Goal: Task Accomplishment & Management: Manage account settings

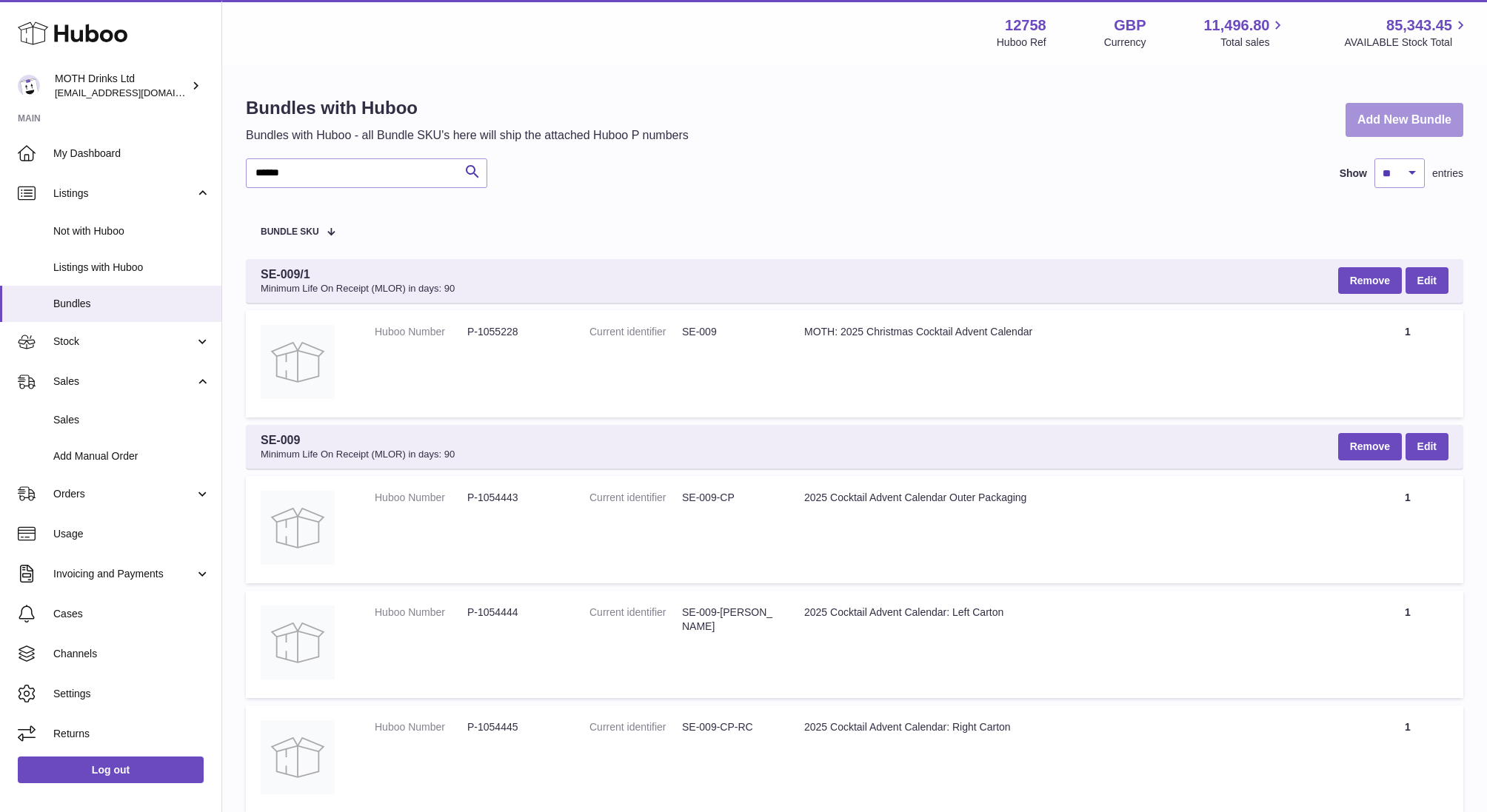
click at [1372, 118] on link "Add New Bundle" at bounding box center [1404, 120] width 118 height 35
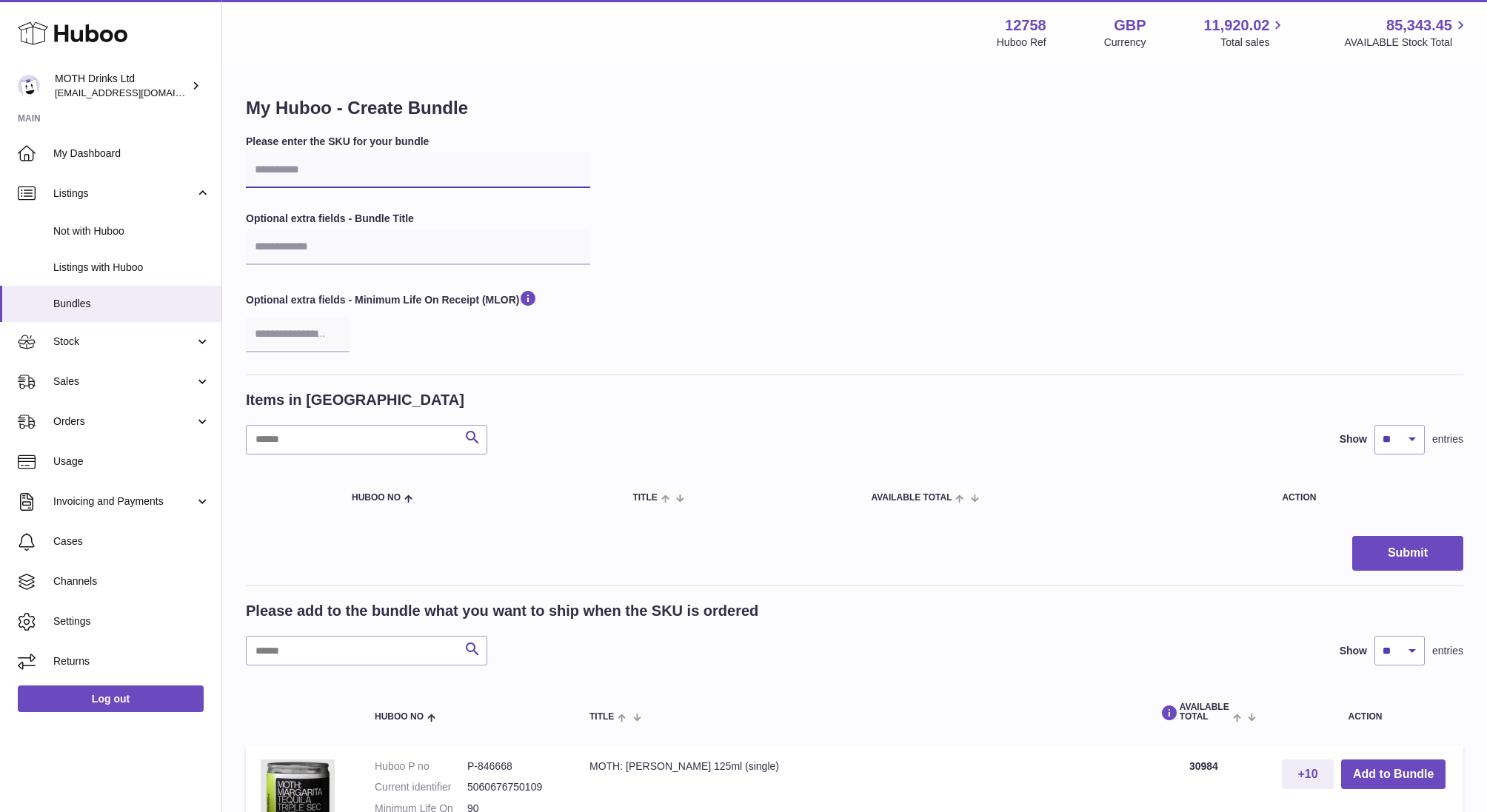
click at [323, 170] on input "text" at bounding box center [418, 169] width 344 height 35
type input "*******"
click at [319, 261] on input "text" at bounding box center [418, 247] width 344 height 35
click at [281, 435] on input "text" at bounding box center [366, 440] width 241 height 29
click at [272, 164] on input "*******" at bounding box center [418, 169] width 344 height 35
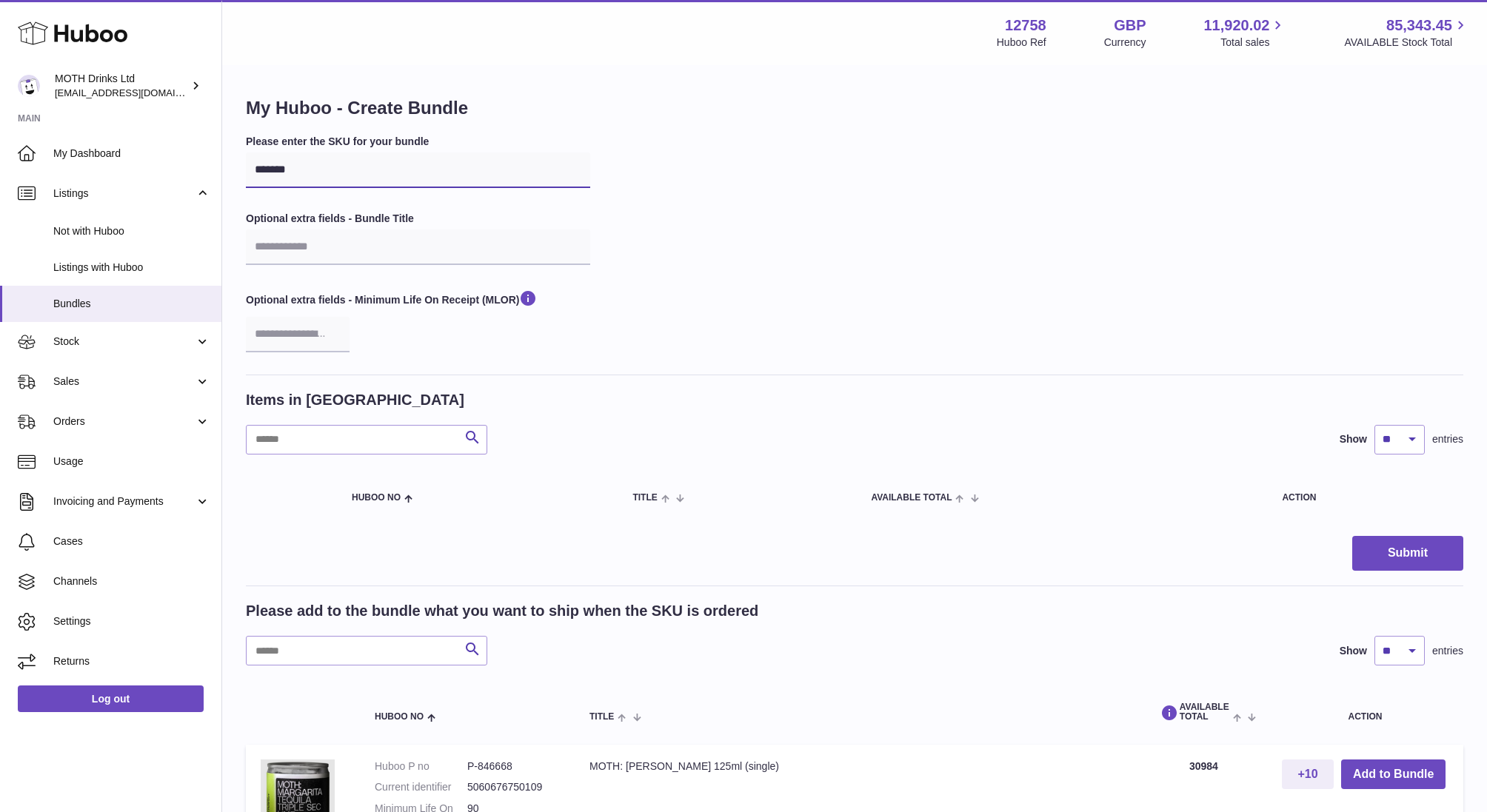
click at [272, 164] on input "*******" at bounding box center [418, 169] width 344 height 35
click at [294, 249] on input "text" at bounding box center [418, 247] width 344 height 35
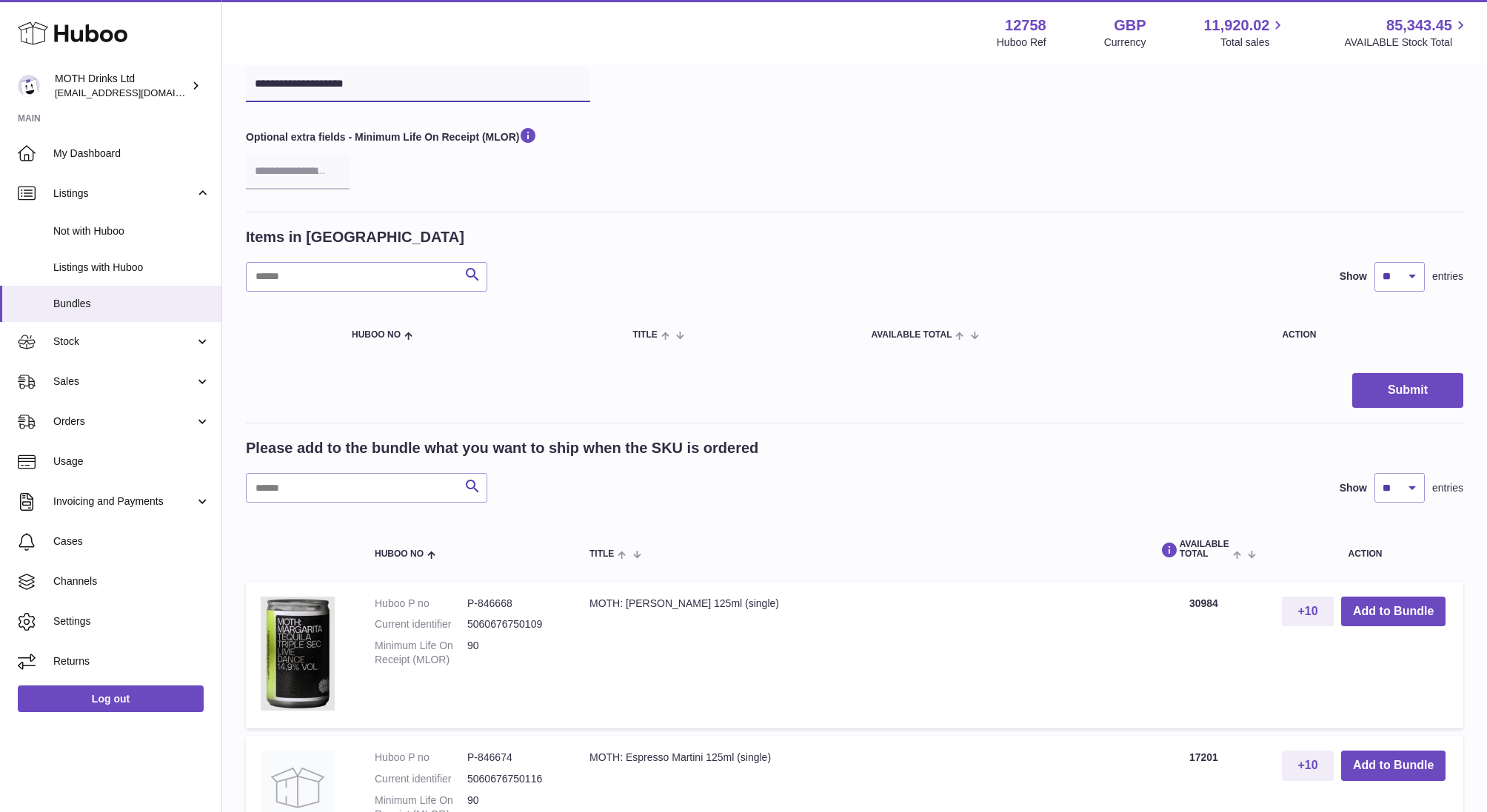
scroll to position [228, 0]
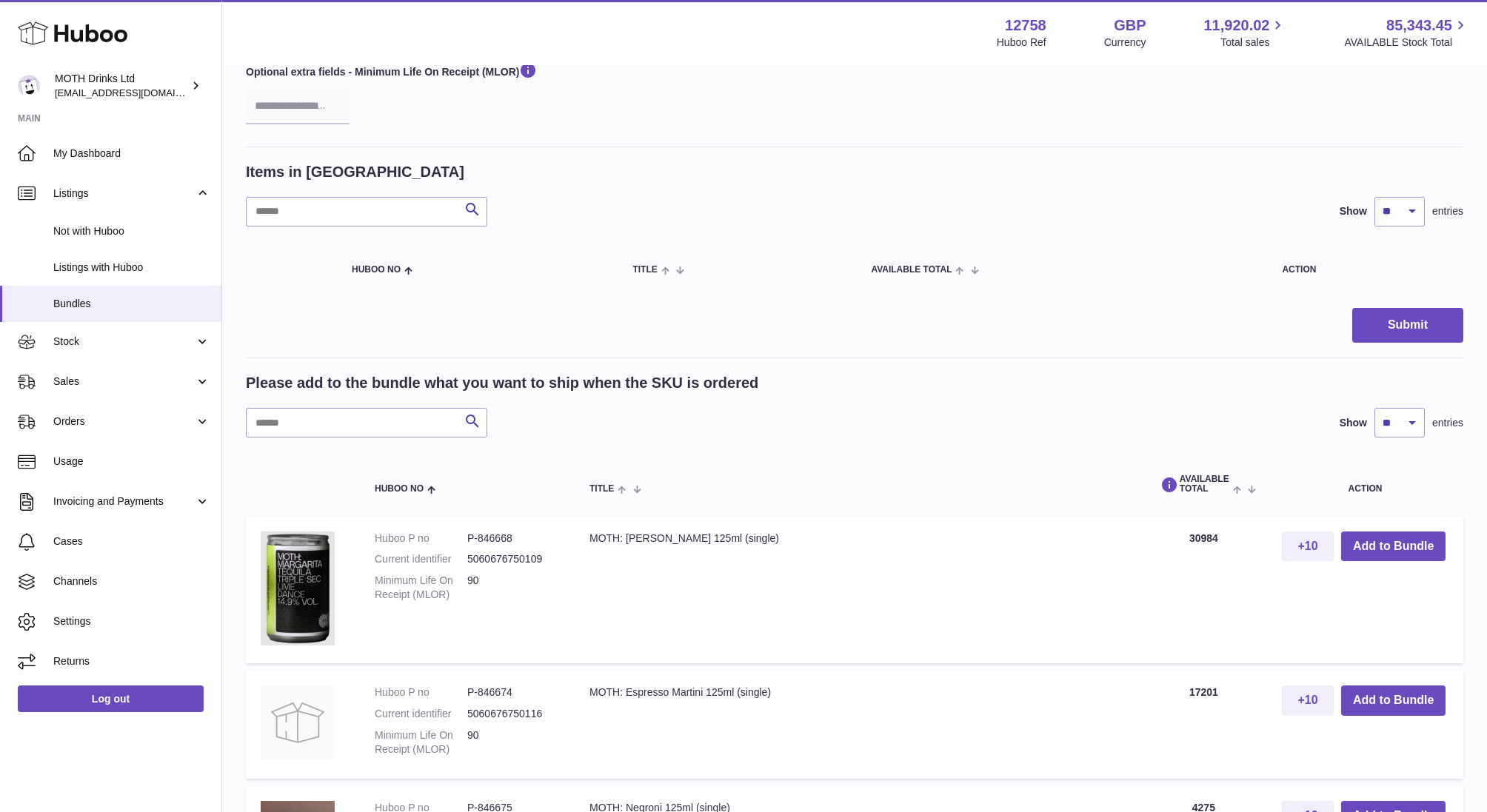
type input "**********"
click at [315, 424] on input "text" at bounding box center [366, 423] width 241 height 29
click at [1398, 550] on button "Add to Bundle" at bounding box center [1394, 546] width 105 height 30
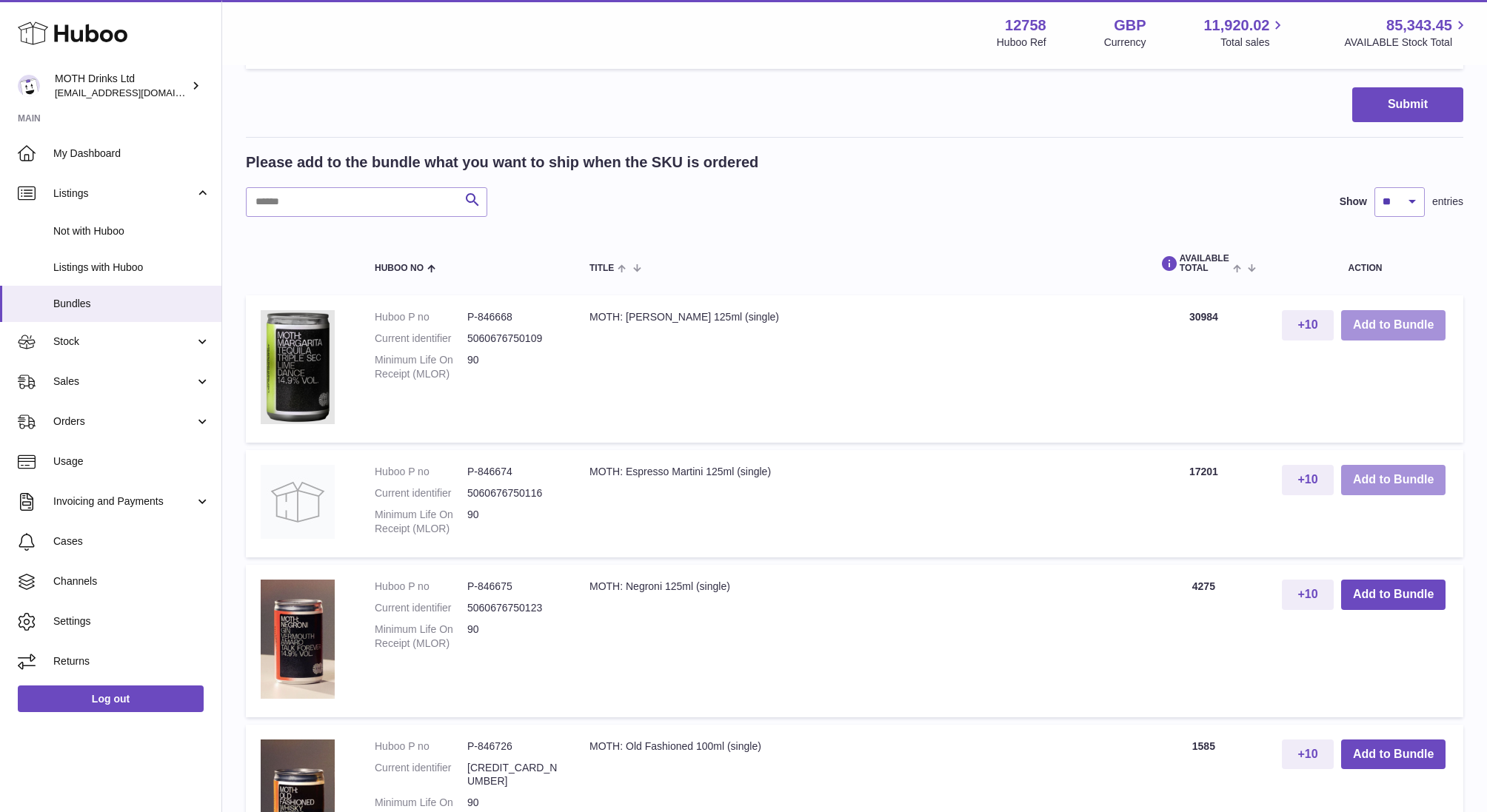
scroll to position [614, 0]
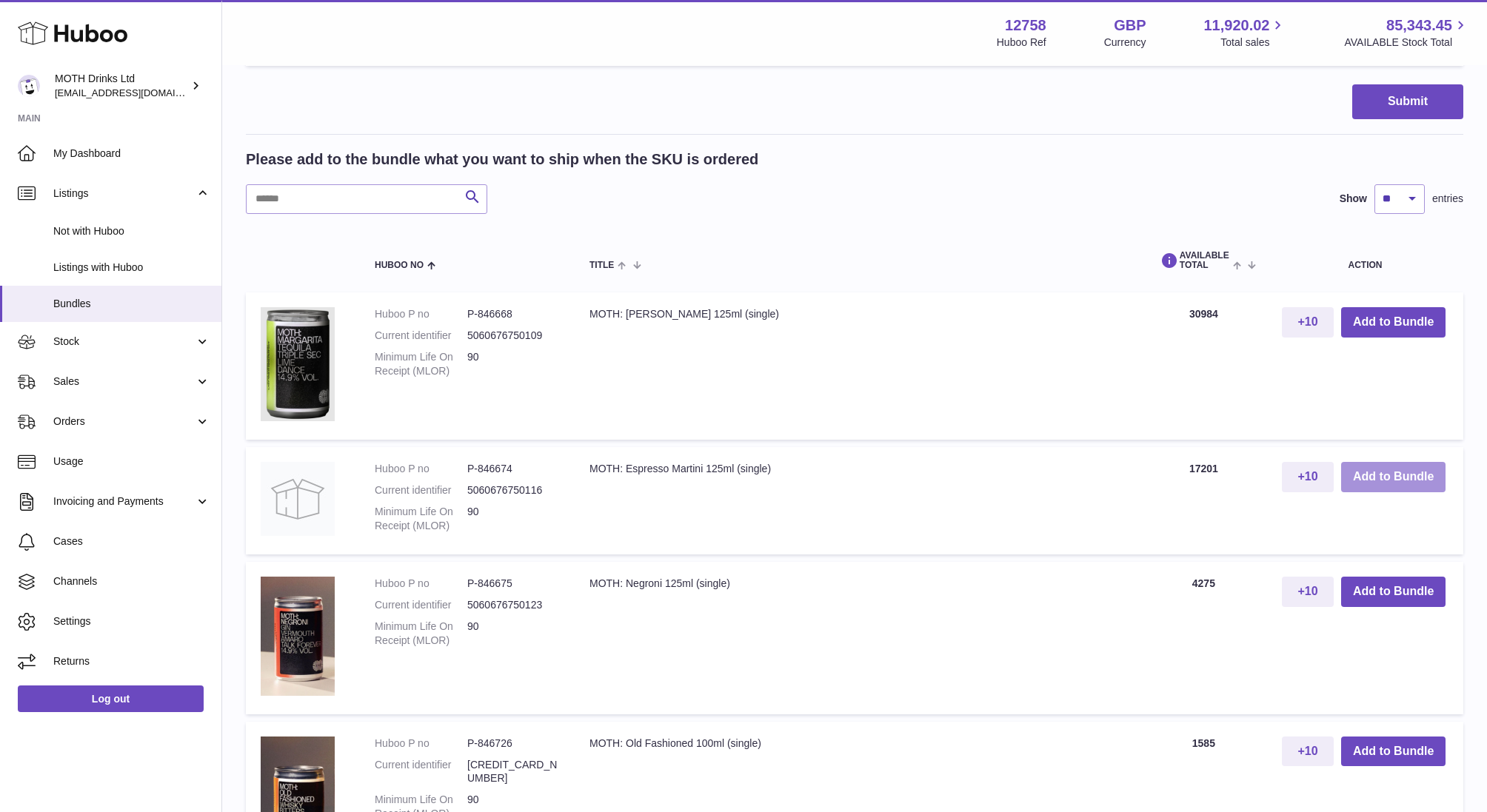
click at [1383, 478] on button "Add to Bundle" at bounding box center [1394, 477] width 105 height 30
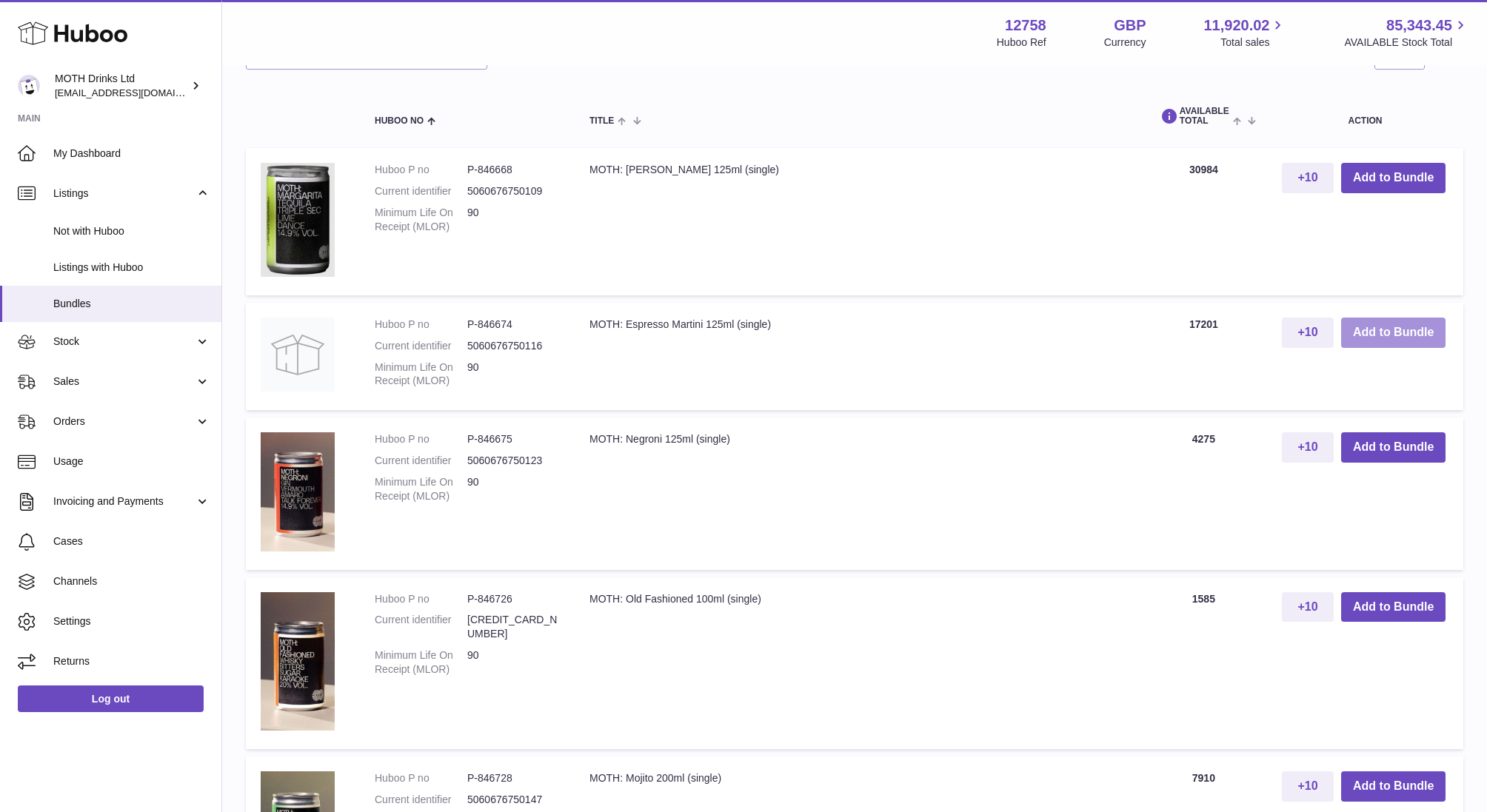
scroll to position [868, 0]
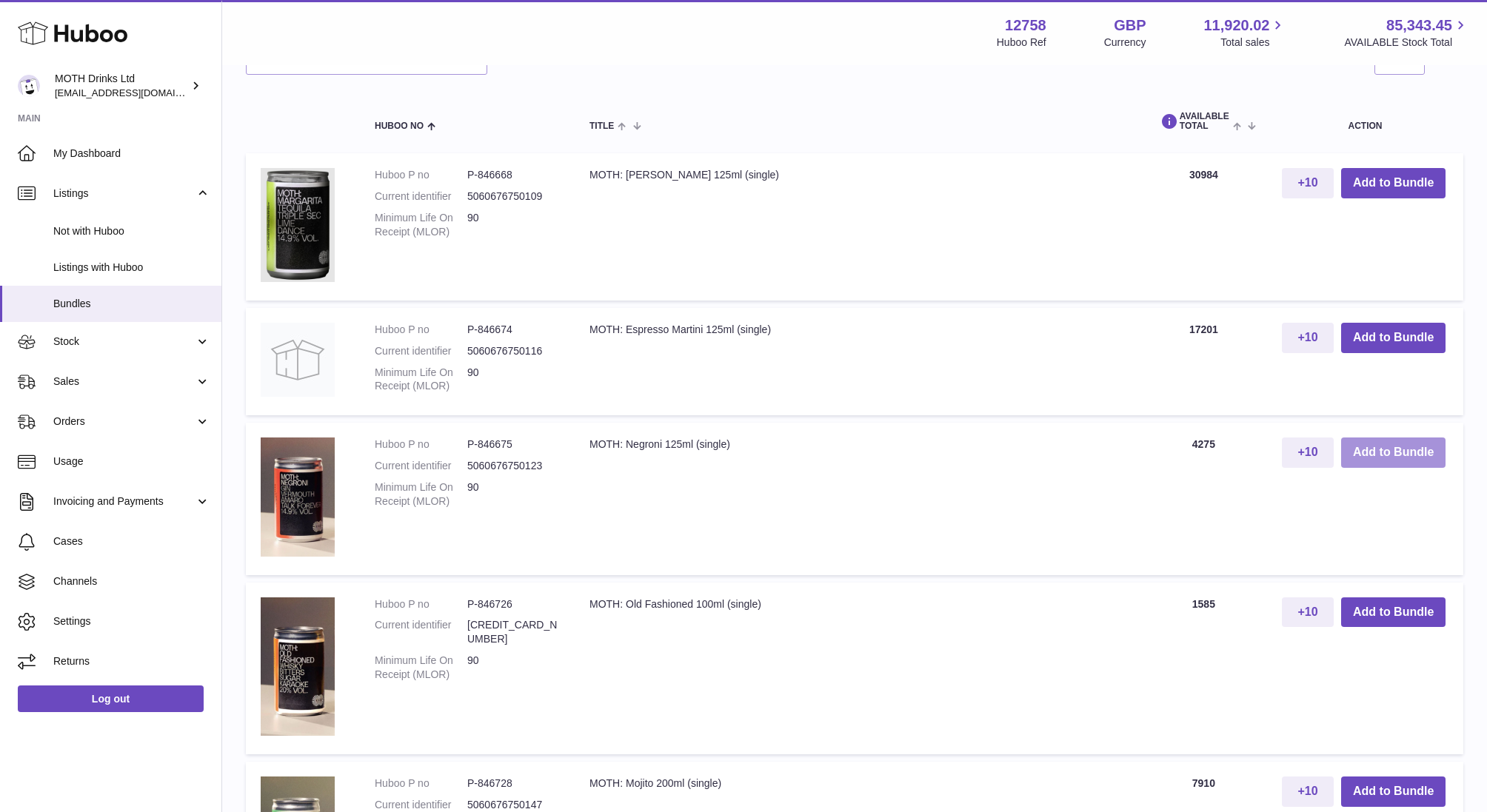
click at [1422, 459] on button "Add to Bundle" at bounding box center [1394, 452] width 105 height 30
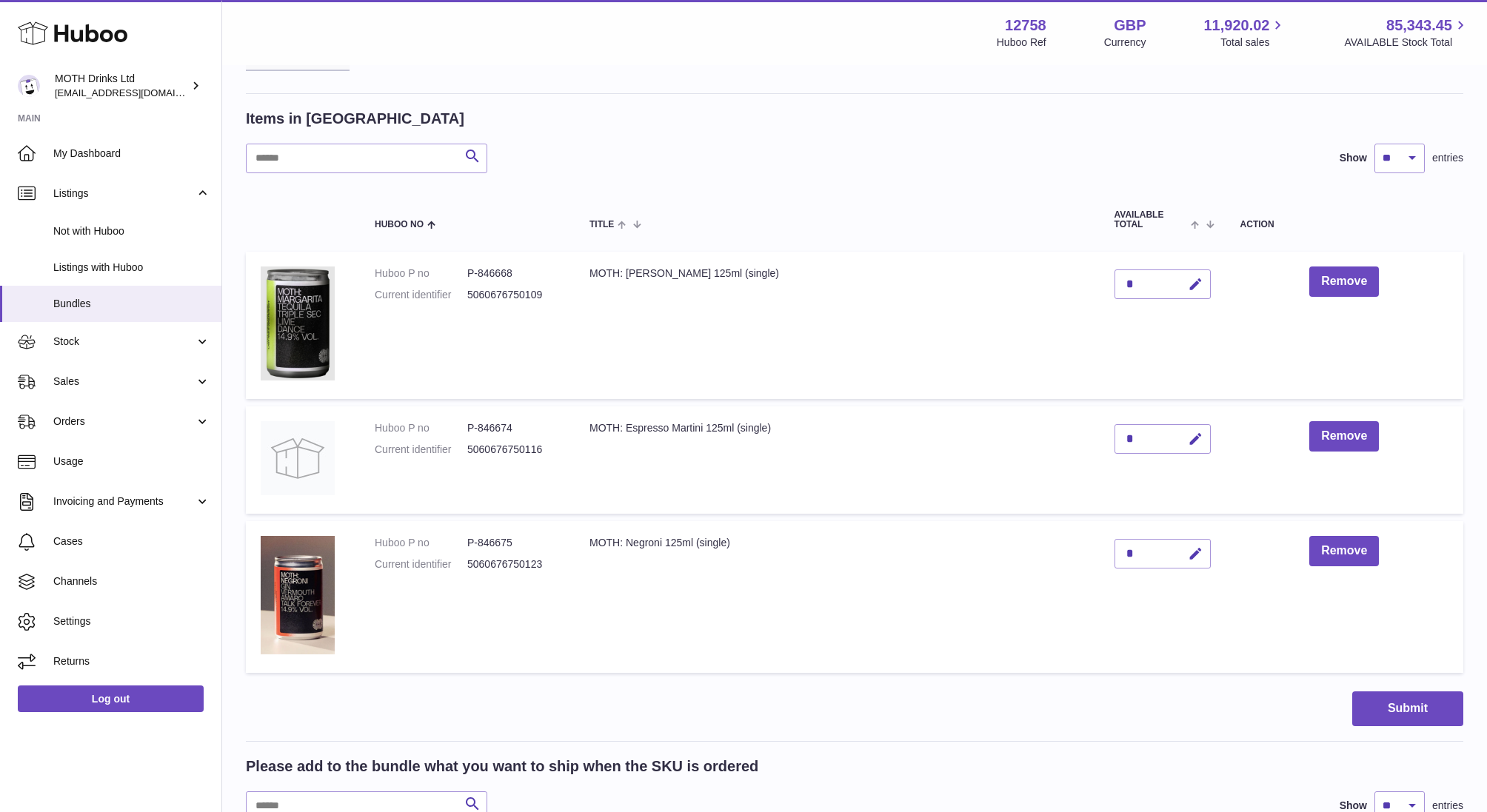
scroll to position [514, 0]
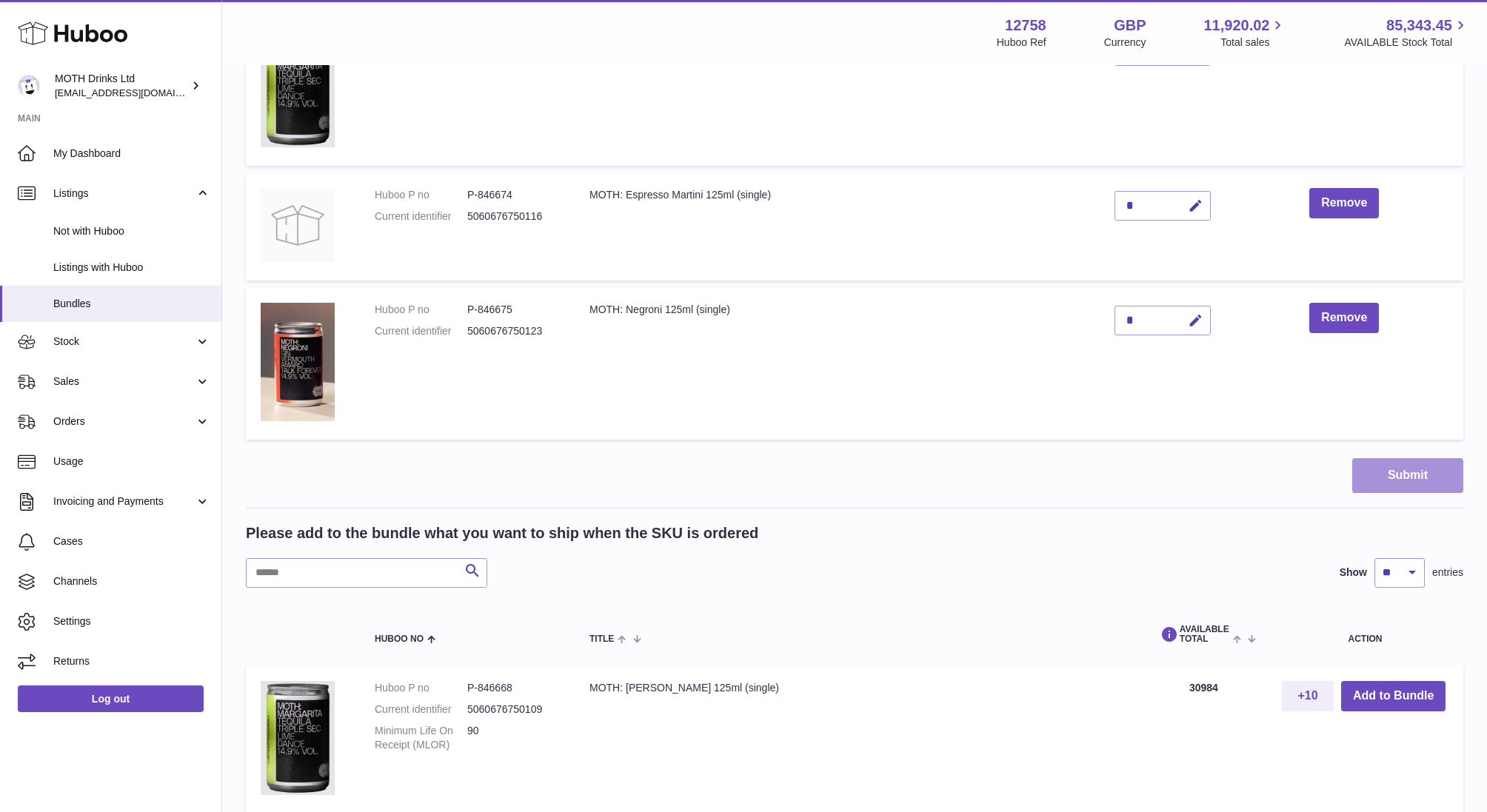
click at [1391, 476] on button "Submit" at bounding box center [1408, 475] width 111 height 35
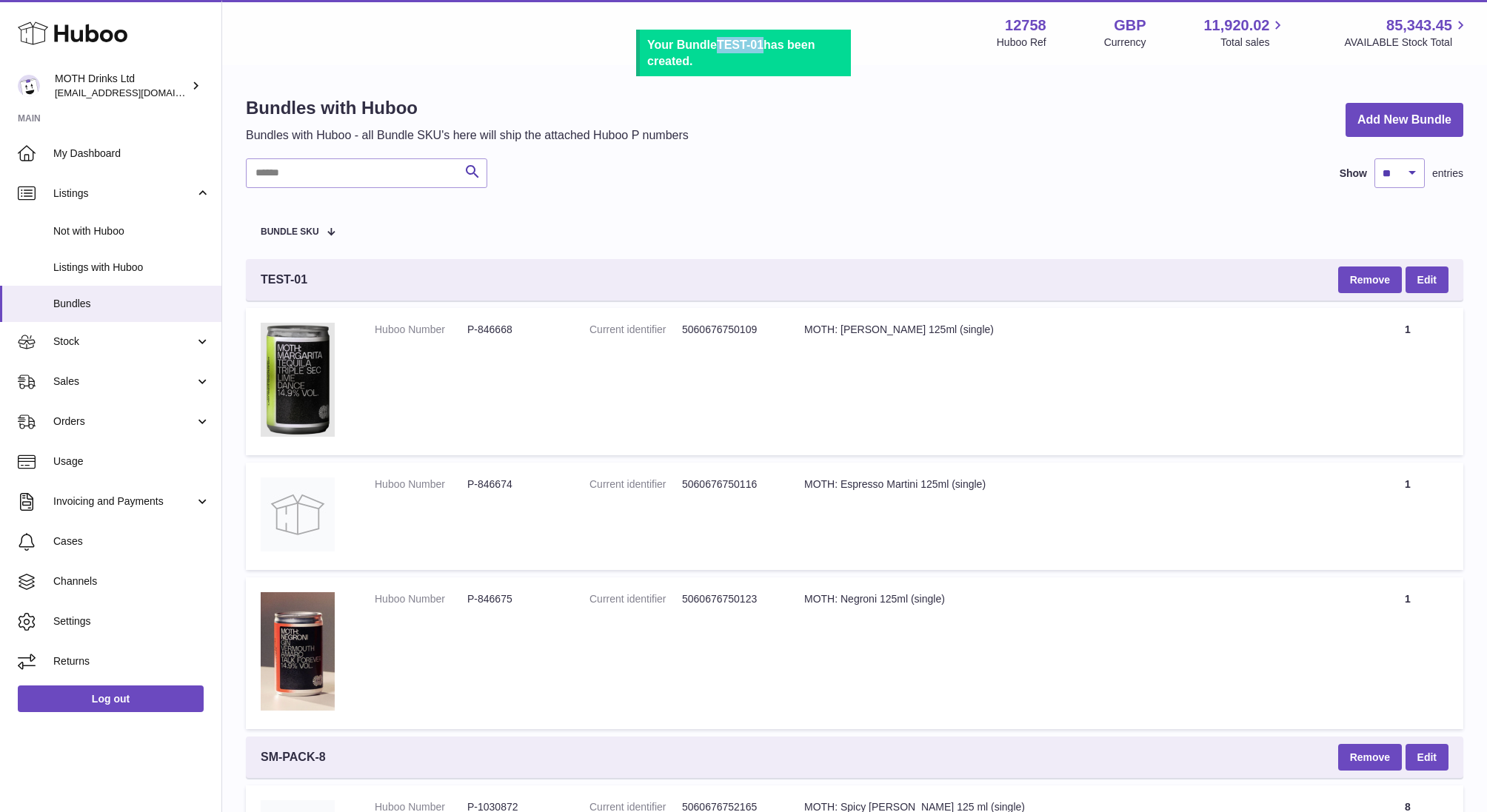
drag, startPoint x: 723, startPoint y: 43, endPoint x: 766, endPoint y: 43, distance: 43.0
click at [766, 43] on div "Your Bundle TEST-01 has been created." at bounding box center [745, 52] width 196 height 32
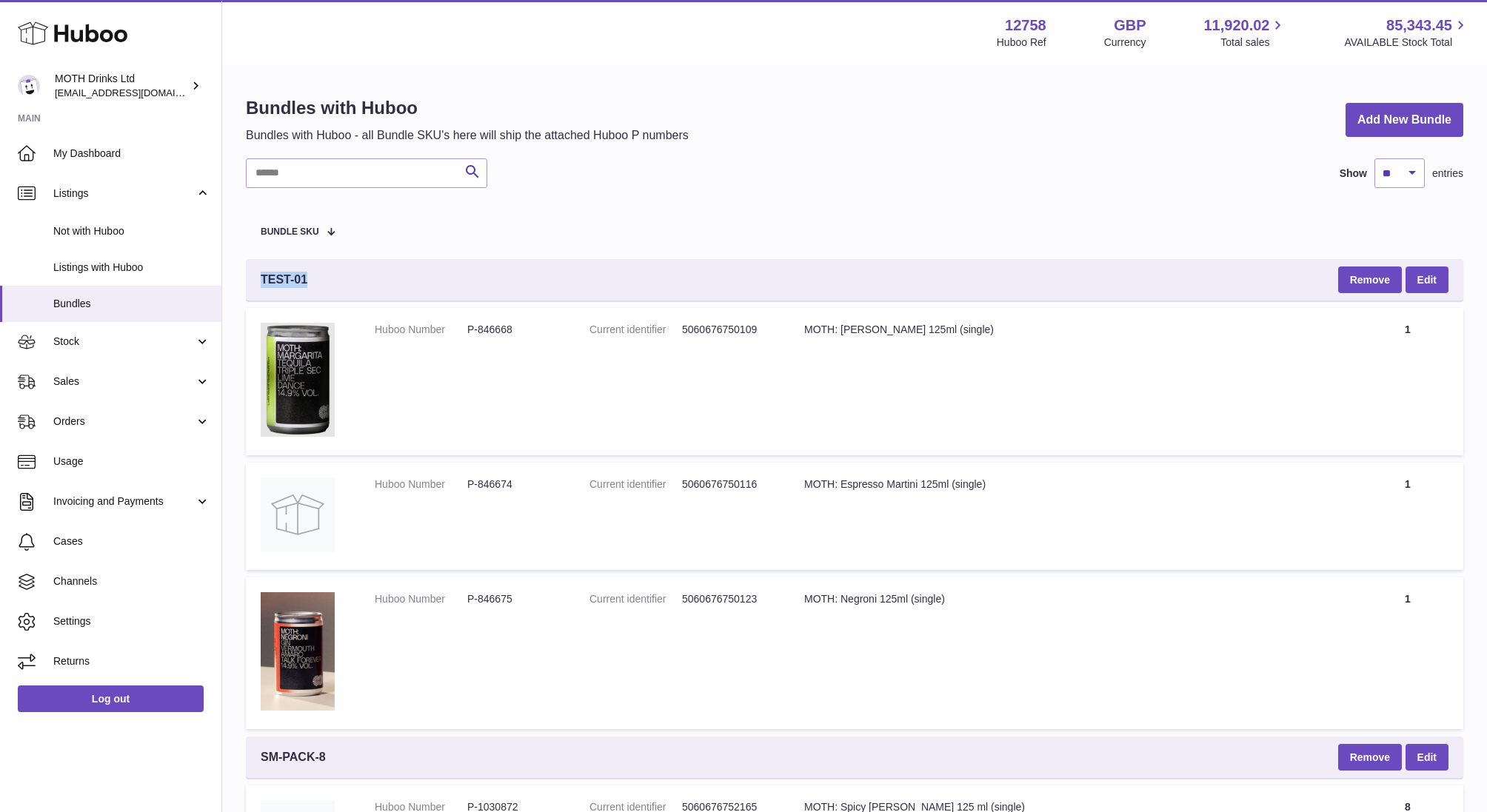
drag, startPoint x: 261, startPoint y: 285, endPoint x: 350, endPoint y: 285, distance: 89.0
click at [350, 285] on div "TEST-01 Remove Edit" at bounding box center [855, 280] width 1217 height 42
copy span "TEST-01"
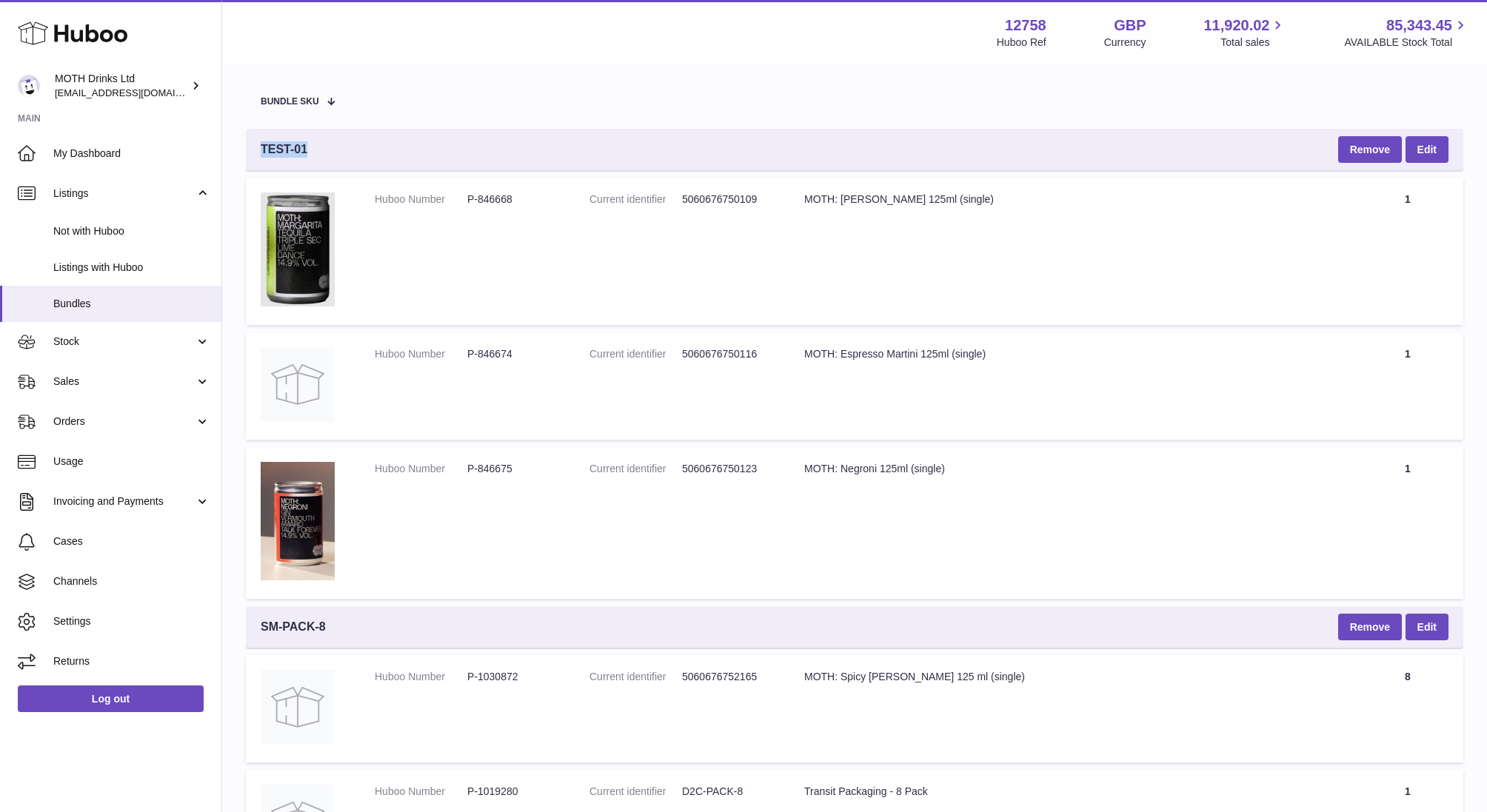
scroll to position [125, 0]
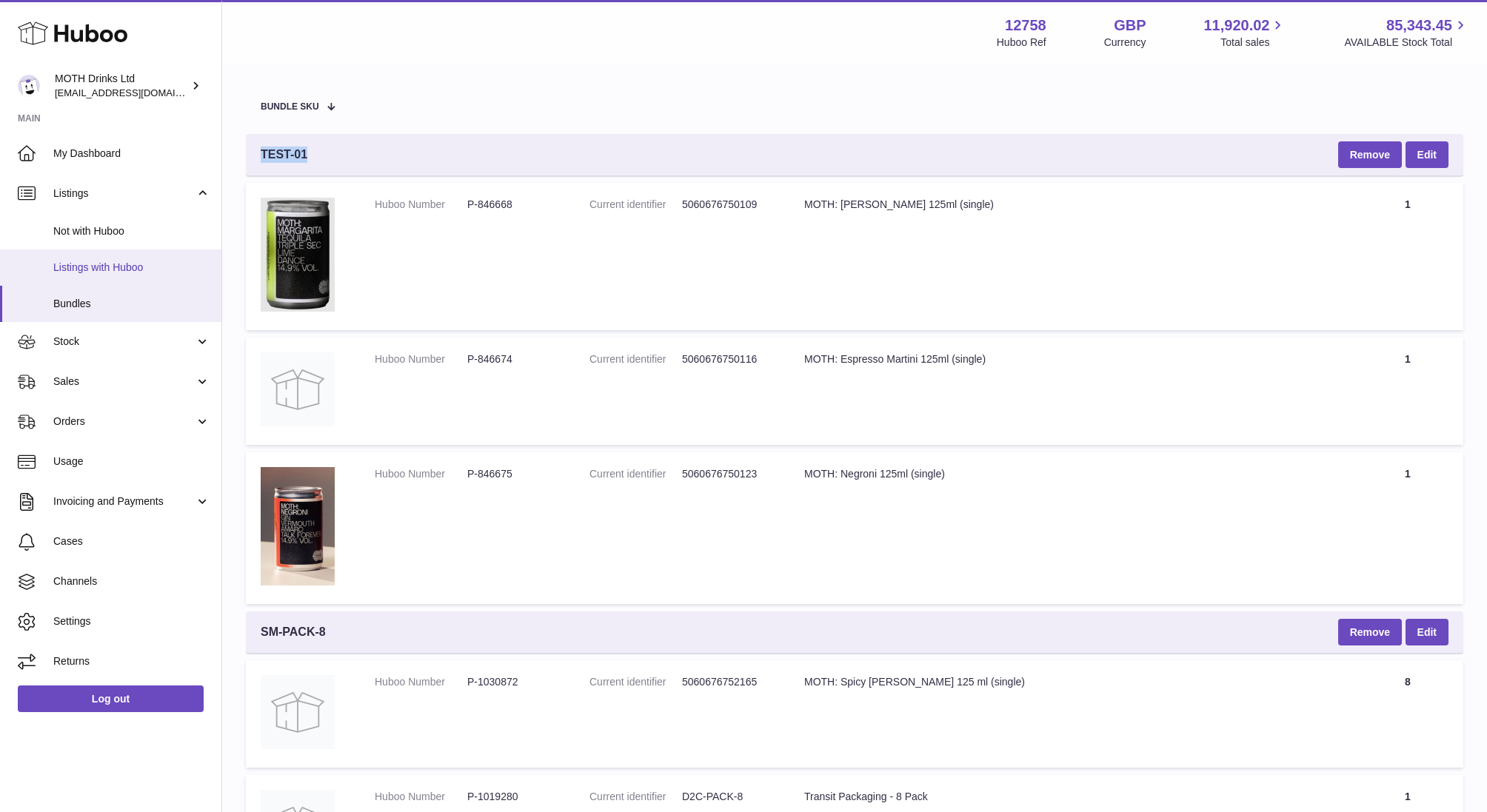
click at [92, 266] on span "Listings with Huboo" at bounding box center [132, 267] width 157 height 14
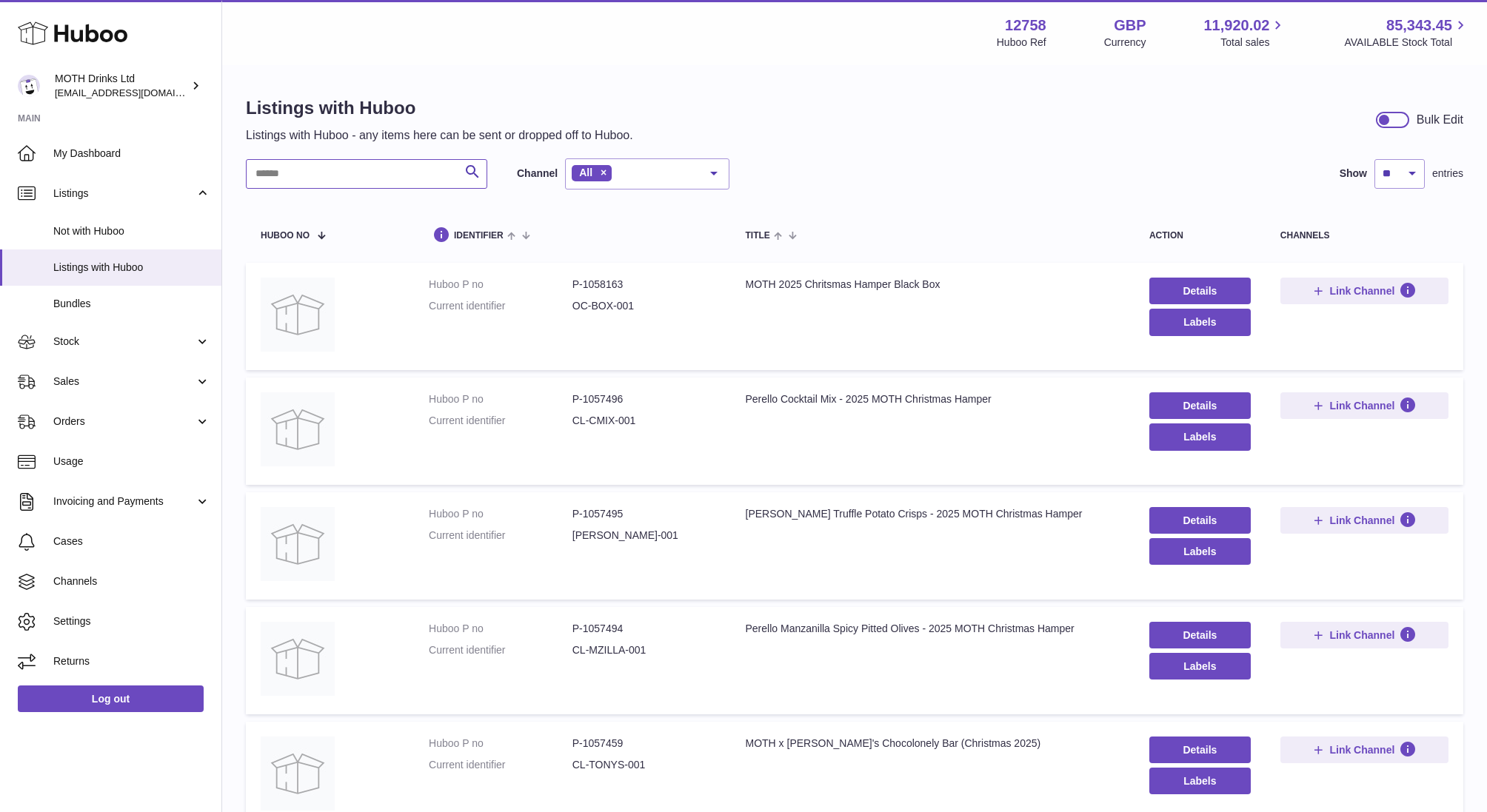
click at [310, 168] on input "text" at bounding box center [366, 174] width 241 height 29
click at [86, 226] on span "Not with Huboo" at bounding box center [132, 231] width 157 height 14
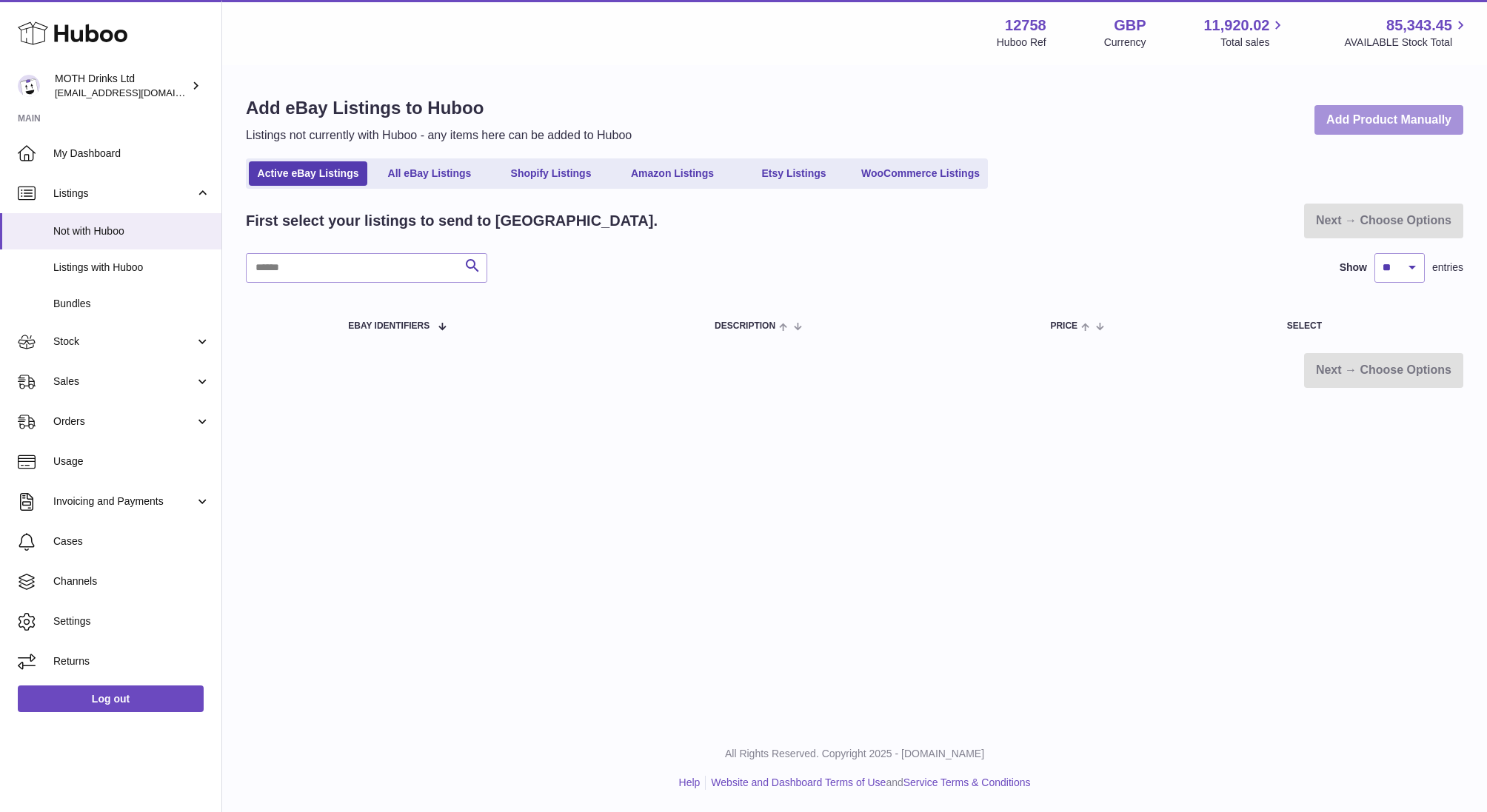
click at [1431, 110] on link "Add Product Manually" at bounding box center [1389, 120] width 149 height 30
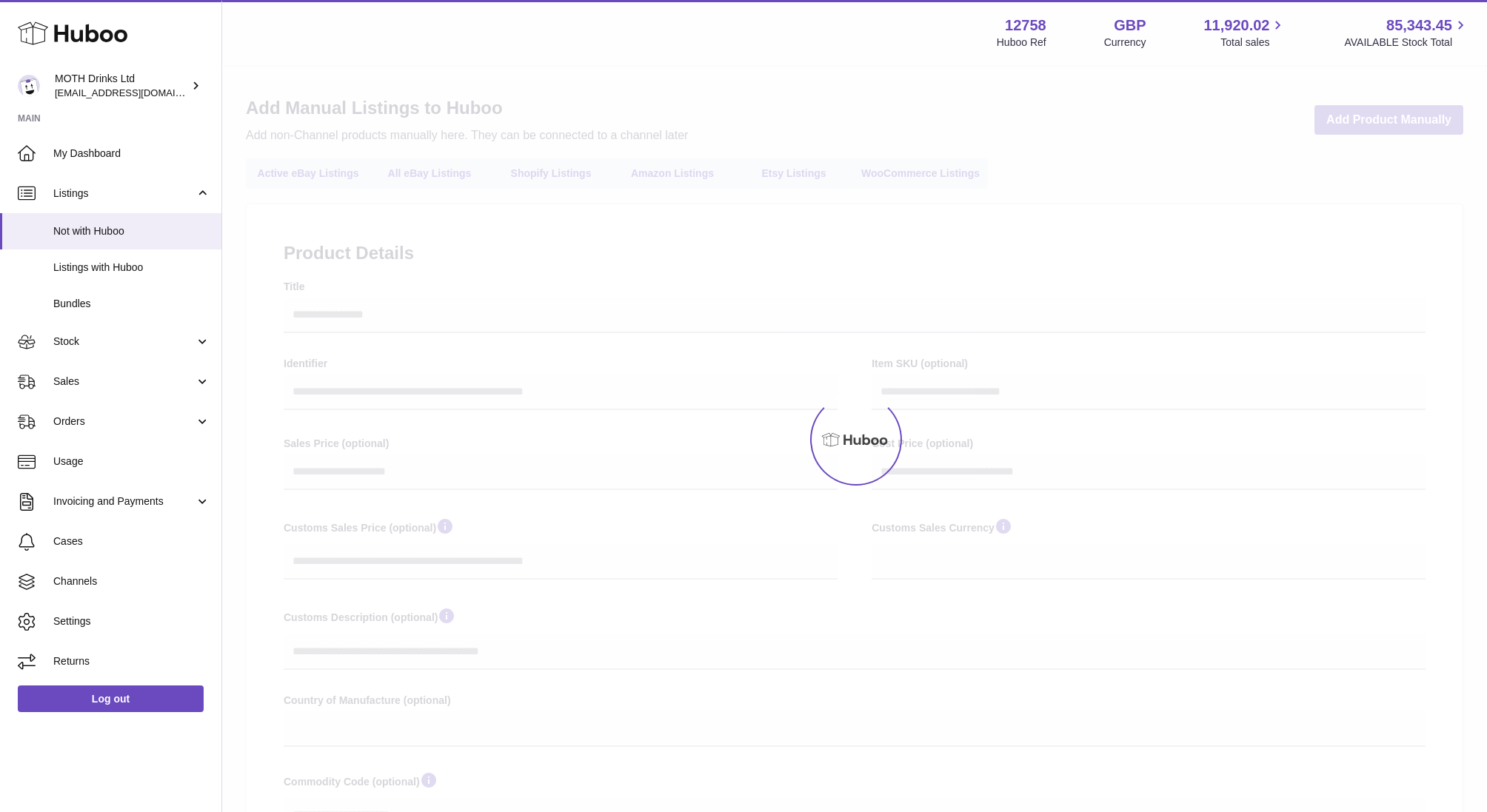
select select
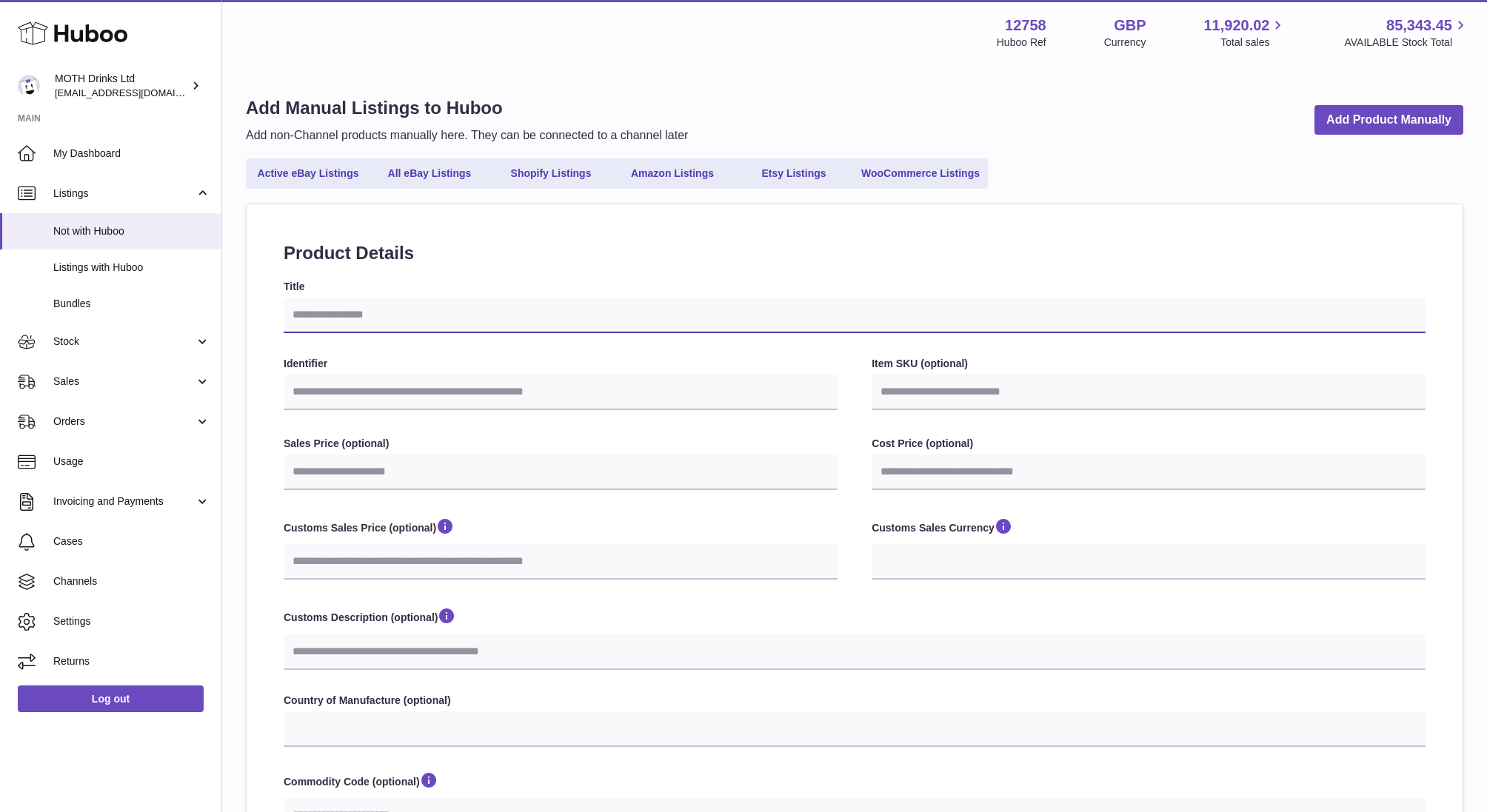
click at [364, 306] on input "Title" at bounding box center [855, 315] width 1142 height 35
paste input "*******"
type input "*******"
select select
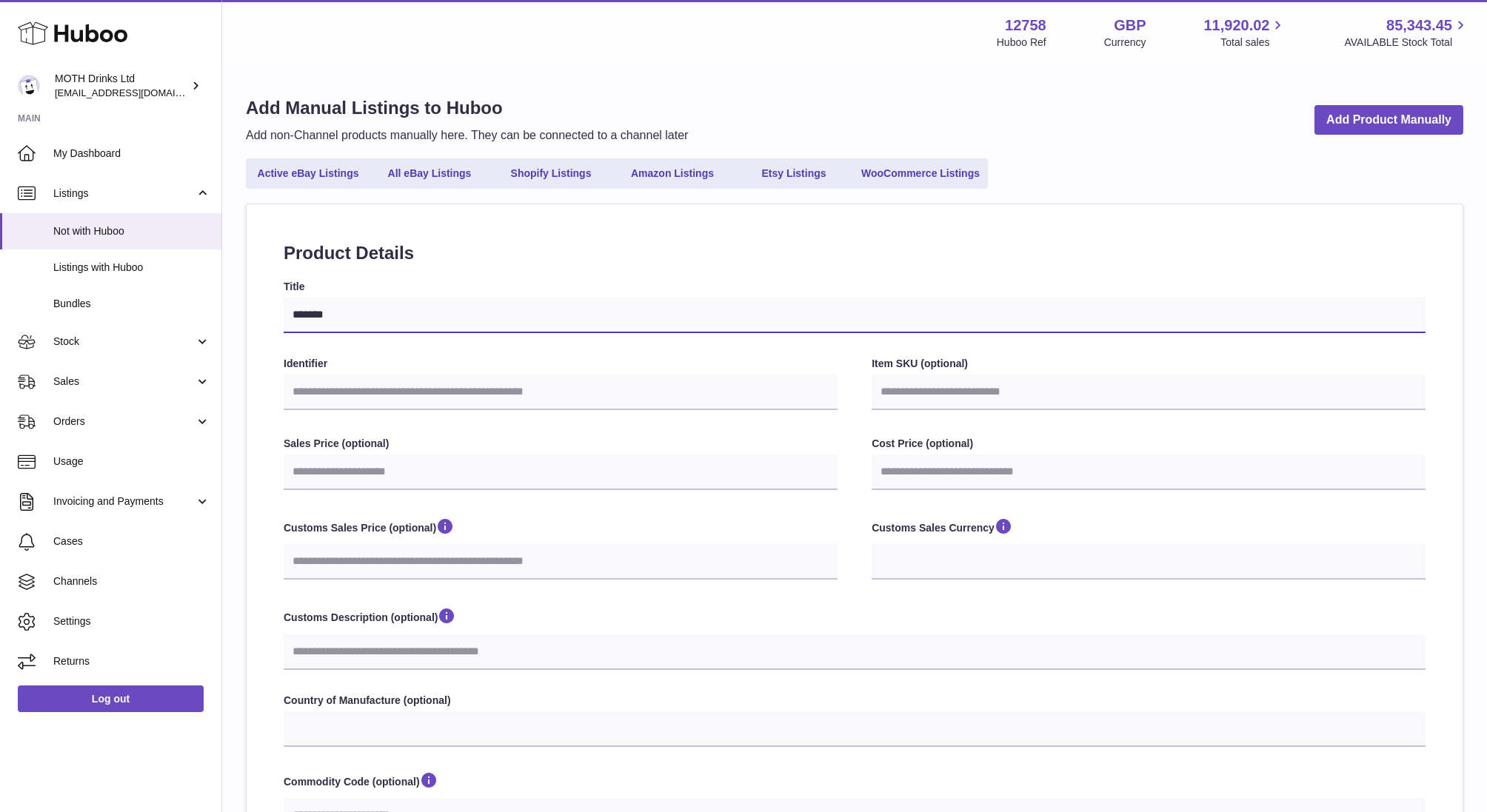
click at [335, 318] on input "*******" at bounding box center [855, 315] width 1142 height 35
select select
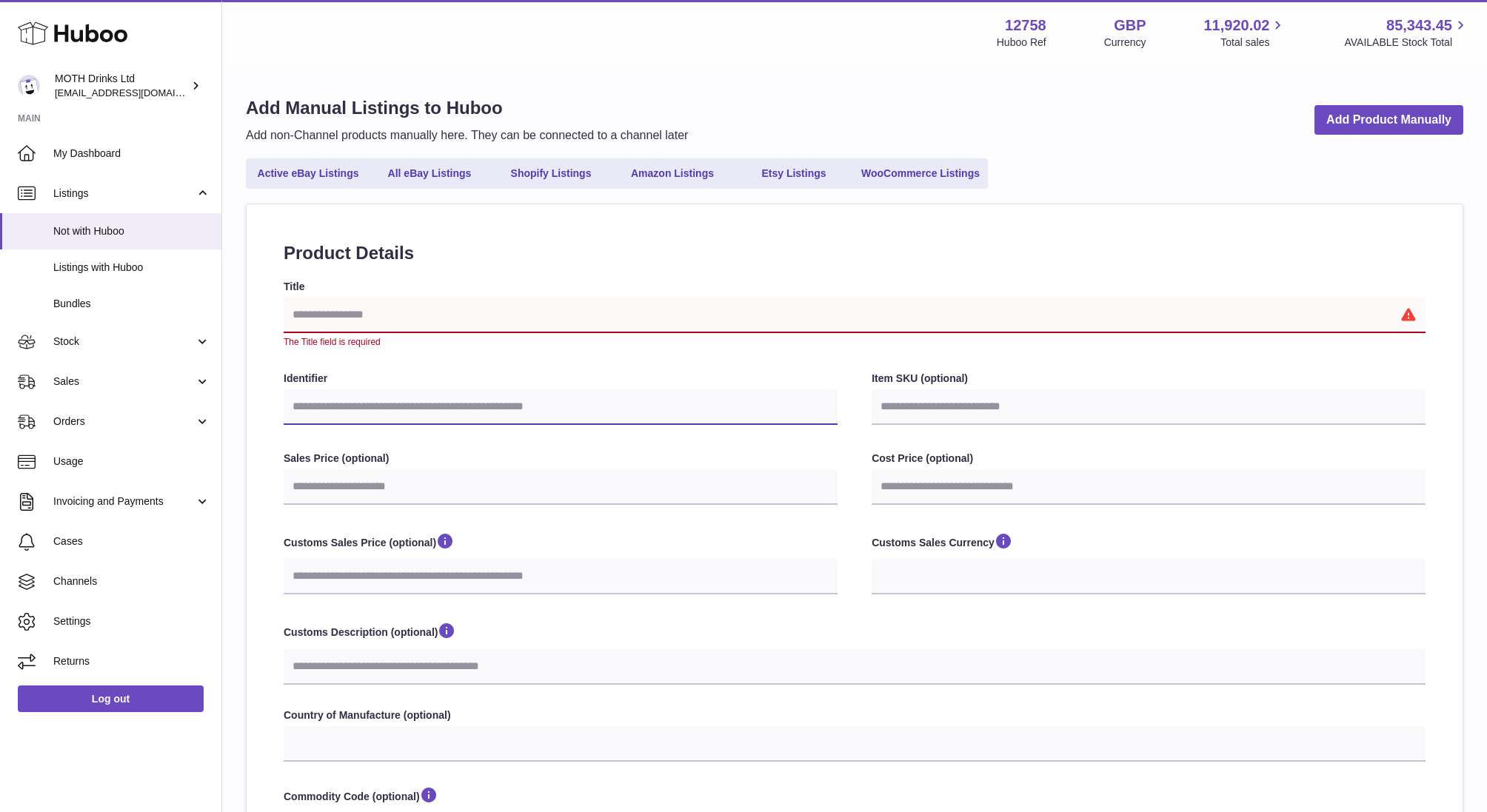
click at [374, 418] on input "Identifier" at bounding box center [560, 406] width 554 height 35
paste input "*******"
type input "*******"
select select
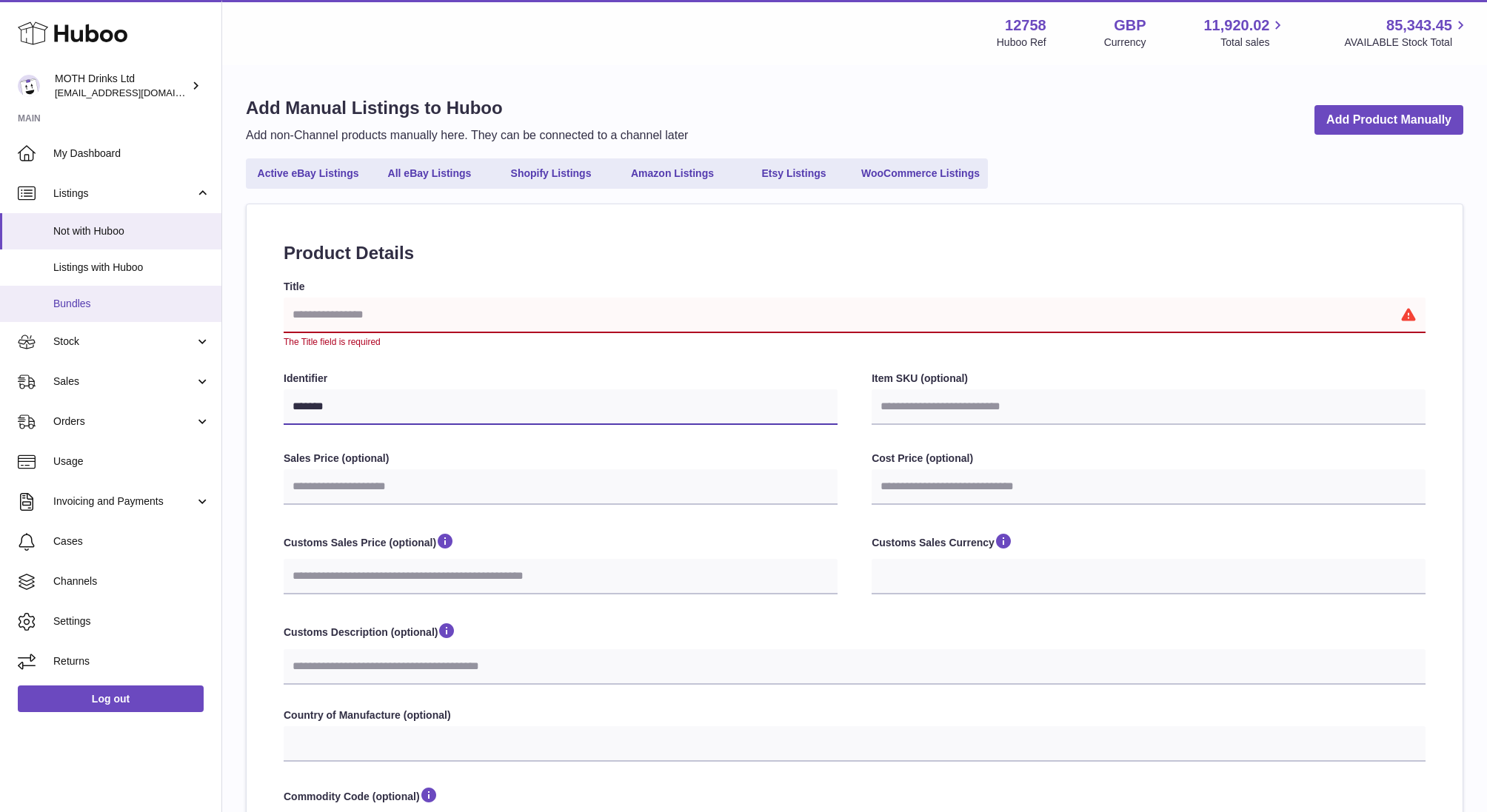
type input "*******"
click at [86, 303] on span "Bundles" at bounding box center [132, 303] width 157 height 14
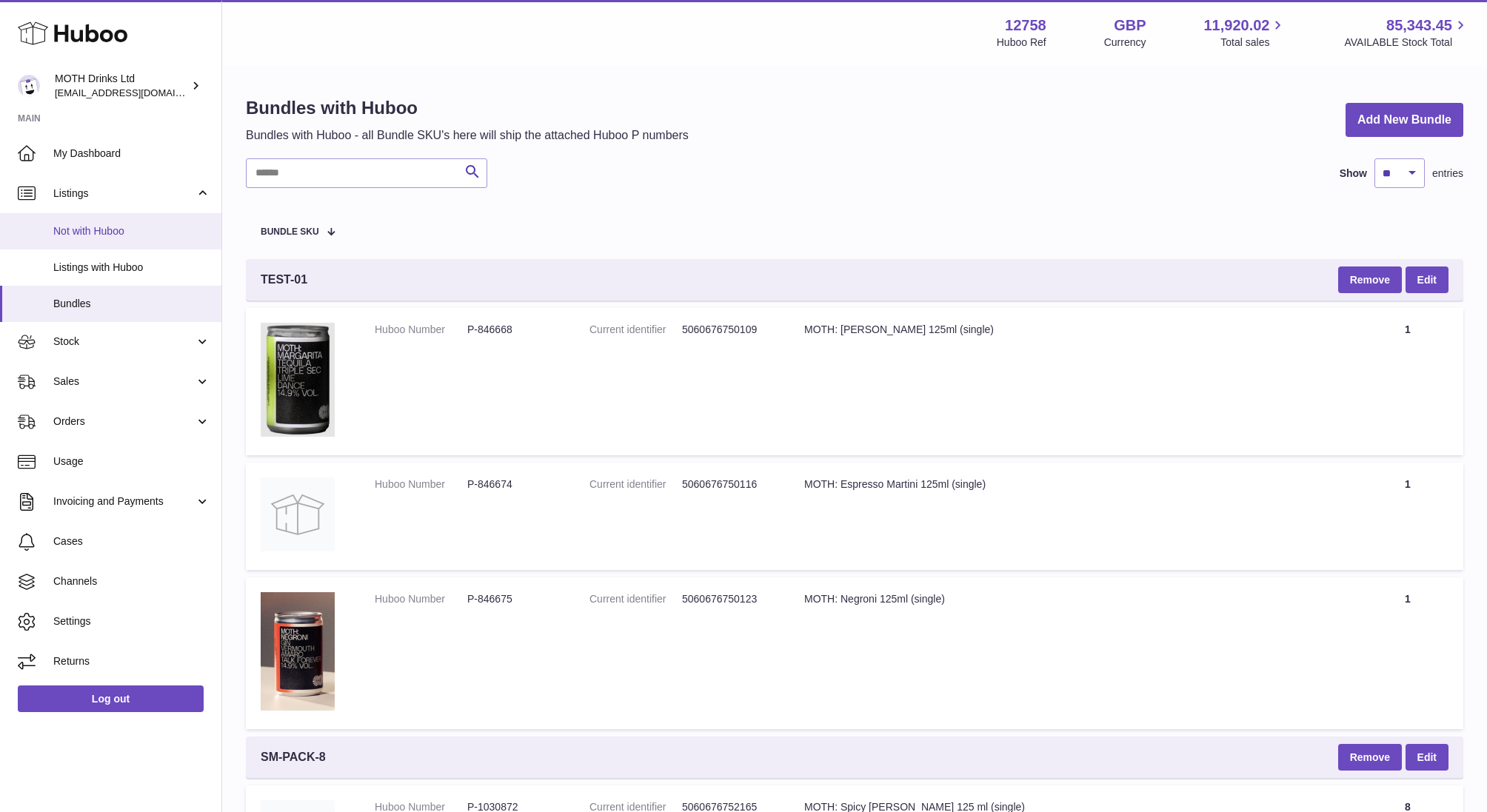
click at [98, 237] on span "Not with Huboo" at bounding box center [132, 231] width 157 height 14
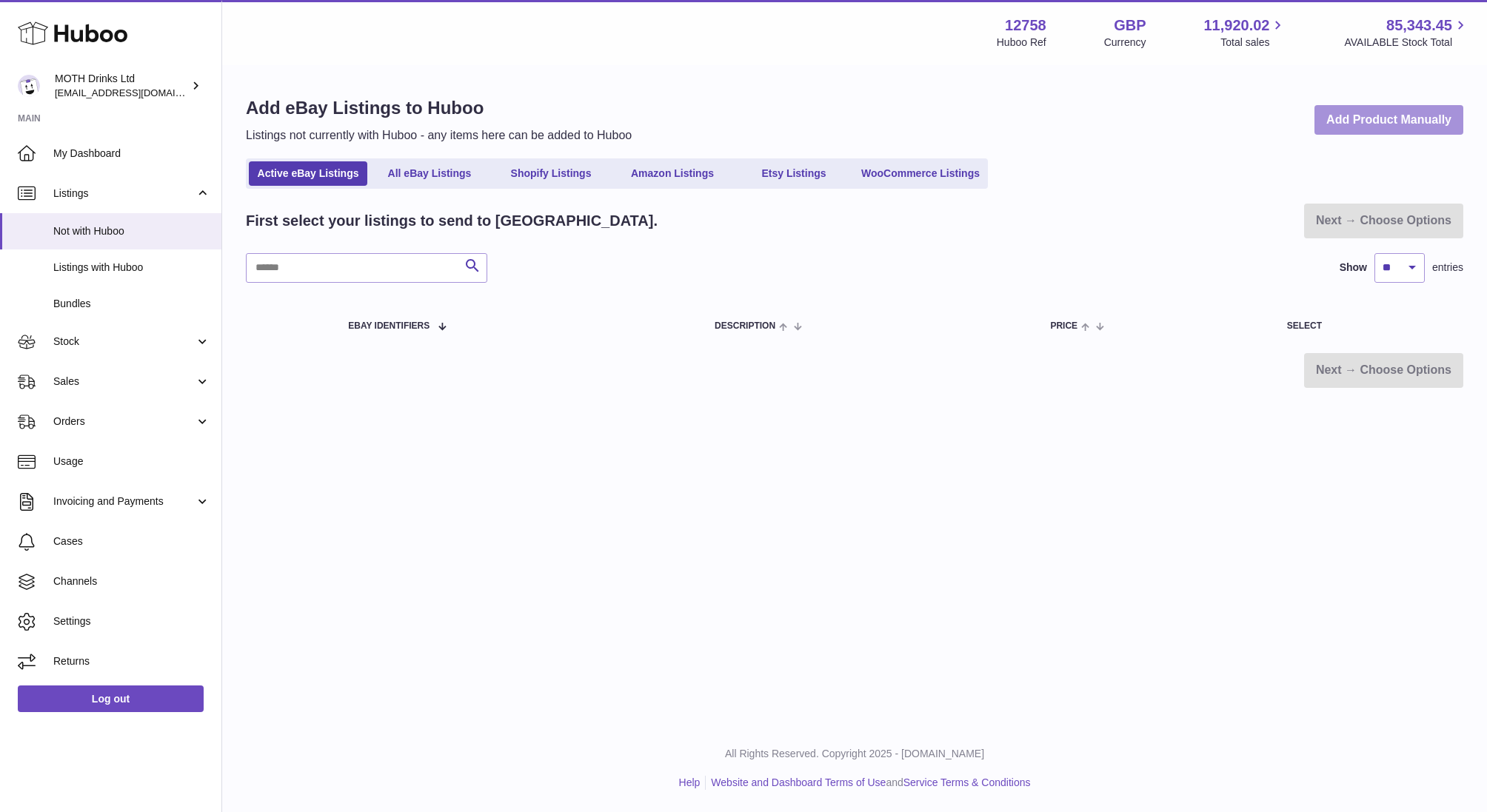
click at [1355, 128] on link "Add Product Manually" at bounding box center [1389, 120] width 149 height 30
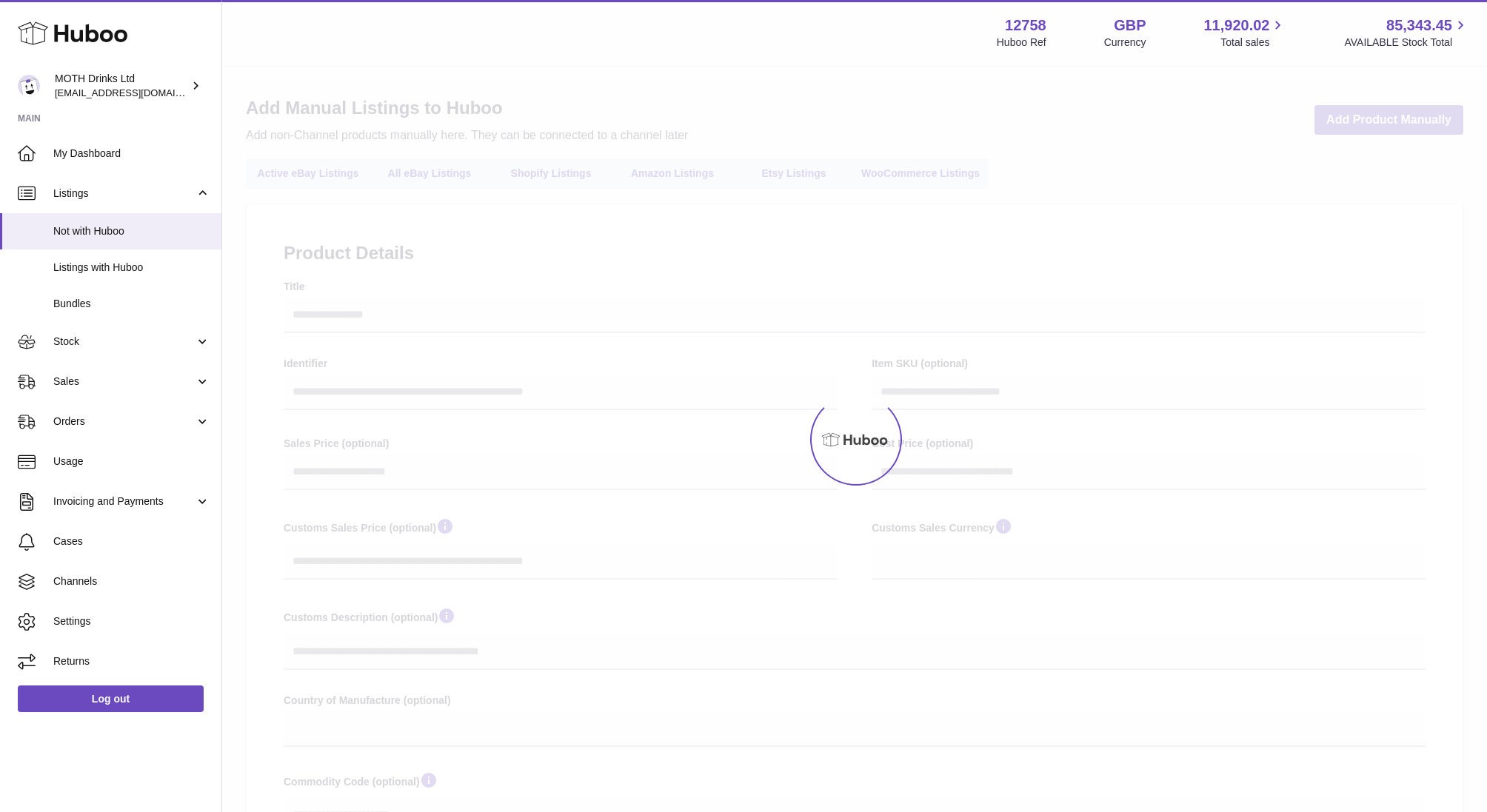
select select
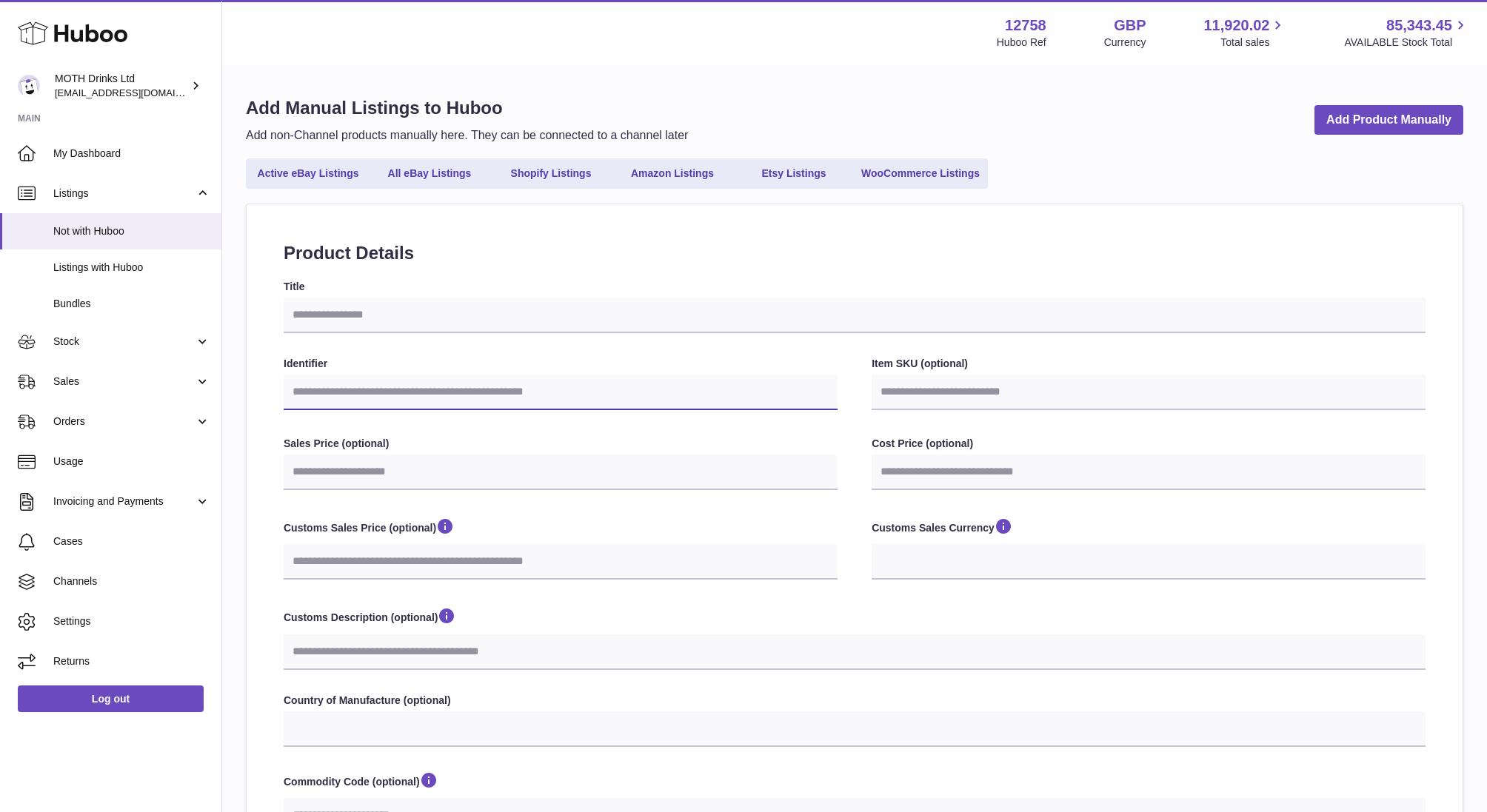
click at [341, 395] on input "Identifier" at bounding box center [560, 392] width 554 height 35
paste input "*******"
type input "*******"
select select
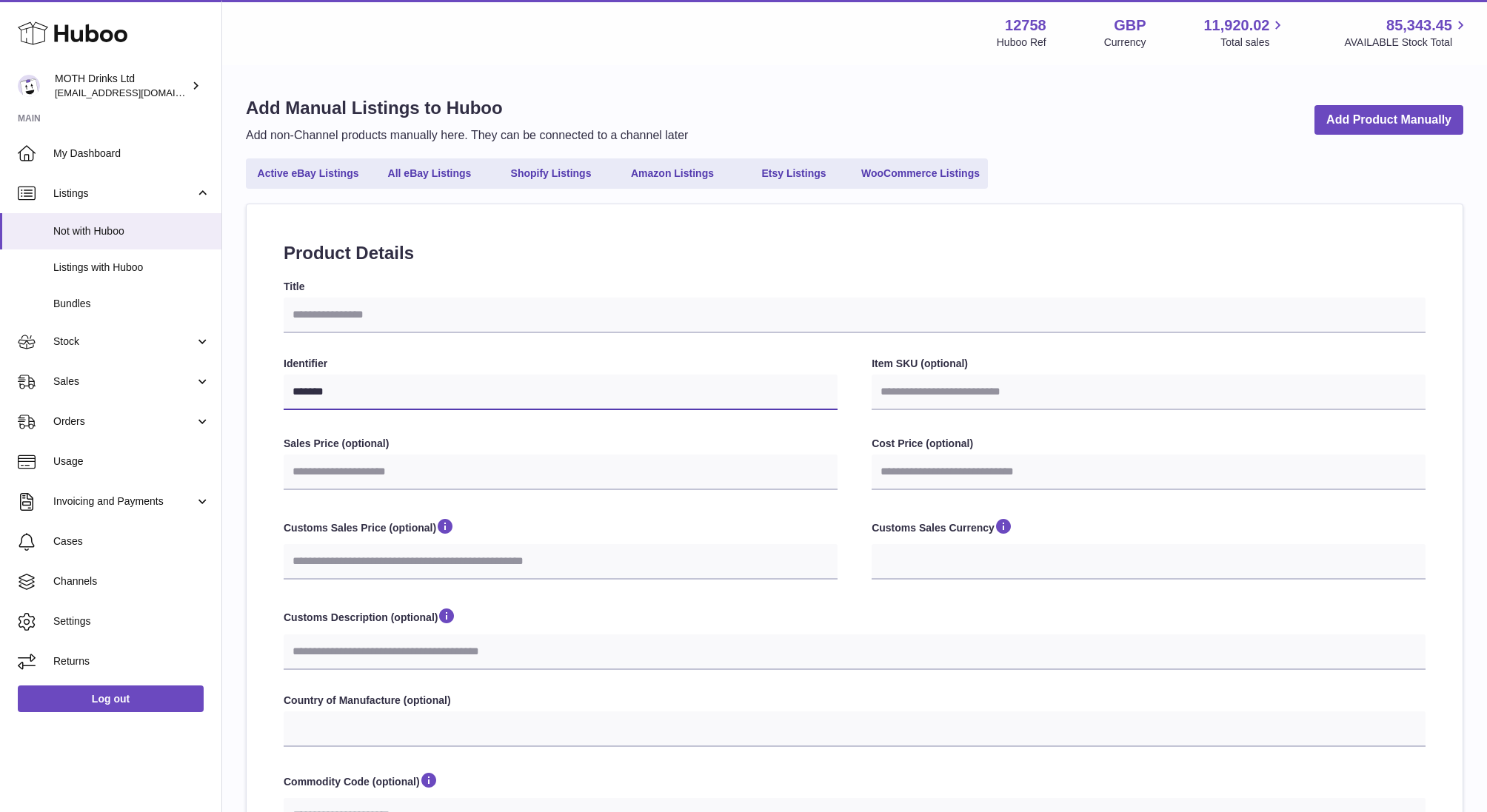
type input "*******"
click at [959, 402] on input "Item SKU (optional)" at bounding box center [1148, 392] width 554 height 35
paste input "*******"
type input "*******"
select select
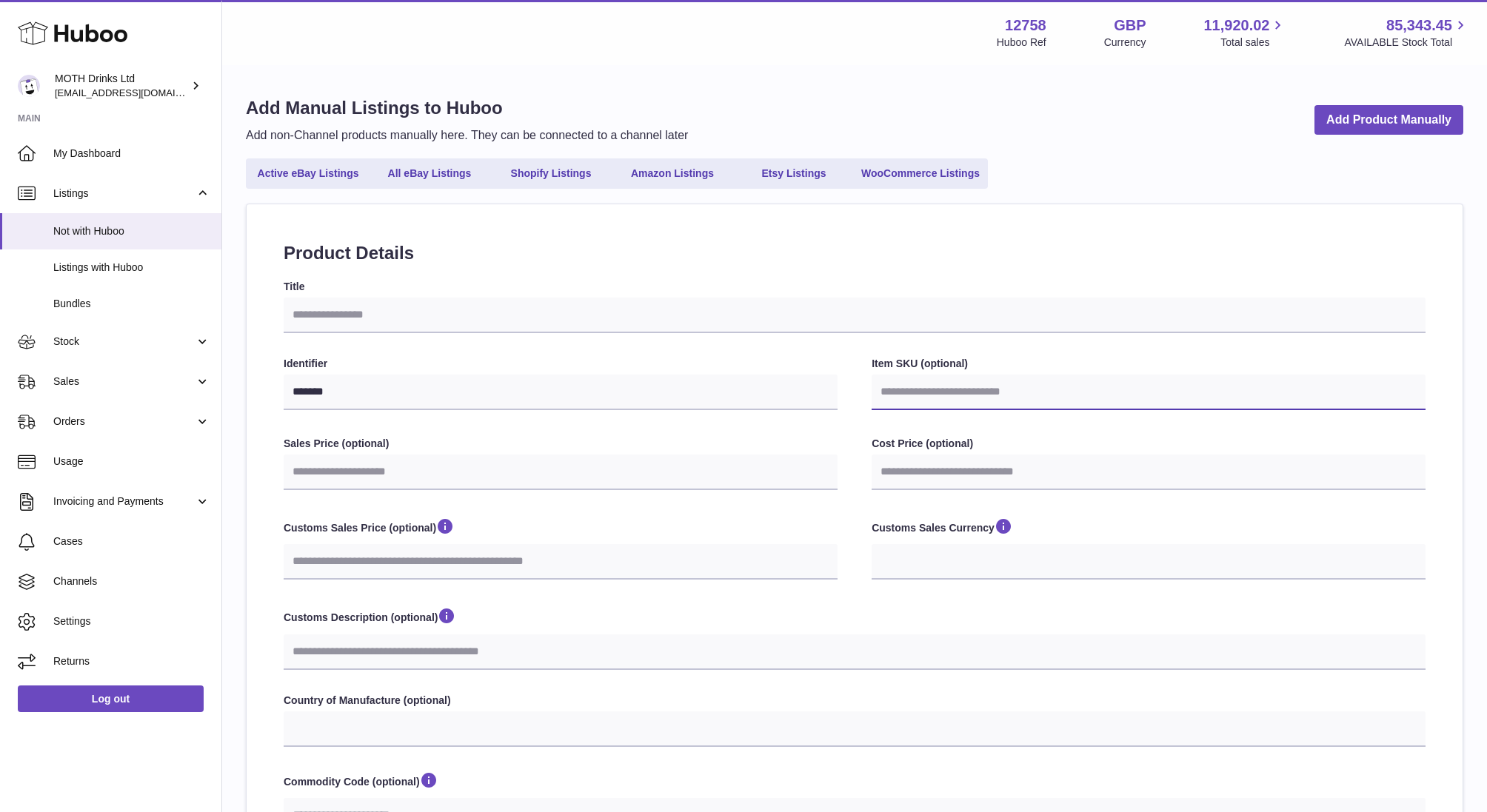
select select
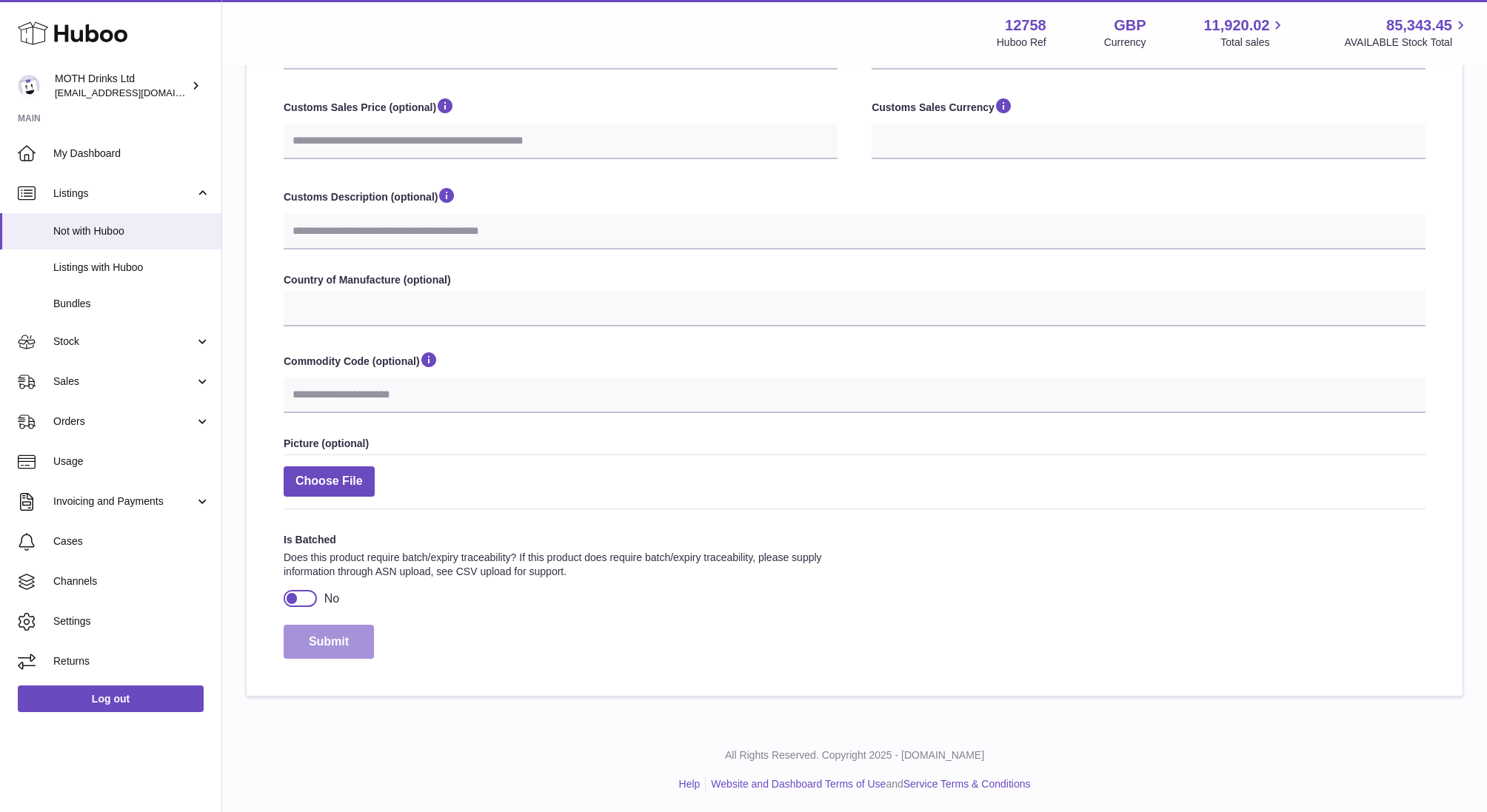
type input "*******"
click at [337, 629] on button "Submit" at bounding box center [329, 642] width 90 height 35
select select
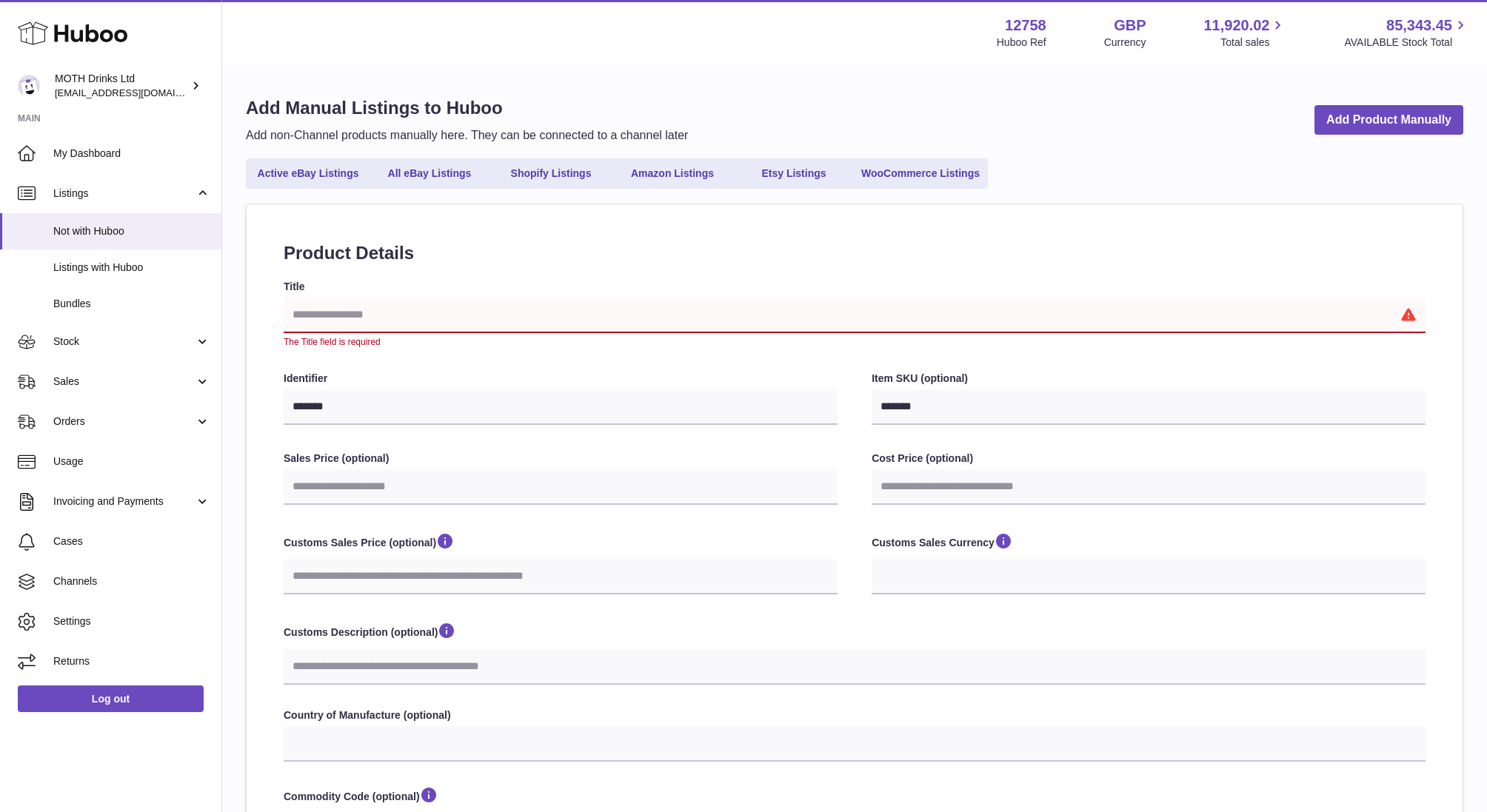
click at [352, 326] on input "Title" at bounding box center [855, 315] width 1142 height 35
paste input "*******"
type input "*******"
select select
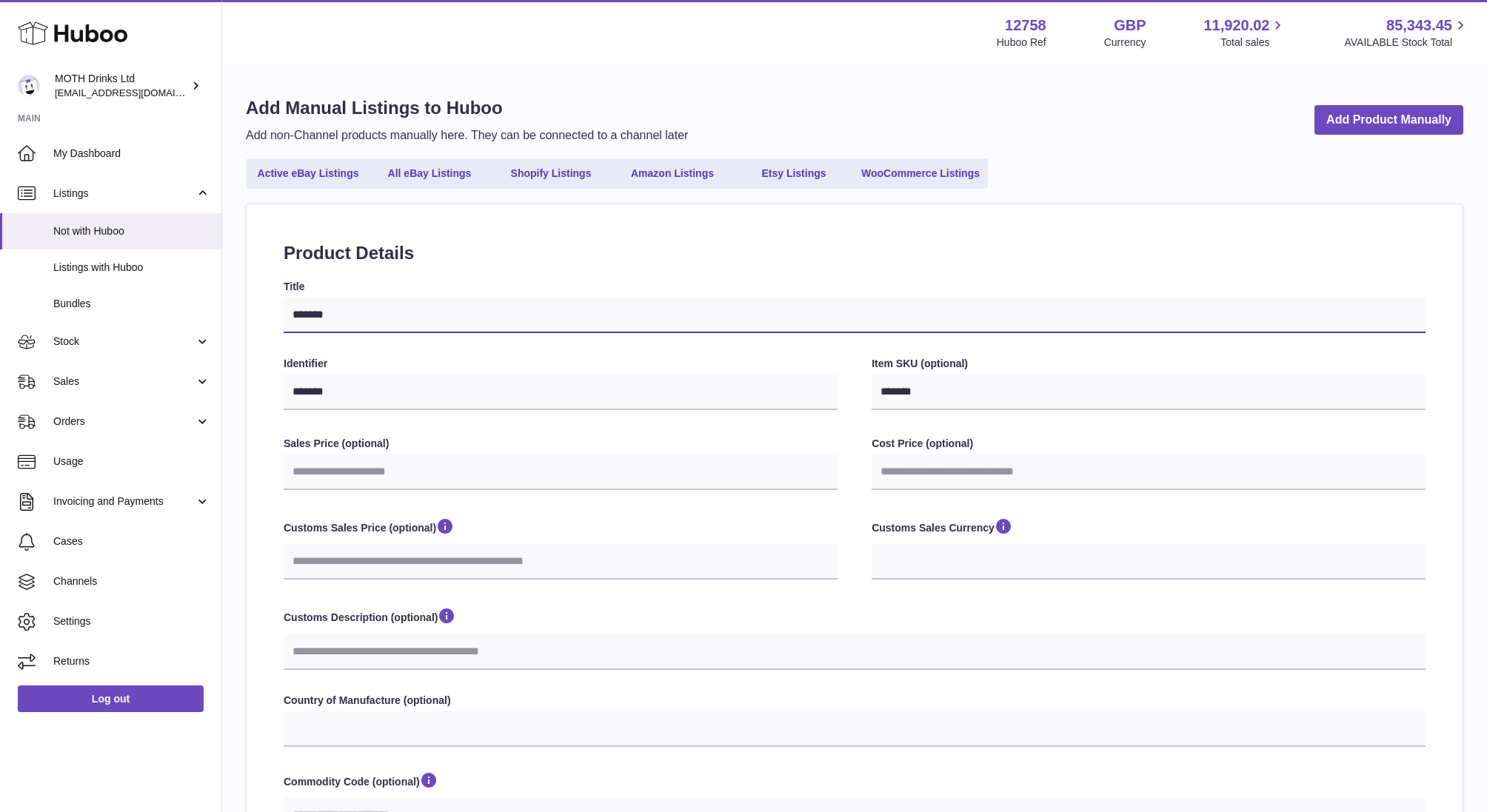
click at [338, 317] on input "*******" at bounding box center [855, 315] width 1142 height 35
type input "*"
select select
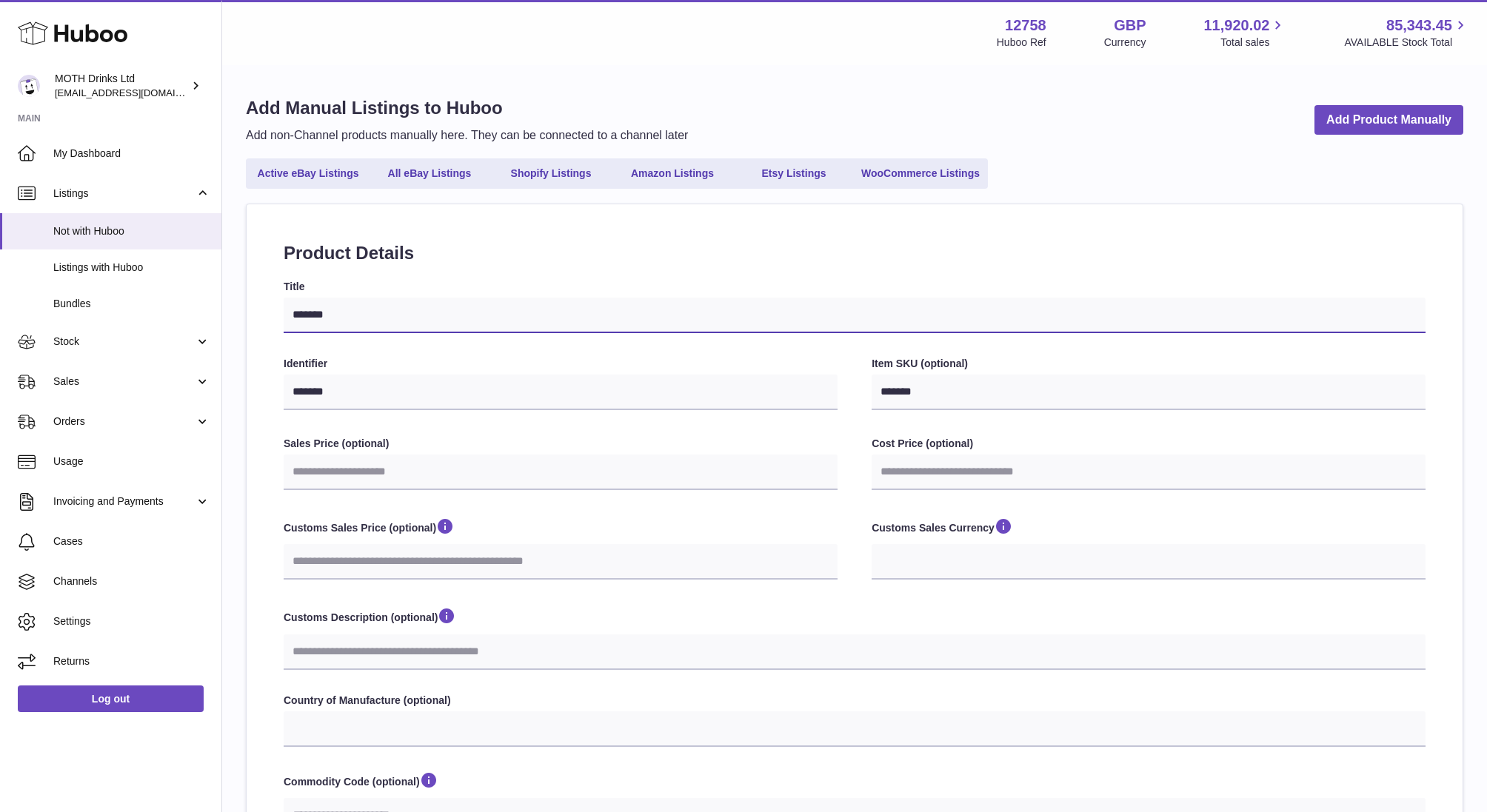
select select
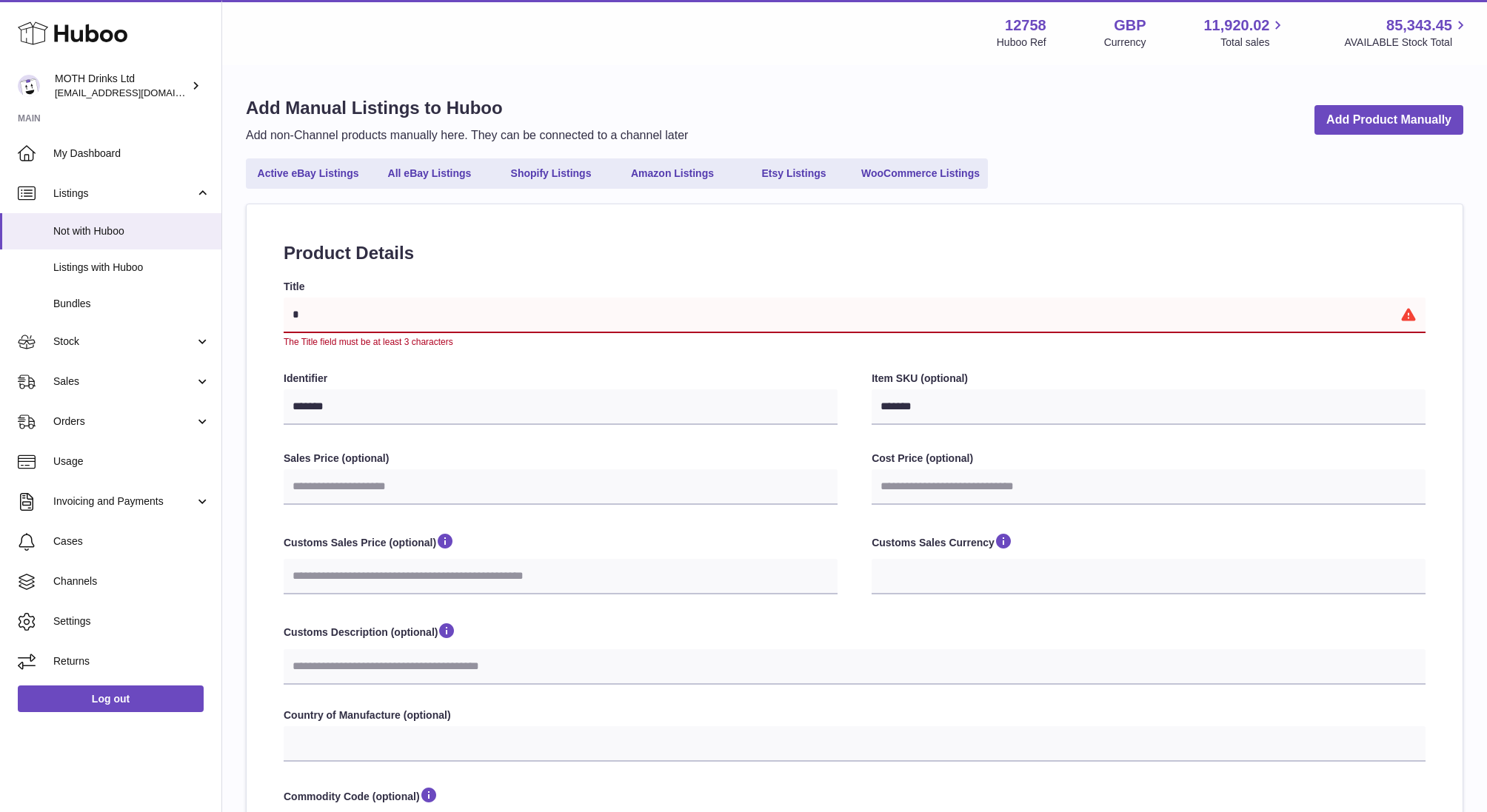
type input "**"
select select
type input "***"
select select
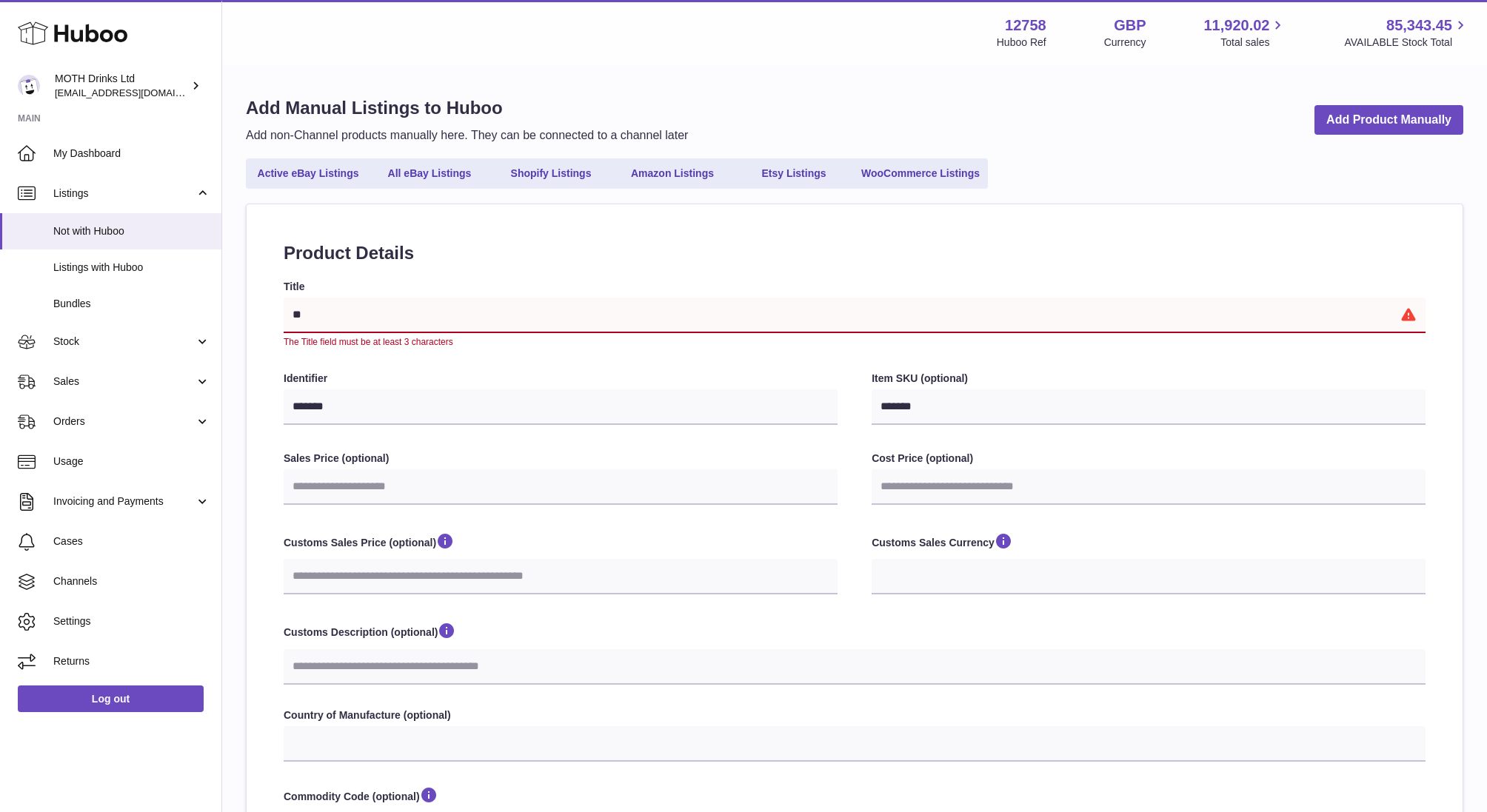
select select
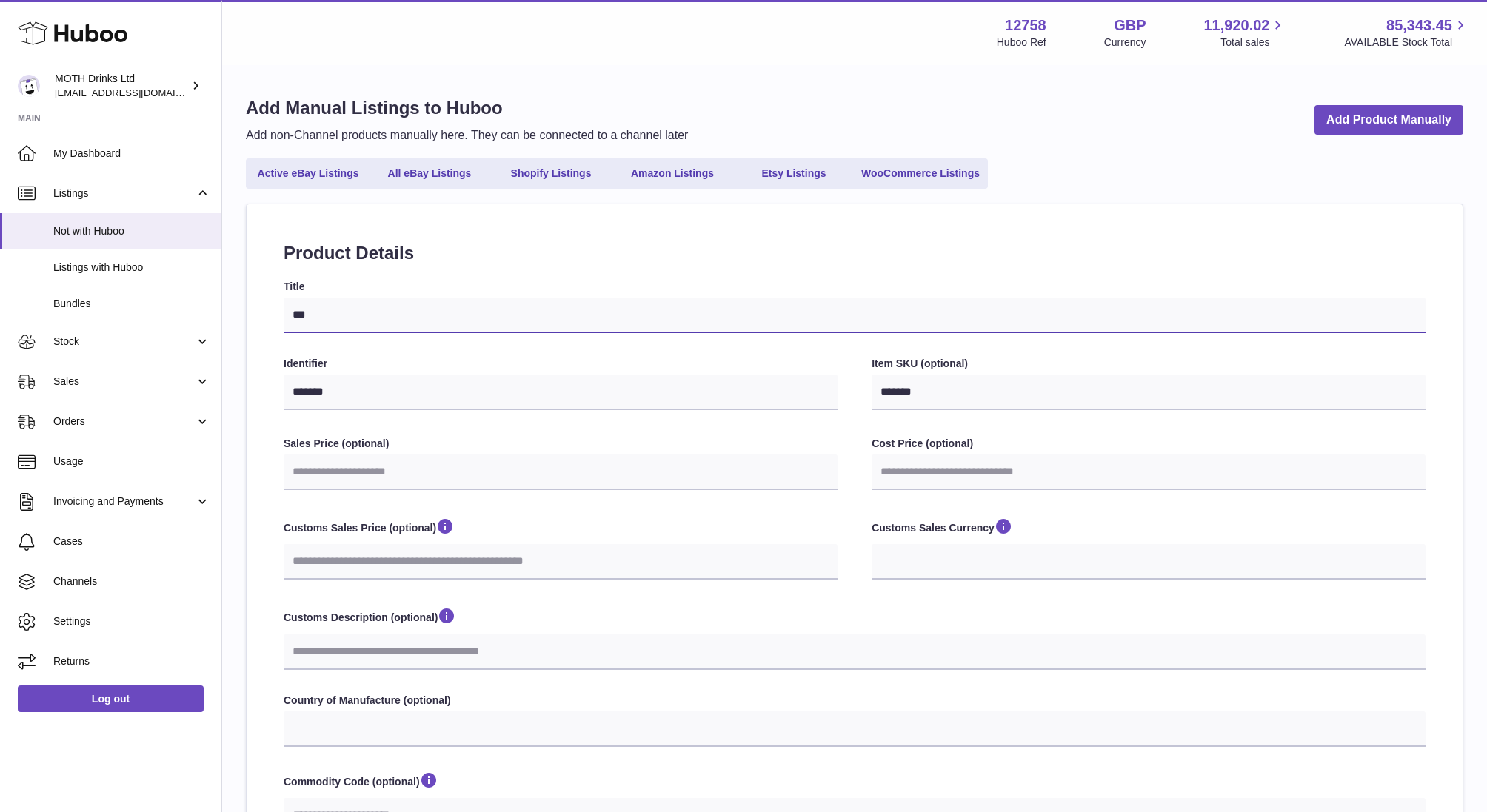
type input "****"
select select
type input "*****"
select select
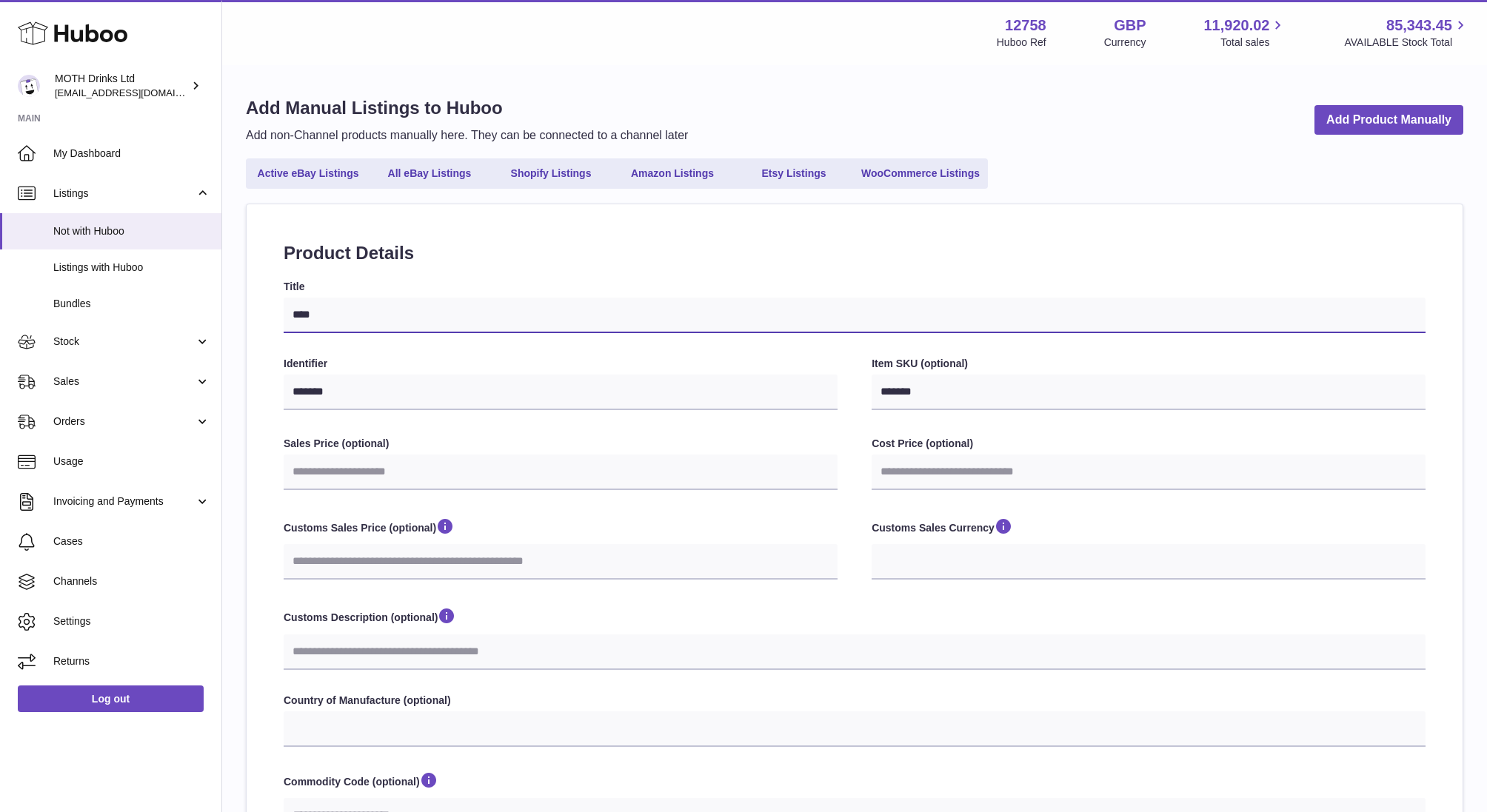
select select
type input "******"
select select
type input "******"
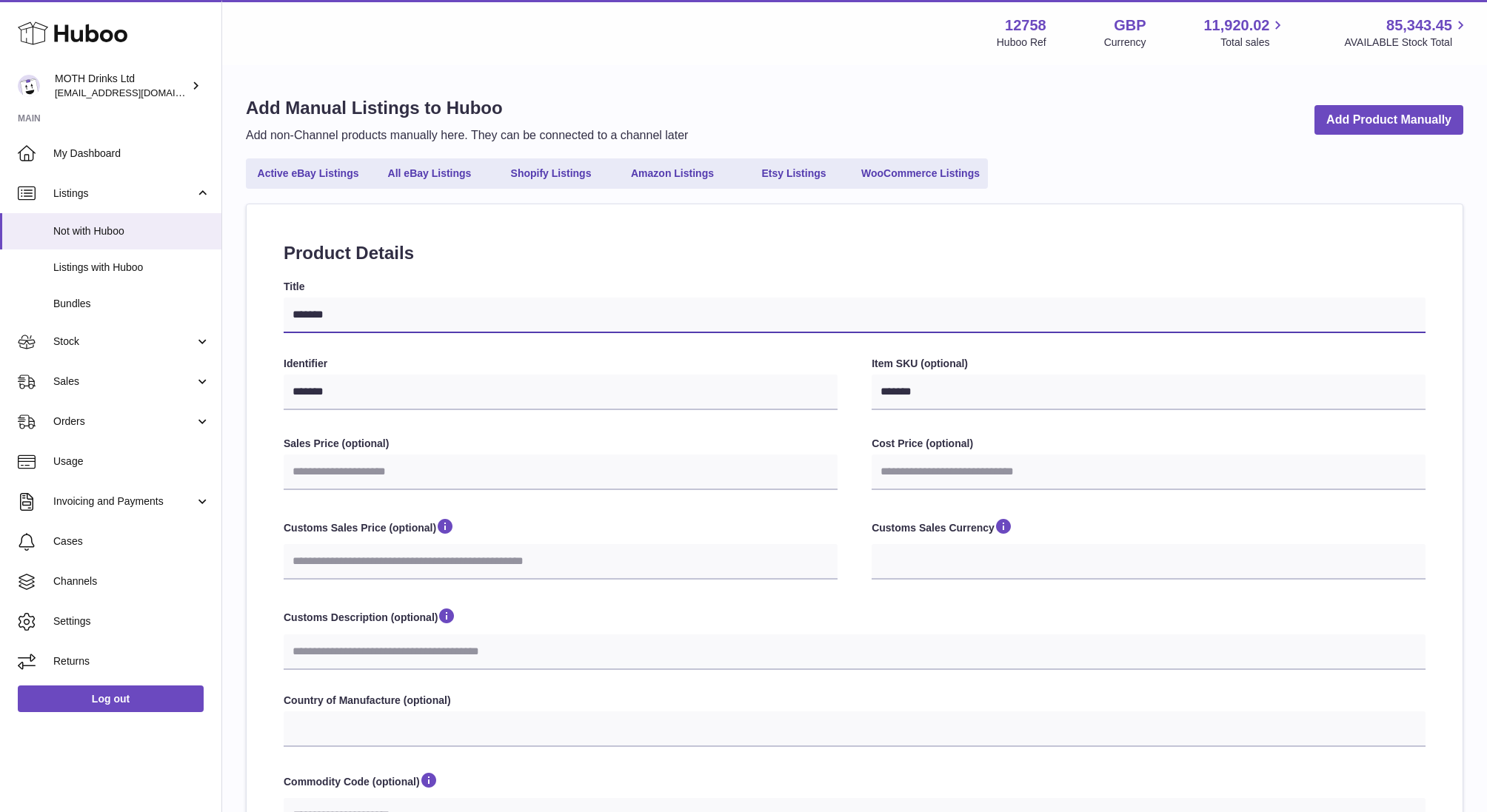
select select
type input "********"
select select
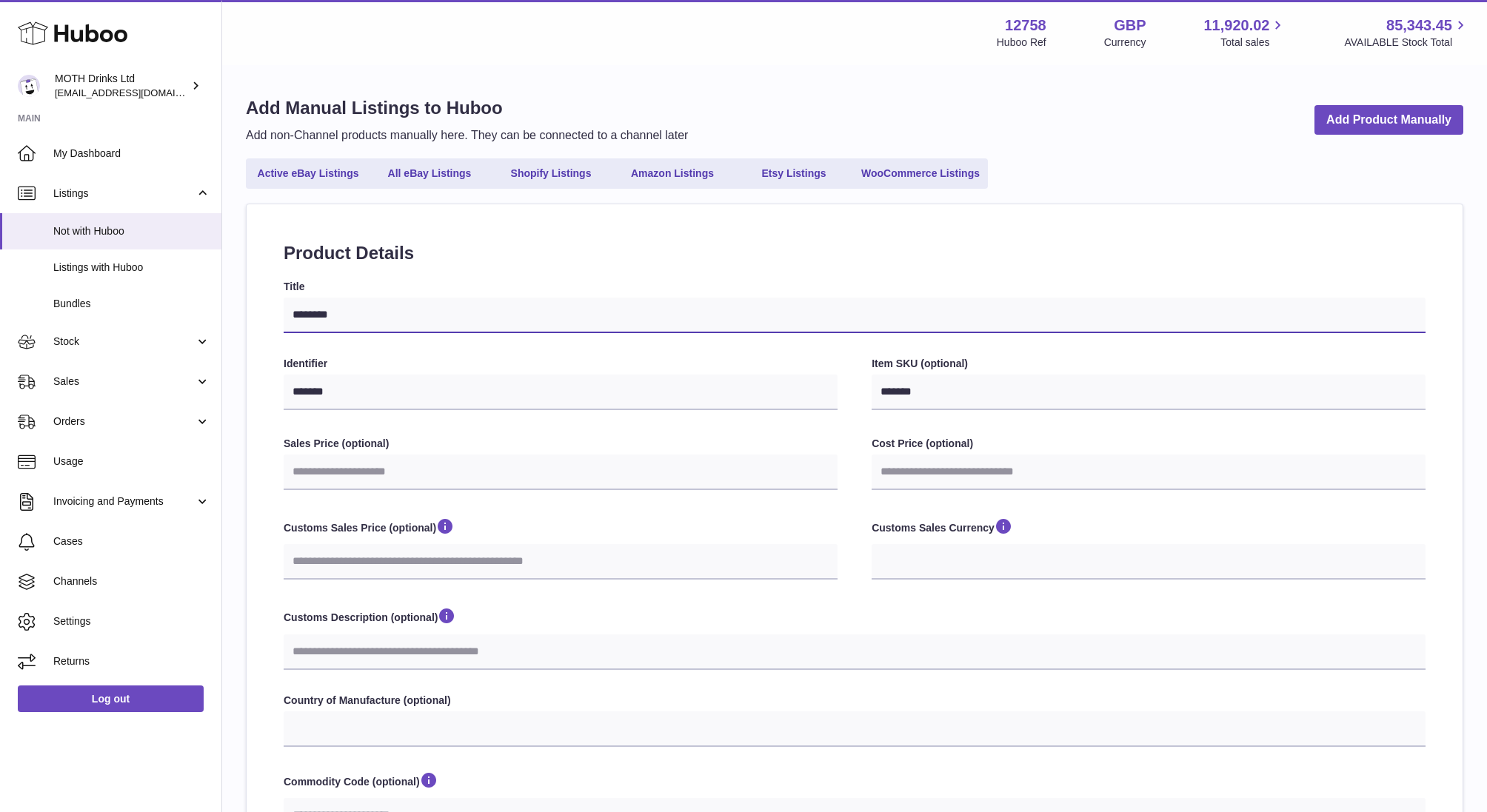
type input "*********"
select select
type input "**********"
select select
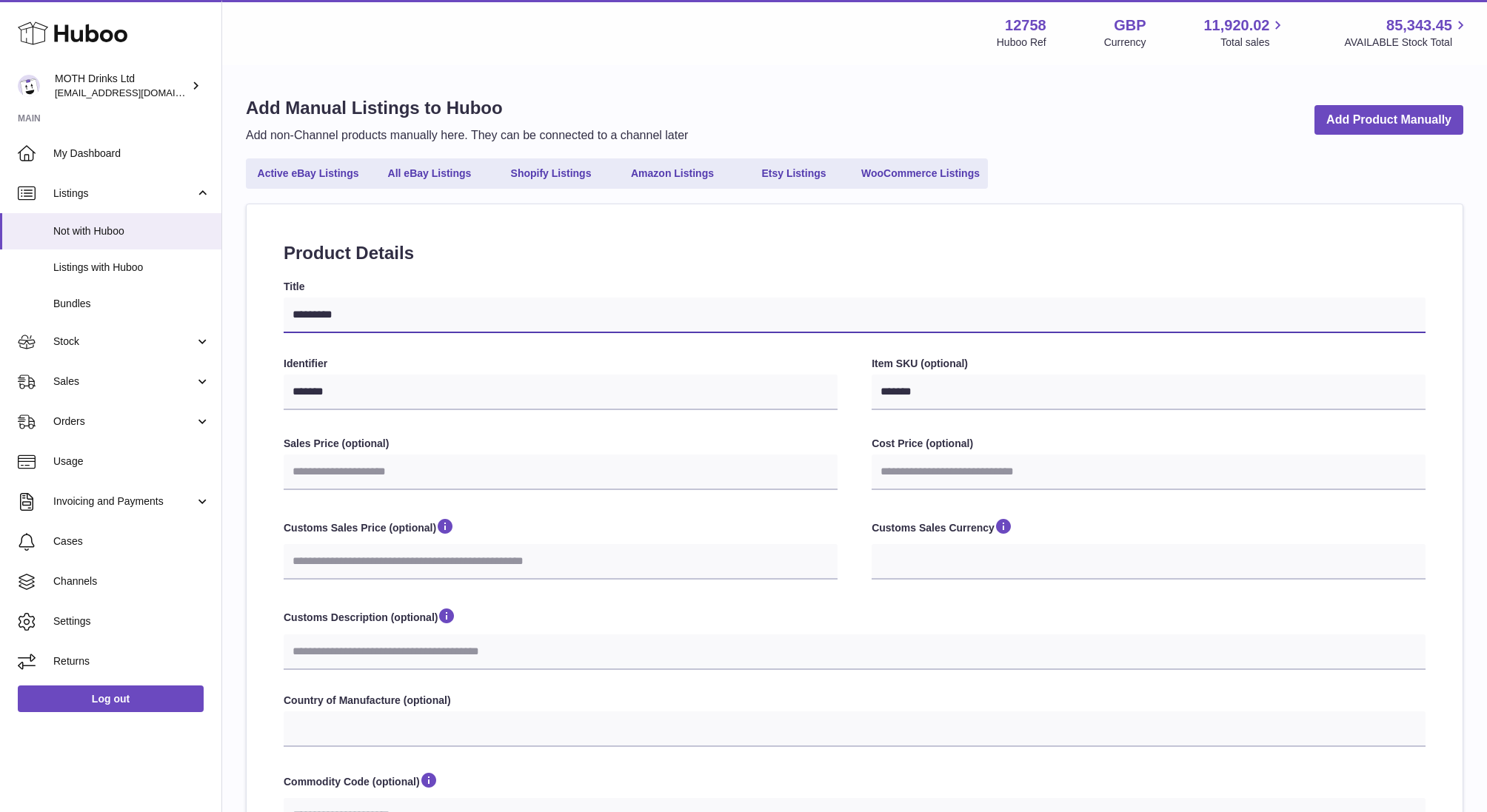
select select
type input "**********"
select select
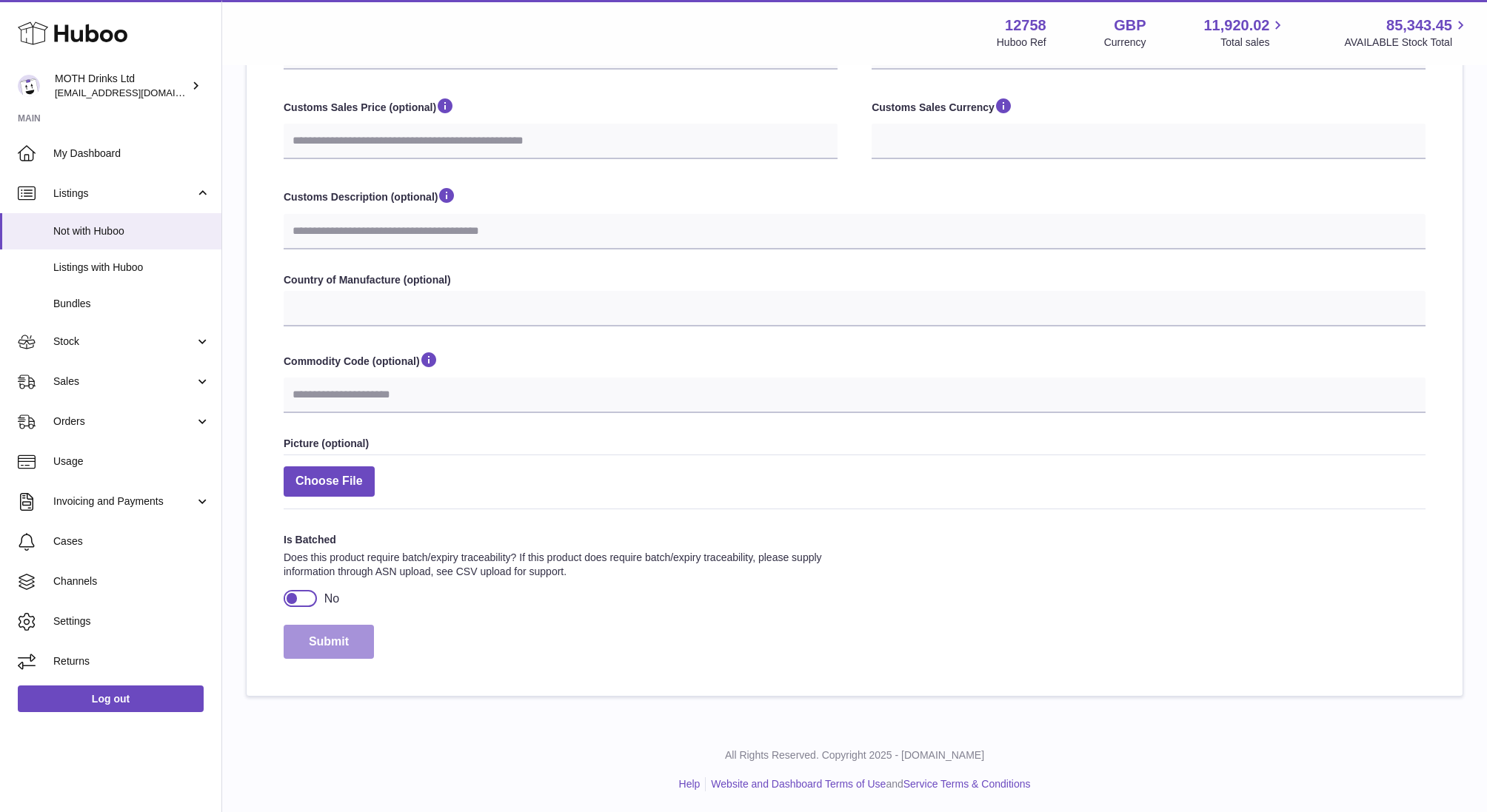
type input "**********"
click at [321, 651] on button "Submit" at bounding box center [329, 642] width 90 height 35
select select
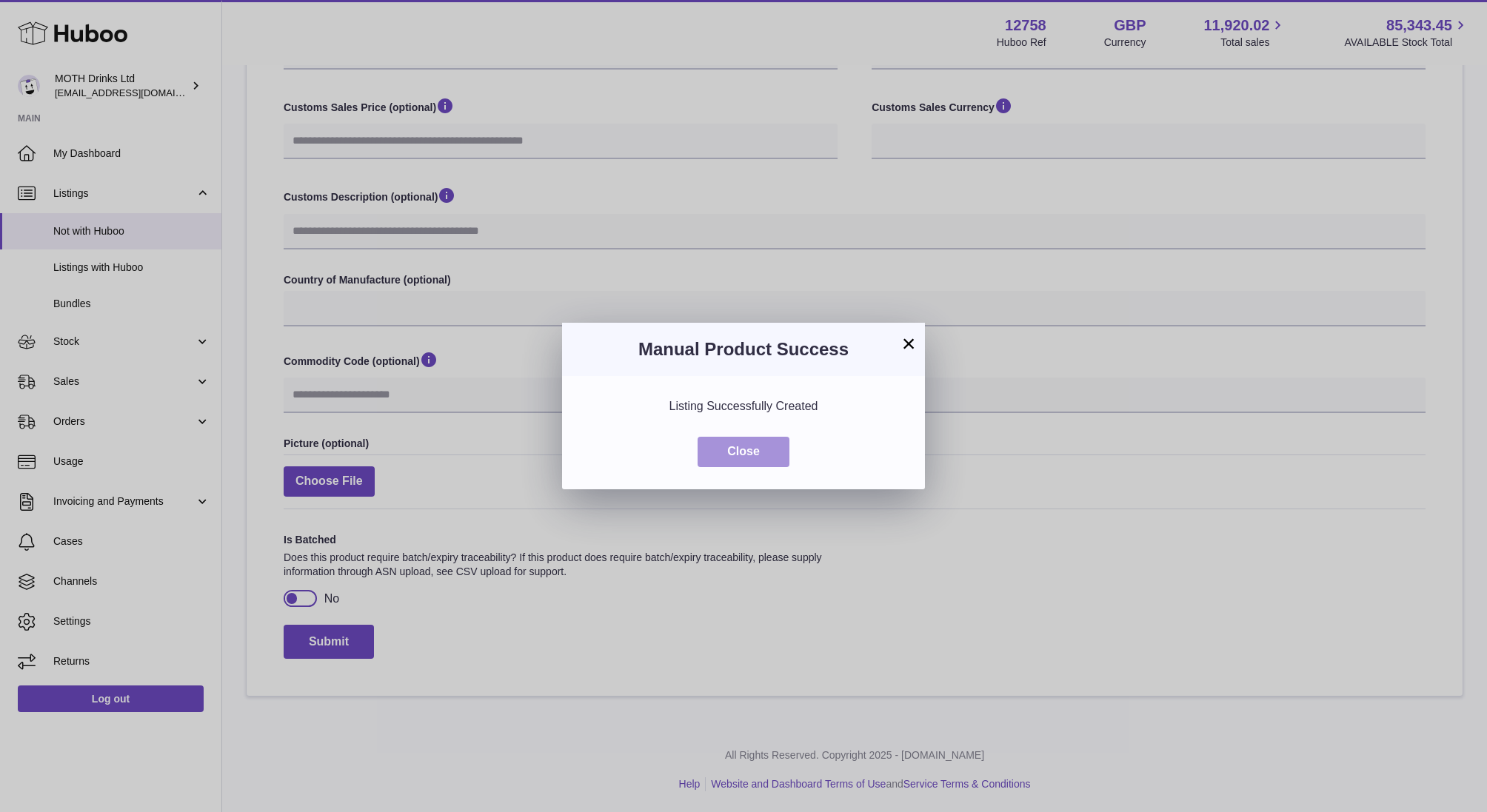
click at [744, 452] on button "Close" at bounding box center [744, 451] width 92 height 30
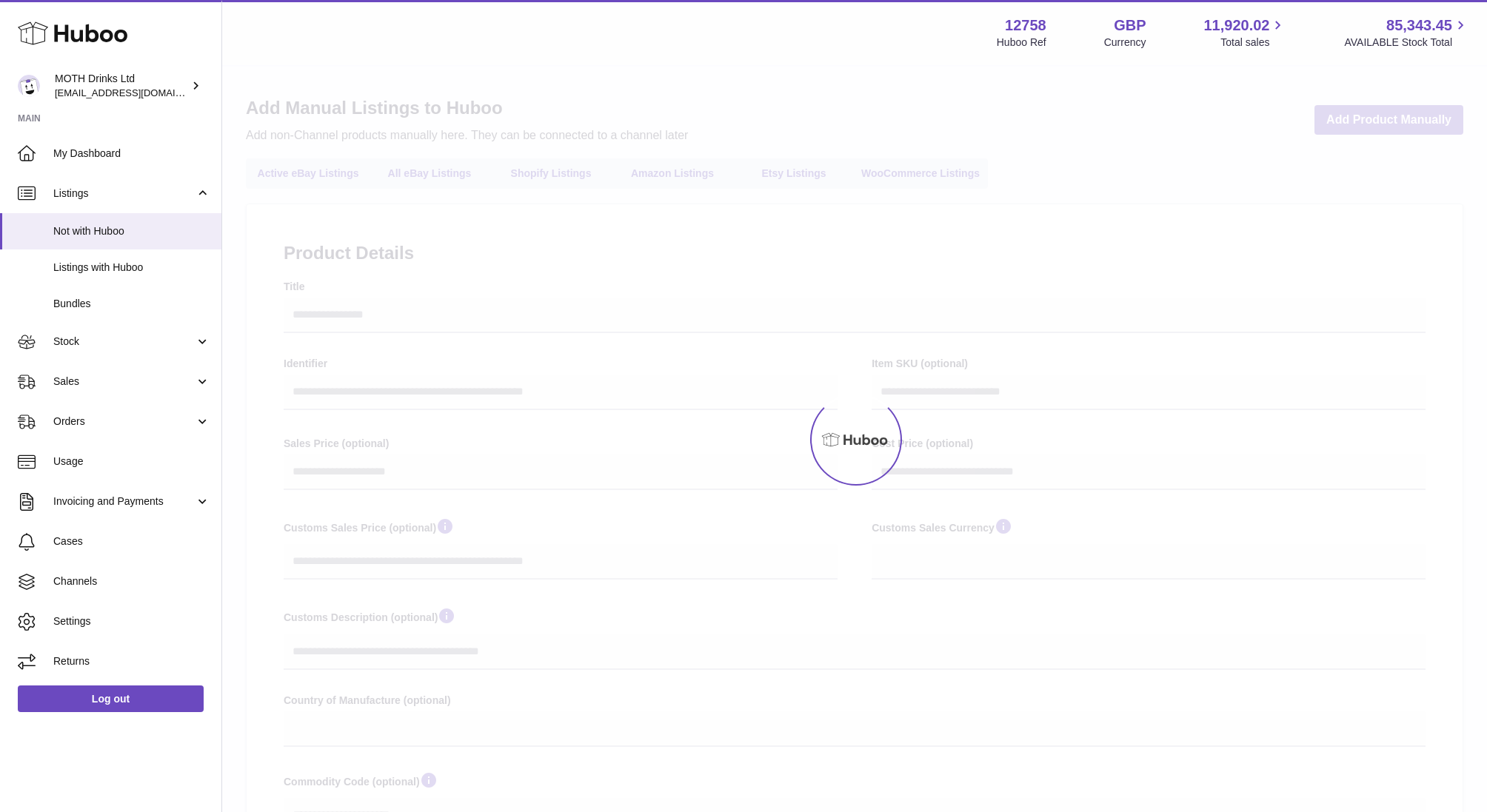
select select
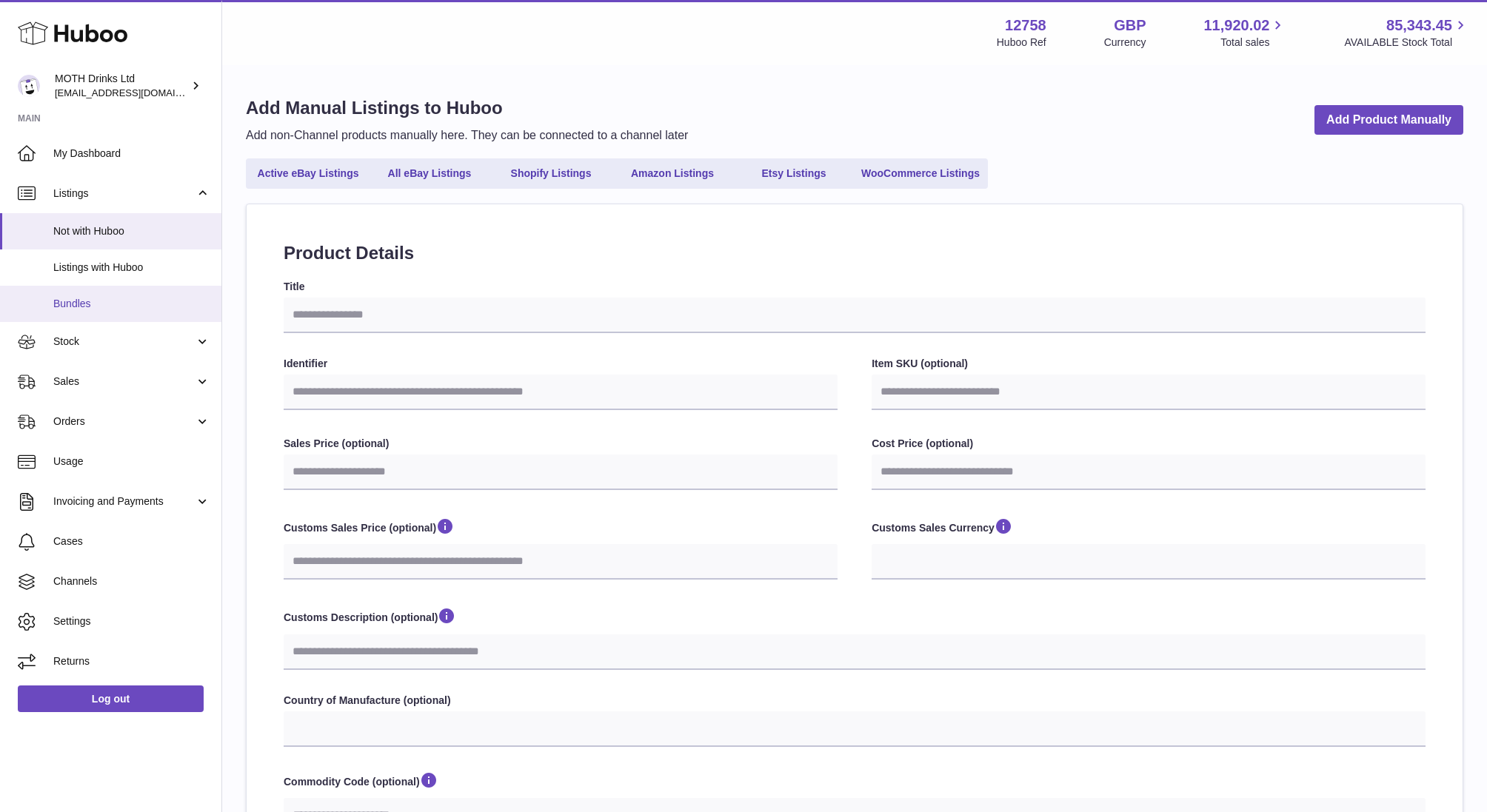
click at [97, 301] on span "Bundles" at bounding box center [132, 303] width 157 height 14
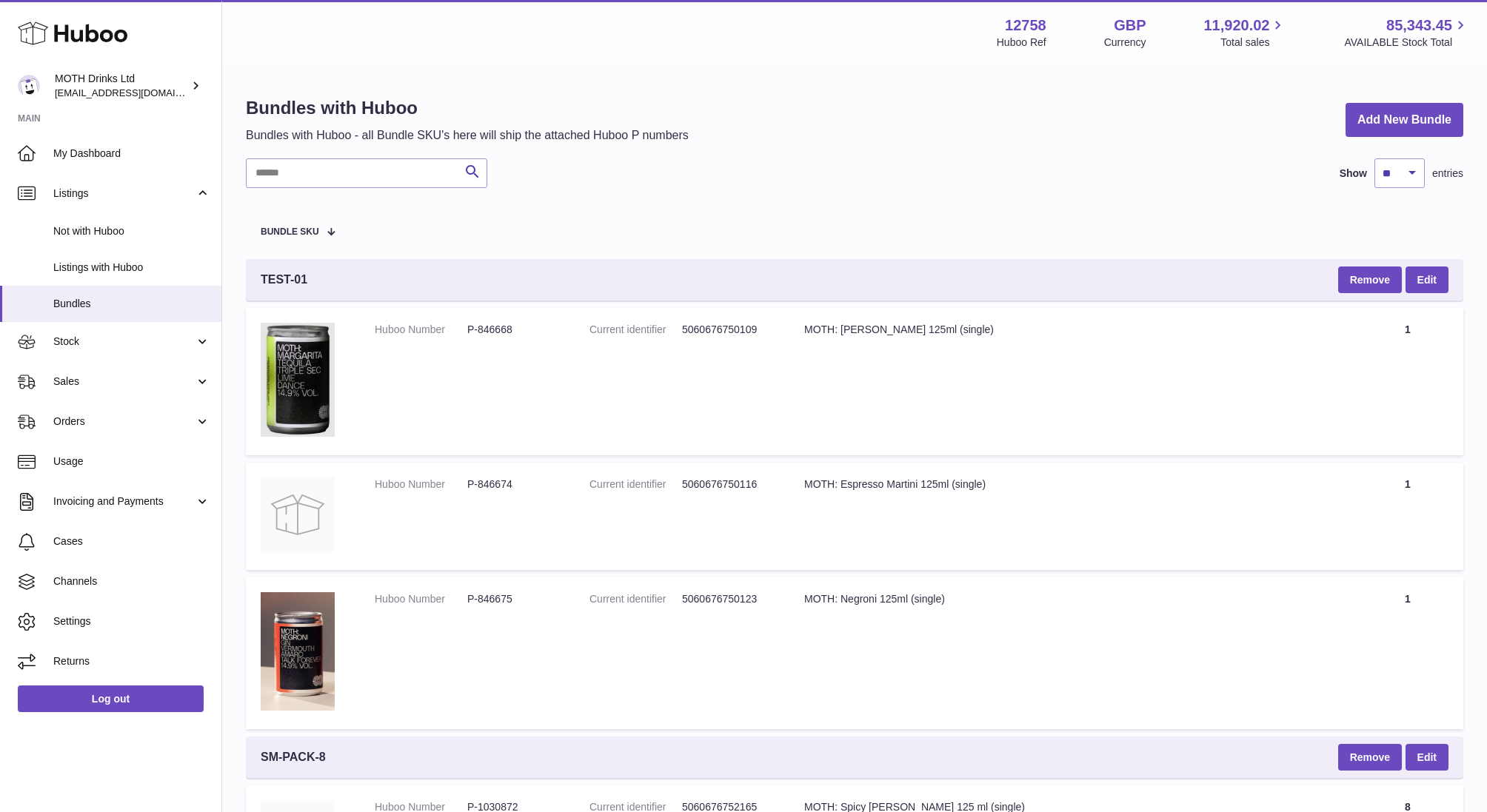
click at [302, 270] on div "TEST-01 Remove Edit" at bounding box center [855, 280] width 1217 height 42
click at [109, 263] on span "Listings with Huboo" at bounding box center [132, 267] width 157 height 14
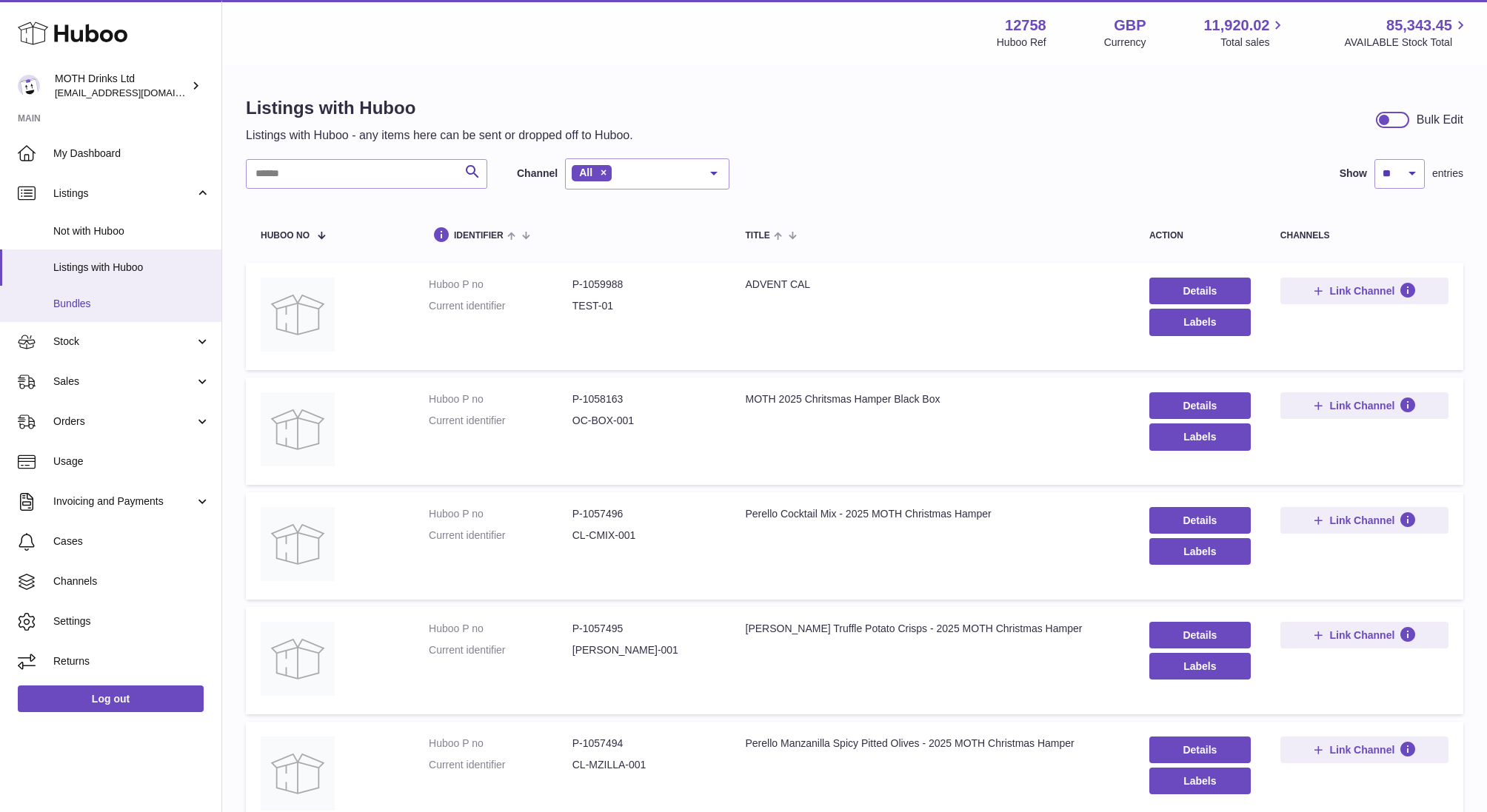
click at [120, 303] on span "Bundles" at bounding box center [132, 303] width 157 height 14
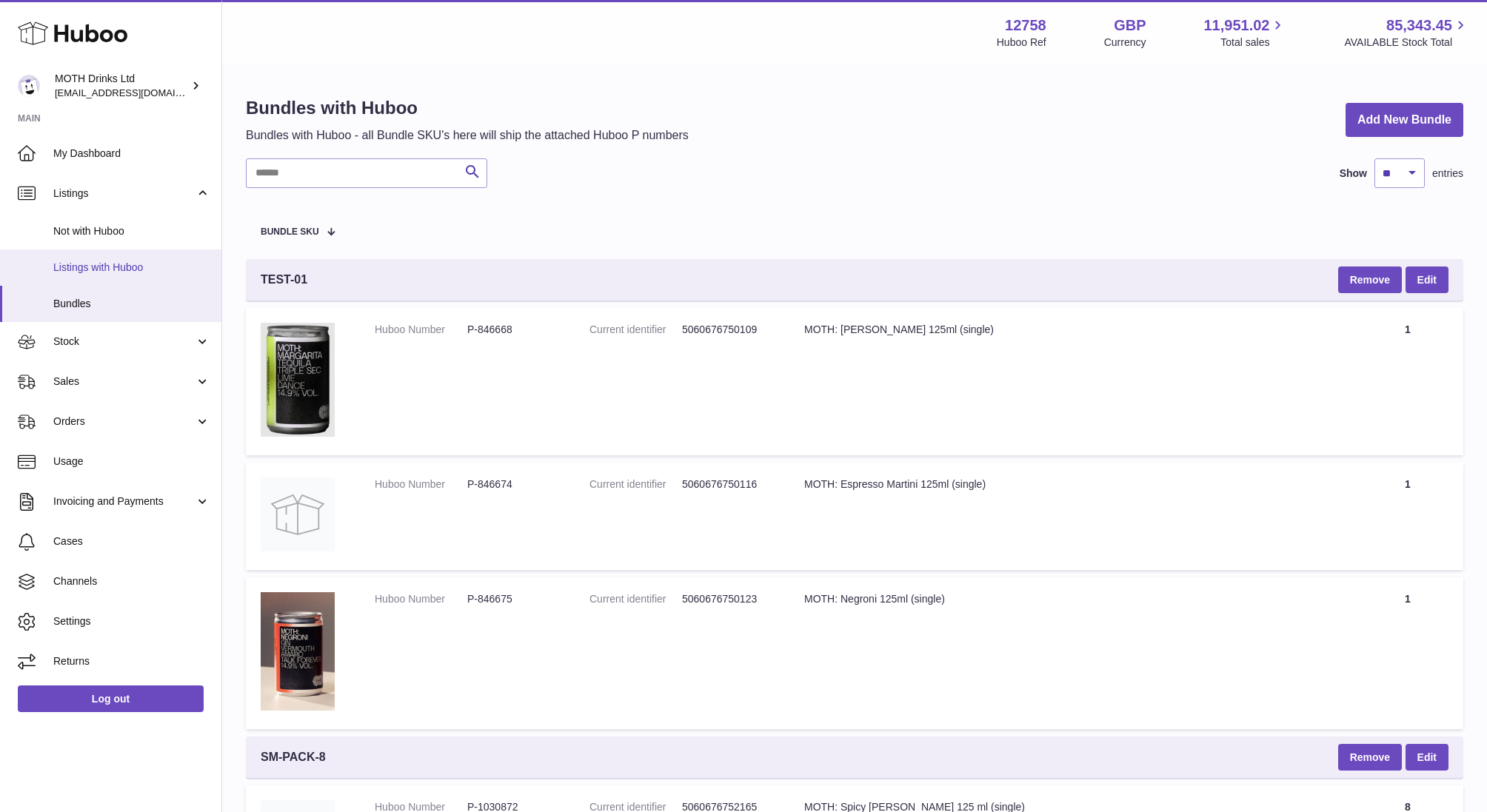
click at [146, 270] on span "Listings with Huboo" at bounding box center [132, 267] width 157 height 14
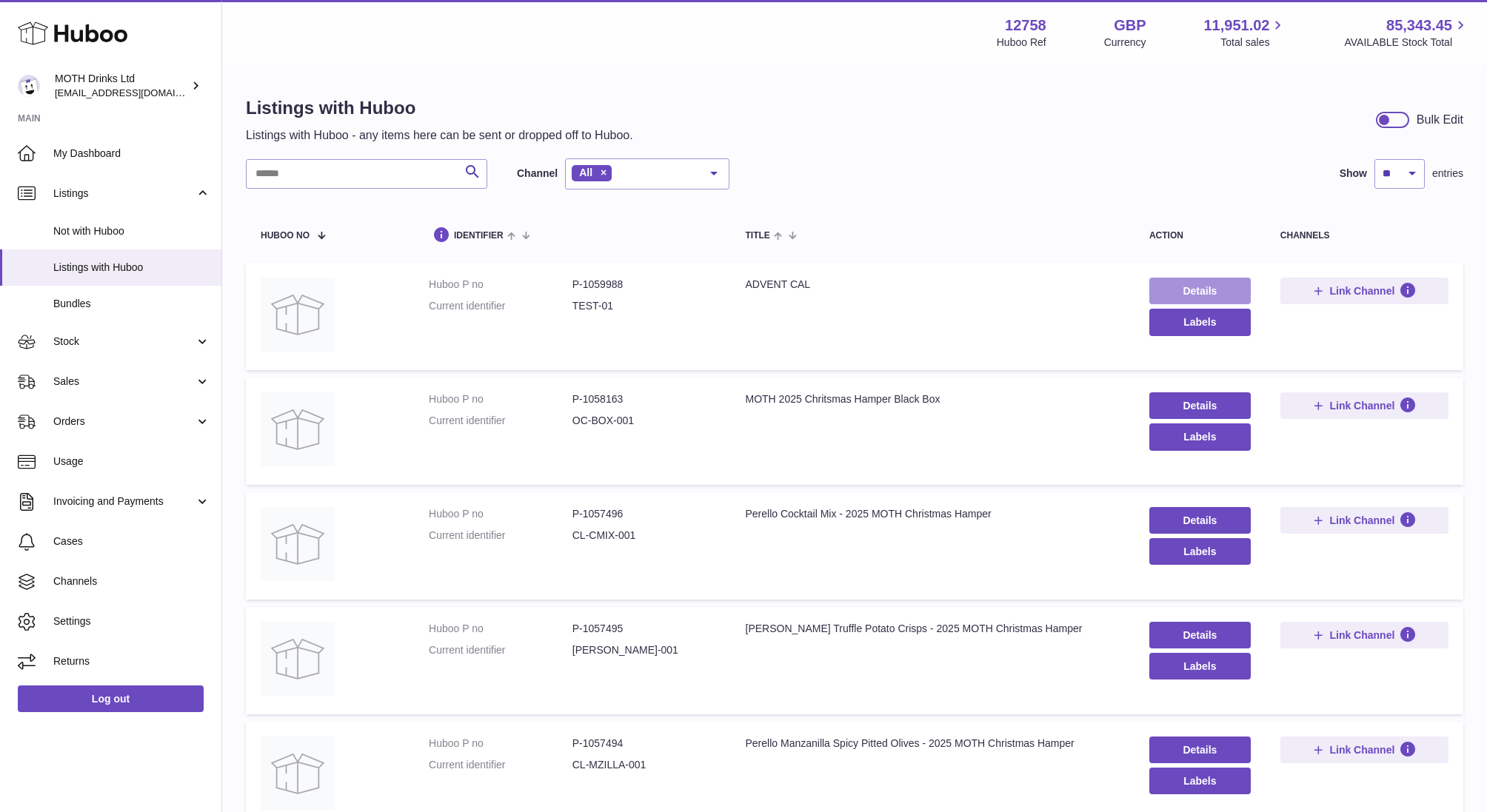
click at [1216, 292] on link "Details" at bounding box center [1200, 290] width 101 height 27
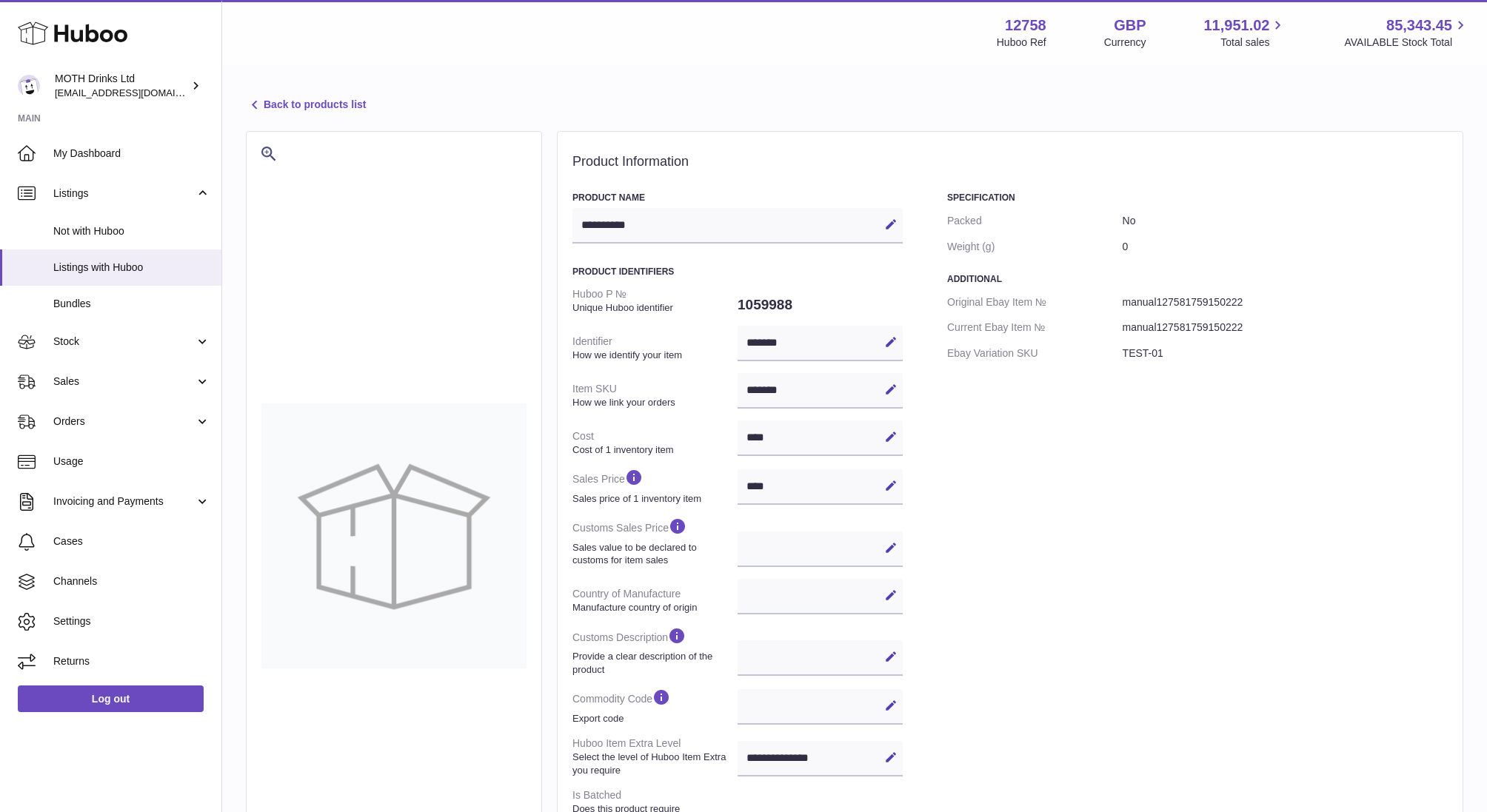
select select
select select "****"
click at [695, 222] on div "**********" at bounding box center [738, 225] width 330 height 35
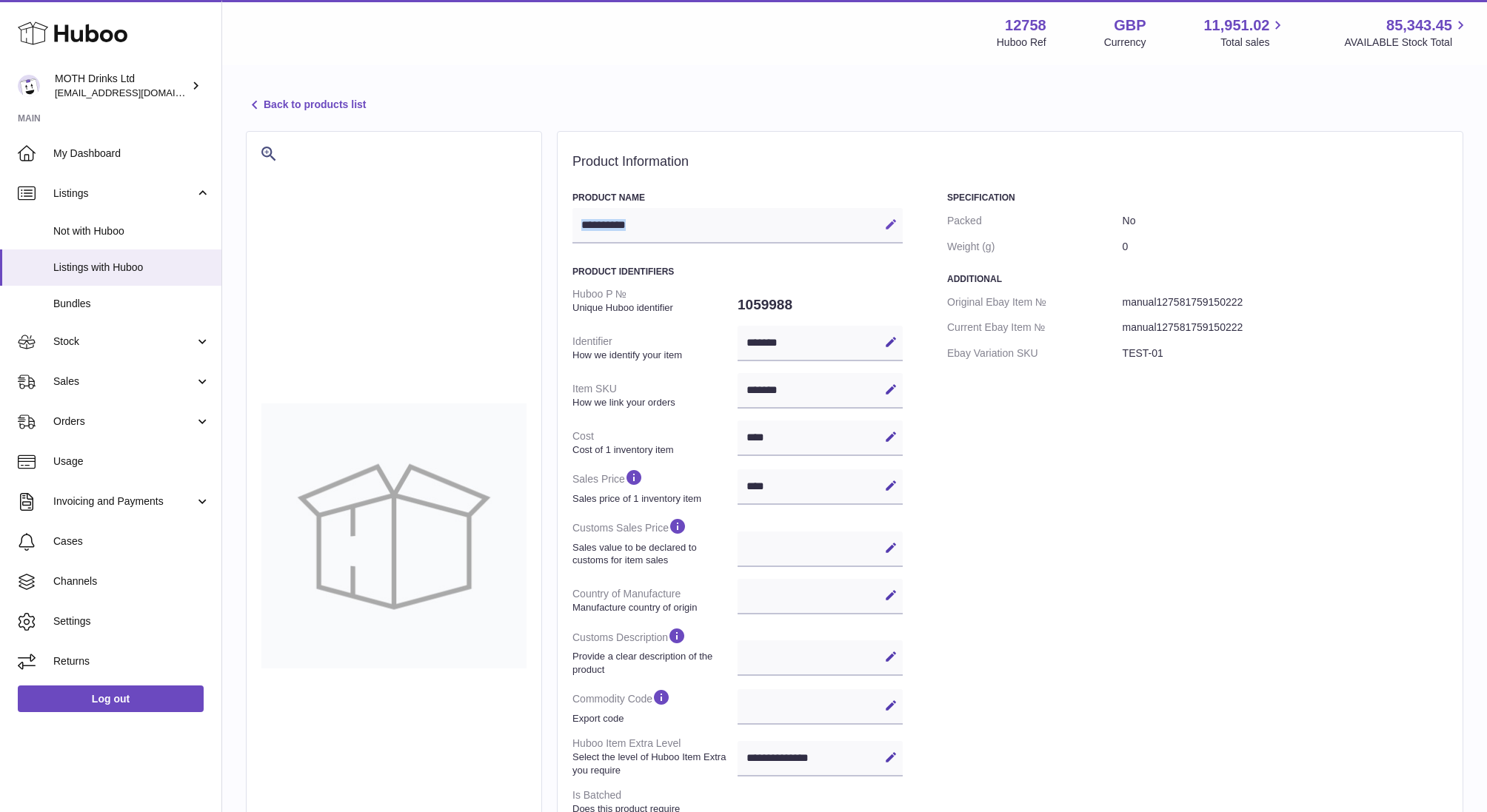
click at [892, 227] on icon at bounding box center [891, 224] width 13 height 13
paste input "**********"
type input "**********"
click at [793, 232] on input "**********" at bounding box center [738, 225] width 330 height 35
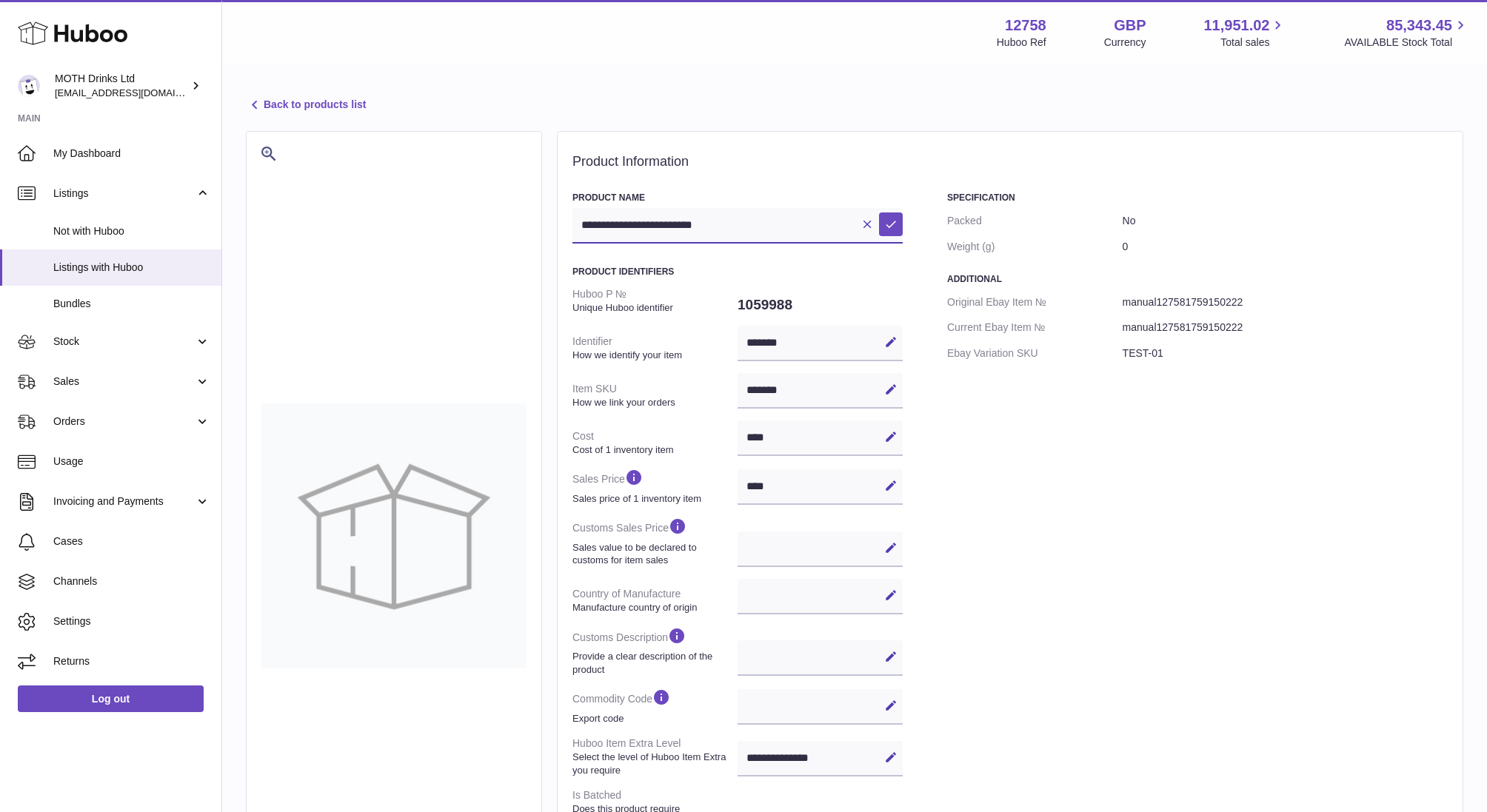
click at [793, 232] on input "**********" at bounding box center [738, 225] width 330 height 35
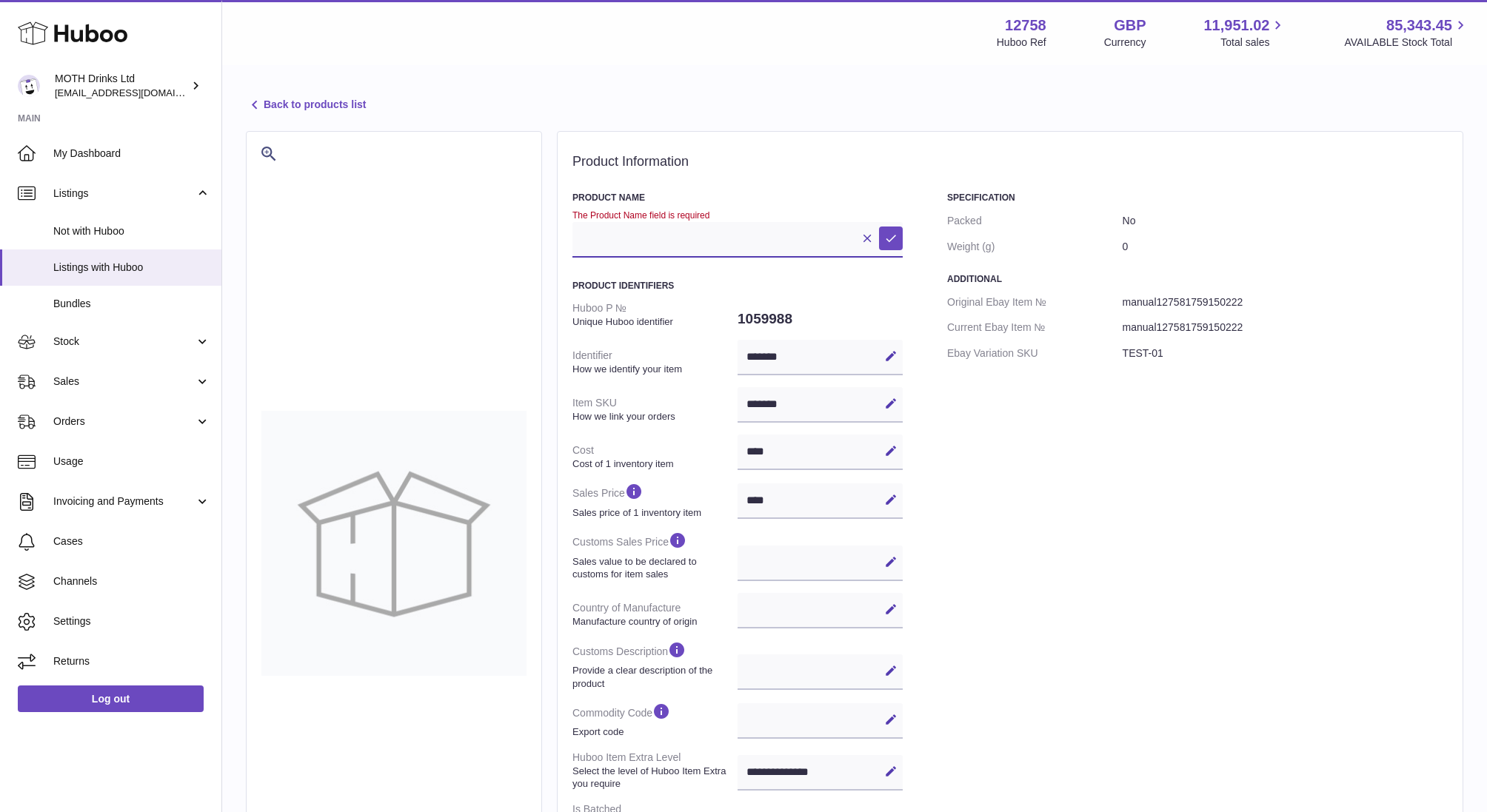
paste input "**********"
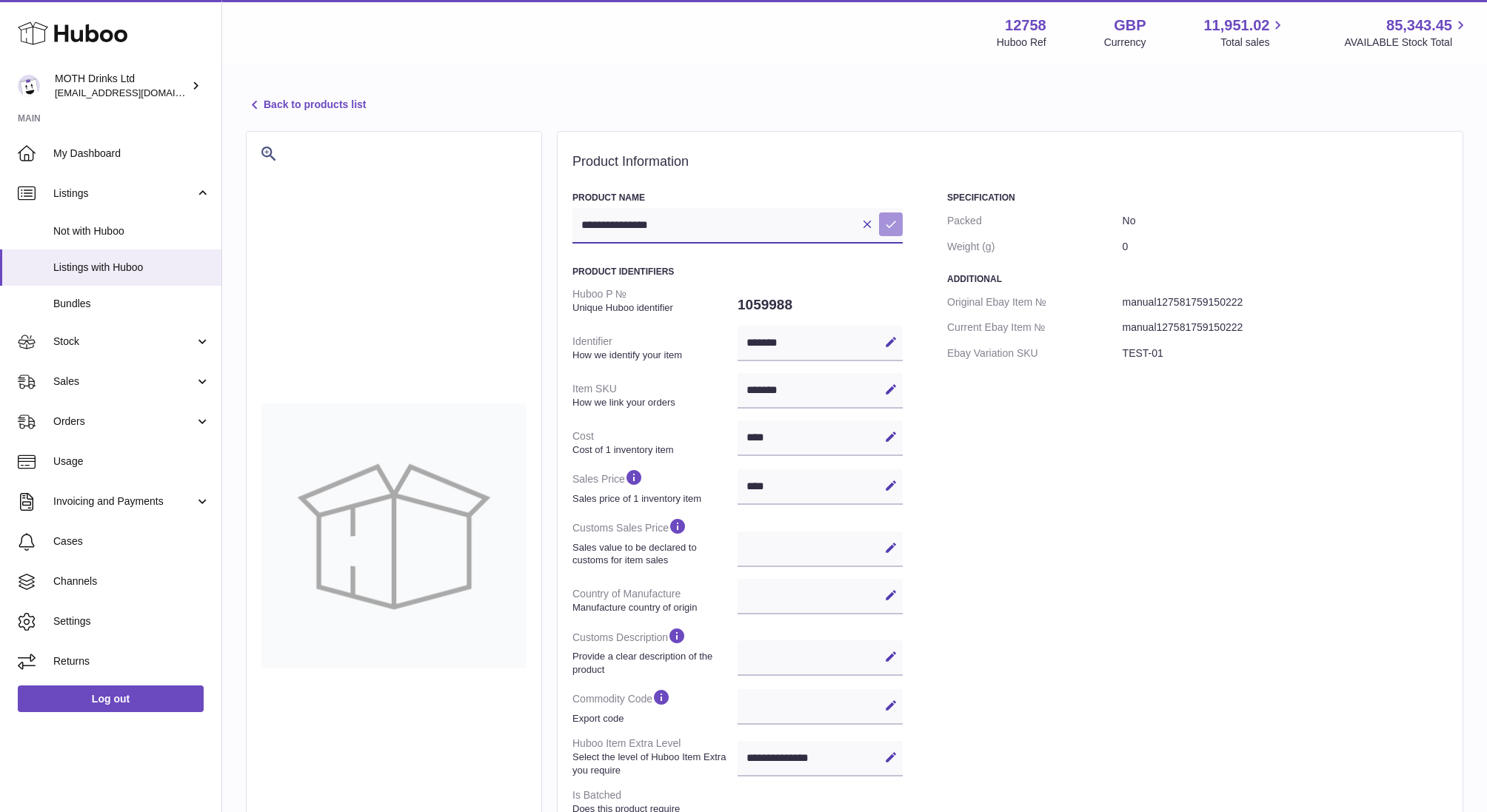
type input "**********"
click at [892, 231] on button "Save" at bounding box center [891, 224] width 24 height 24
click at [83, 379] on span "Sales" at bounding box center [124, 381] width 142 height 14
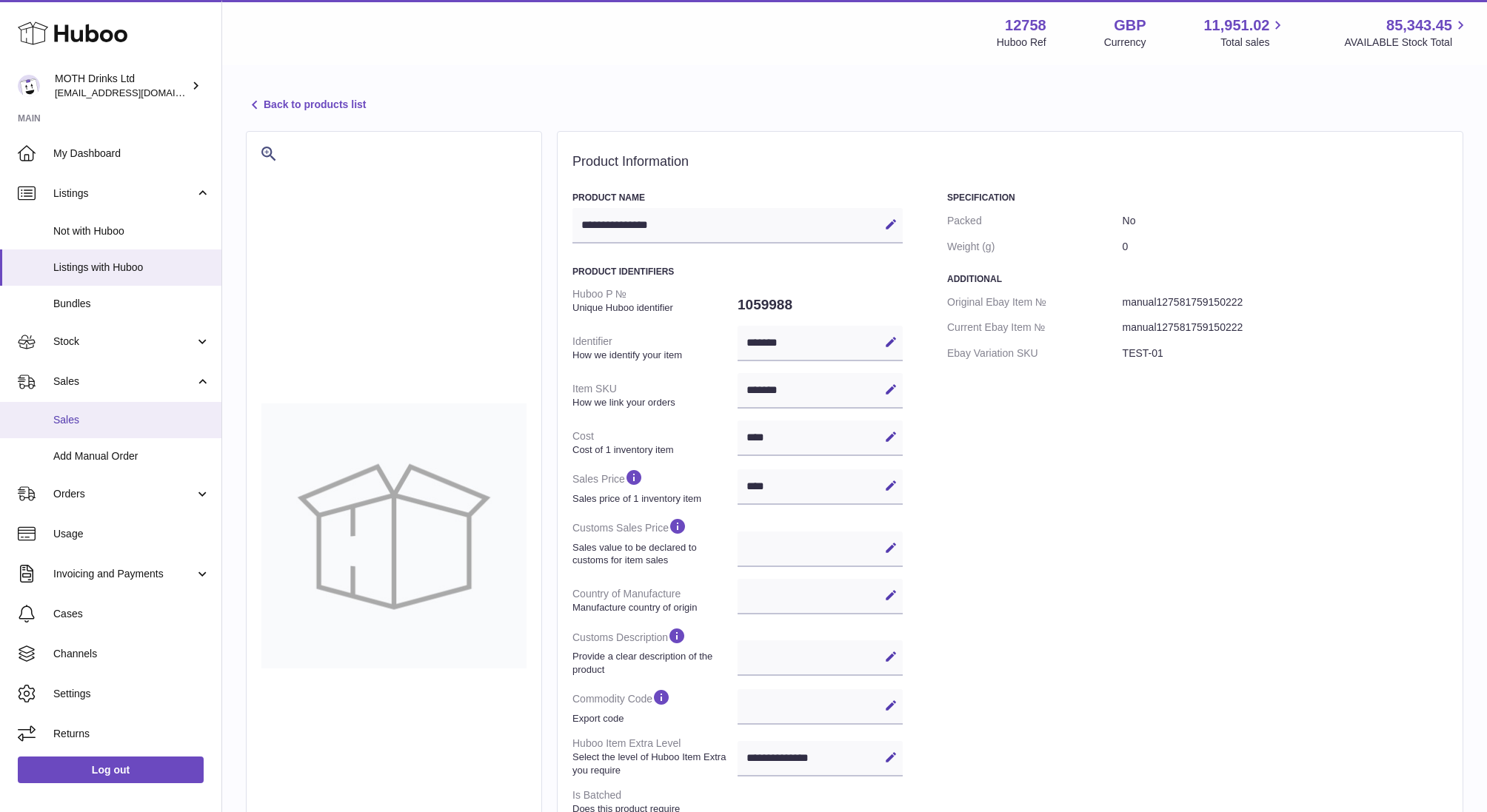
click at [86, 429] on link "Sales" at bounding box center [110, 420] width 222 height 36
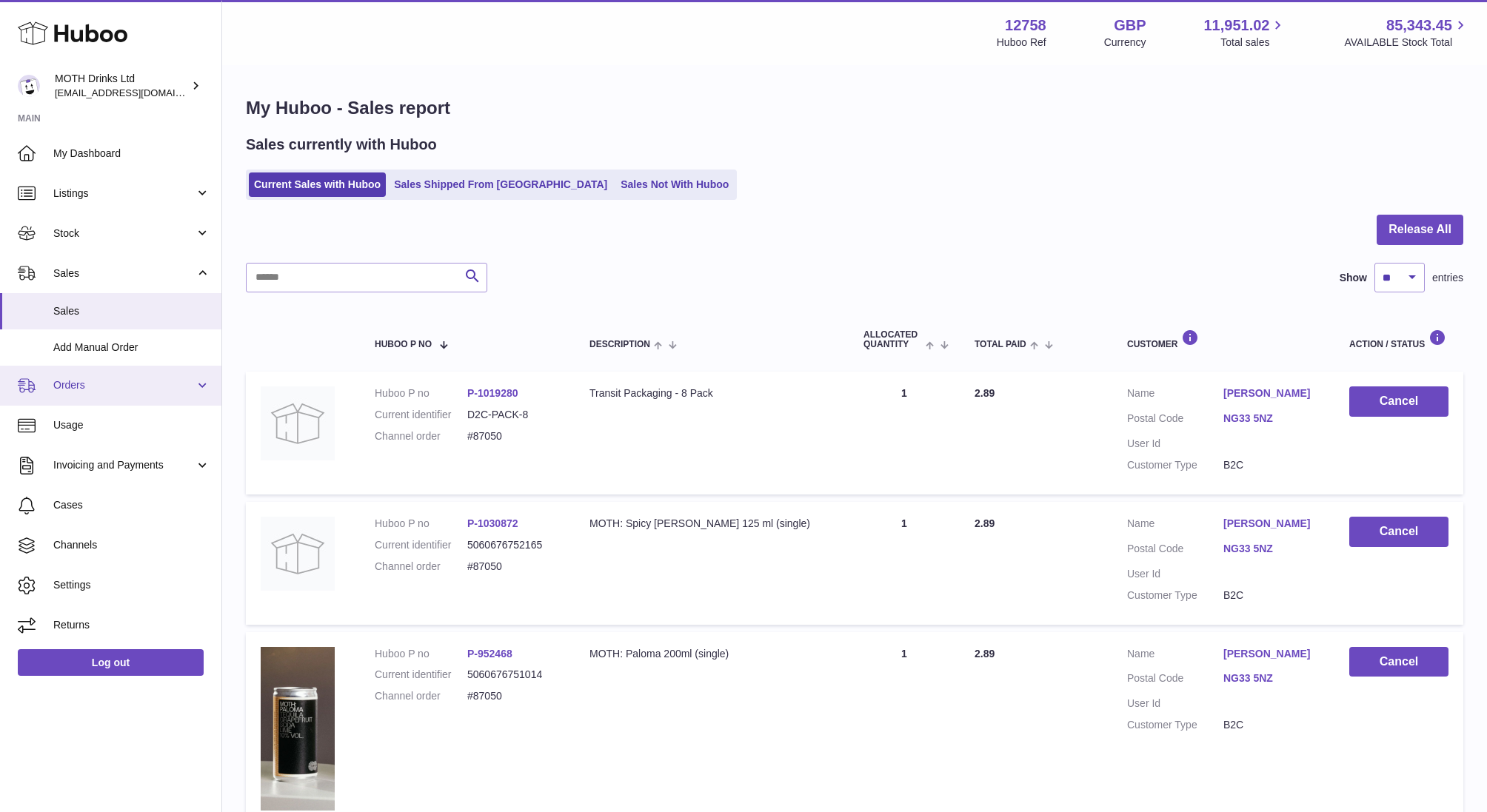
click at [111, 382] on span "Orders" at bounding box center [124, 385] width 142 height 14
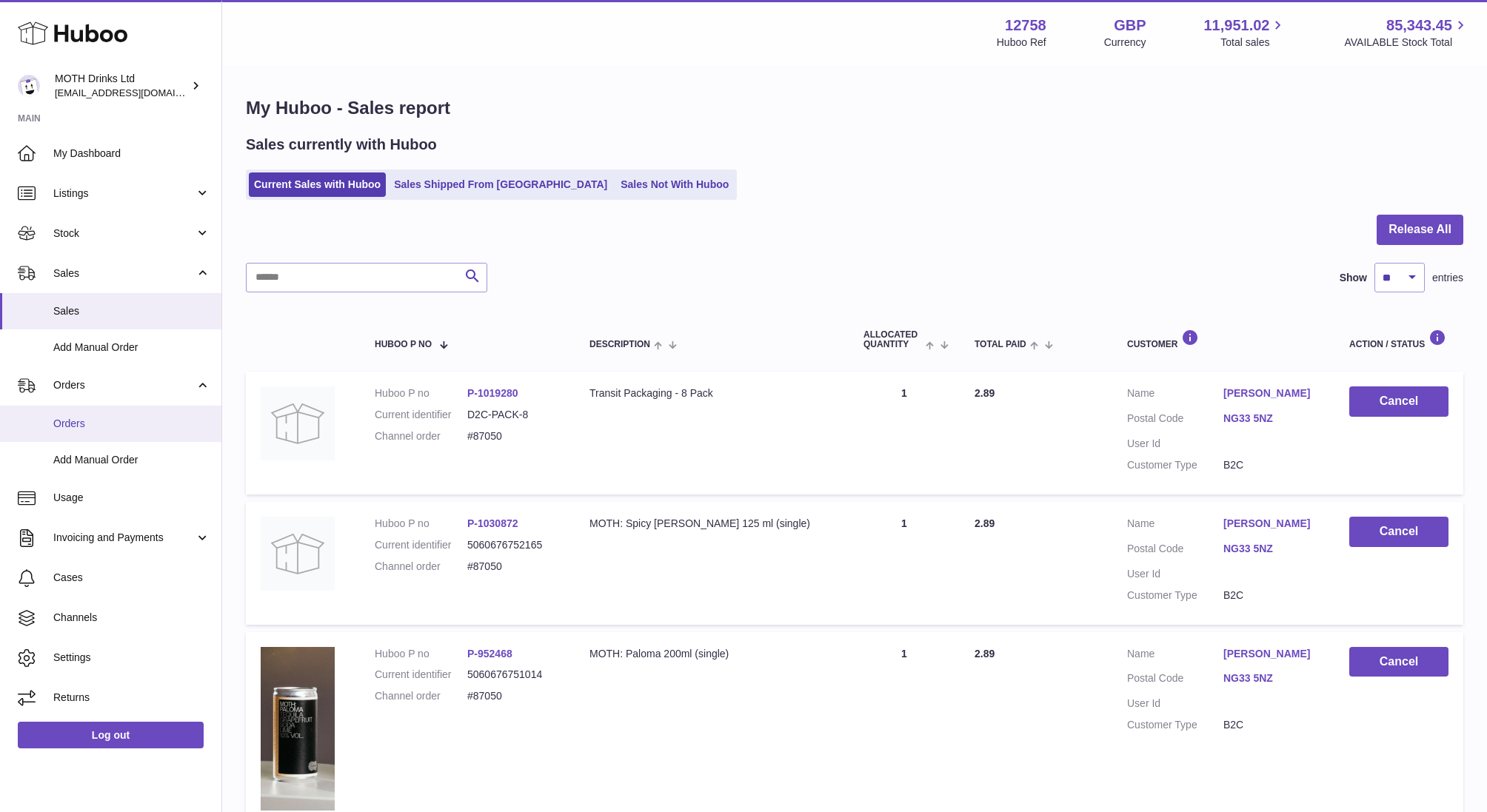
click at [77, 418] on span "Orders" at bounding box center [132, 424] width 157 height 14
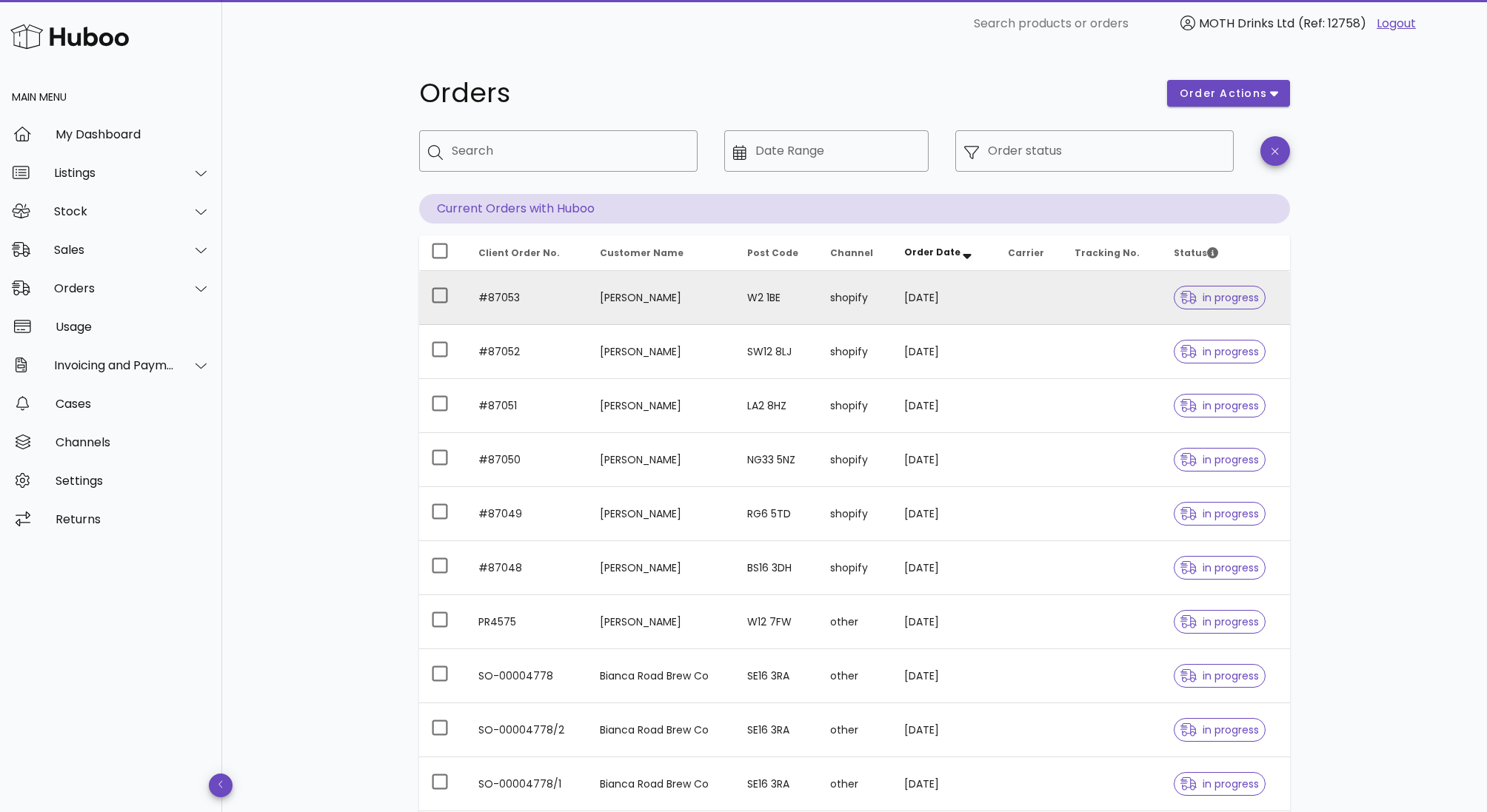
click at [555, 292] on td "#87053" at bounding box center [527, 298] width 121 height 54
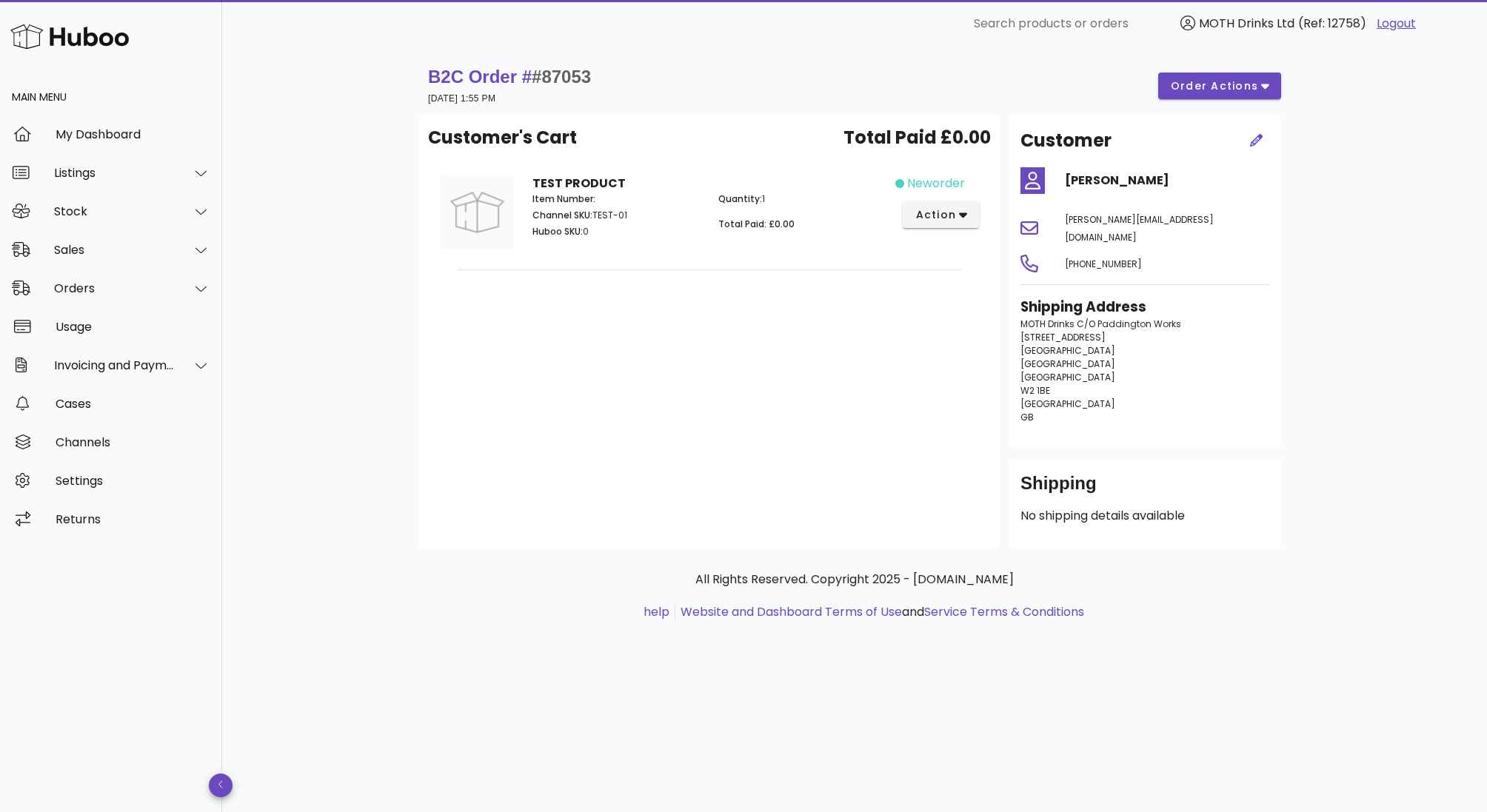
click at [575, 183] on strong "TEST PRODUCT" at bounding box center [579, 183] width 93 height 17
click at [484, 215] on img at bounding box center [477, 212] width 74 height 74
click at [947, 220] on span "action" at bounding box center [935, 214] width 42 height 16
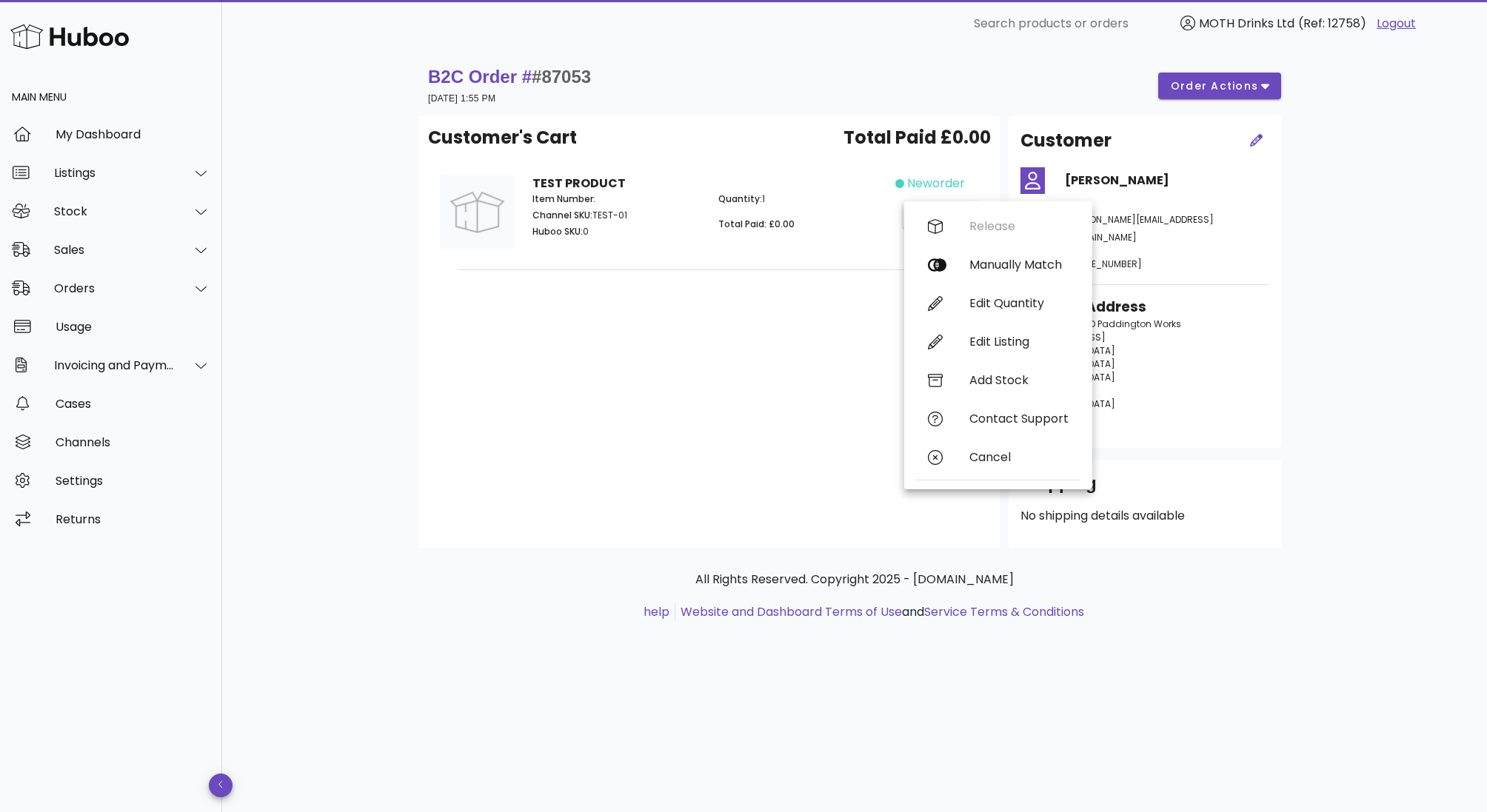
click at [659, 326] on div "Customer's Cart Total Paid £0.00 TEST PRODUCT Item Number: Channel SKU: TEST-01…" at bounding box center [709, 332] width 581 height 433
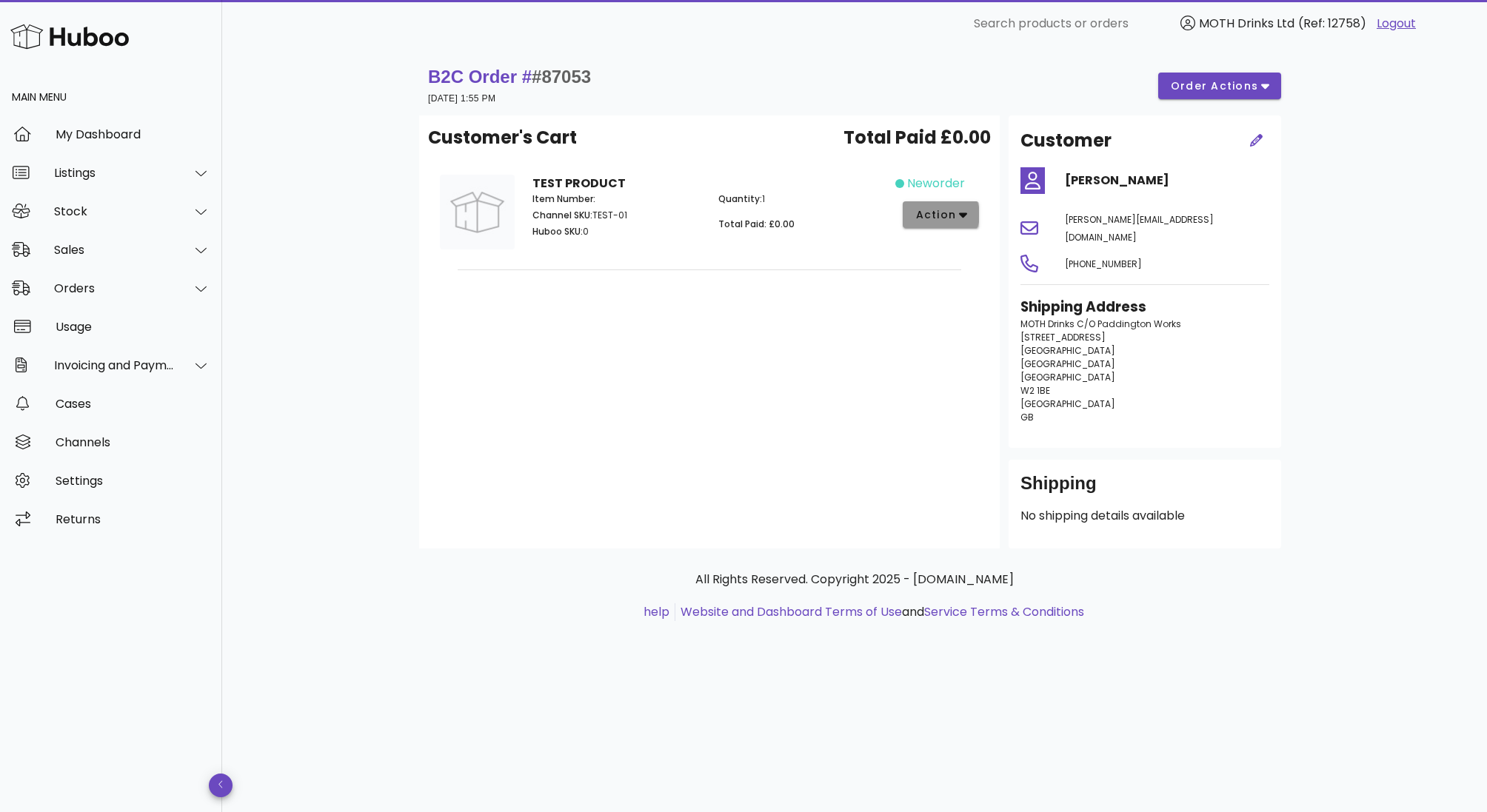
click at [968, 212] on button "action" at bounding box center [941, 214] width 76 height 27
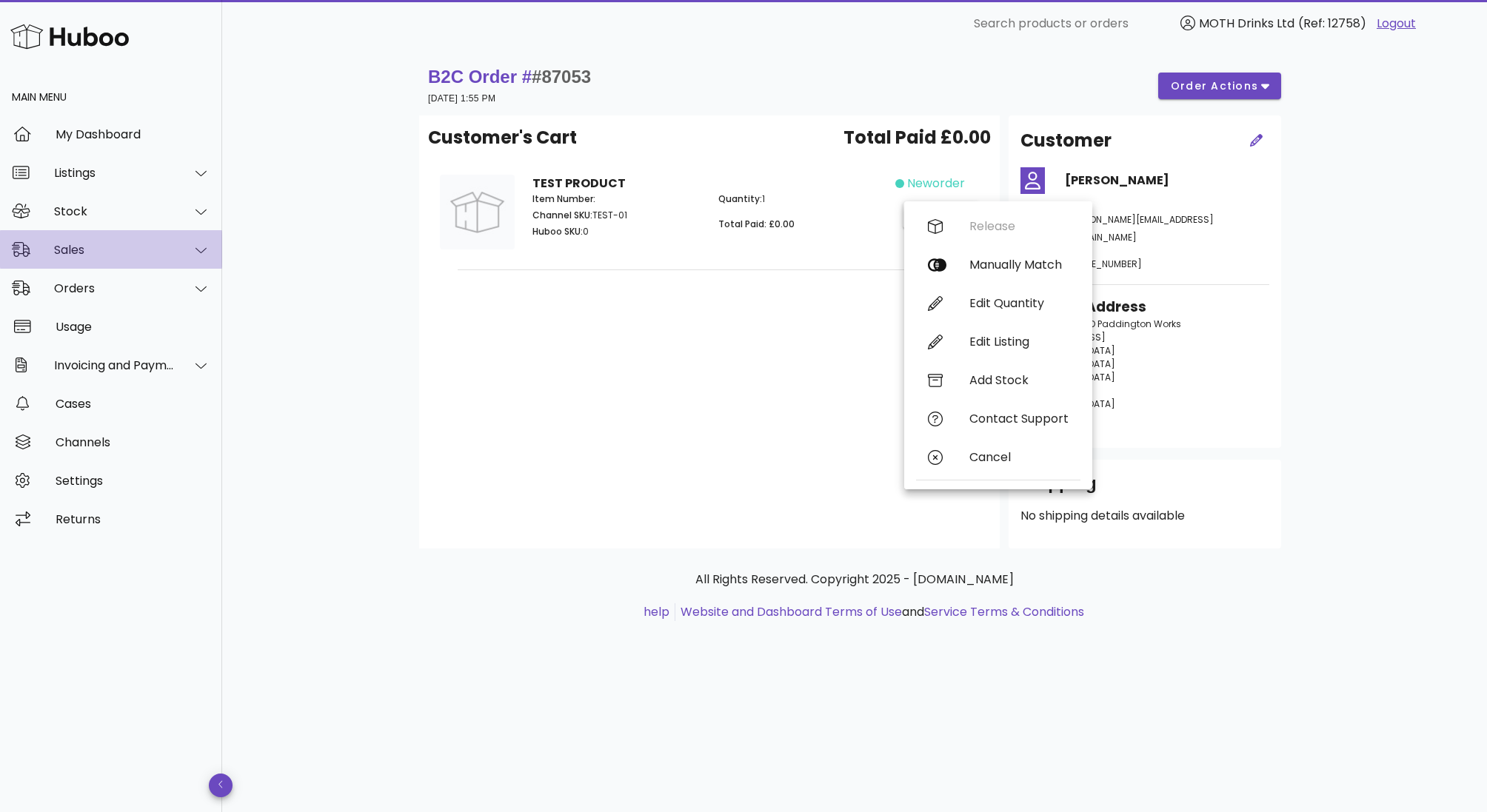
click at [89, 268] on div "Sales" at bounding box center [111, 249] width 222 height 38
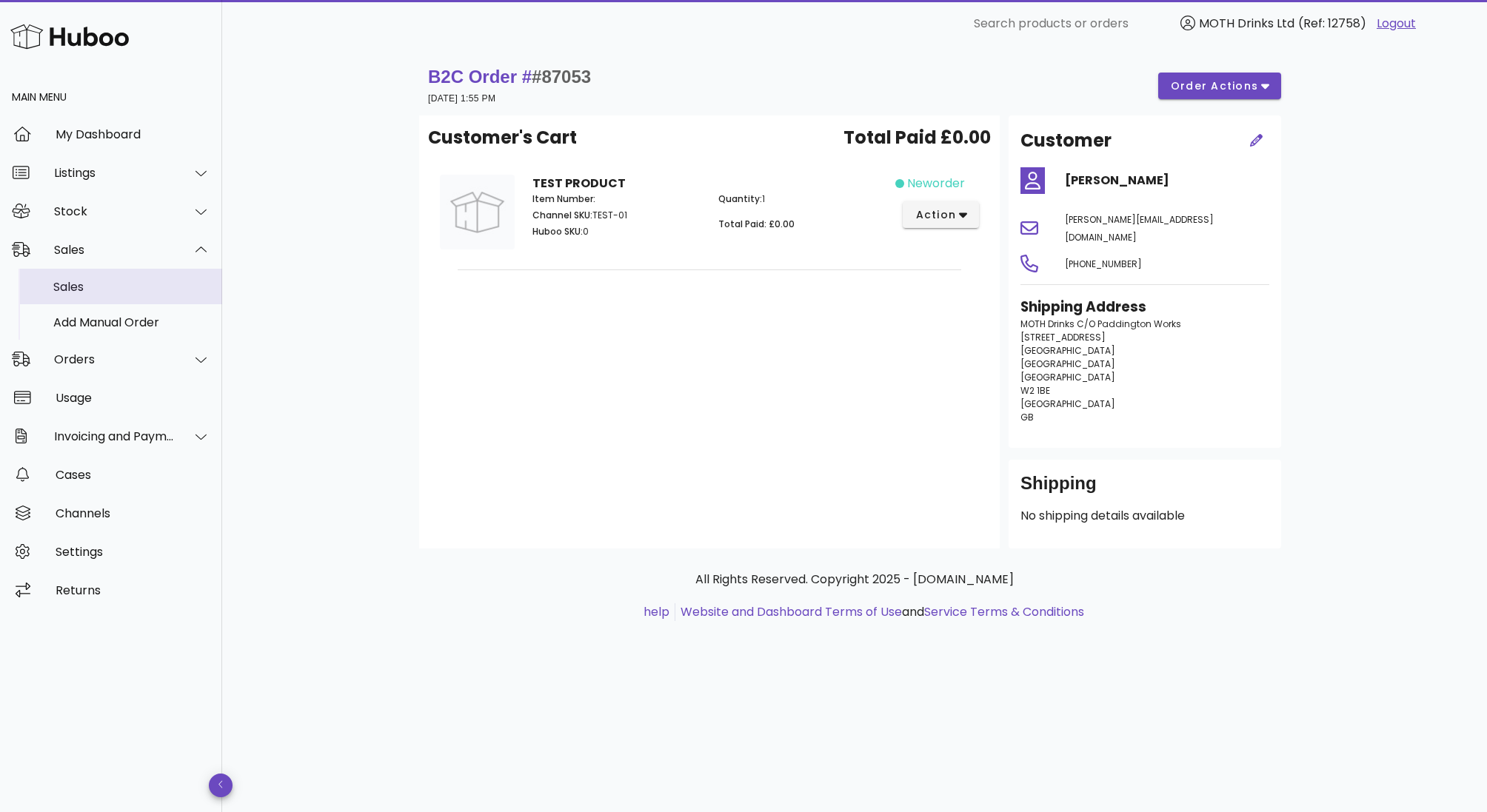
click at [89, 292] on div "Sales" at bounding box center [132, 286] width 157 height 14
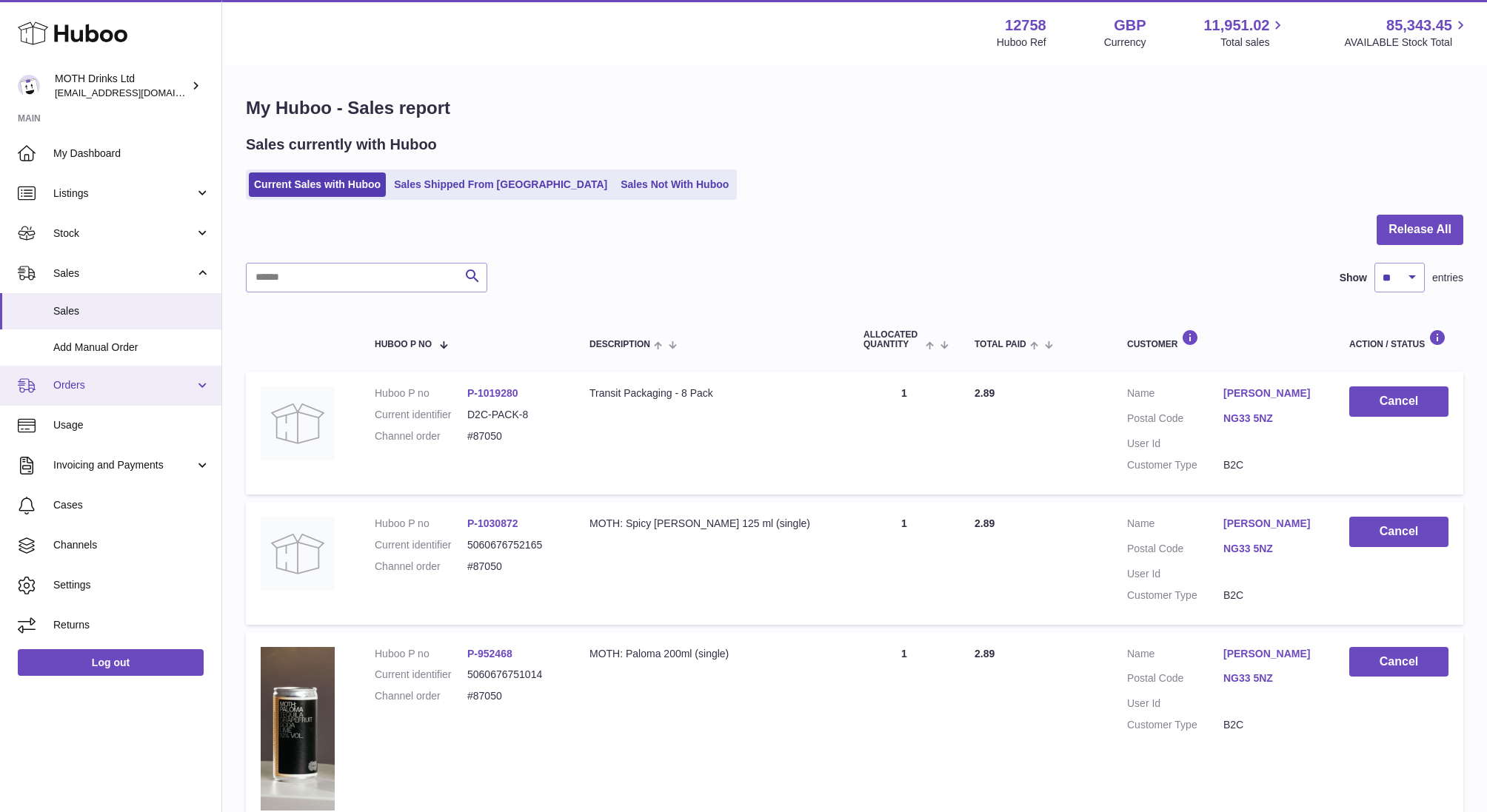
click at [83, 387] on span "Orders" at bounding box center [124, 385] width 142 height 14
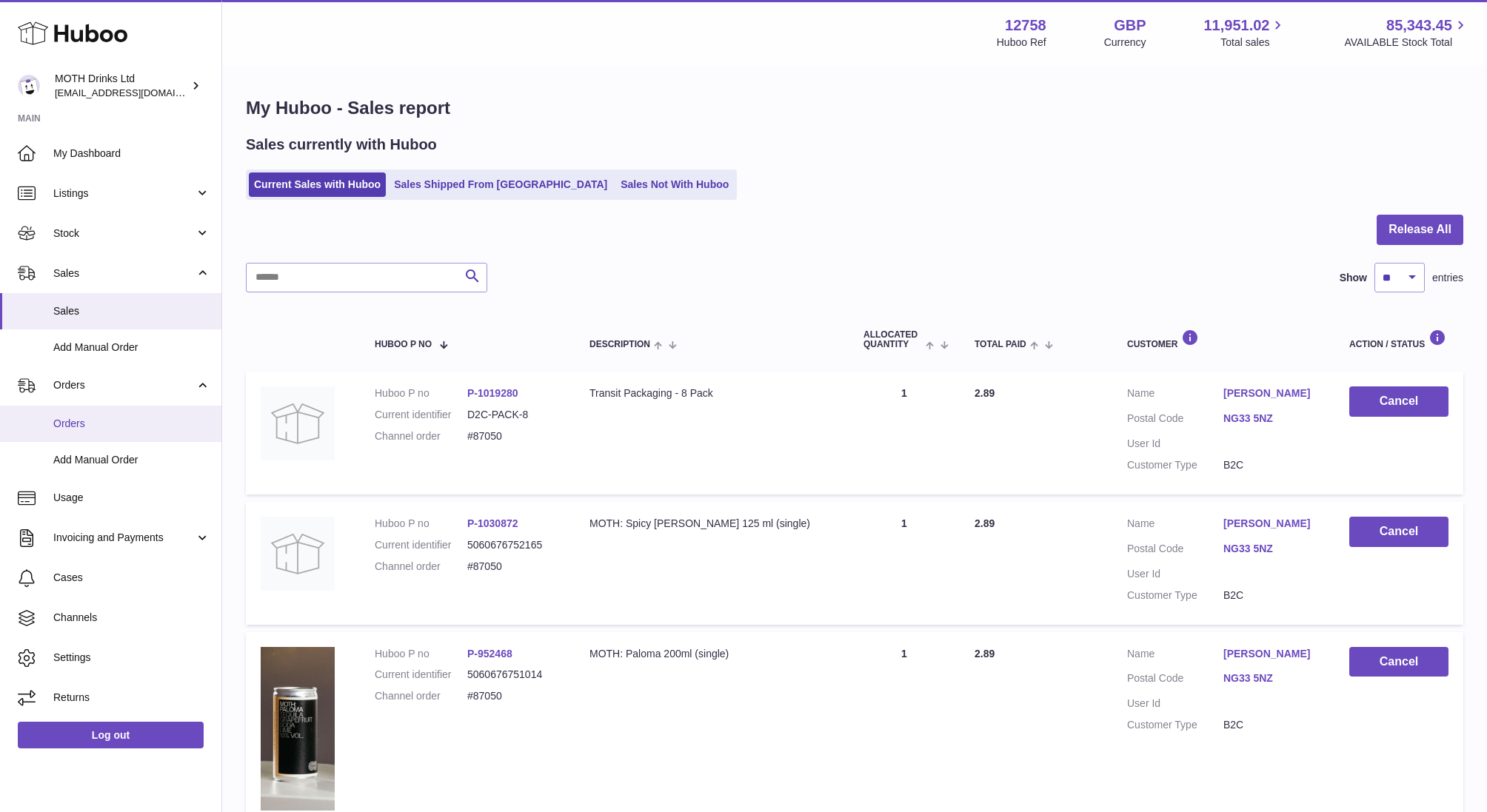
click at [74, 419] on span "Orders" at bounding box center [132, 424] width 157 height 14
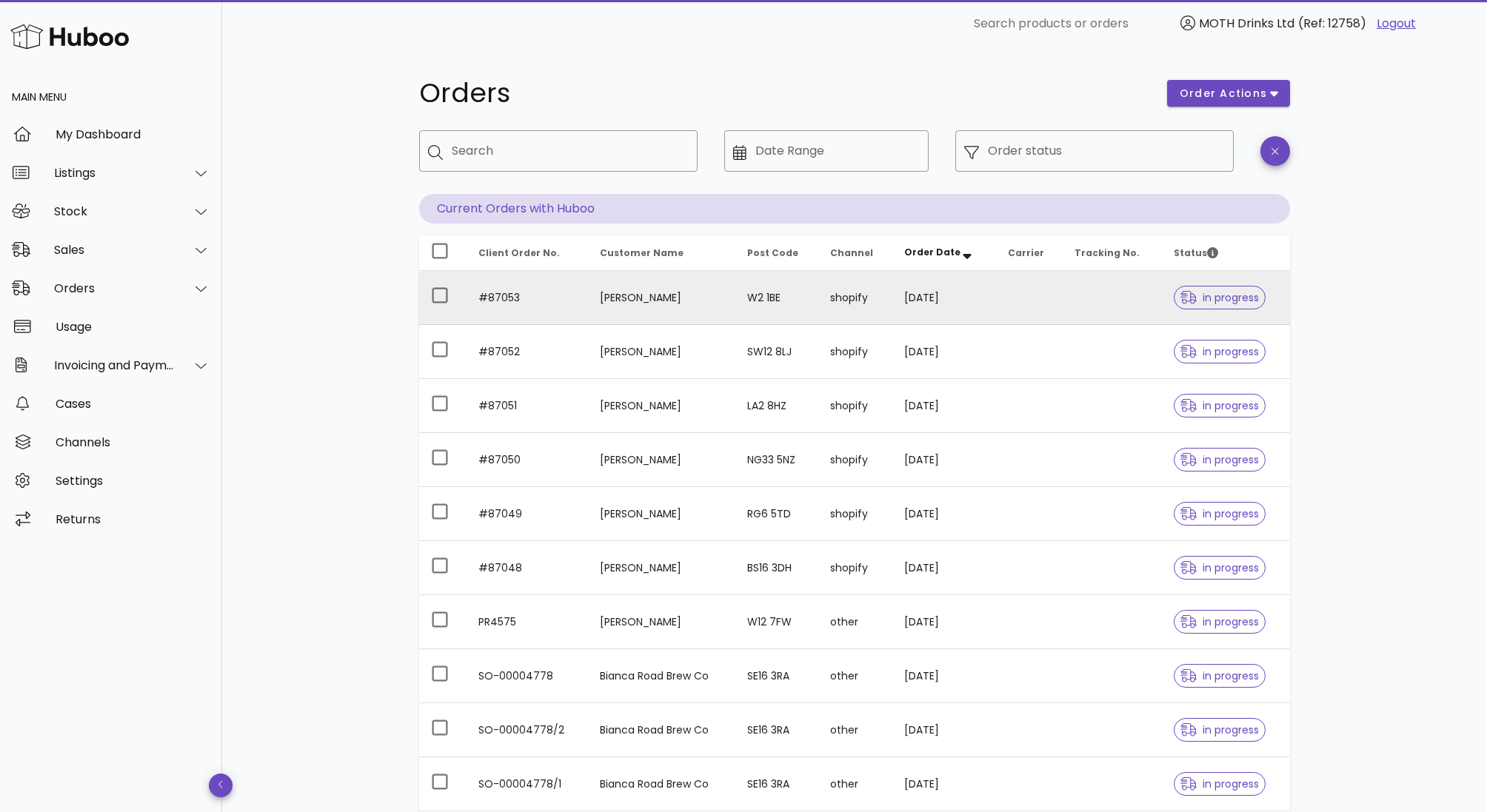
click at [1219, 298] on span "in progress" at bounding box center [1220, 298] width 79 height 11
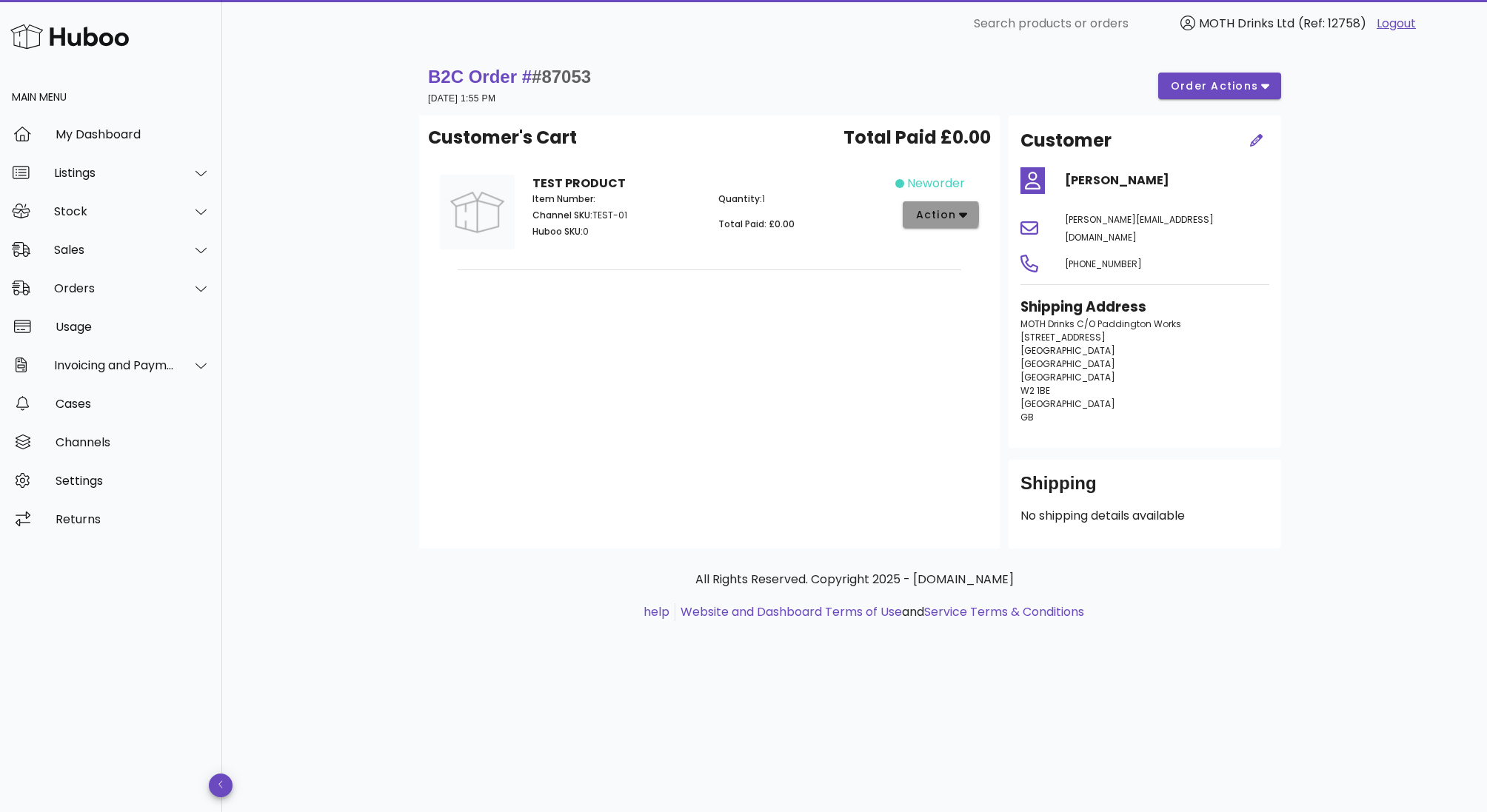
click at [938, 214] on span "action" at bounding box center [935, 214] width 42 height 16
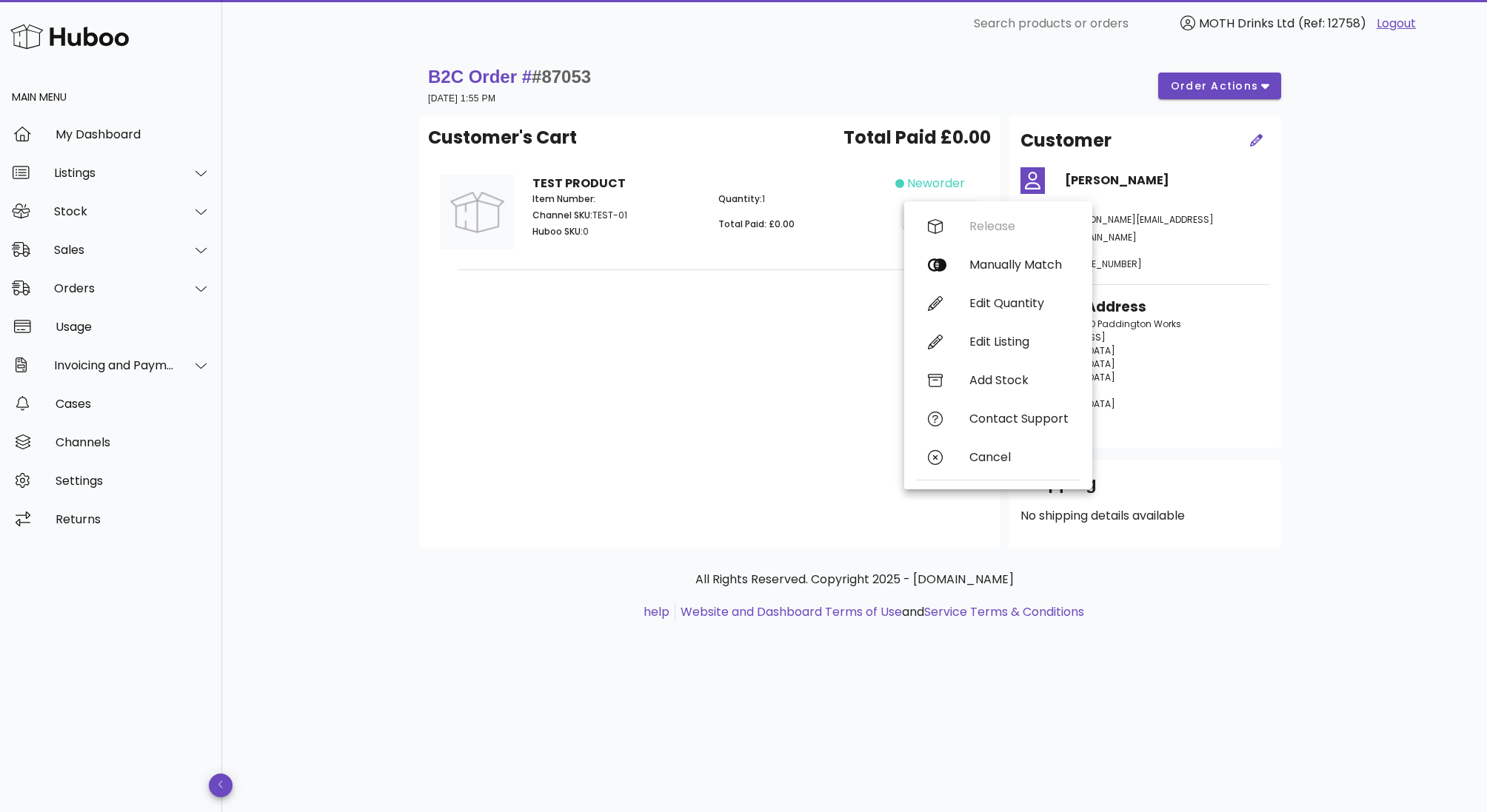
click at [507, 108] on div "B2C Order # #87053 29 September 2025 at 1:55 PM order actions" at bounding box center [854, 86] width 871 height 59
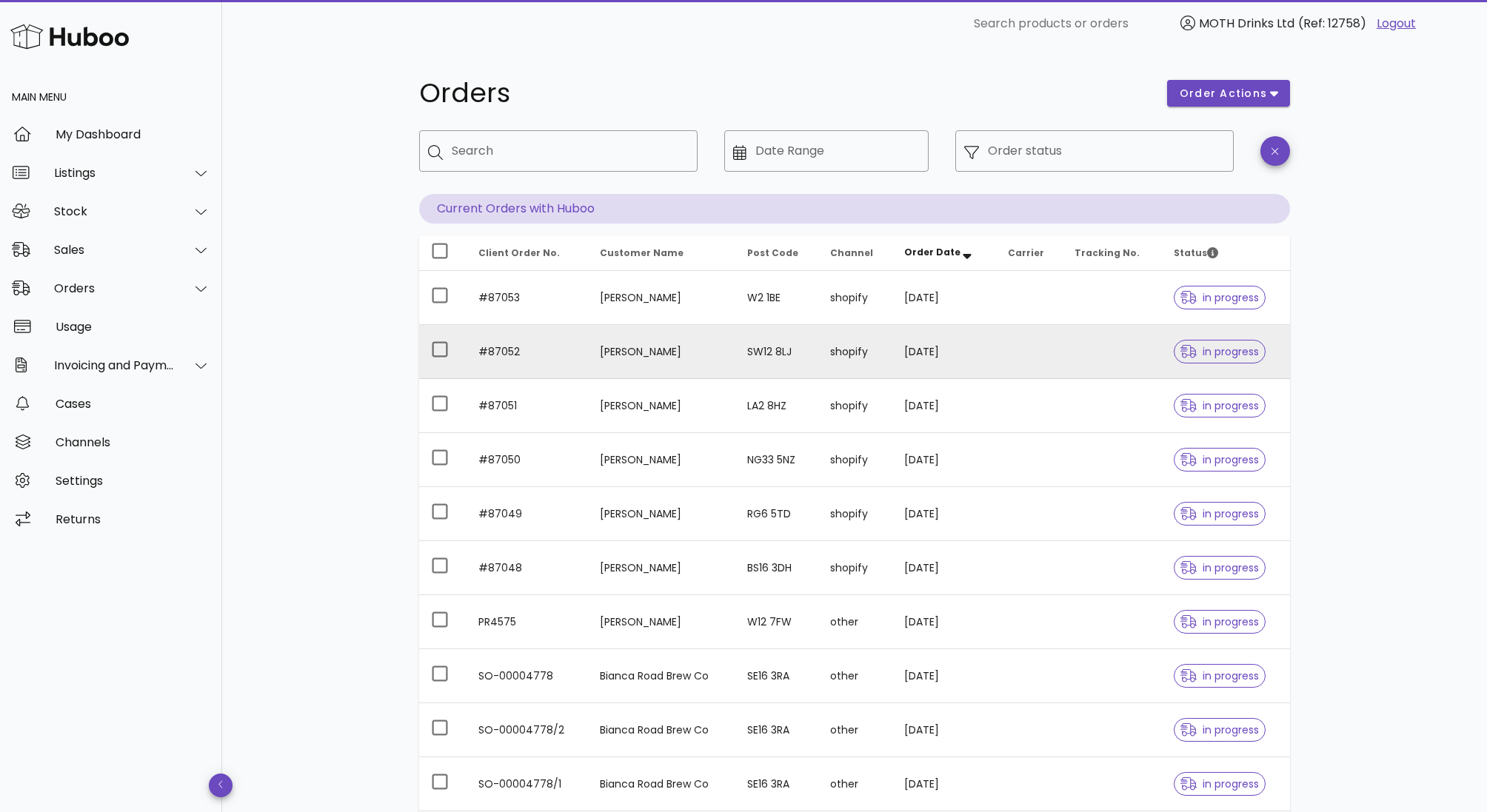
click at [1189, 355] on icon at bounding box center [1188, 352] width 16 height 13
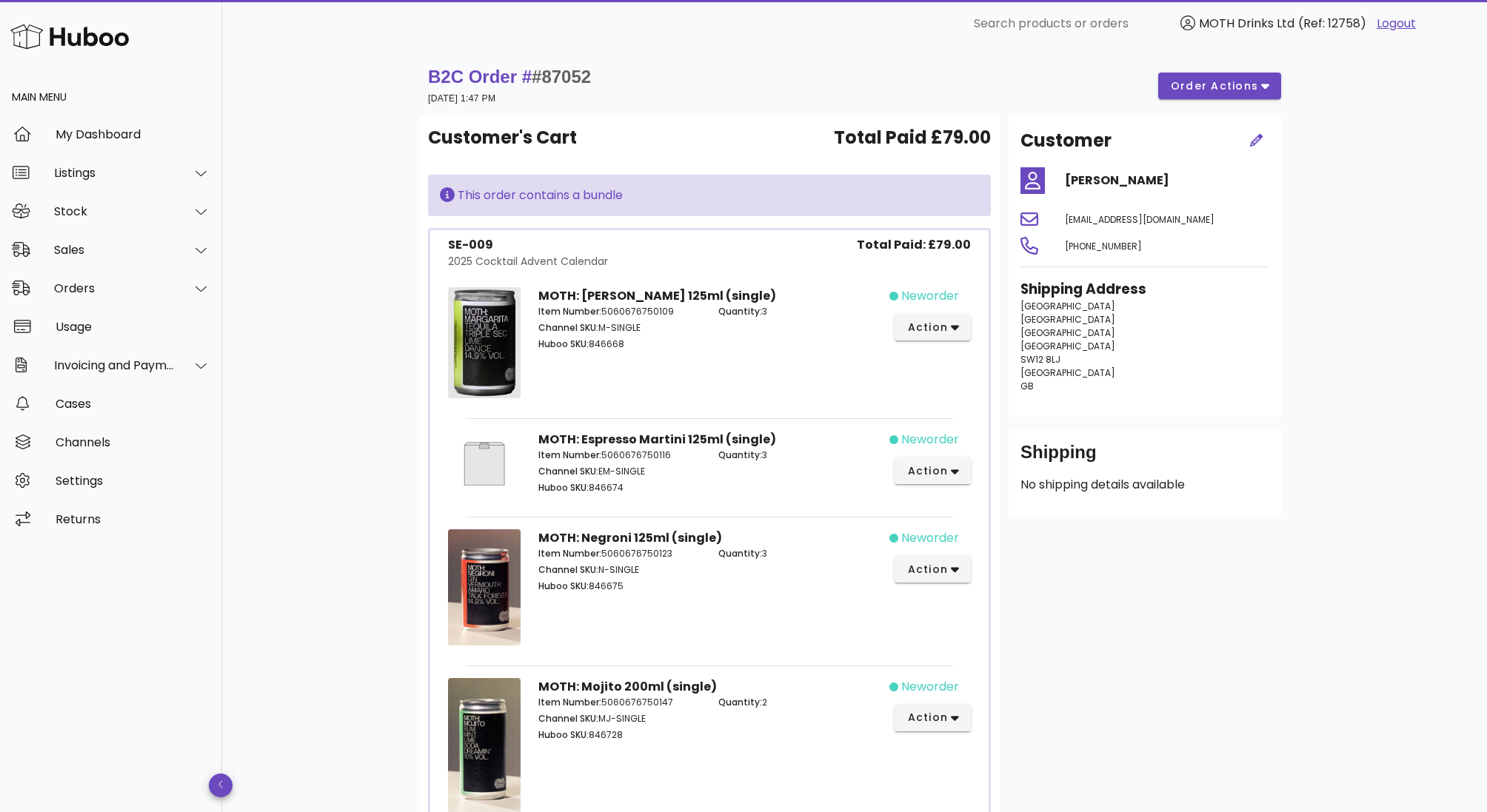
click at [1274, 70] on div "B2C Order # #87052 29 September 2025 at 1:47 PM order actions" at bounding box center [854, 86] width 853 height 42
click at [1268, 76] on button "order actions" at bounding box center [1220, 86] width 123 height 27
click at [1098, 105] on div "B2C Order # #87052 29 September 2025 at 1:47 PM order actions" at bounding box center [854, 86] width 853 height 42
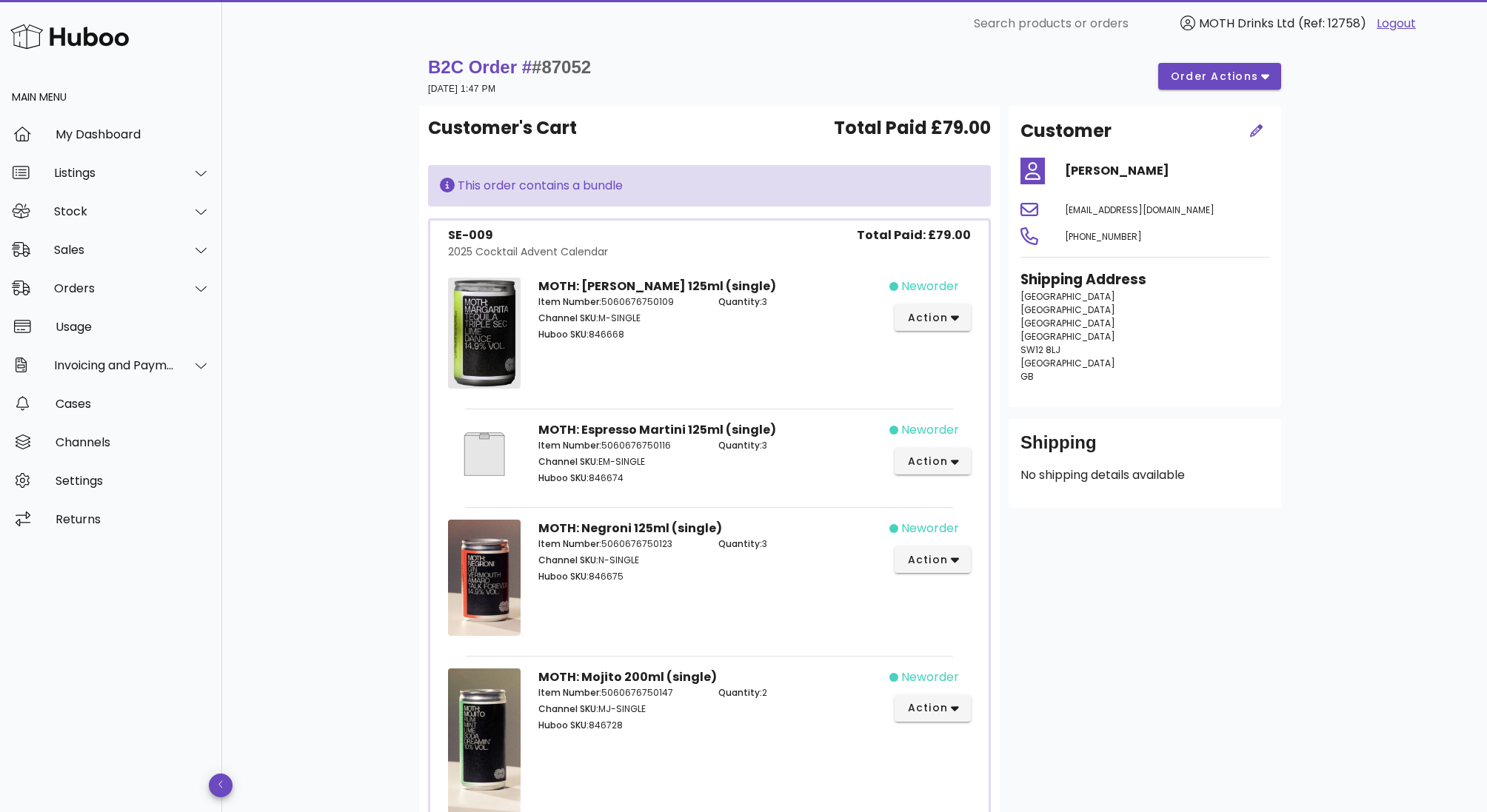
scroll to position [11, 0]
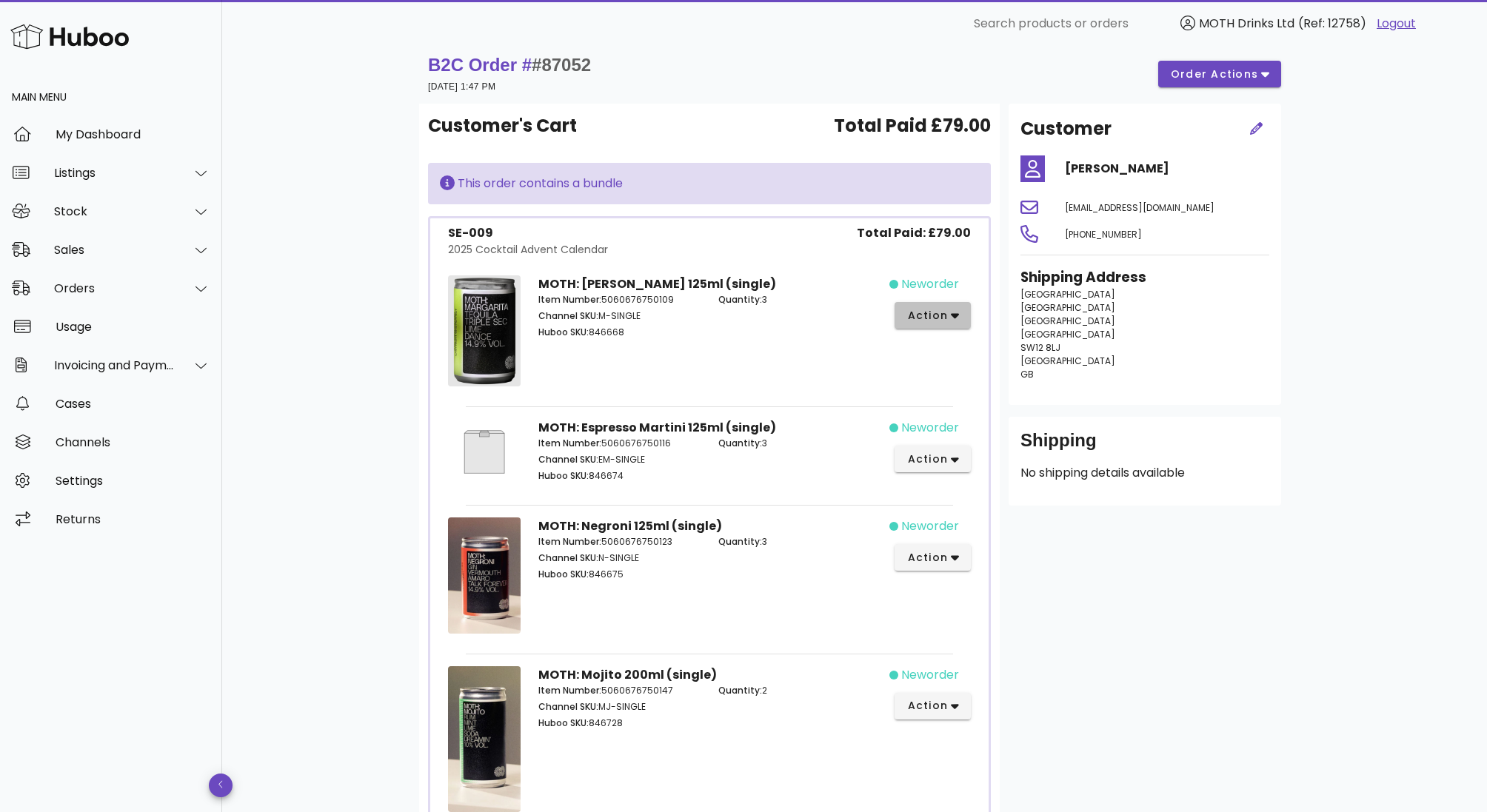
click at [923, 325] on button "action" at bounding box center [932, 315] width 76 height 27
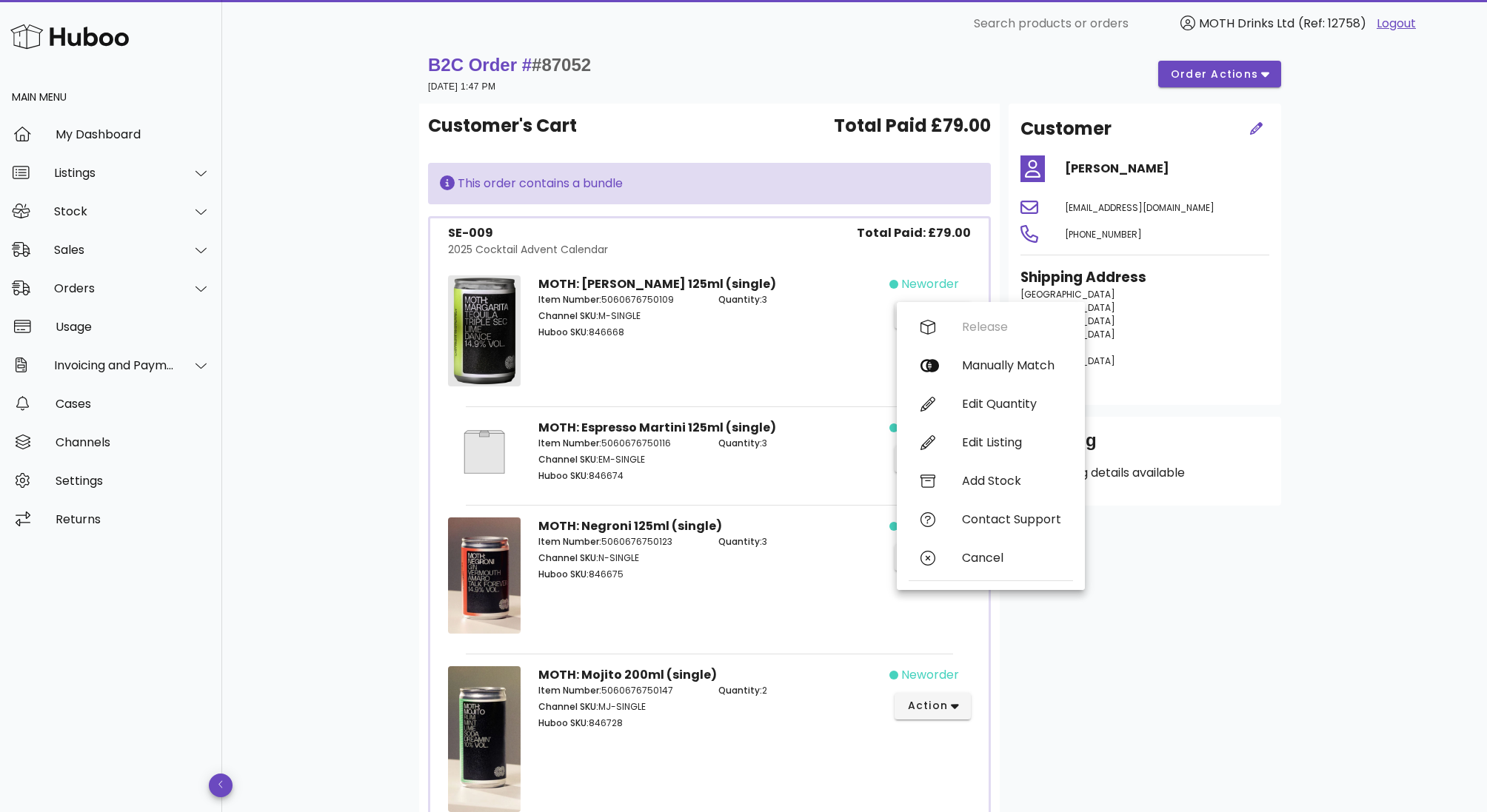
click at [783, 364] on div "MOTH: Margarita 125ml (single) Item Number: 5060676750109 Channel SKU: M-SINGLE…" at bounding box center [709, 334] width 361 height 134
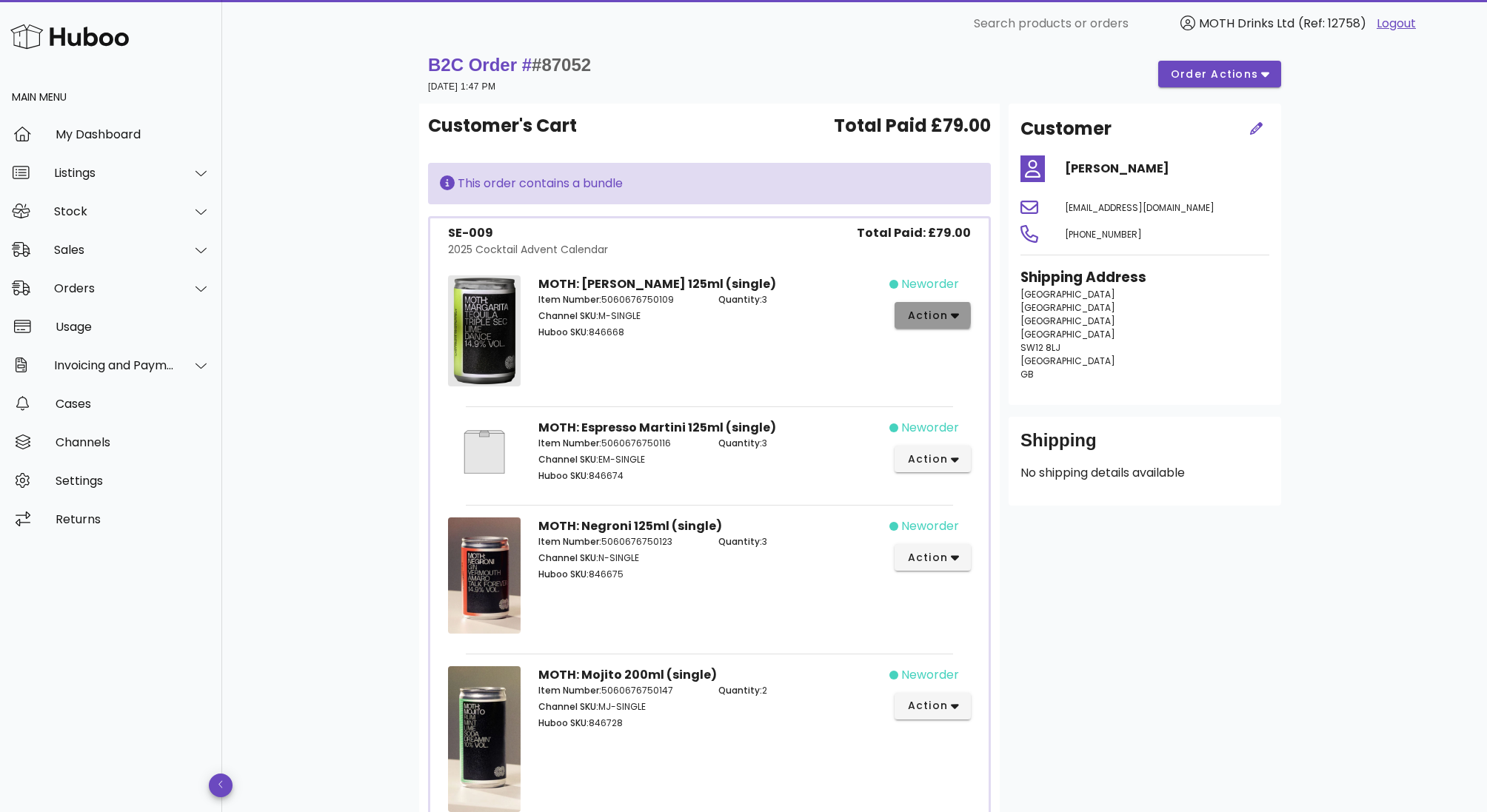
click at [937, 317] on span "action" at bounding box center [927, 316] width 42 height 16
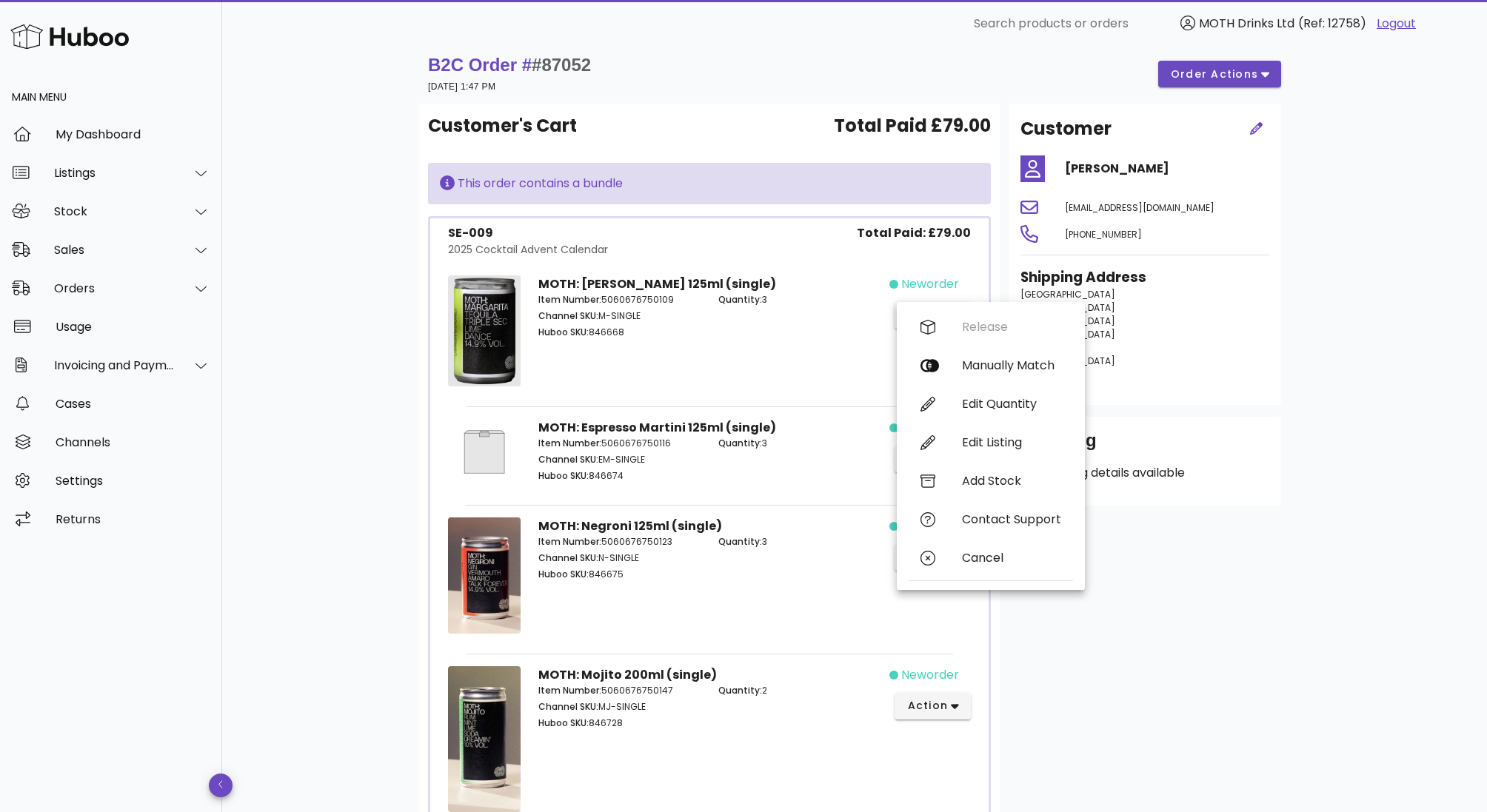
click at [726, 366] on div "MOTH: Margarita 125ml (single) Item Number: 5060676750109 Channel SKU: M-SINGLE…" at bounding box center [709, 334] width 361 height 134
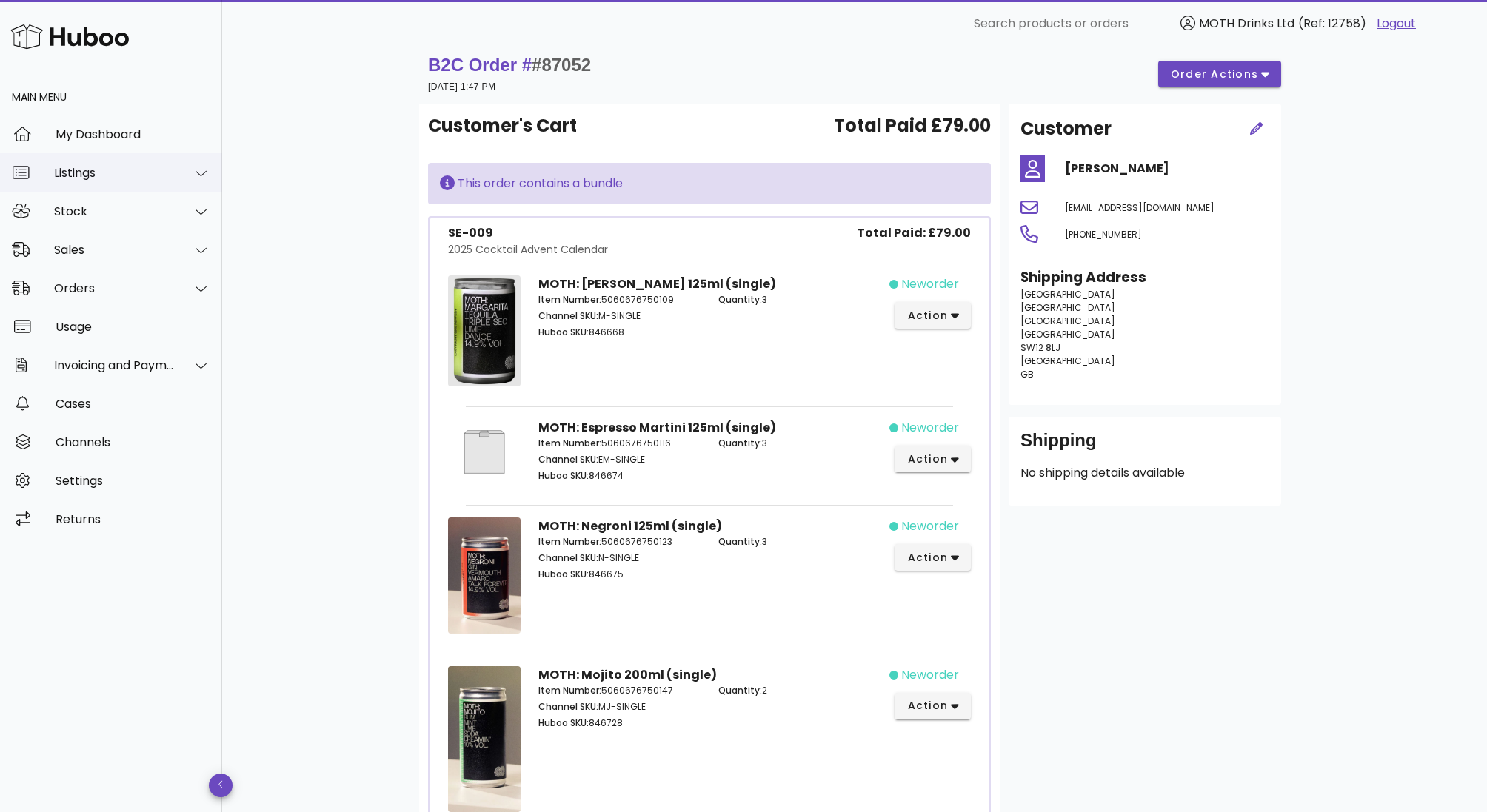
click at [115, 184] on div "Listings" at bounding box center [111, 172] width 222 height 38
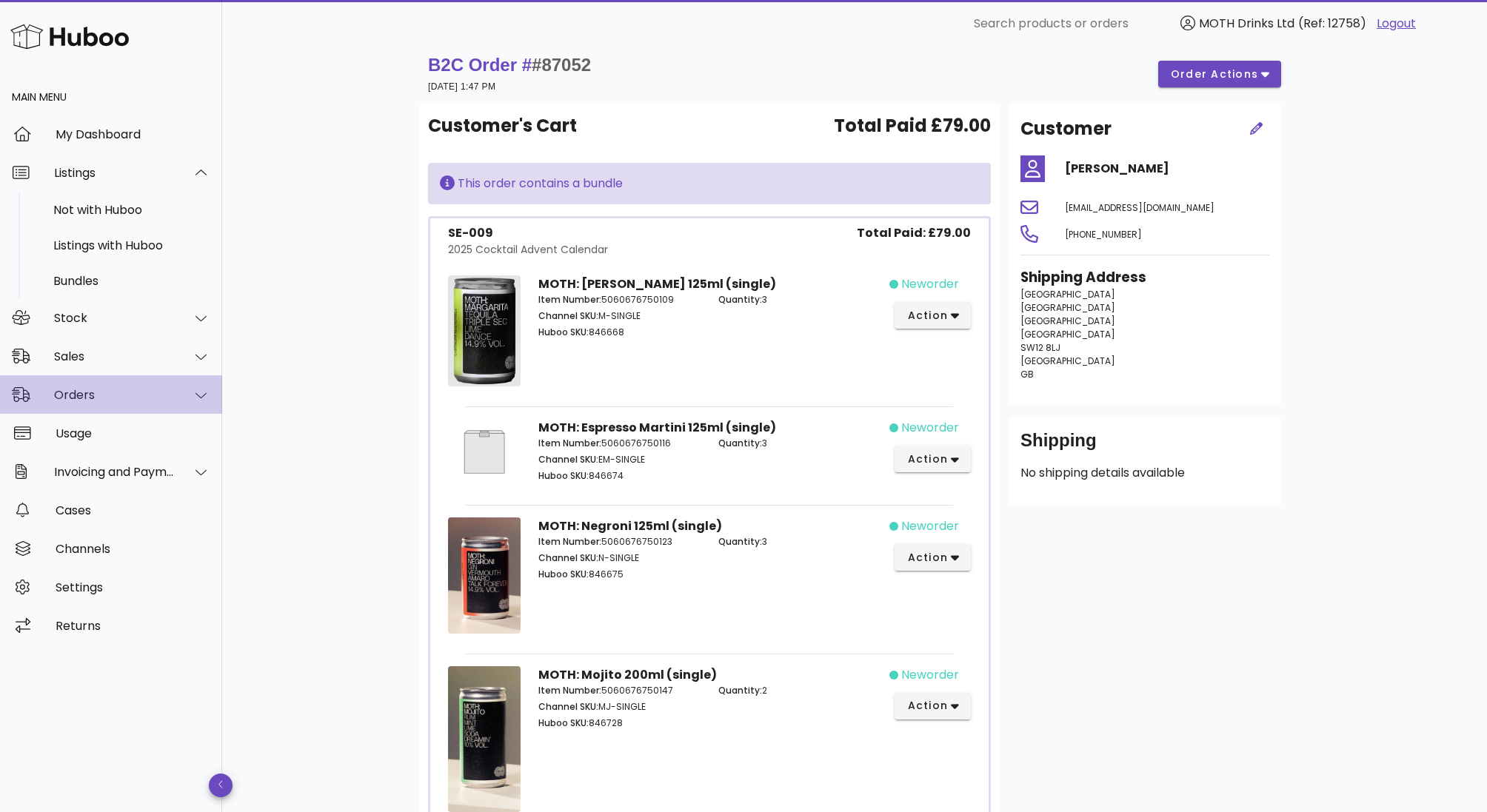
click at [93, 409] on div "Orders" at bounding box center [111, 394] width 222 height 38
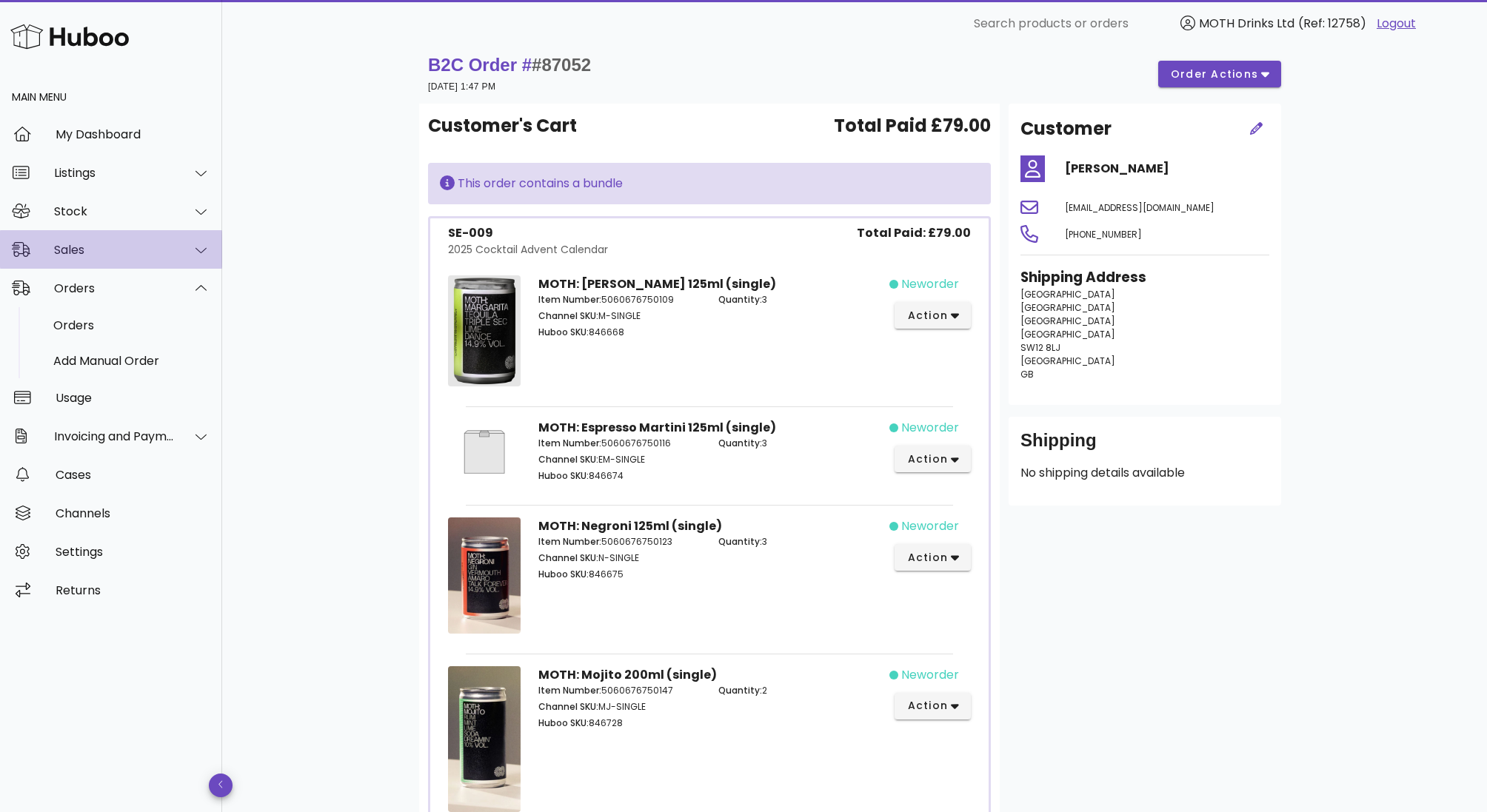
click at [83, 240] on div "Sales" at bounding box center [111, 249] width 222 height 38
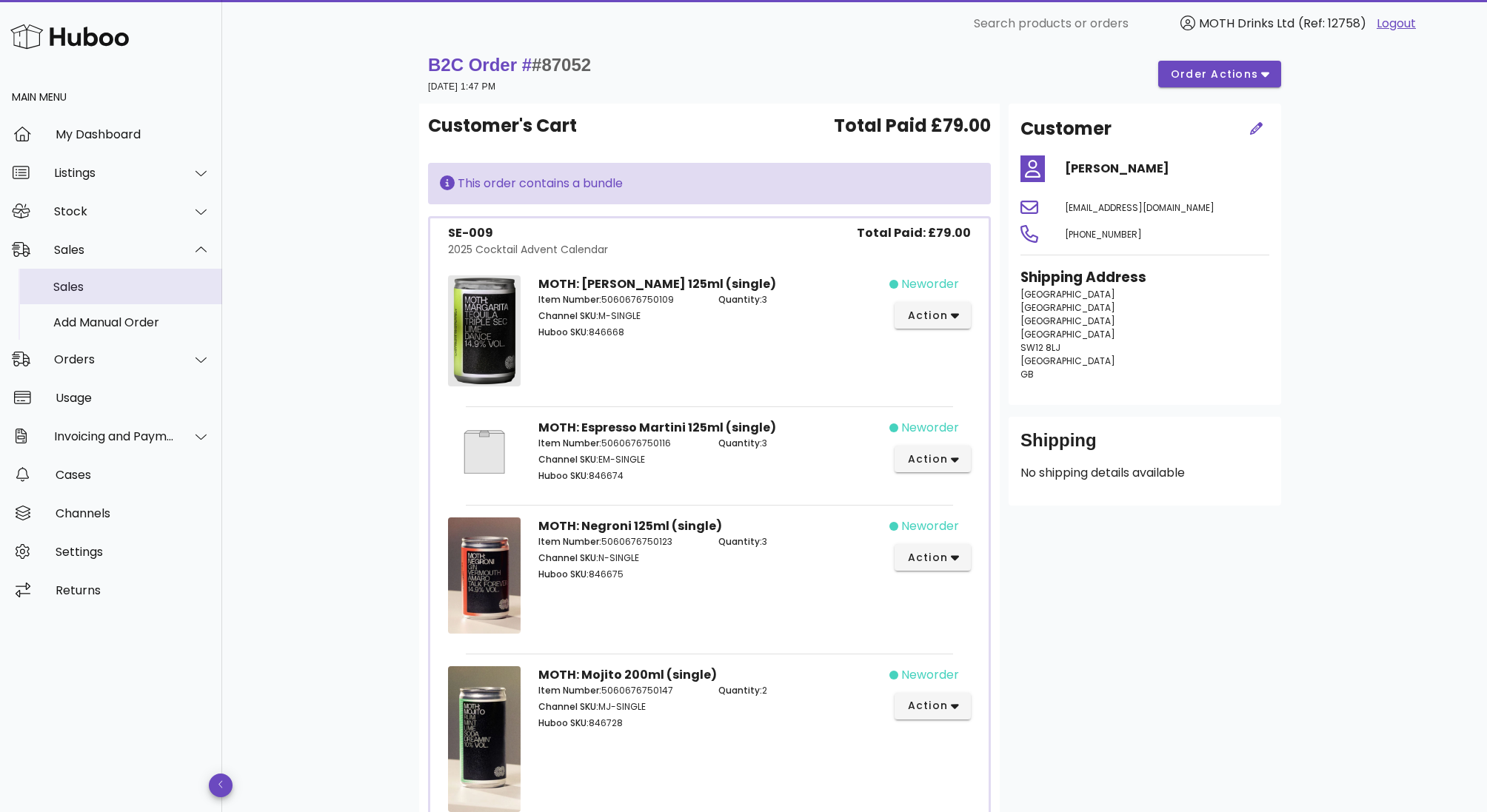
click at [77, 286] on div "Sales" at bounding box center [132, 286] width 157 height 14
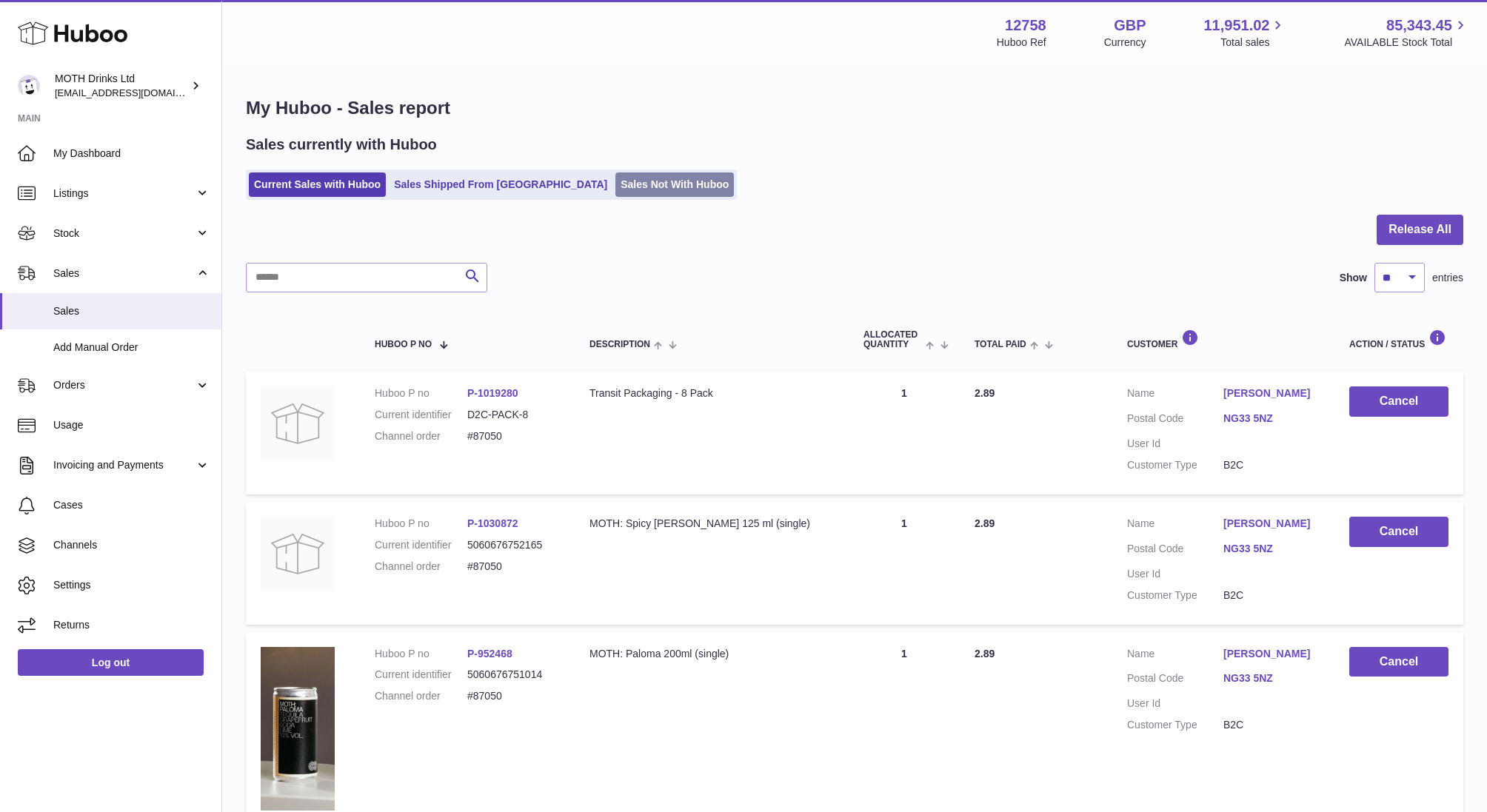
click at [620, 180] on link "Sales Not With Huboo" at bounding box center [674, 185] width 119 height 25
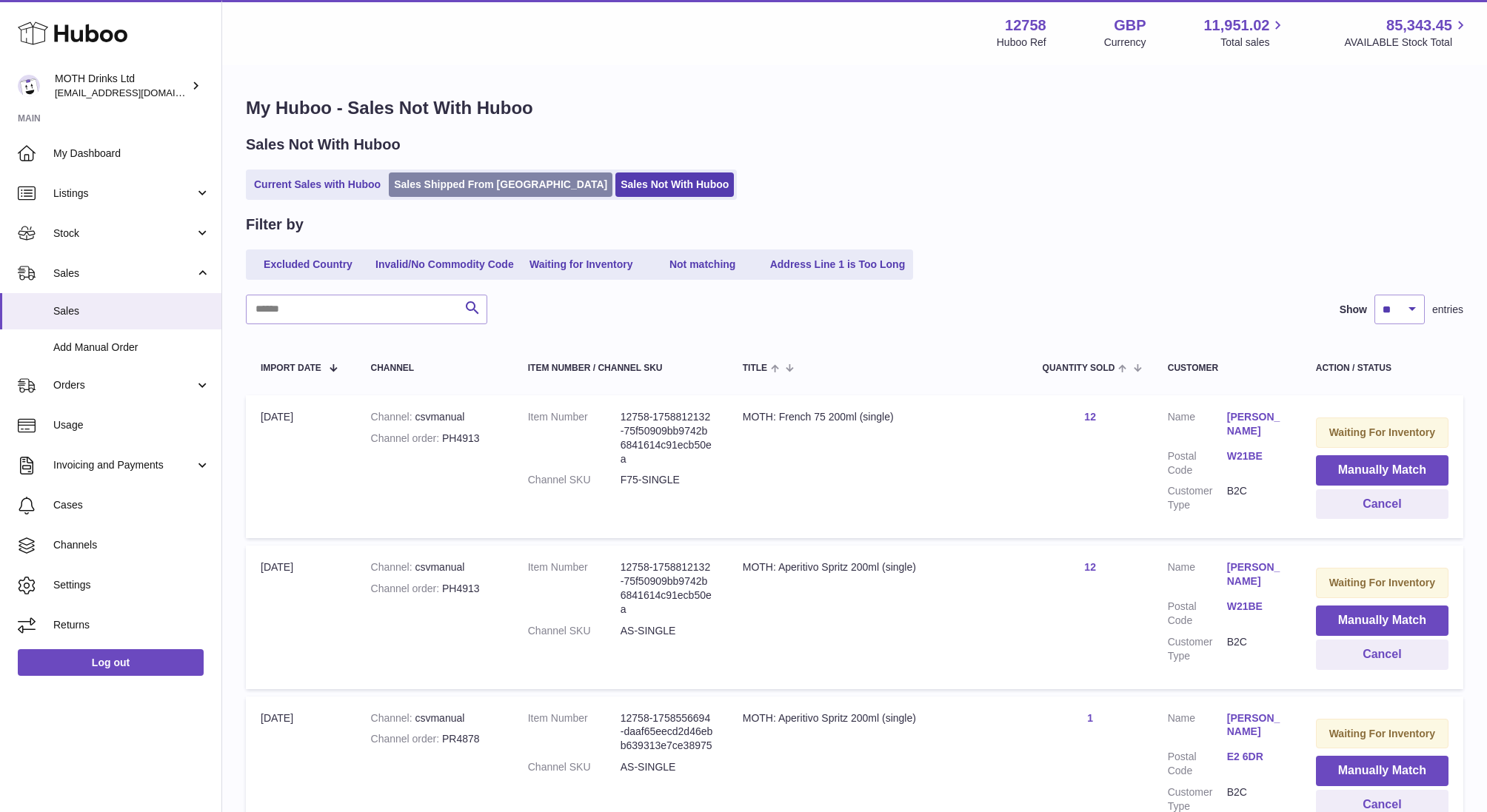
click at [422, 193] on link "Sales Shipped From [GEOGRAPHIC_DATA]" at bounding box center [500, 185] width 223 height 25
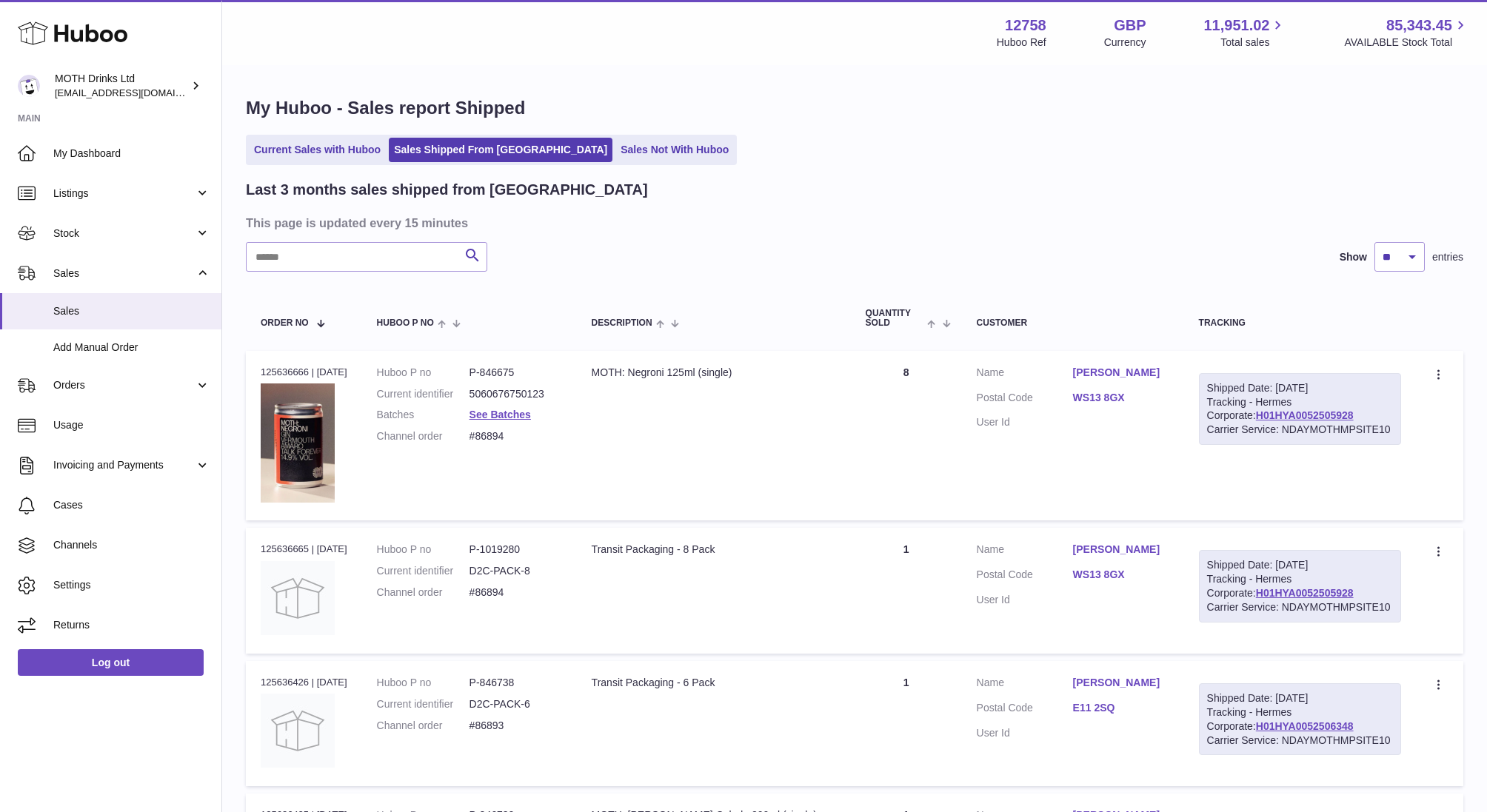
click at [302, 163] on ul "Current Sales with Huboo Sales Shipped From Huboo Sales Not With Huboo" at bounding box center [492, 150] width 491 height 30
click at [301, 145] on link "Current Sales with Huboo" at bounding box center [317, 150] width 137 height 25
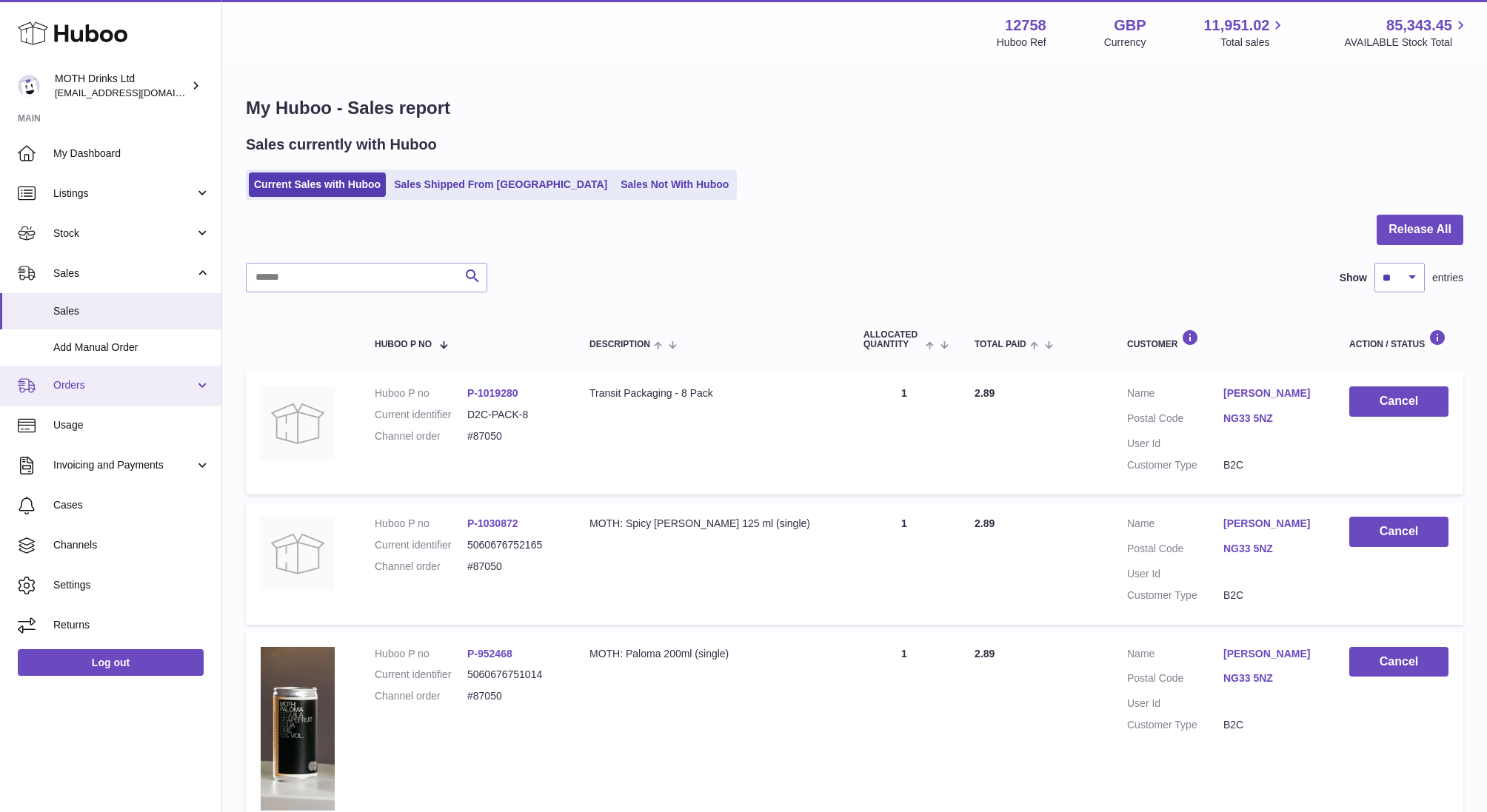
click at [74, 388] on span "Orders" at bounding box center [124, 385] width 142 height 14
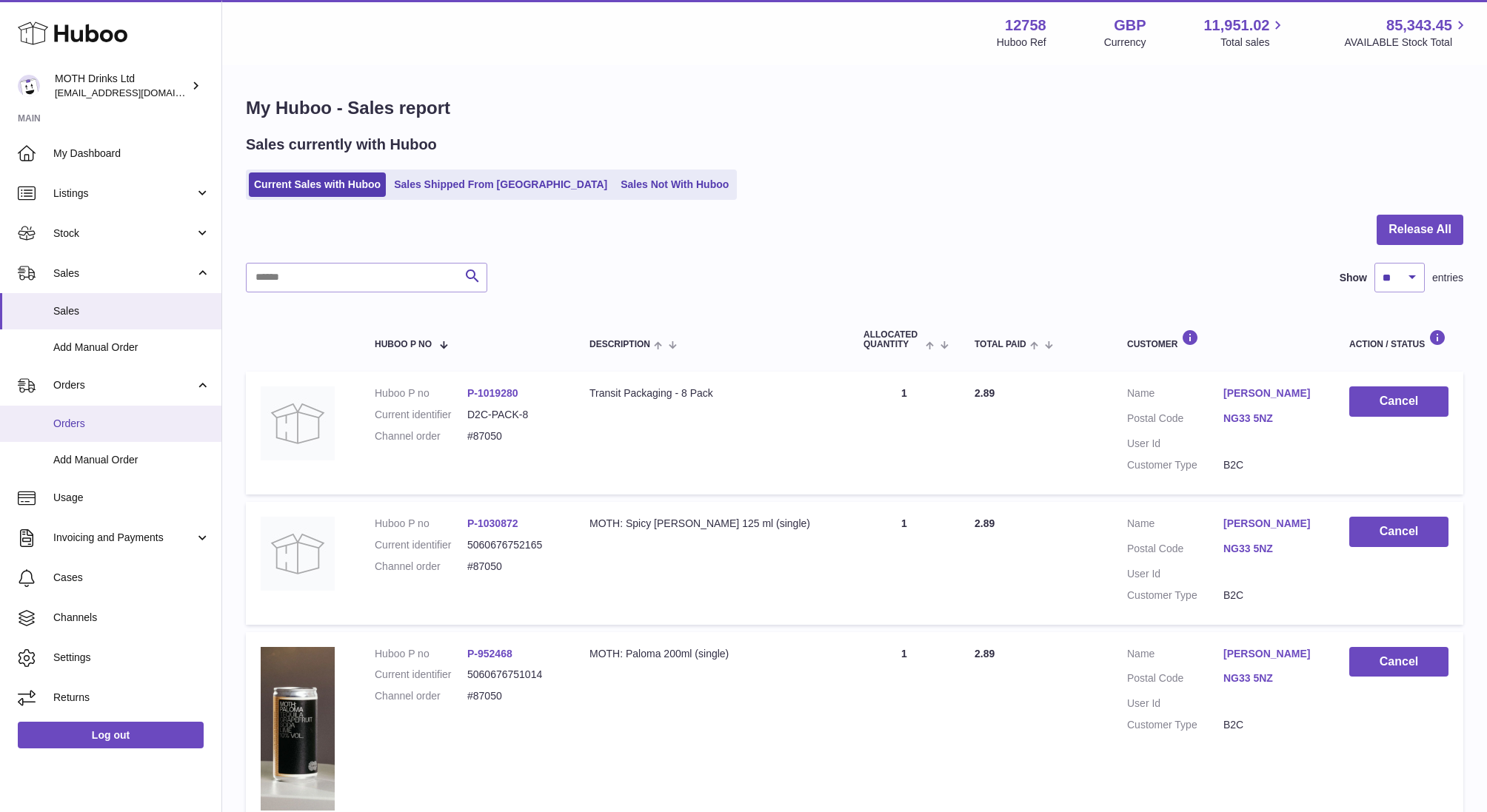
click at [74, 427] on span "Orders" at bounding box center [132, 424] width 157 height 14
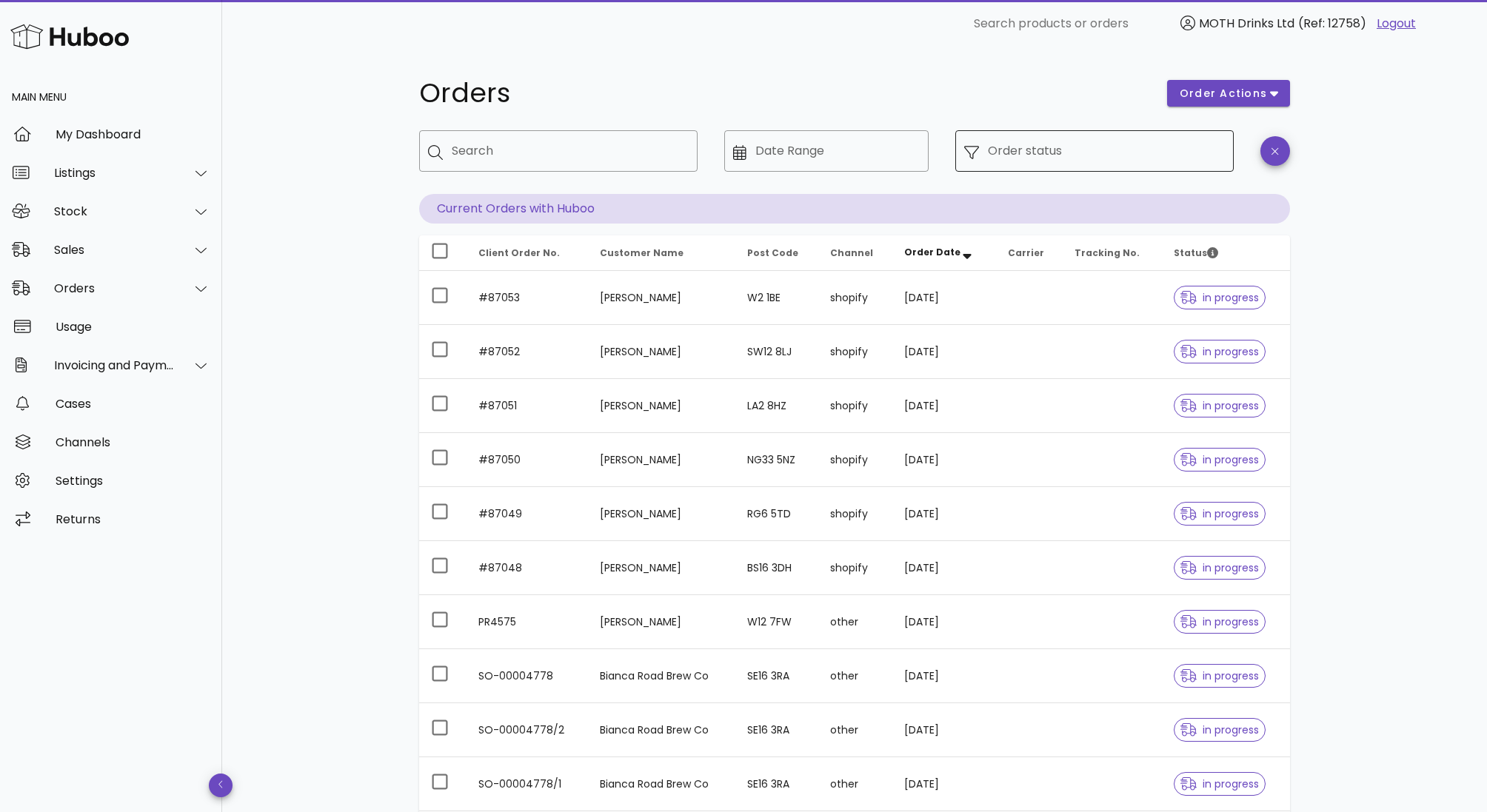
click at [1070, 136] on div "Order status" at bounding box center [1107, 150] width 237 height 42
click at [1040, 159] on input "Order status" at bounding box center [1107, 150] width 237 height 24
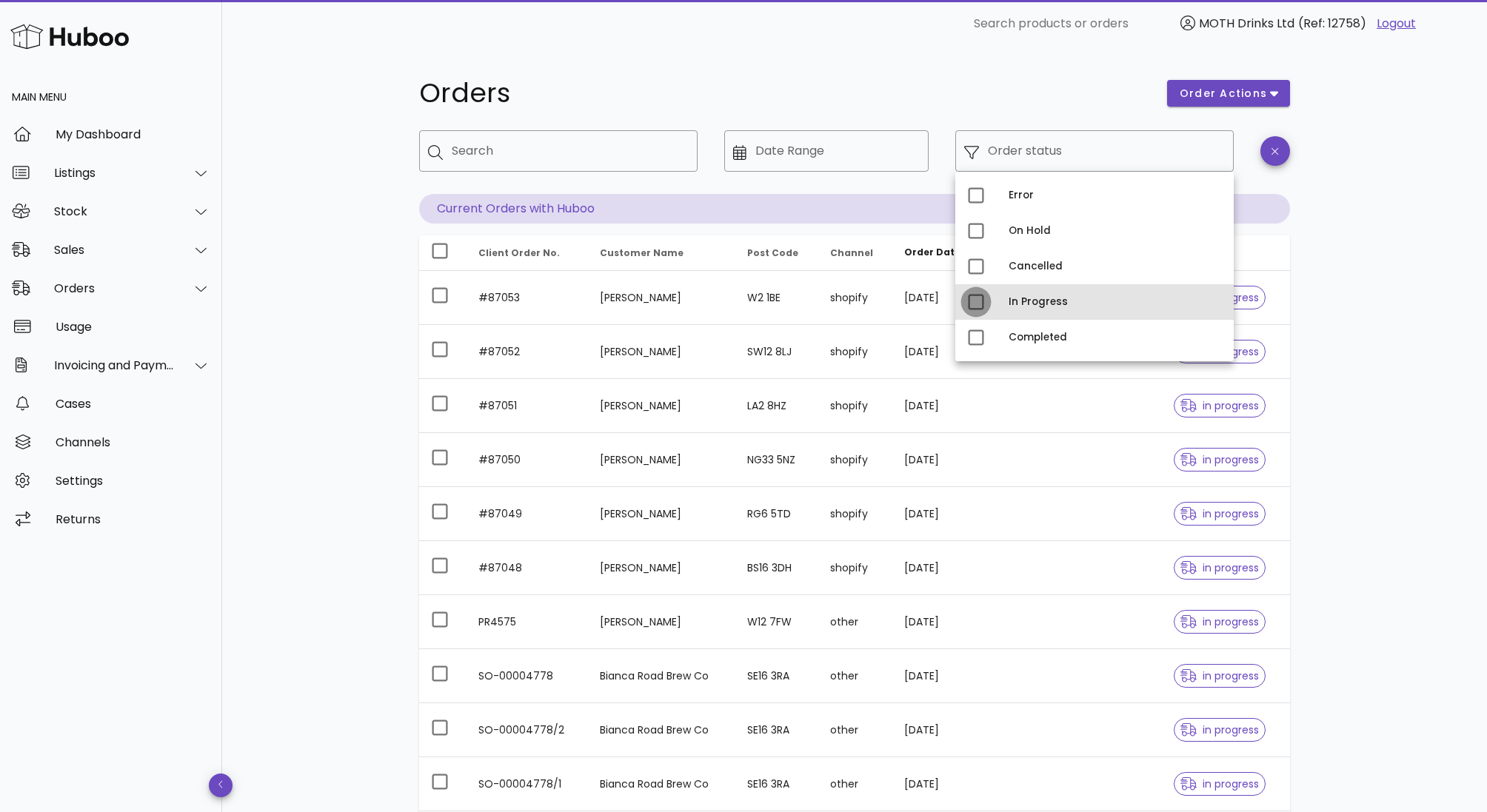
click at [976, 303] on div at bounding box center [976, 302] width 25 height 25
type input "**********"
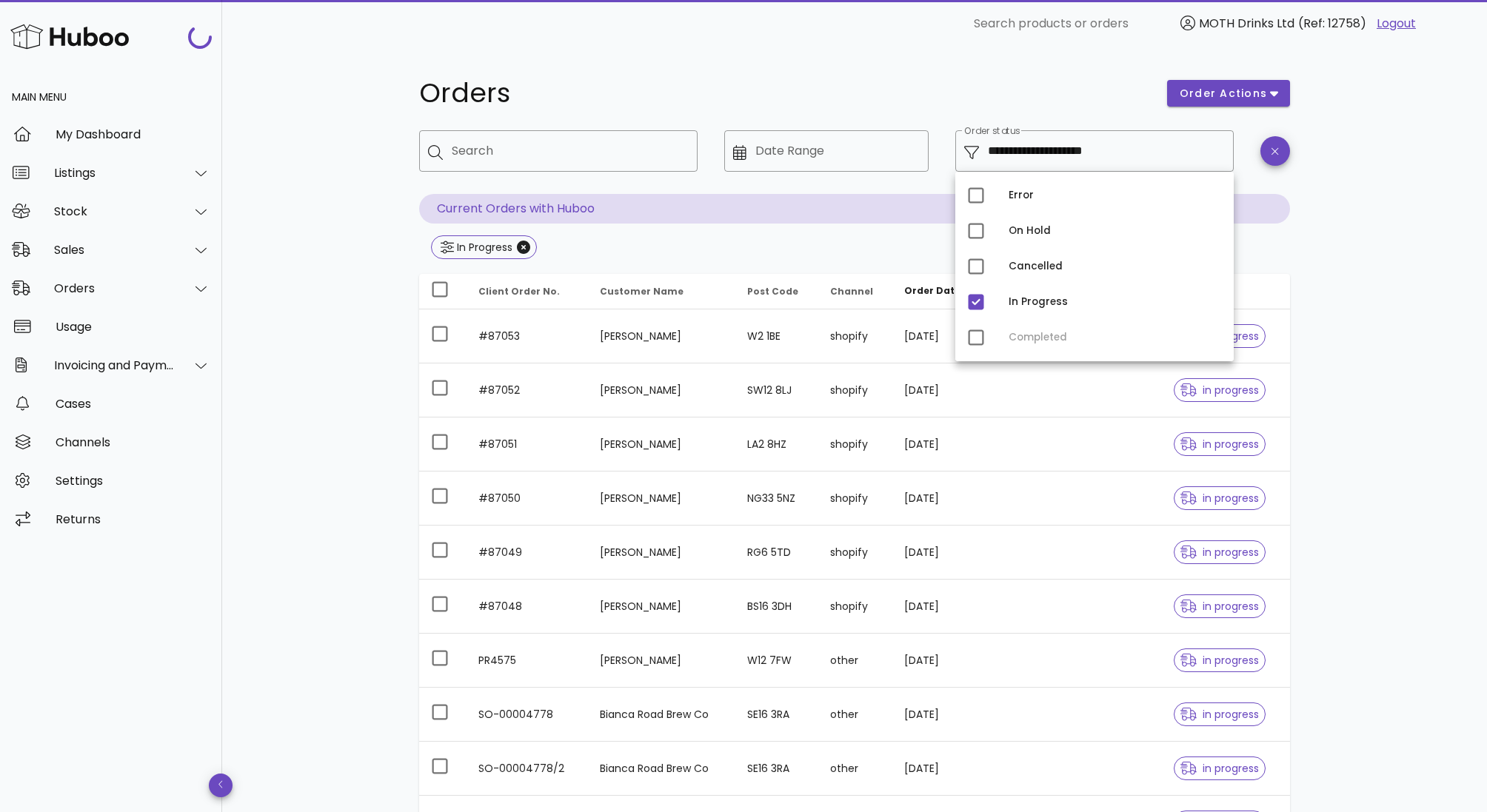
click at [1403, 255] on div "**********" at bounding box center [855, 530] width 1265 height 966
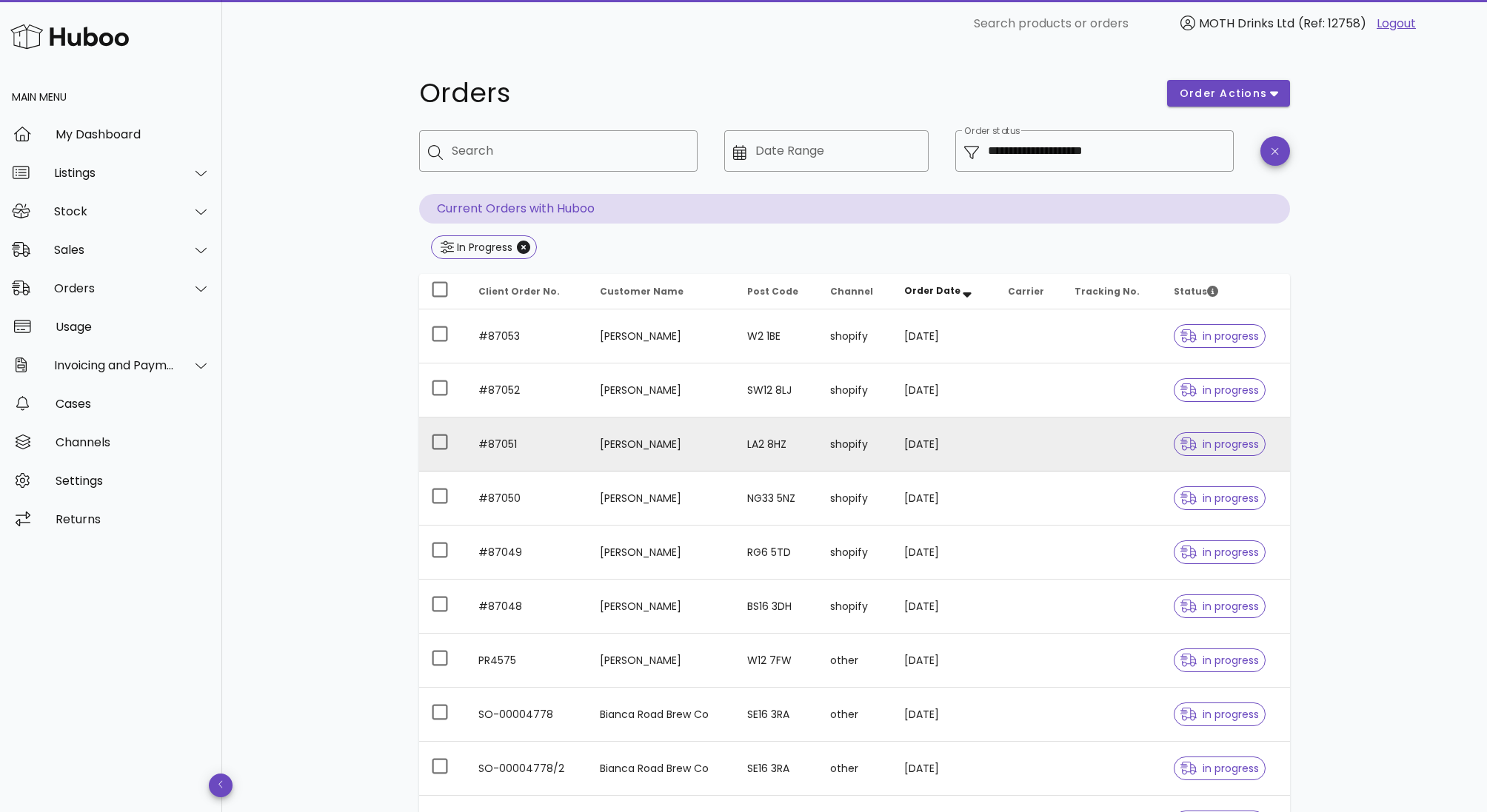
scroll to position [198, 0]
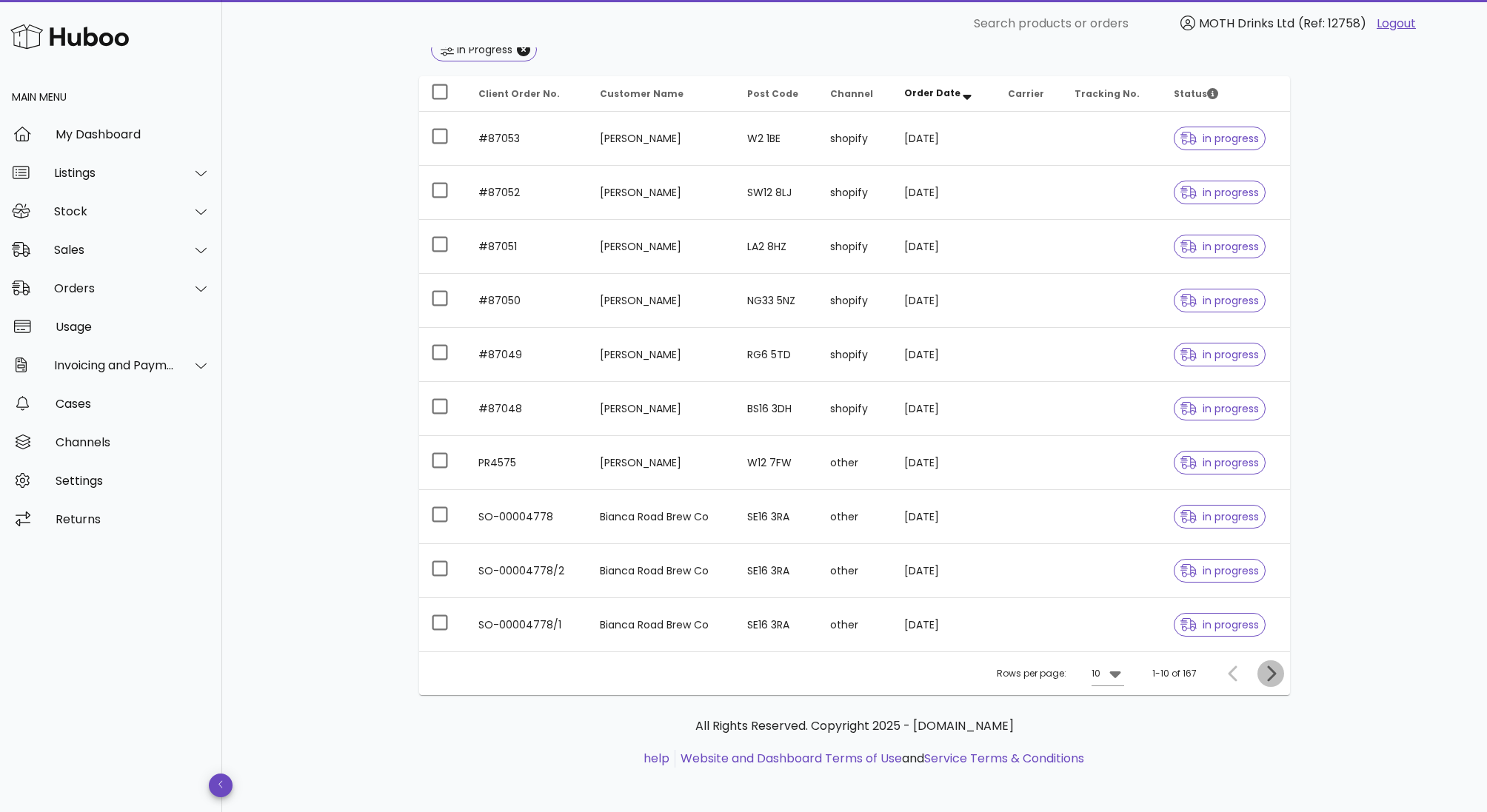
click at [1270, 678] on icon "Next page" at bounding box center [1271, 674] width 18 height 18
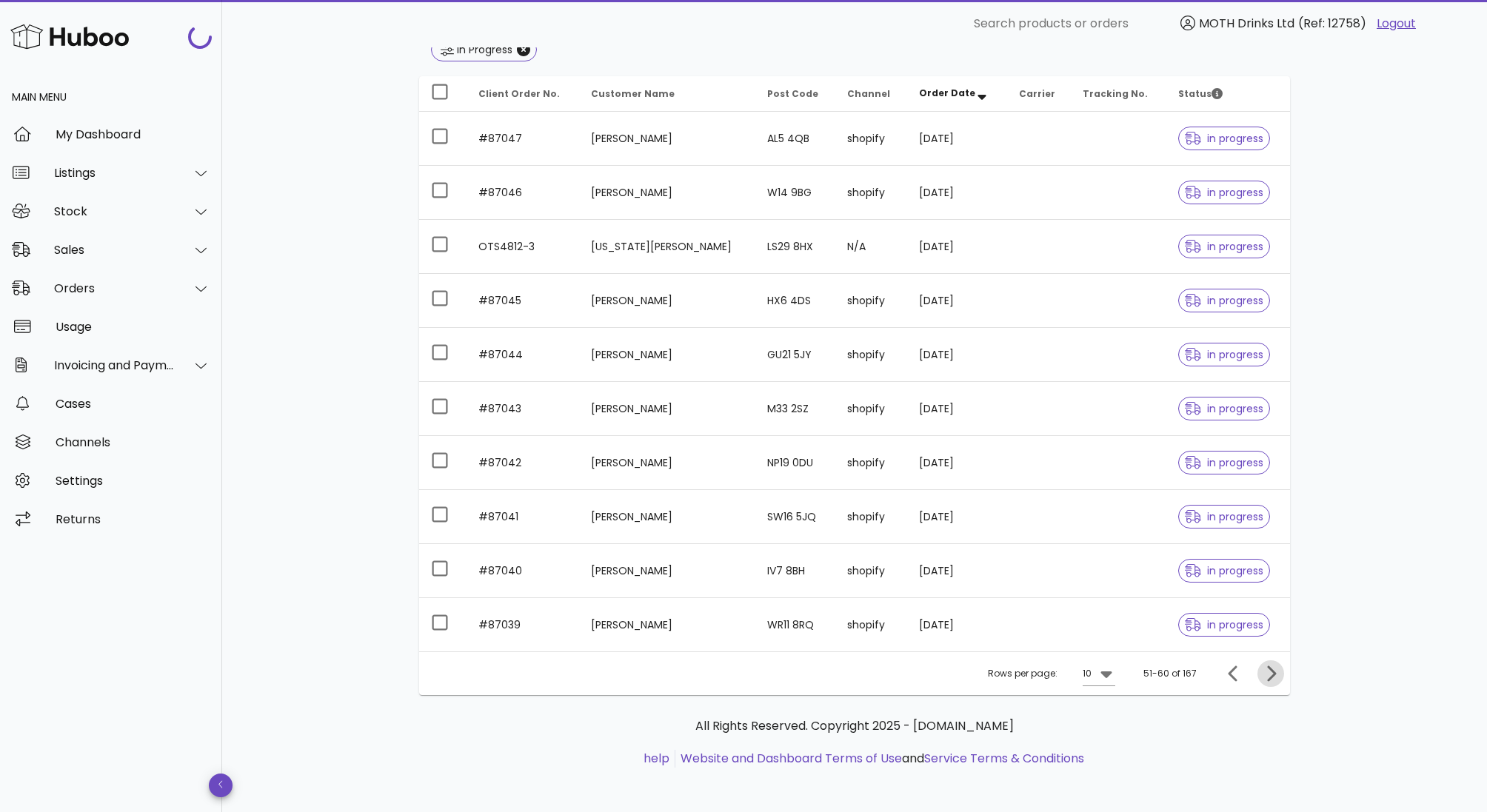
click at [1270, 678] on icon "Next page" at bounding box center [1271, 674] width 18 height 18
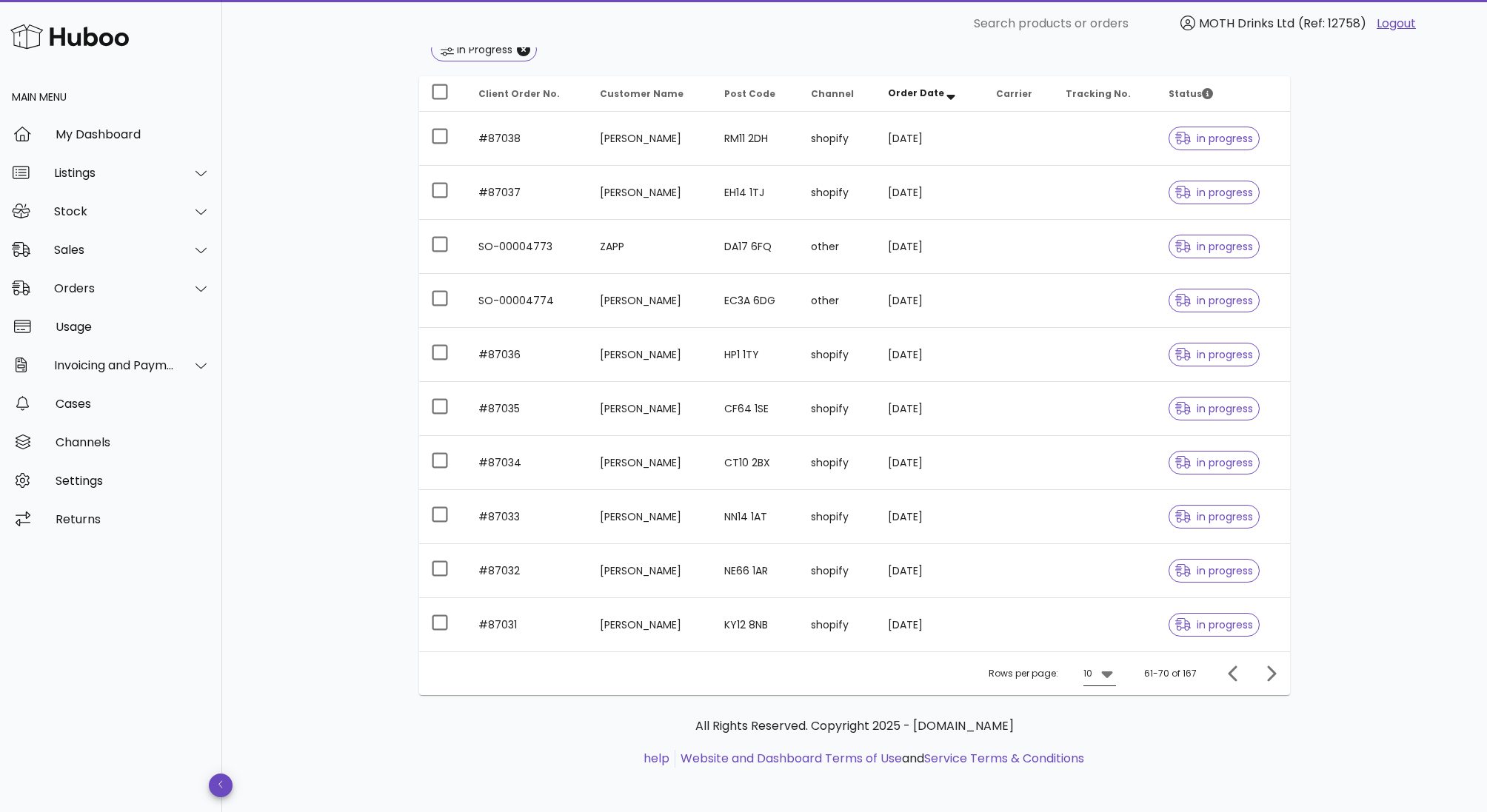
click at [1088, 678] on div "10" at bounding box center [1089, 673] width 11 height 24
click at [1104, 749] on div "50" at bounding box center [1105, 753] width 15 height 14
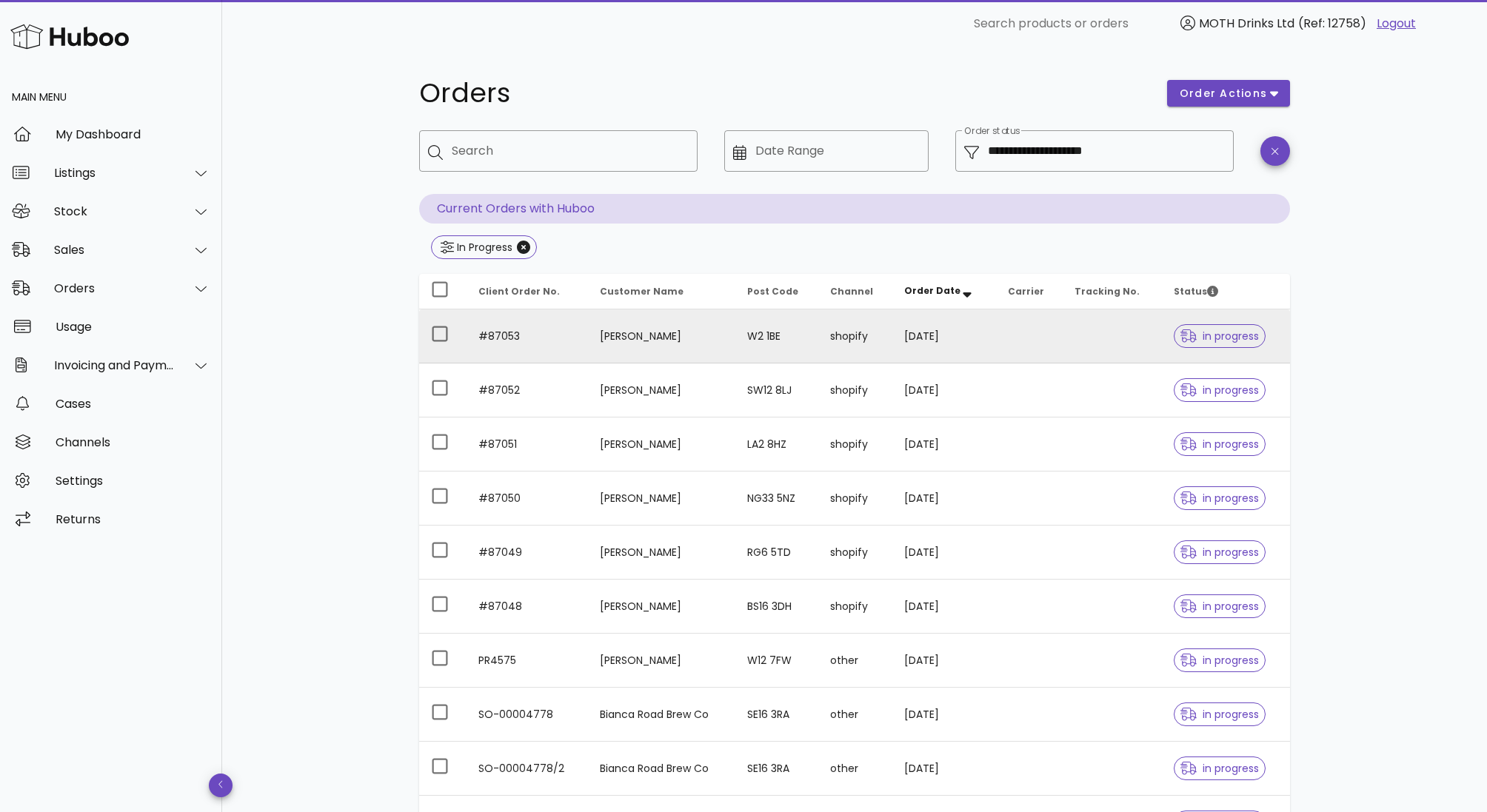
click at [1200, 348] on div "in progress" at bounding box center [1220, 335] width 92 height 53
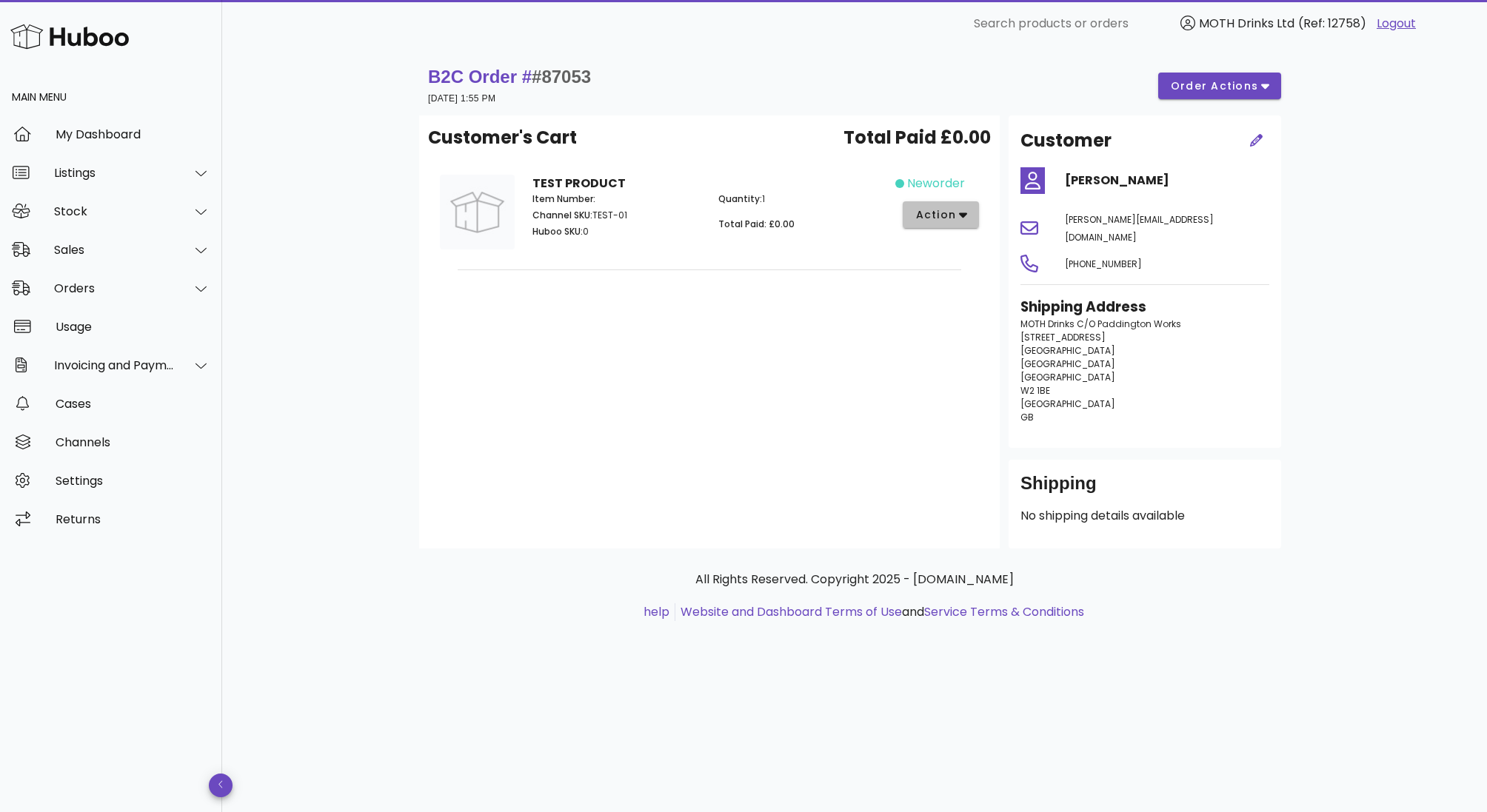
click at [946, 227] on button "action" at bounding box center [941, 214] width 76 height 27
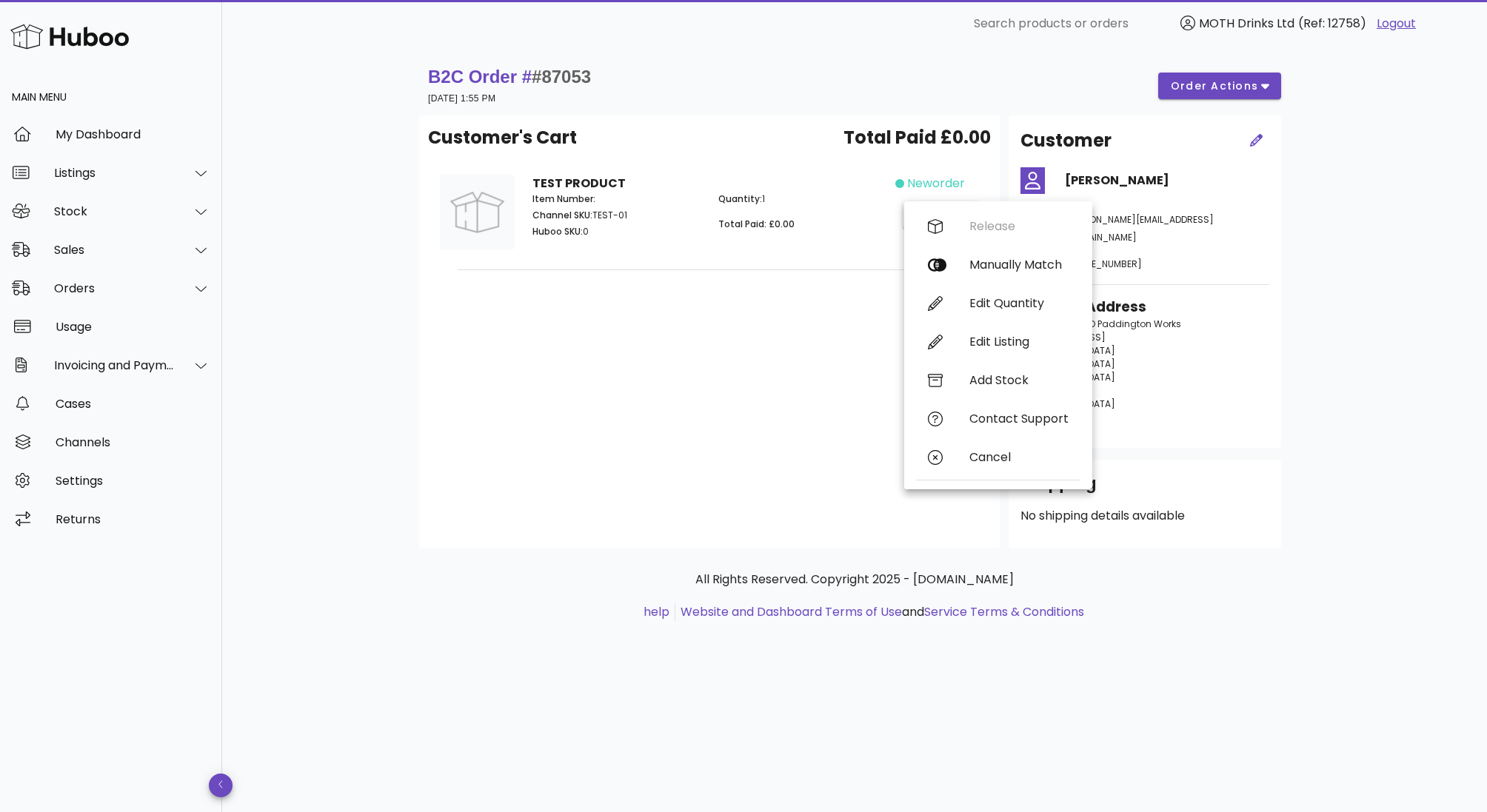
click at [763, 249] on div "Quantity: 1 Total Paid: £0.00" at bounding box center [802, 218] width 186 height 68
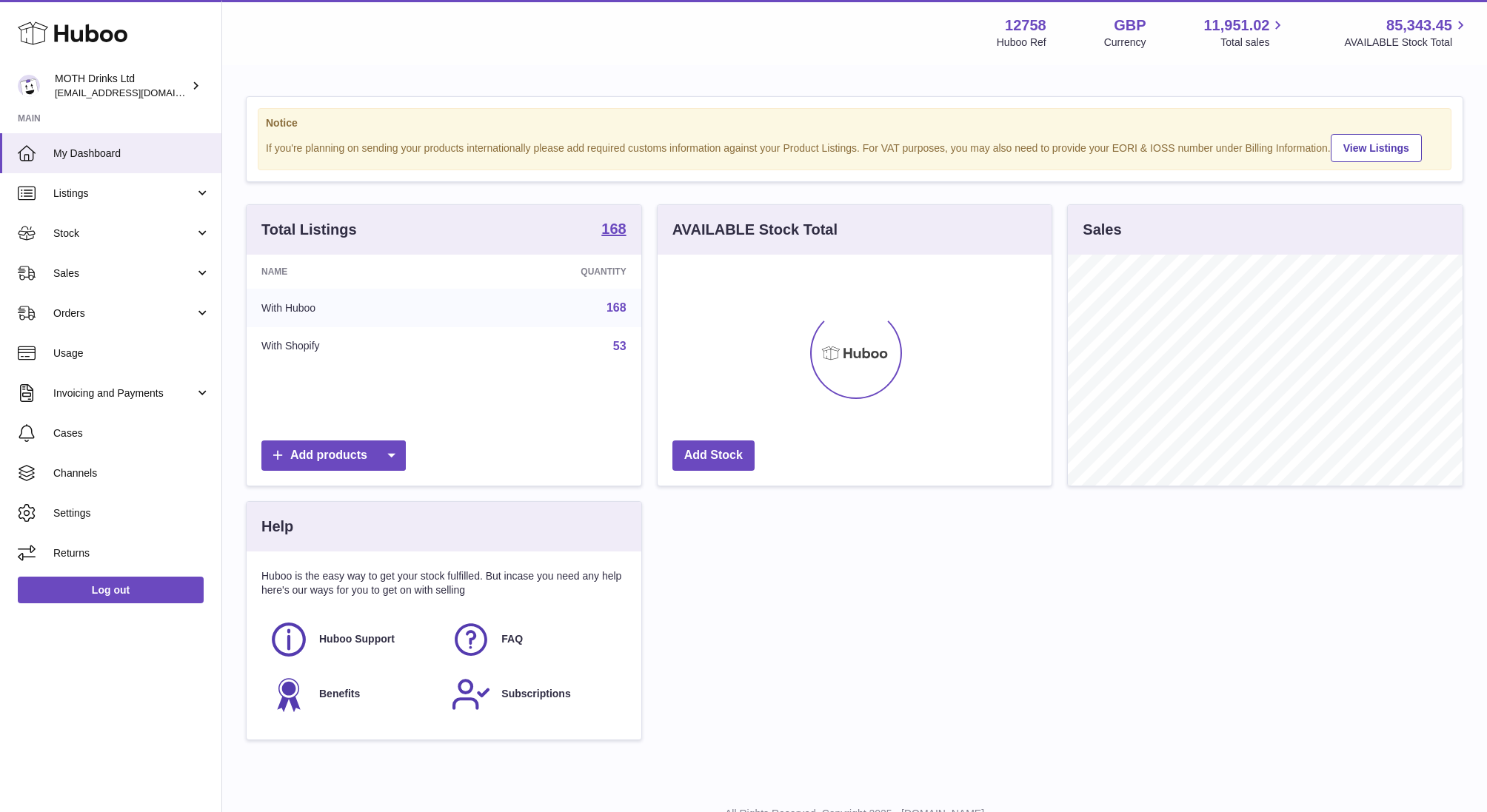
scroll to position [231, 395]
click at [70, 292] on link "Sales" at bounding box center [110, 273] width 222 height 40
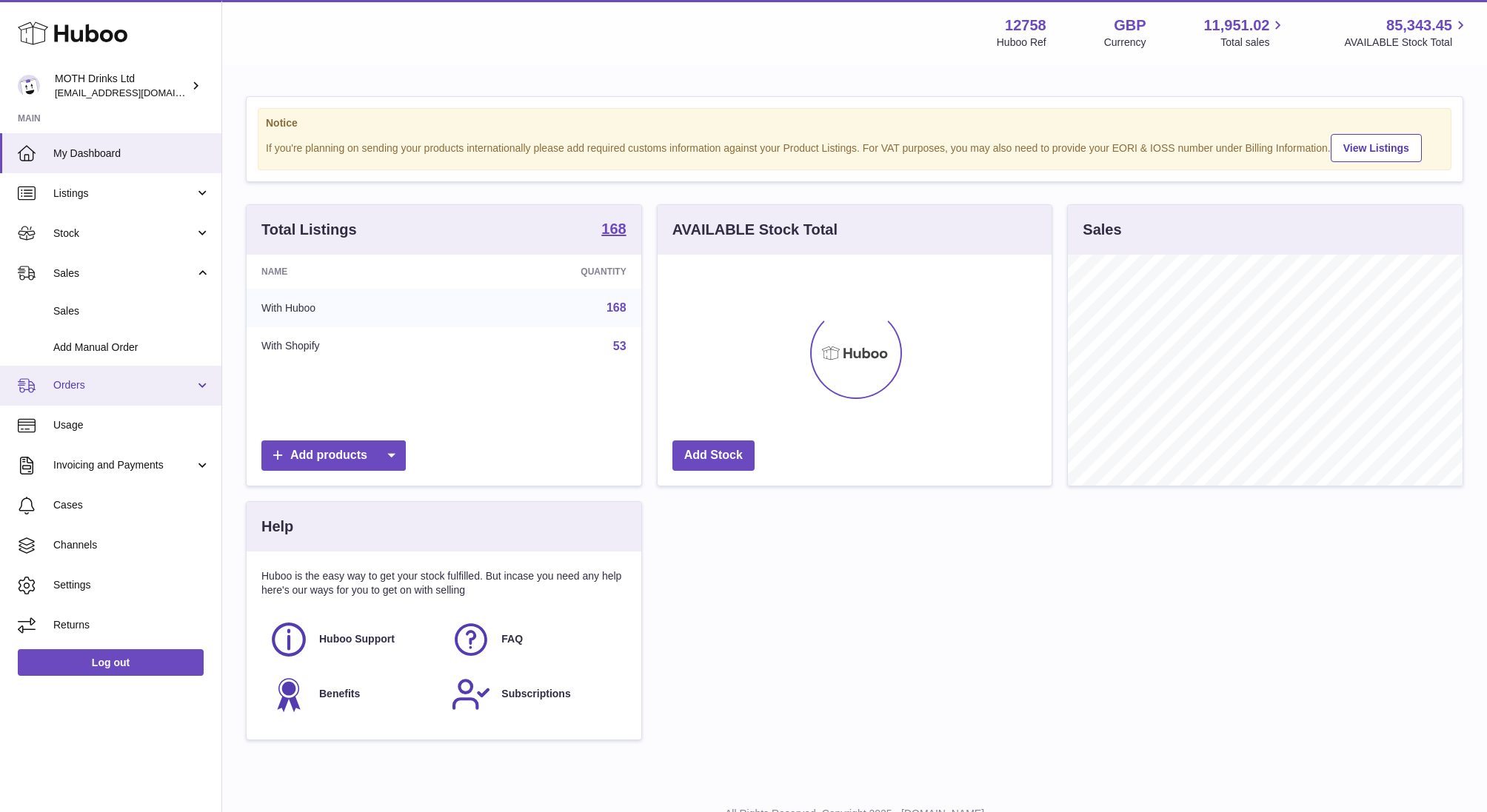
click at [63, 385] on span "Orders" at bounding box center [124, 385] width 142 height 14
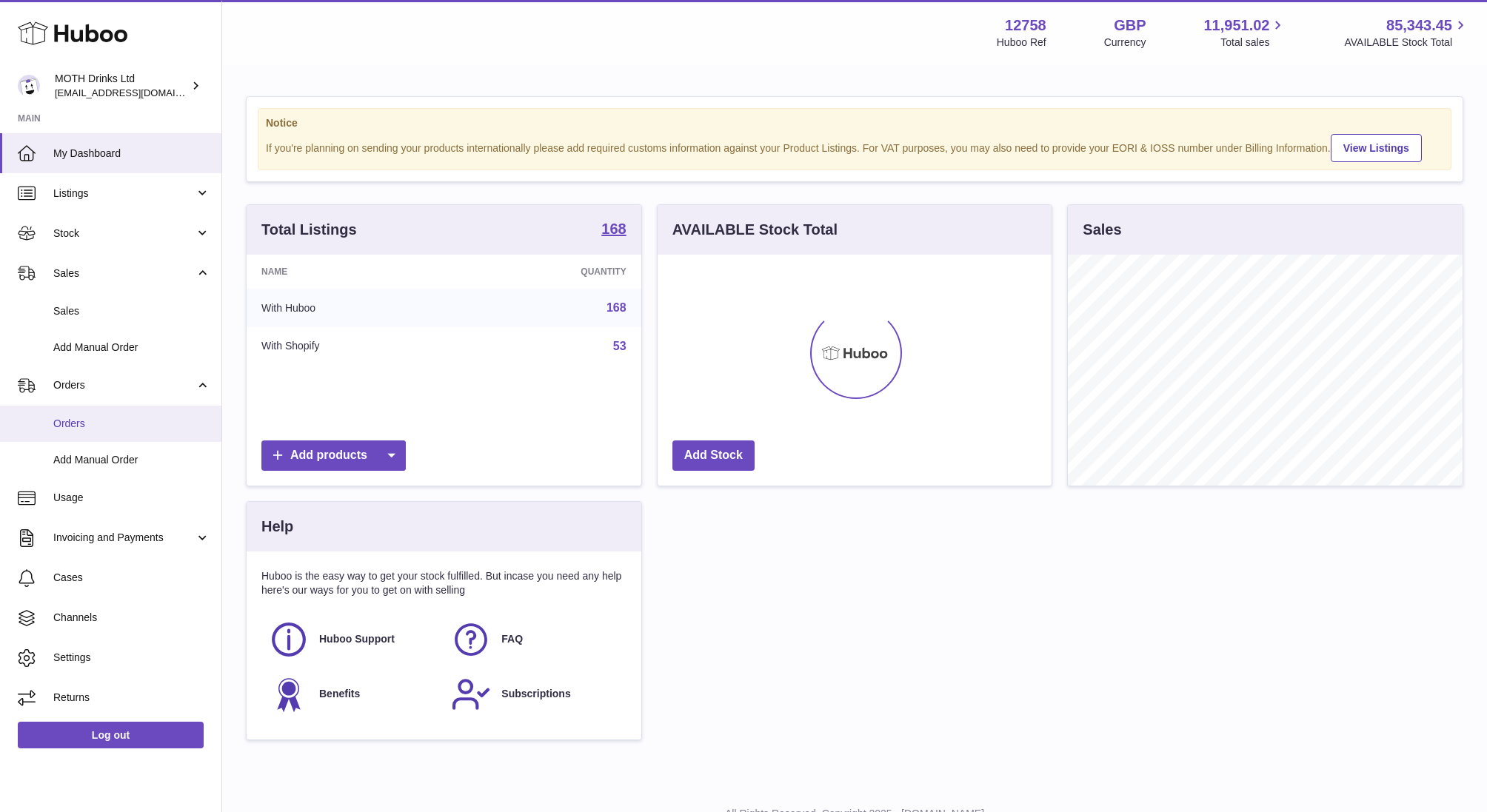
click at [70, 424] on span "Orders" at bounding box center [132, 424] width 157 height 14
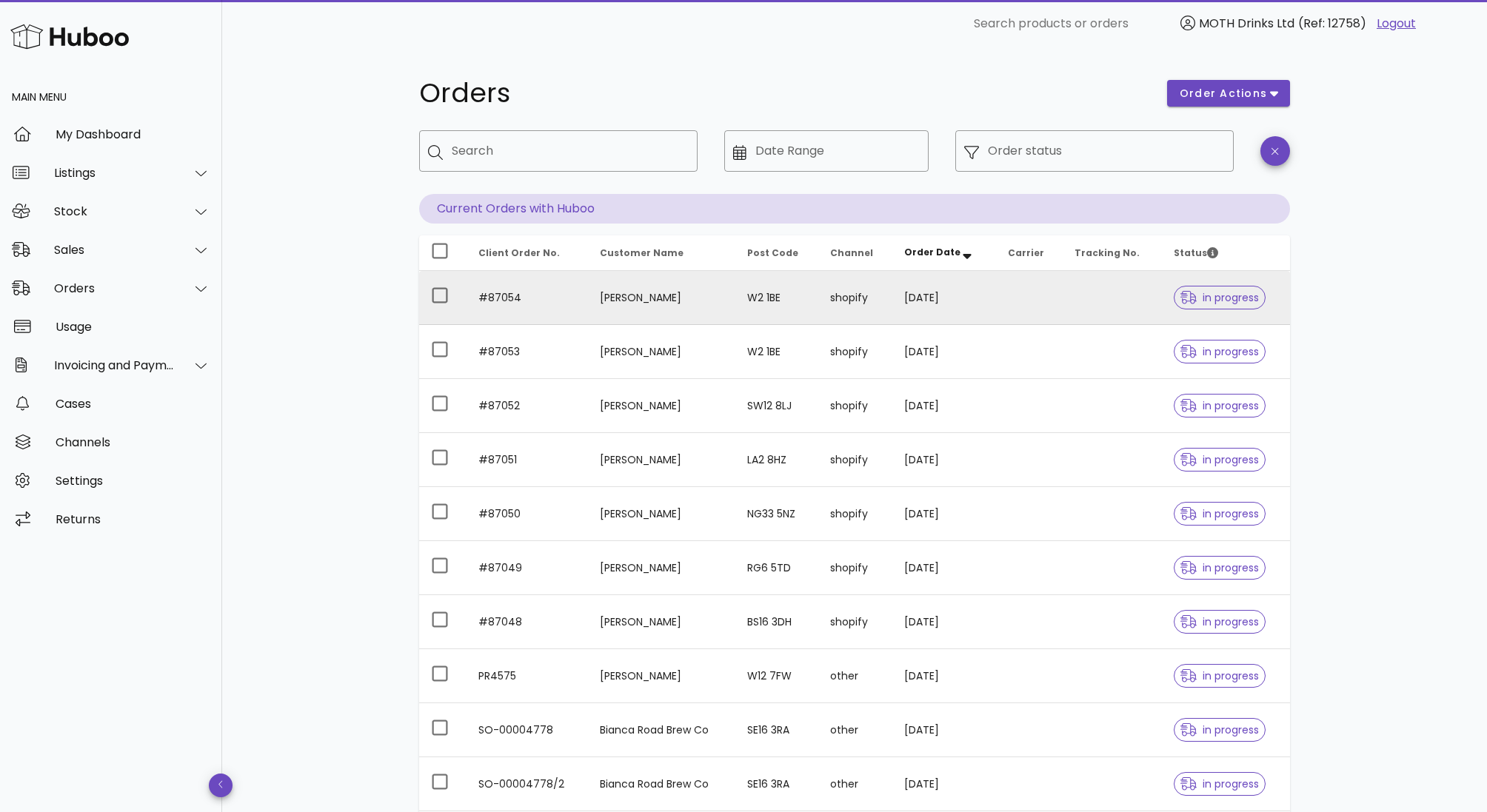
click at [1197, 303] on span "in progress" at bounding box center [1220, 298] width 79 height 11
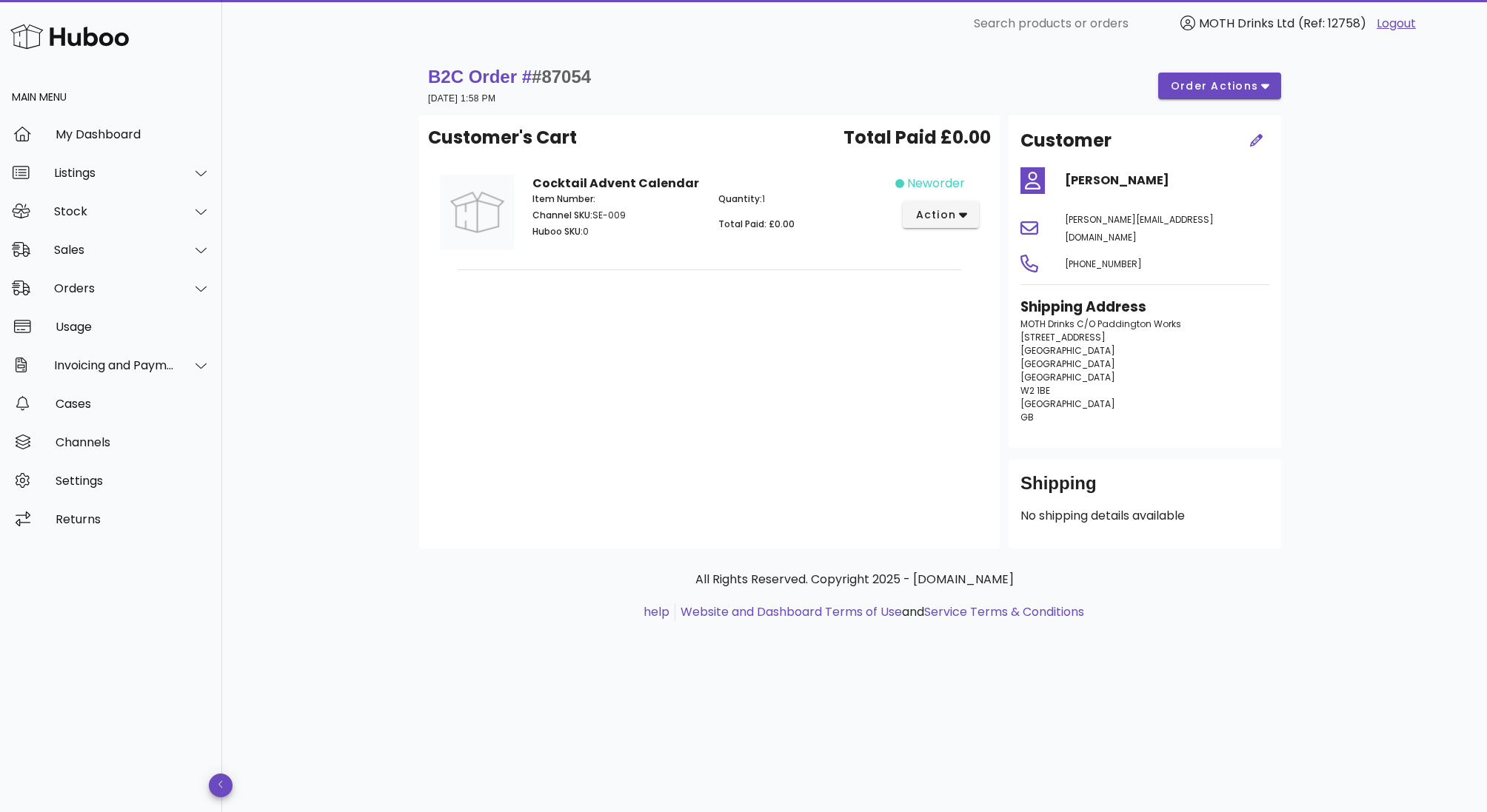
click at [637, 187] on div "Item Number: Channel SKU: SE-009 Huboo SKU: 0" at bounding box center [616, 218] width 186 height 68
click at [973, 226] on button "action" at bounding box center [941, 214] width 76 height 27
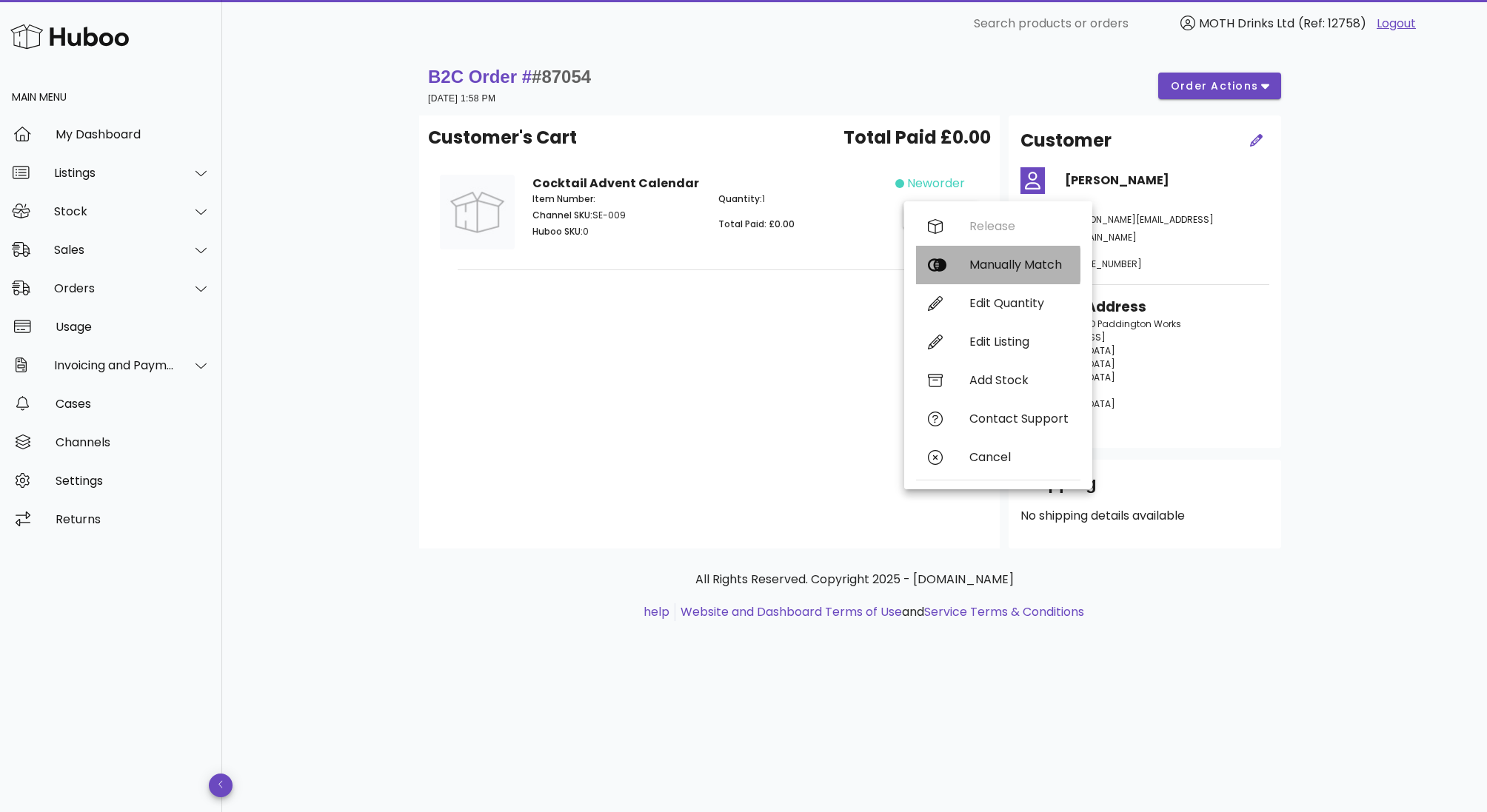
click at [977, 259] on div "Manually Match" at bounding box center [1018, 264] width 99 height 14
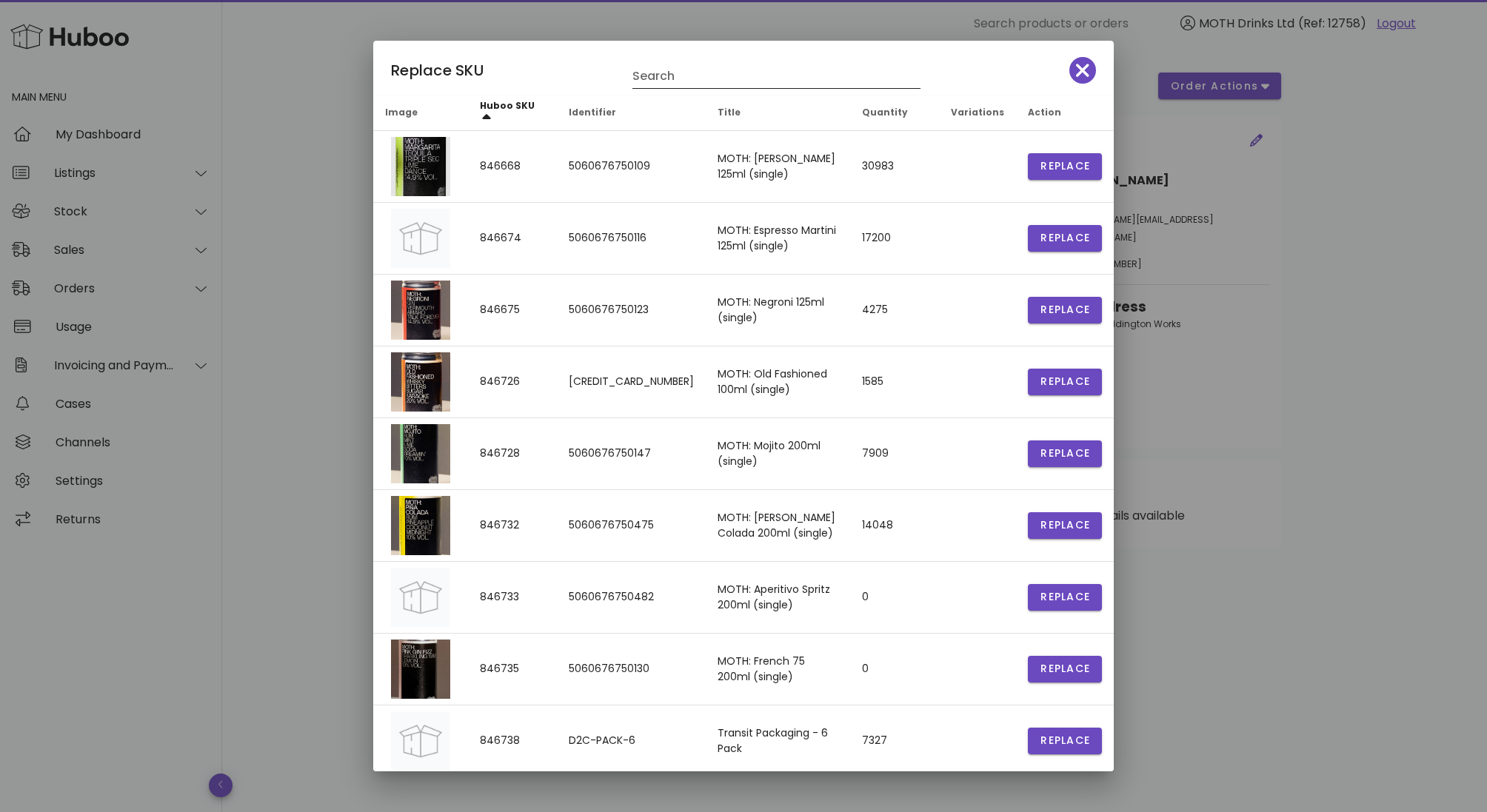
click at [703, 64] on div "Search" at bounding box center [776, 72] width 288 height 33
click at [691, 74] on input "Search" at bounding box center [766, 76] width 267 height 24
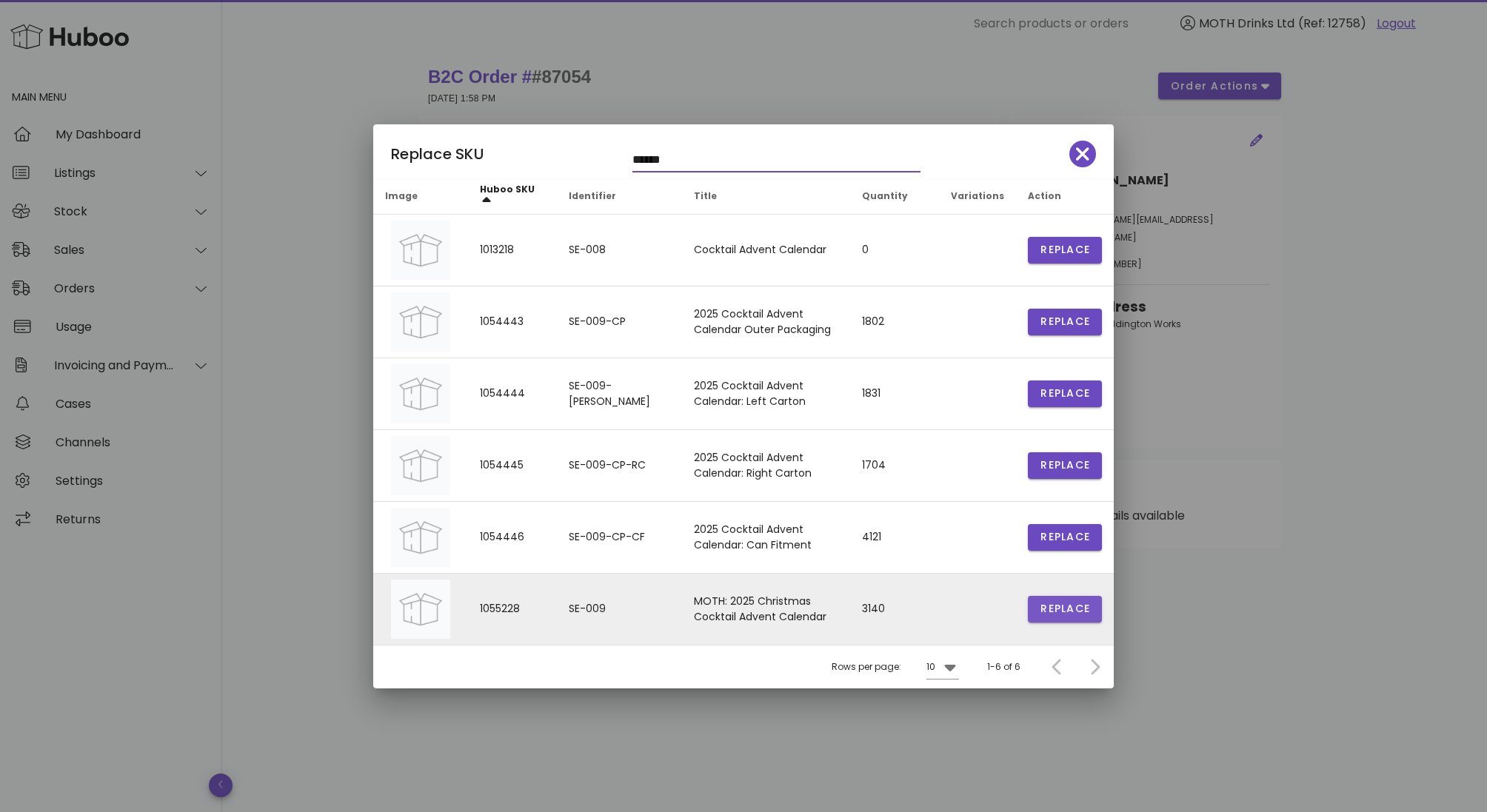
type input "******"
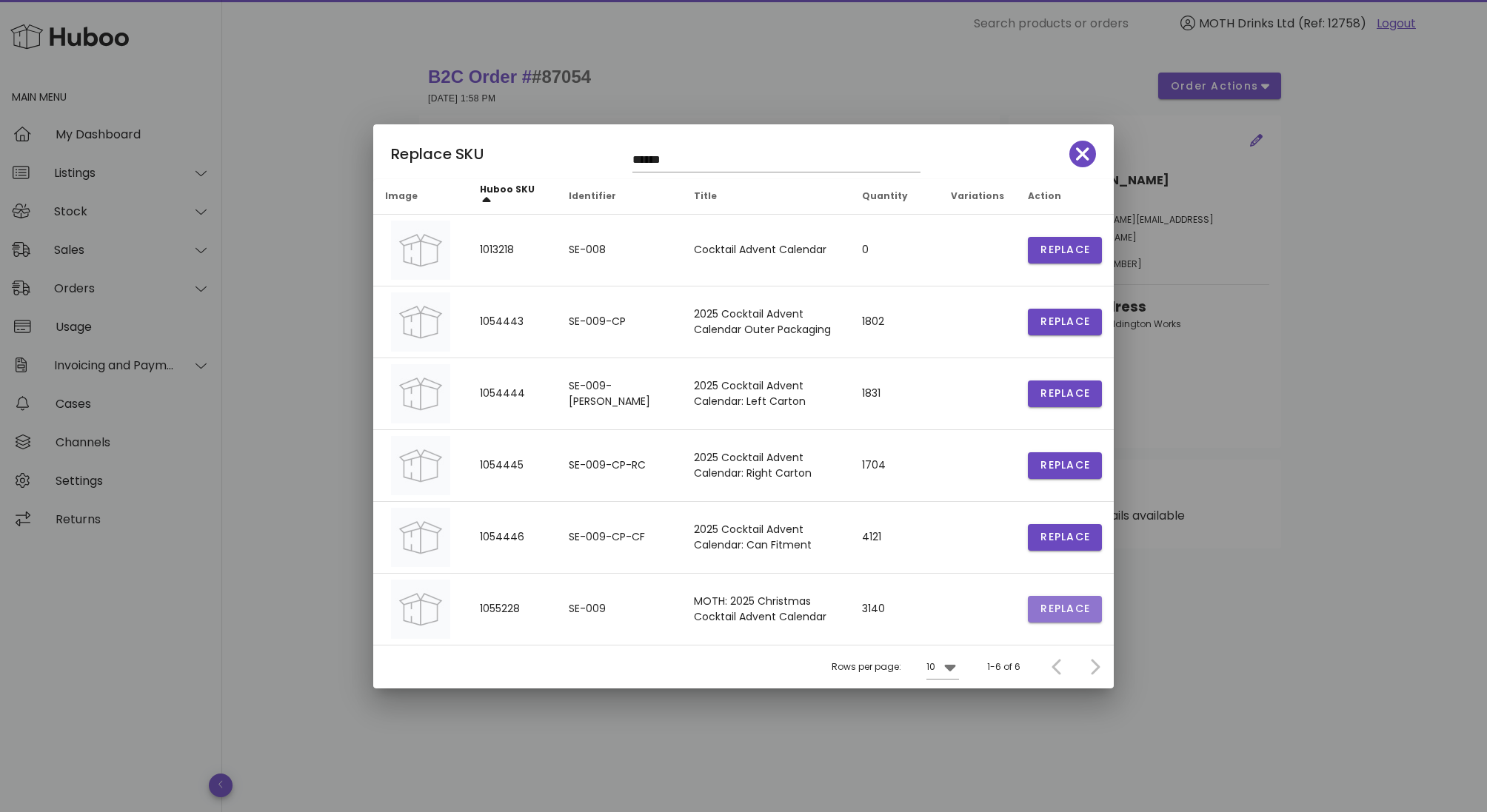
drag, startPoint x: 1076, startPoint y: 612, endPoint x: 1254, endPoint y: 406, distance: 272.2
click at [1254, 406] on div "​ Search products or orders MOTH Drinks Ltd (Ref: 12758) Logout Main Menu My Da…" at bounding box center [744, 406] width 1487 height 812
click at [1085, 156] on icon "button" at bounding box center [1082, 154] width 13 height 13
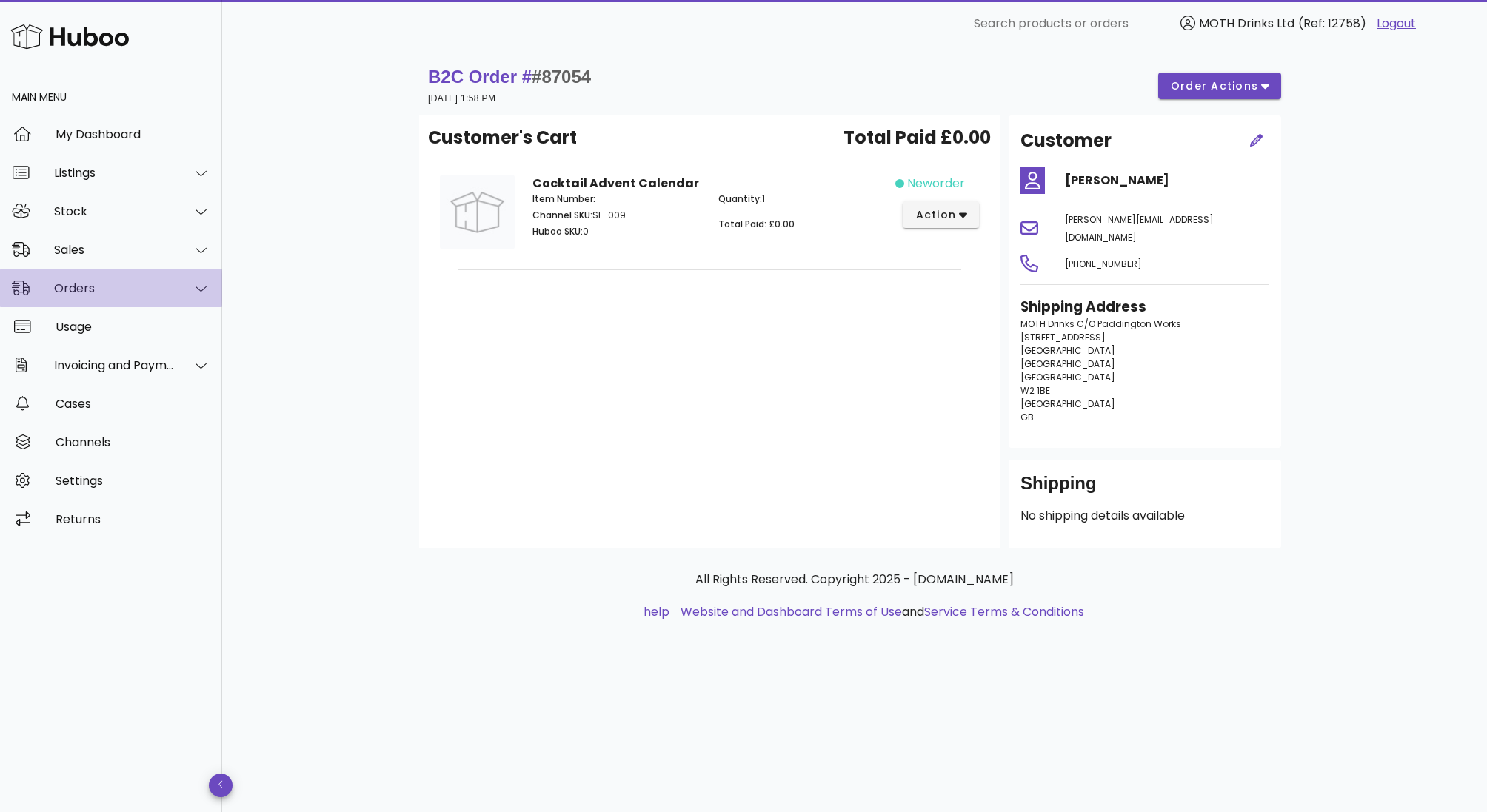
click at [89, 289] on div "Orders" at bounding box center [115, 288] width 121 height 14
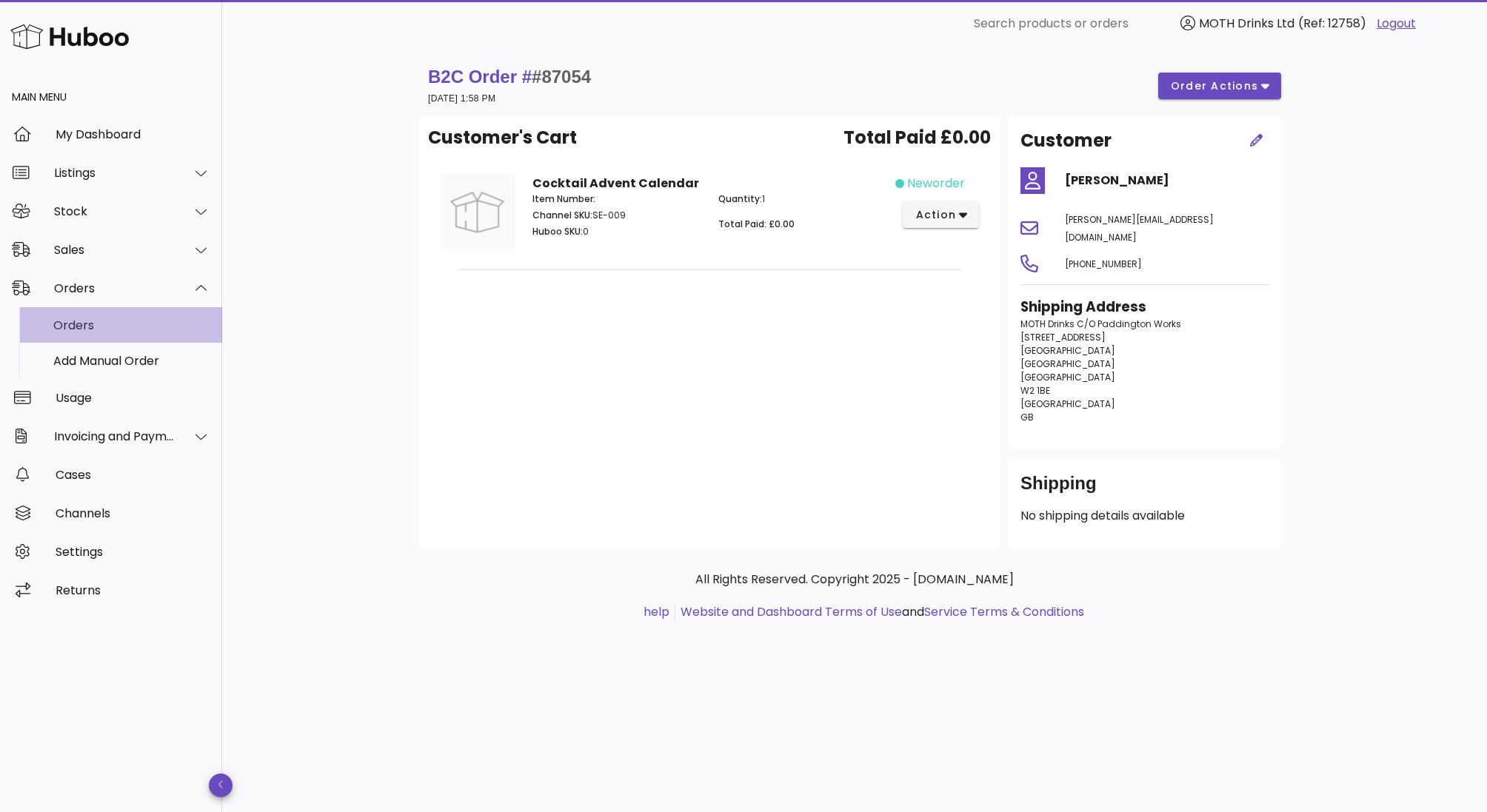
click at [88, 328] on div "Orders" at bounding box center [132, 325] width 157 height 14
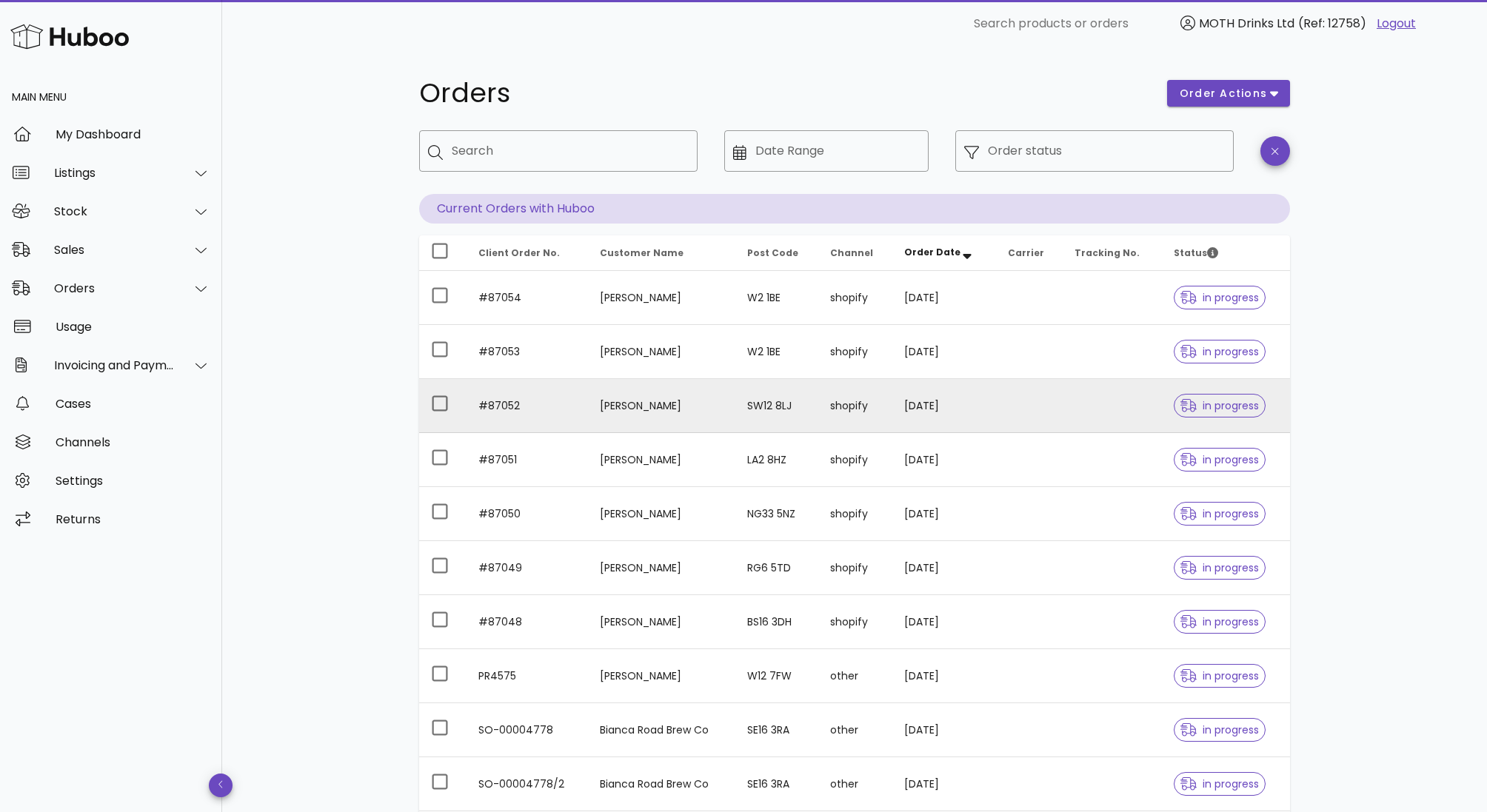
click at [1224, 412] on span "in progress" at bounding box center [1220, 406] width 92 height 24
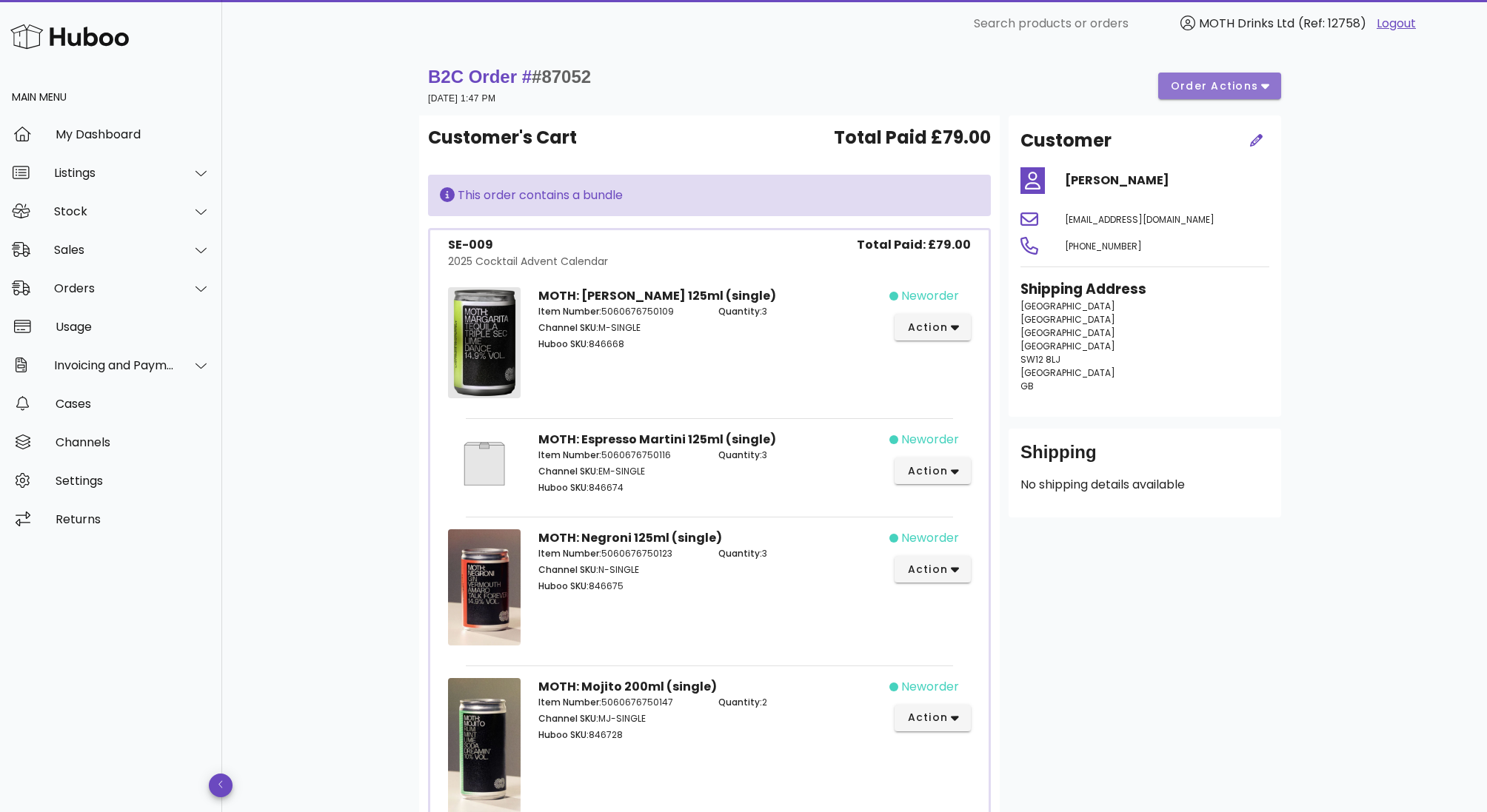
click at [1243, 86] on span "order actions" at bounding box center [1214, 86] width 89 height 16
click at [980, 111] on div "B2C Order # #87052 [DATE] 1:47 PM order actions" at bounding box center [854, 86] width 871 height 59
click at [944, 333] on span "action" at bounding box center [927, 327] width 42 height 16
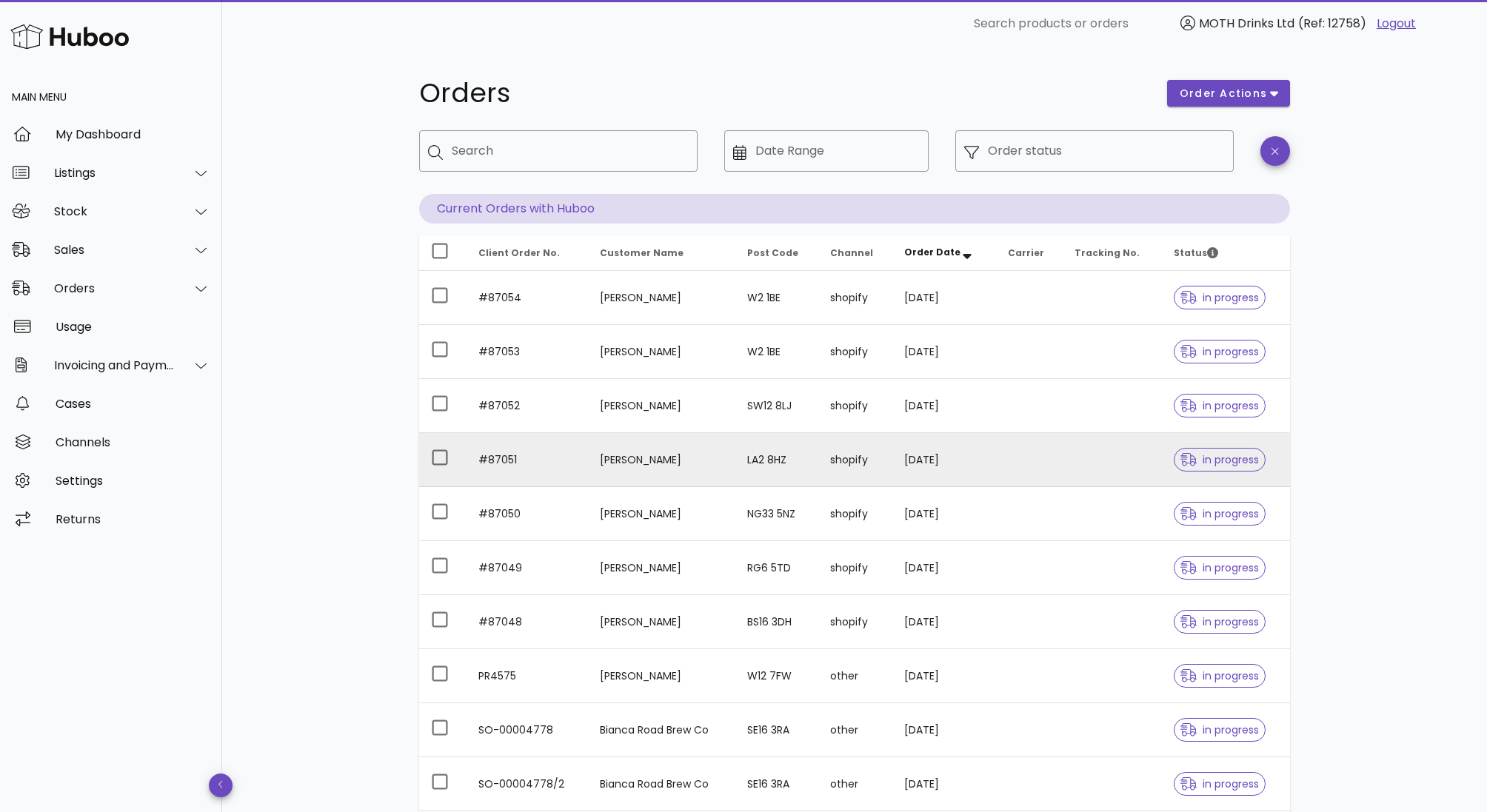
click at [1196, 465] on span "in progress" at bounding box center [1220, 460] width 79 height 11
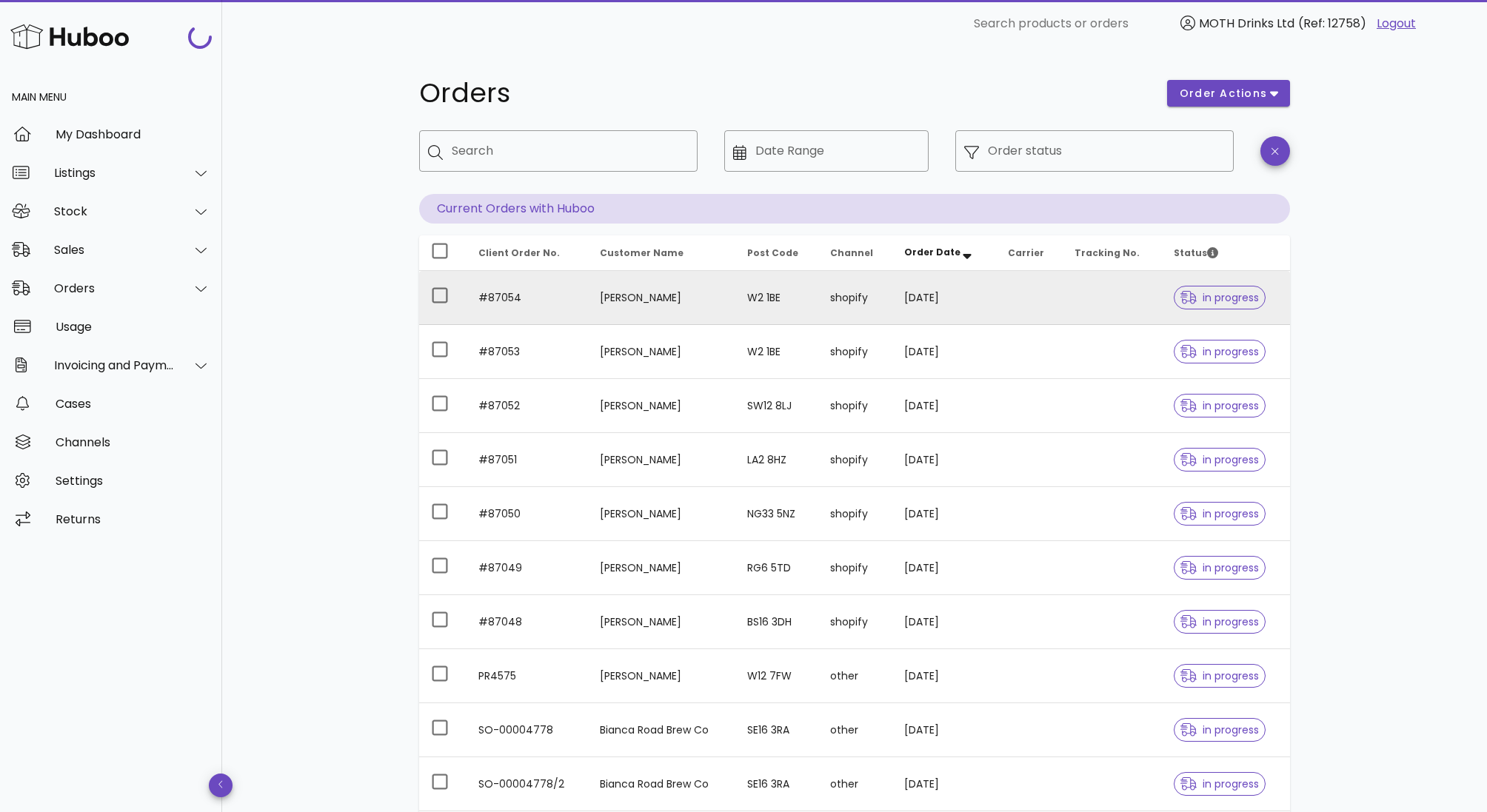
click at [1197, 303] on span "in progress" at bounding box center [1220, 298] width 79 height 11
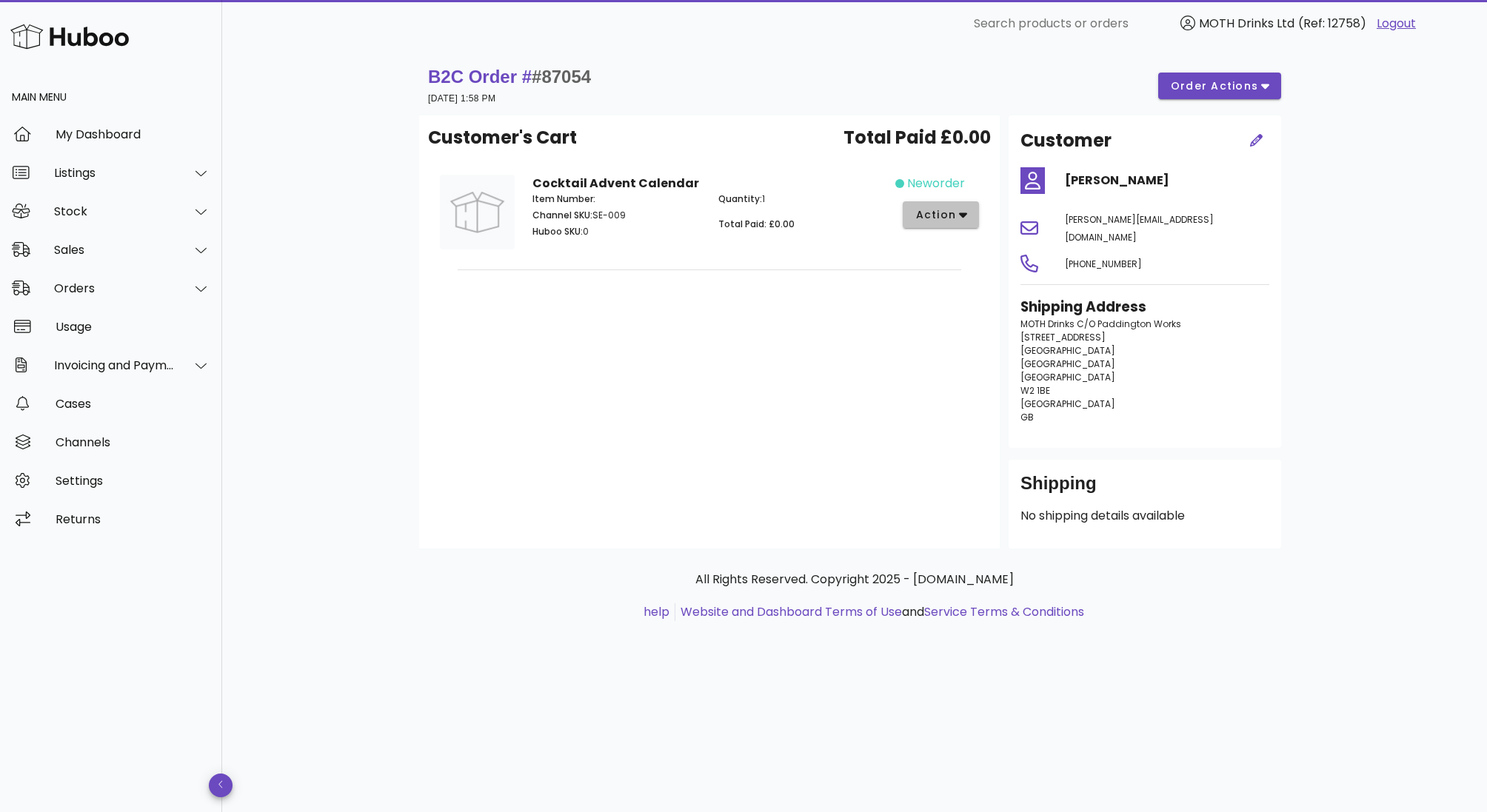
click at [977, 224] on button "action" at bounding box center [941, 214] width 76 height 27
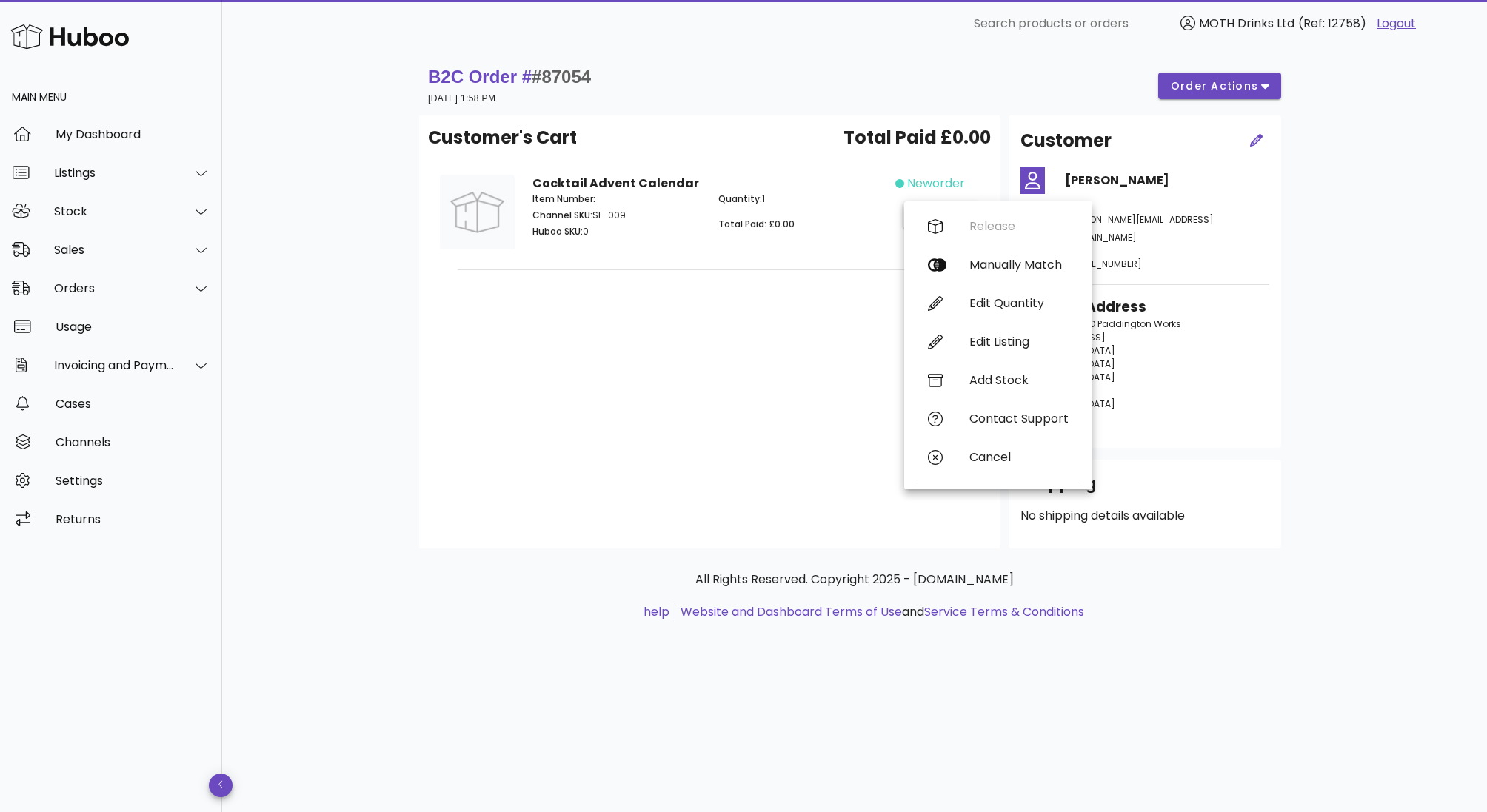
click at [613, 370] on div "Customer's Cart Total Paid £0.00 Cocktail Advent Calendar Item Number: Channel …" at bounding box center [709, 332] width 581 height 433
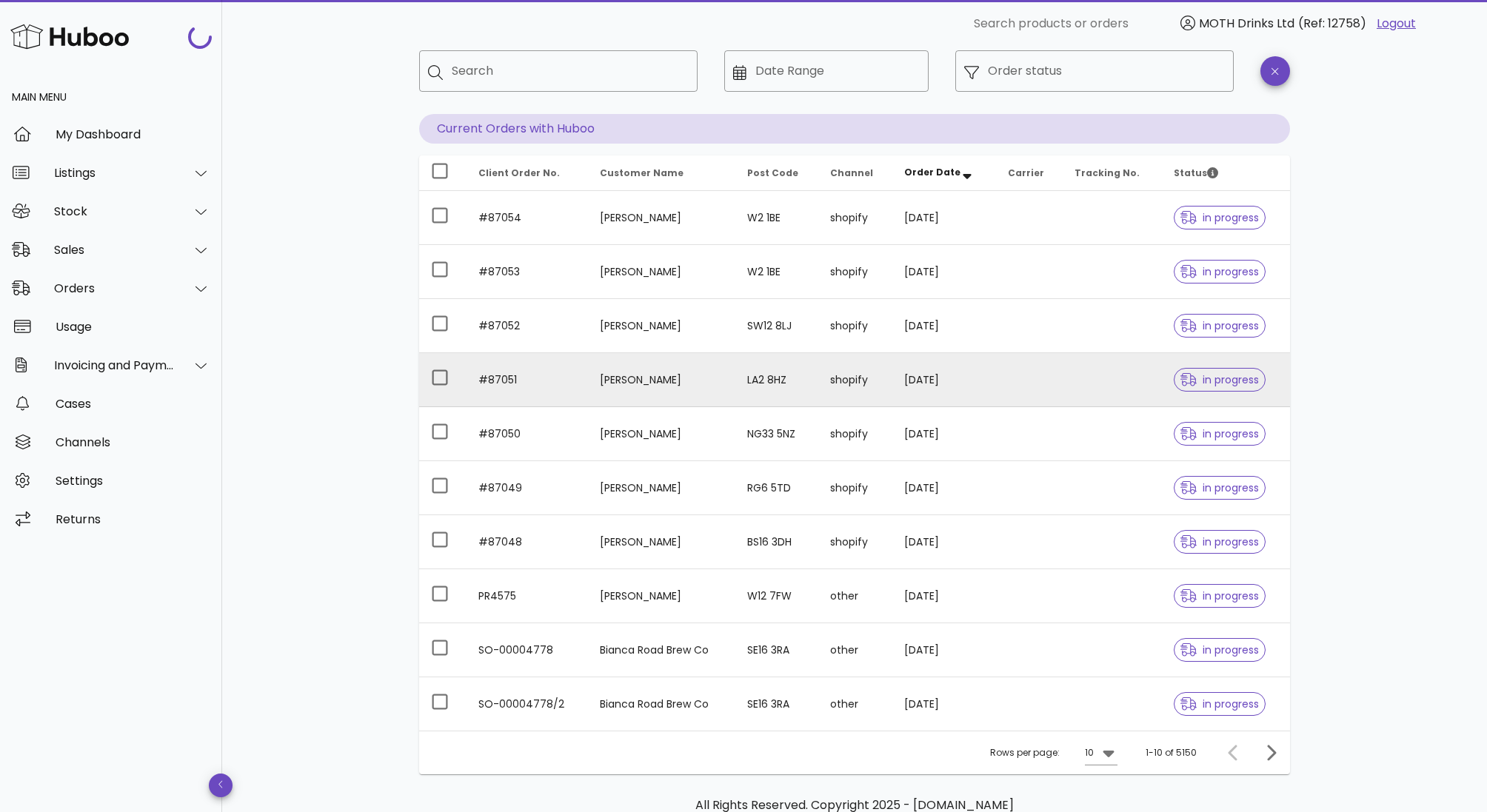
scroll to position [159, 0]
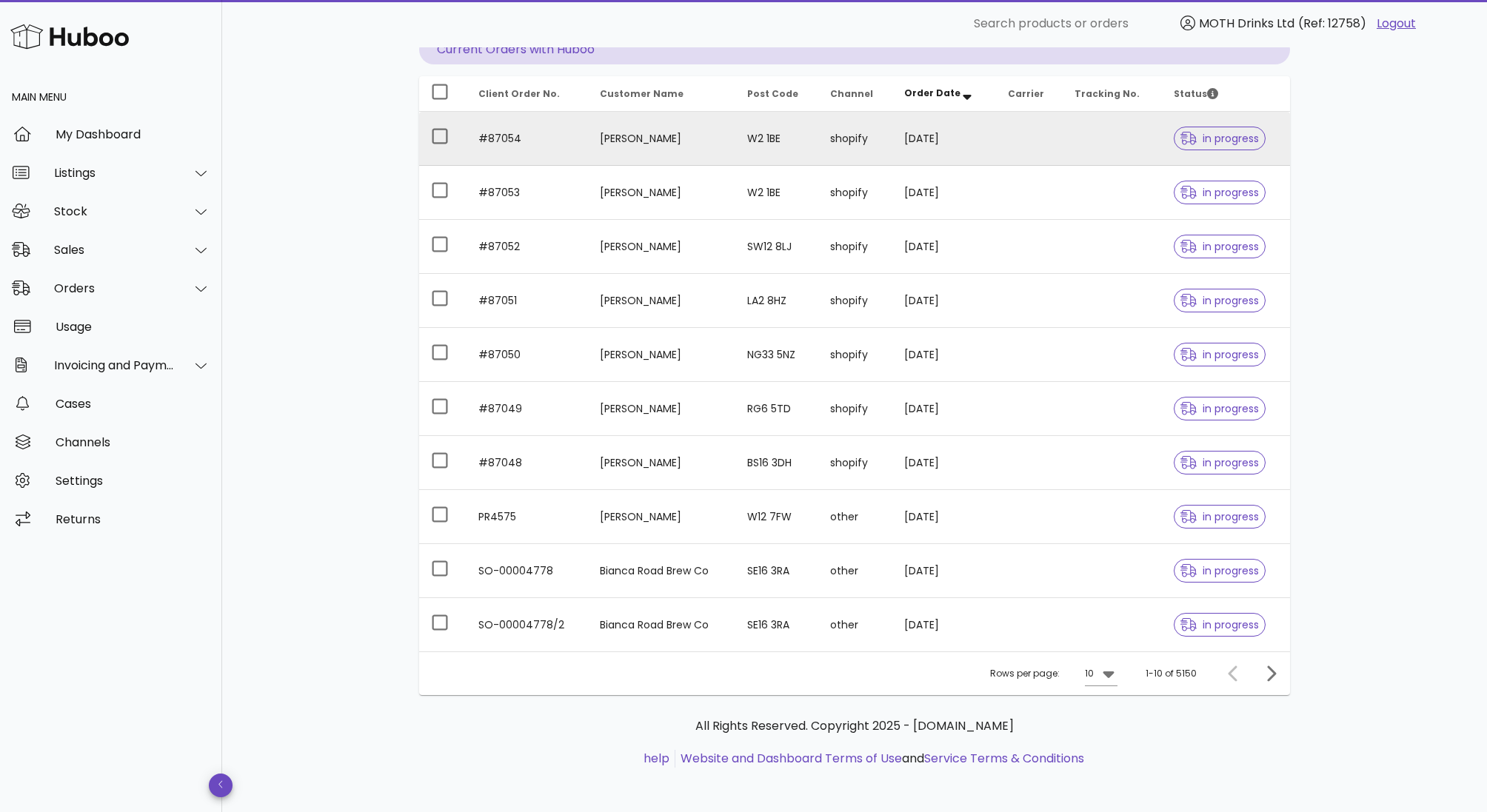
click at [685, 139] on td "[PERSON_NAME]" at bounding box center [662, 139] width 147 height 54
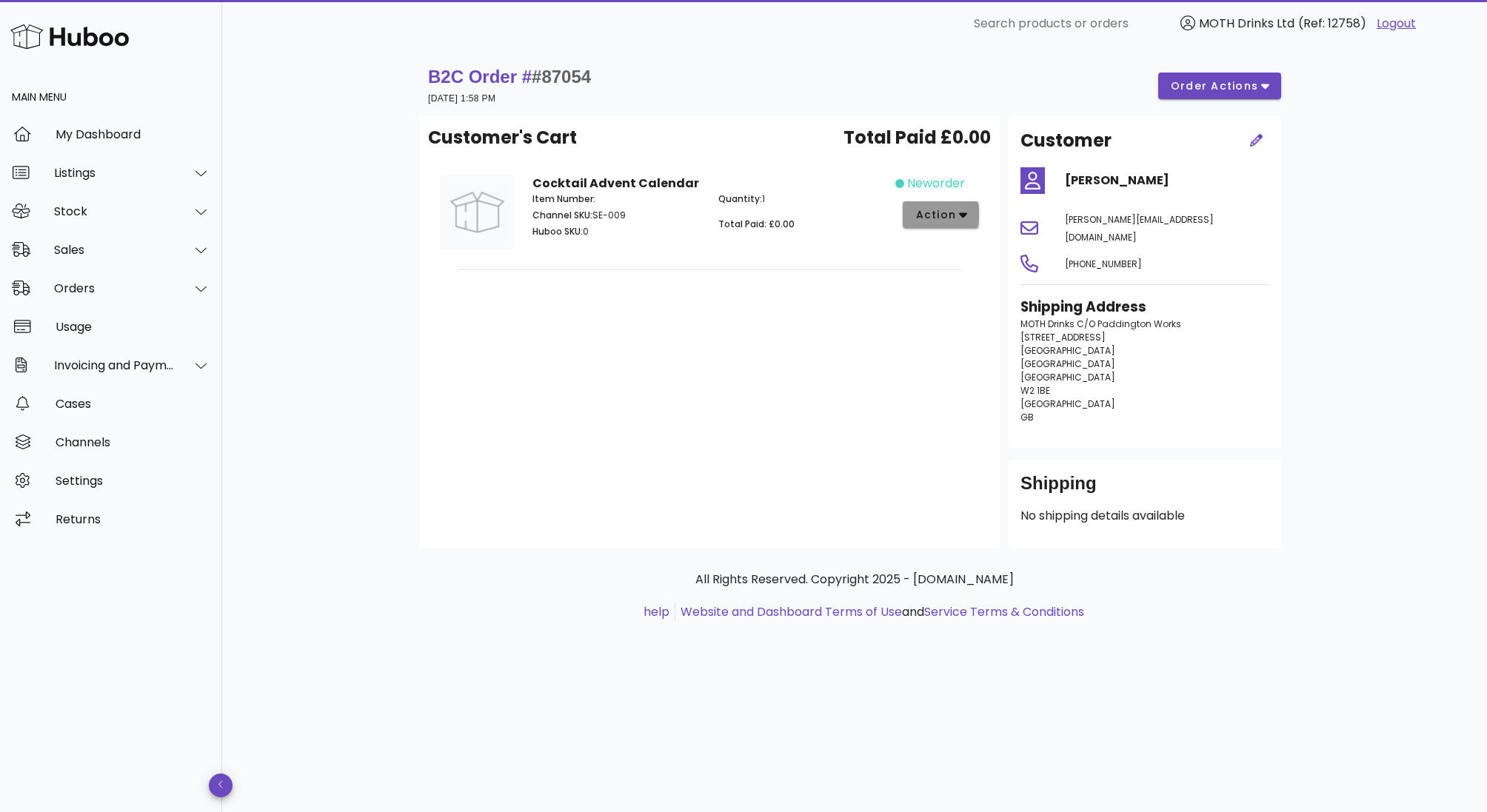
click at [959, 222] on span "action" at bounding box center [941, 214] width 52 height 16
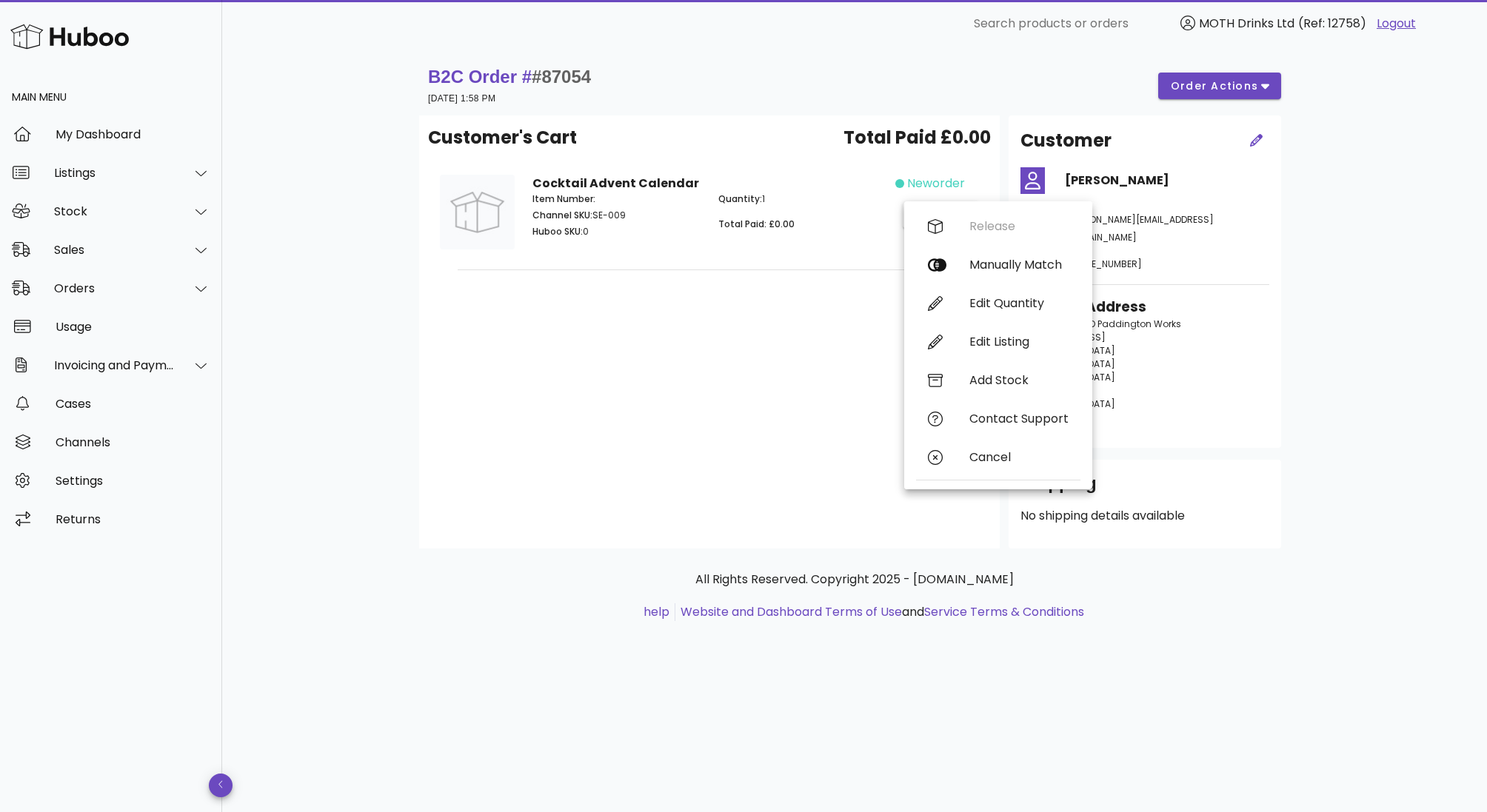
click at [592, 223] on div "Item Number: Channel SKU: SE-009 Huboo SKU: 0" at bounding box center [616, 218] width 186 height 68
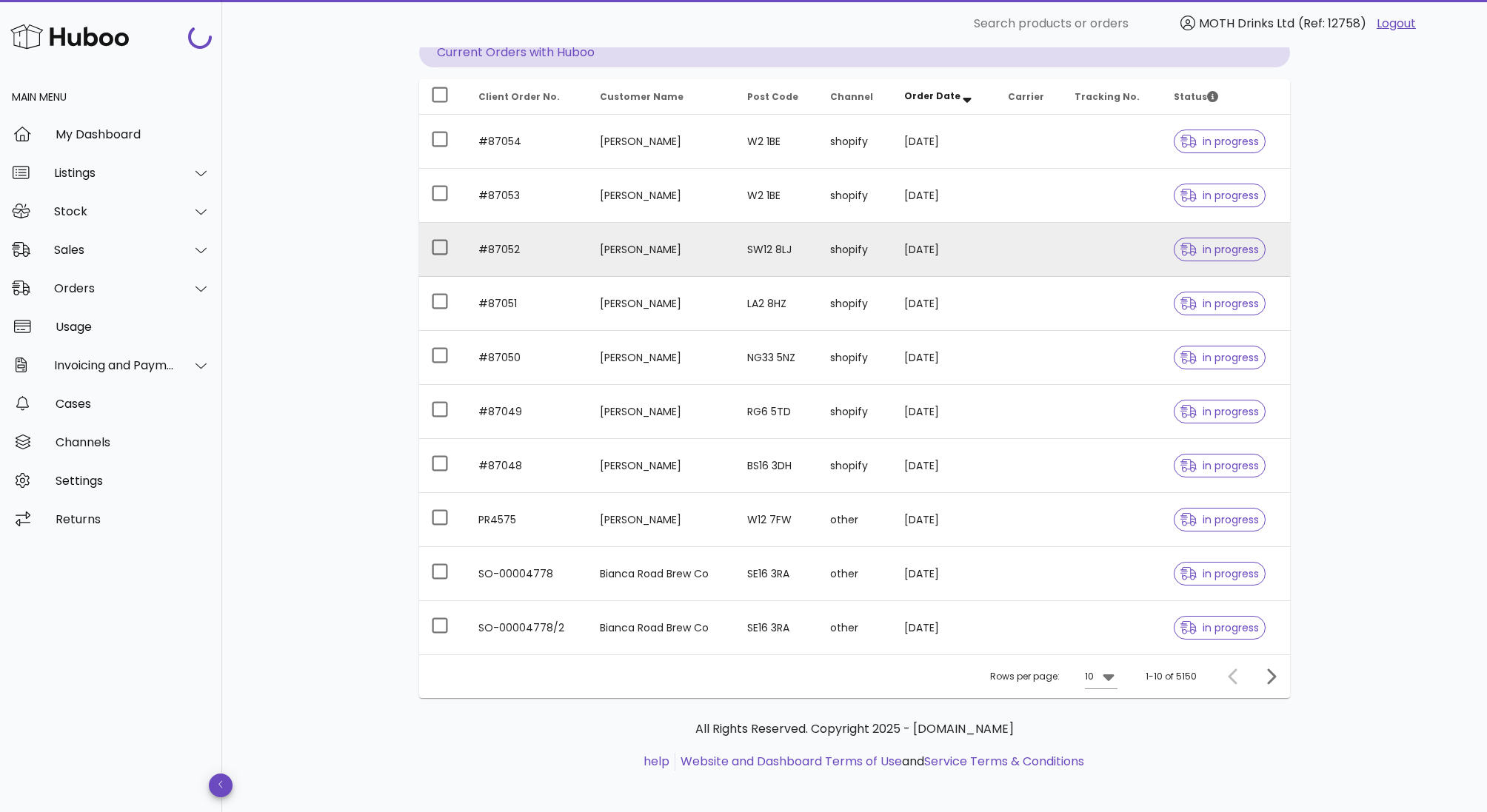
scroll to position [155, 0]
click at [1193, 253] on div at bounding box center [1191, 250] width 22 height 15
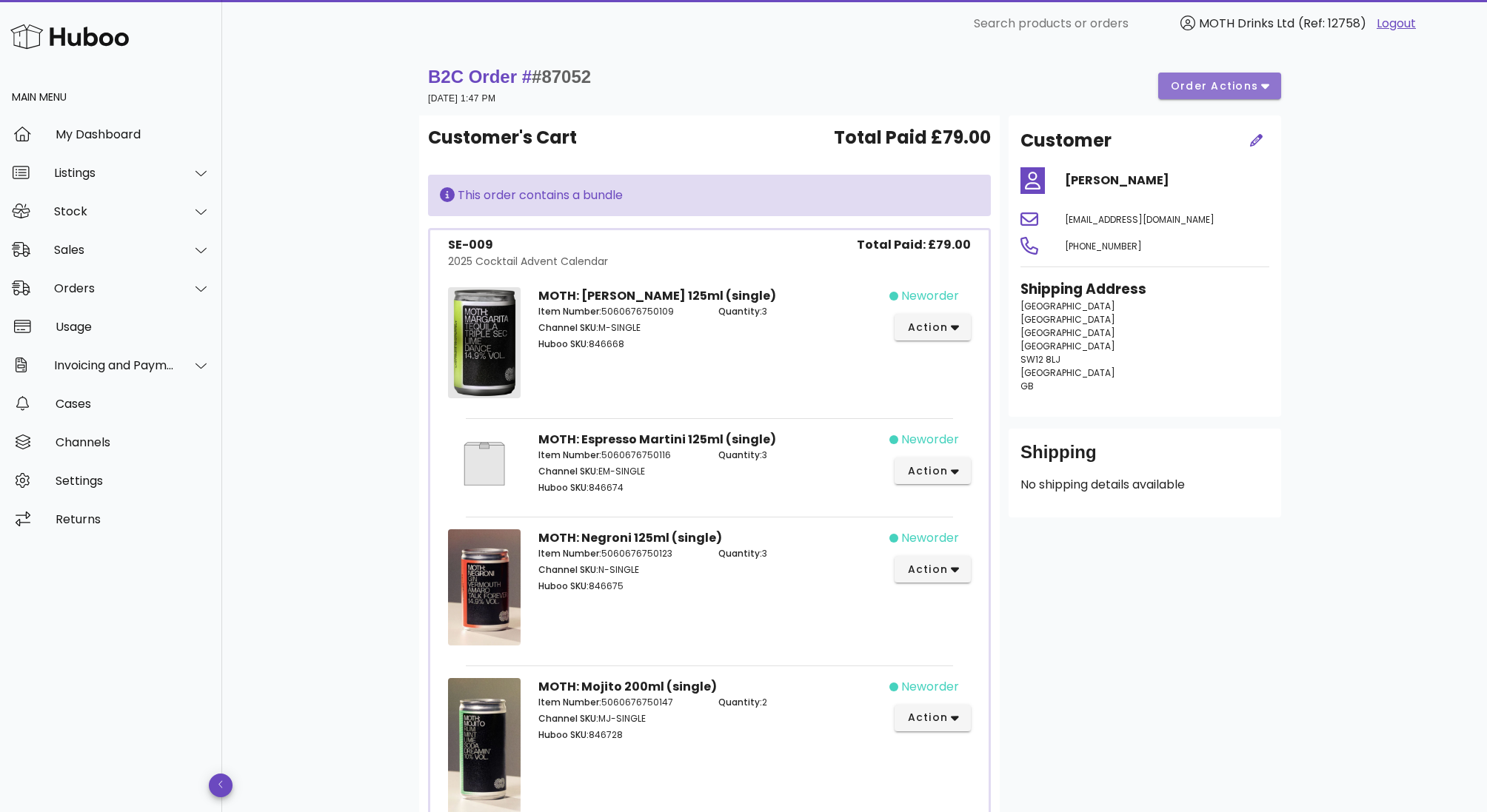
click at [1225, 87] on span "order actions" at bounding box center [1214, 86] width 89 height 16
click at [905, 301] on span "neworder" at bounding box center [930, 296] width 58 height 18
click at [919, 323] on span "action" at bounding box center [927, 327] width 42 height 16
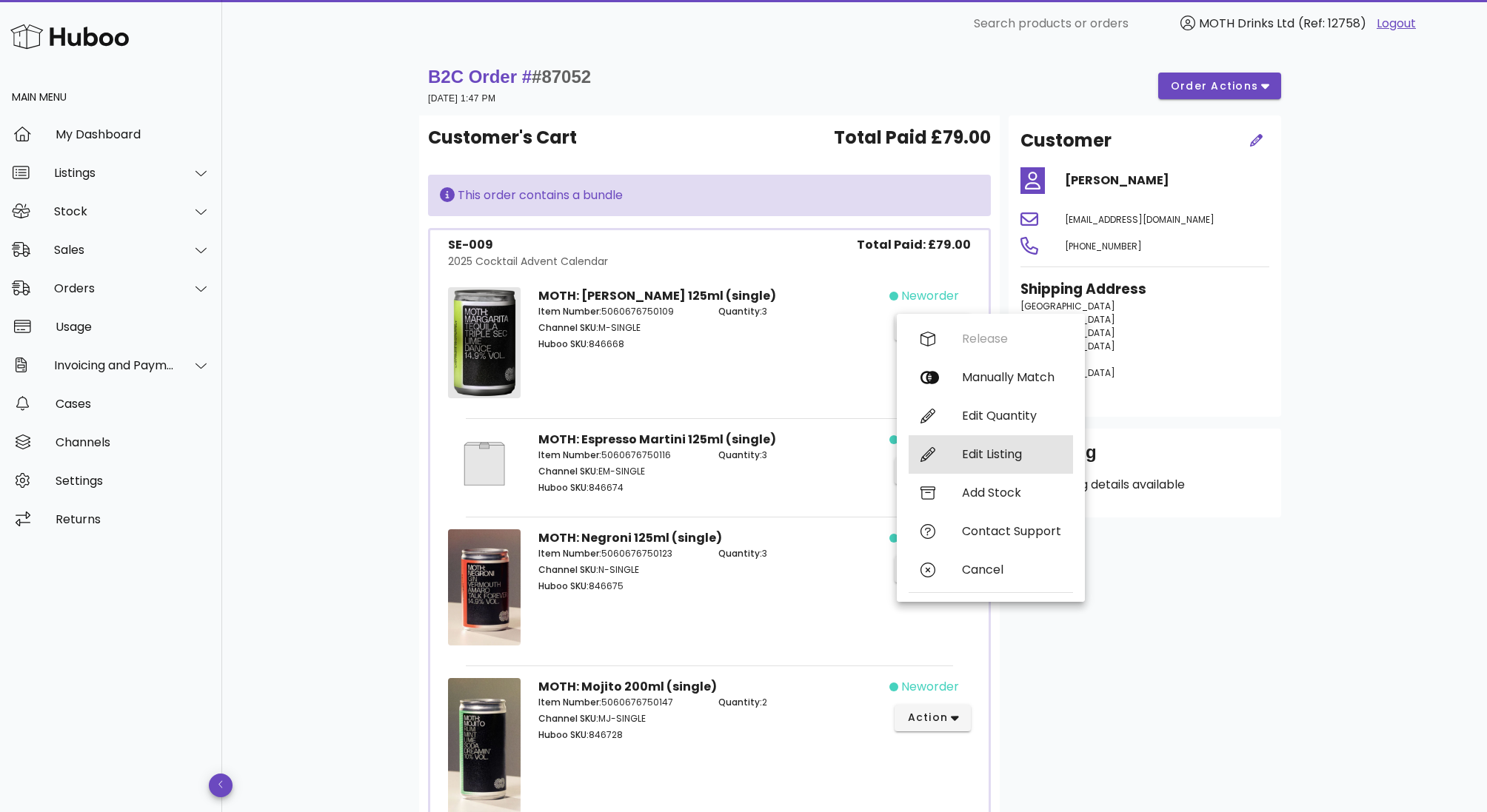
drag, startPoint x: 960, startPoint y: 452, endPoint x: 980, endPoint y: 388, distance: 67.1
click at [979, 388] on div "Release Manually Match Edit Quantity Edit Listing Add Stock Contact Support Can…" at bounding box center [991, 458] width 164 height 276
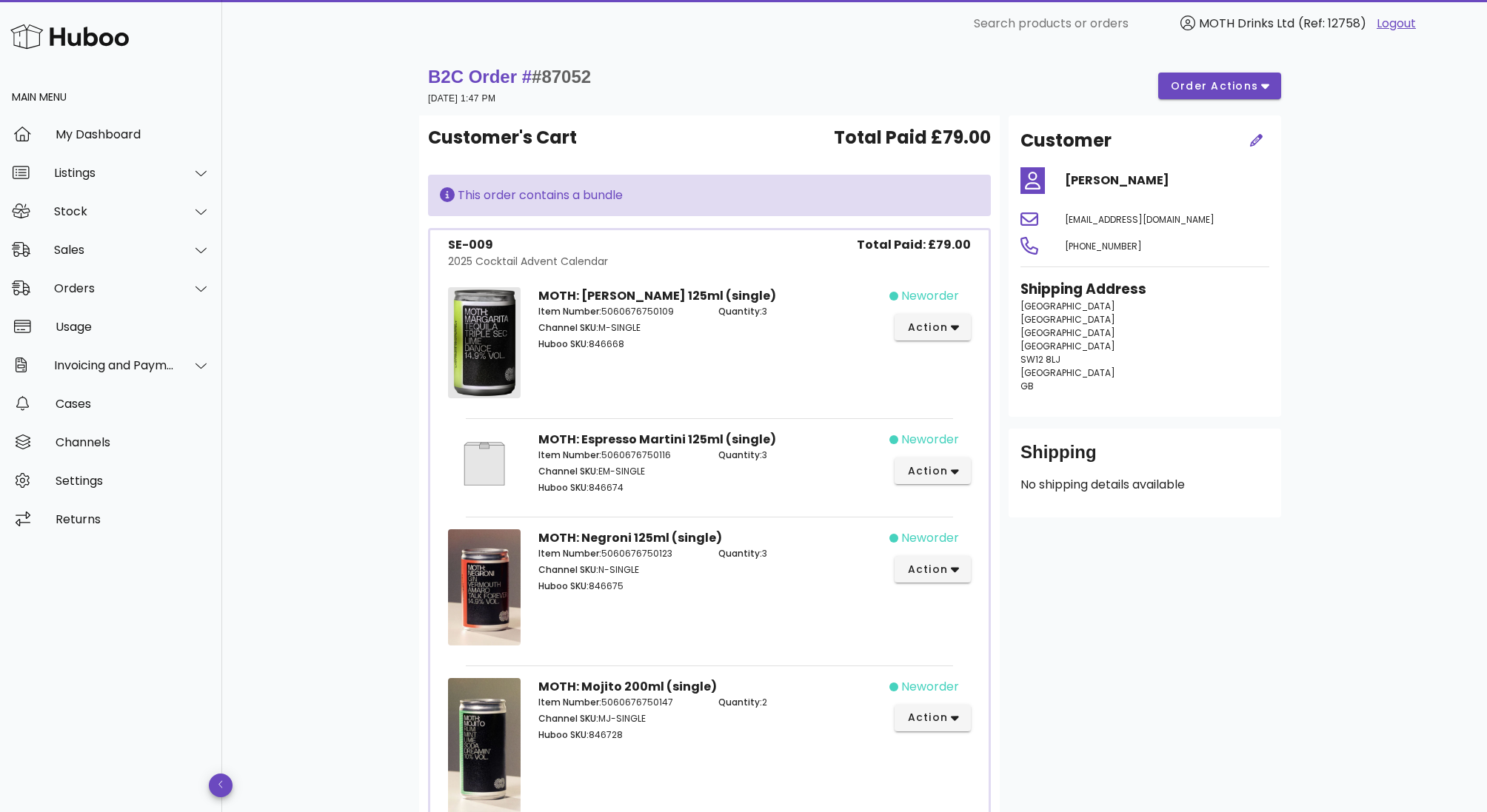
click at [980, 388] on div "MOTH: [PERSON_NAME] 125ml (single) Item Number: 5060676750109 Channel SKU: M-SI…" at bounding box center [709, 345] width 546 height 140
click at [942, 316] on button "action" at bounding box center [932, 327] width 76 height 27
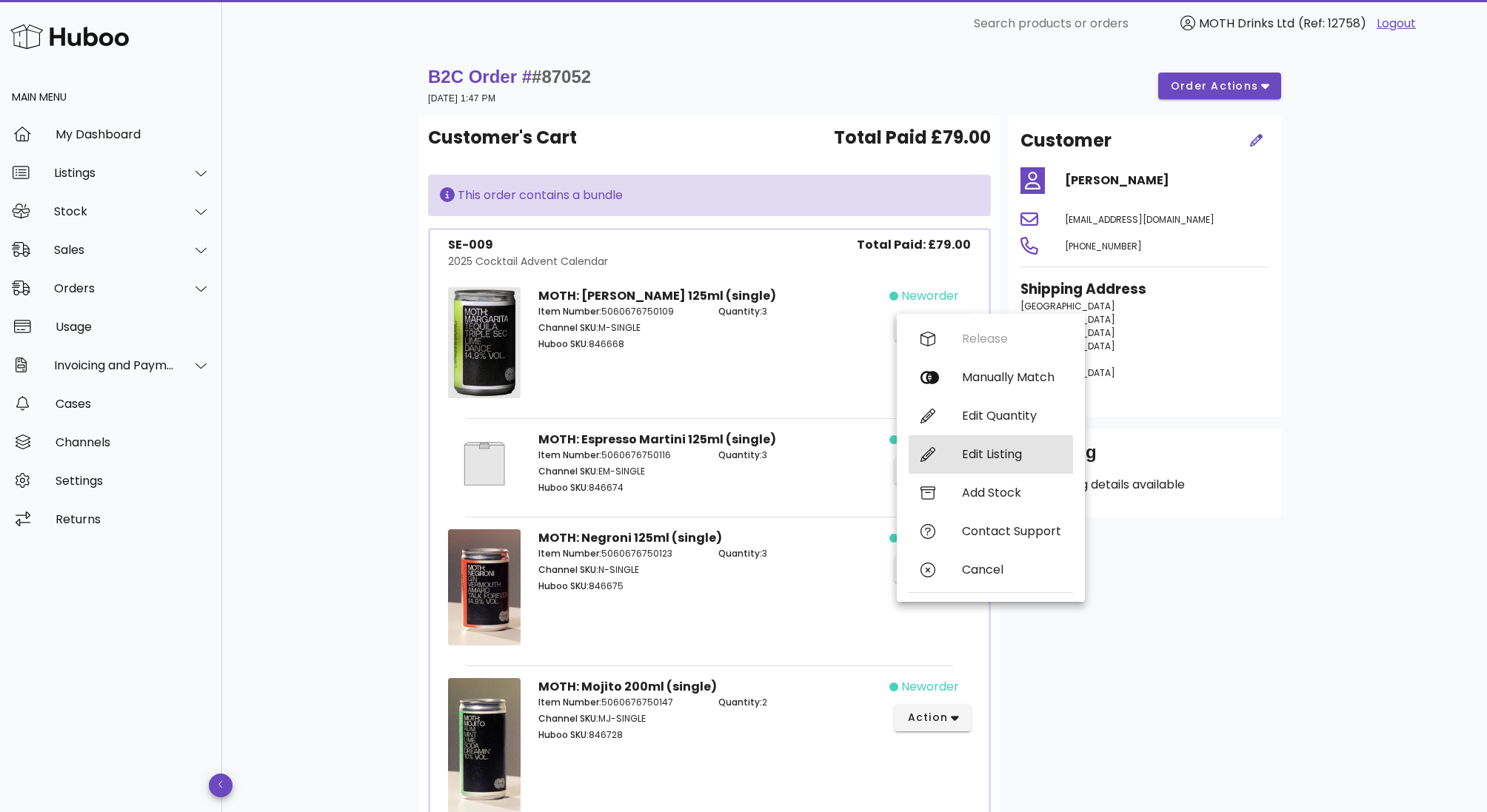
click at [969, 460] on div "Edit Listing" at bounding box center [1011, 454] width 99 height 14
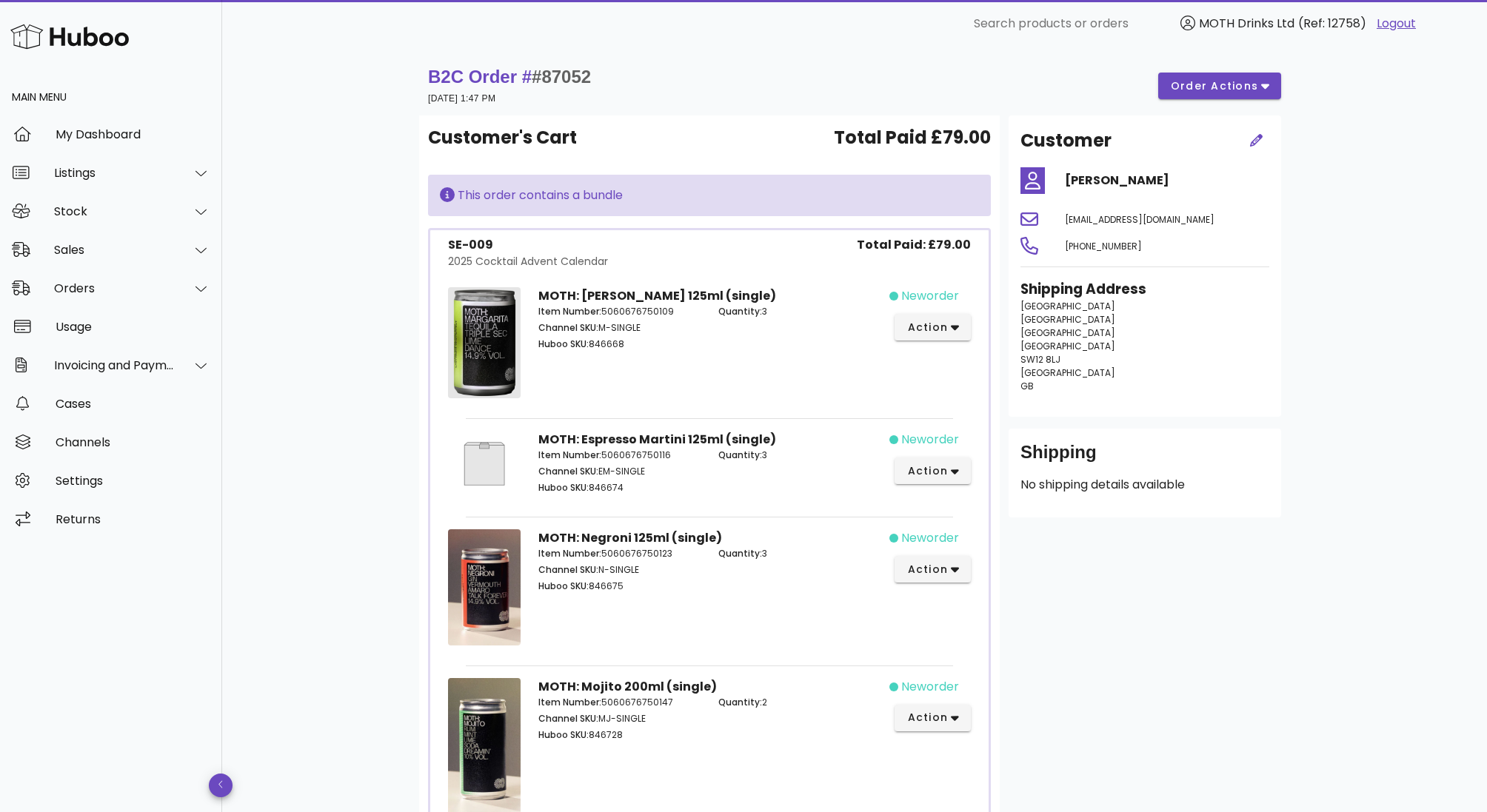
click at [947, 348] on div "neworder action" at bounding box center [934, 345] width 90 height 134
click at [947, 339] on button "action" at bounding box center [932, 327] width 76 height 27
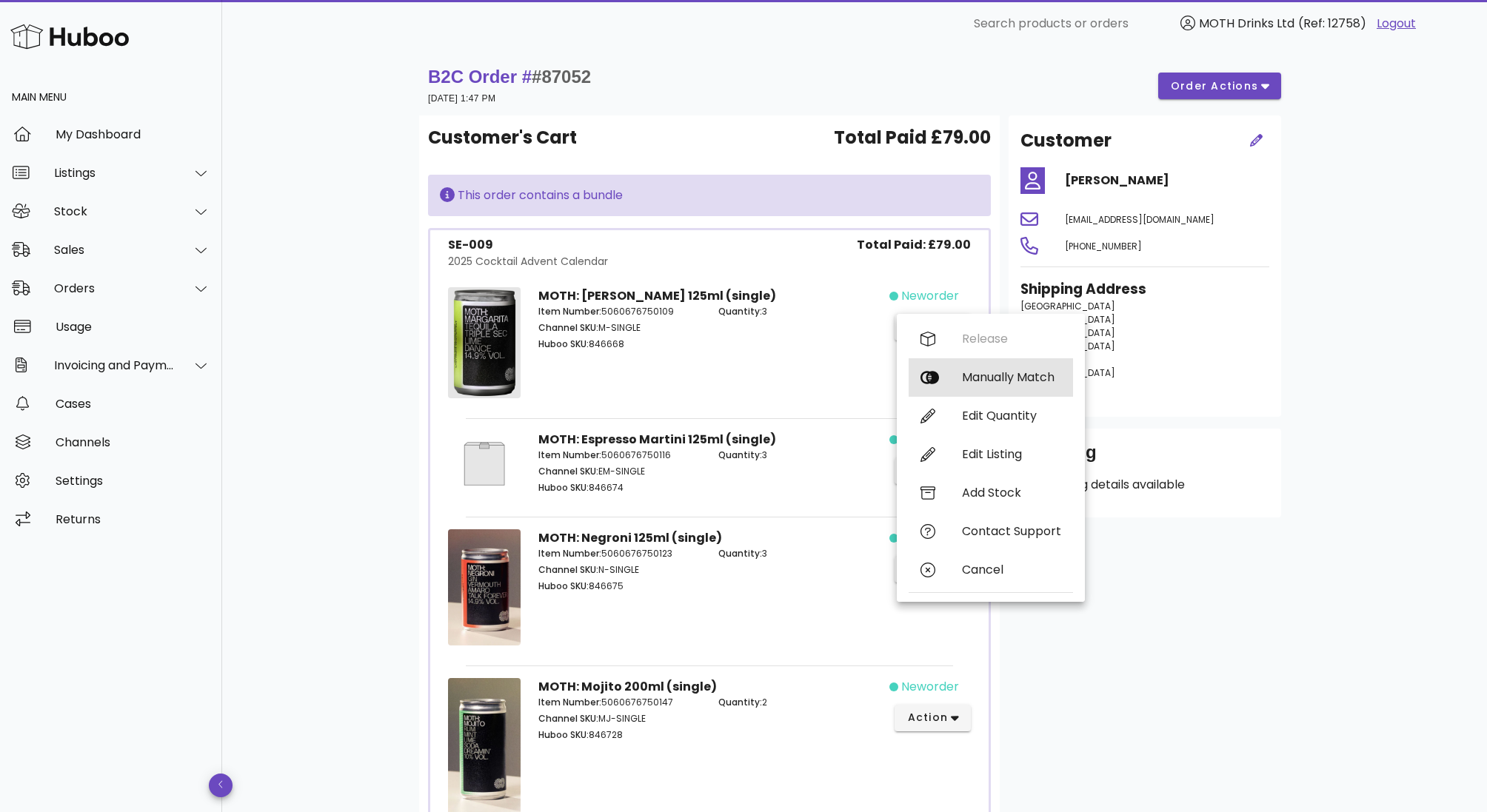
click at [949, 370] on div "Manually Match" at bounding box center [991, 377] width 164 height 38
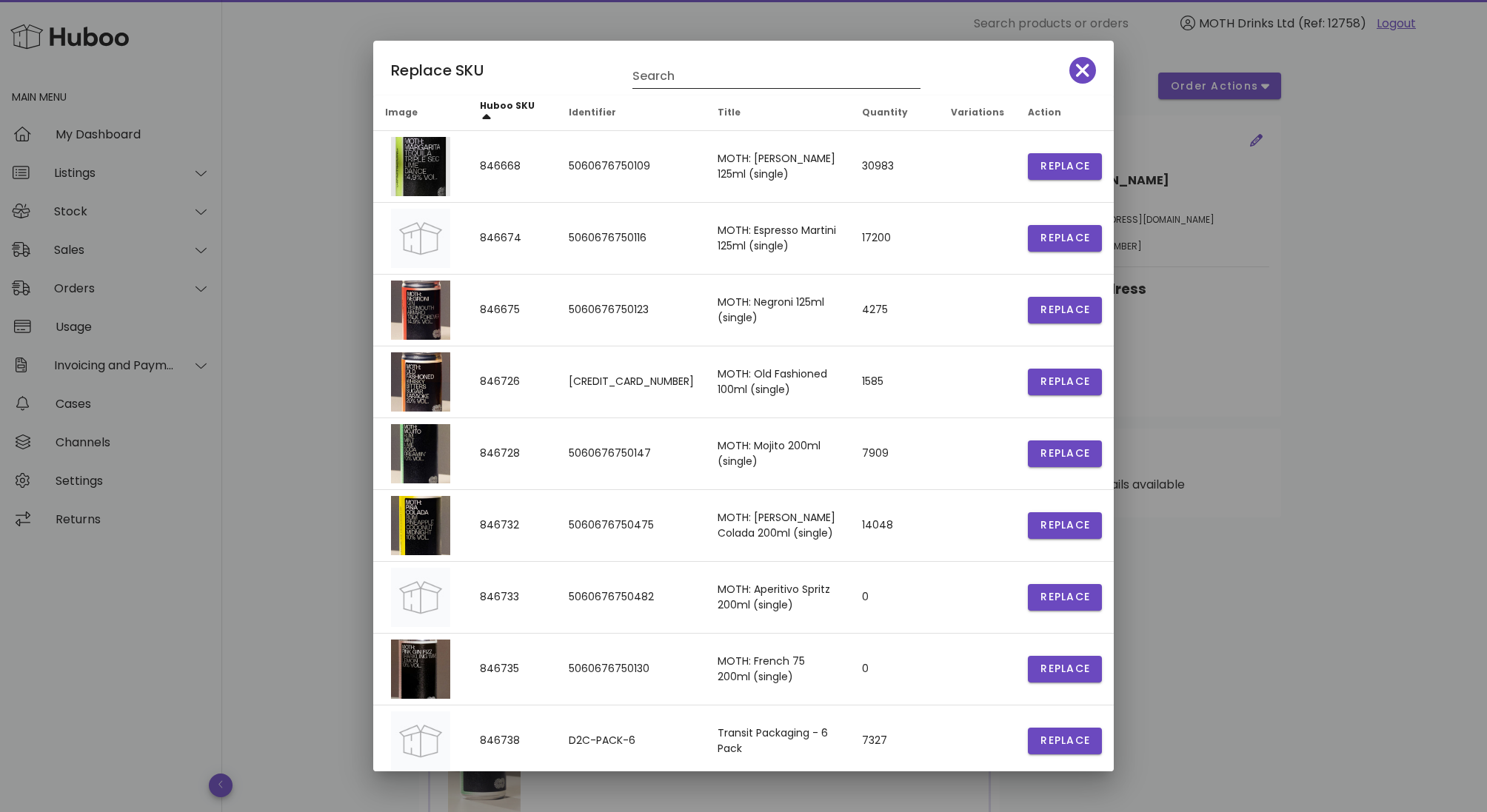
click at [689, 77] on input "Search" at bounding box center [766, 76] width 267 height 24
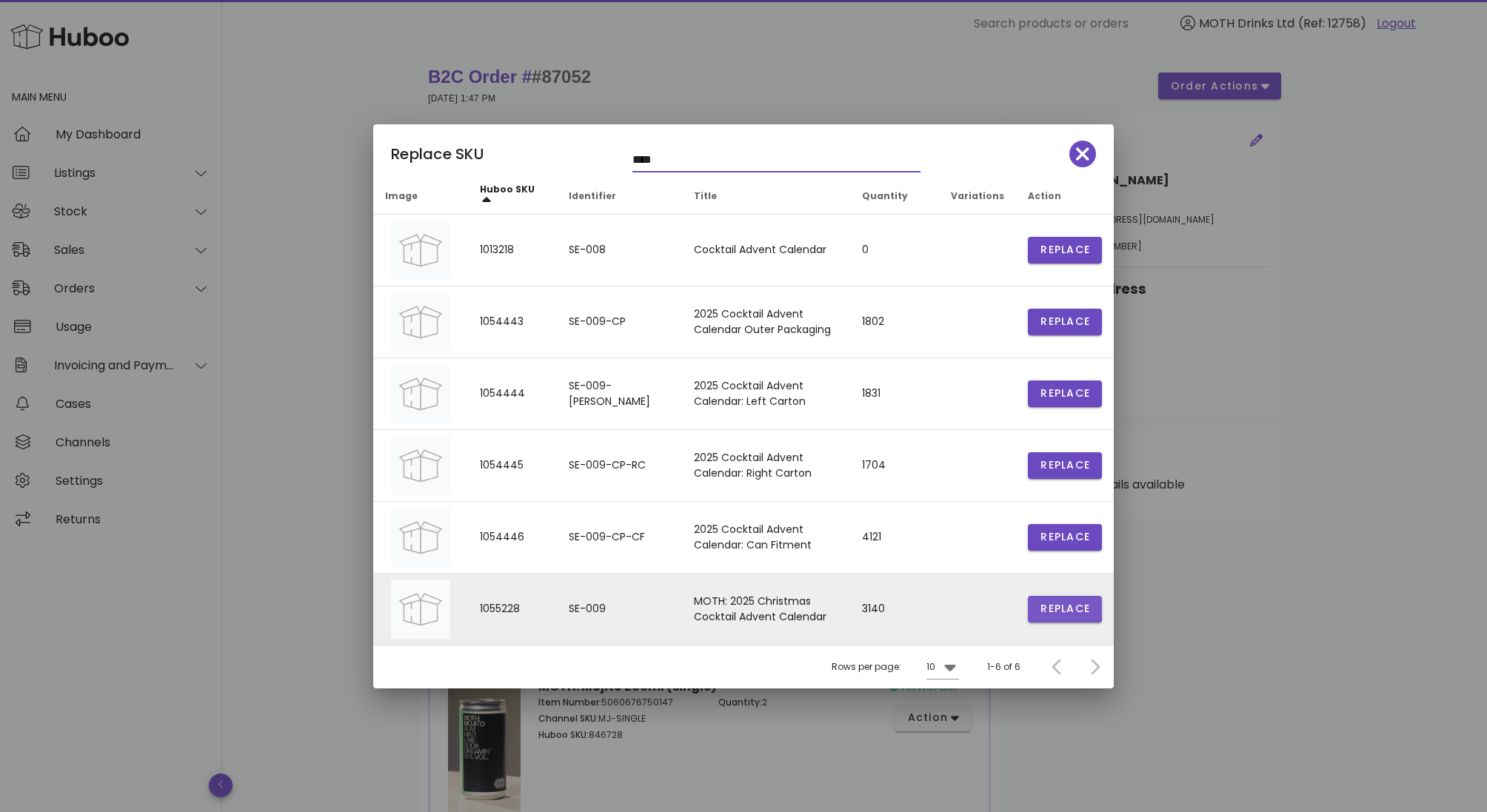
type input "****"
click at [1081, 614] on span "Replace" at bounding box center [1065, 608] width 51 height 16
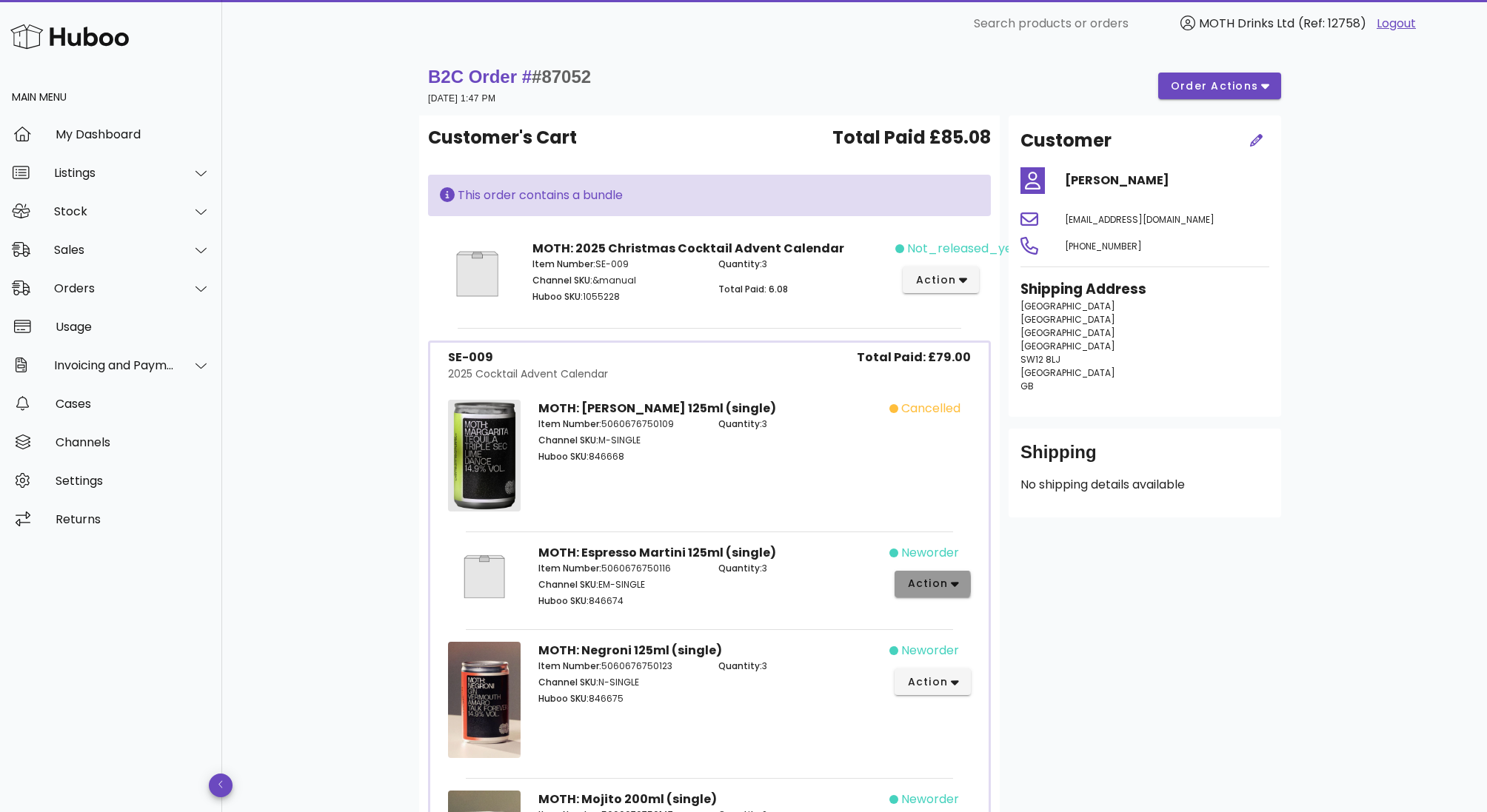
click at [911, 582] on span "action" at bounding box center [927, 583] width 42 height 16
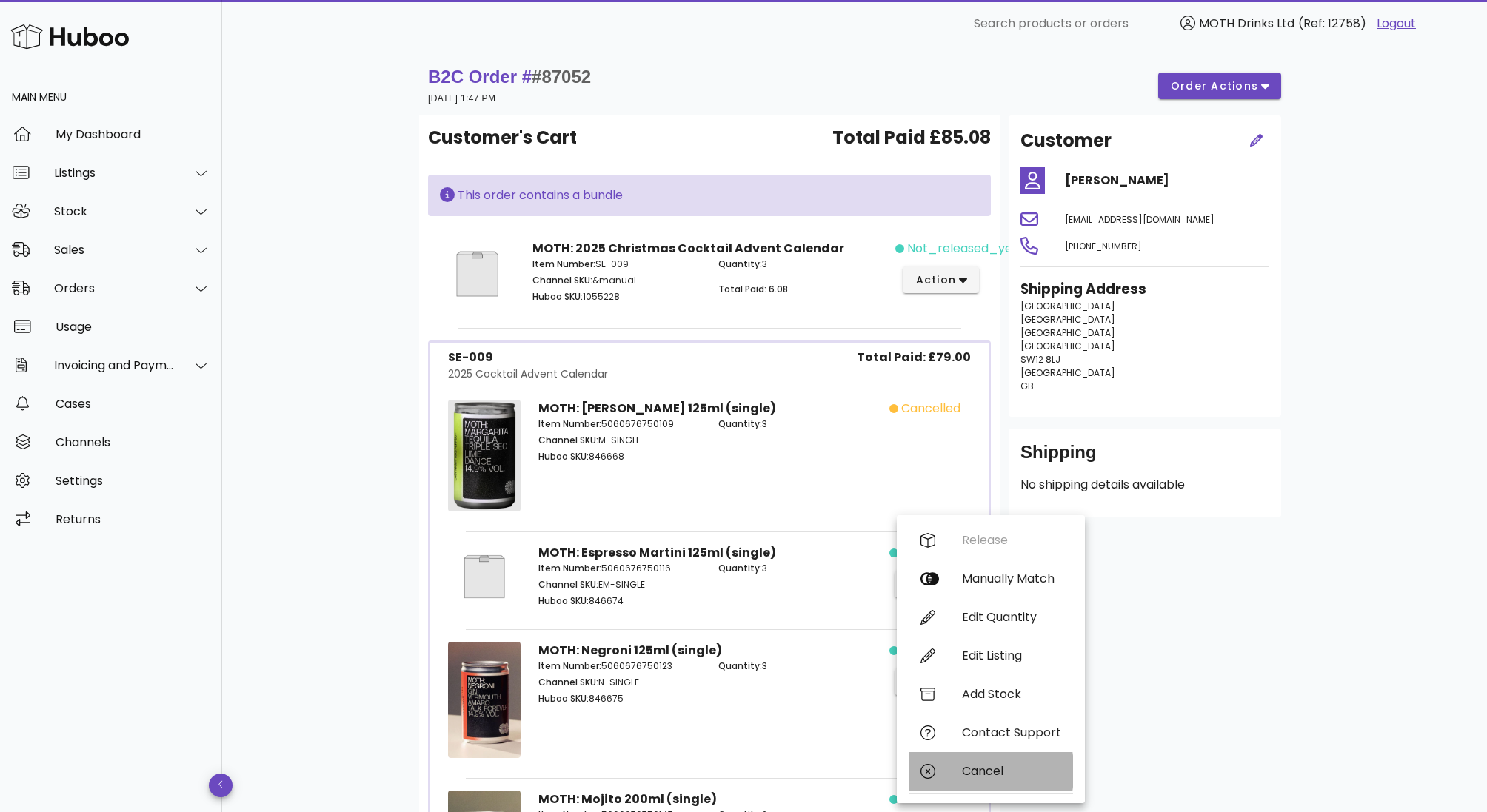
click at [958, 769] on div "Cancel" at bounding box center [991, 771] width 164 height 38
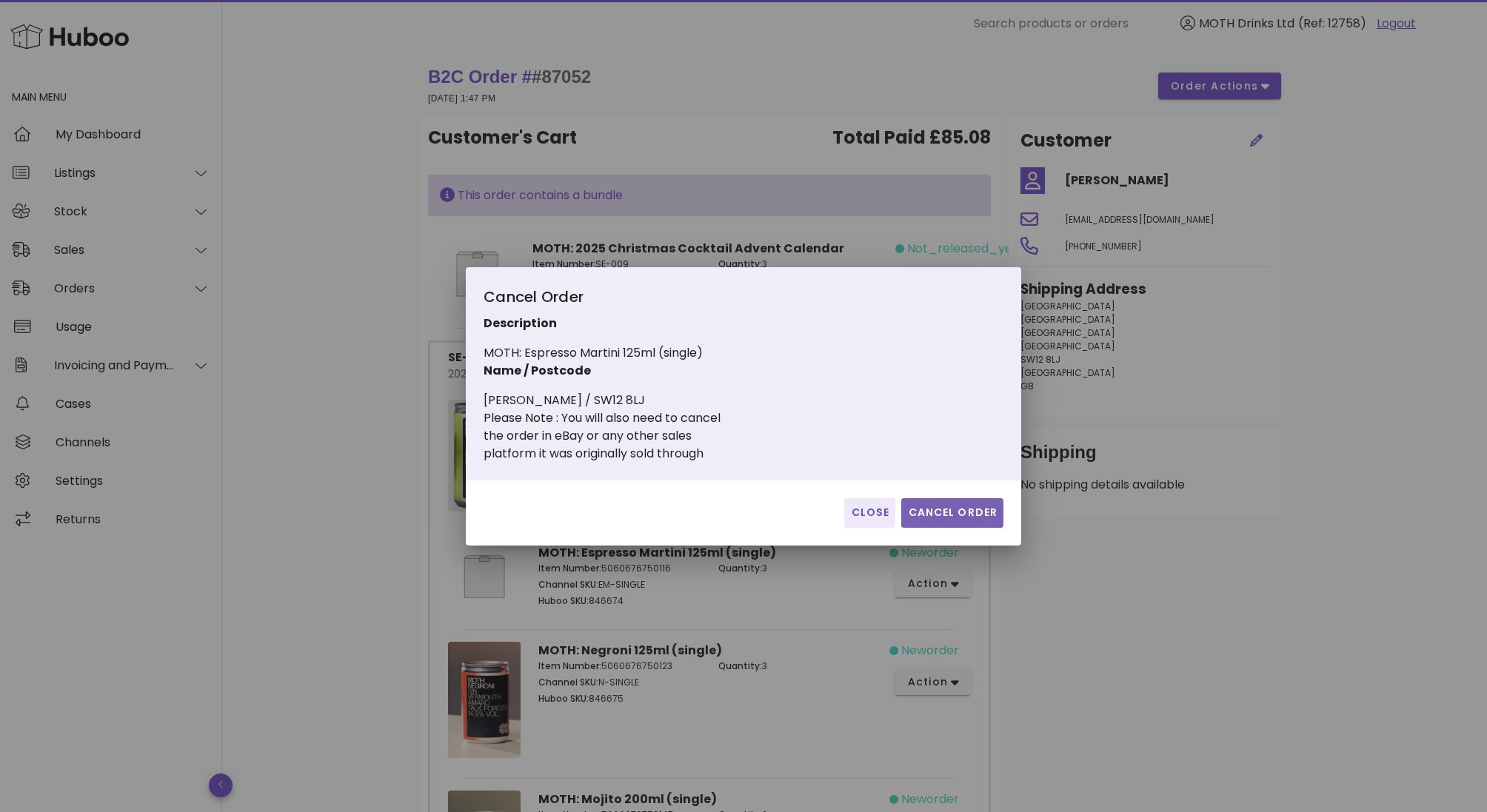
click at [950, 500] on button "Cancel Order" at bounding box center [952, 513] width 102 height 29
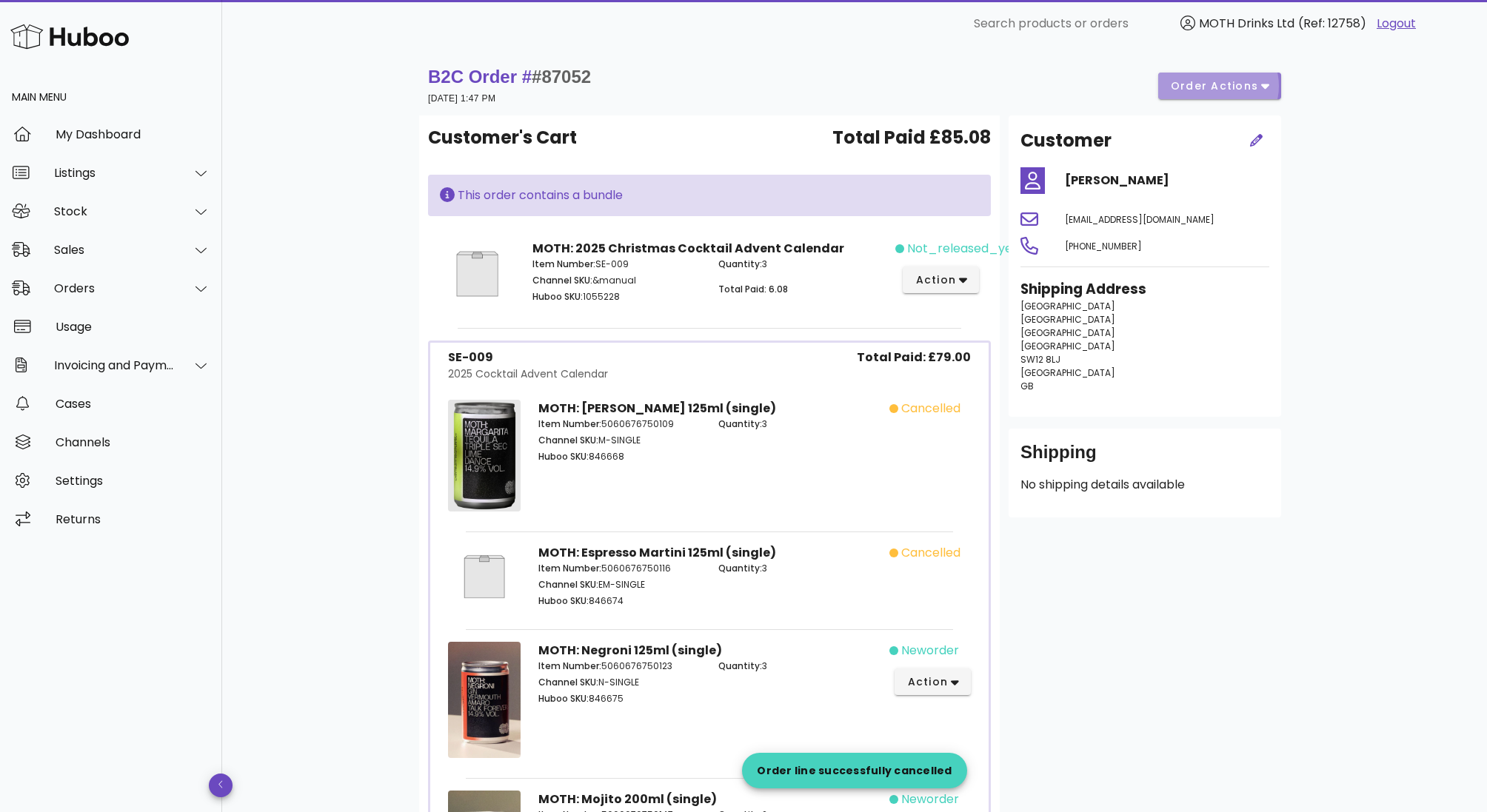
click at [1206, 87] on span "order actions" at bounding box center [1214, 86] width 89 height 16
click at [925, 500] on div "cancelled" at bounding box center [934, 458] width 90 height 134
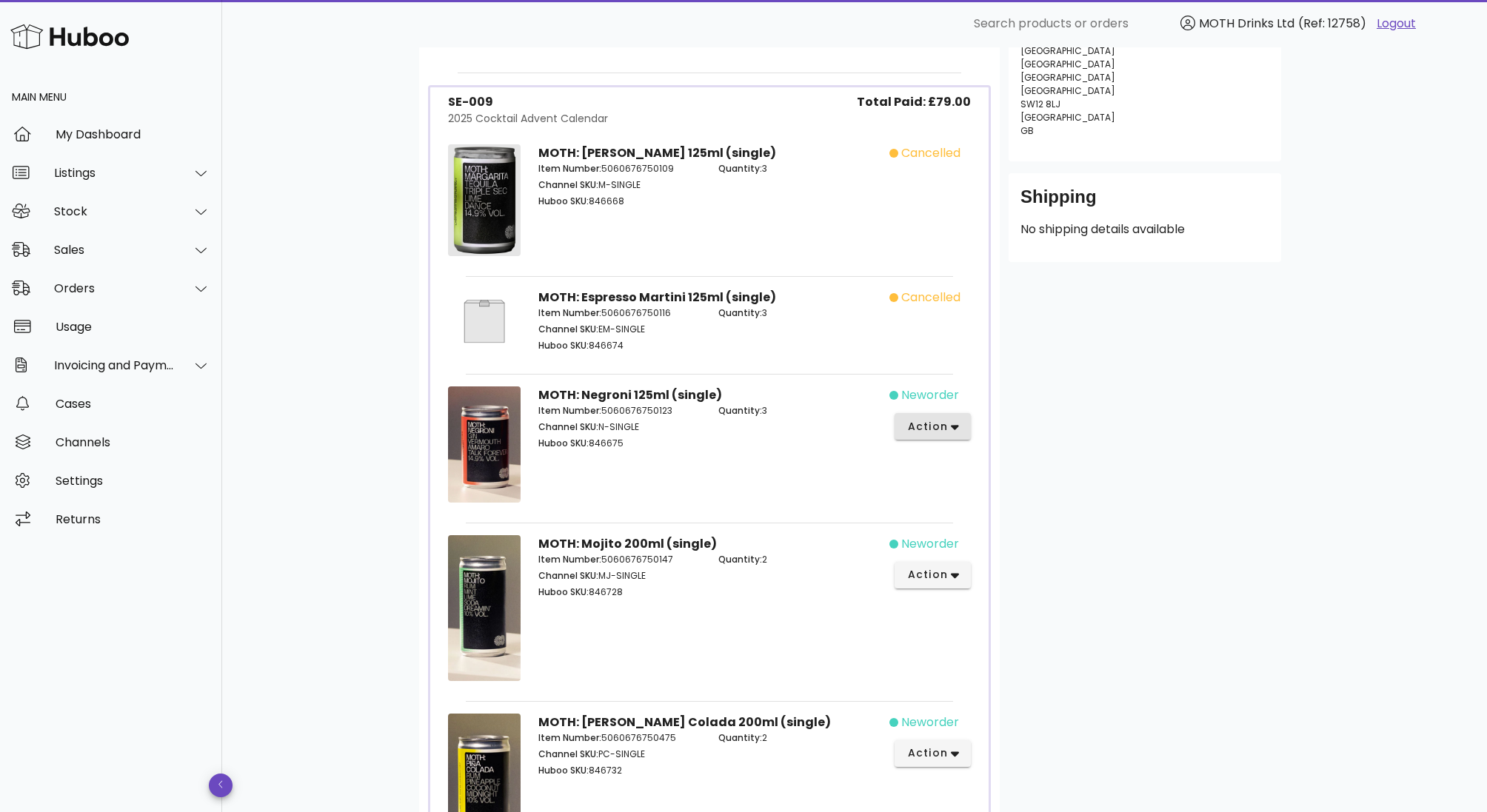
scroll to position [267, 0]
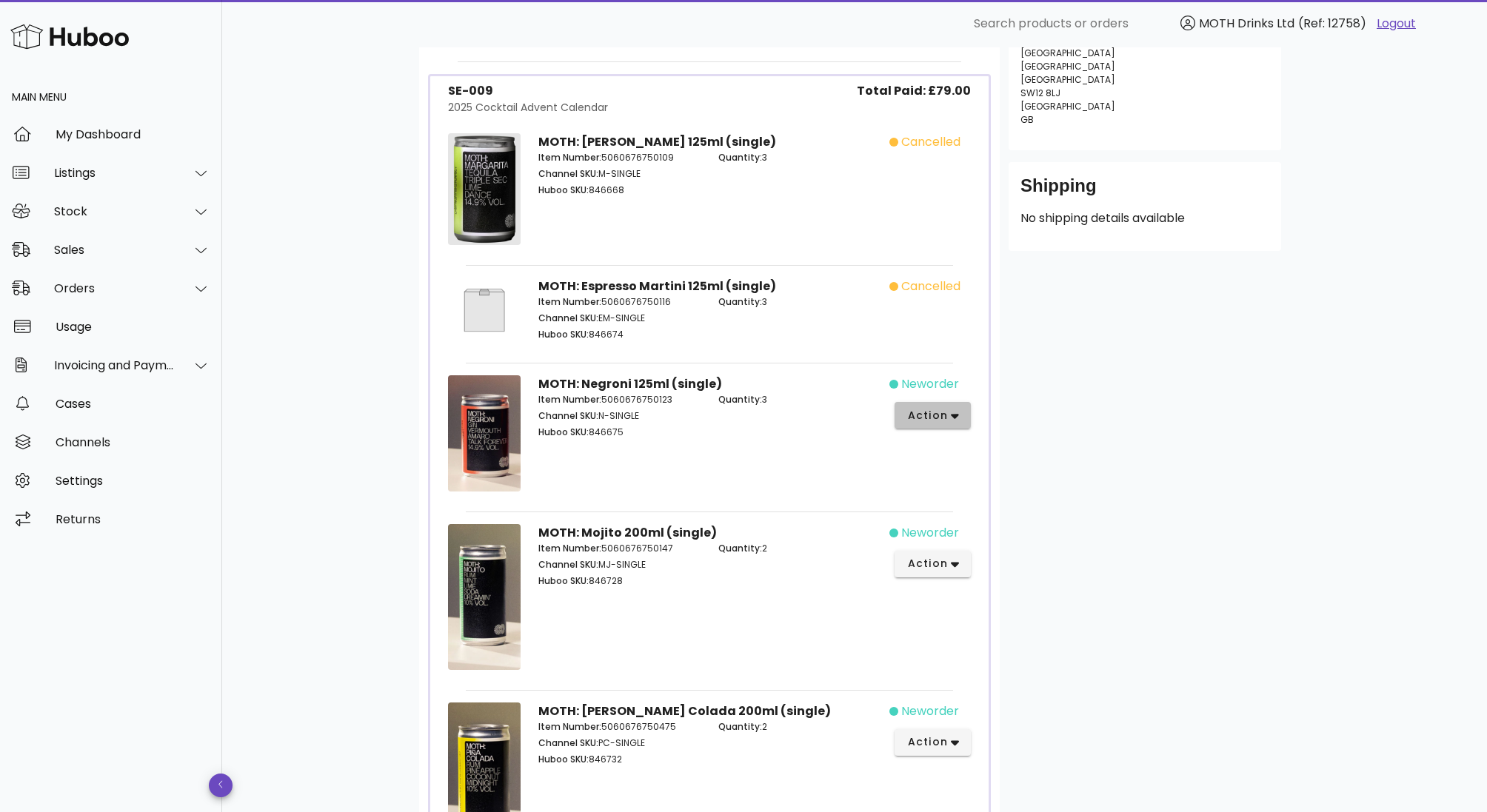
click at [934, 409] on span "action" at bounding box center [927, 415] width 42 height 16
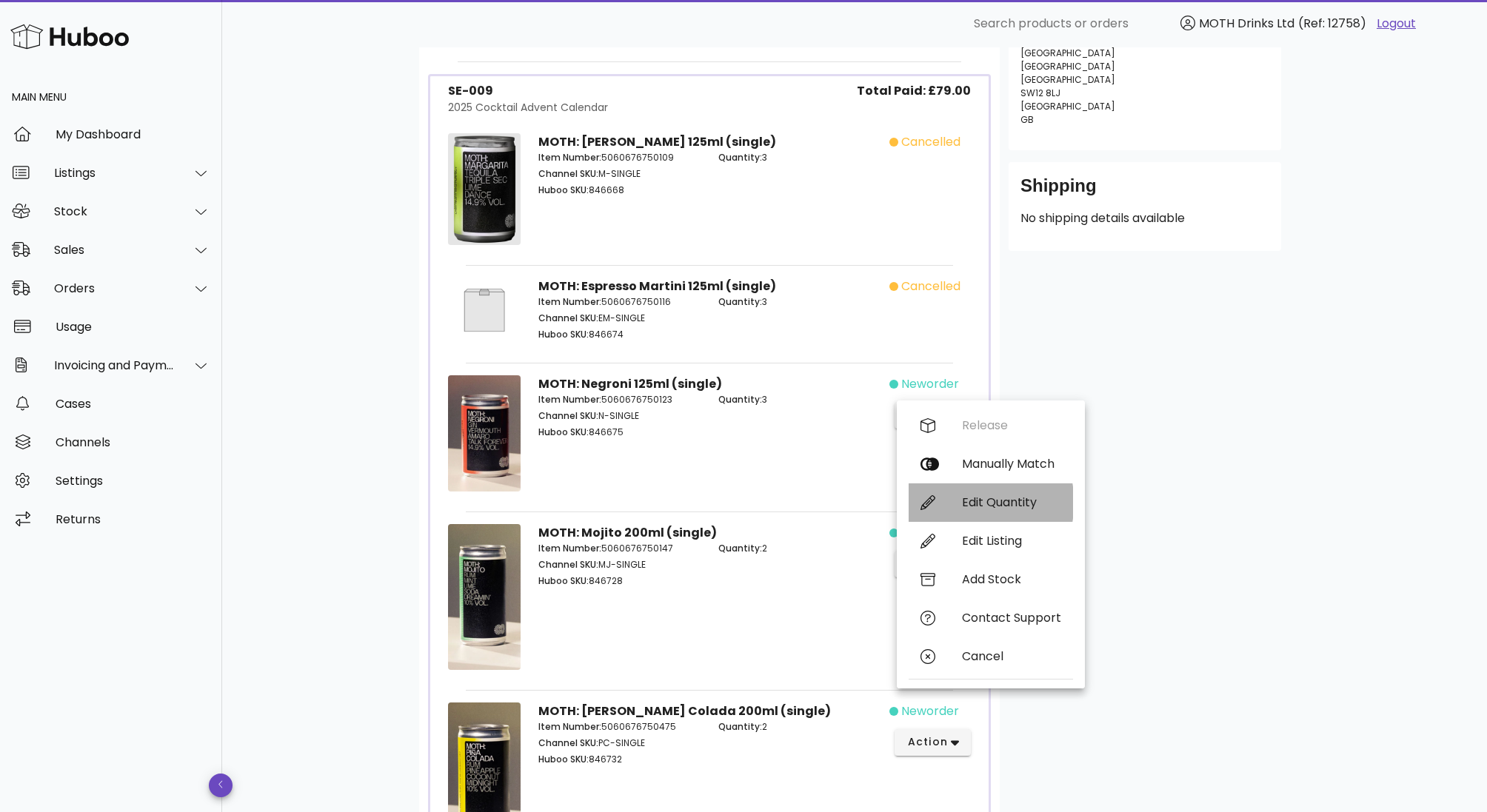
click at [976, 495] on div "Edit Quantity" at bounding box center [991, 502] width 164 height 38
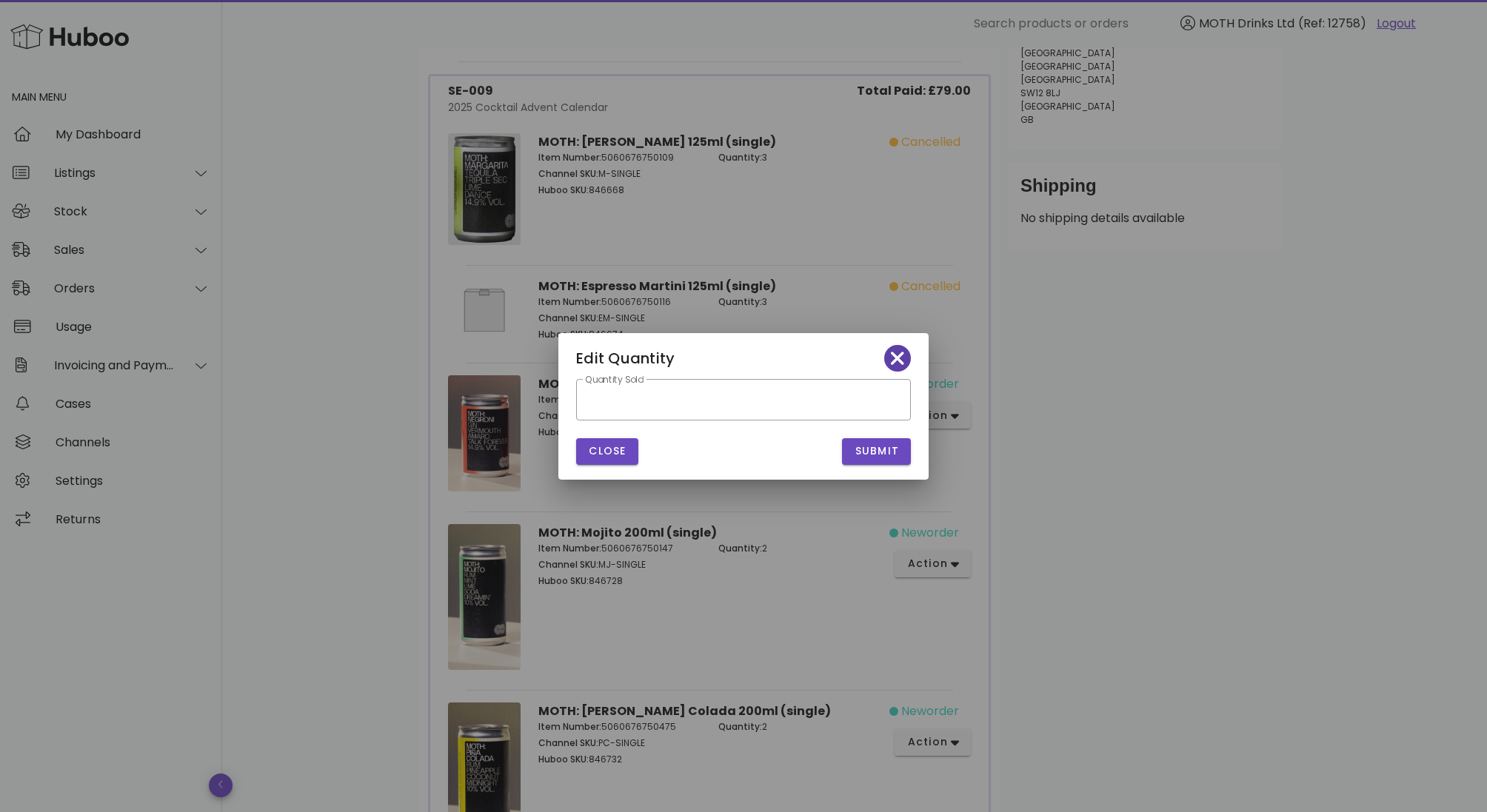
click at [897, 356] on icon "button" at bounding box center [897, 358] width 13 height 13
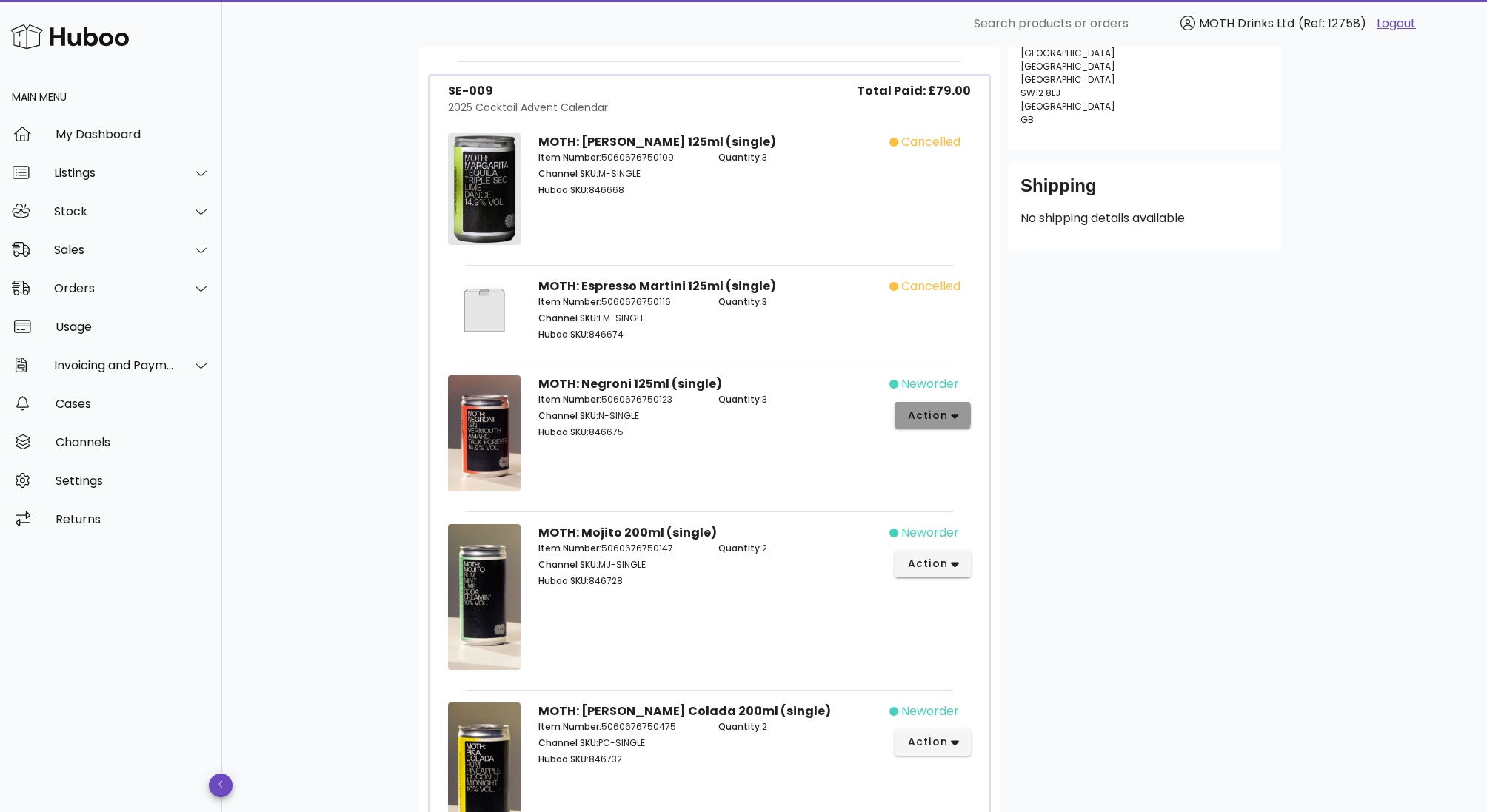
click at [936, 413] on span "action" at bounding box center [927, 415] width 42 height 16
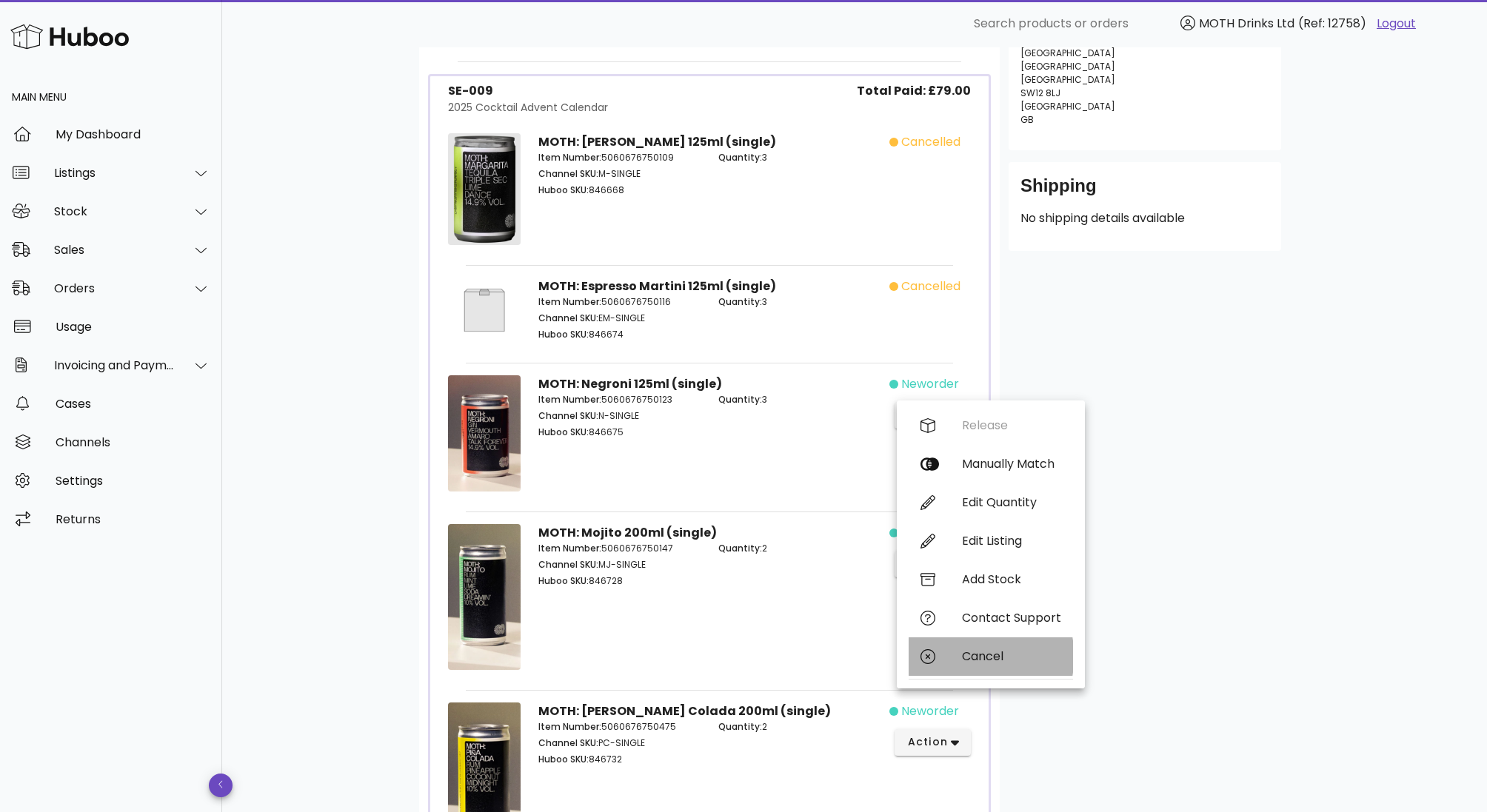
click at [965, 653] on div "Cancel" at bounding box center [1011, 656] width 99 height 14
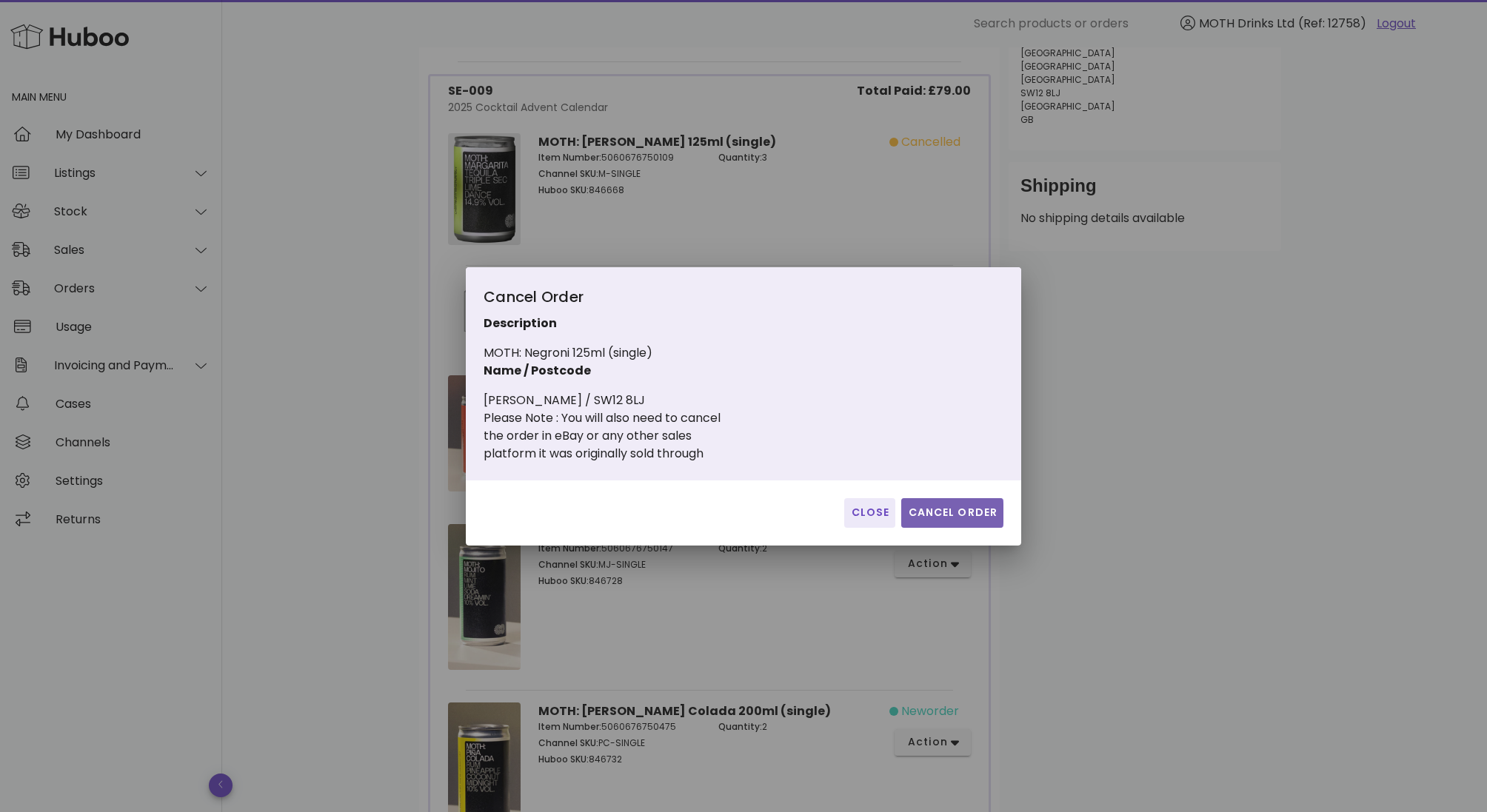
click at [944, 518] on span "Cancel Order" at bounding box center [952, 512] width 90 height 16
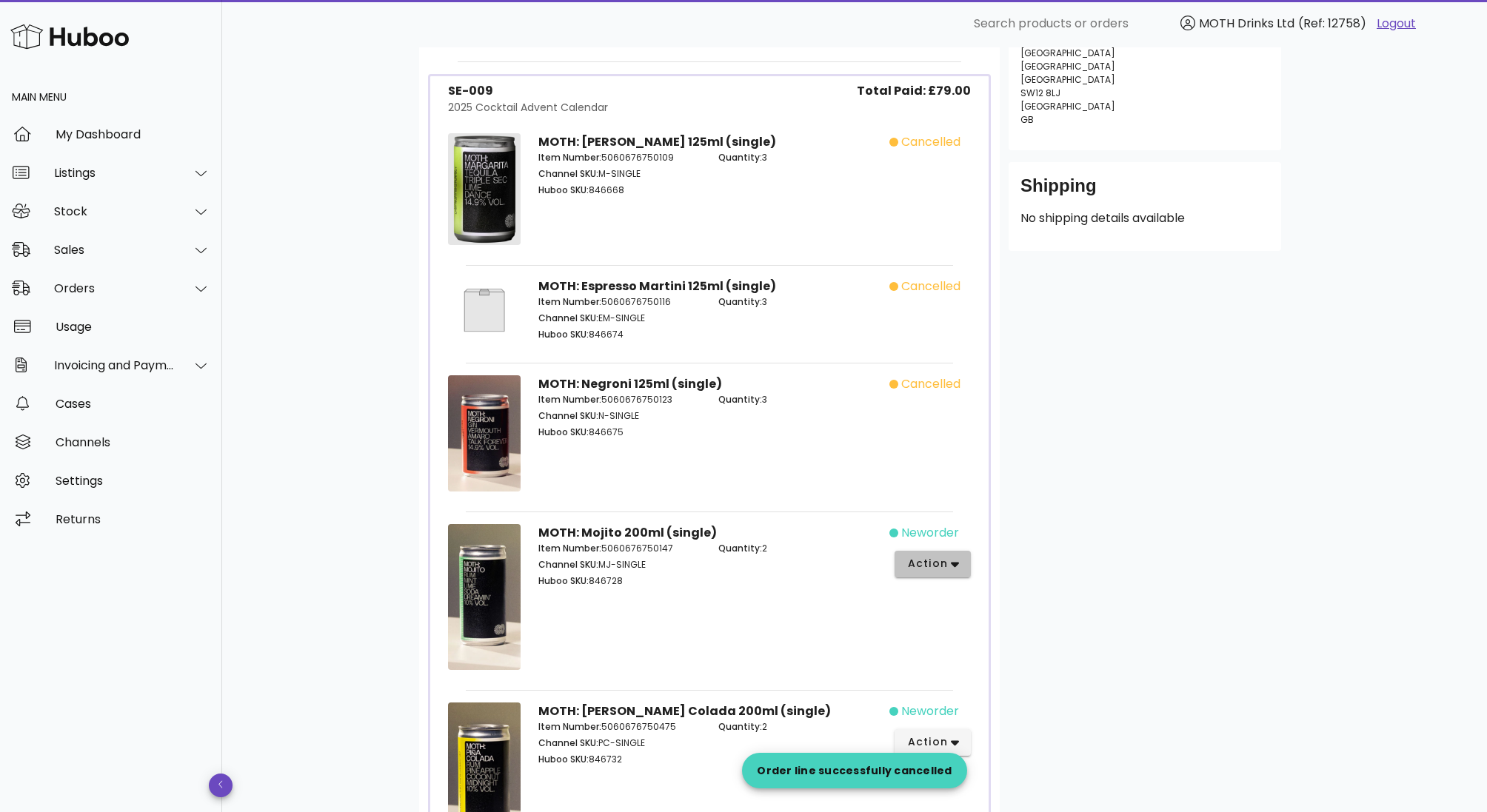
click at [935, 556] on span "action" at bounding box center [927, 563] width 42 height 16
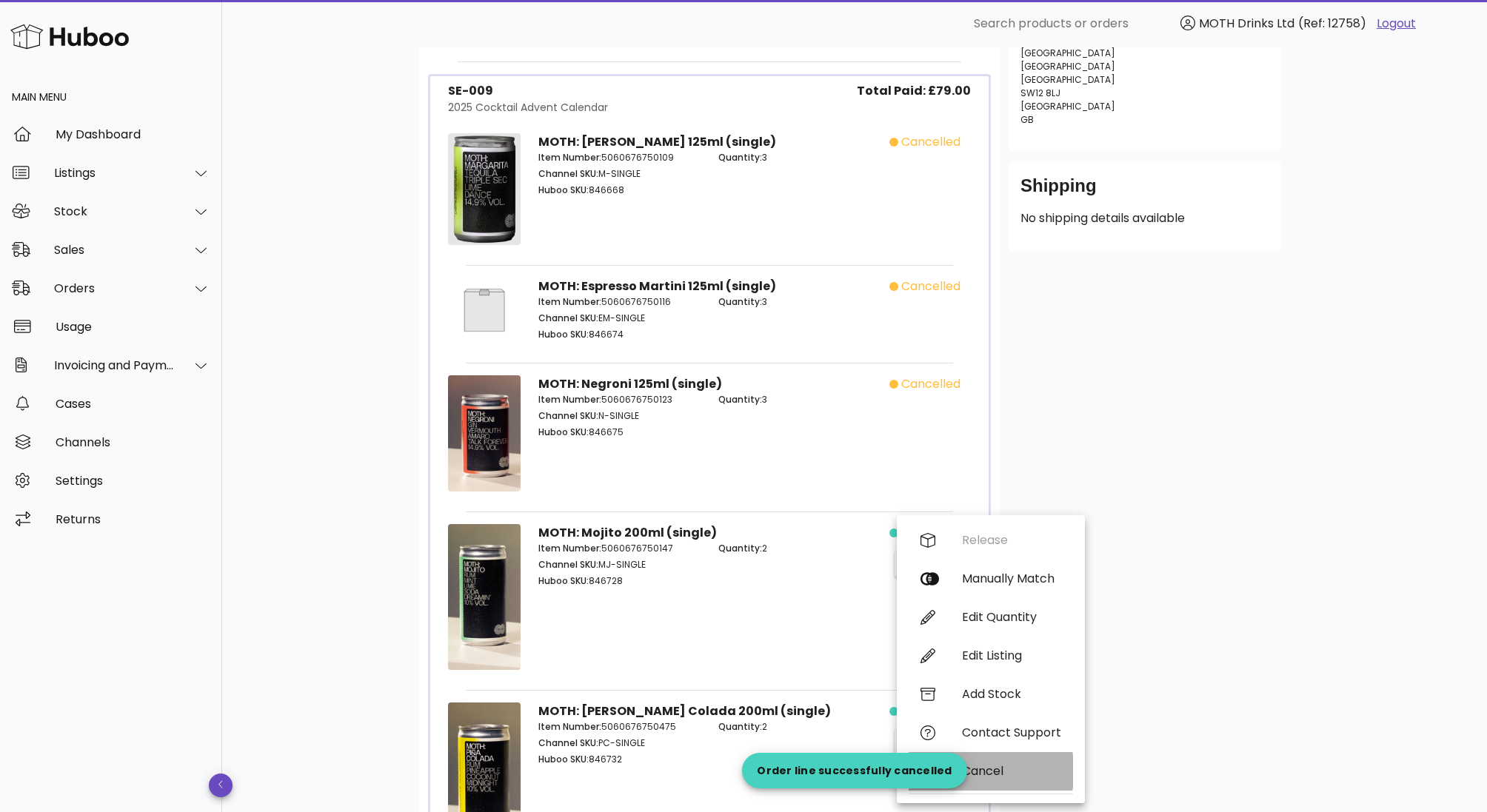
click at [980, 767] on div "Cancel" at bounding box center [1011, 770] width 99 height 14
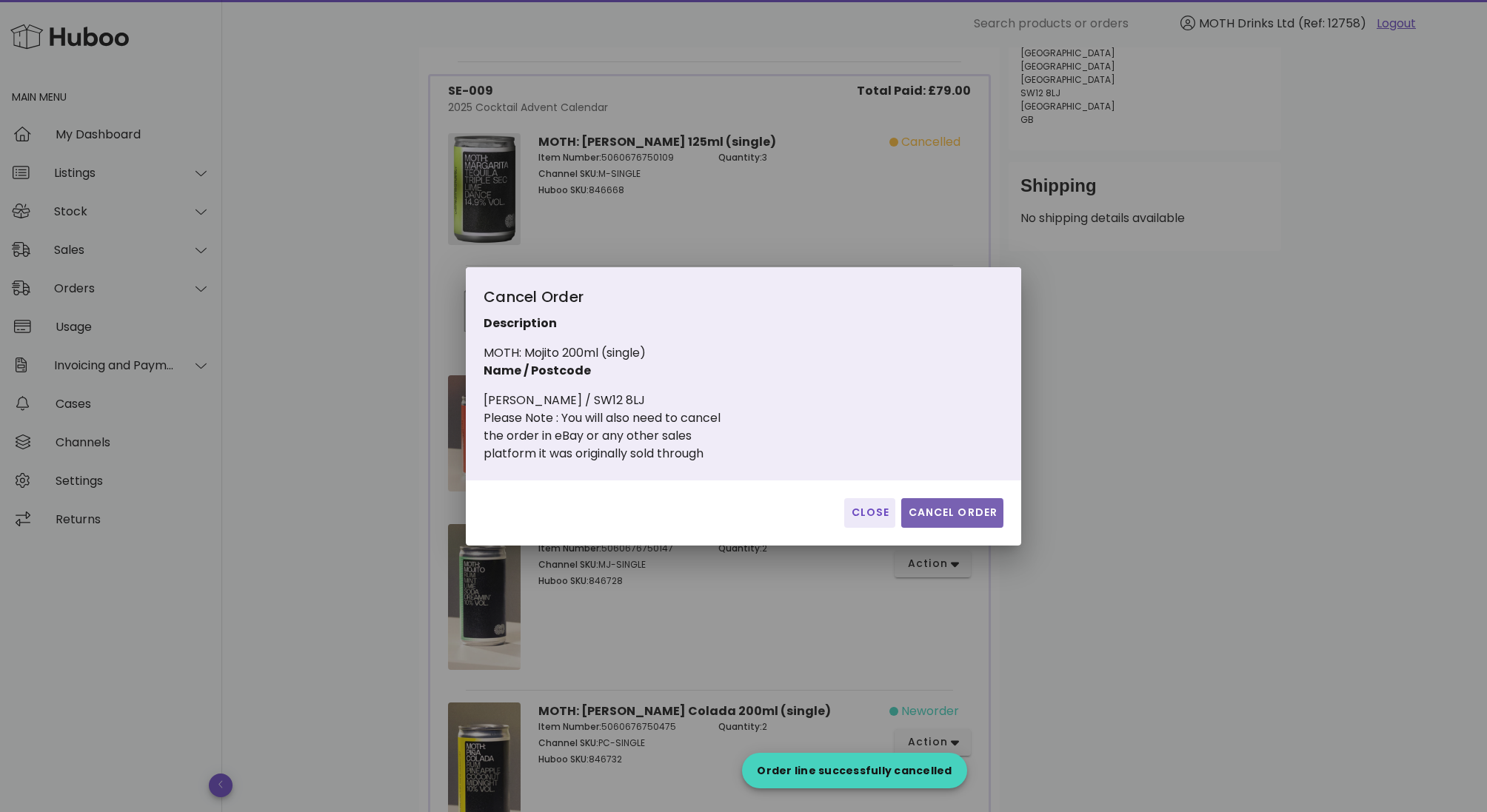
click at [956, 508] on span "Cancel Order" at bounding box center [952, 512] width 90 height 16
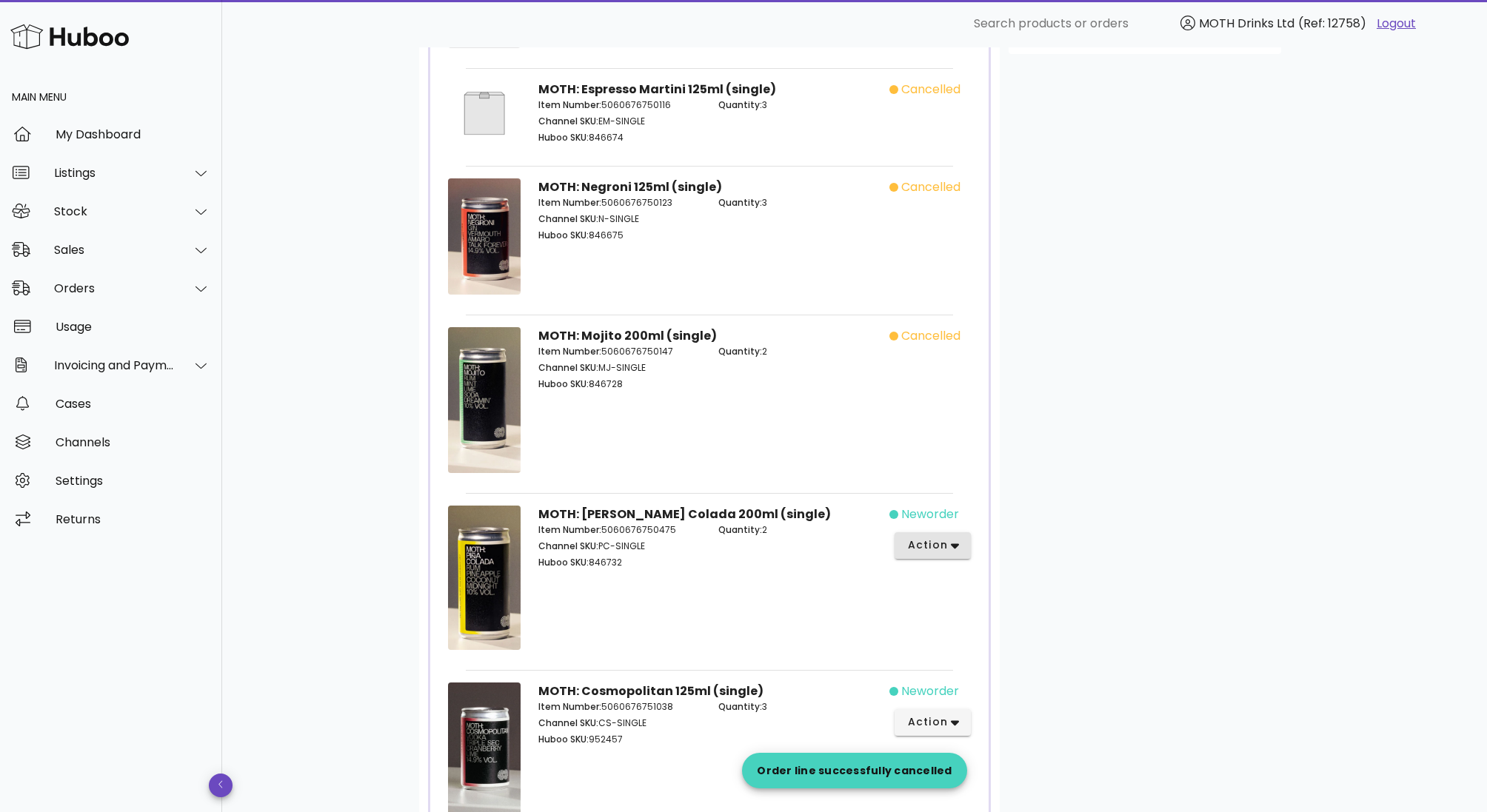
scroll to position [468, 0]
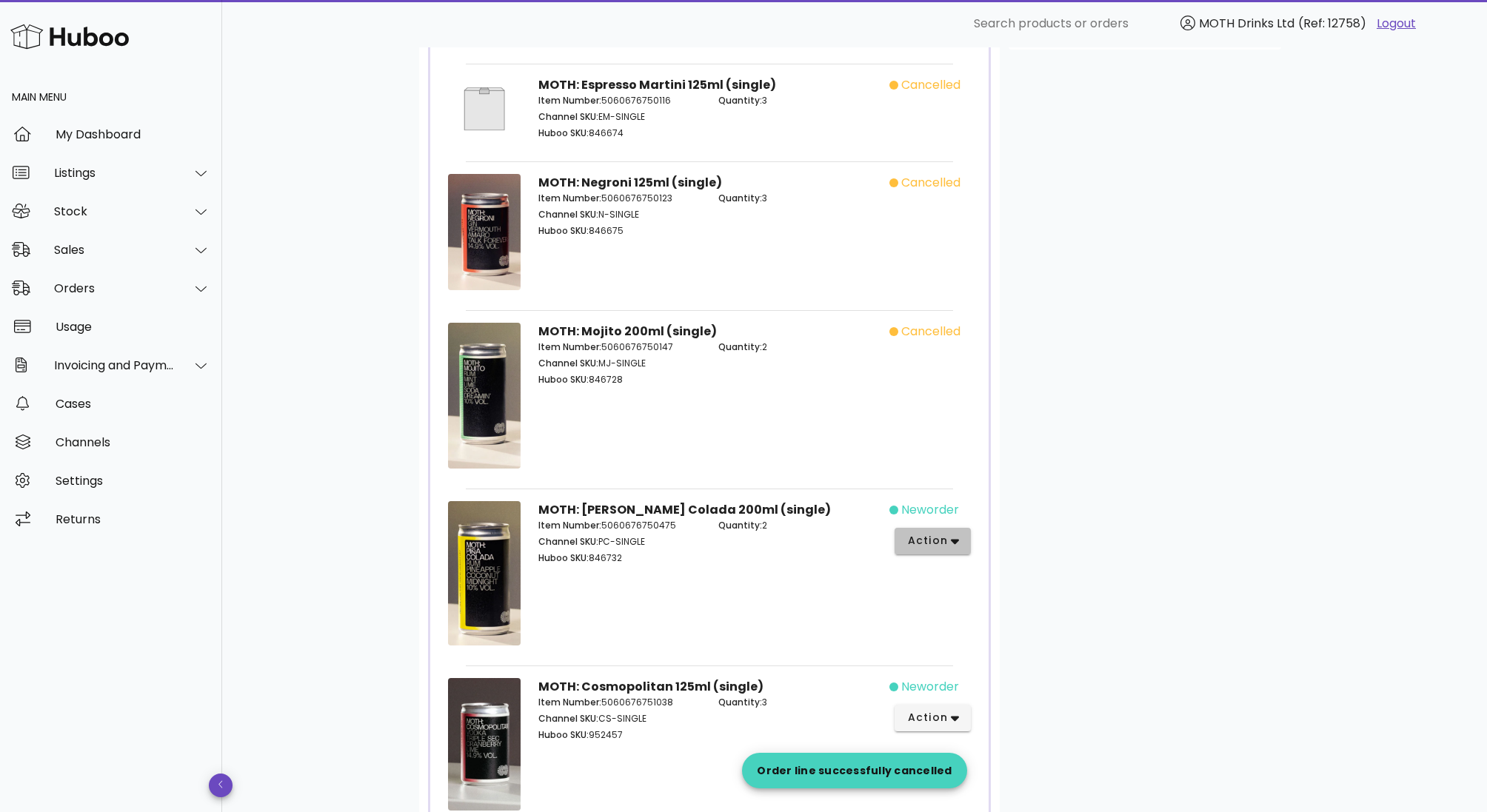
click at [955, 540] on icon "button" at bounding box center [955, 542] width 8 height 5
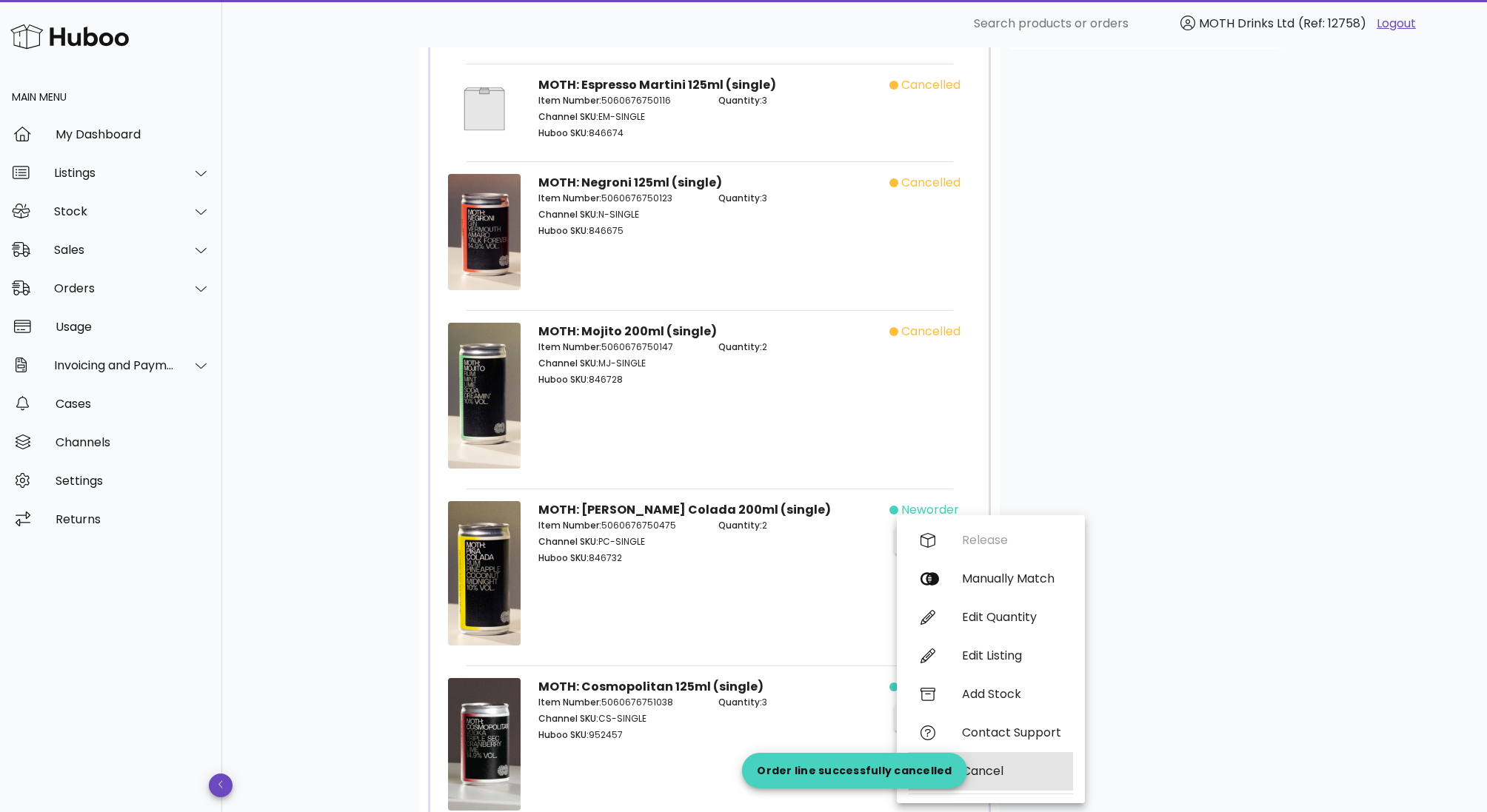
click at [983, 760] on div "Cancel" at bounding box center [991, 771] width 164 height 38
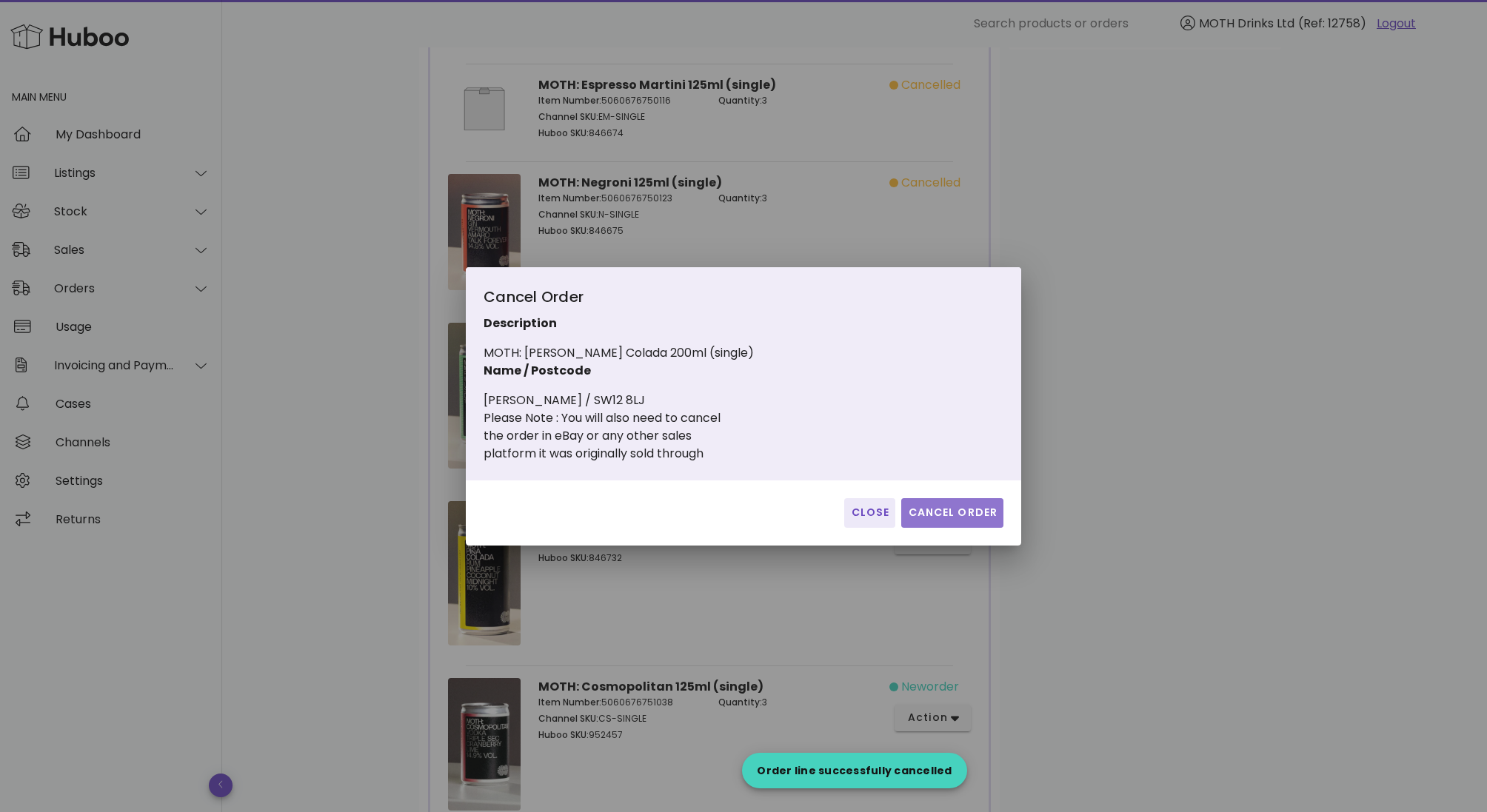
click at [946, 505] on span "Cancel Order" at bounding box center [952, 512] width 90 height 16
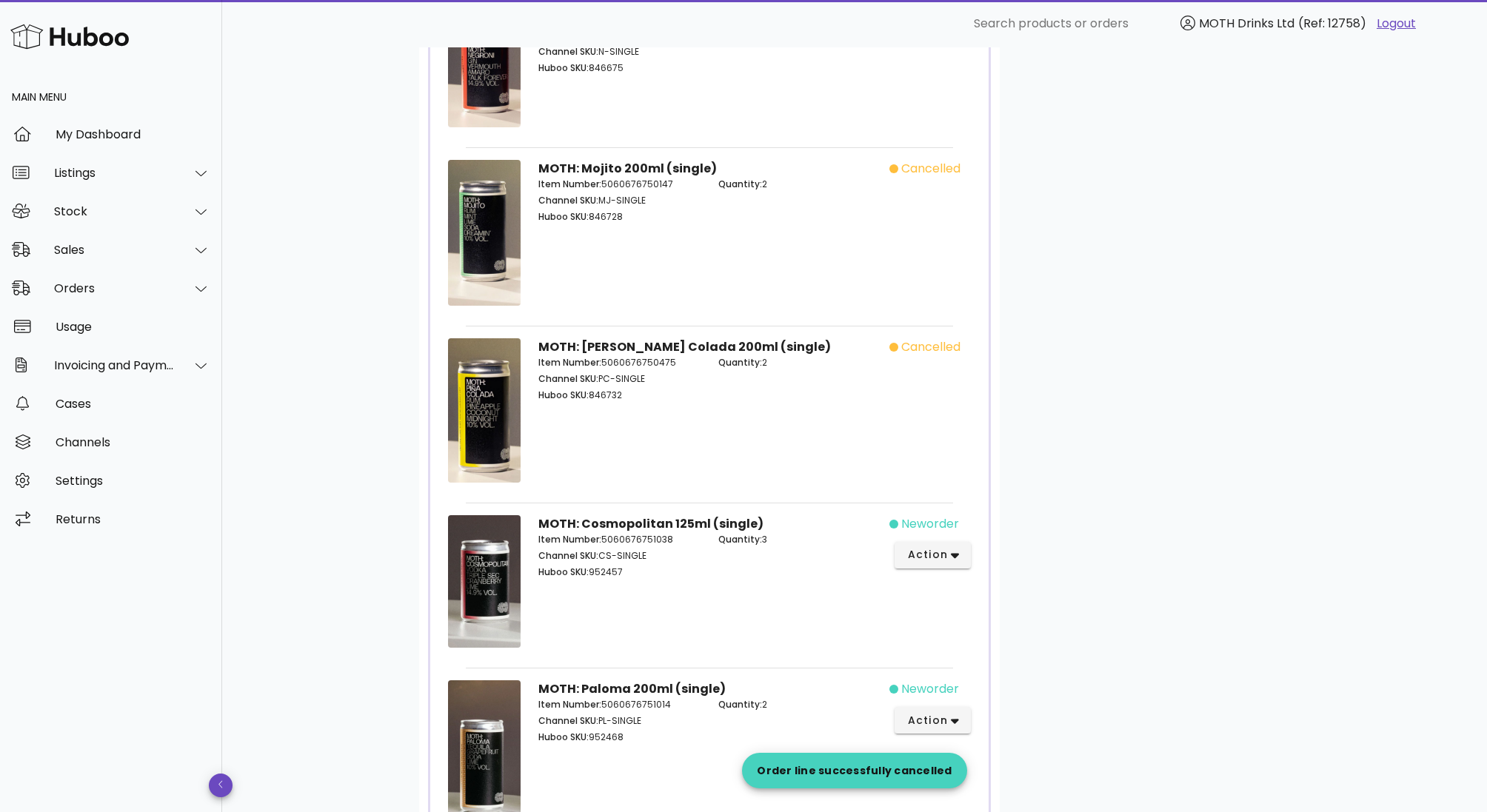
scroll to position [716, 0]
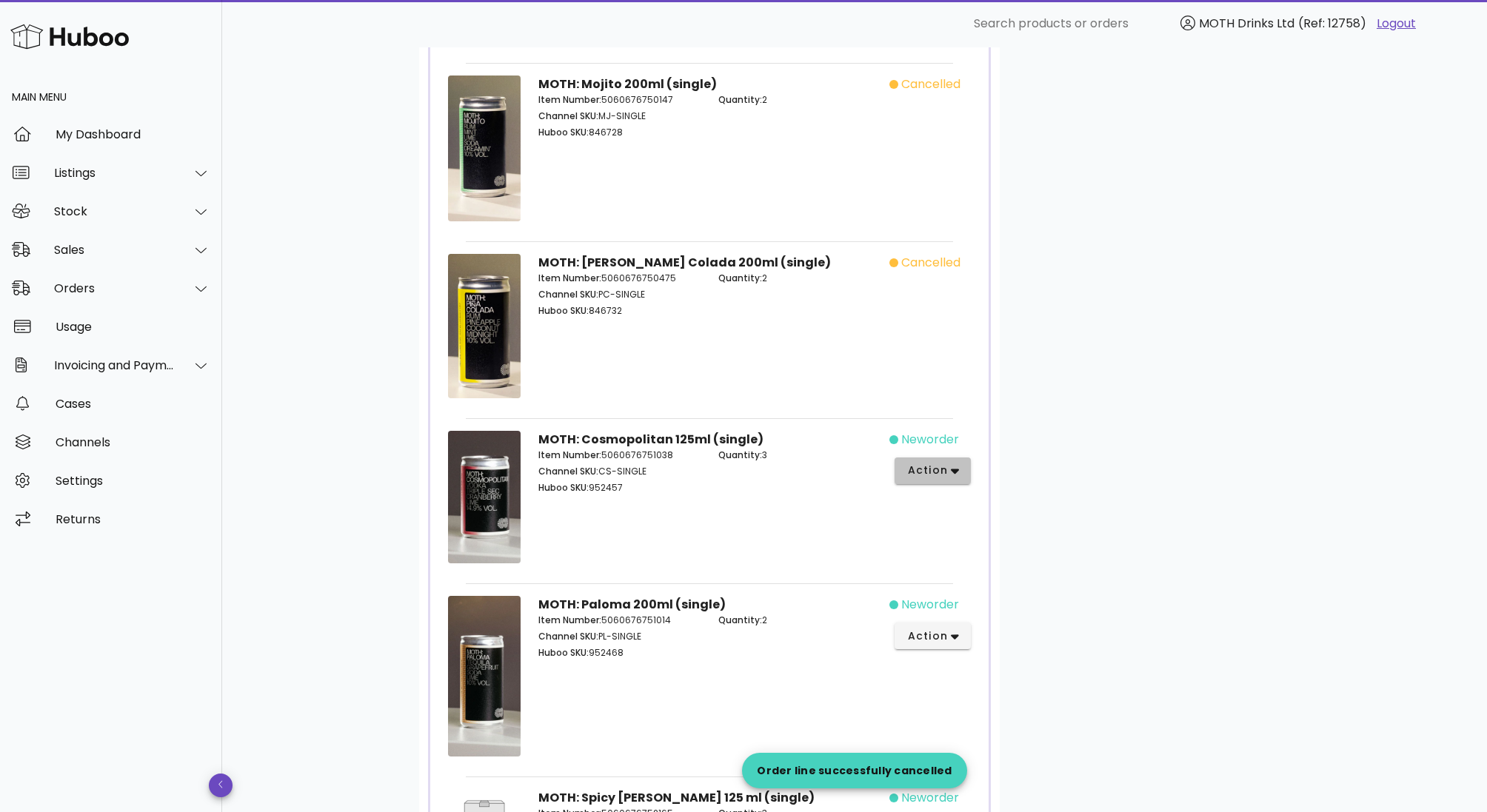
click at [961, 470] on button "action" at bounding box center [932, 470] width 76 height 27
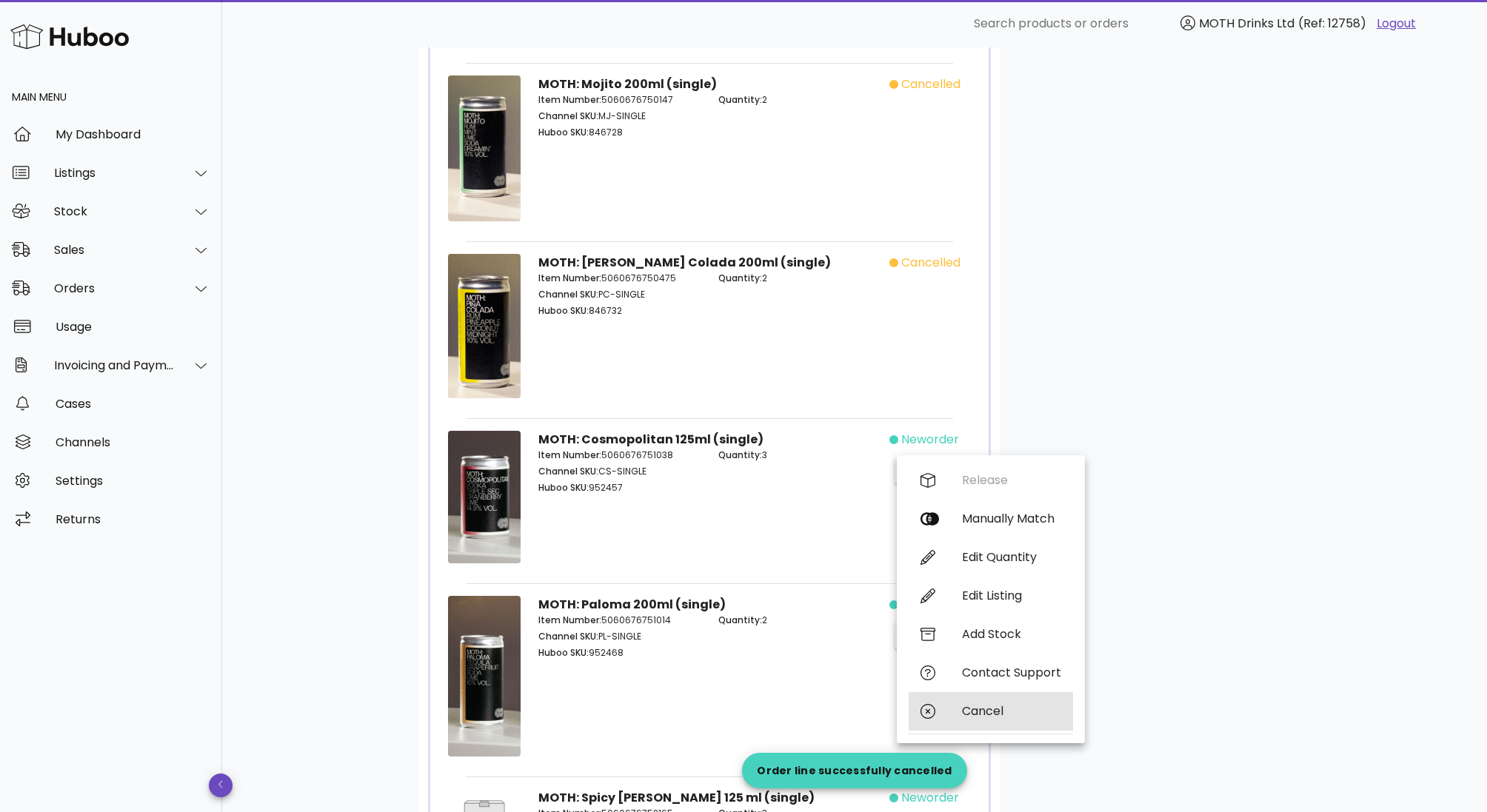
click at [997, 703] on div "Cancel" at bounding box center [991, 711] width 164 height 38
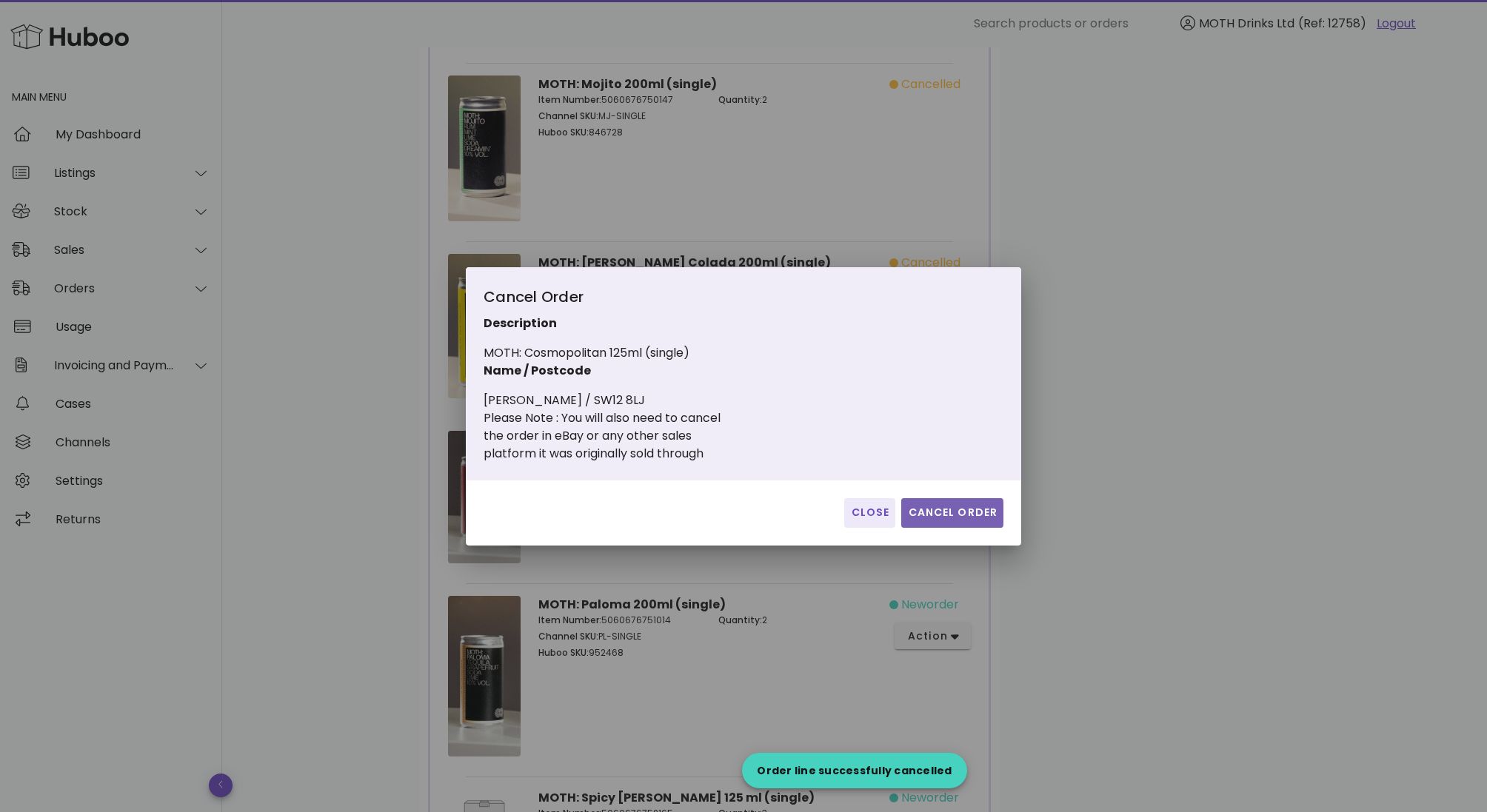
click at [969, 515] on span "Cancel Order" at bounding box center [952, 512] width 90 height 16
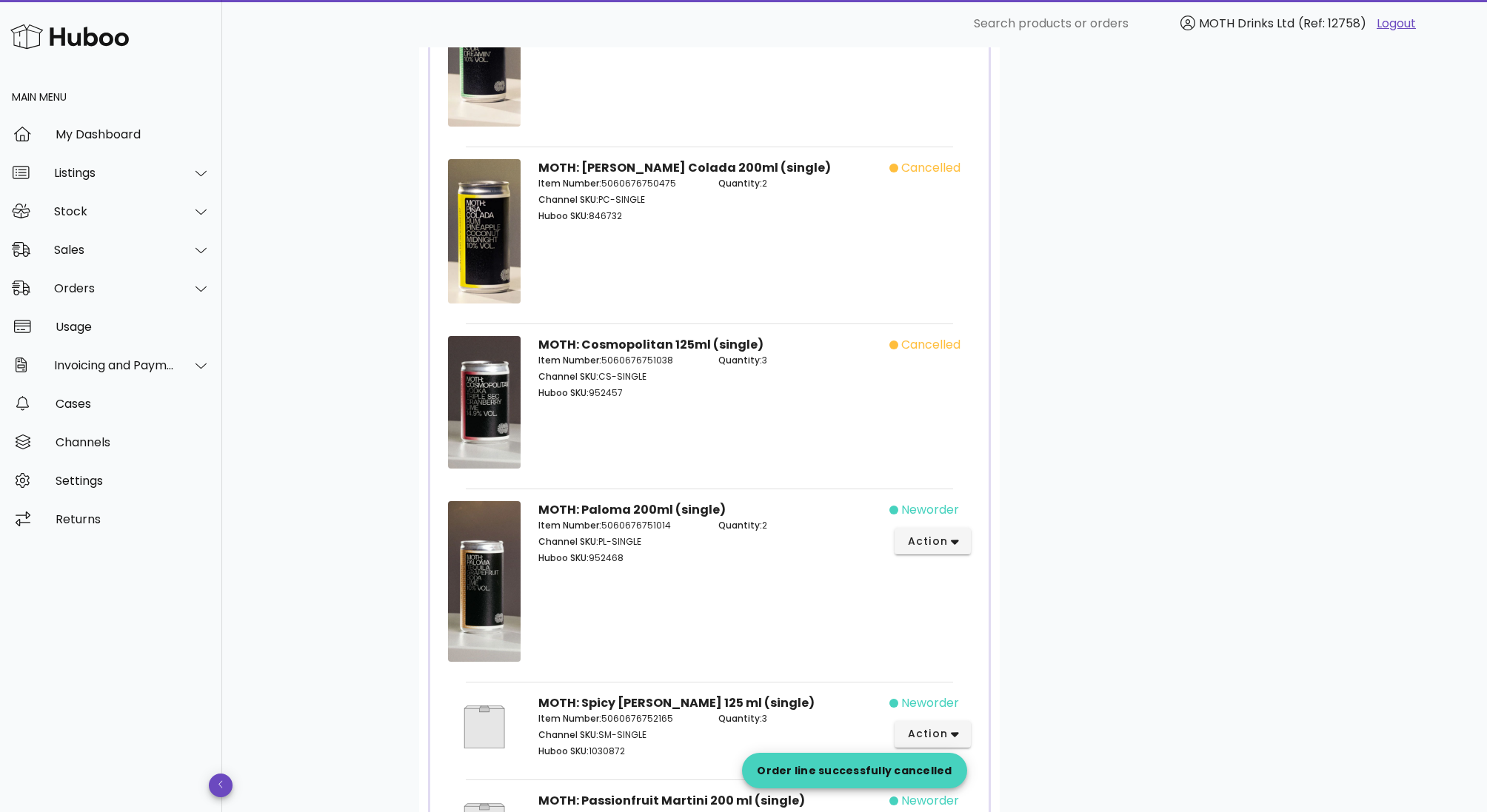
scroll to position [850, 0]
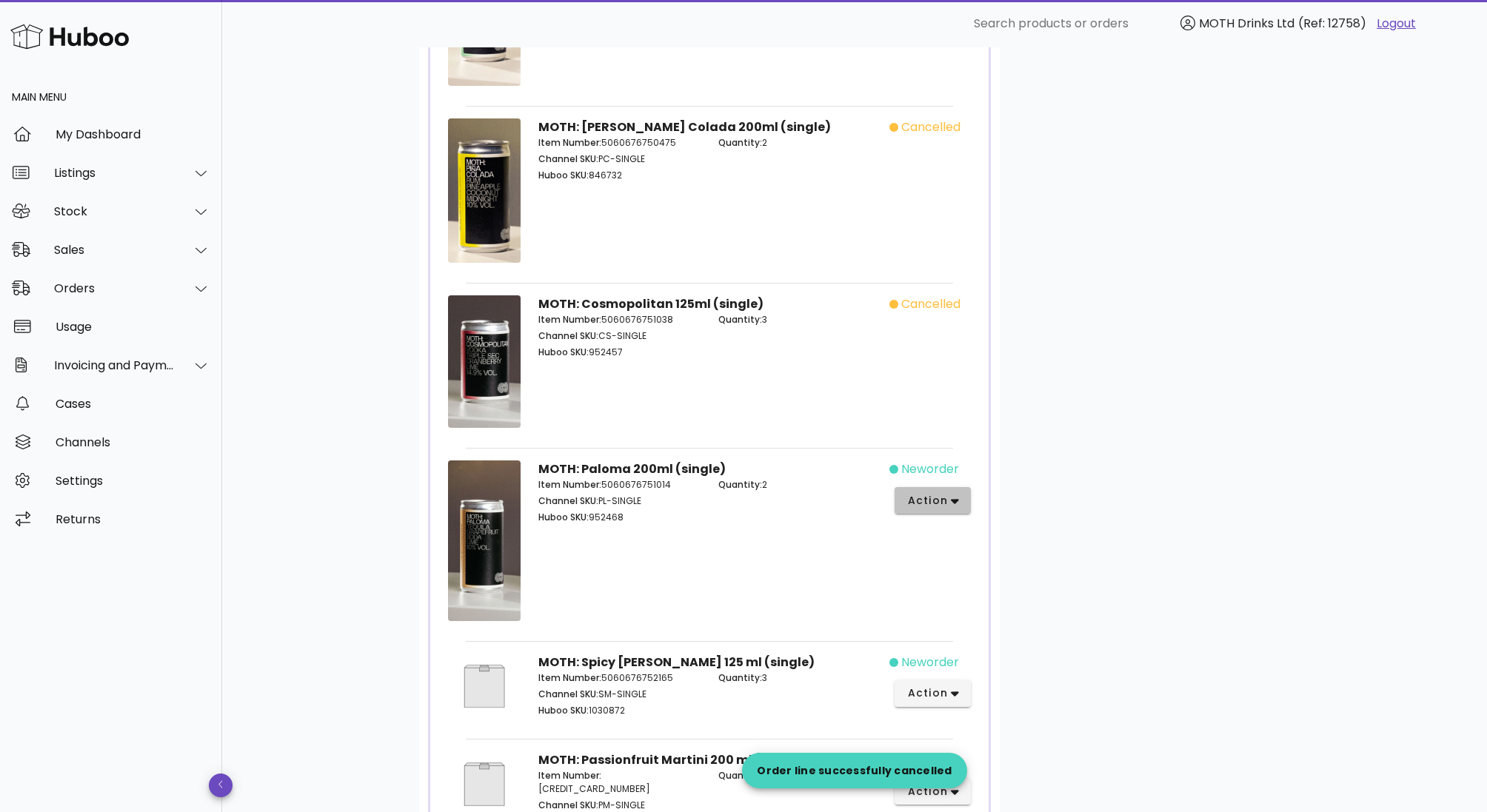
click at [950, 495] on icon "button" at bounding box center [955, 501] width 8 height 13
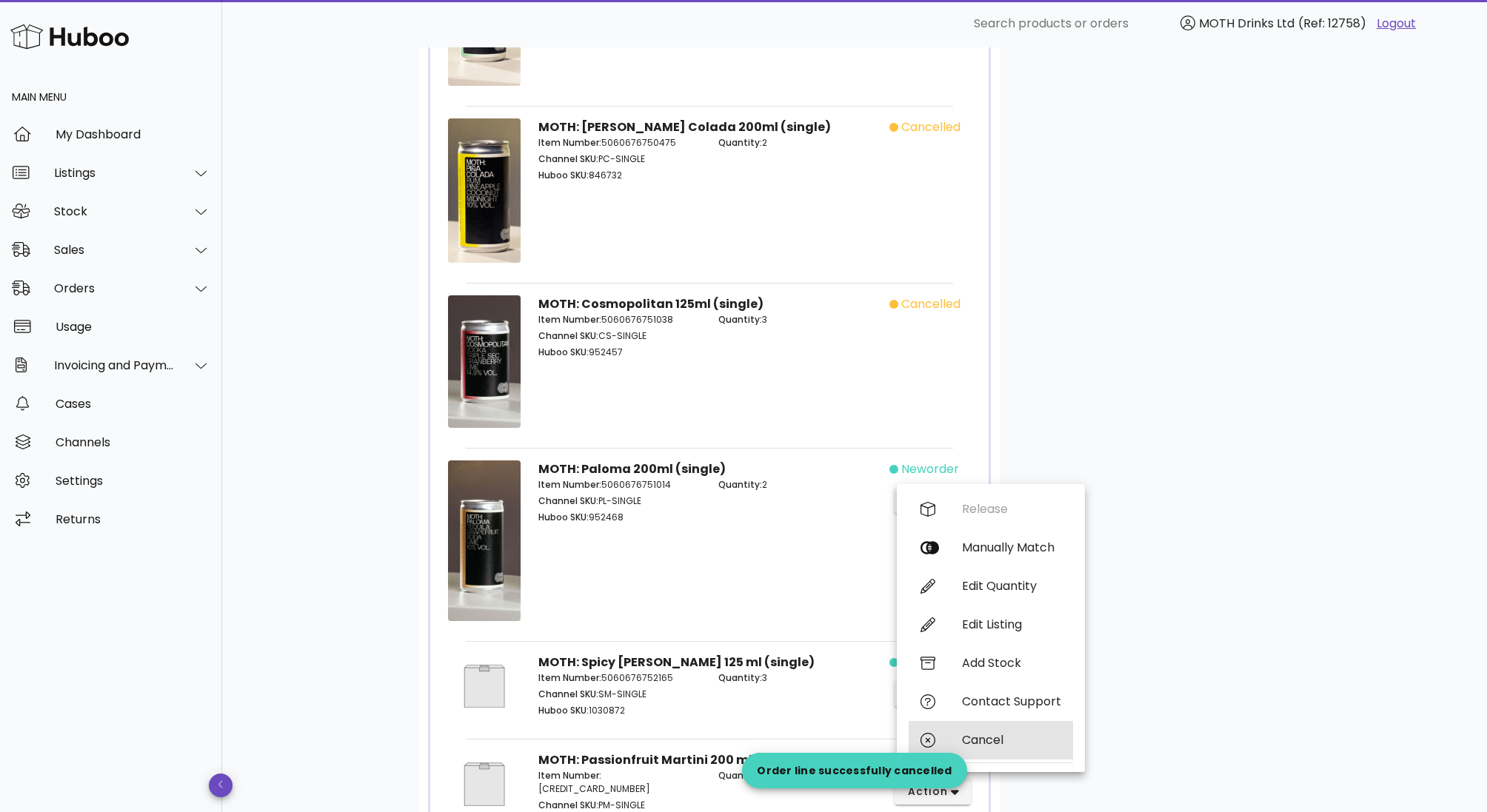
click at [964, 738] on div "Cancel" at bounding box center [1011, 739] width 99 height 14
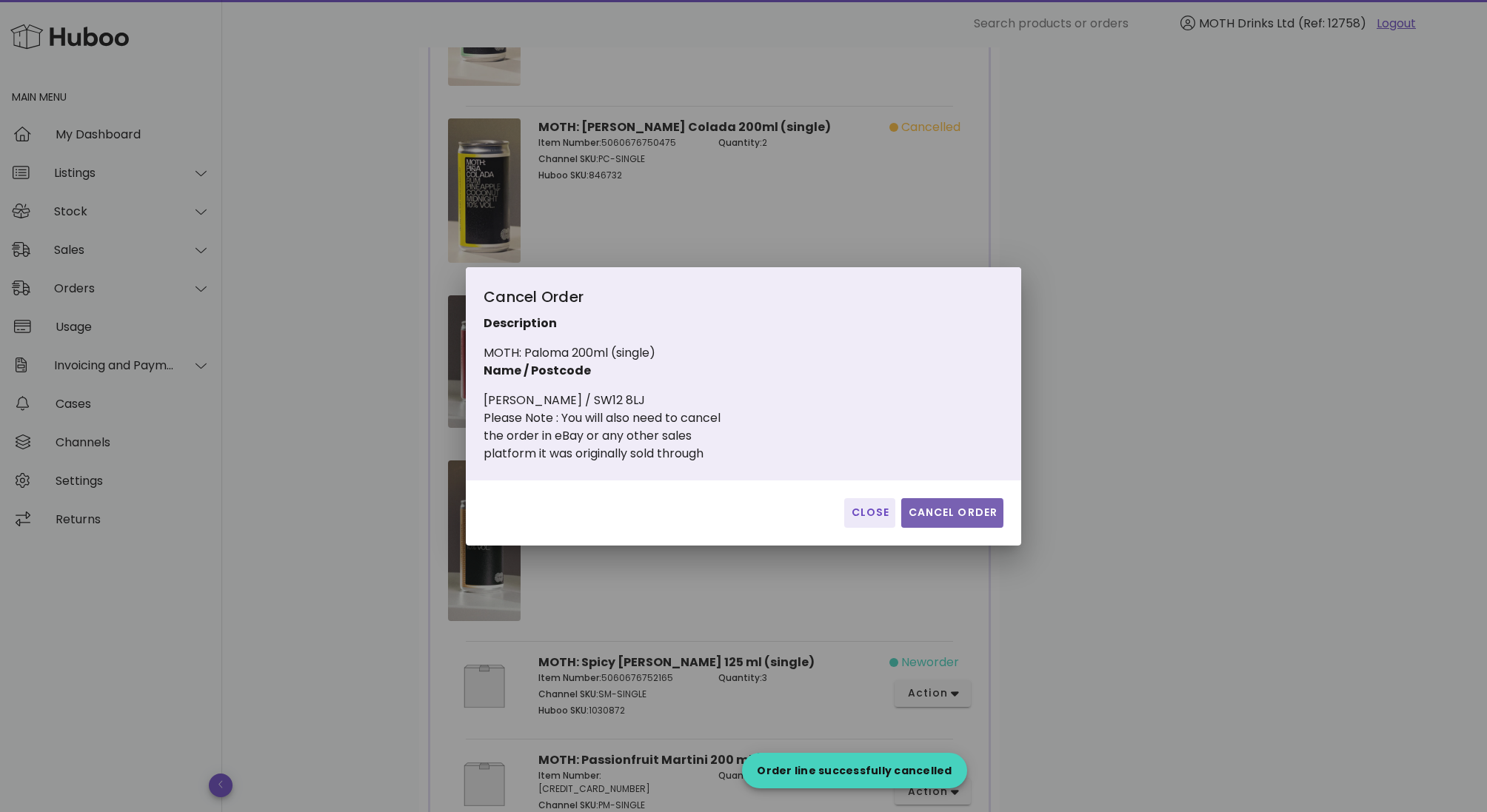
click at [947, 510] on span "Cancel Order" at bounding box center [952, 512] width 90 height 16
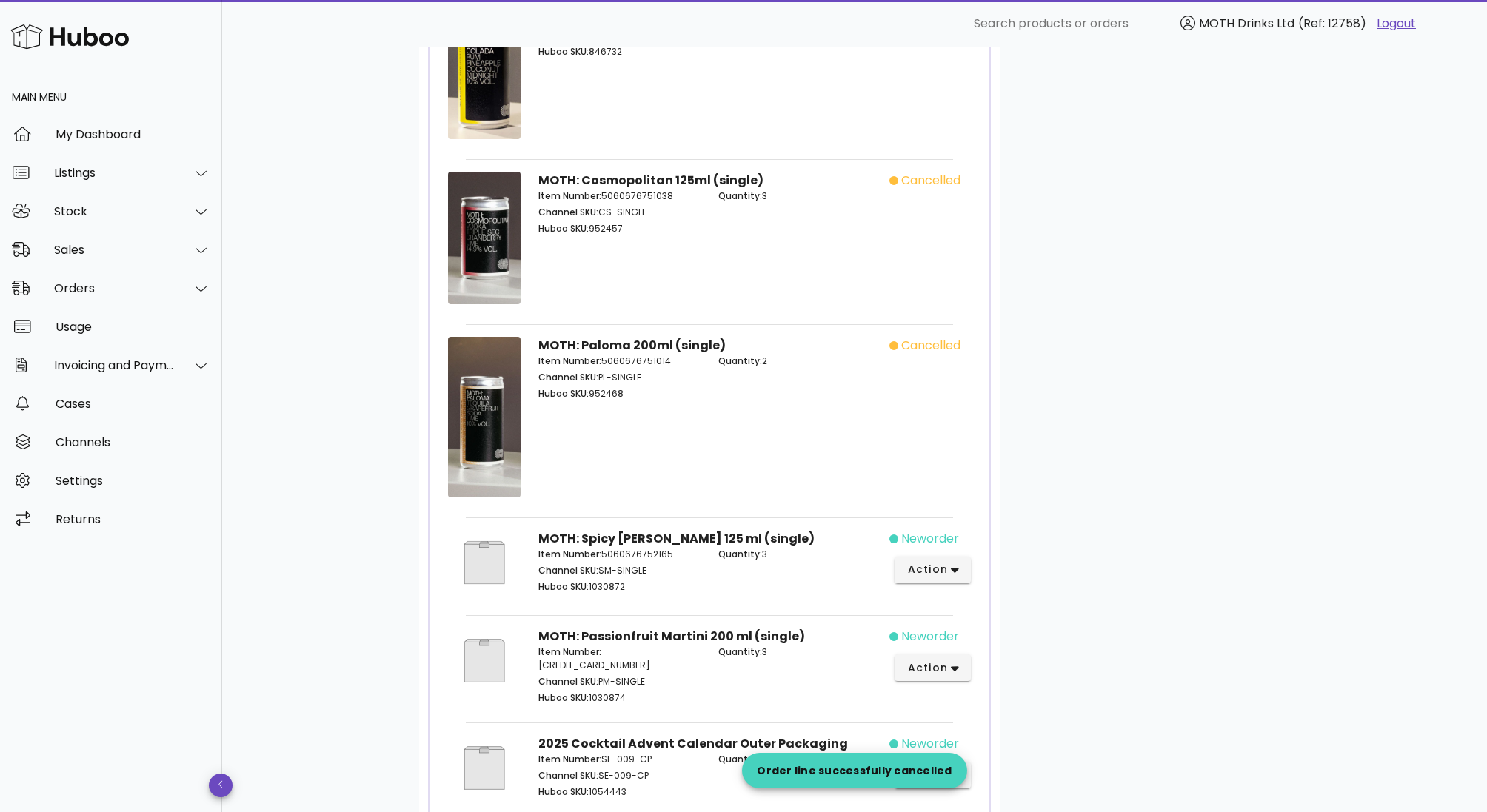
scroll to position [1050, 0]
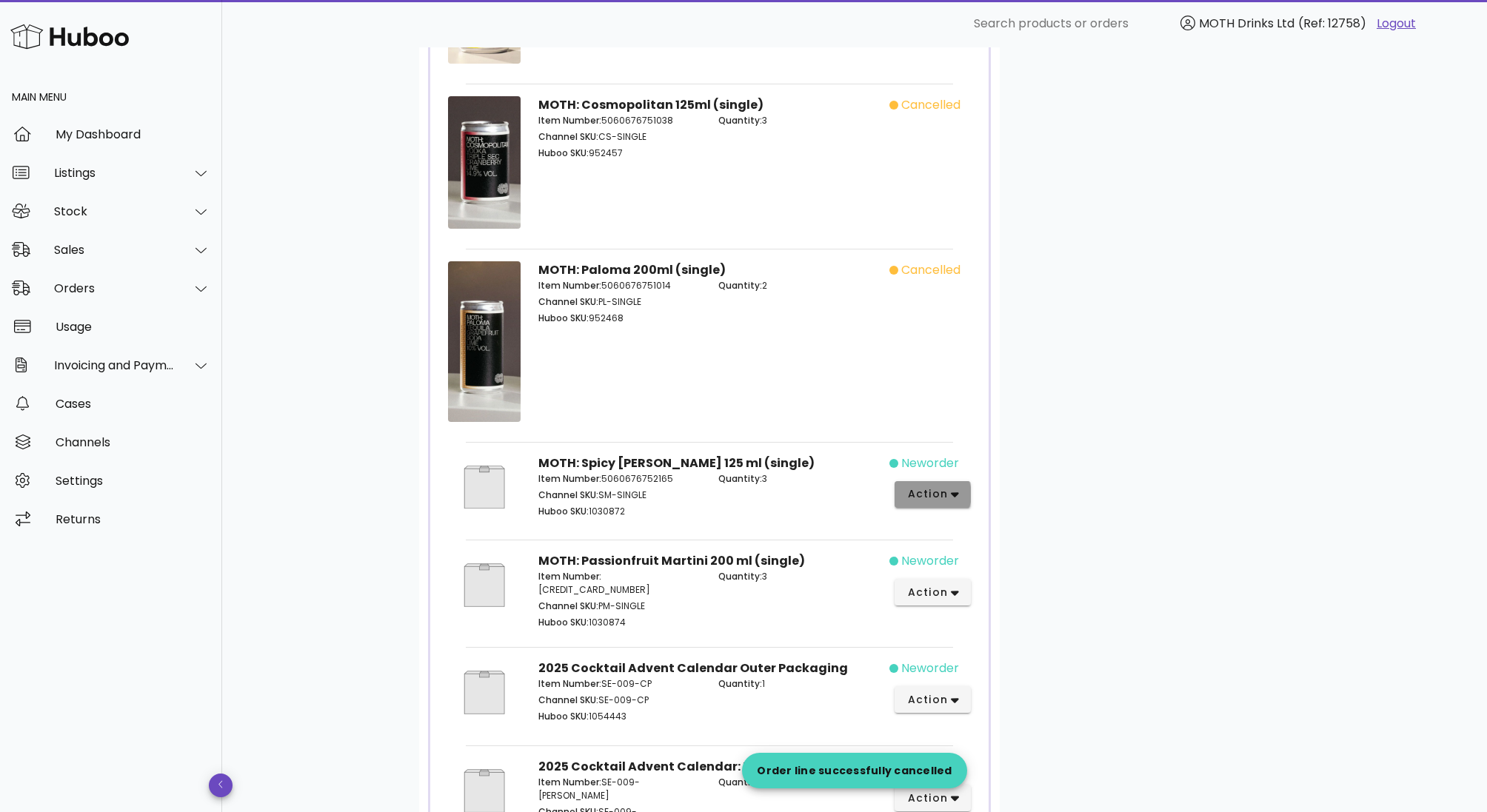
click at [958, 488] on icon "button" at bounding box center [955, 495] width 8 height 13
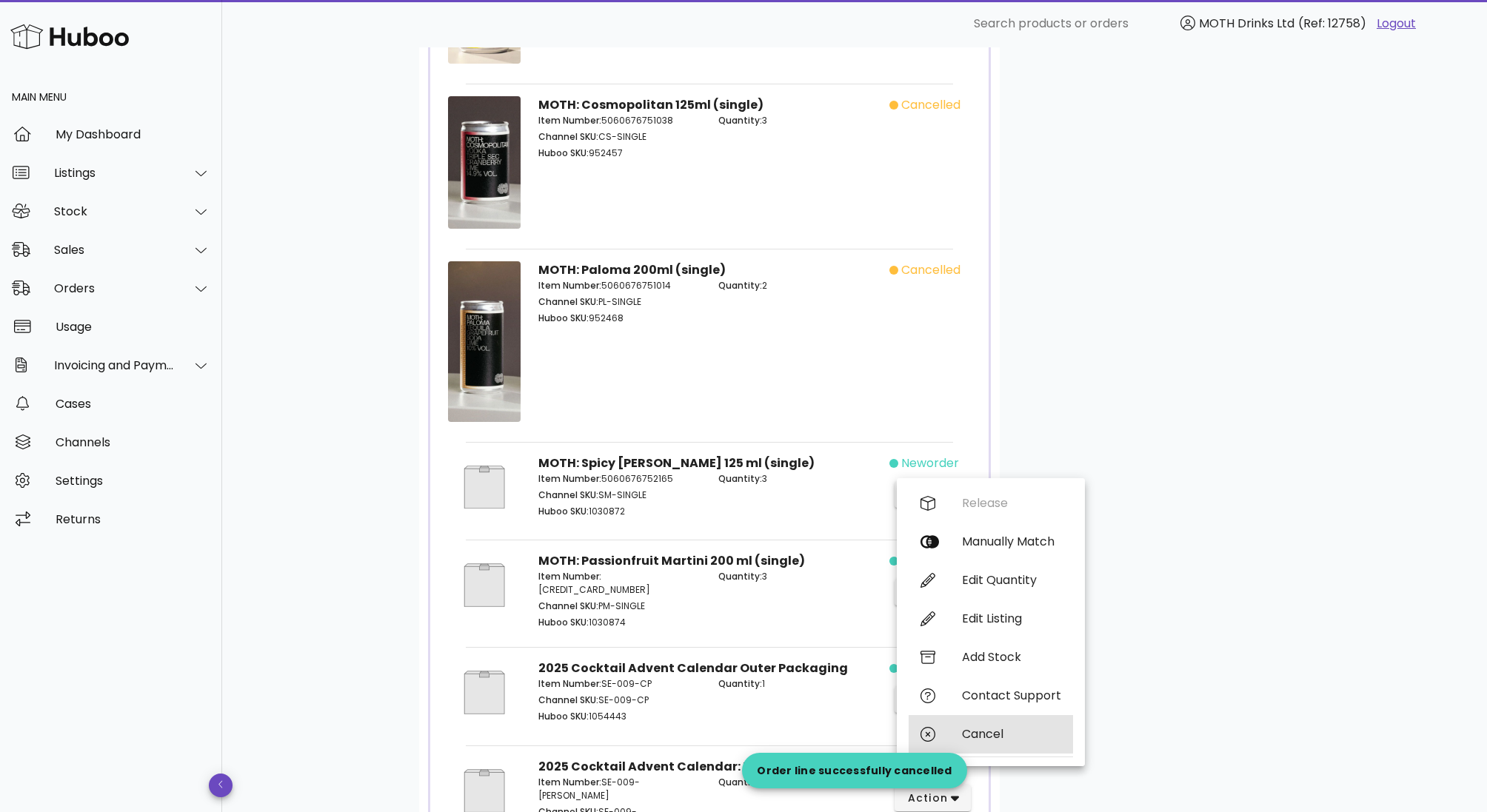
click at [962, 730] on div "Cancel" at bounding box center [1011, 733] width 99 height 14
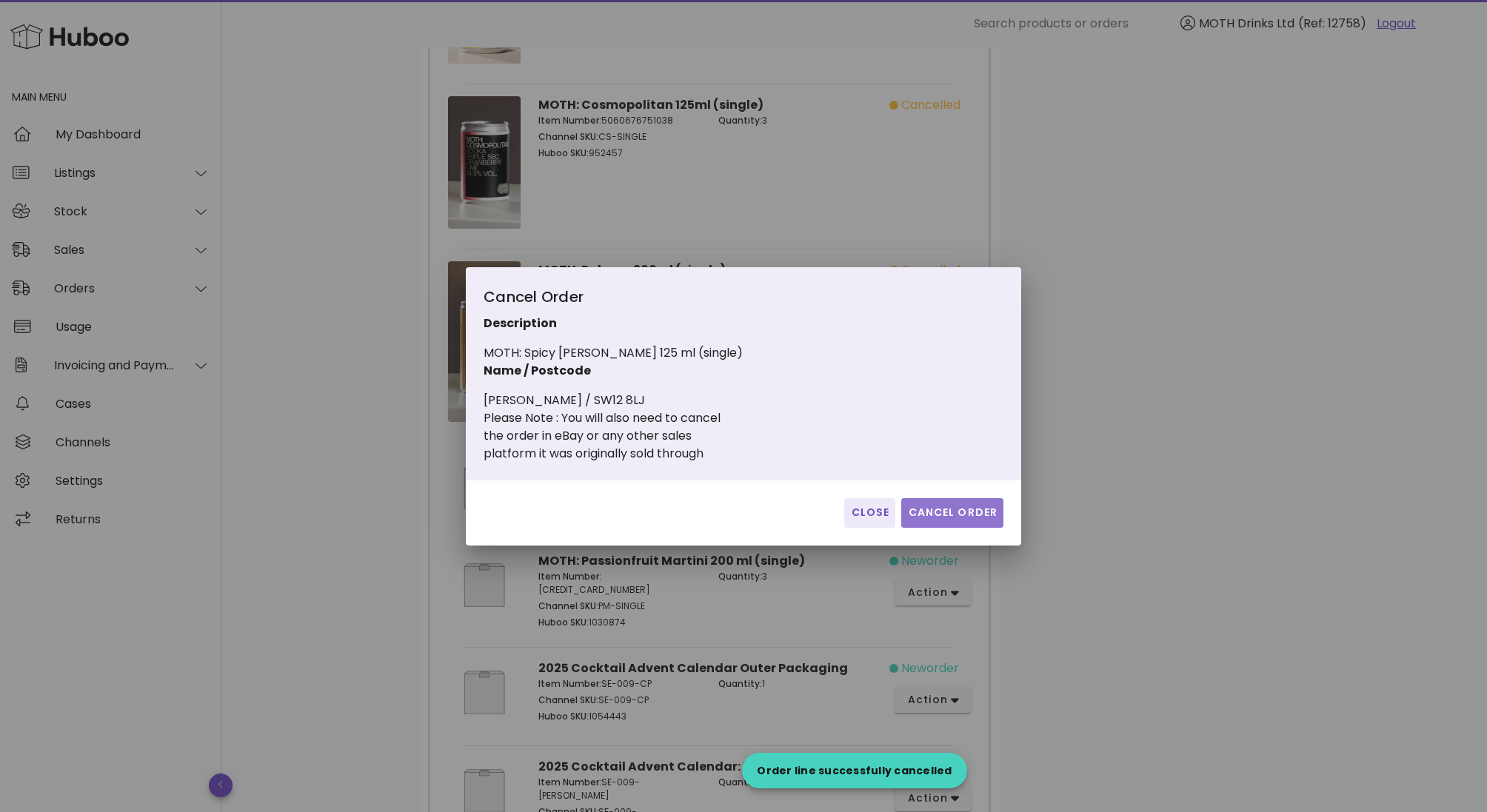
click at [971, 502] on button "Cancel Order" at bounding box center [952, 513] width 102 height 29
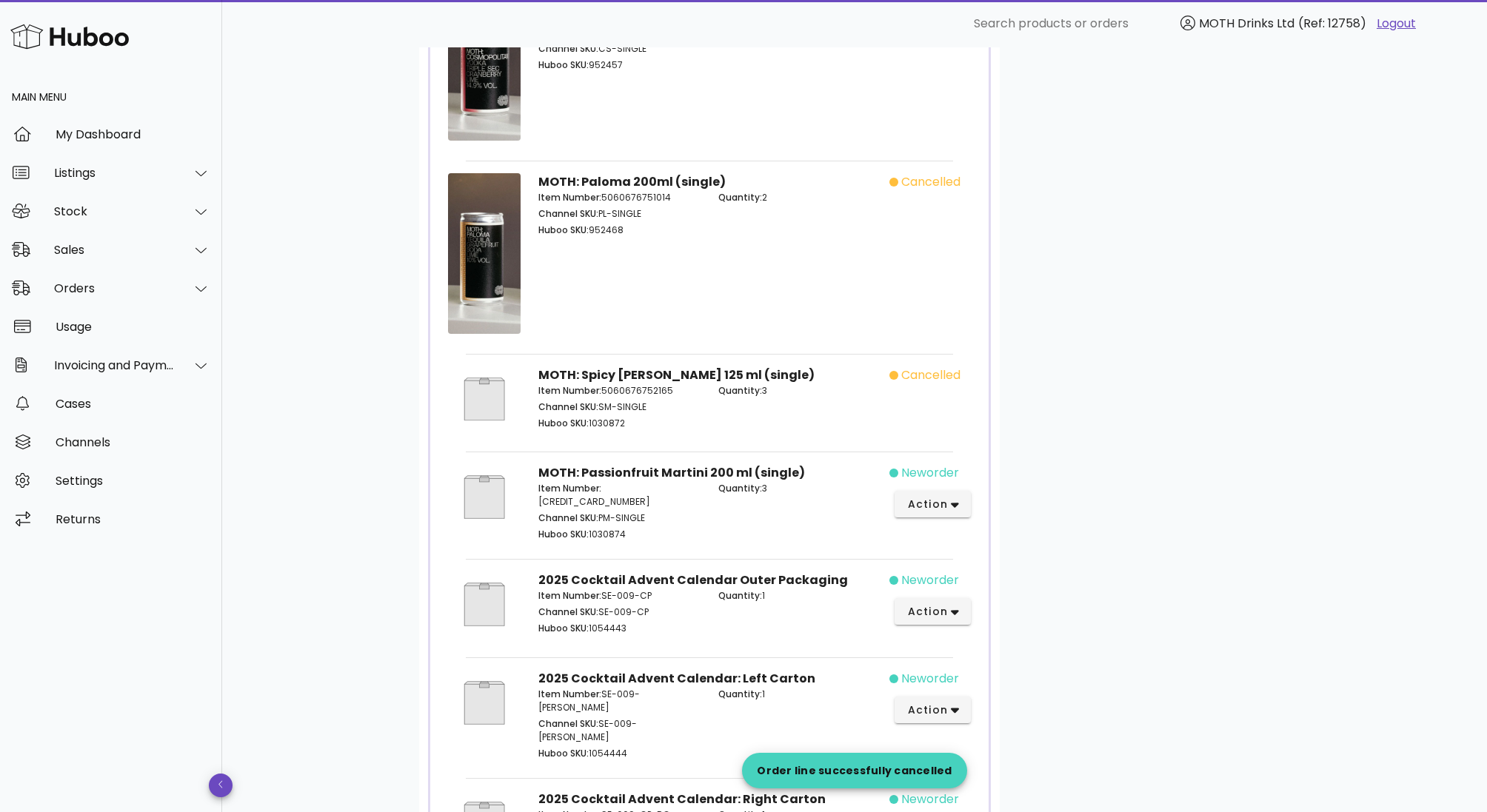
scroll to position [1153, 0]
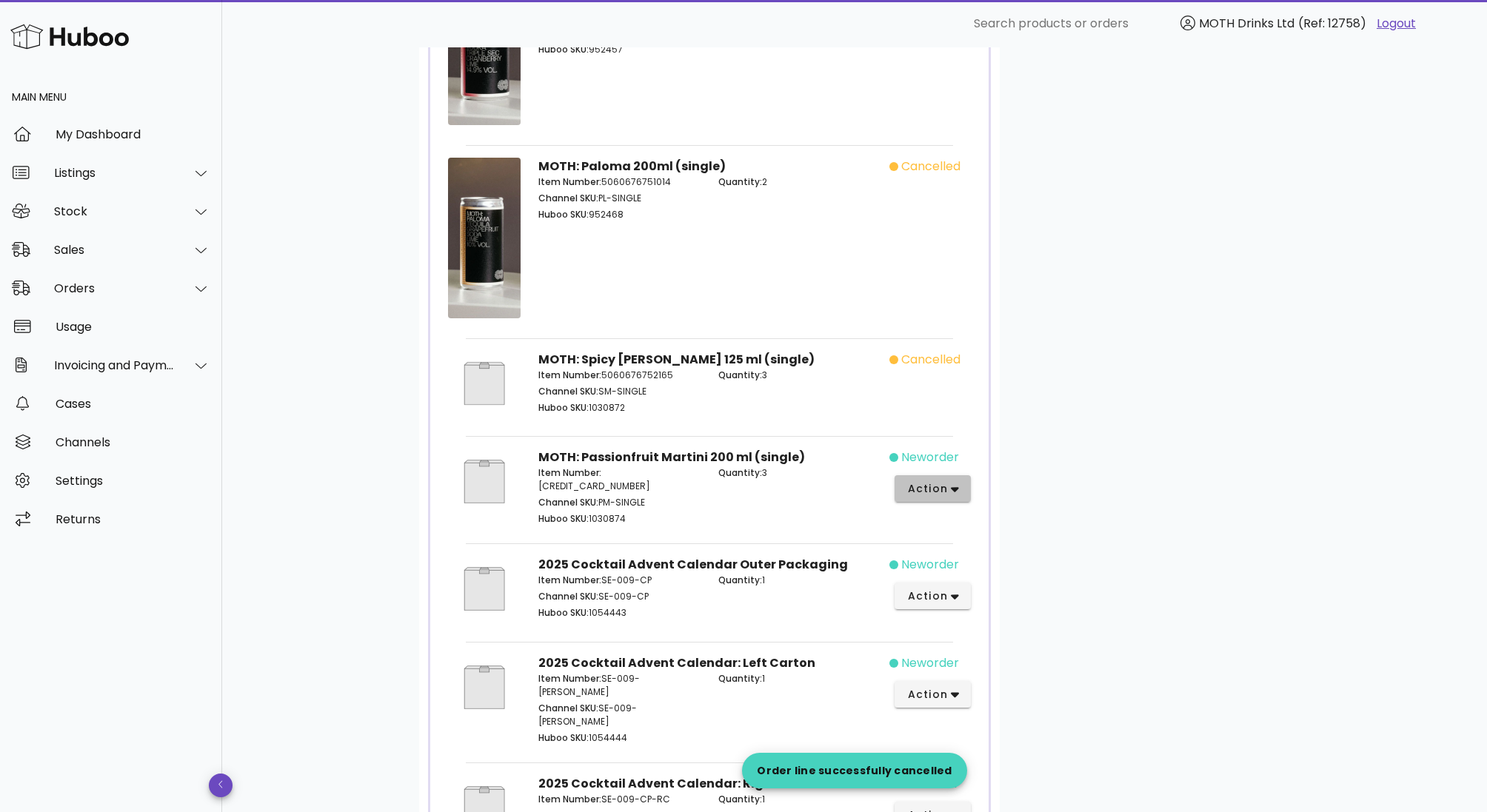
click at [949, 486] on span "action" at bounding box center [932, 488] width 52 height 16
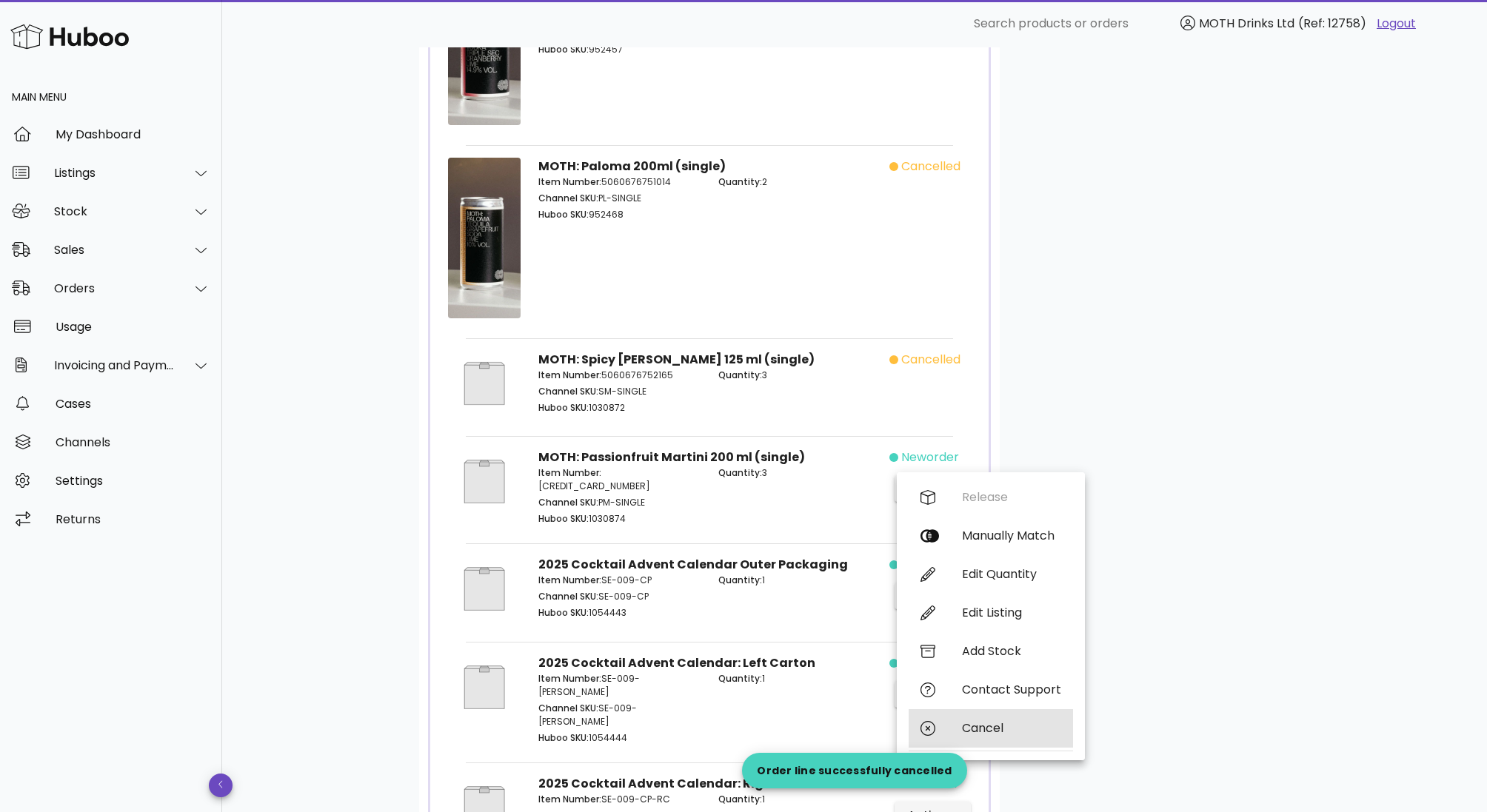
click at [982, 747] on div "Cancel" at bounding box center [991, 728] width 164 height 38
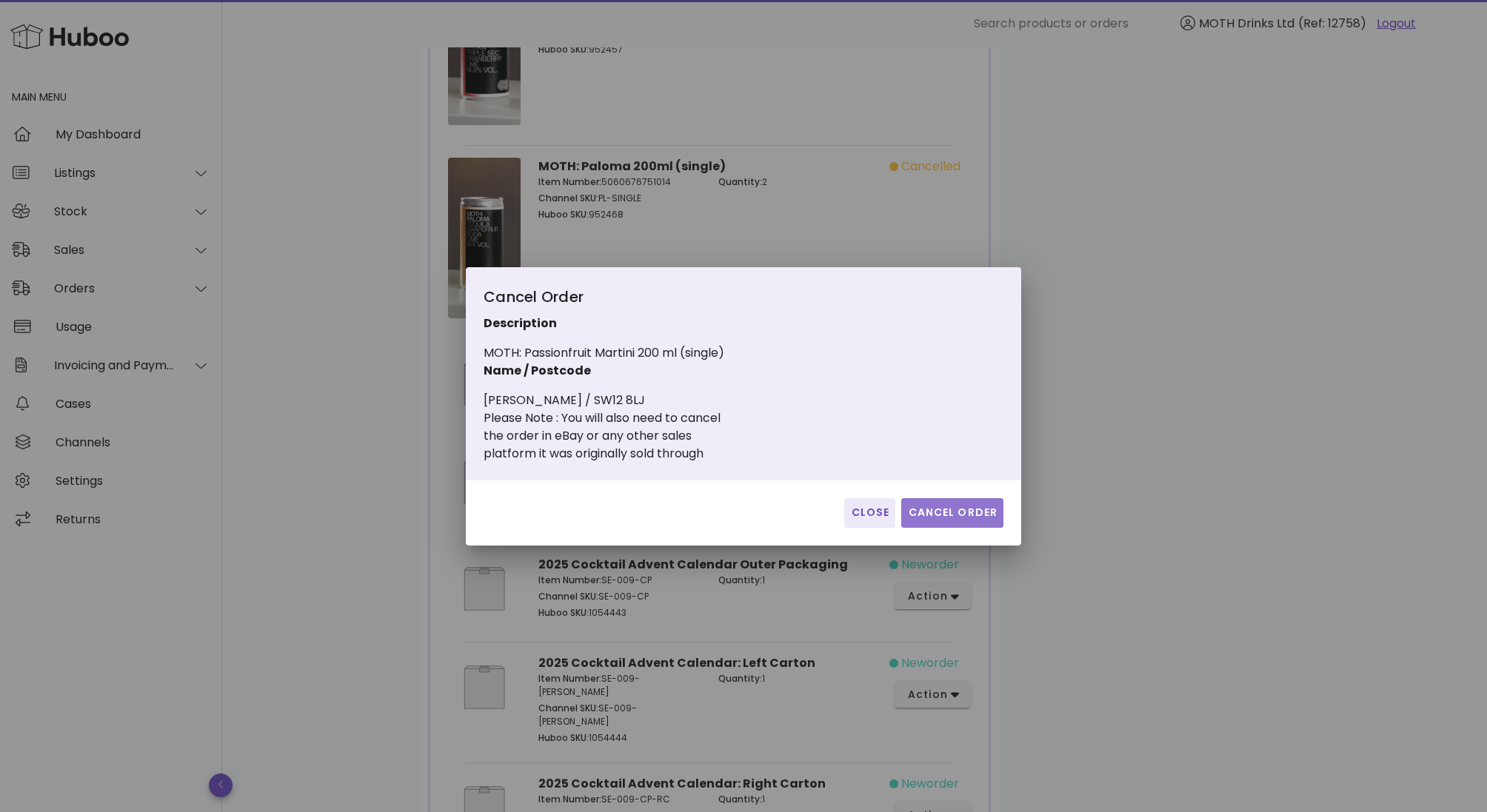
click at [934, 512] on span "Cancel Order" at bounding box center [952, 512] width 90 height 16
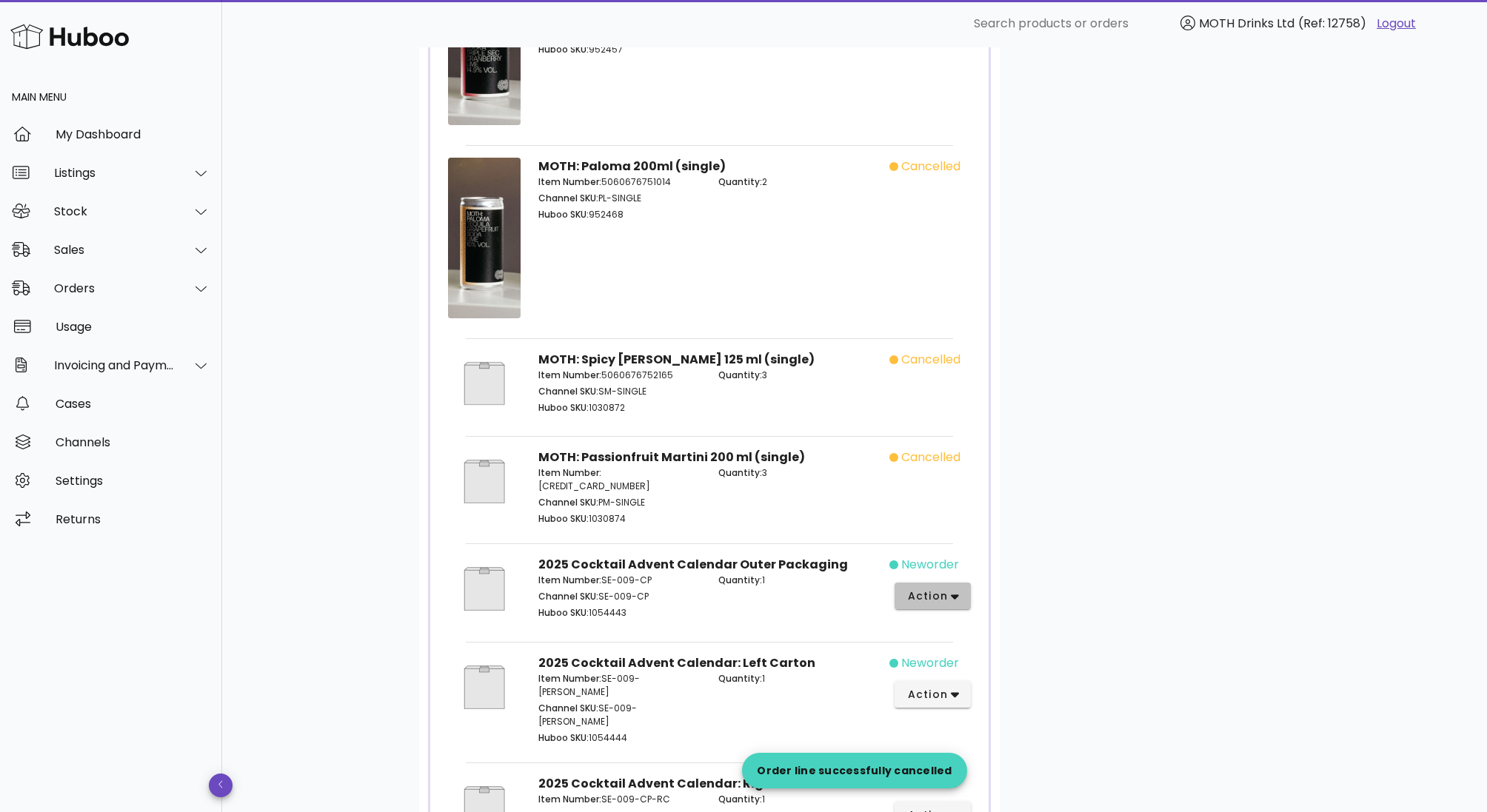
click at [927, 589] on span "action" at bounding box center [927, 596] width 42 height 16
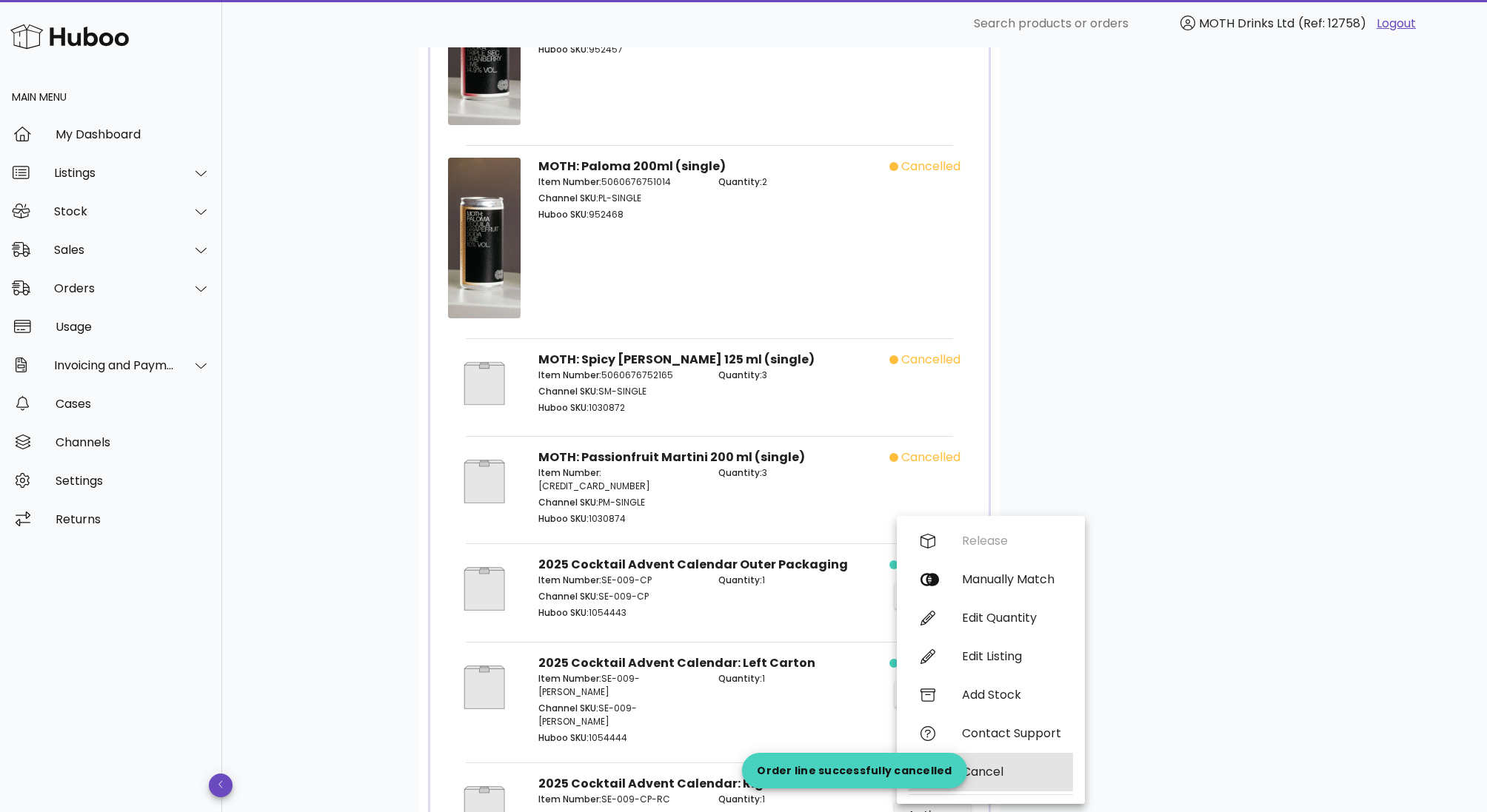
click at [972, 766] on div "Cancel" at bounding box center [1011, 771] width 99 height 14
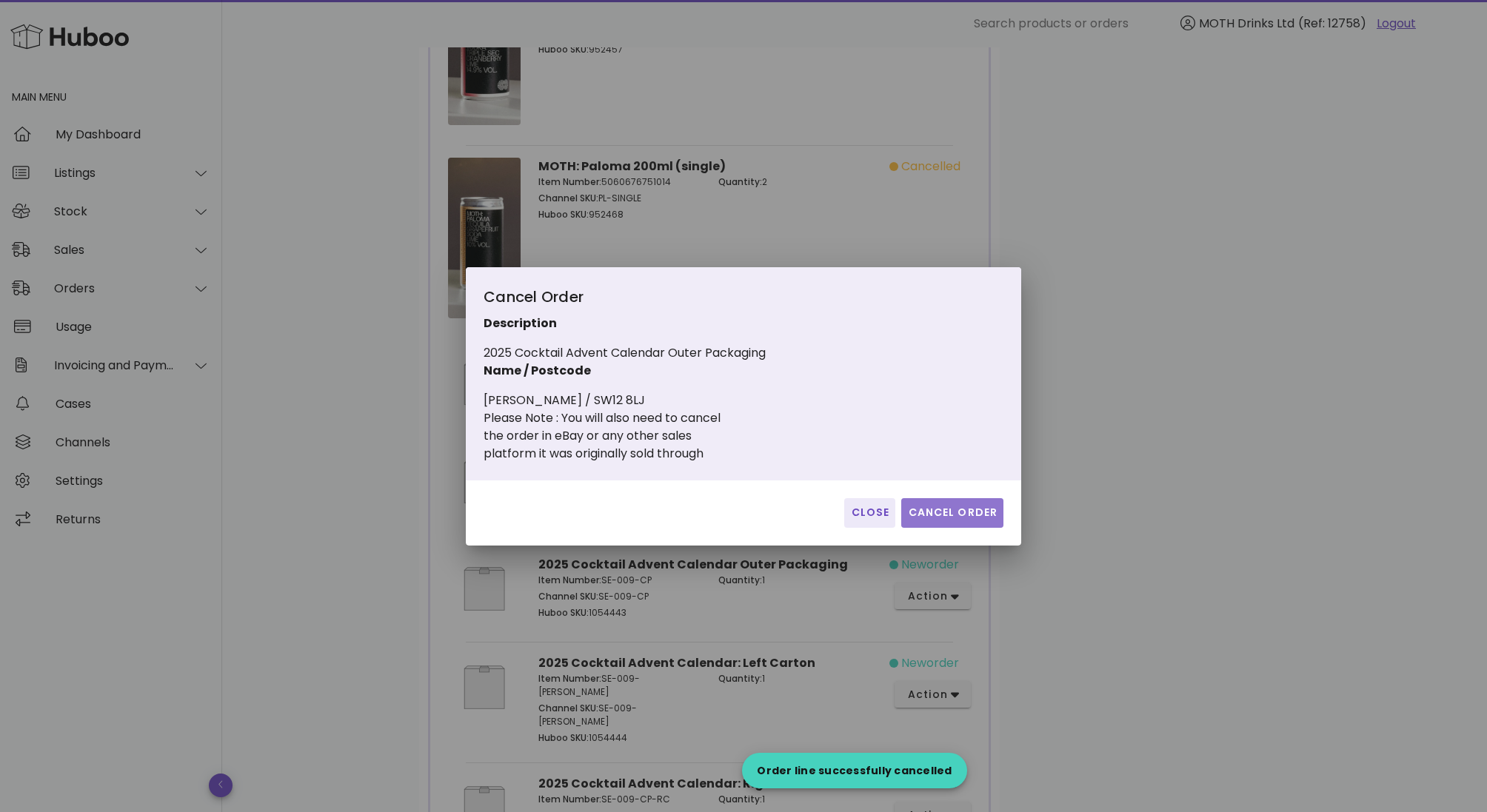
click at [957, 505] on span "Cancel Order" at bounding box center [952, 512] width 90 height 16
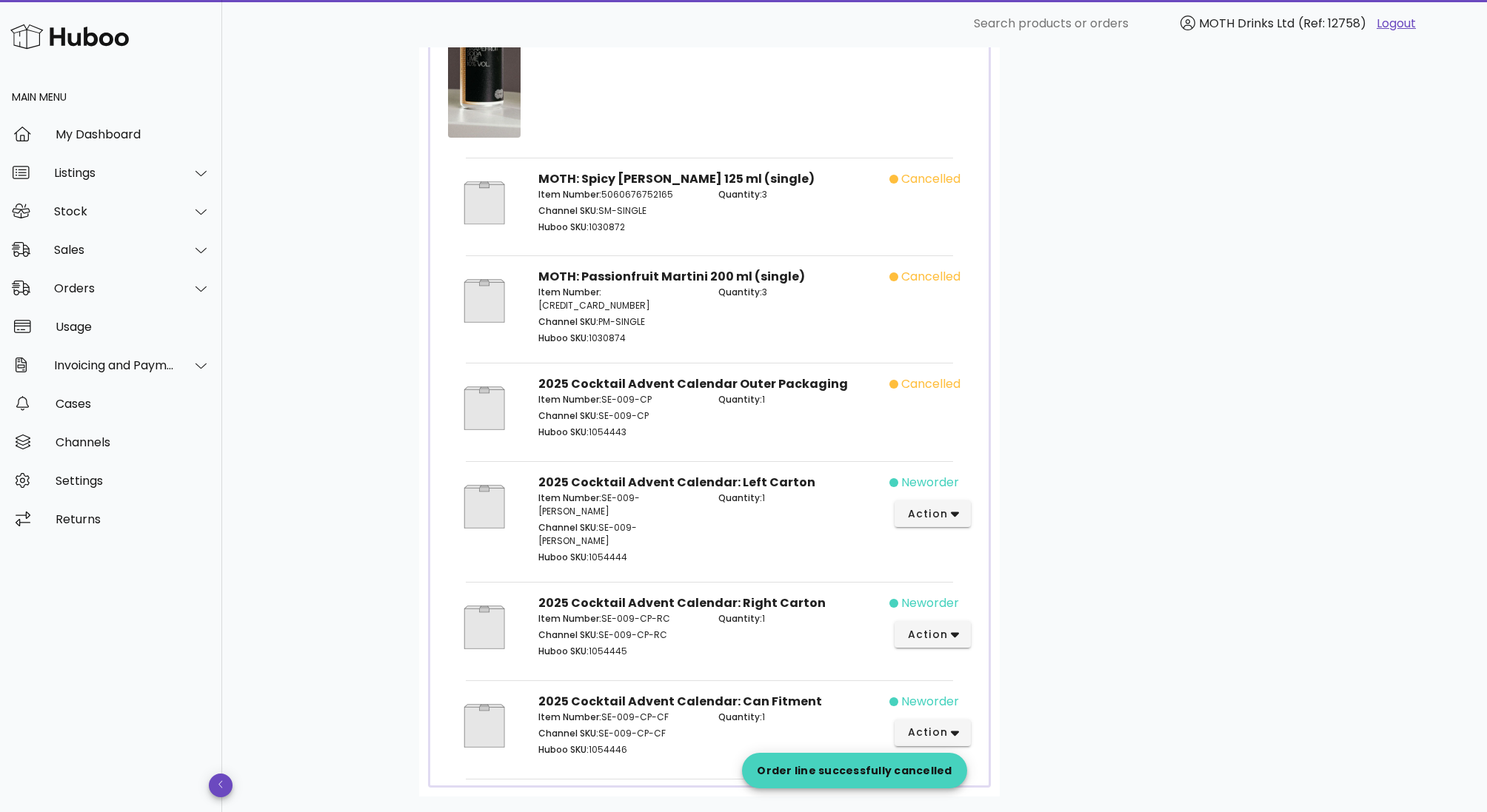
scroll to position [1374, 0]
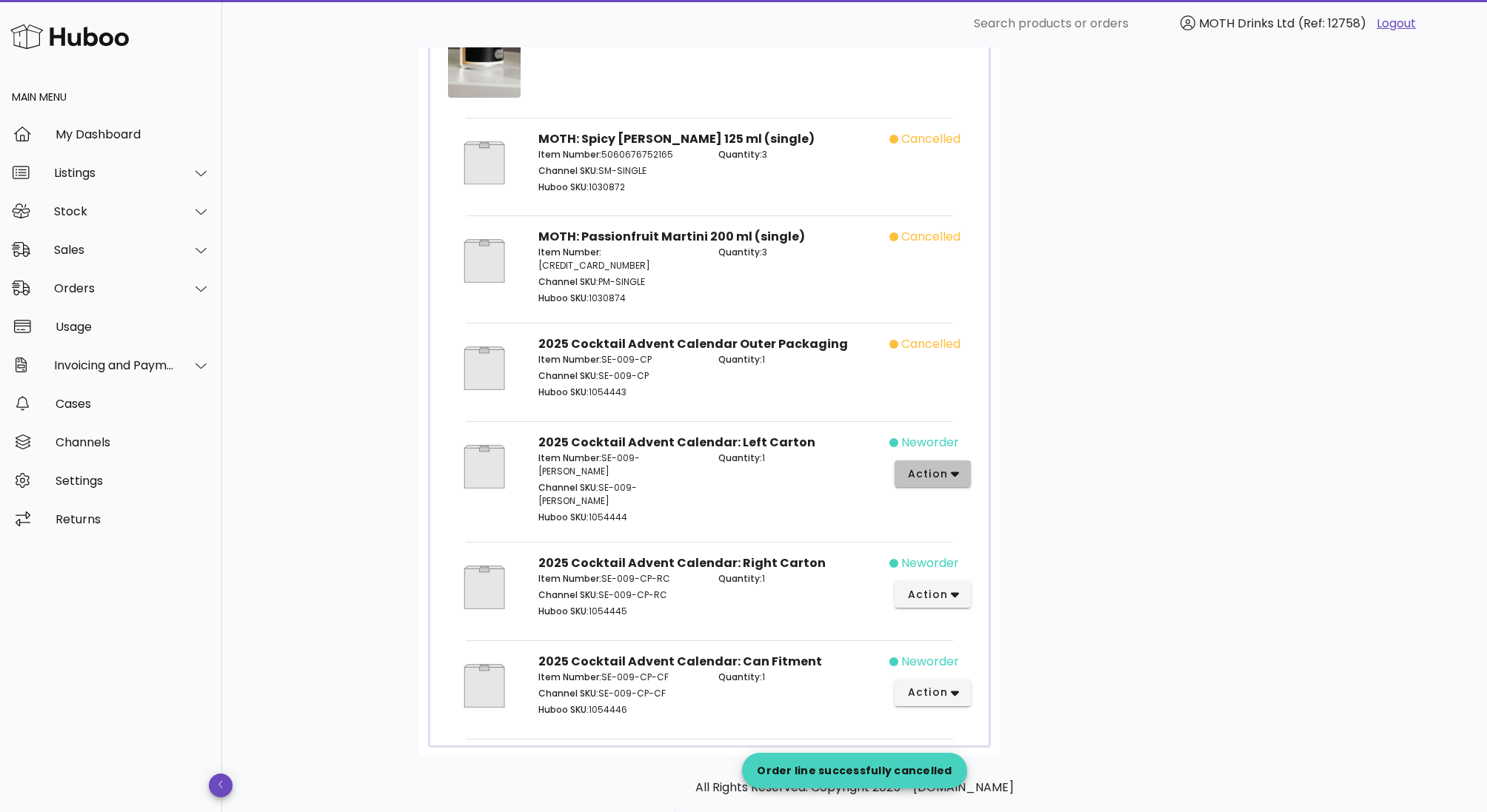
click at [959, 460] on button "action" at bounding box center [932, 473] width 76 height 27
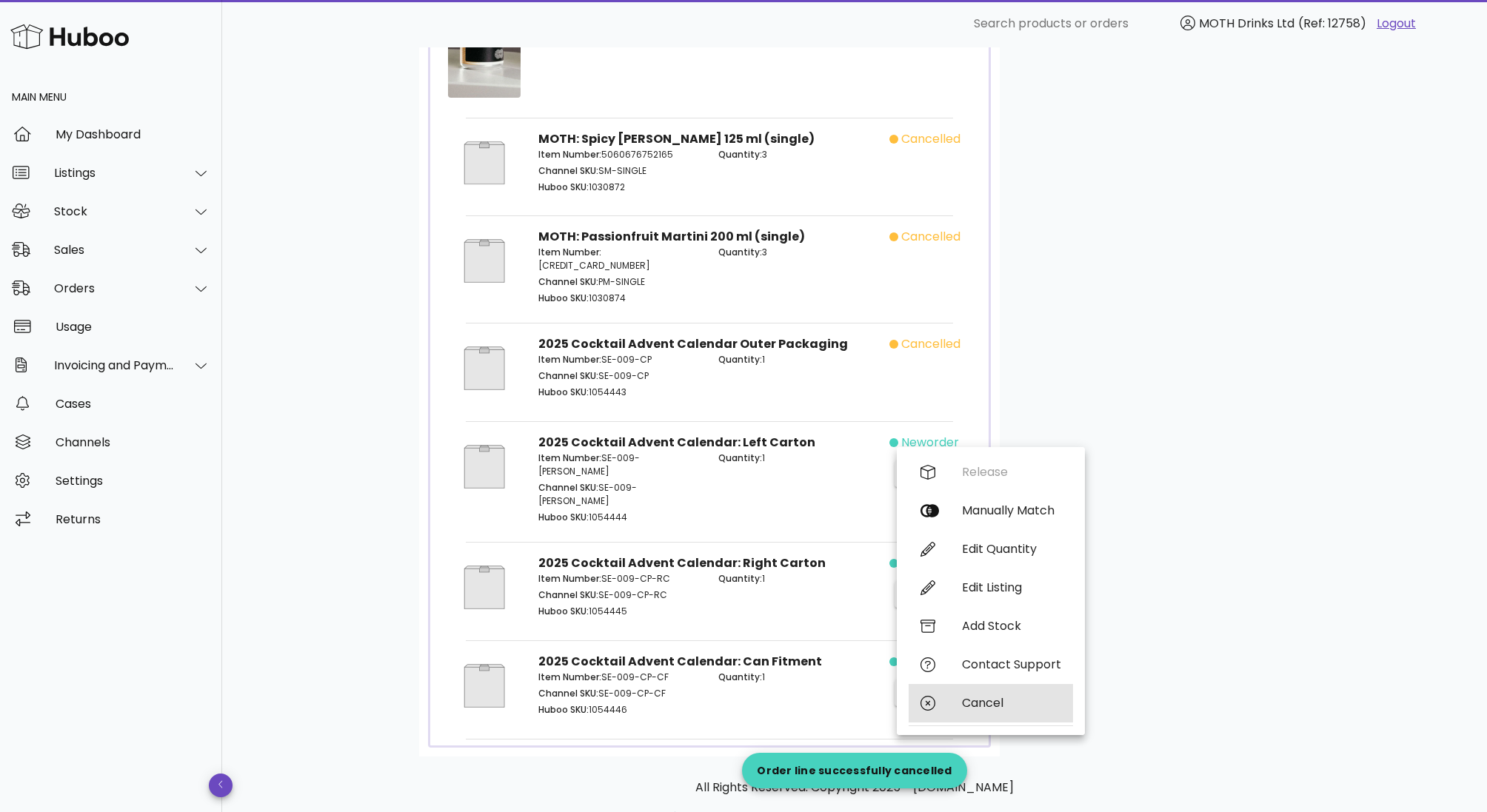
click at [963, 703] on div "Cancel" at bounding box center [1011, 702] width 99 height 14
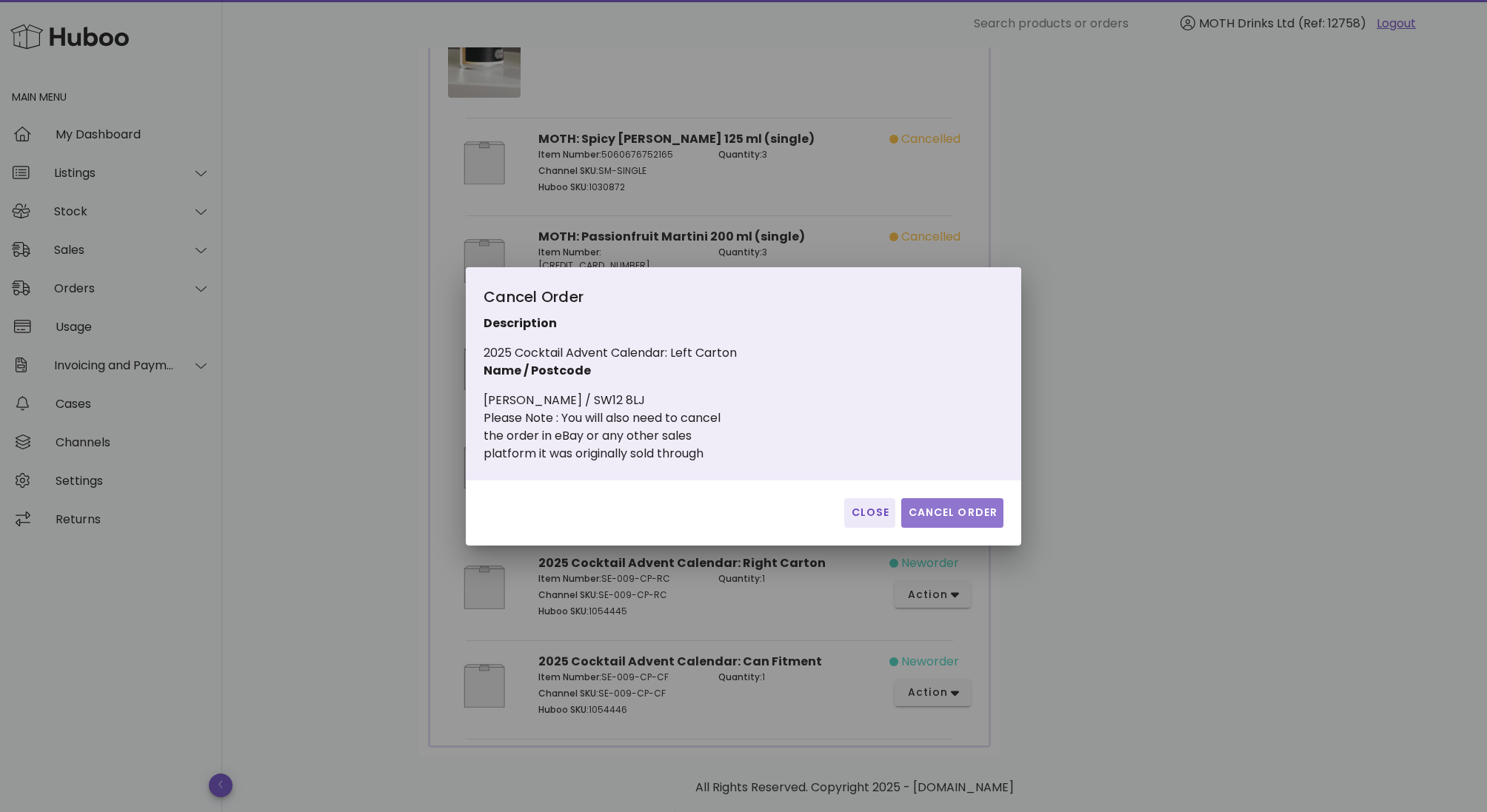
click at [948, 498] on button "Cancel Order" at bounding box center [952, 513] width 102 height 29
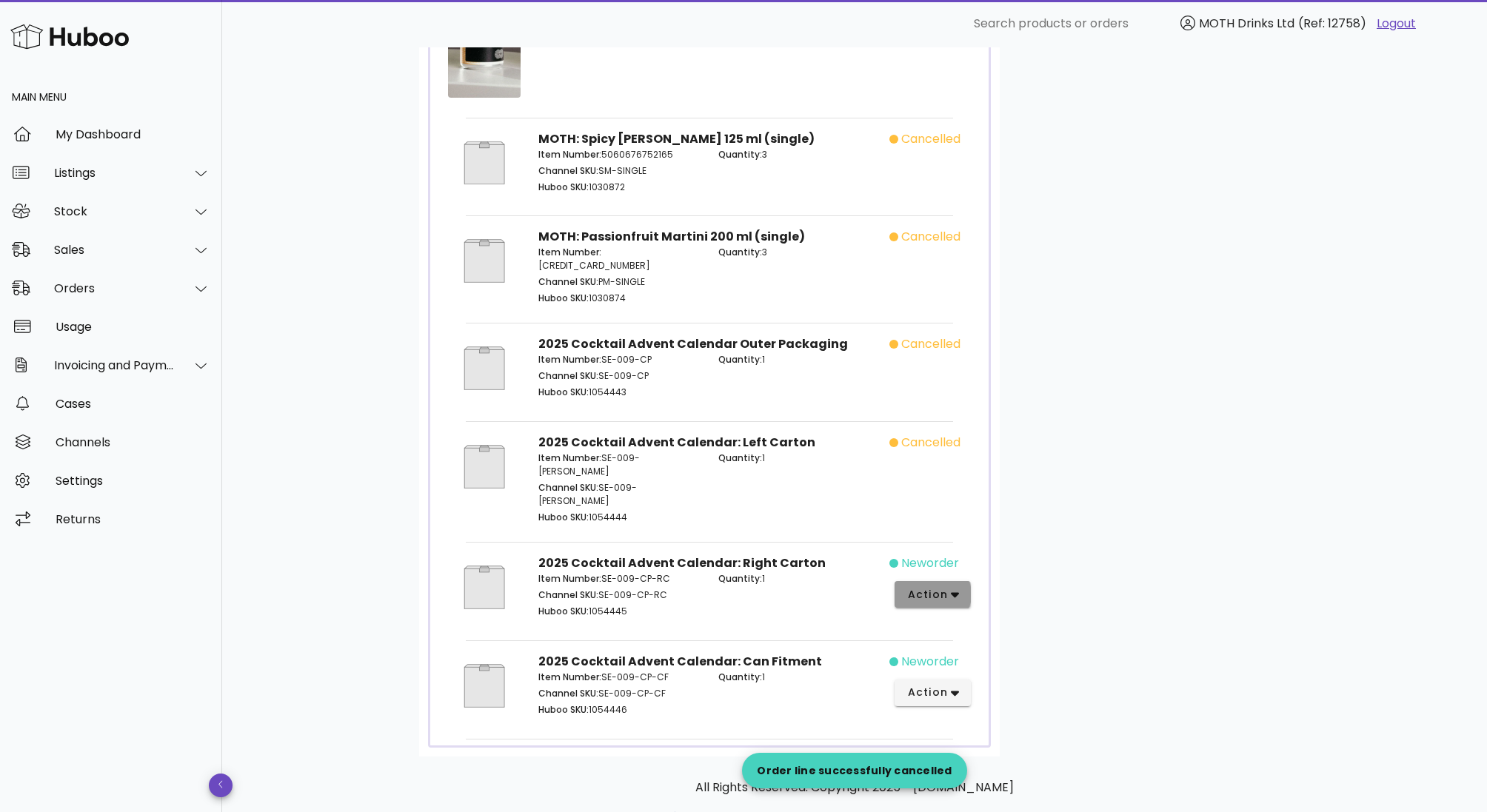
click at [935, 581] on button "action" at bounding box center [932, 594] width 76 height 27
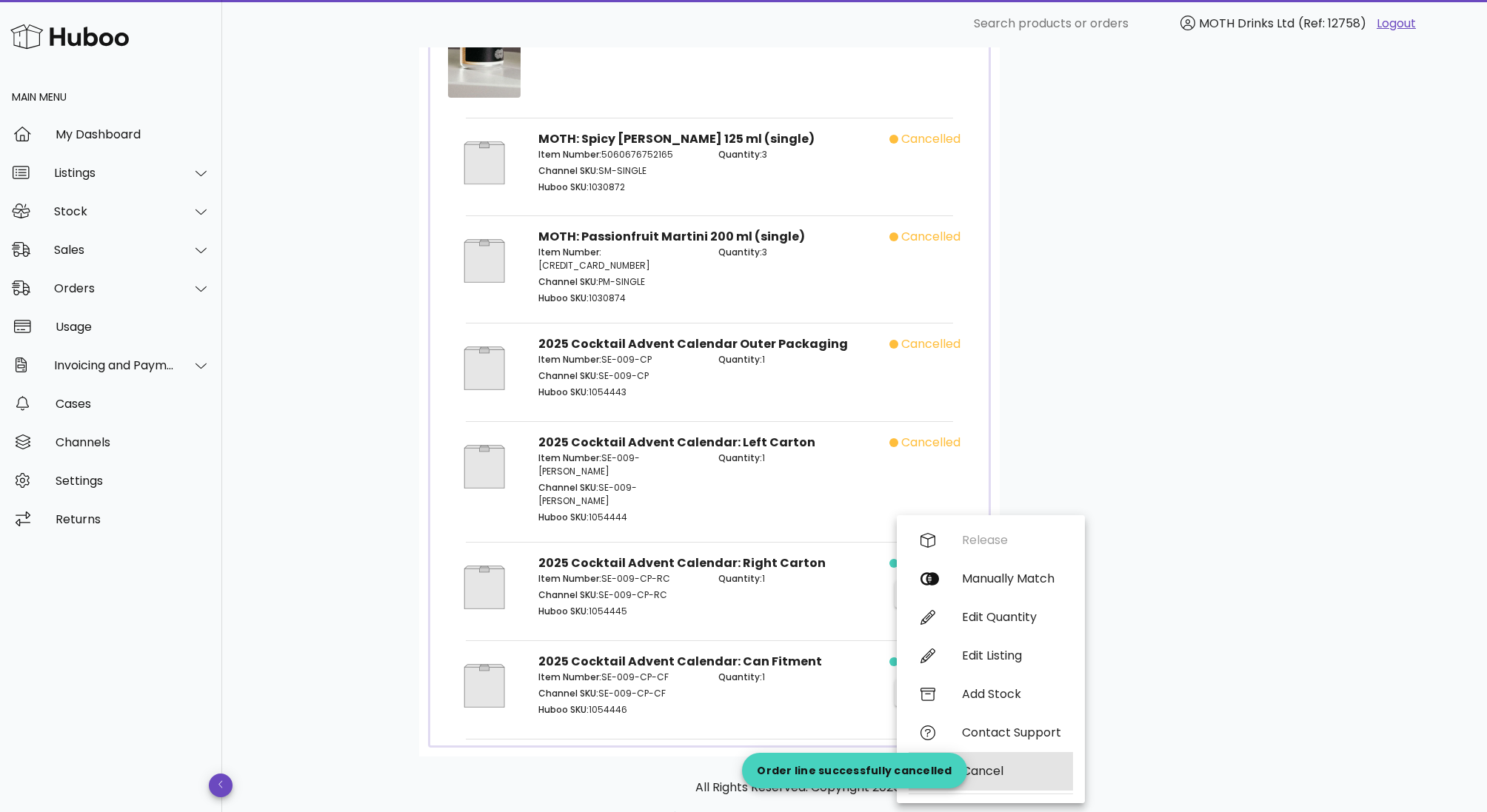
click at [987, 777] on div "Cancel" at bounding box center [1011, 770] width 99 height 14
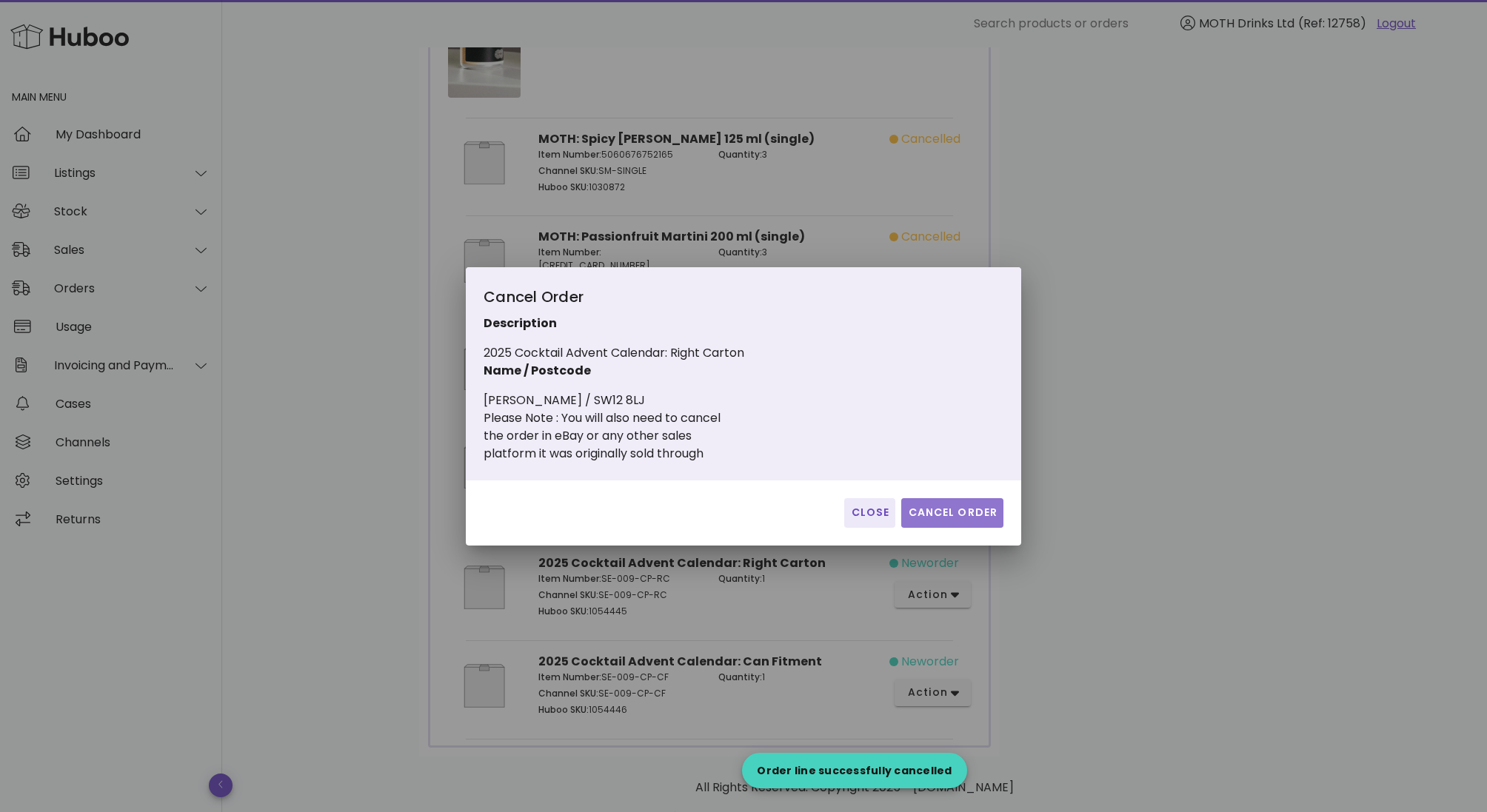
click at [955, 519] on span "Cancel Order" at bounding box center [952, 512] width 90 height 16
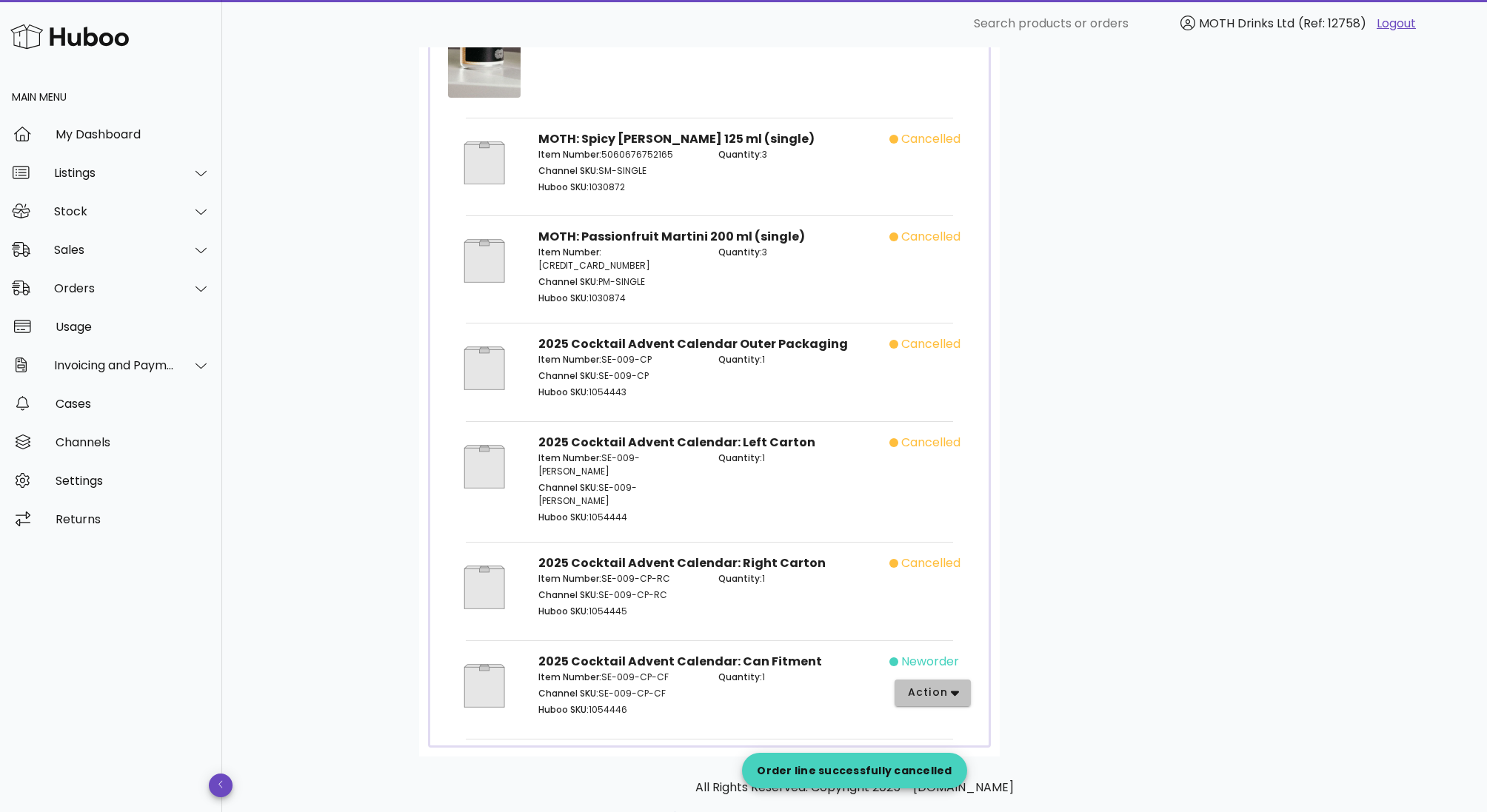
click at [941, 680] on button "action" at bounding box center [932, 693] width 76 height 27
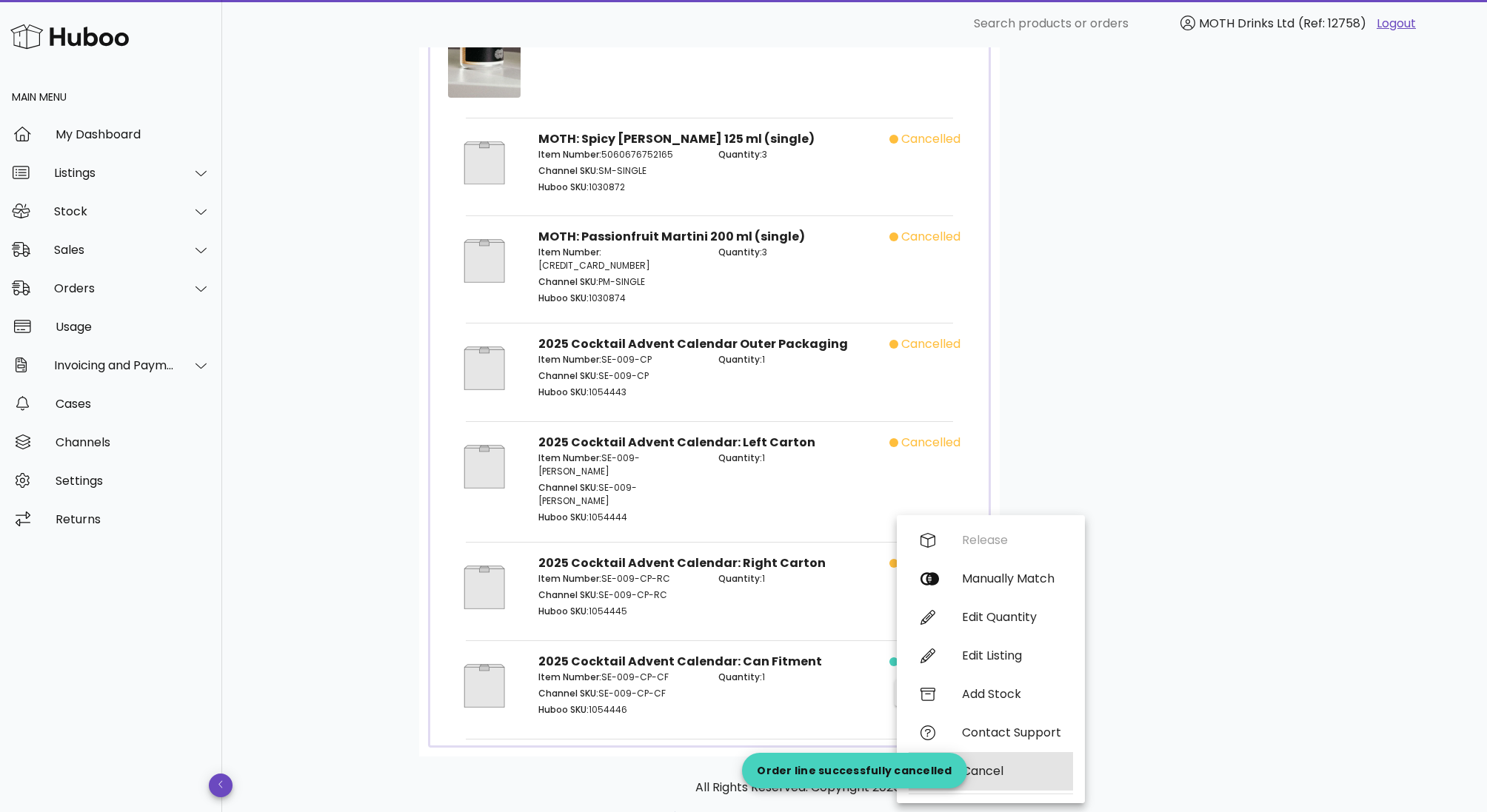
click at [978, 762] on div "Cancel" at bounding box center [991, 771] width 164 height 38
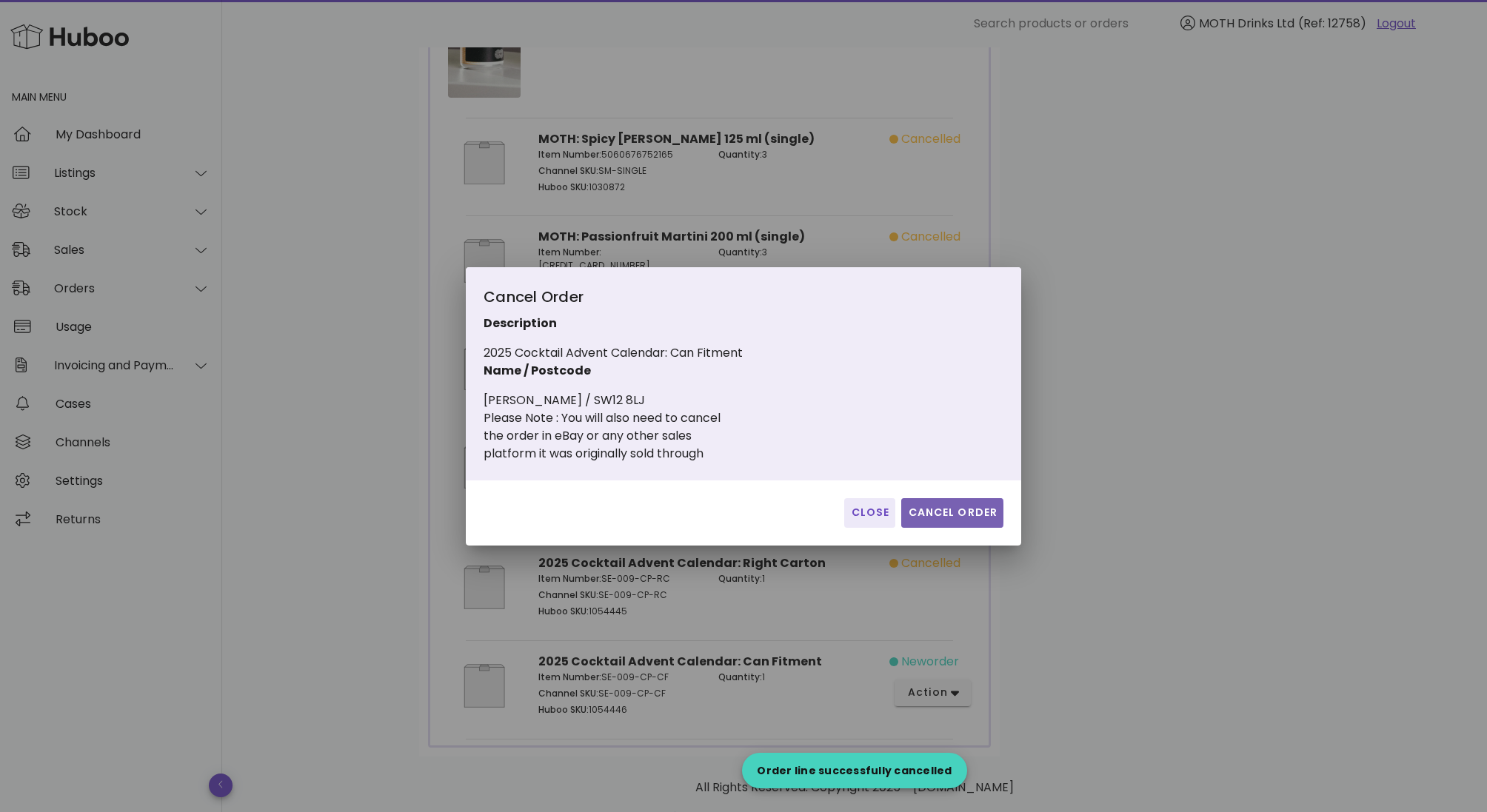
click at [961, 519] on span "Cancel Order" at bounding box center [952, 512] width 90 height 16
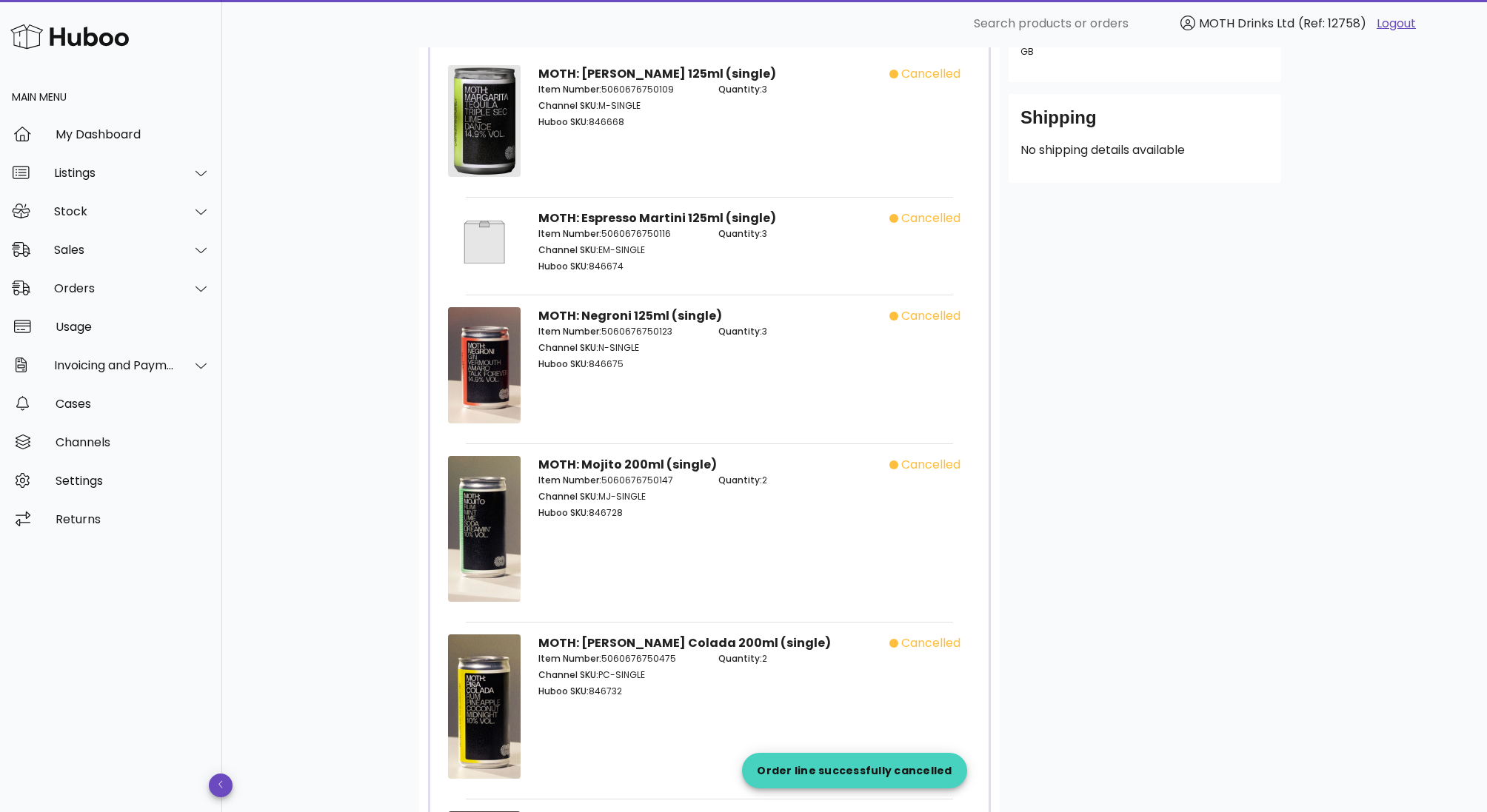
scroll to position [0, 0]
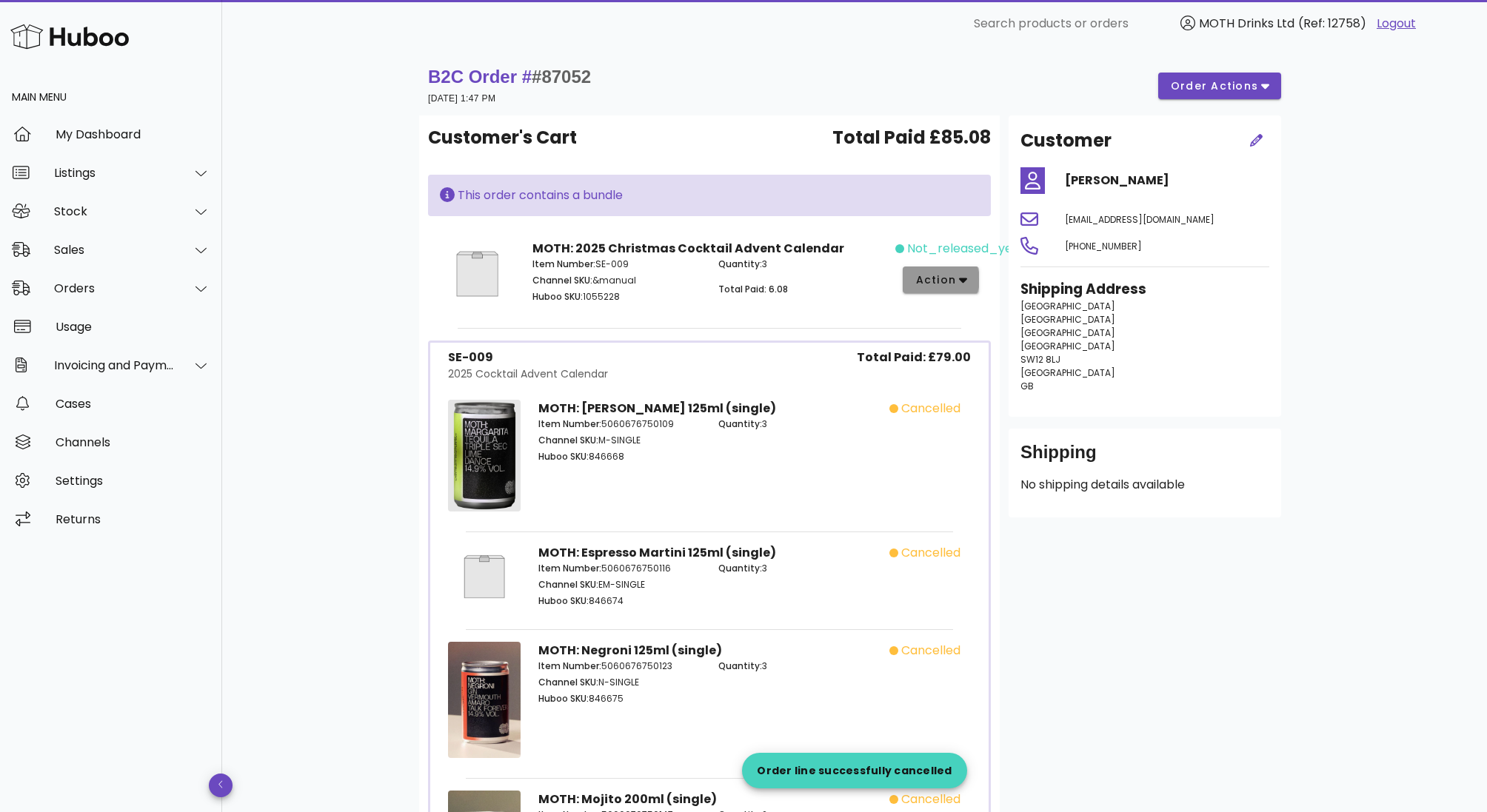
click at [932, 282] on span "action" at bounding box center [935, 280] width 42 height 16
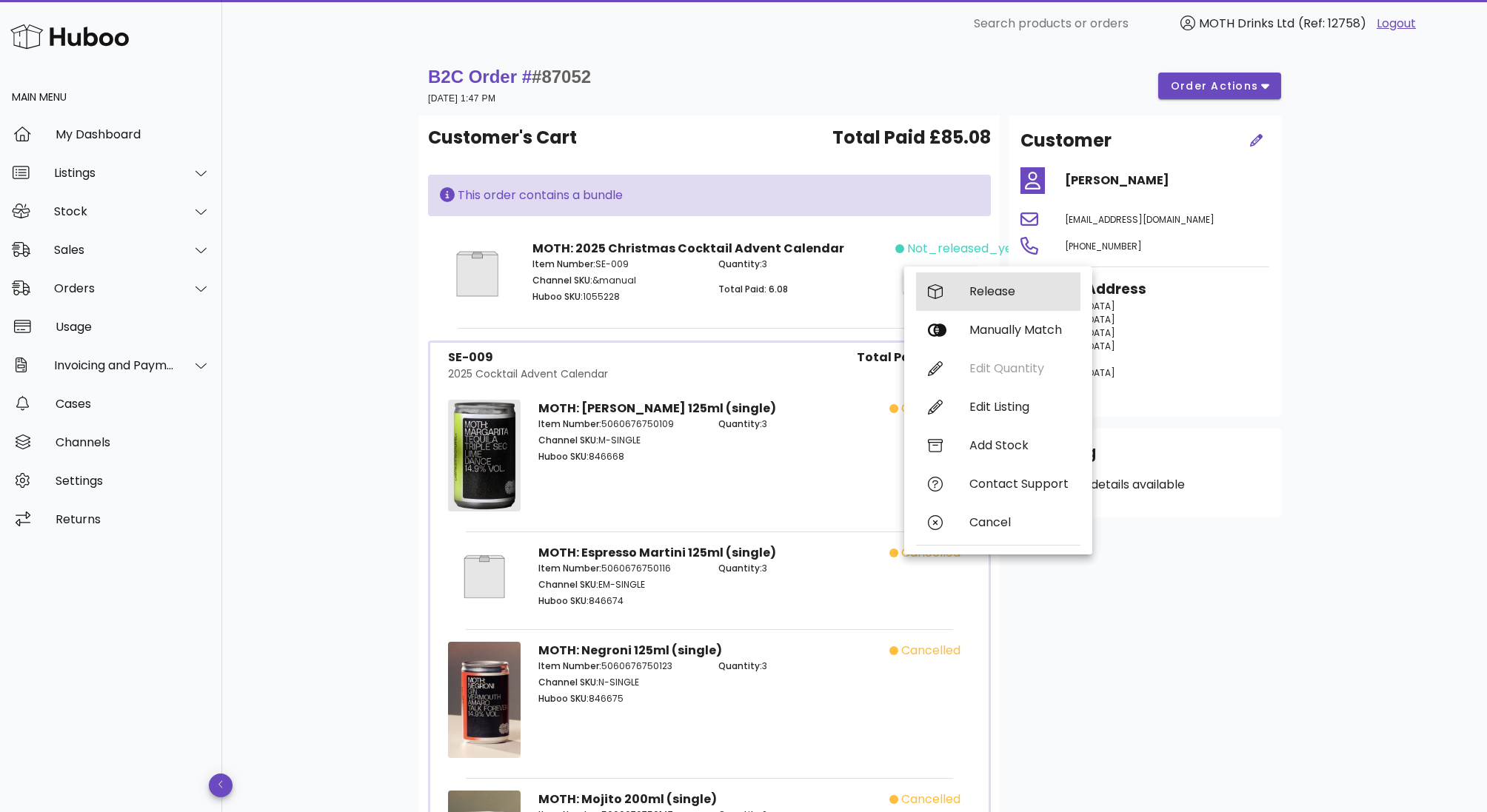
drag, startPoint x: 981, startPoint y: 285, endPoint x: 728, endPoint y: 228, distance: 259.3
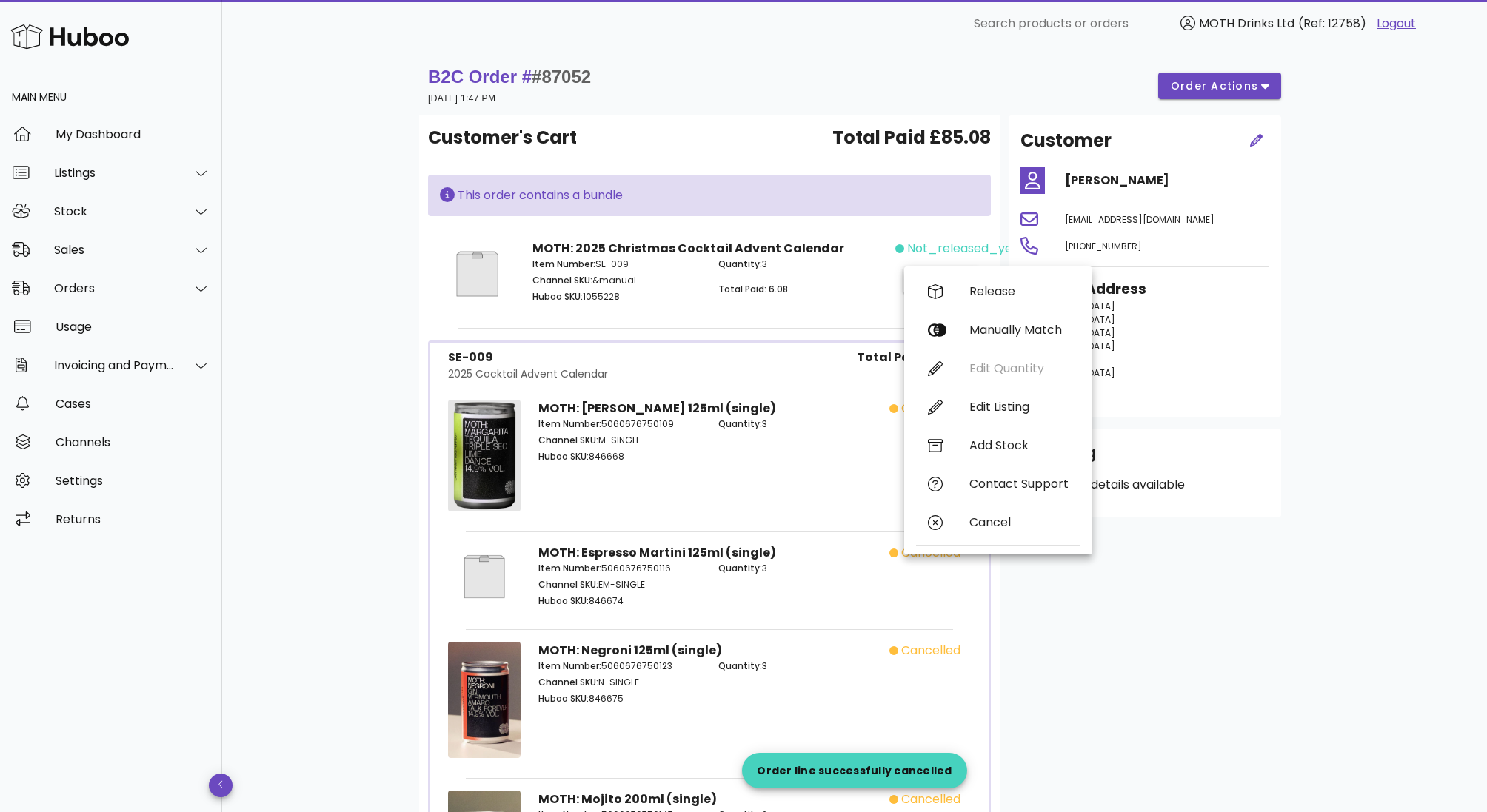
click at [730, 283] on p "Total Paid: 6.08" at bounding box center [802, 289] width 168 height 13
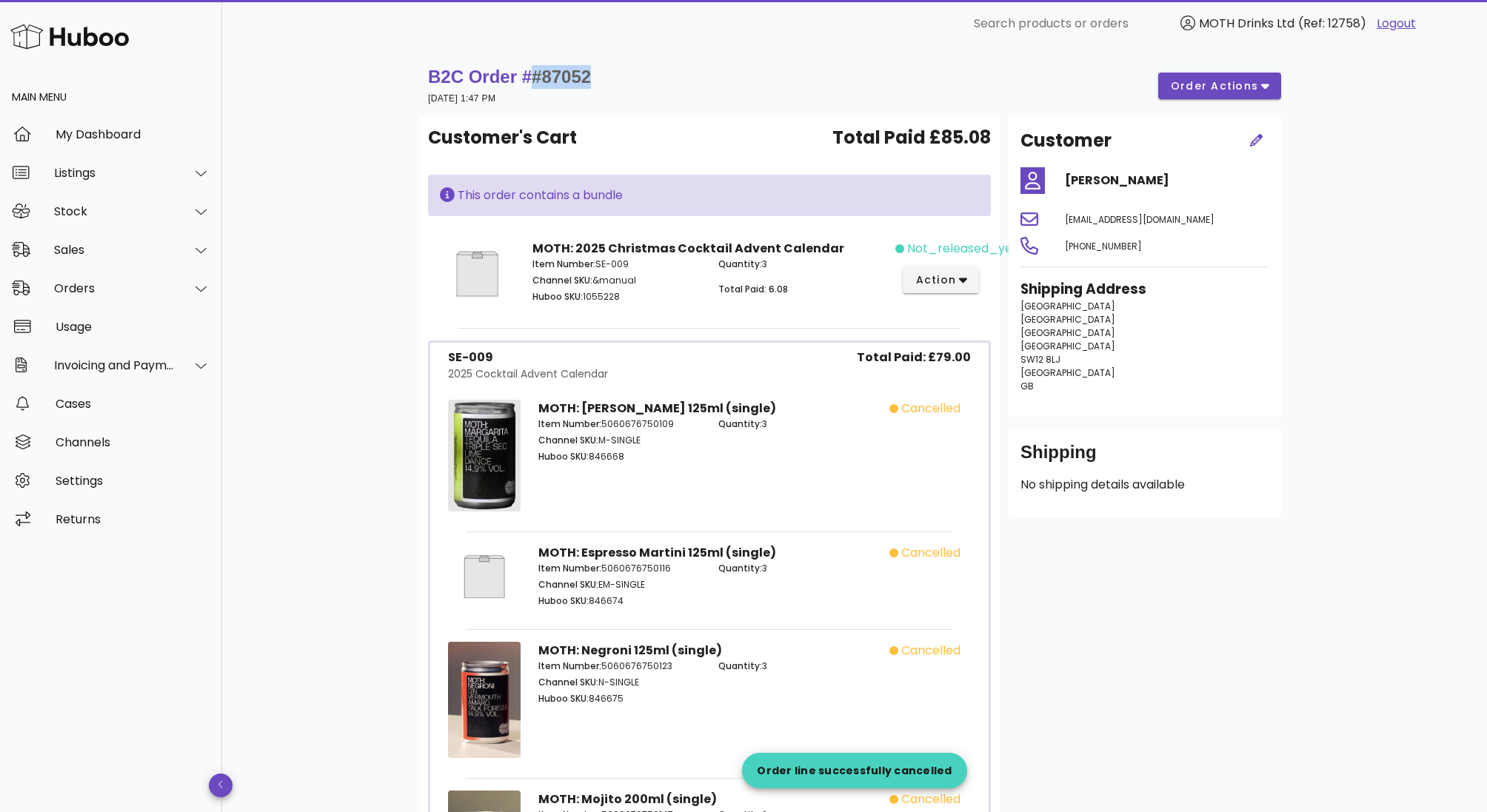
drag, startPoint x: 608, startPoint y: 82, endPoint x: 543, endPoint y: 82, distance: 65.0
click at [542, 82] on div "B2C Order # #87052 29 September 2025 at 1:47 PM order actions" at bounding box center [854, 86] width 853 height 42
click at [954, 267] on button "action" at bounding box center [941, 280] width 76 height 27
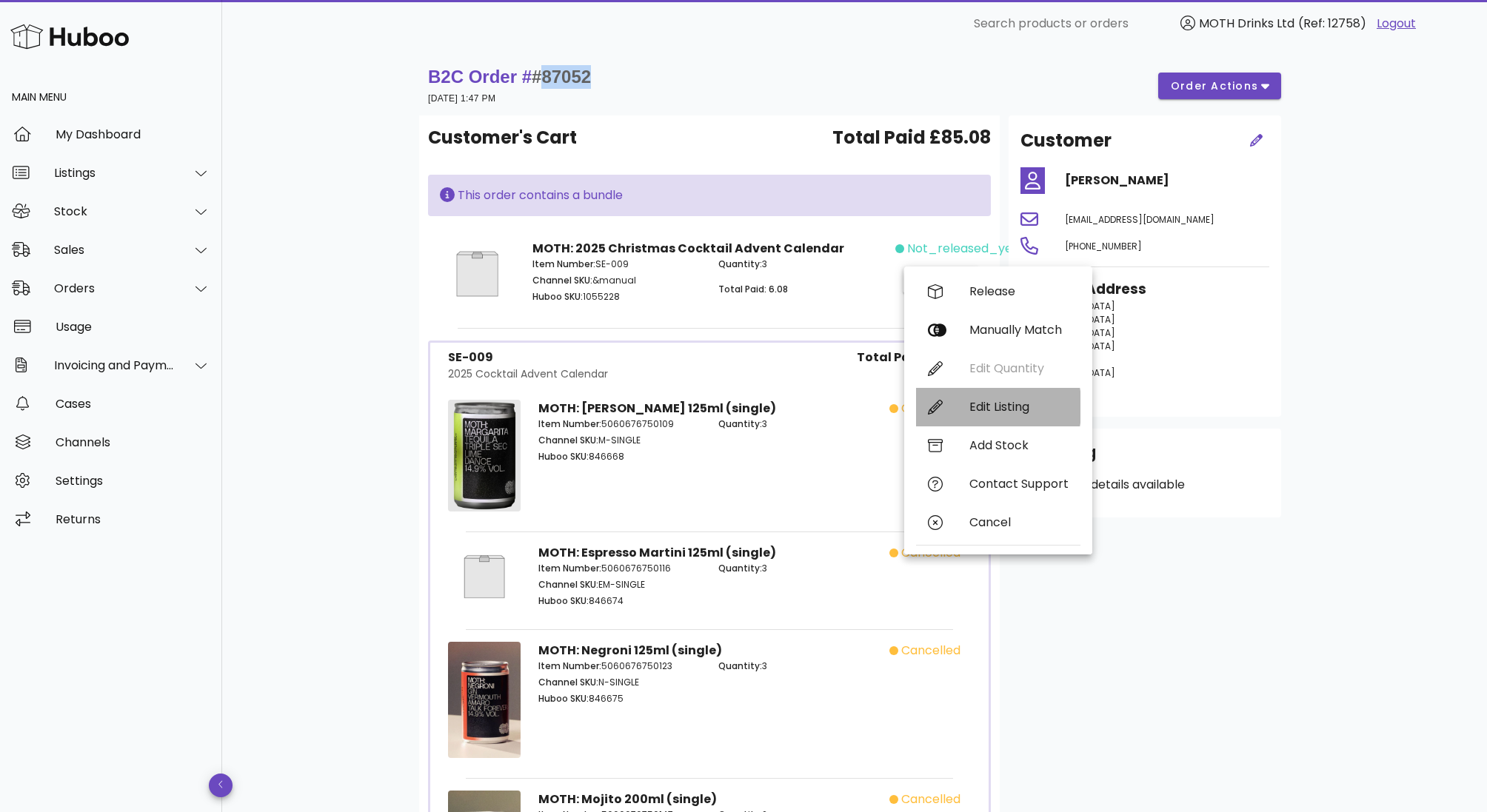
click at [979, 409] on div "Edit Listing" at bounding box center [1018, 406] width 99 height 14
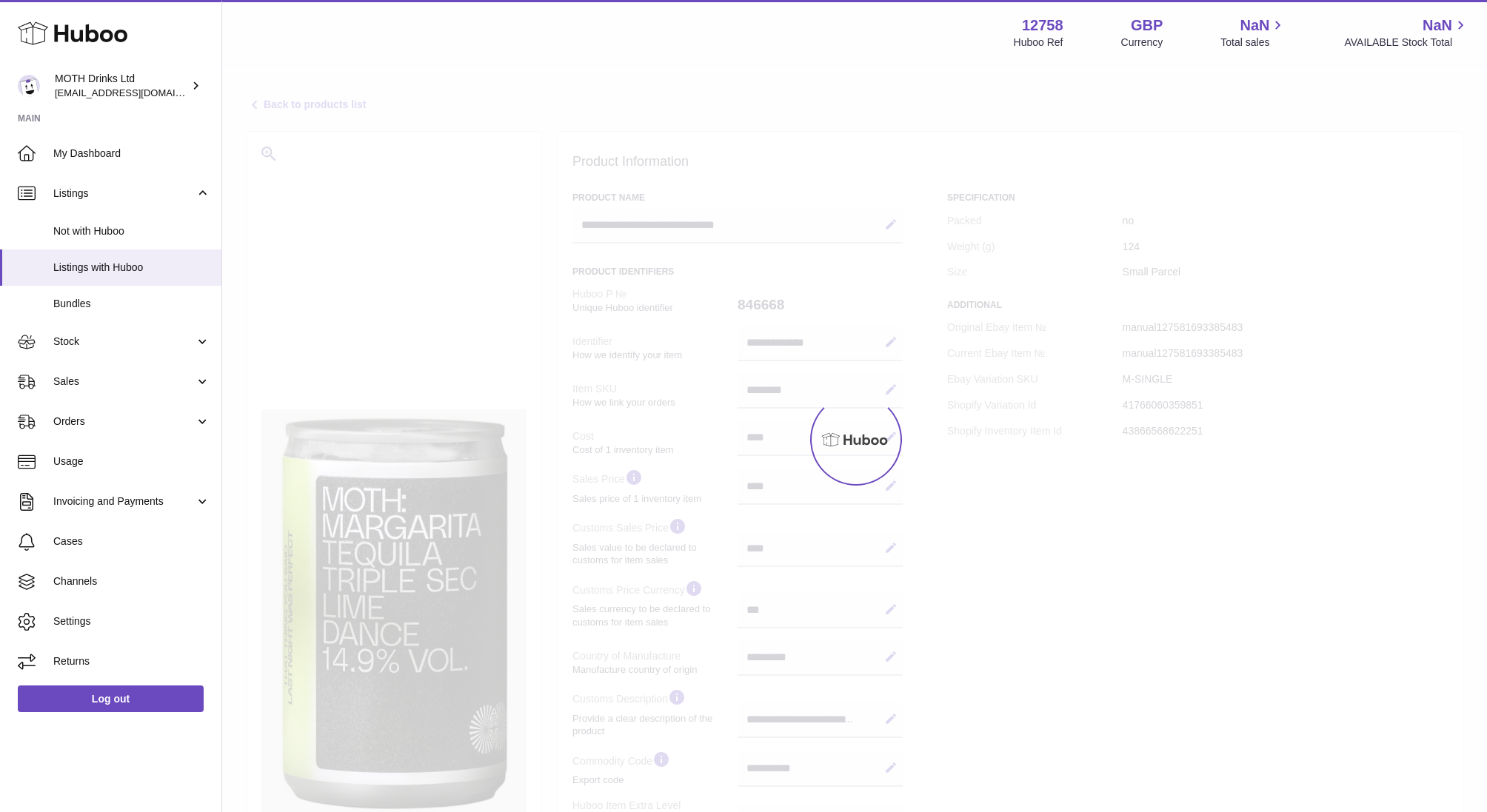
select select "***"
select select "****"
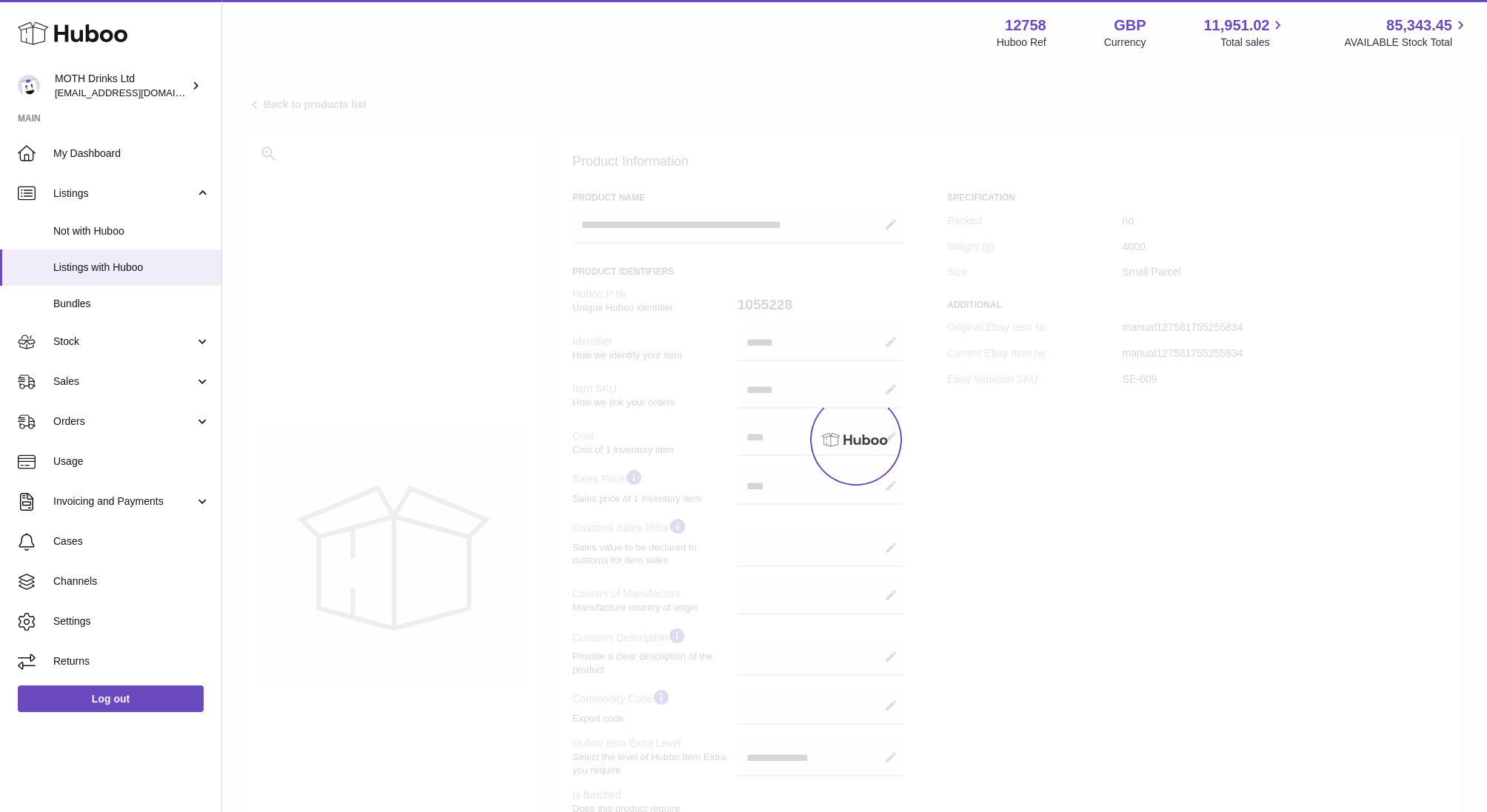
select select
select select "****"
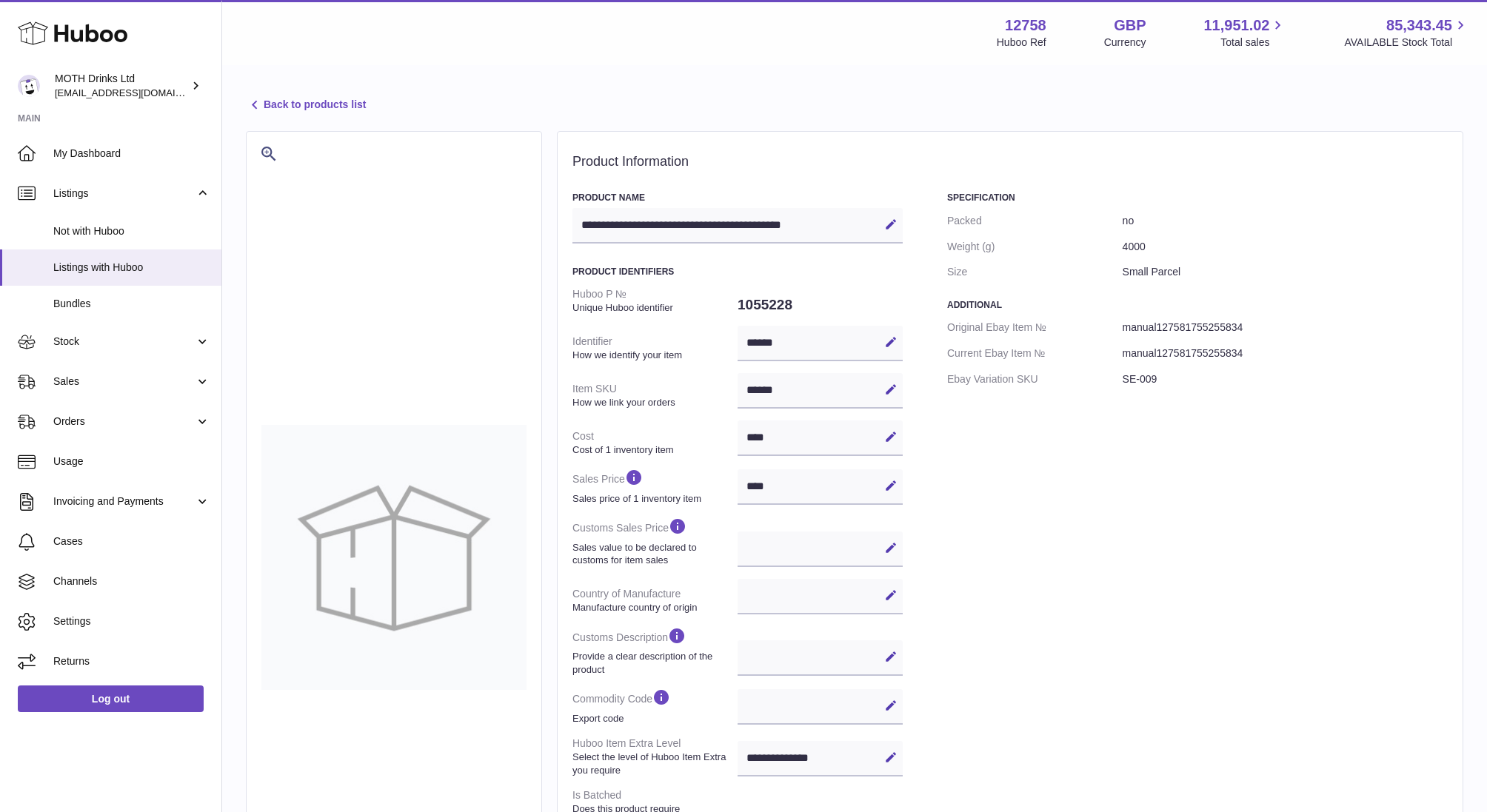
click at [299, 105] on link "Back to products list" at bounding box center [306, 105] width 120 height 18
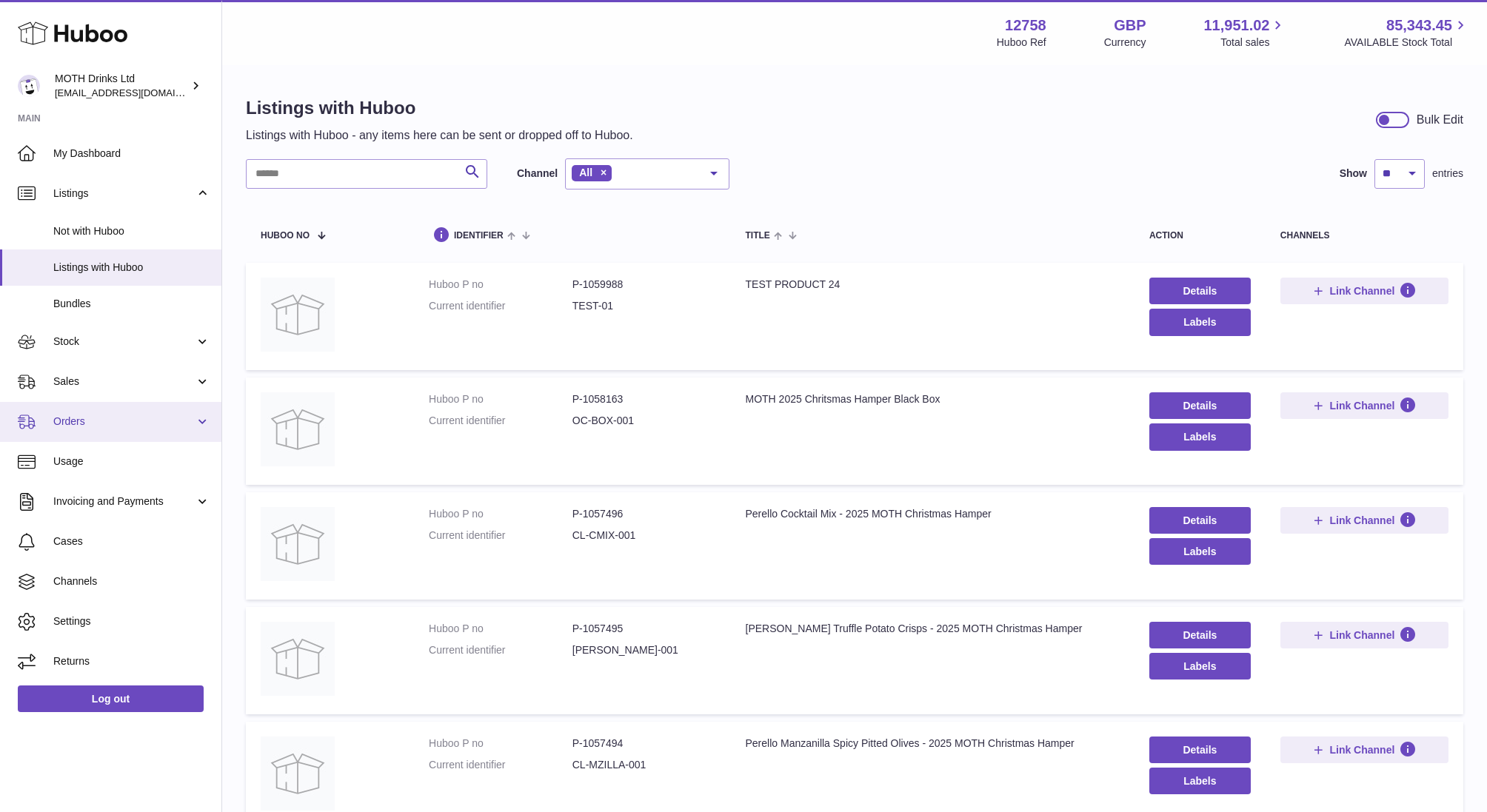
click at [106, 428] on span "Orders" at bounding box center [124, 421] width 142 height 14
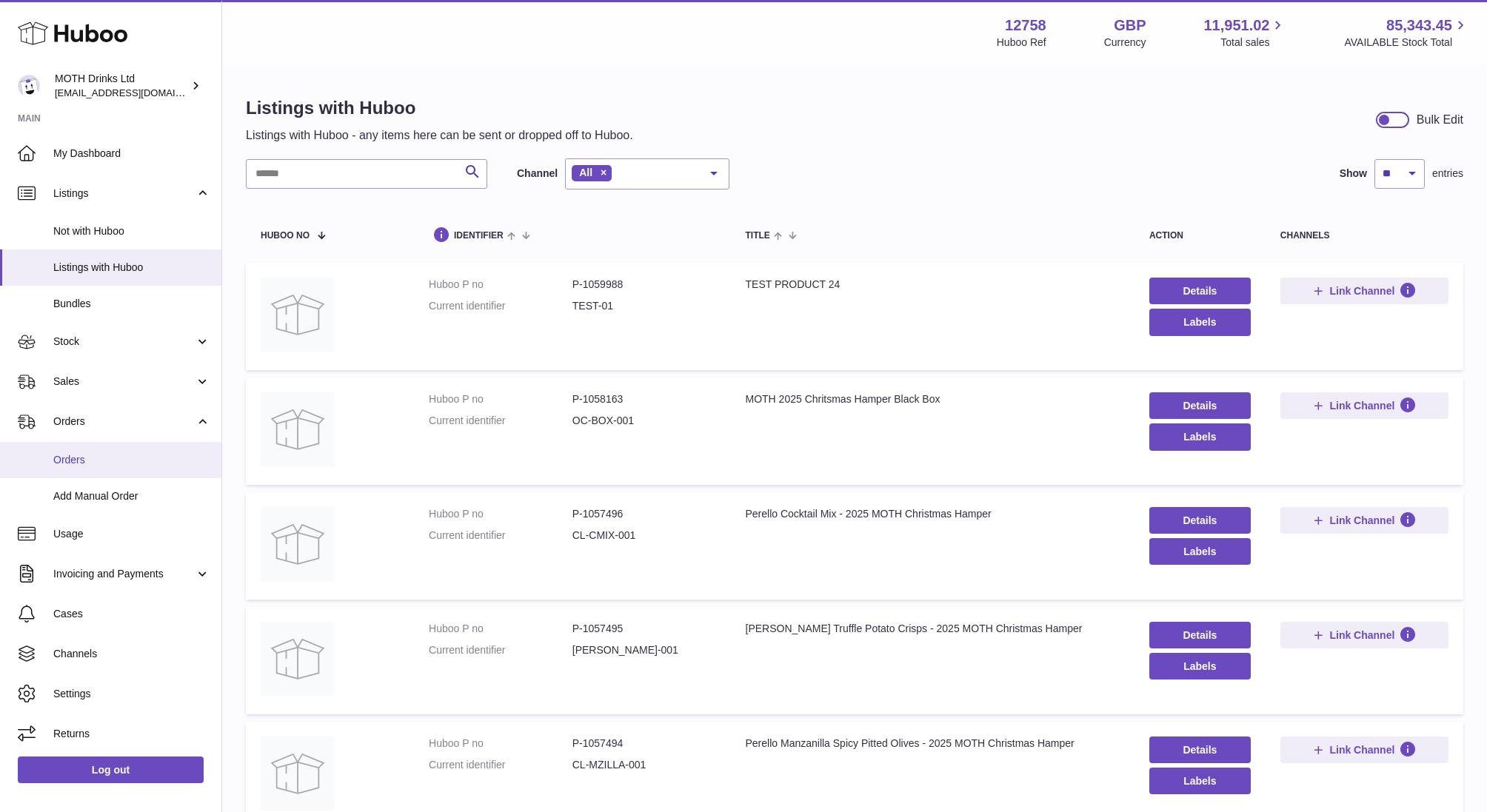
click at [91, 464] on span "Orders" at bounding box center [132, 460] width 157 height 14
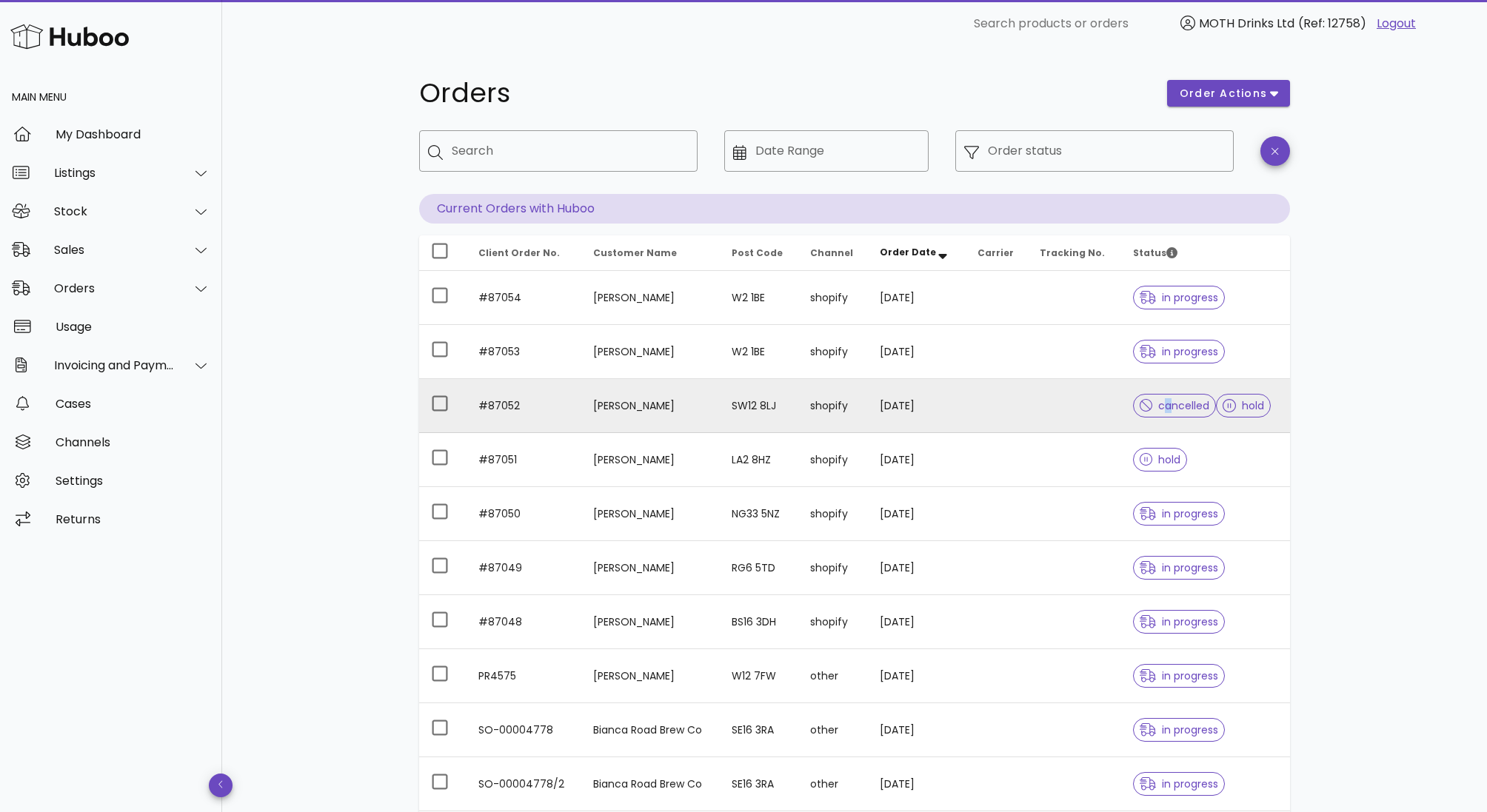
click at [1157, 410] on span "cancelled" at bounding box center [1175, 406] width 70 height 11
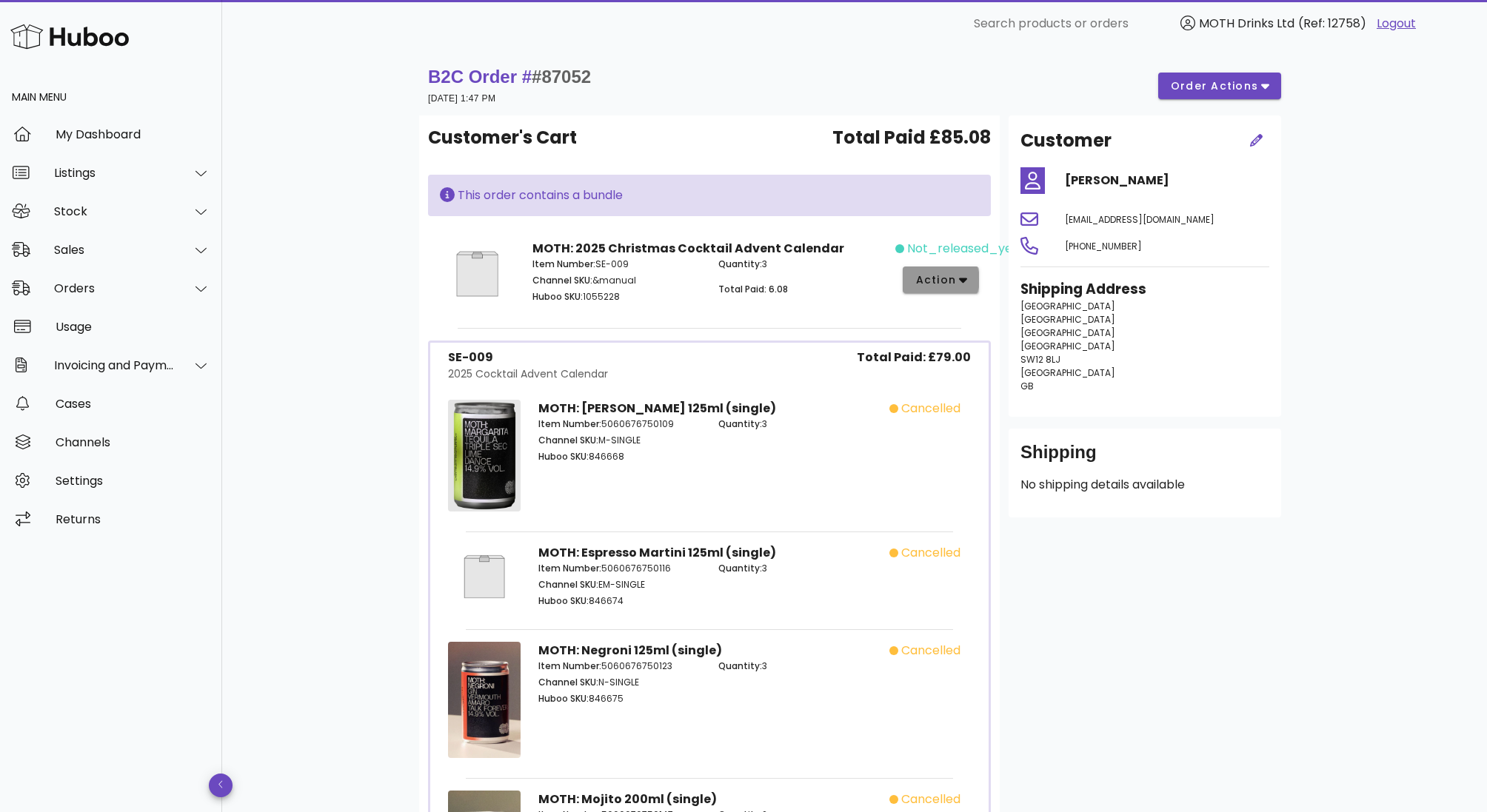
click at [950, 281] on span "action" at bounding box center [935, 280] width 42 height 16
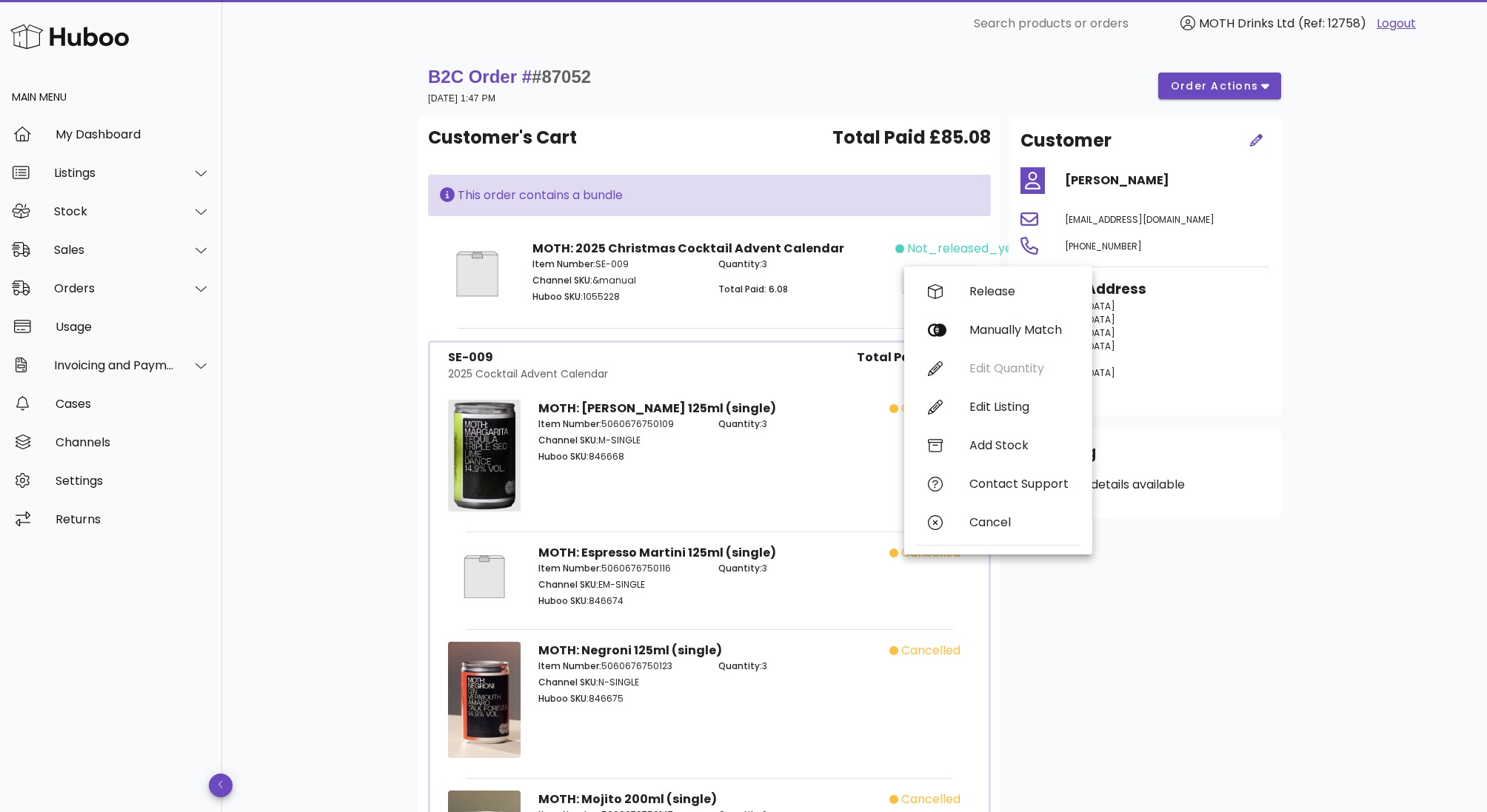
click at [827, 276] on div "Quantity: 3 Total Paid: 6.08" at bounding box center [802, 282] width 186 height 68
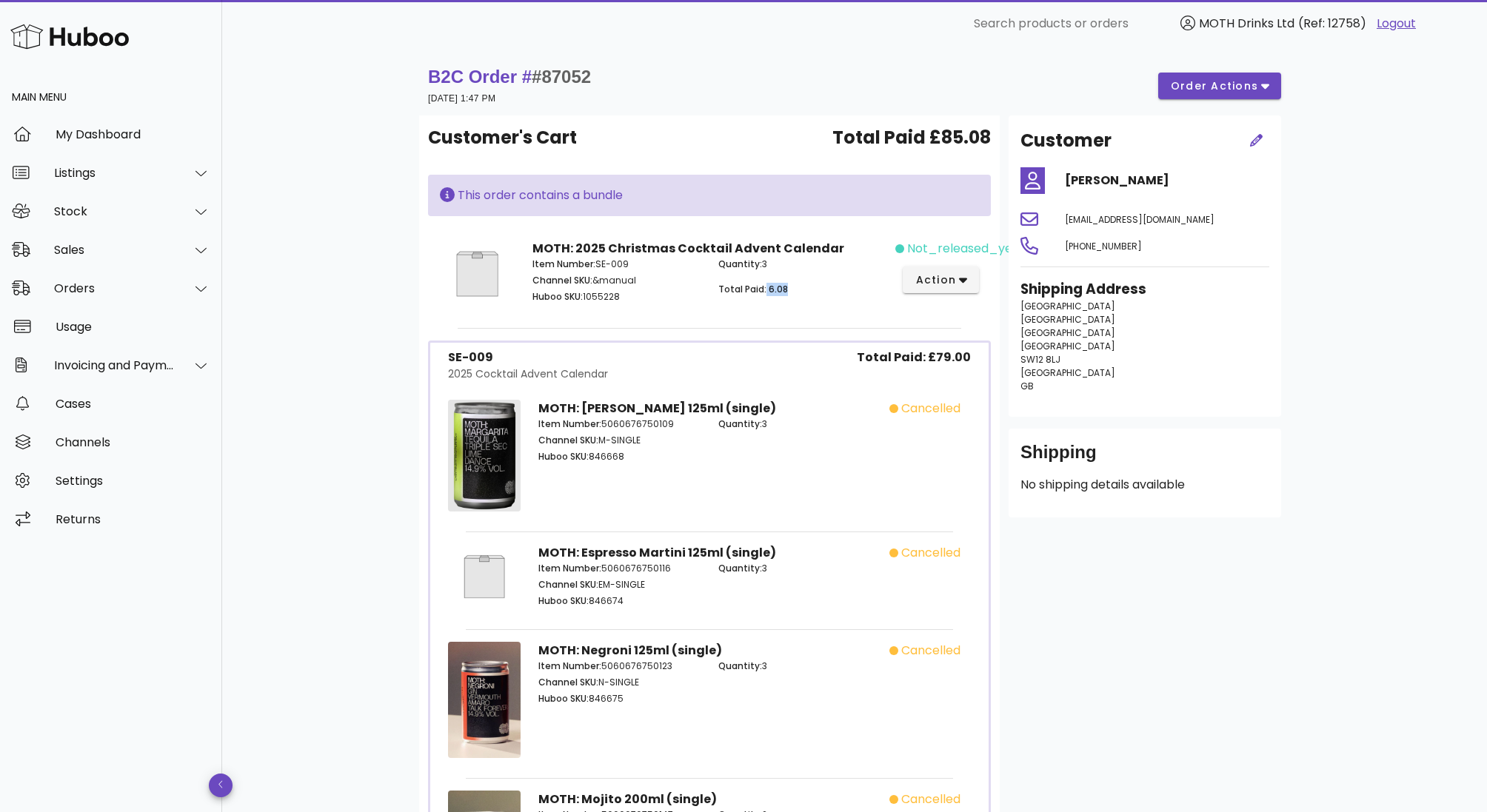
drag, startPoint x: 765, startPoint y: 293, endPoint x: 799, endPoint y: 293, distance: 34.0
click at [799, 293] on p "Total Paid: 6.08" at bounding box center [802, 289] width 168 height 13
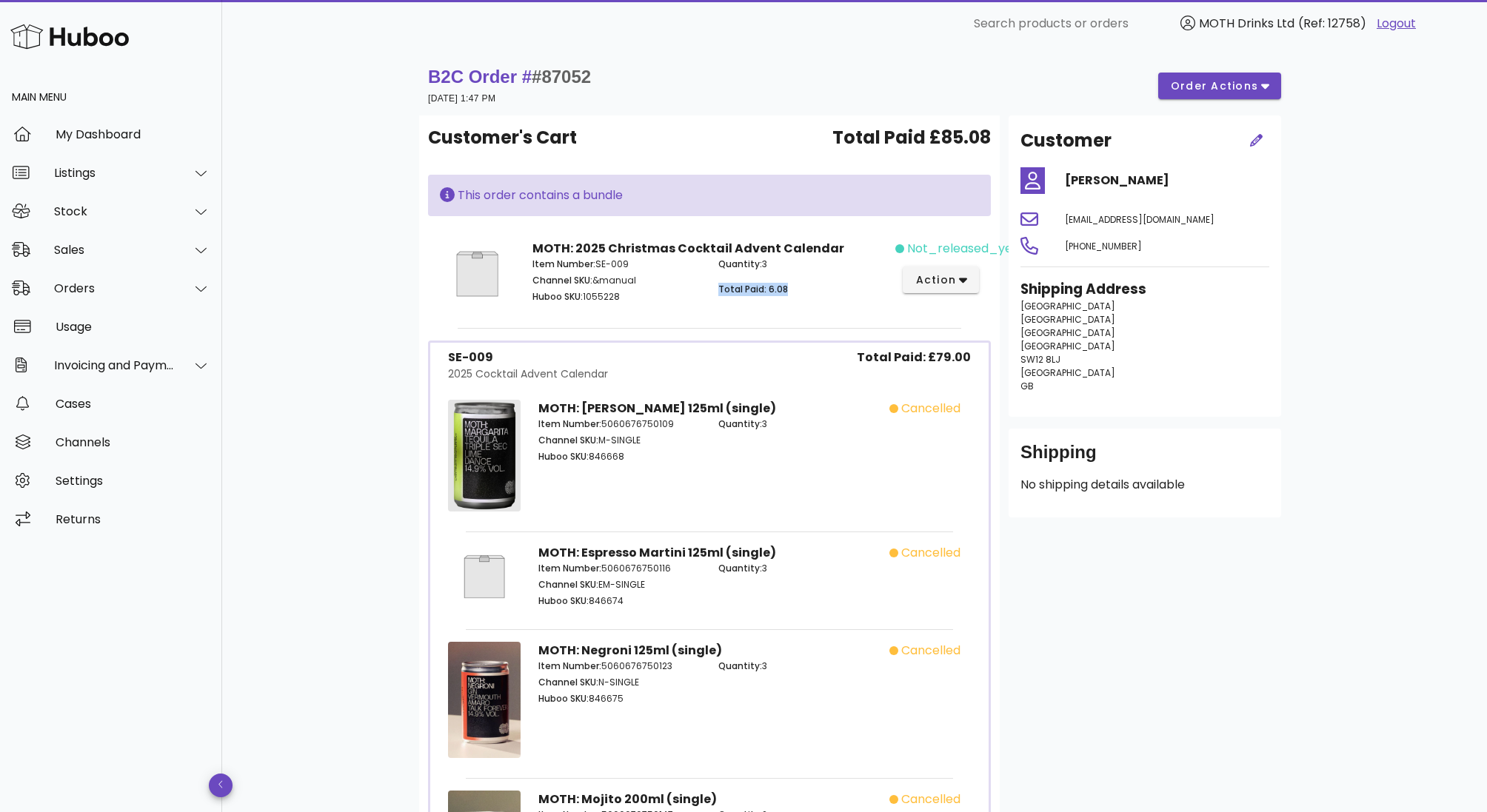
click at [799, 293] on p "Total Paid: 6.08" at bounding box center [802, 289] width 168 height 13
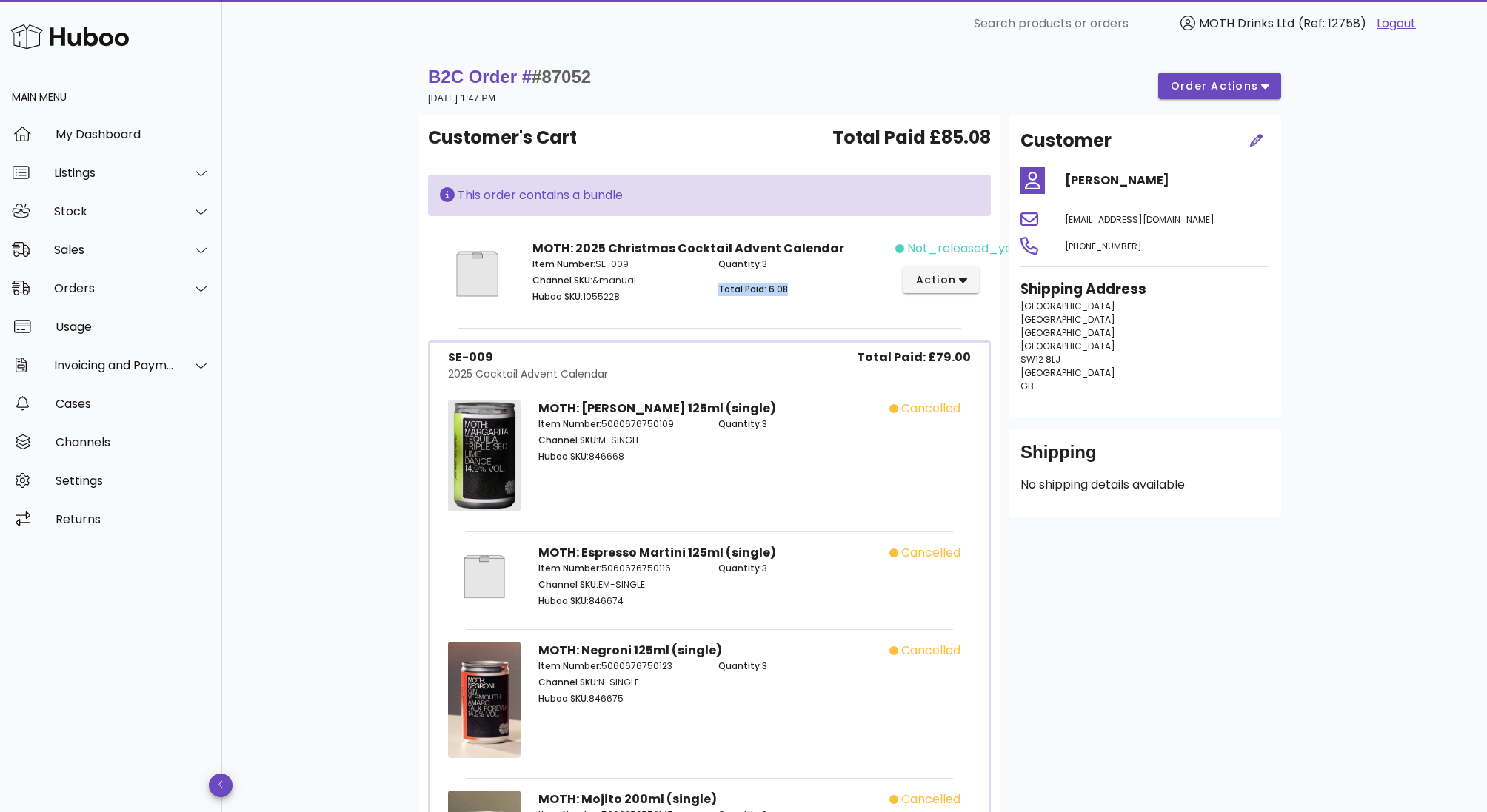
click at [799, 293] on p "Total Paid: 6.08" at bounding box center [802, 289] width 168 height 13
click at [963, 277] on icon "button" at bounding box center [963, 280] width 8 height 13
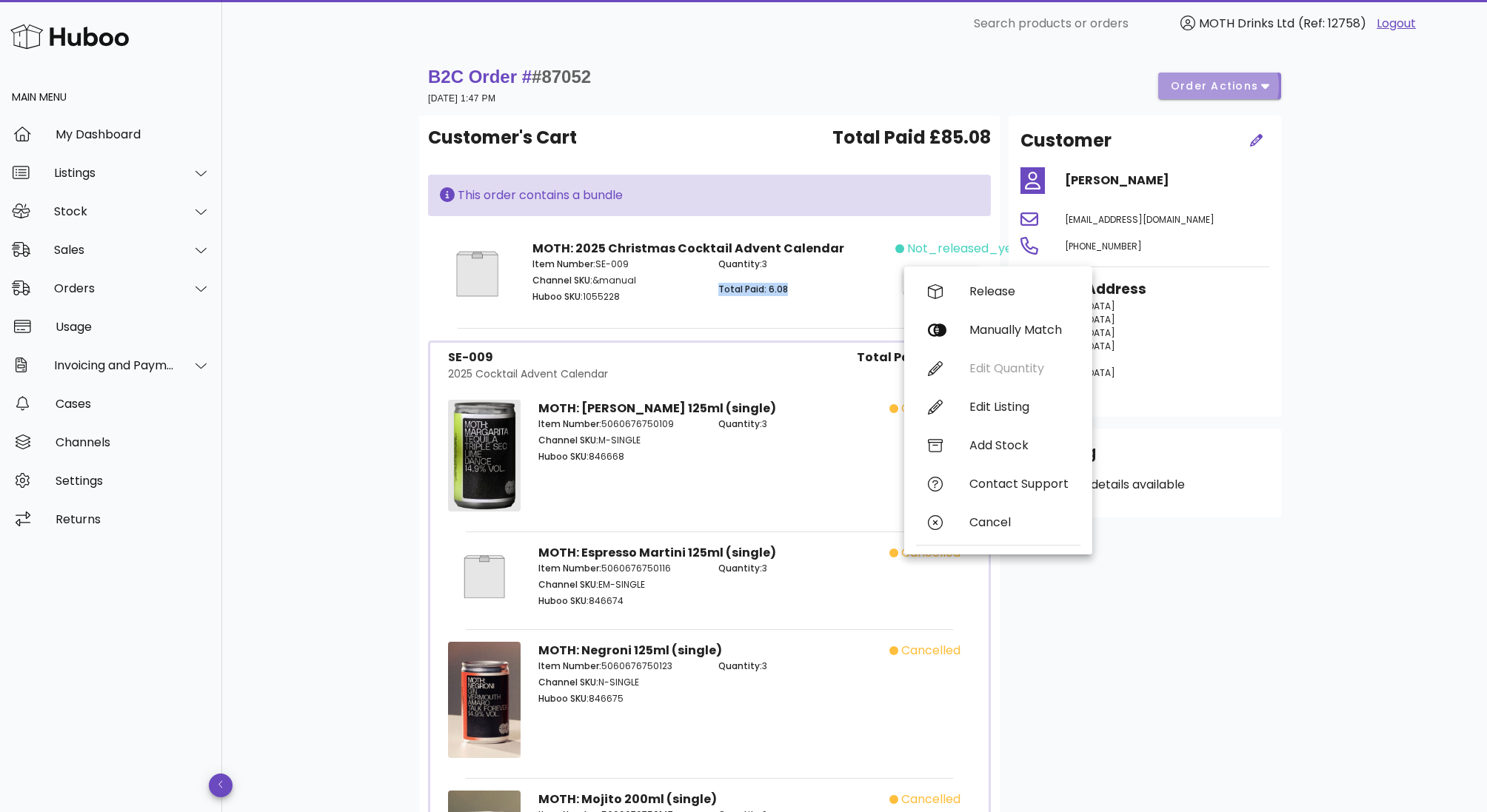
click at [1202, 96] on button "order actions" at bounding box center [1220, 86] width 123 height 27
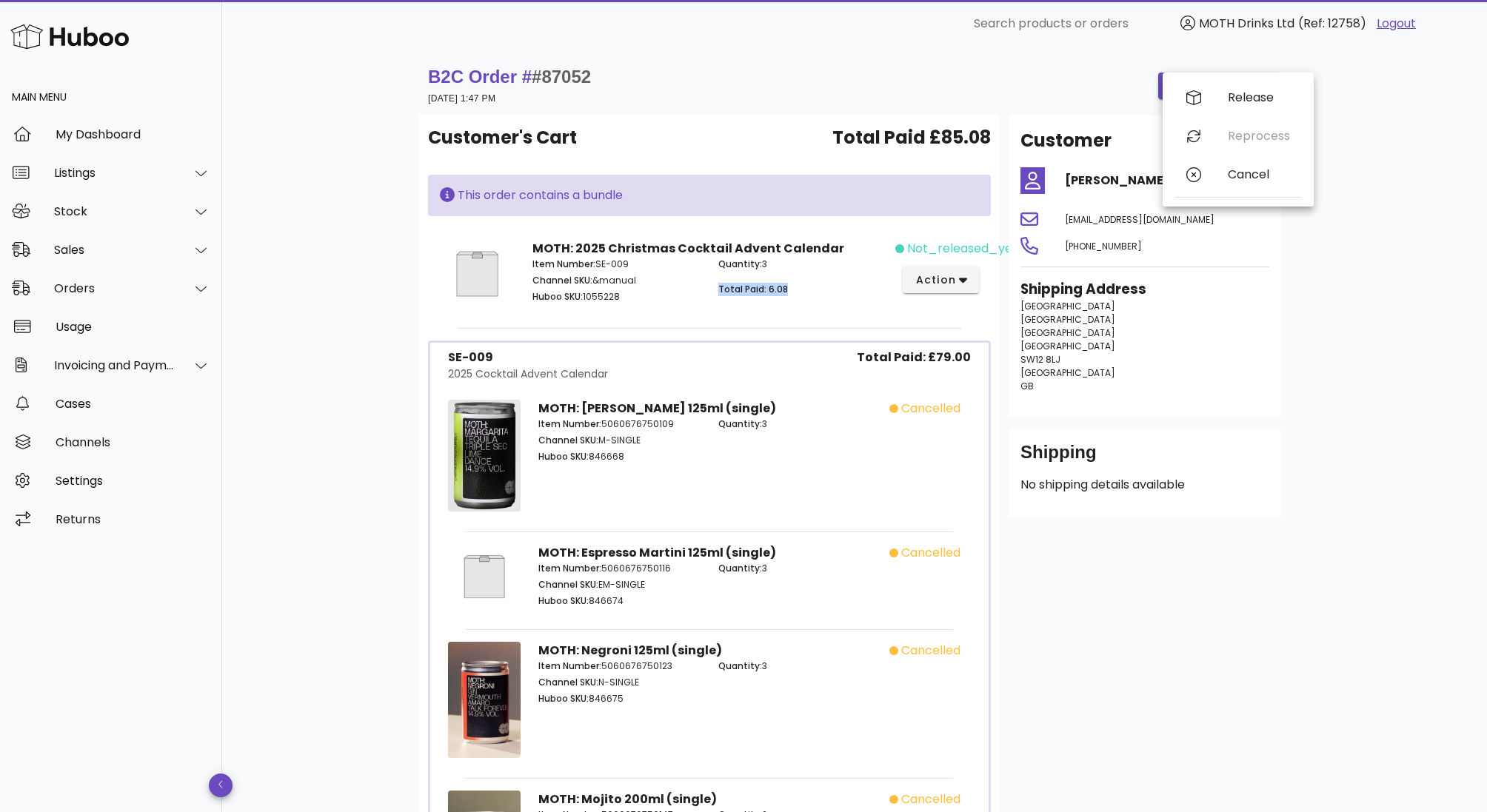
click at [822, 300] on div "Quantity: 3 Total Paid: 6.08" at bounding box center [802, 282] width 186 height 68
click at [770, 263] on p "Quantity: 3" at bounding box center [802, 264] width 168 height 13
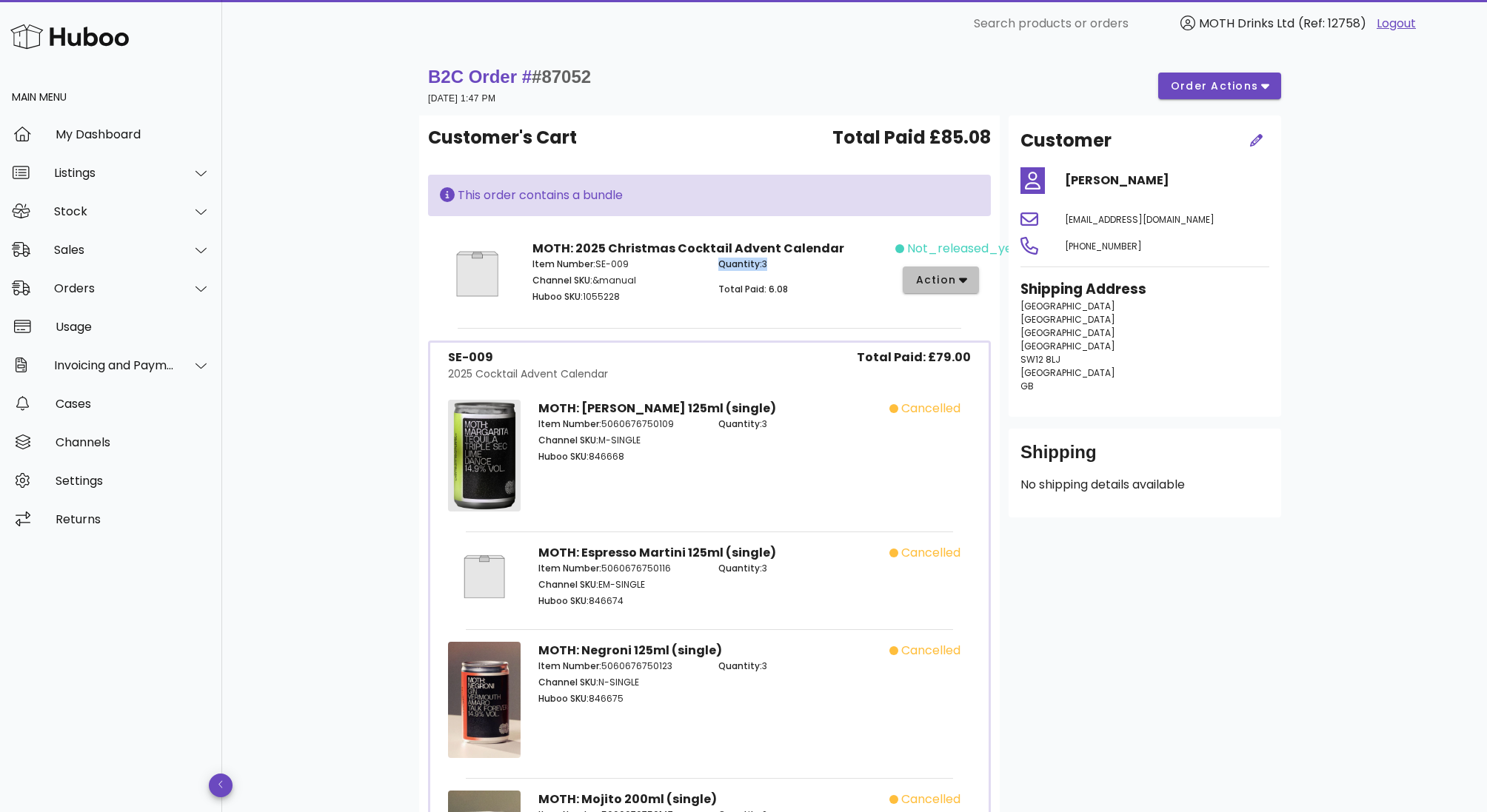
click at [959, 280] on icon "button" at bounding box center [963, 280] width 8 height 13
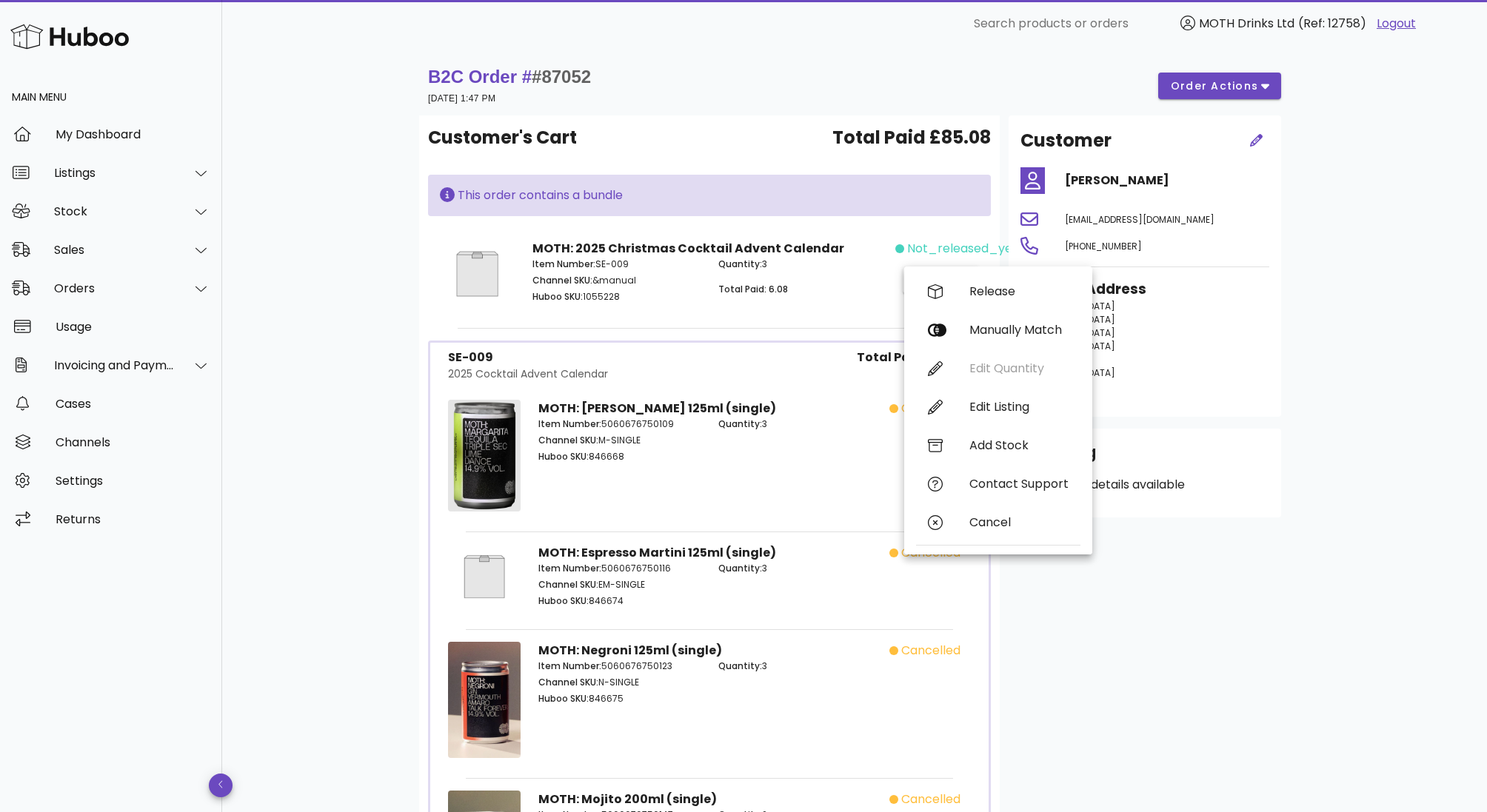
click at [727, 391] on div "MOTH: Margarita 125ml (single) Item Number: 5060676750109 Channel SKU: M-SINGLE…" at bounding box center [709, 458] width 361 height 134
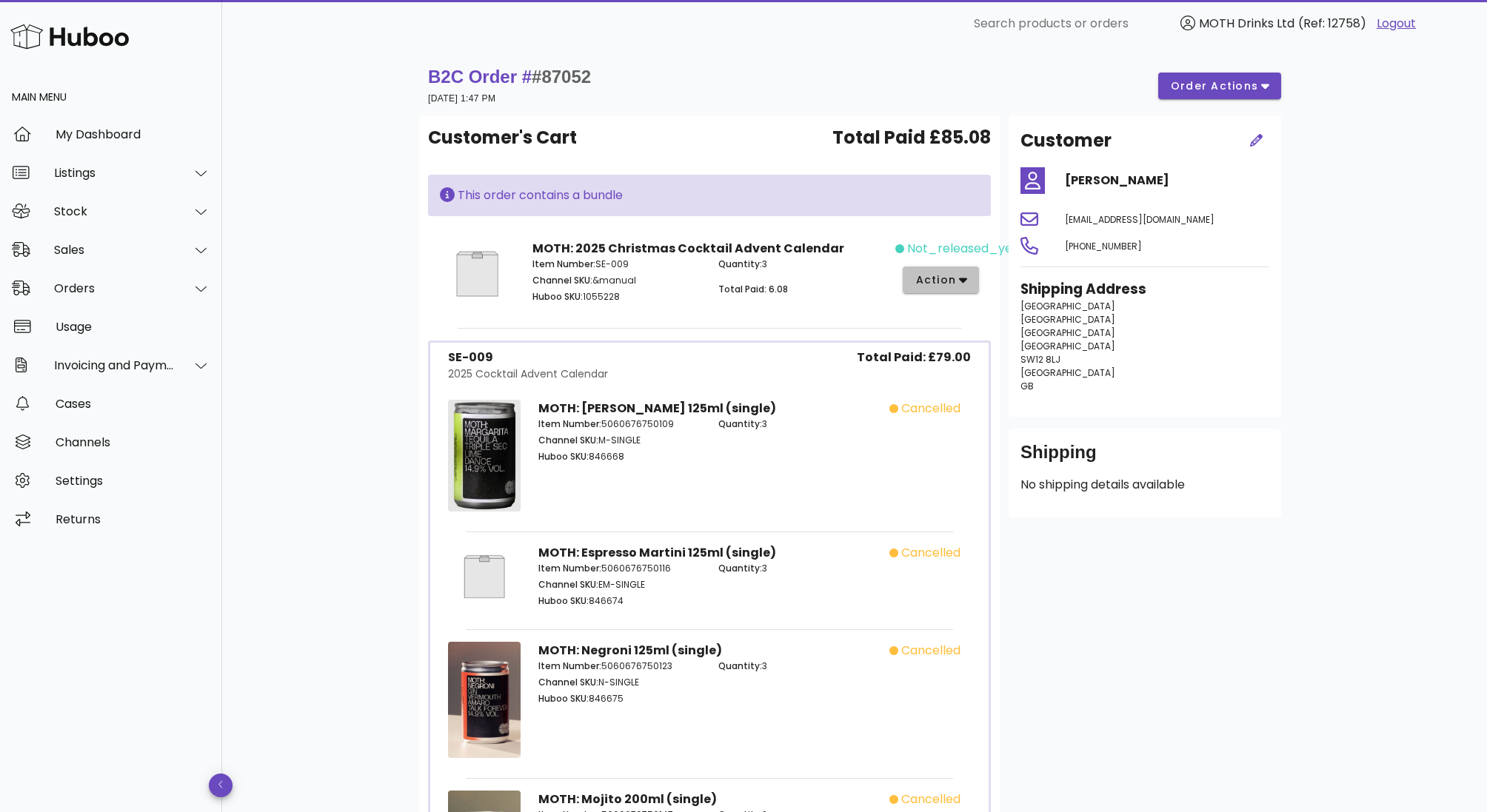
click at [934, 280] on span "action" at bounding box center [935, 280] width 42 height 16
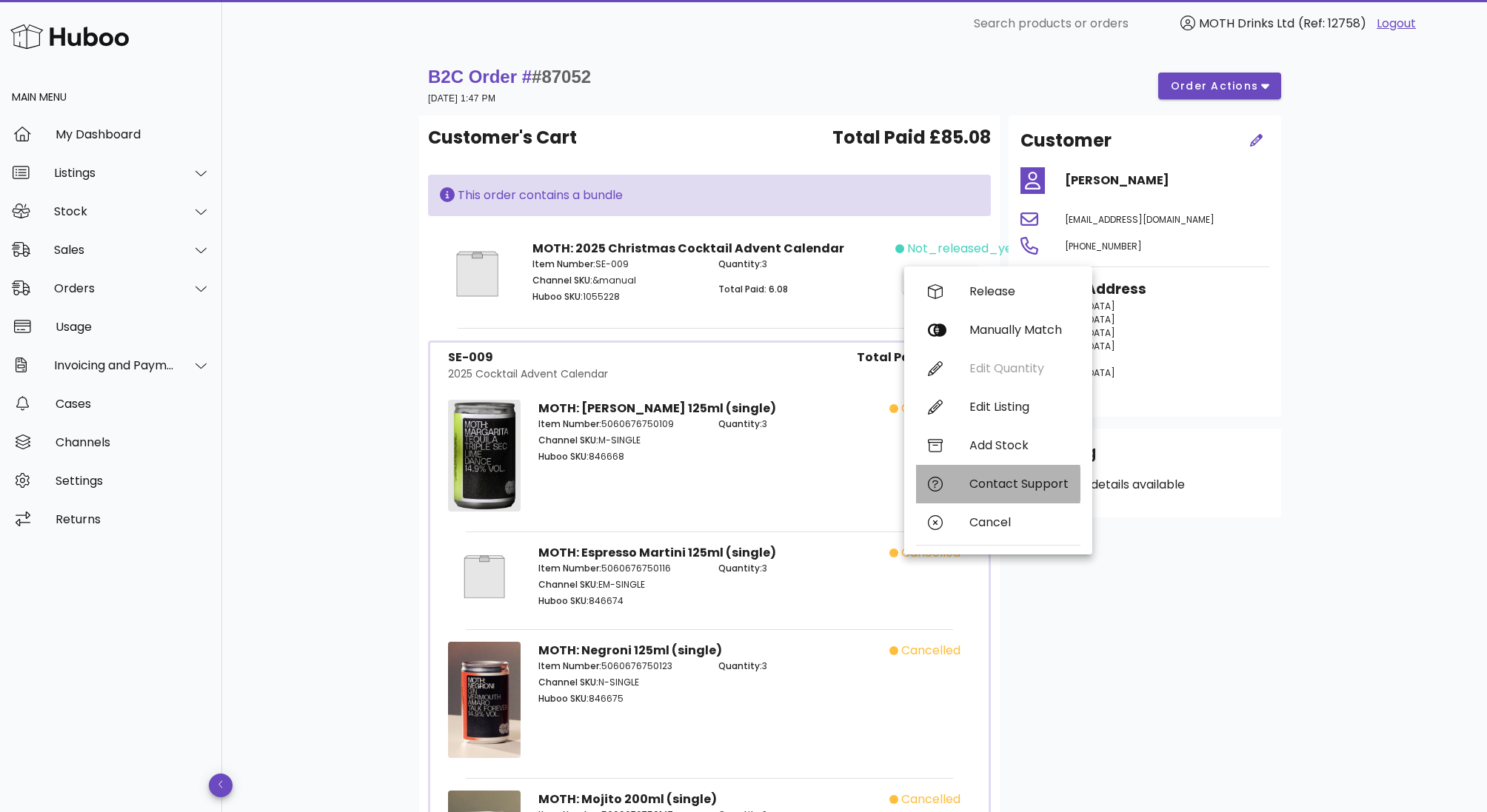
click at [974, 495] on div "Contact Support" at bounding box center [998, 484] width 164 height 38
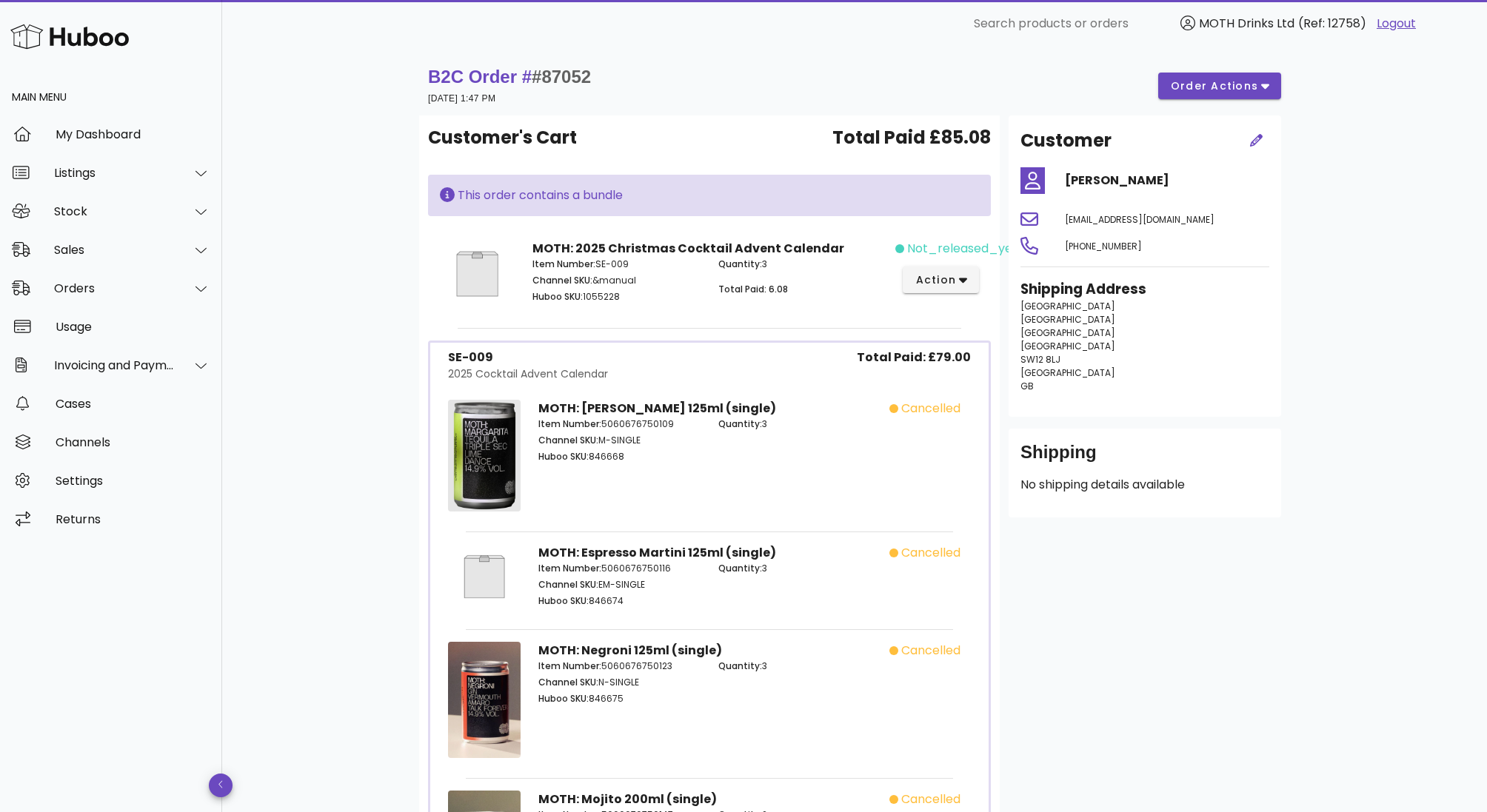
click at [950, 295] on div "not_released_yet action" at bounding box center [941, 276] width 92 height 91
click at [950, 284] on span "action" at bounding box center [935, 280] width 42 height 16
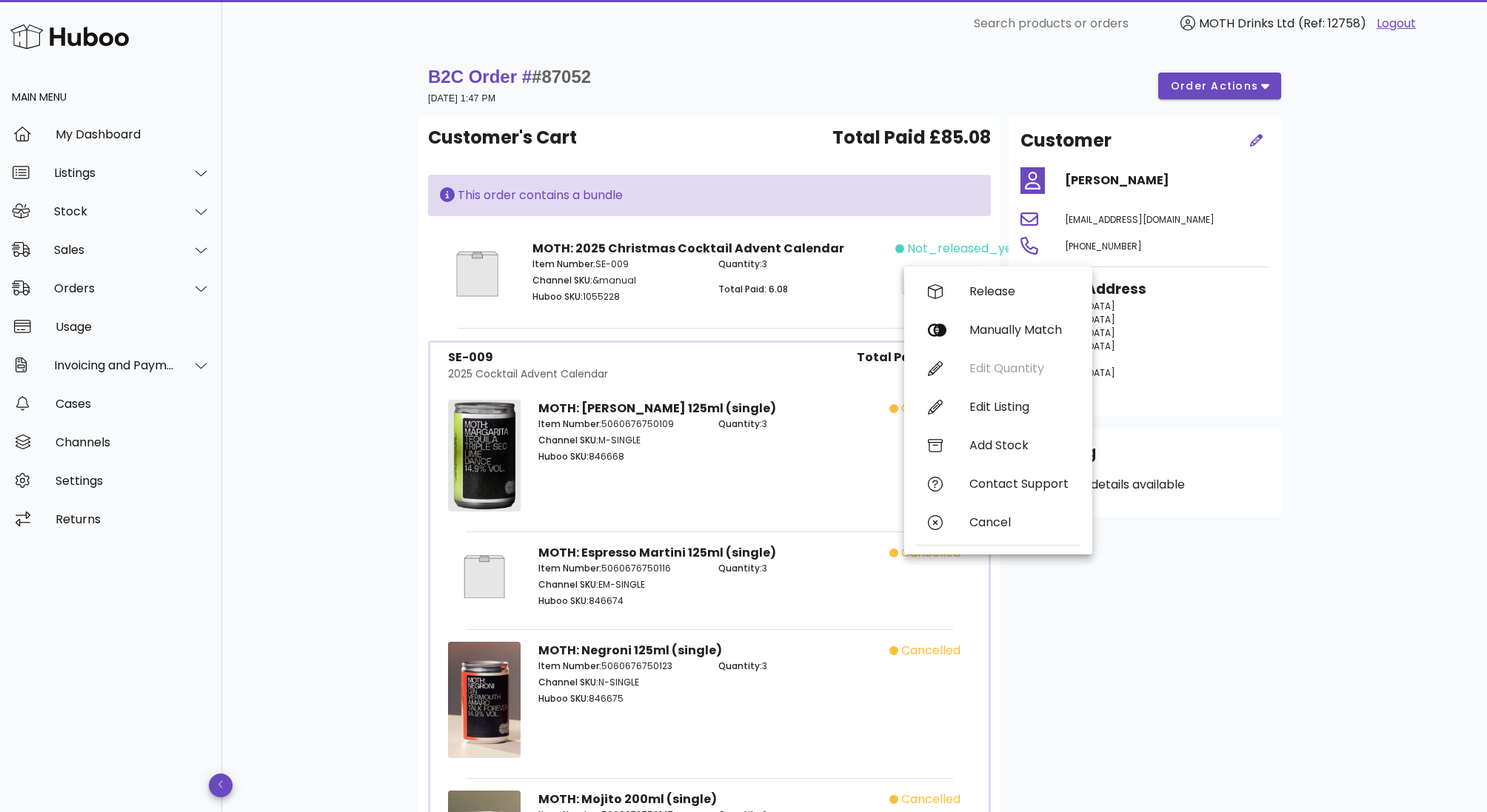
click at [741, 388] on div "MOTH: Margarita 125ml (single) Item Number: 5060676750109 Channel SKU: M-SINGLE…" at bounding box center [709, 457] width 546 height 140
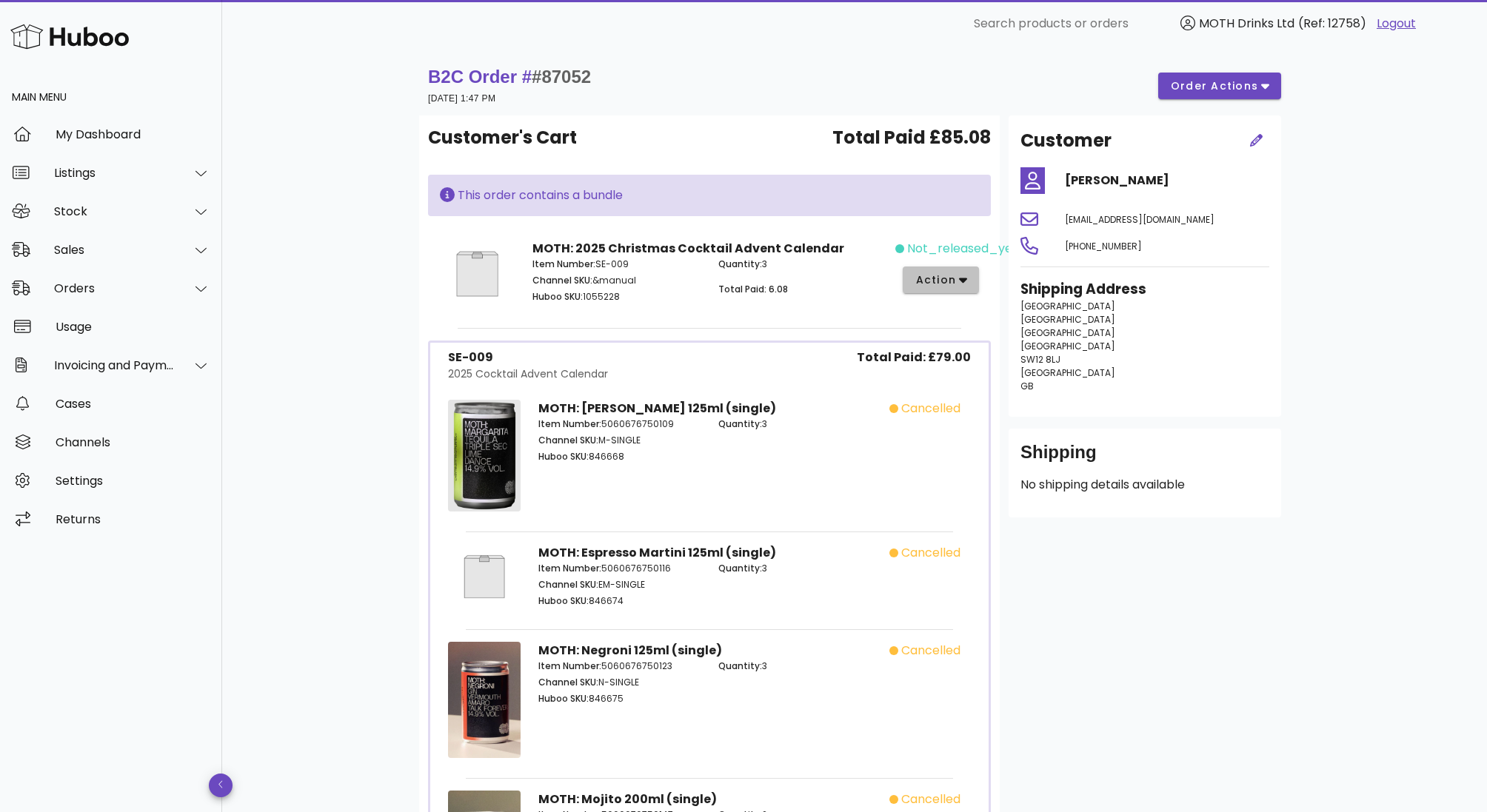
click at [958, 277] on span "action" at bounding box center [941, 280] width 52 height 16
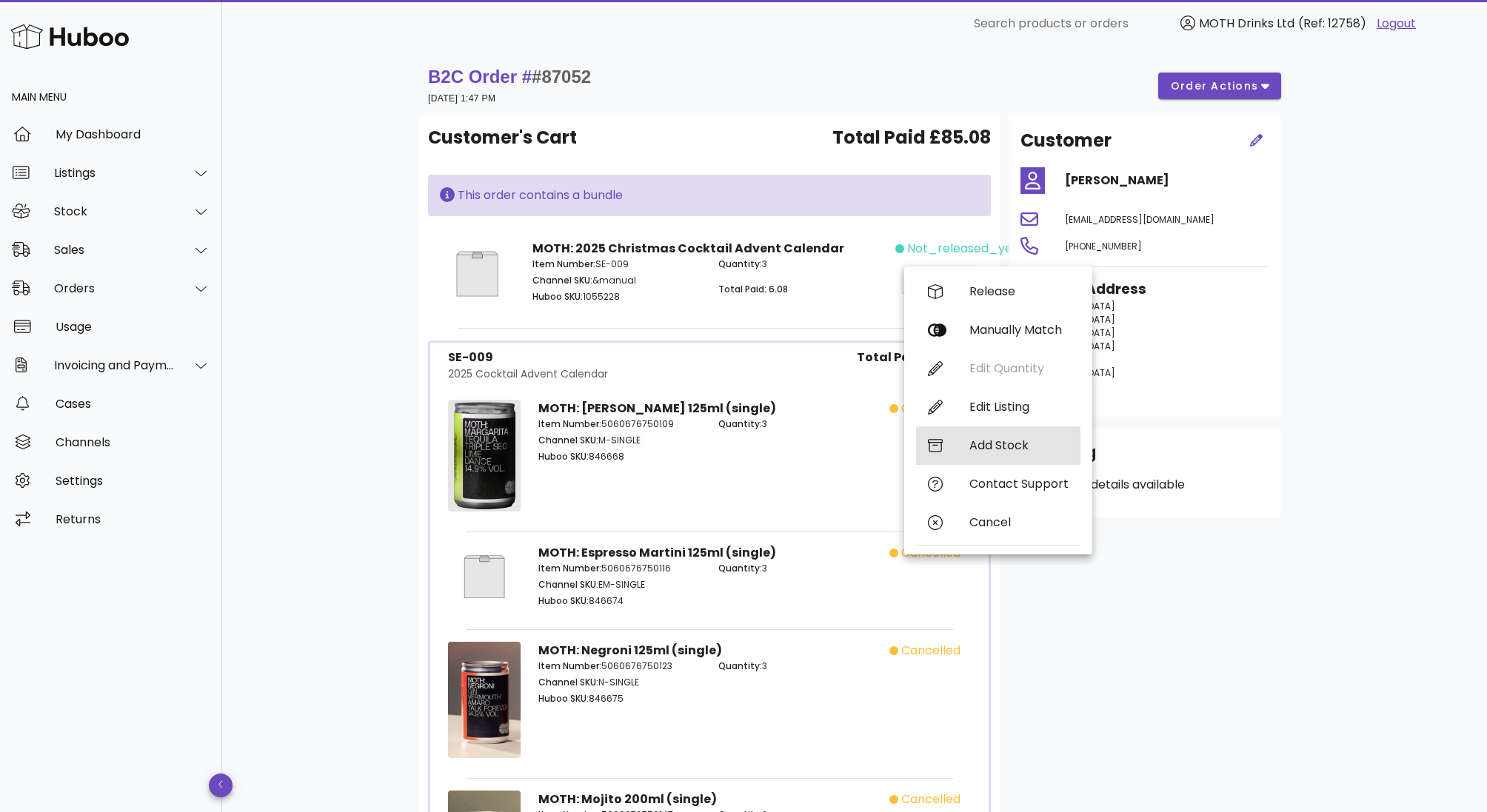
click at [1001, 451] on div "Add Stock" at bounding box center [1018, 445] width 99 height 14
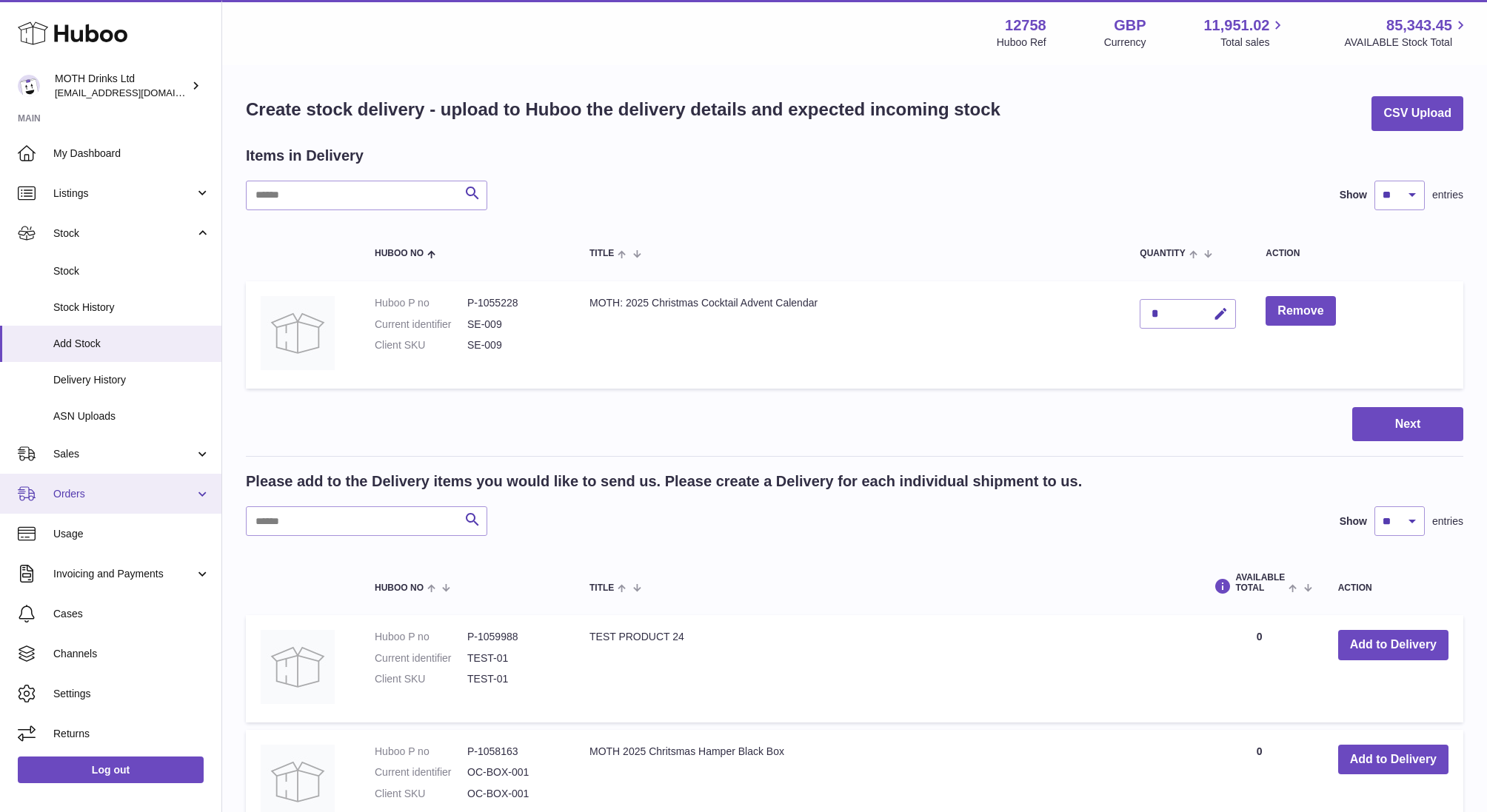
click at [65, 496] on span "Orders" at bounding box center [124, 494] width 142 height 14
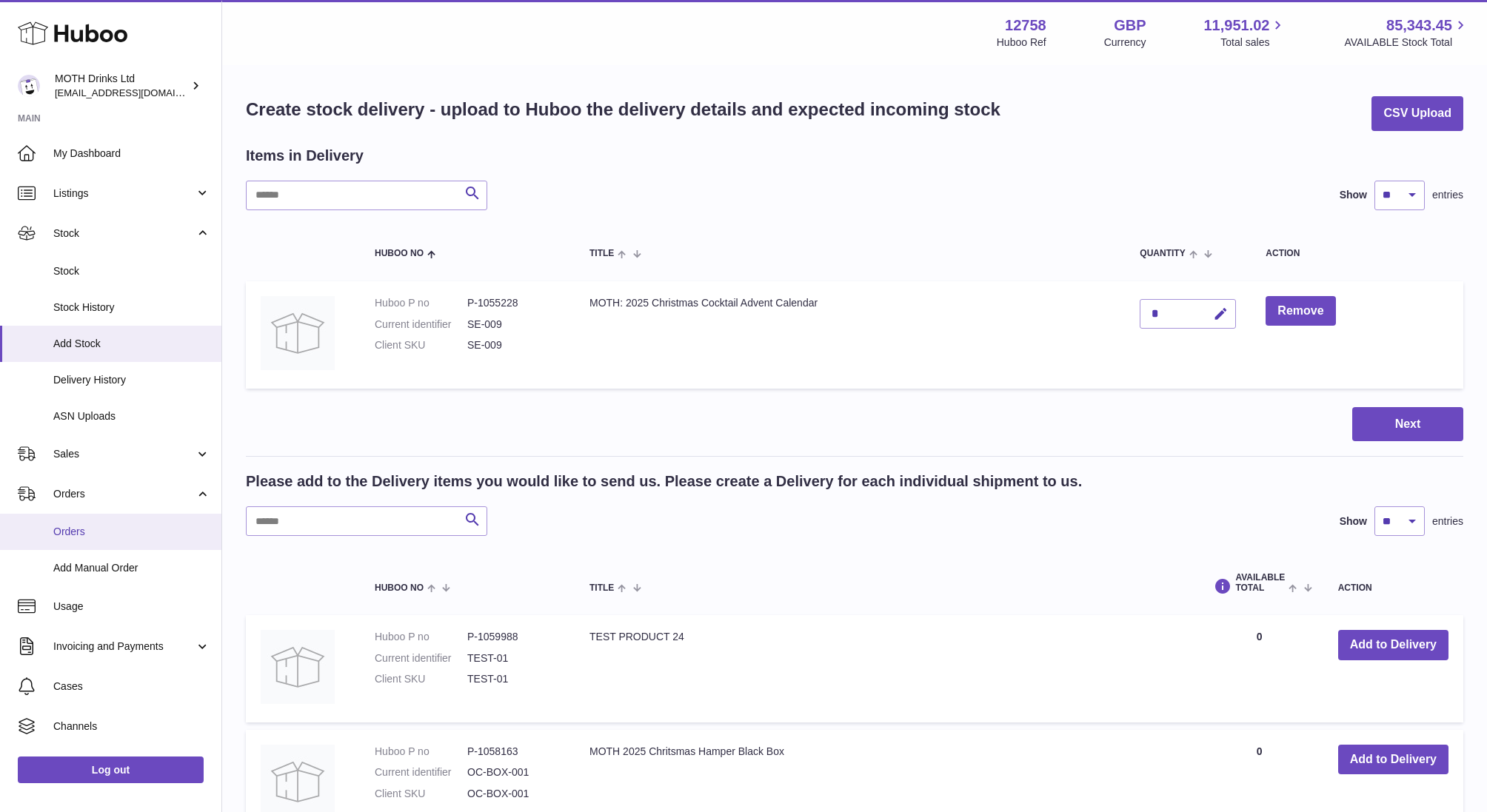
click at [72, 536] on span "Orders" at bounding box center [132, 532] width 157 height 14
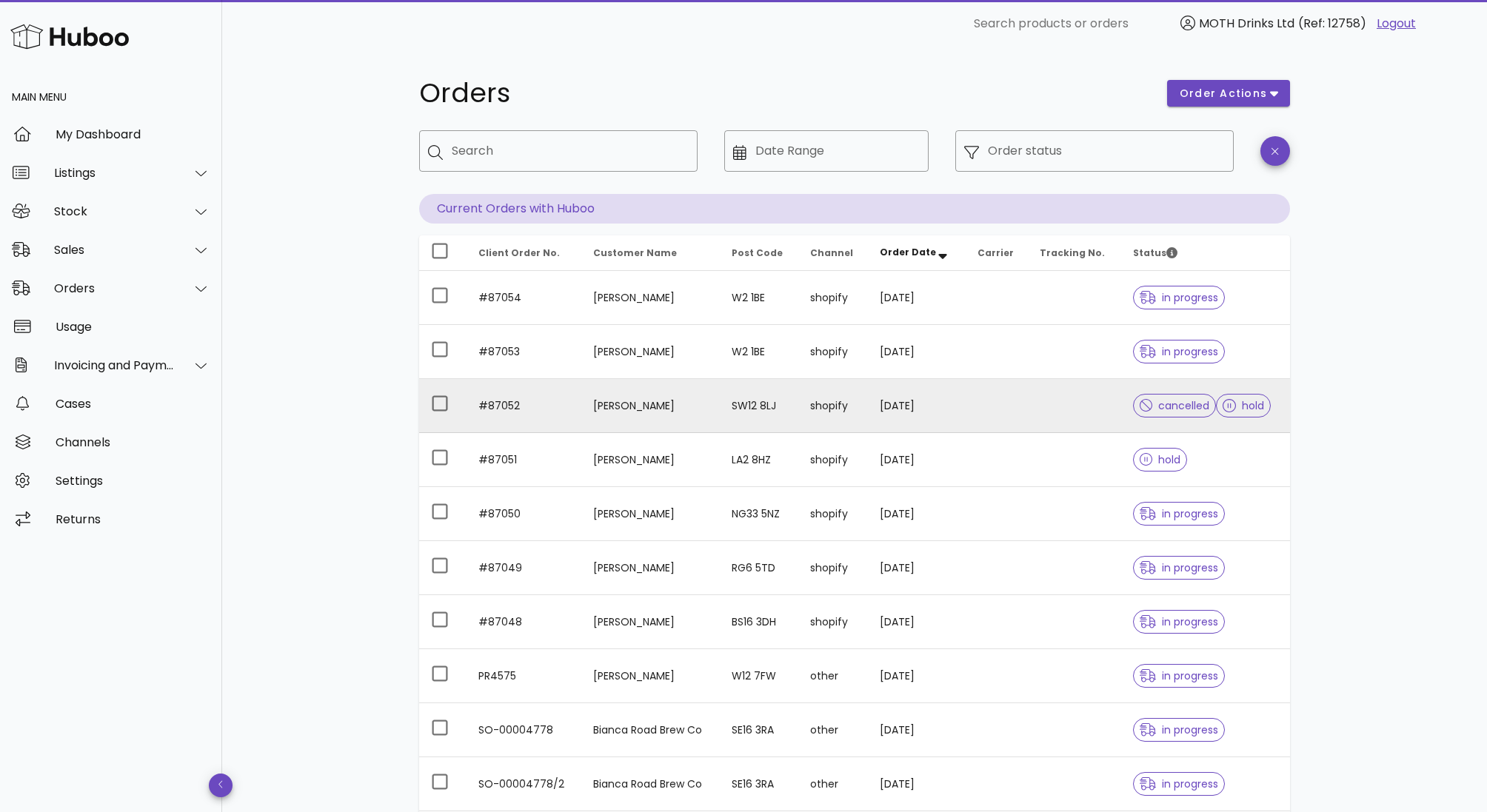
click at [1251, 409] on span "hold" at bounding box center [1243, 406] width 42 height 11
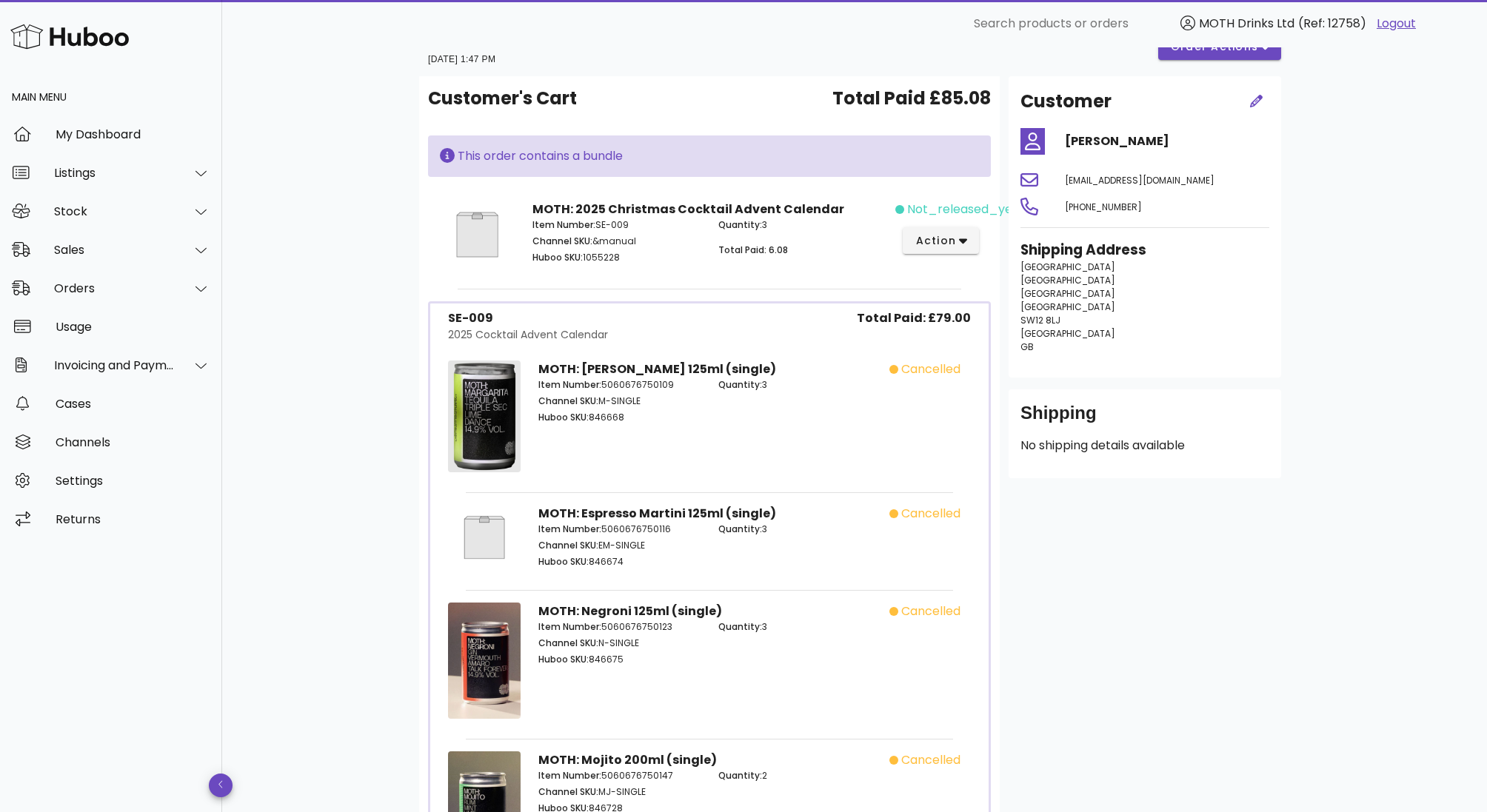
scroll to position [42, 0]
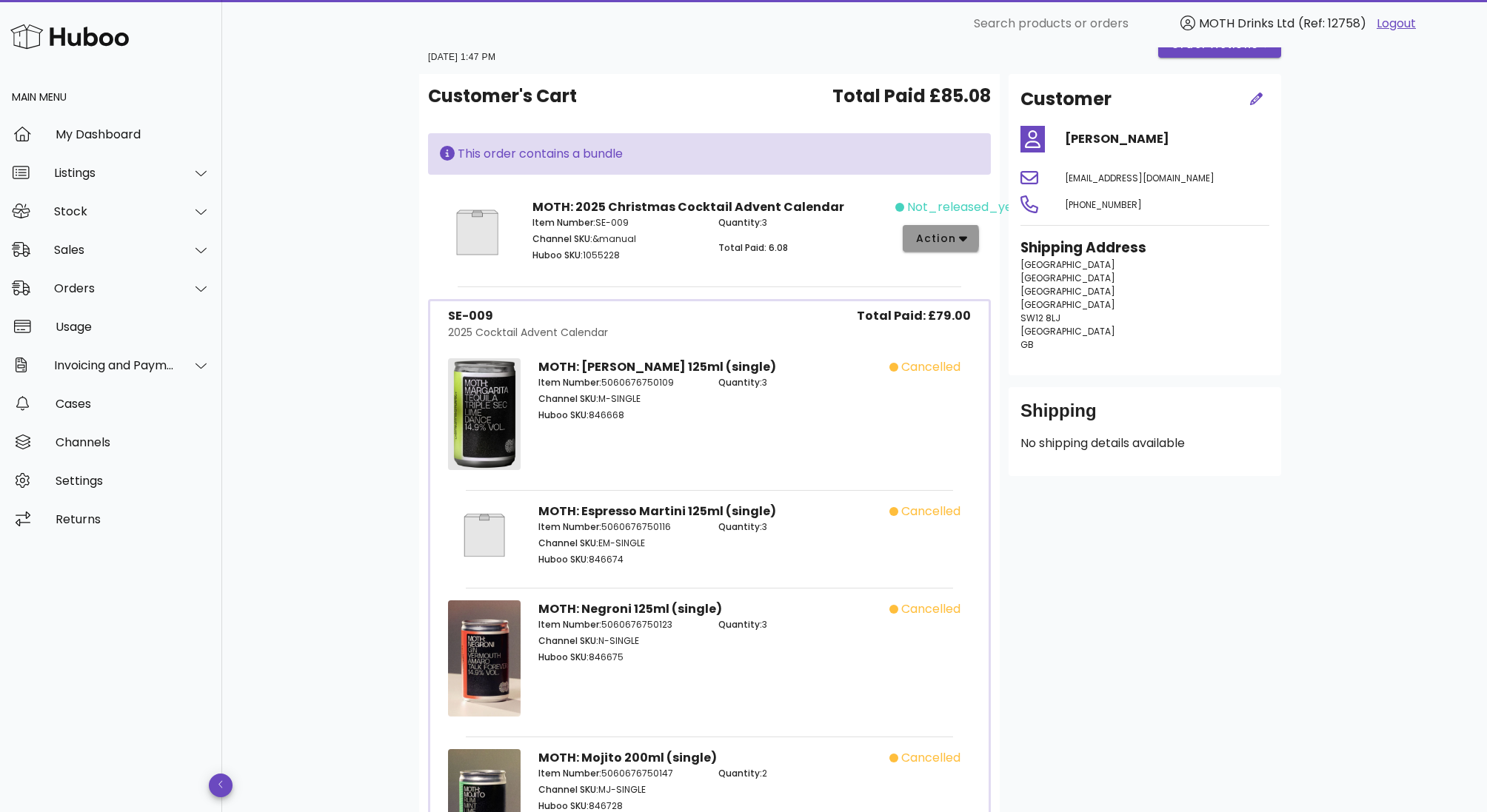
click at [937, 226] on button "action" at bounding box center [941, 238] width 76 height 27
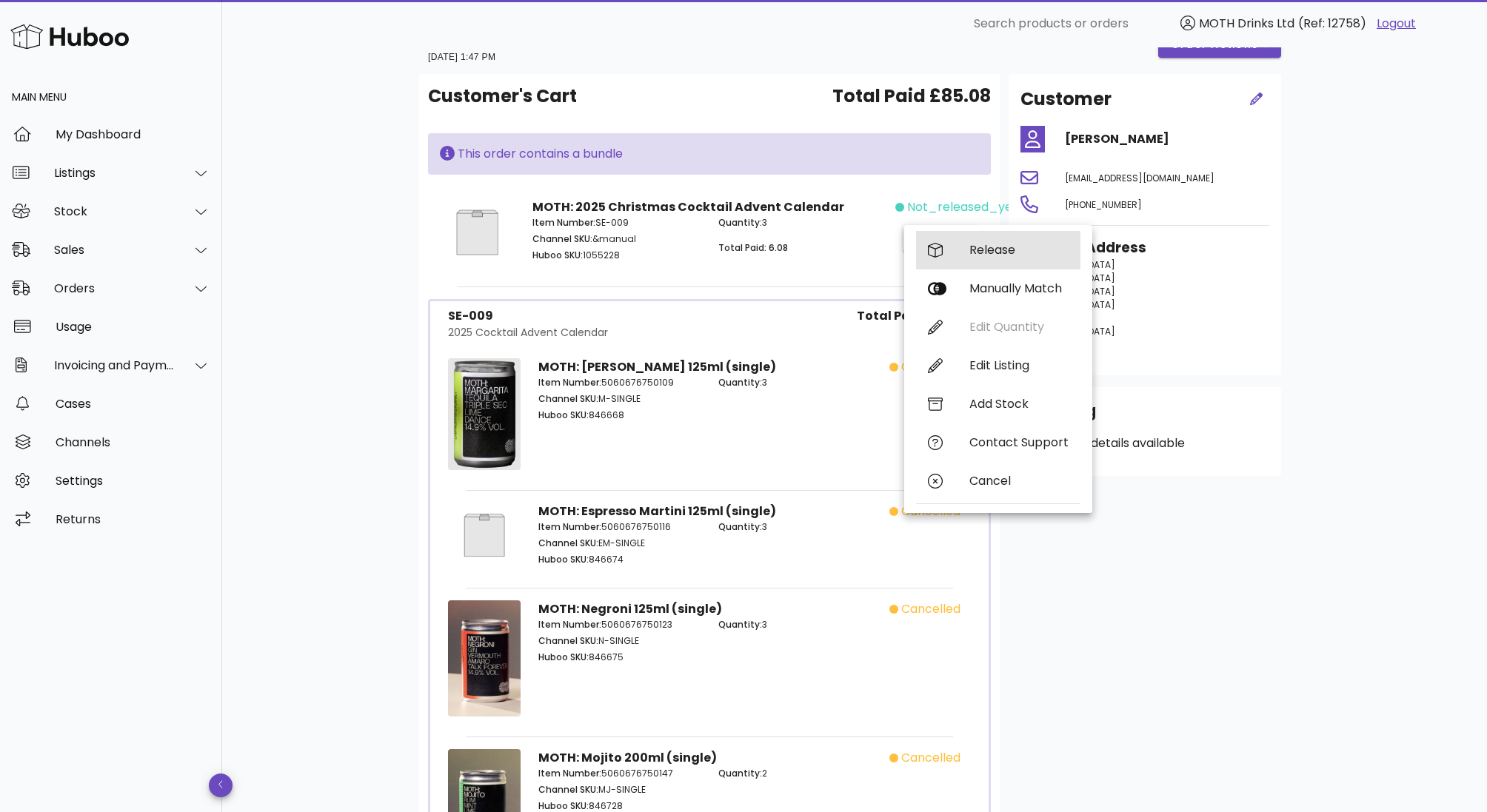
click at [947, 258] on div "Release" at bounding box center [998, 249] width 164 height 38
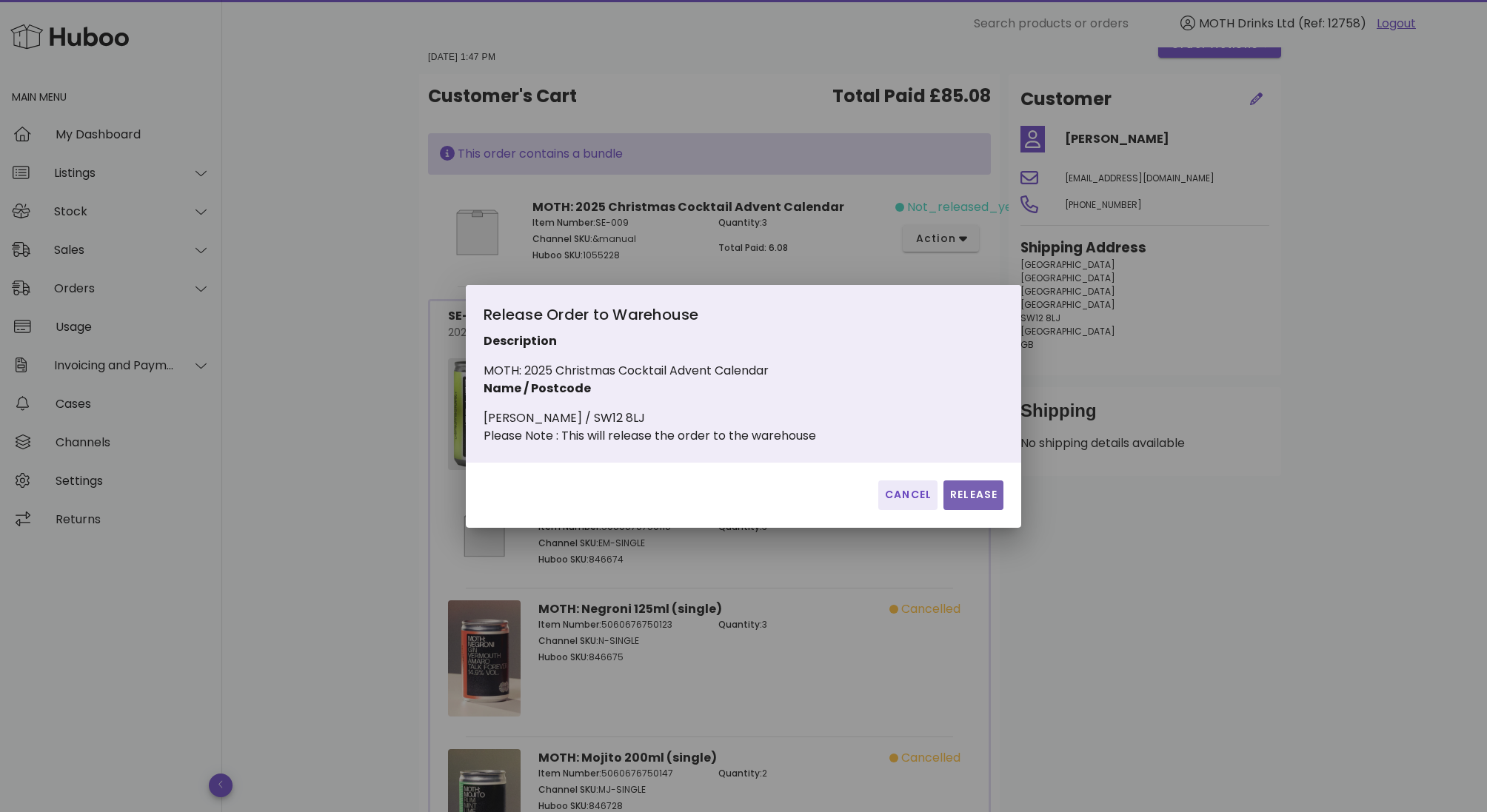
click at [990, 503] on span "Release" at bounding box center [973, 495] width 48 height 16
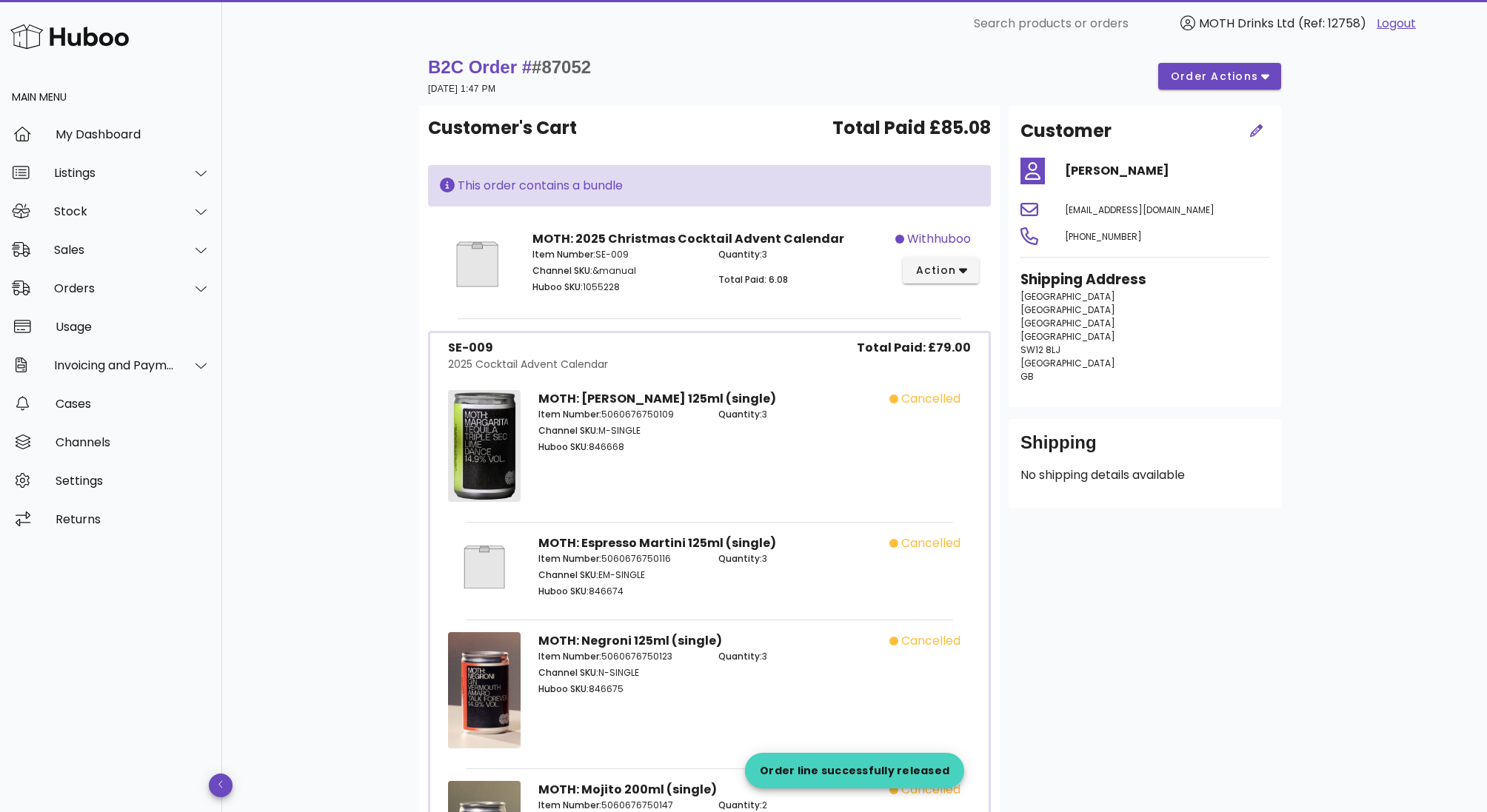
scroll to position [0, 0]
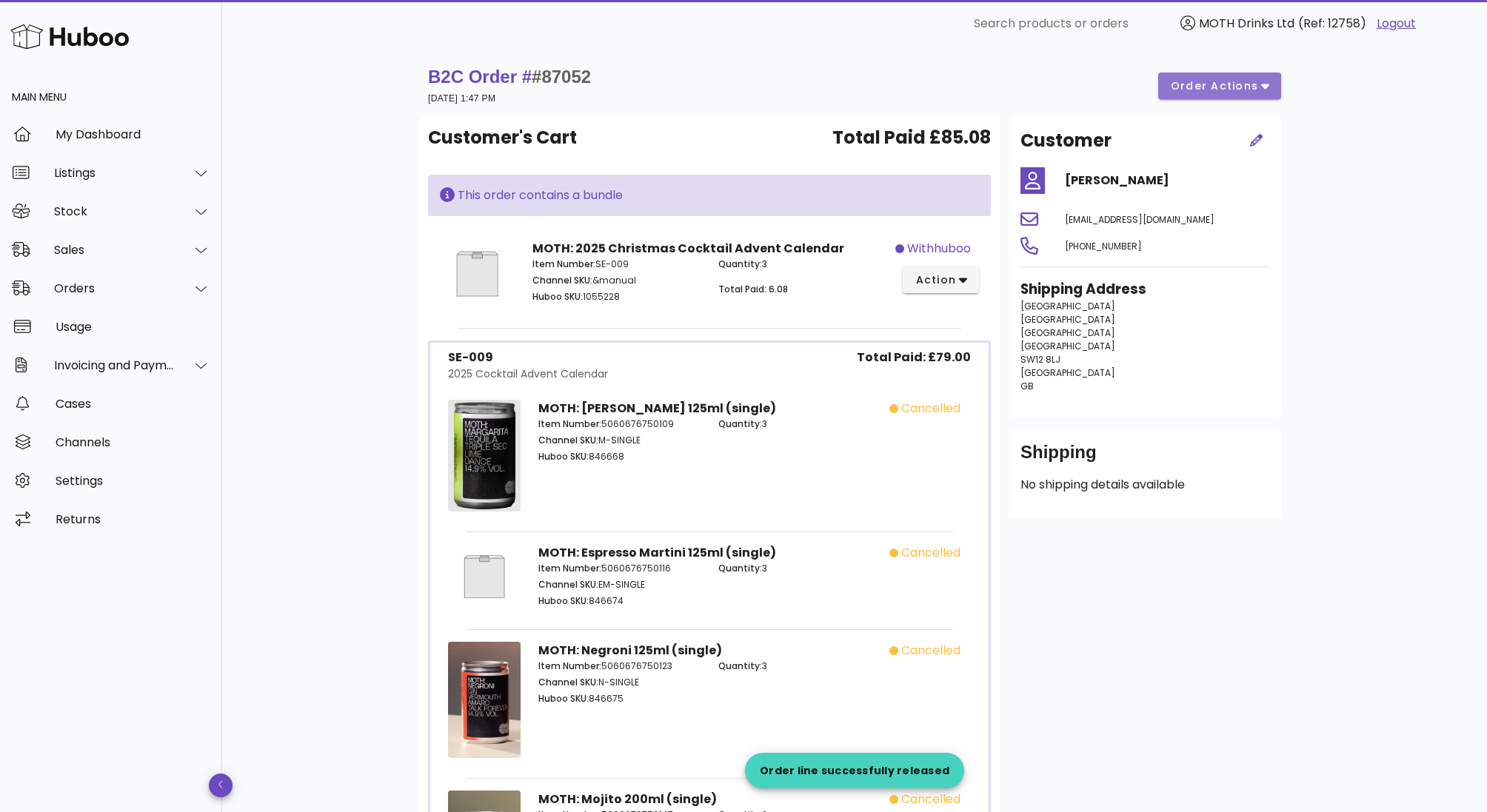
click at [1201, 91] on span "order actions" at bounding box center [1214, 86] width 89 height 16
click at [934, 279] on span "action" at bounding box center [935, 280] width 42 height 16
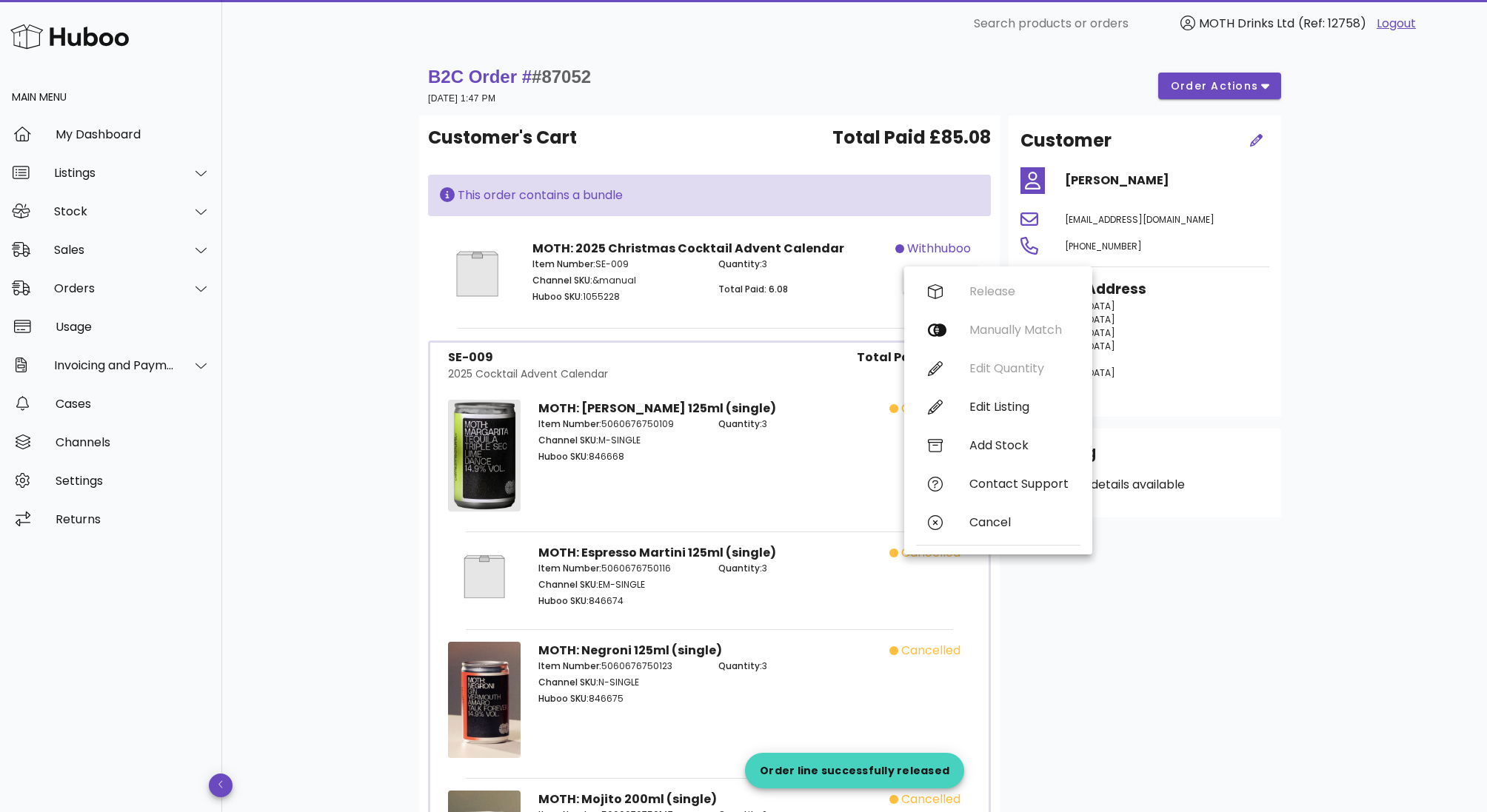
click at [944, 364] on div "Release Manually Match Edit Quantity Edit Listing Add Stock Contact Support Can…" at bounding box center [998, 410] width 164 height 276
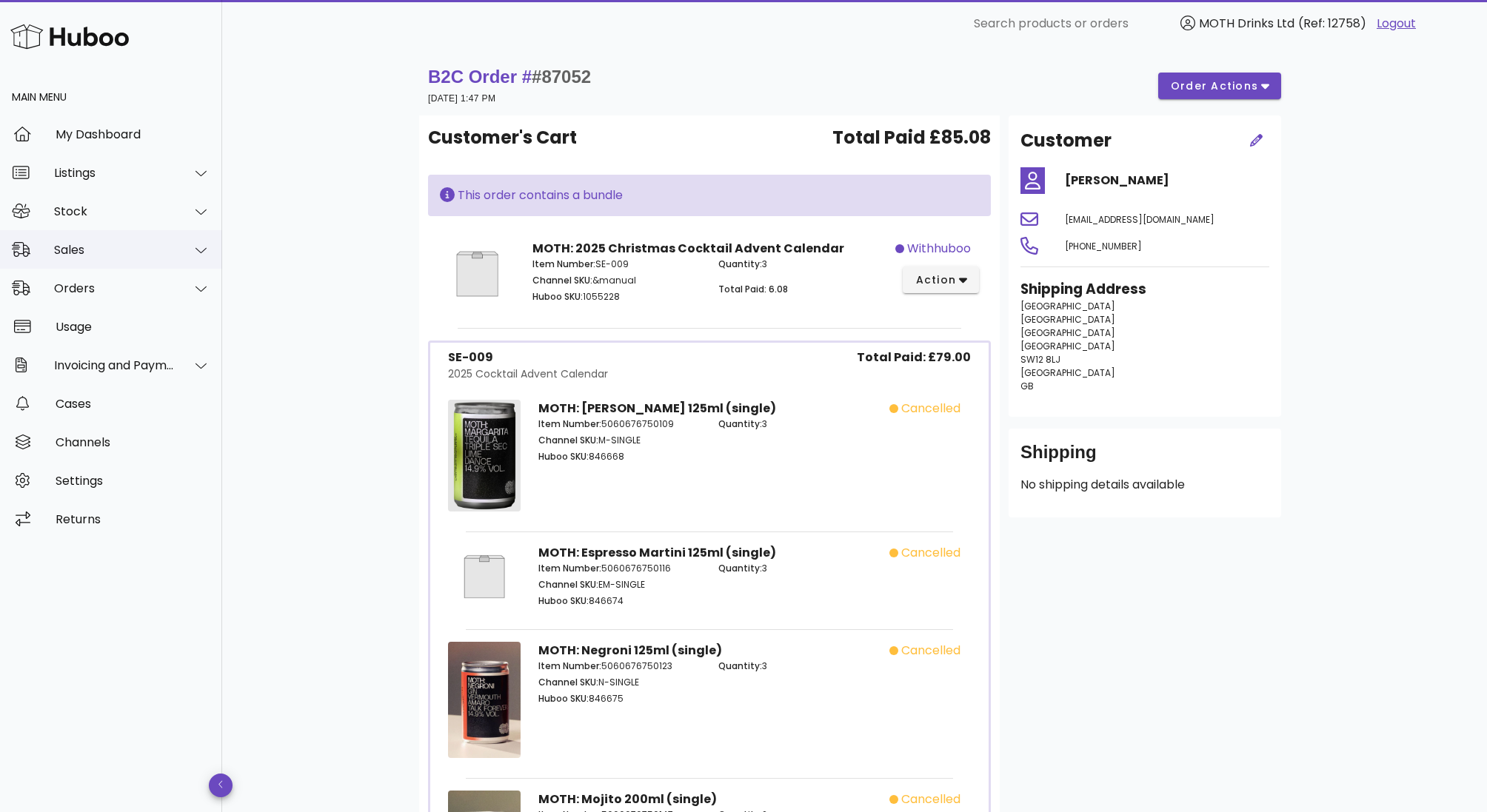
click at [79, 244] on div "Sales" at bounding box center [115, 249] width 121 height 14
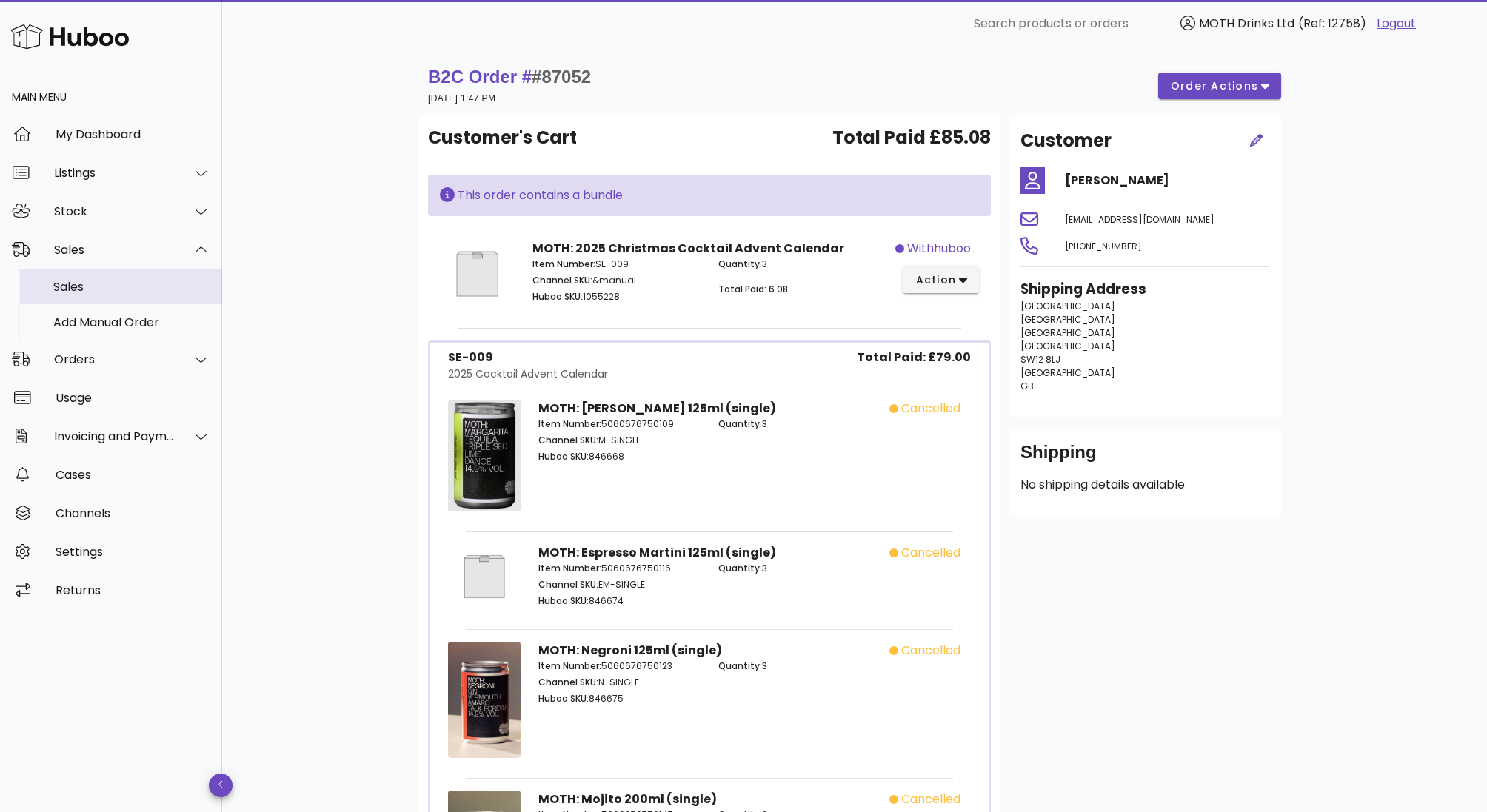
click at [84, 293] on div "Sales" at bounding box center [132, 286] width 157 height 14
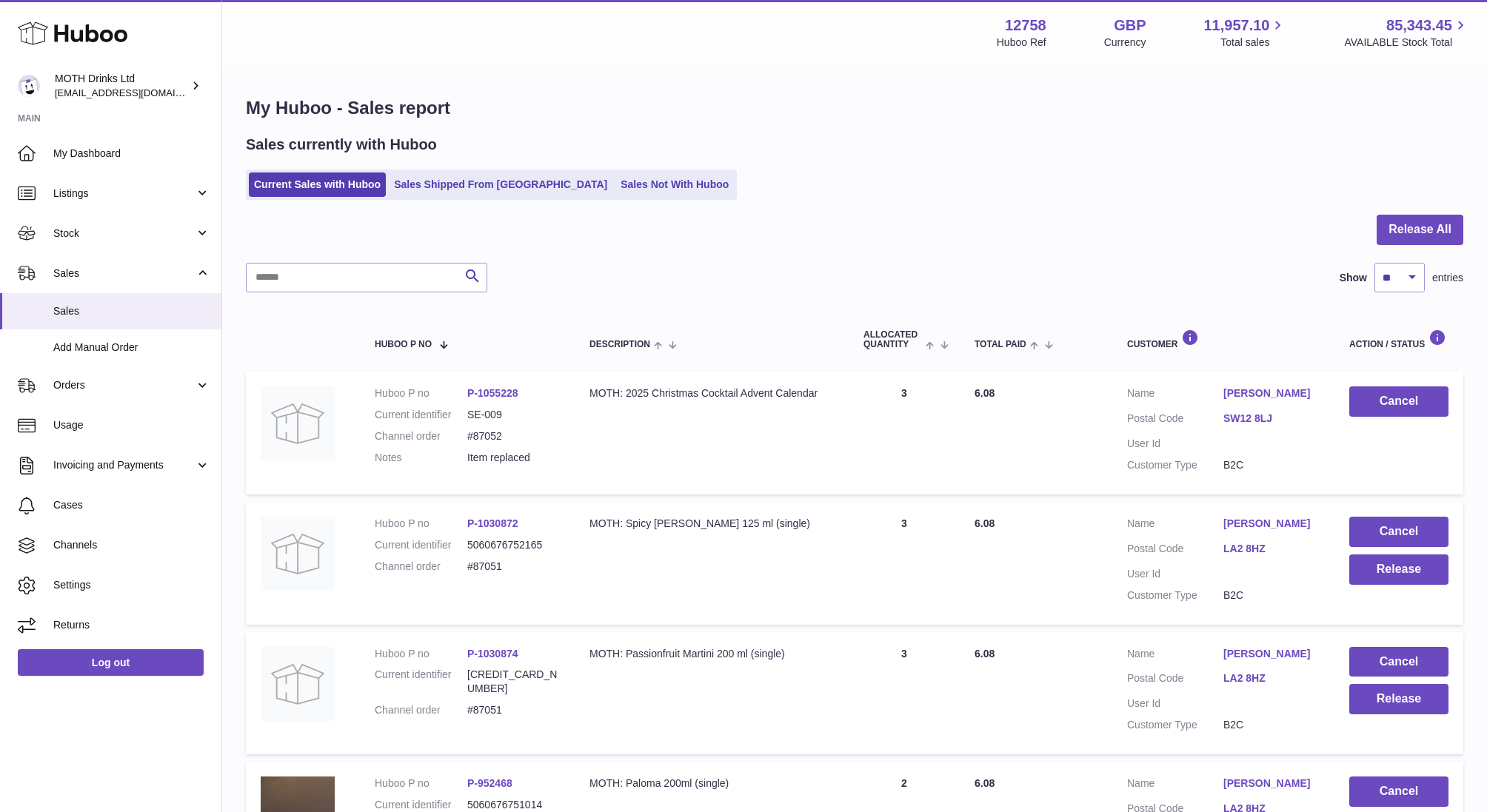
drag, startPoint x: 465, startPoint y: 438, endPoint x: 511, endPoint y: 440, distance: 46.0
click at [512, 440] on dl "Huboo P no P-1055228 Current identifier SE-009 Channel order #87052 Notes Item …" at bounding box center [467, 429] width 185 height 86
click at [605, 434] on td "Description MOTH: 2025 Christmas Cocktail Advent Calendar" at bounding box center [712, 433] width 274 height 123
click at [107, 387] on span "Orders" at bounding box center [124, 385] width 142 height 14
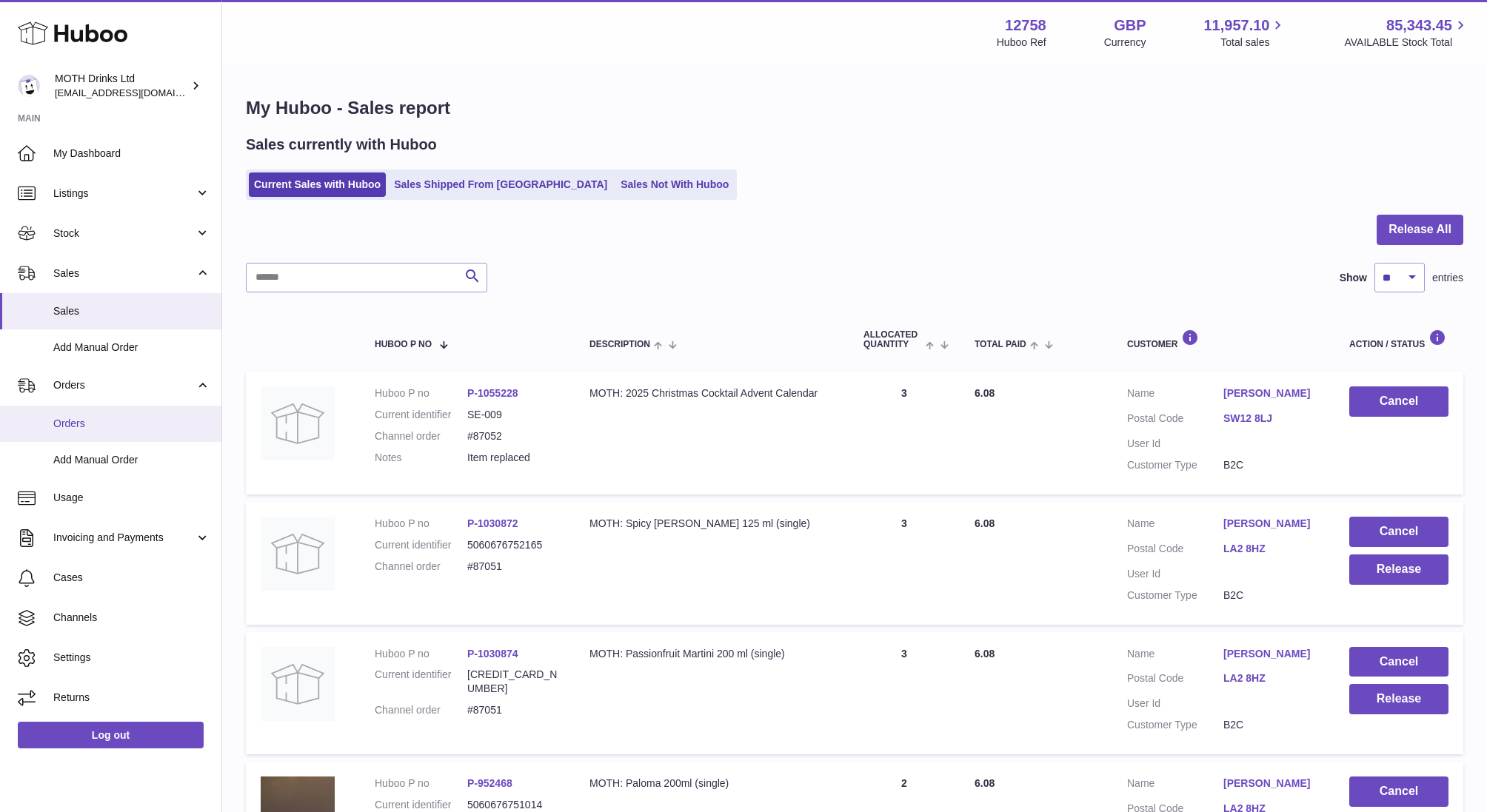
click at [101, 424] on span "Orders" at bounding box center [132, 424] width 157 height 14
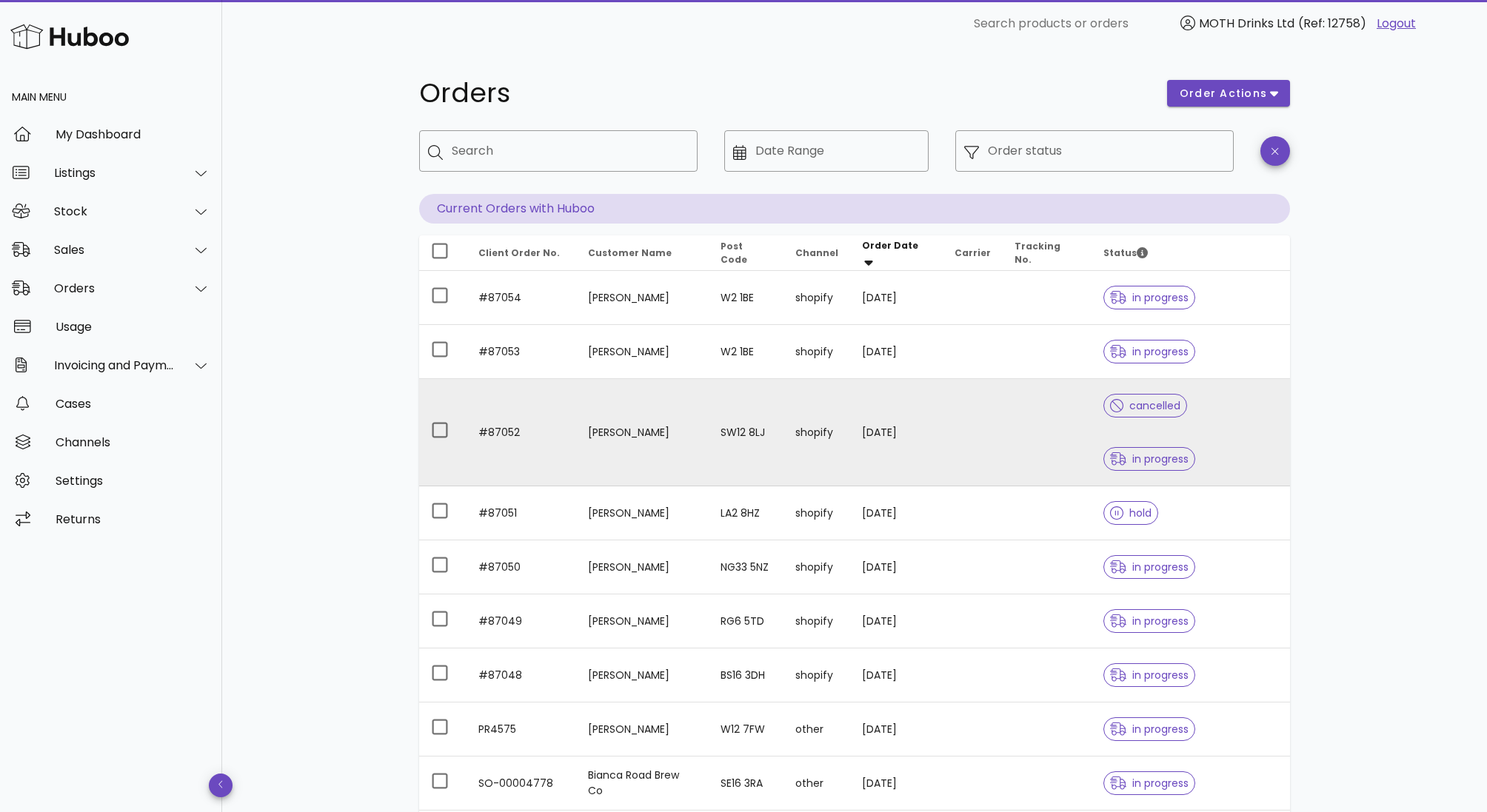
click at [1011, 385] on td at bounding box center [1047, 433] width 89 height 107
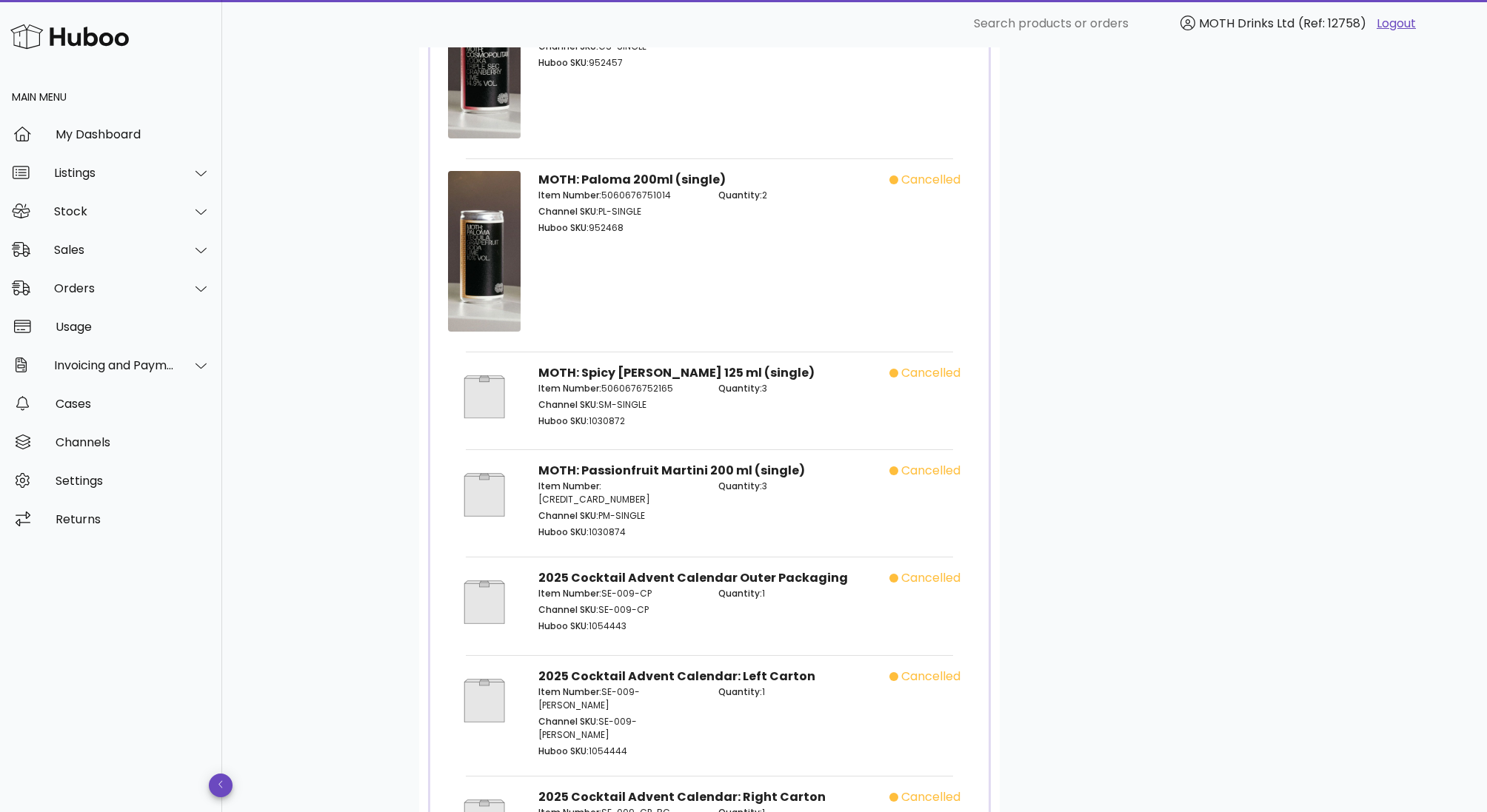
scroll to position [1401, 0]
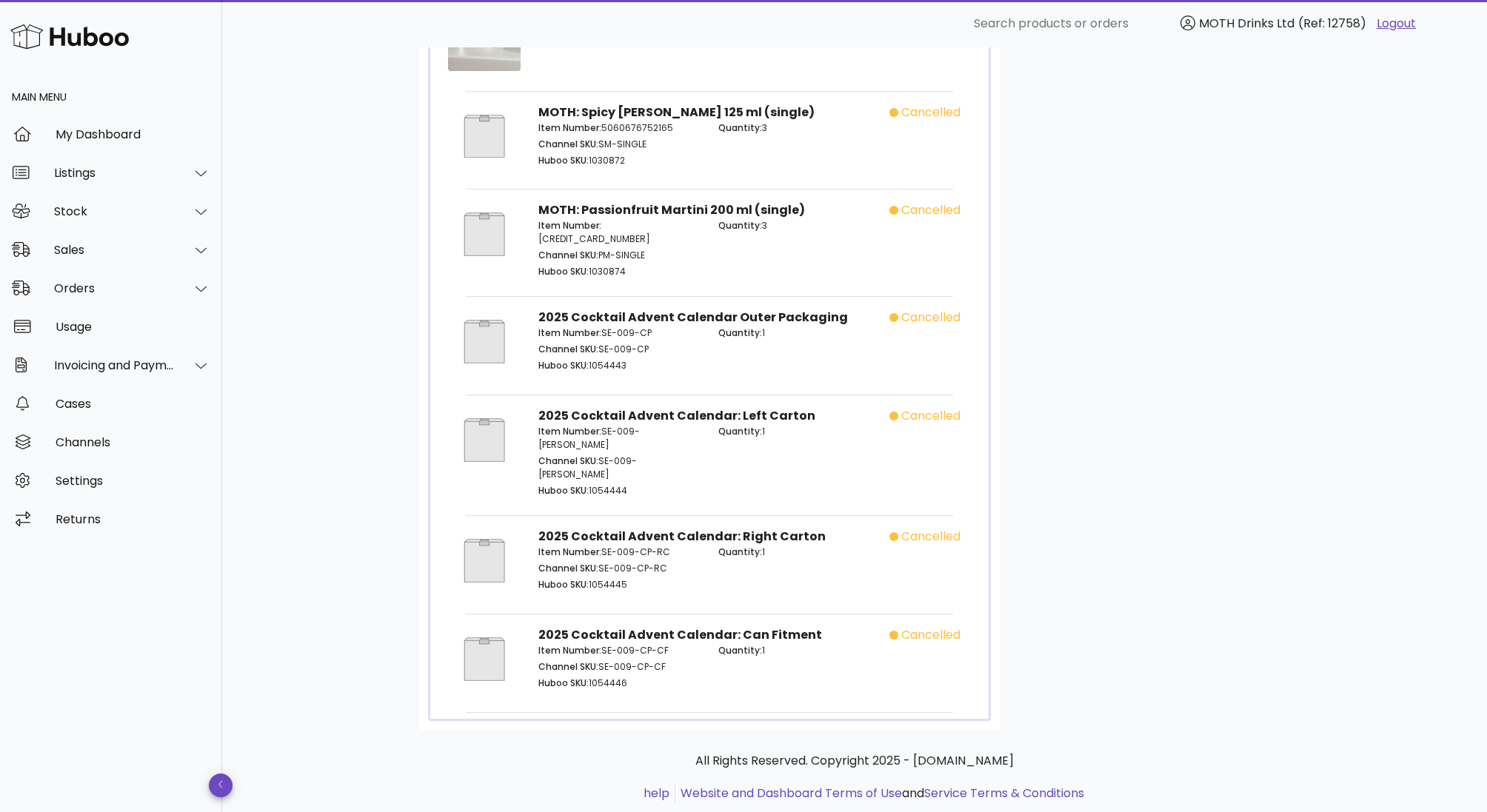
drag, startPoint x: 719, startPoint y: 619, endPoint x: 780, endPoint y: 619, distance: 61.0
click at [780, 644] on p "Quantity: 1" at bounding box center [799, 651] width 162 height 13
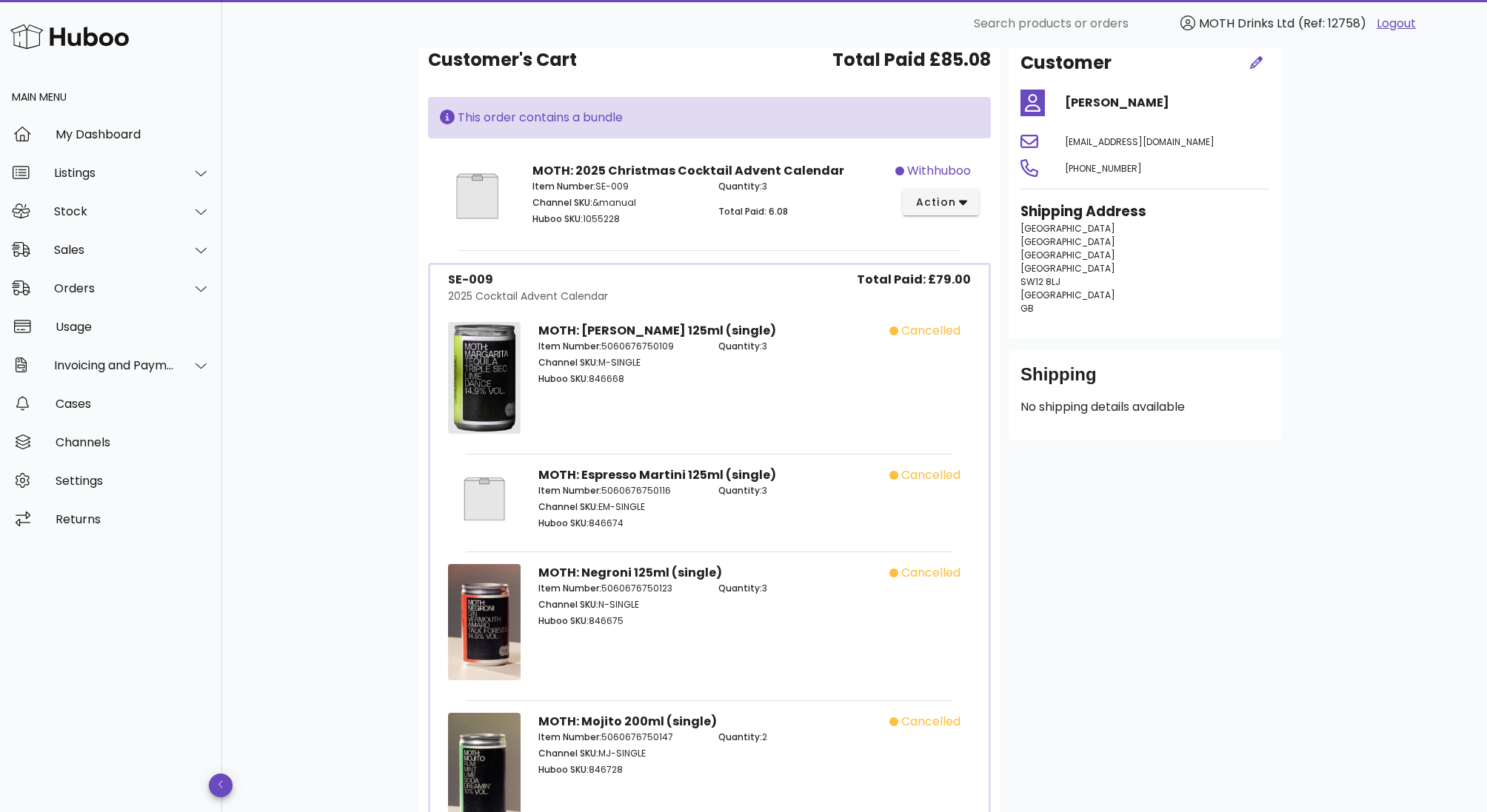
scroll to position [74, 0]
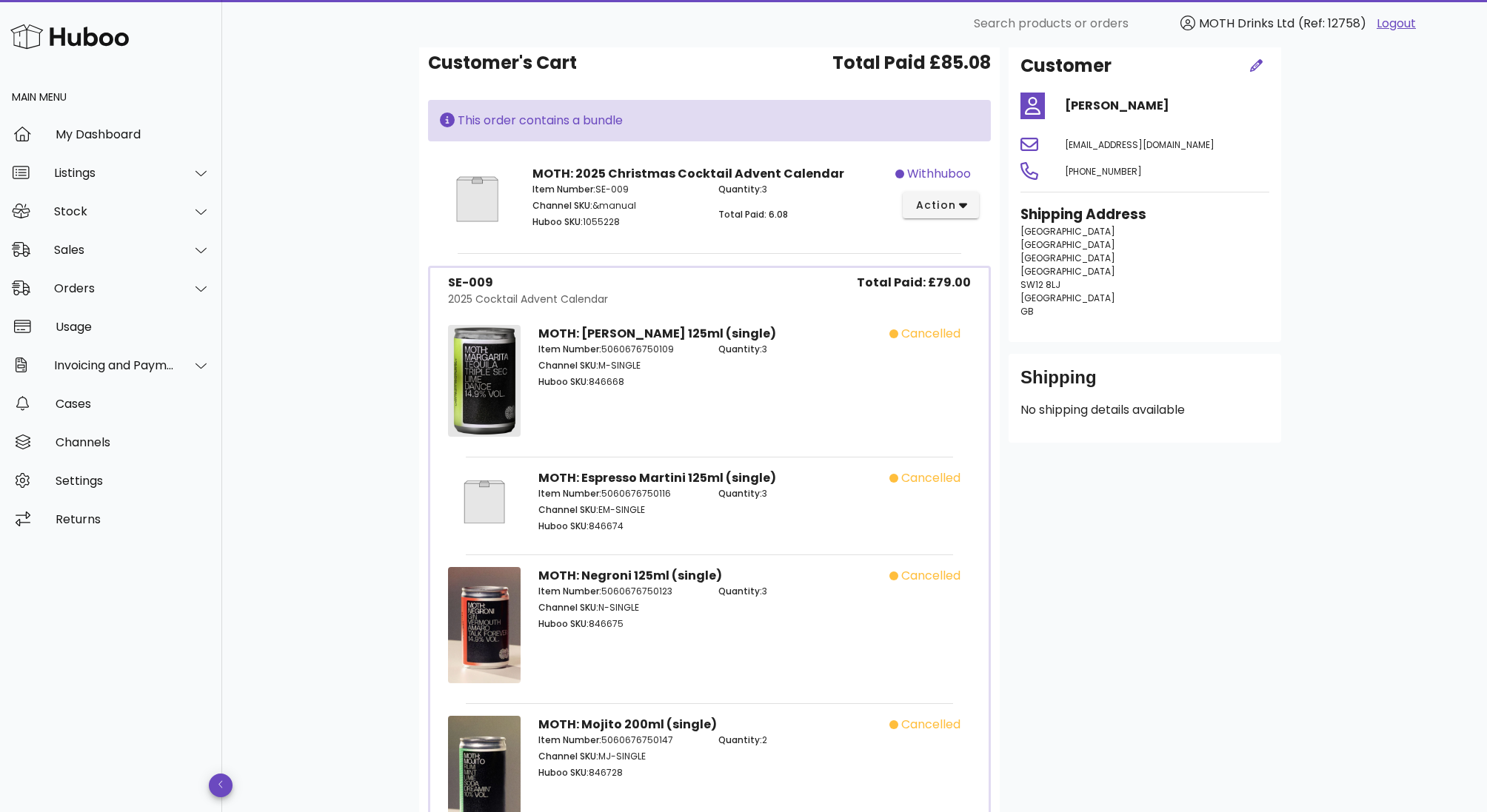
drag, startPoint x: 721, startPoint y: 191, endPoint x: 780, endPoint y: 191, distance: 59.0
click at [780, 191] on p "Quantity: 3" at bounding box center [802, 190] width 168 height 13
click at [918, 199] on span "action" at bounding box center [935, 205] width 42 height 16
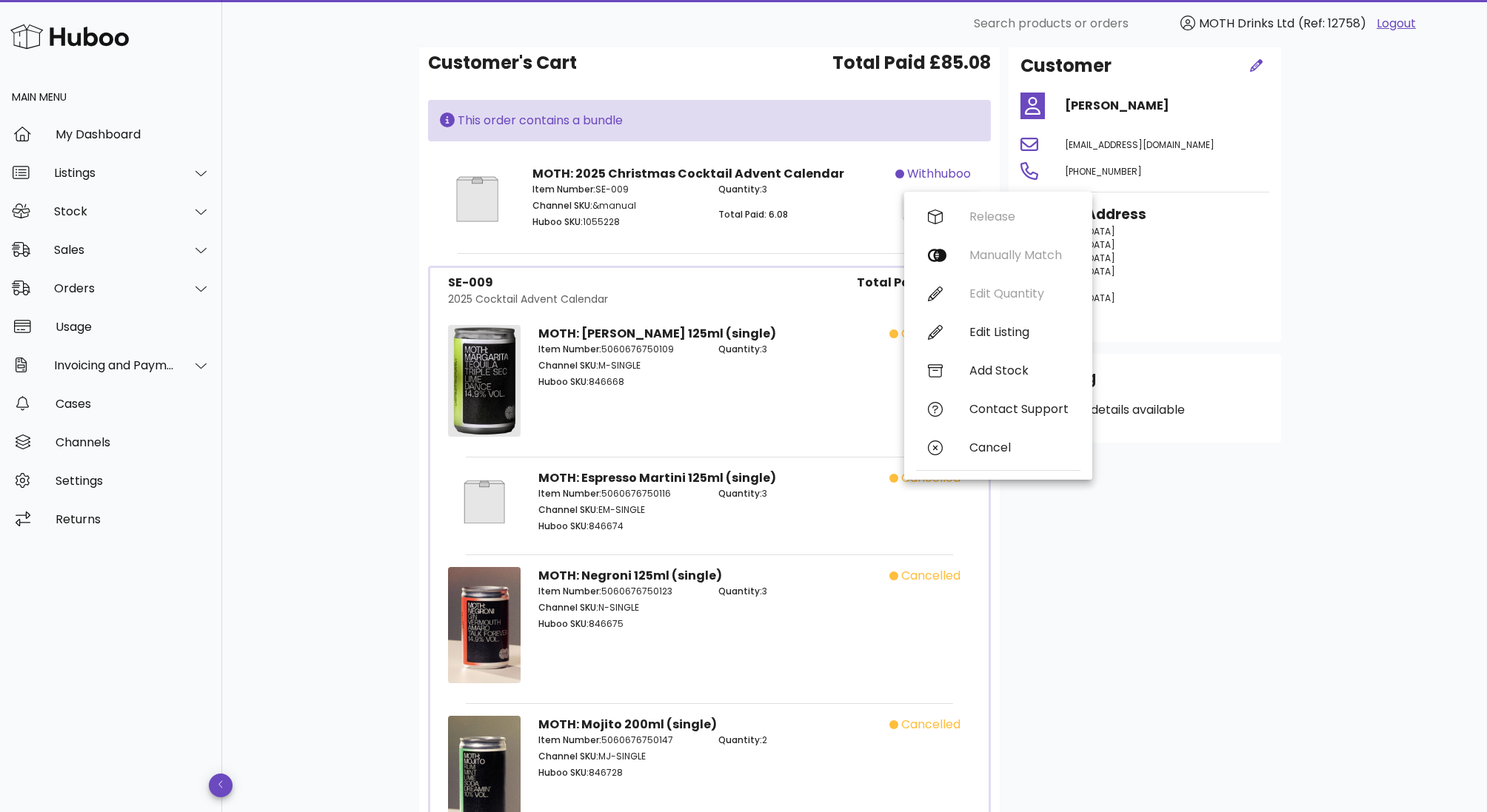
click at [835, 202] on div "Quantity: 3 Total Paid: 6.08" at bounding box center [802, 208] width 186 height 68
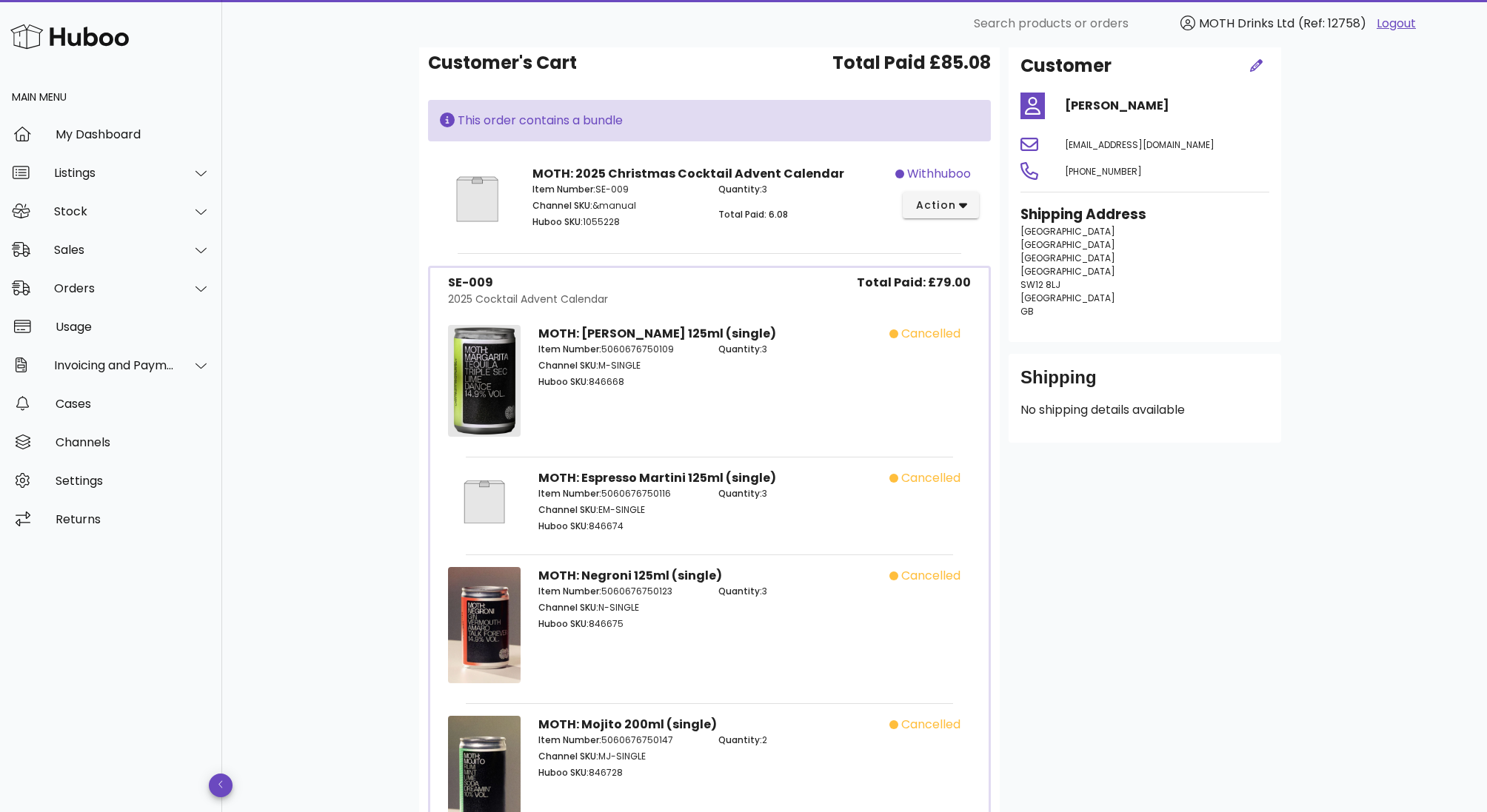
drag, startPoint x: 727, startPoint y: 191, endPoint x: 787, endPoint y: 191, distance: 60.0
click at [787, 191] on p "Quantity: 3" at bounding box center [802, 190] width 168 height 13
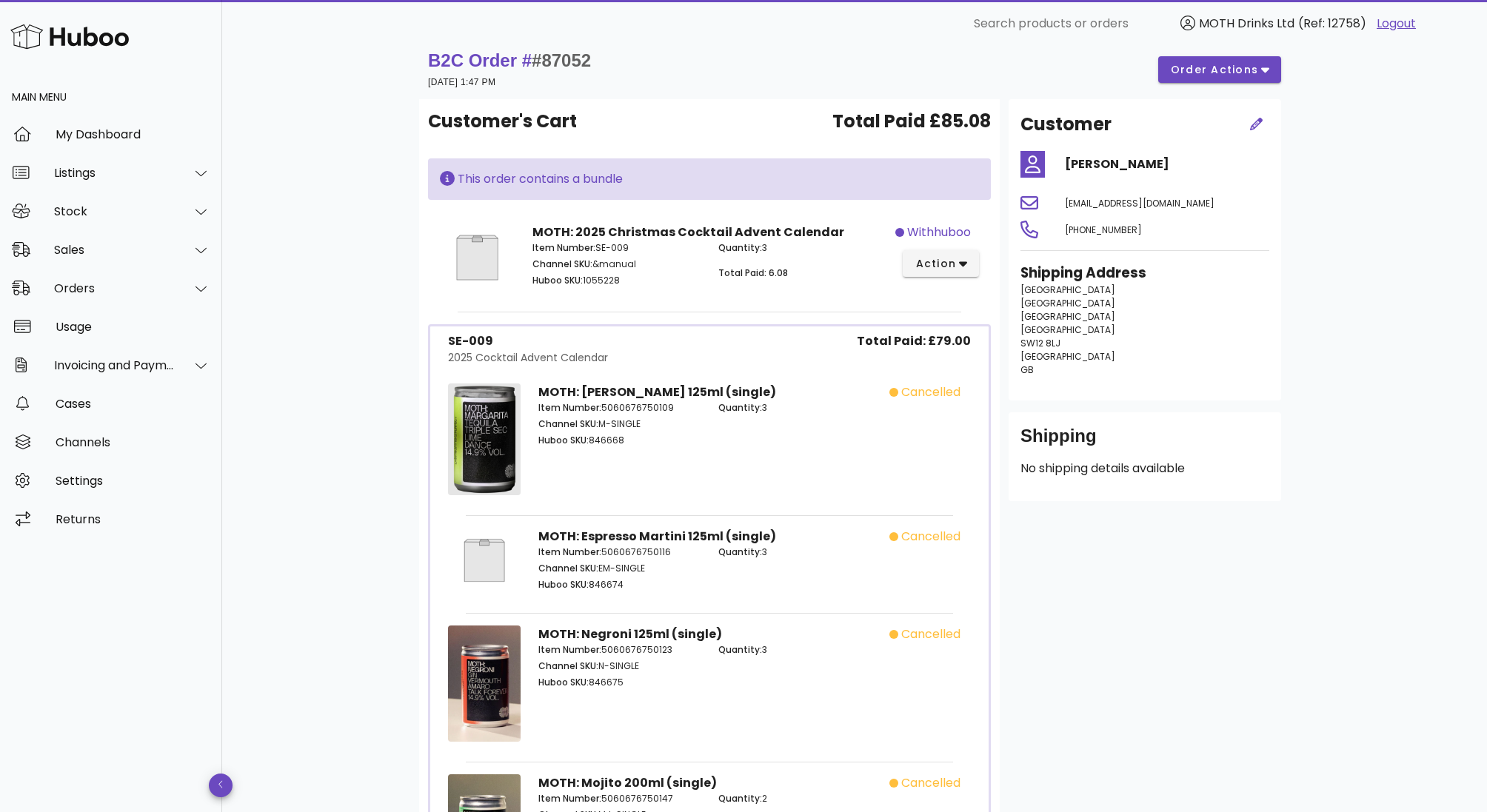
scroll to position [0, 0]
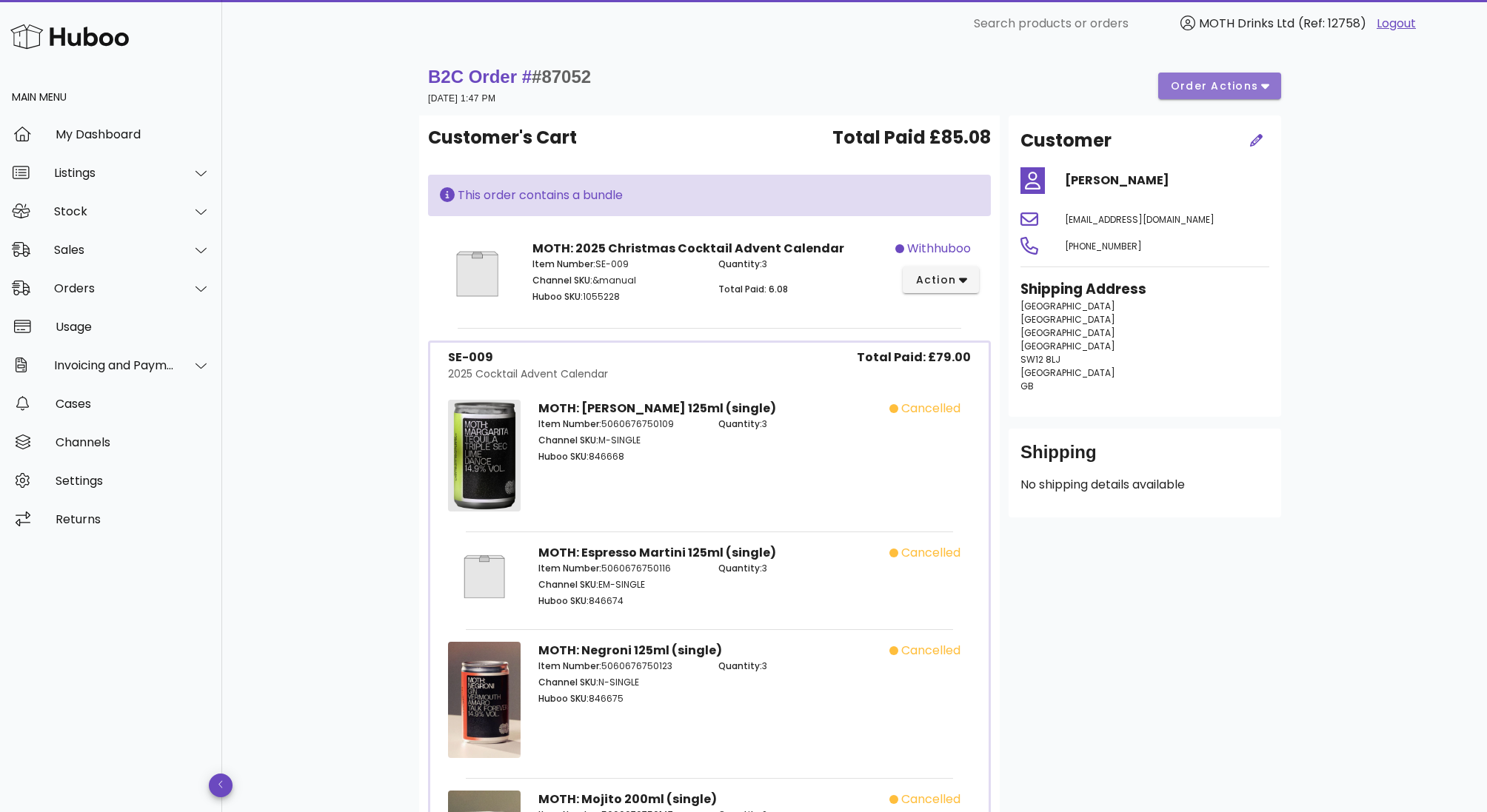
click at [1205, 87] on span "order actions" at bounding box center [1214, 86] width 89 height 16
click at [948, 262] on div "withhuboo action" at bounding box center [941, 276] width 92 height 91
click at [932, 285] on span "action" at bounding box center [935, 280] width 42 height 16
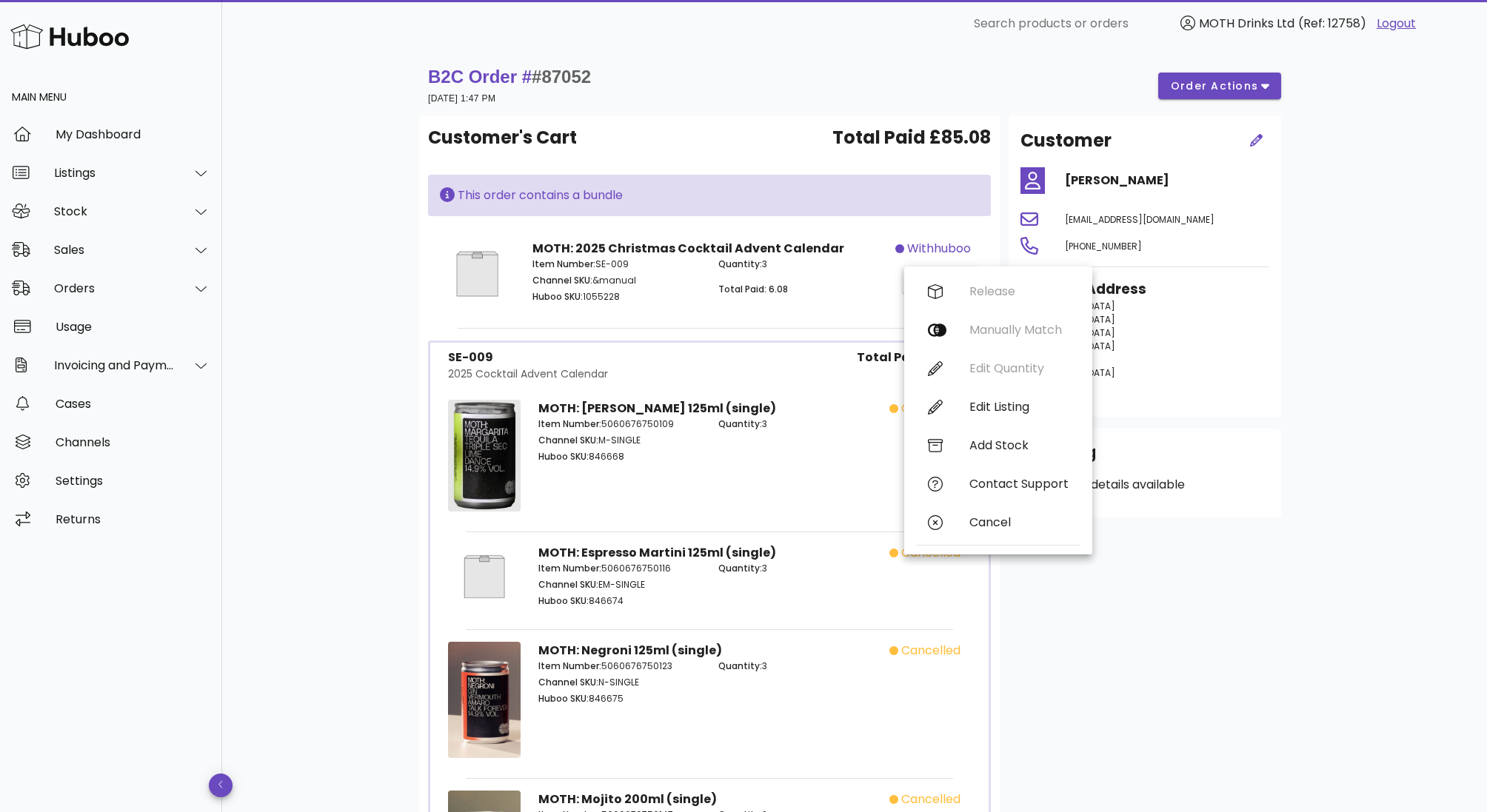
click at [928, 247] on span "withhuboo" at bounding box center [939, 249] width 64 height 18
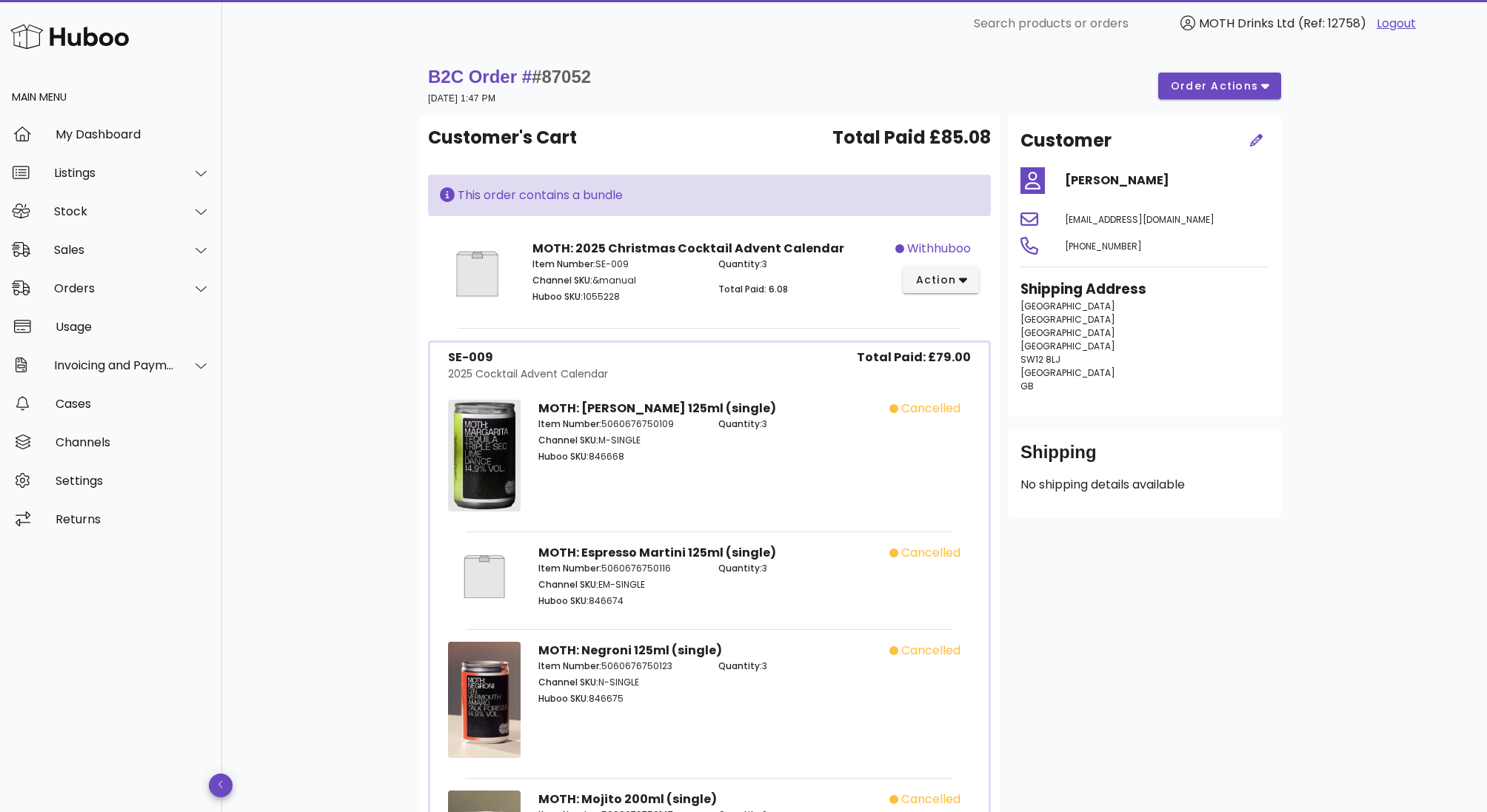
click at [912, 247] on span "withhuboo" at bounding box center [939, 249] width 64 height 18
click at [949, 289] on button "action" at bounding box center [941, 280] width 76 height 27
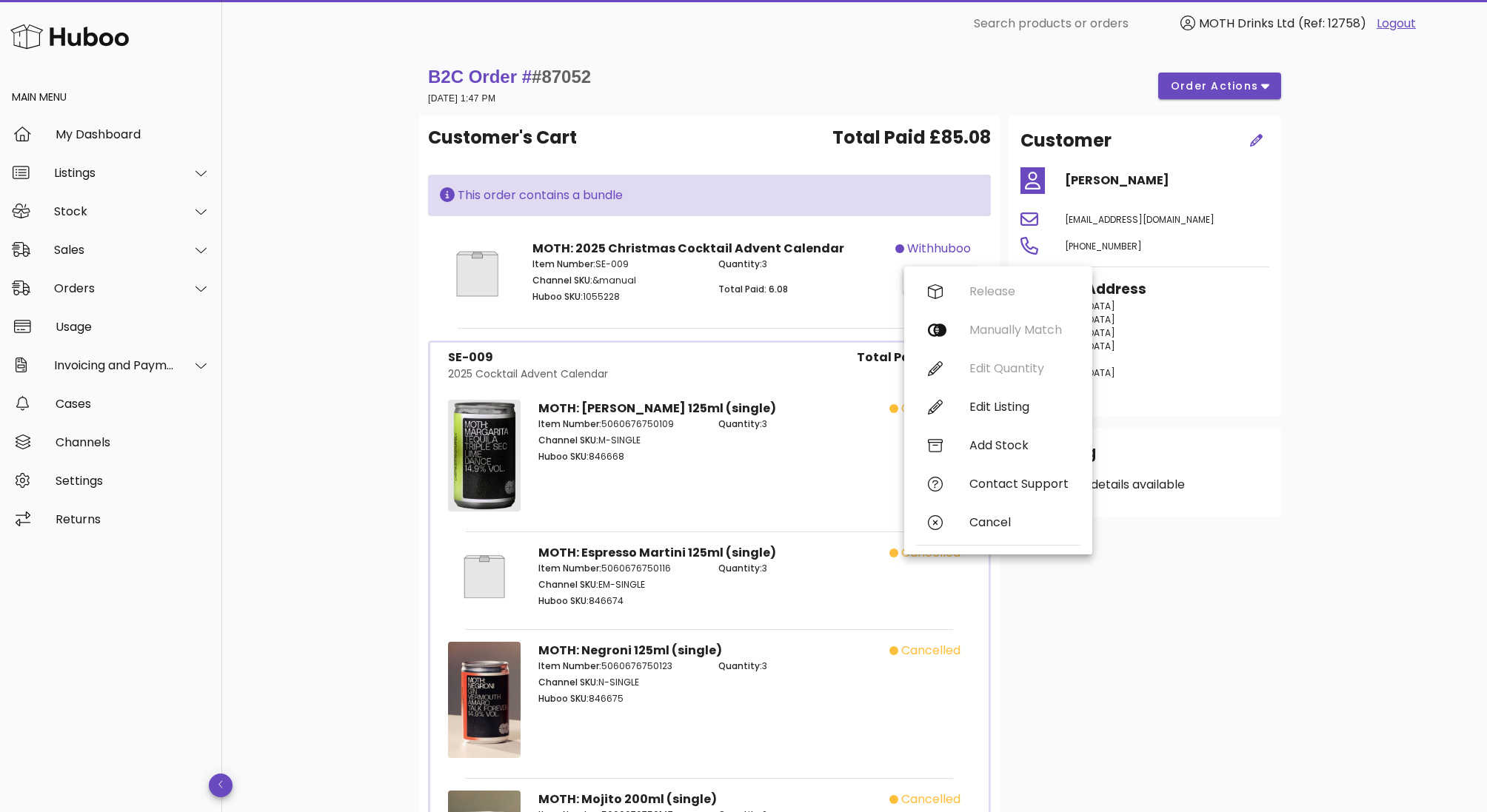
click at [418, 17] on div "​ Search products or orders MOTH Drinks Ltd (Ref: 12758) Logout" at bounding box center [850, 24] width 1232 height 29
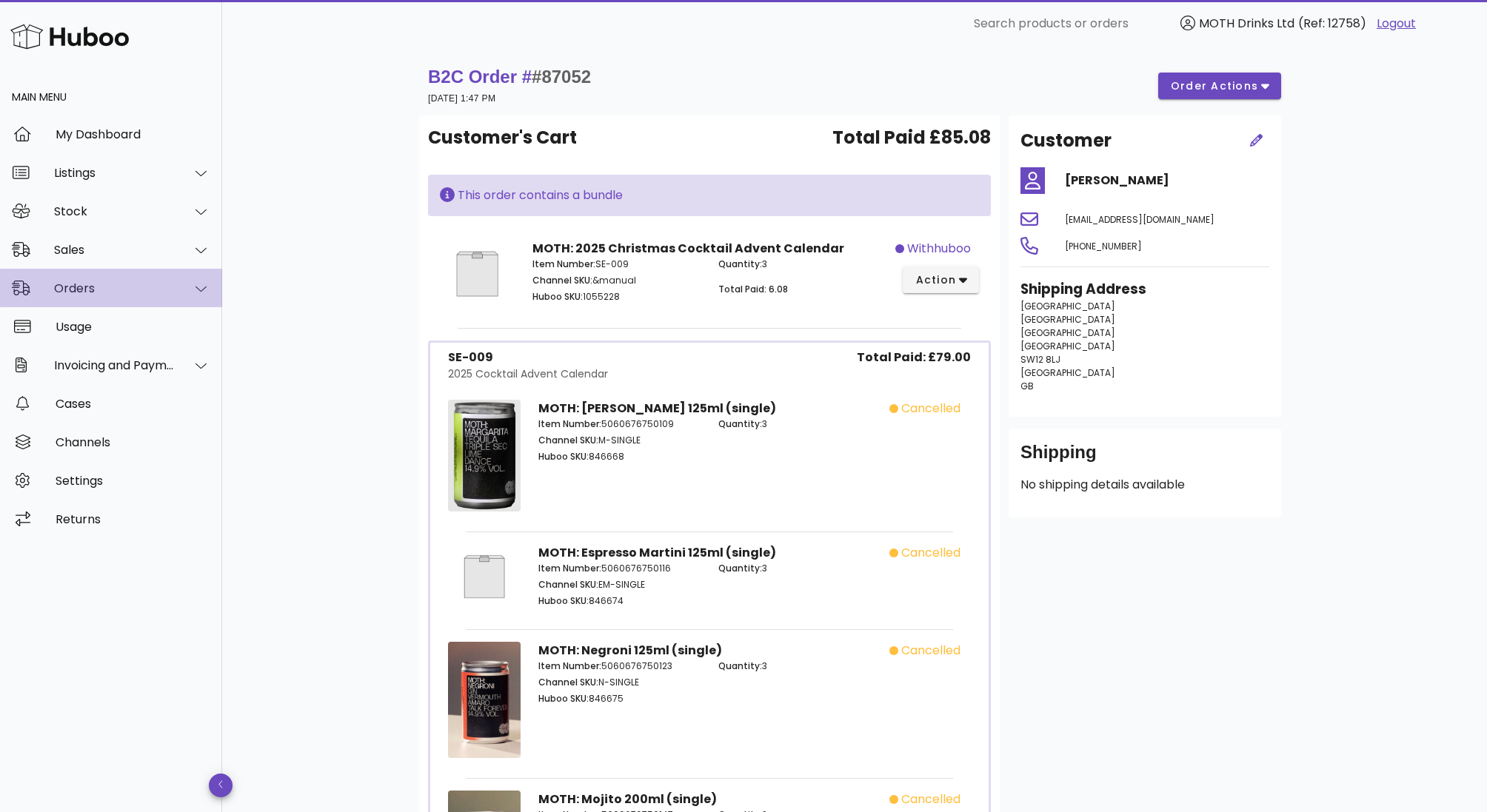
click at [126, 277] on div "Orders" at bounding box center [111, 288] width 222 height 38
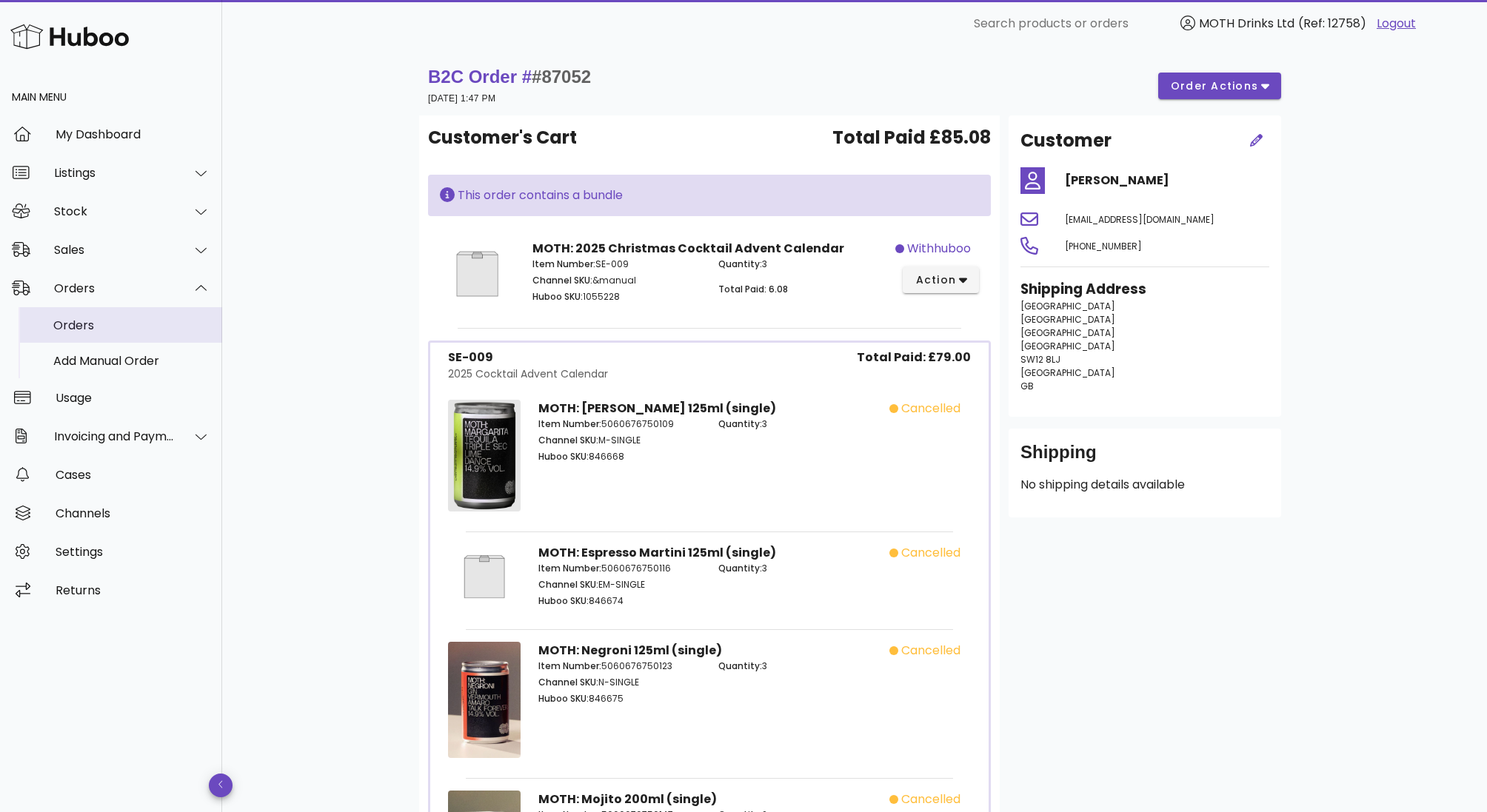
click at [86, 327] on div "Orders" at bounding box center [132, 325] width 157 height 14
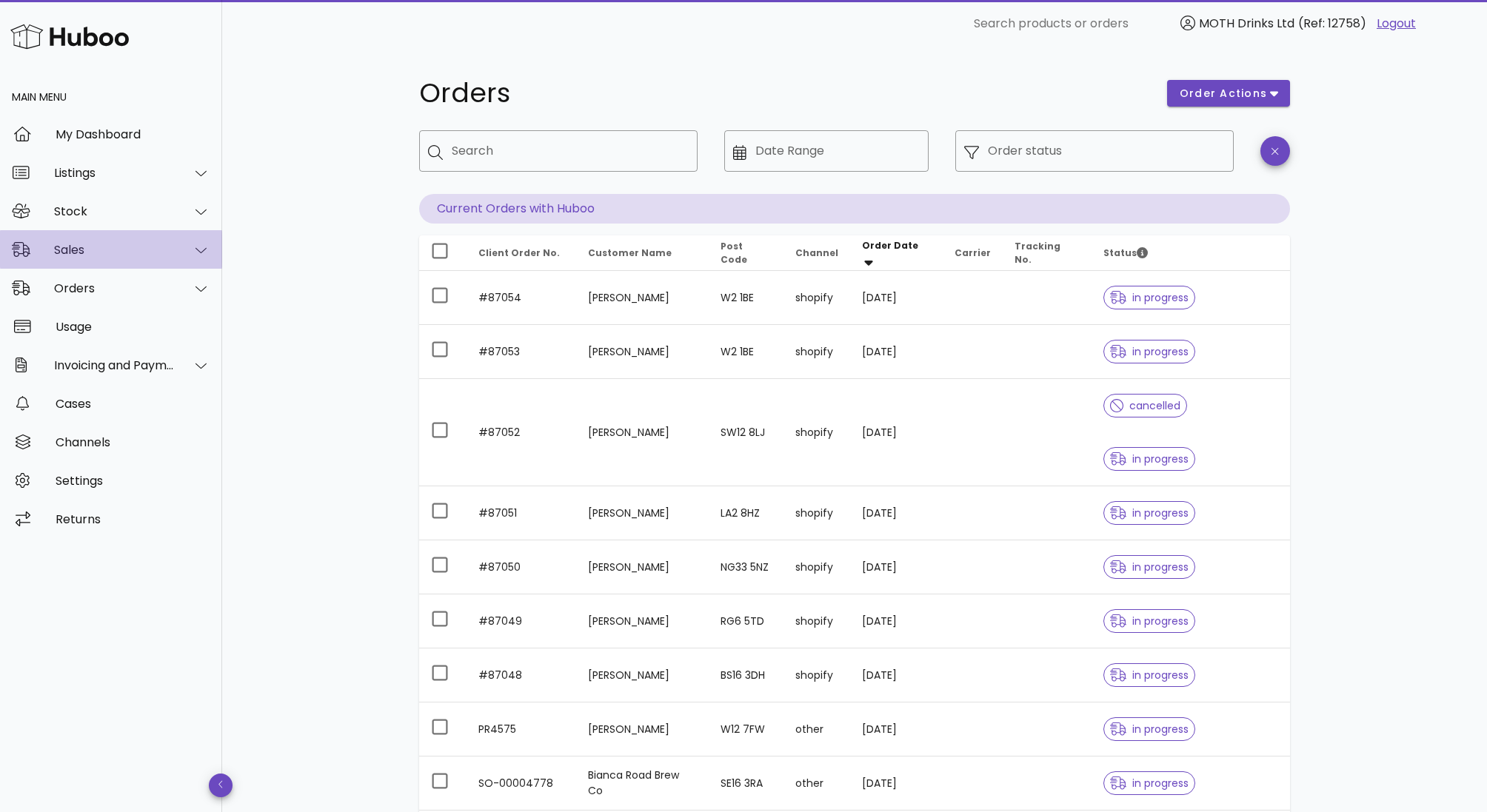
click at [101, 260] on div "Sales" at bounding box center [111, 249] width 222 height 38
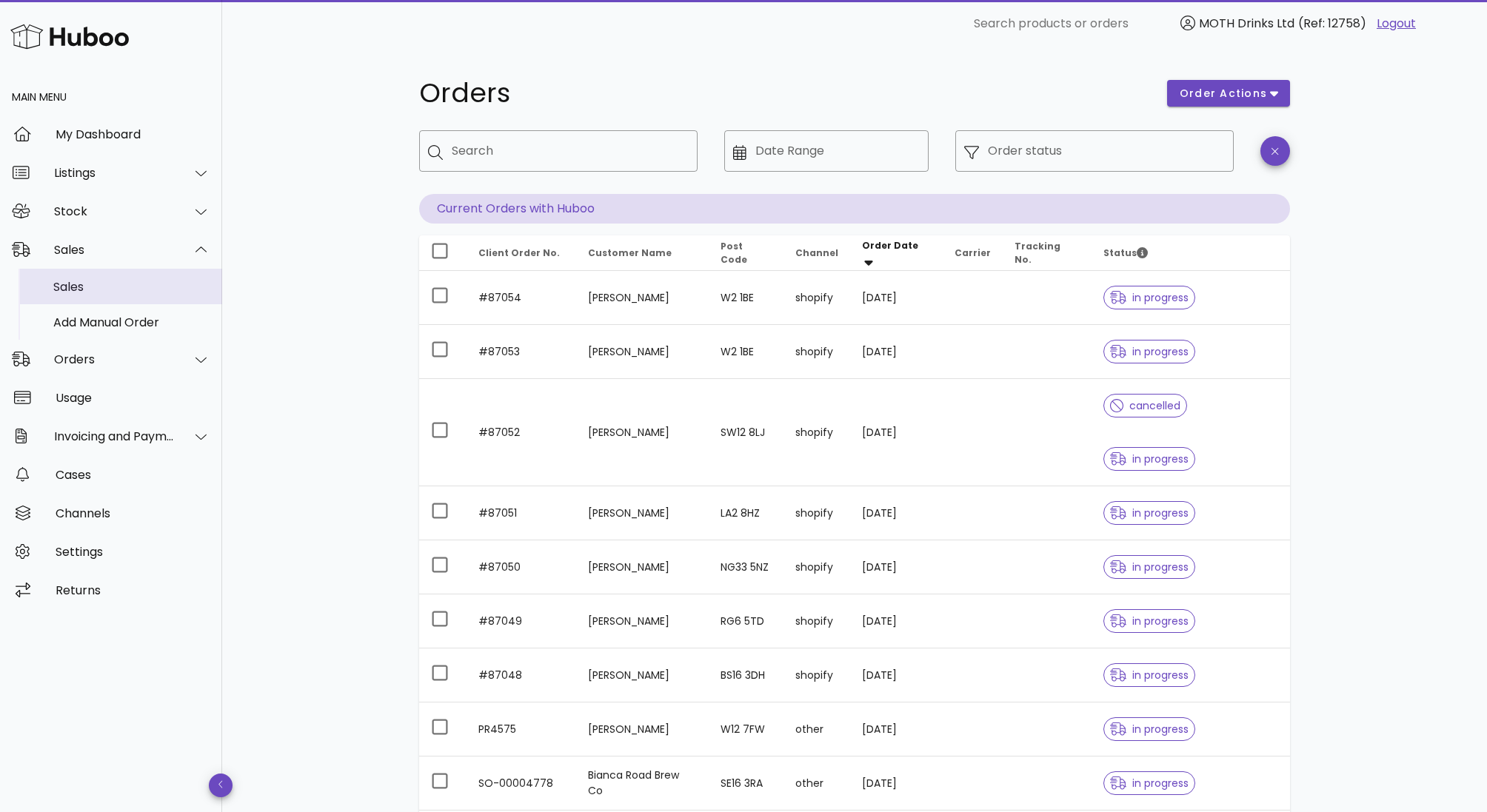
click at [99, 285] on div "Sales" at bounding box center [132, 286] width 157 height 14
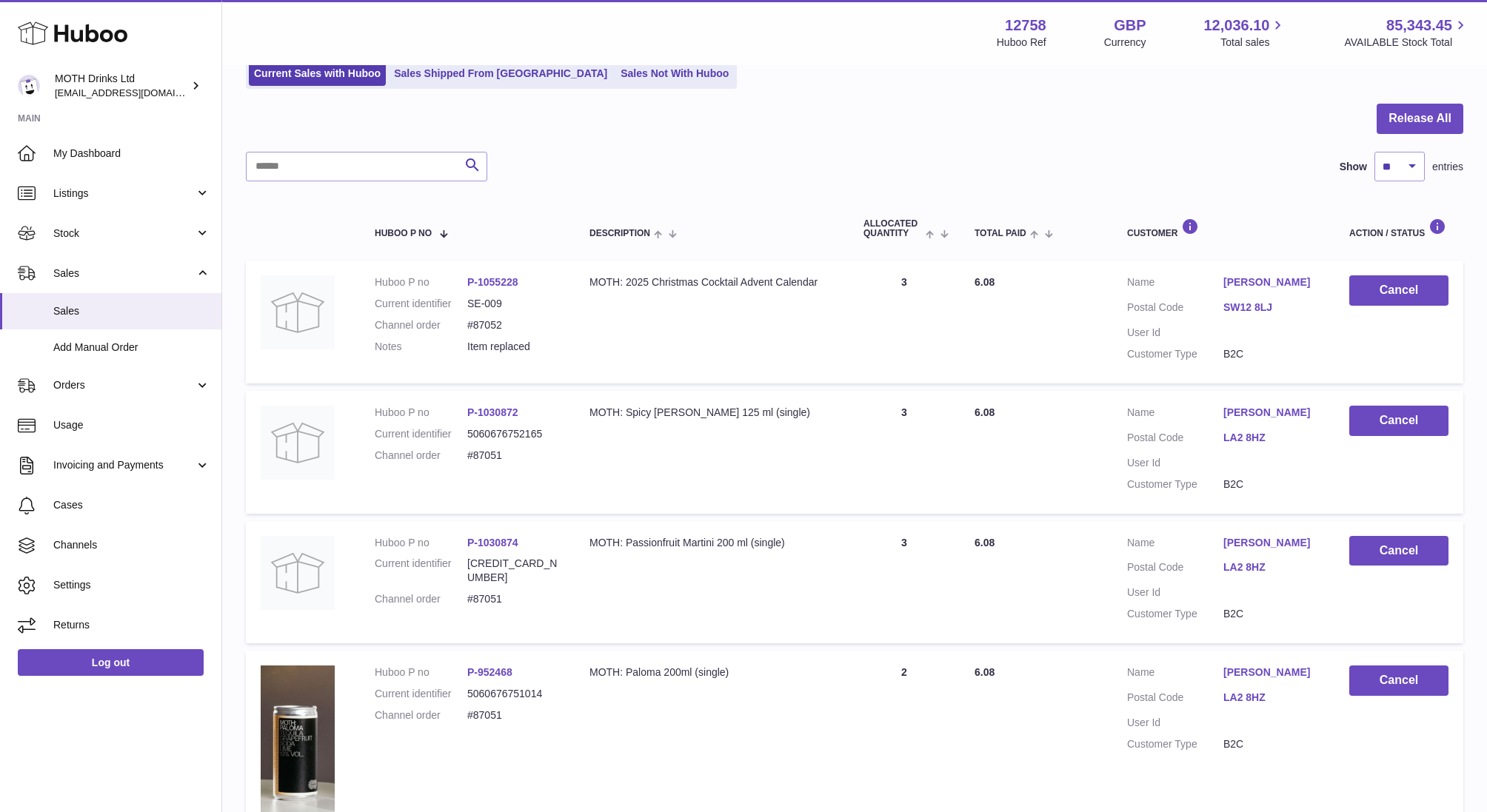
scroll to position [143, 0]
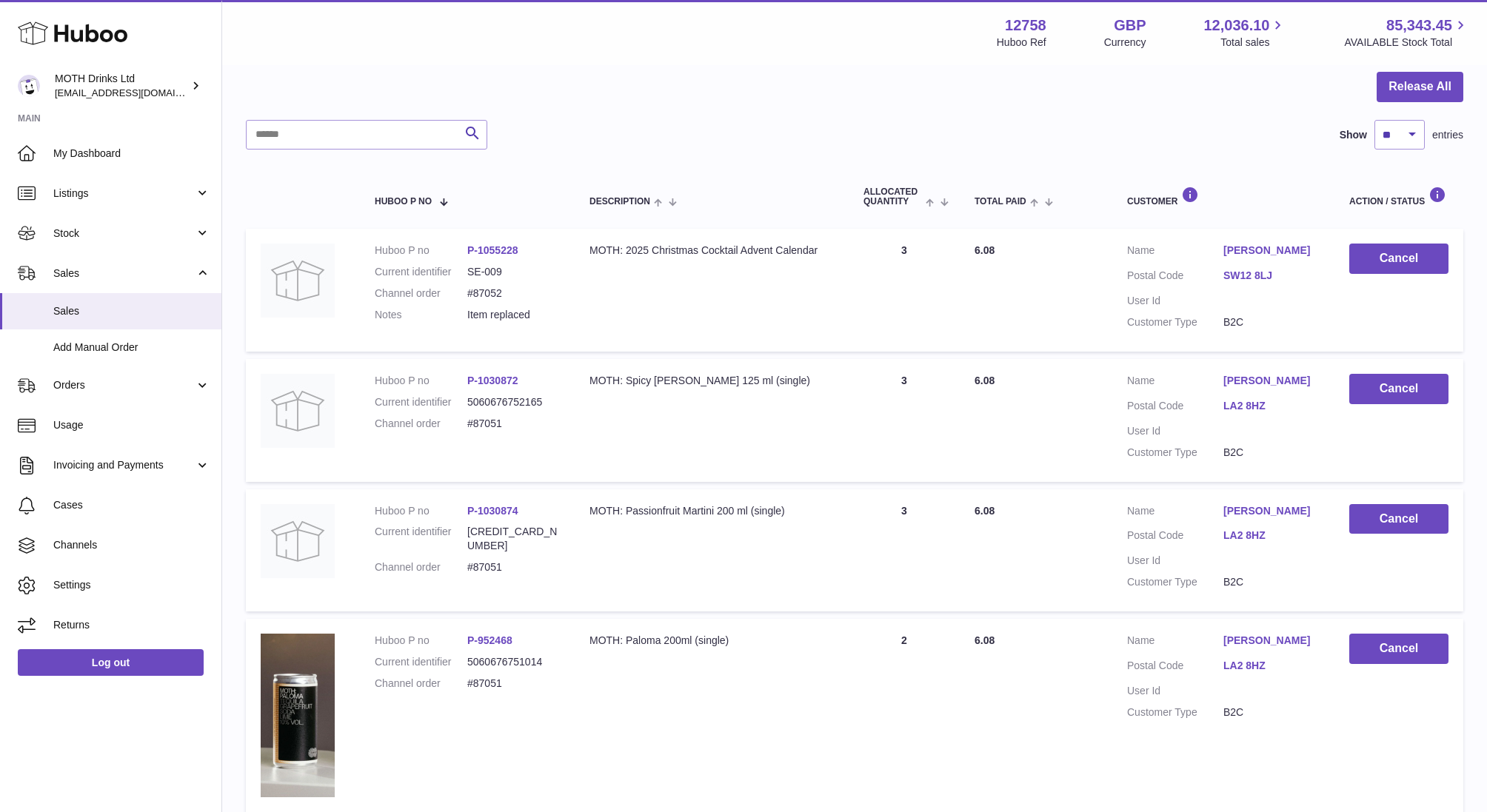
drag, startPoint x: 473, startPoint y: 313, endPoint x: 541, endPoint y: 313, distance: 68.0
click at [541, 313] on p "Item replaced" at bounding box center [513, 315] width 92 height 14
click at [536, 313] on p "Item replaced" at bounding box center [513, 315] width 92 height 14
drag, startPoint x: 575, startPoint y: 304, endPoint x: 477, endPoint y: 307, distance: 98.0
click at [477, 307] on tr "Huboo P no P-1055228 Current identifier SE-009 Channel order #87052 Notes Item …" at bounding box center [855, 290] width 1217 height 123
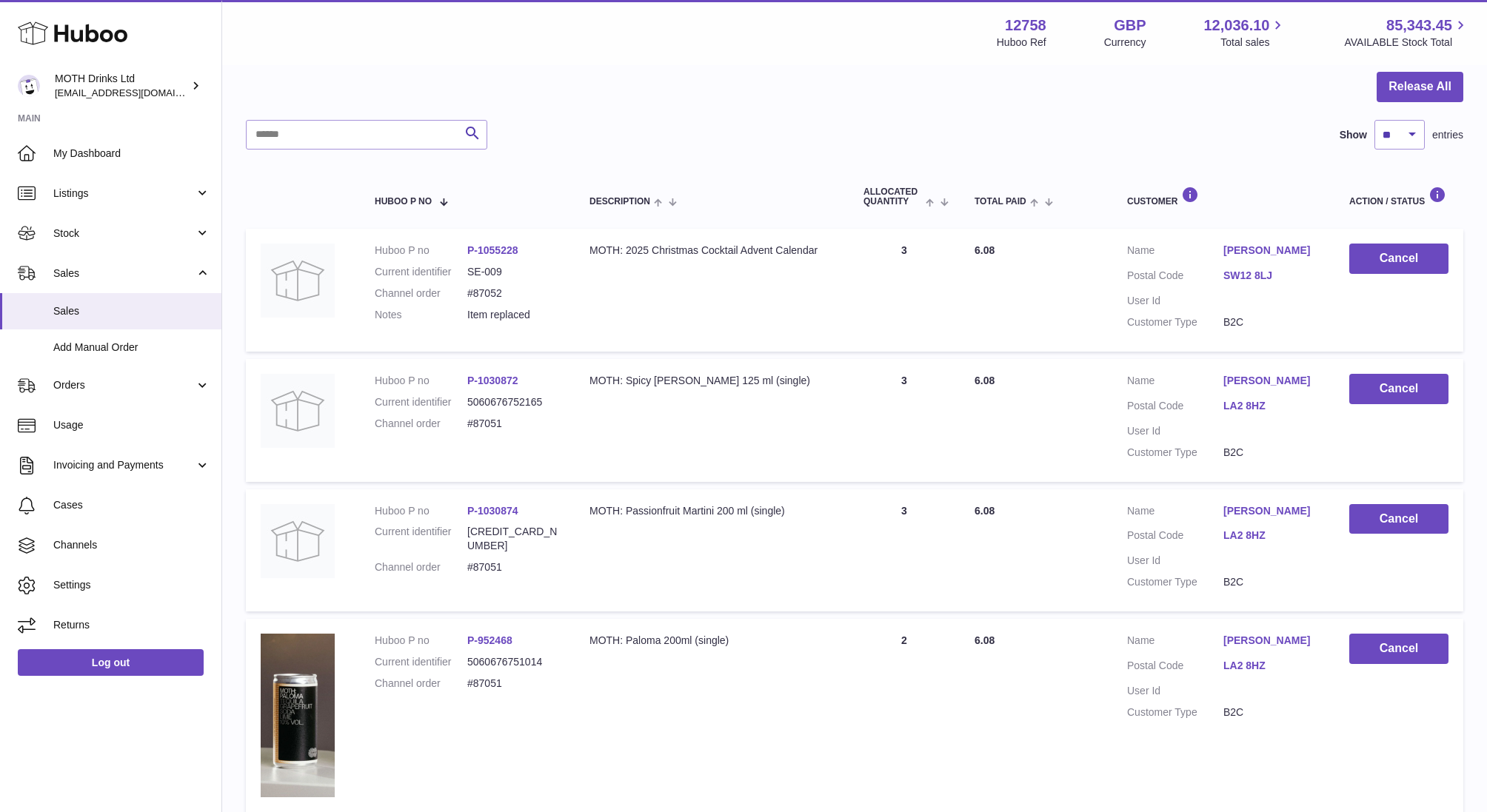
click at [477, 307] on dl "Huboo P no P-1055228 Current identifier SE-009 Channel order #87052 Notes Item …" at bounding box center [467, 286] width 185 height 86
drag, startPoint x: 465, startPoint y: 316, endPoint x: 559, endPoint y: 316, distance: 94.0
click at [559, 316] on dl "Huboo P no P-1055228 Current identifier SE-009 Channel order #87052 Notes Item …" at bounding box center [467, 286] width 185 height 86
drag, startPoint x: 578, startPoint y: 256, endPoint x: 837, endPoint y: 256, distance: 259.0
click at [837, 256] on td "Description MOTH: 2025 Christmas Cocktail Advent Calendar" at bounding box center [712, 290] width 274 height 123
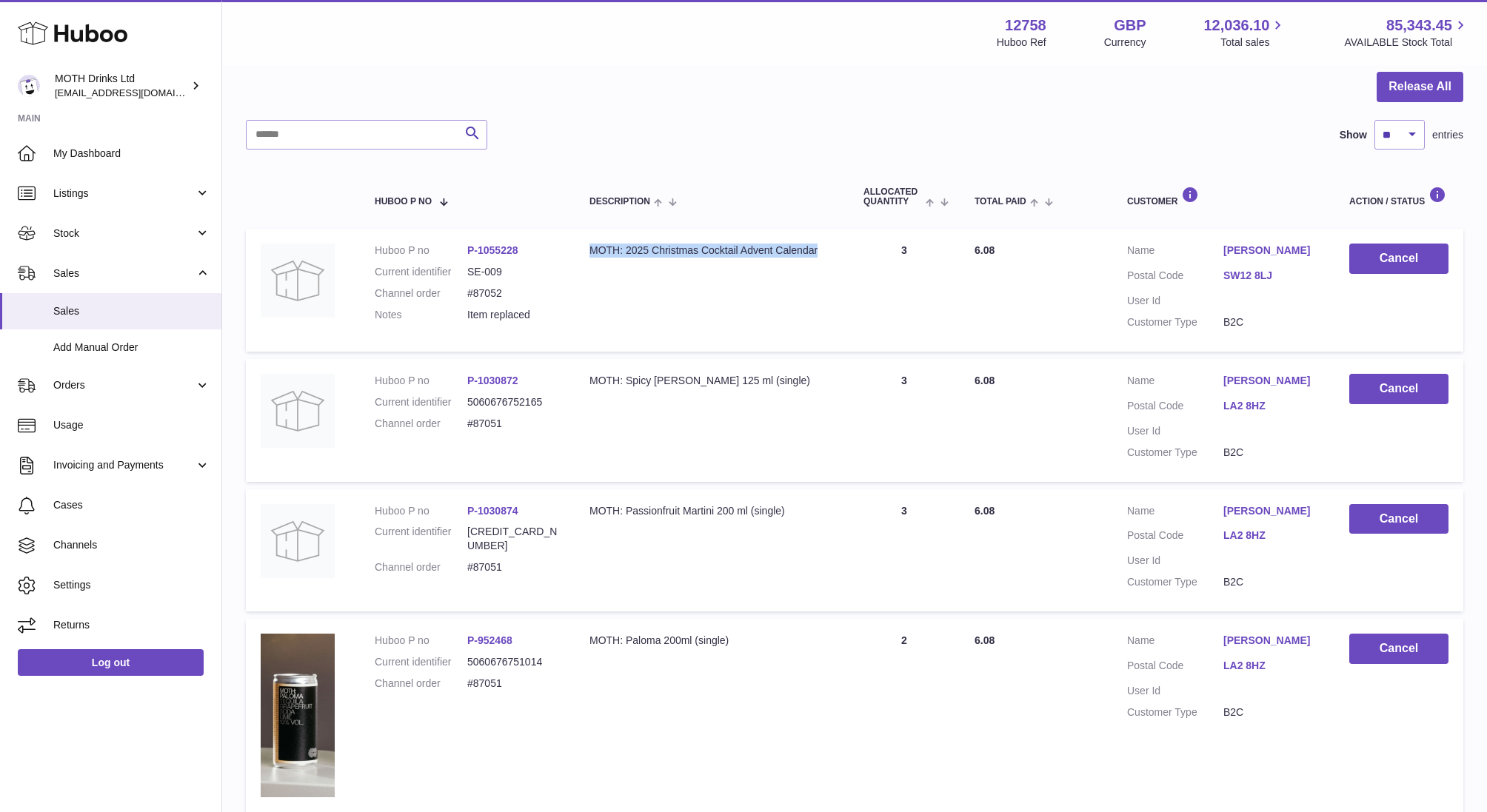
drag, startPoint x: 887, startPoint y: 253, endPoint x: 919, endPoint y: 253, distance: 32.0
click at [919, 253] on td "Quantity Sold 3" at bounding box center [904, 290] width 111 height 123
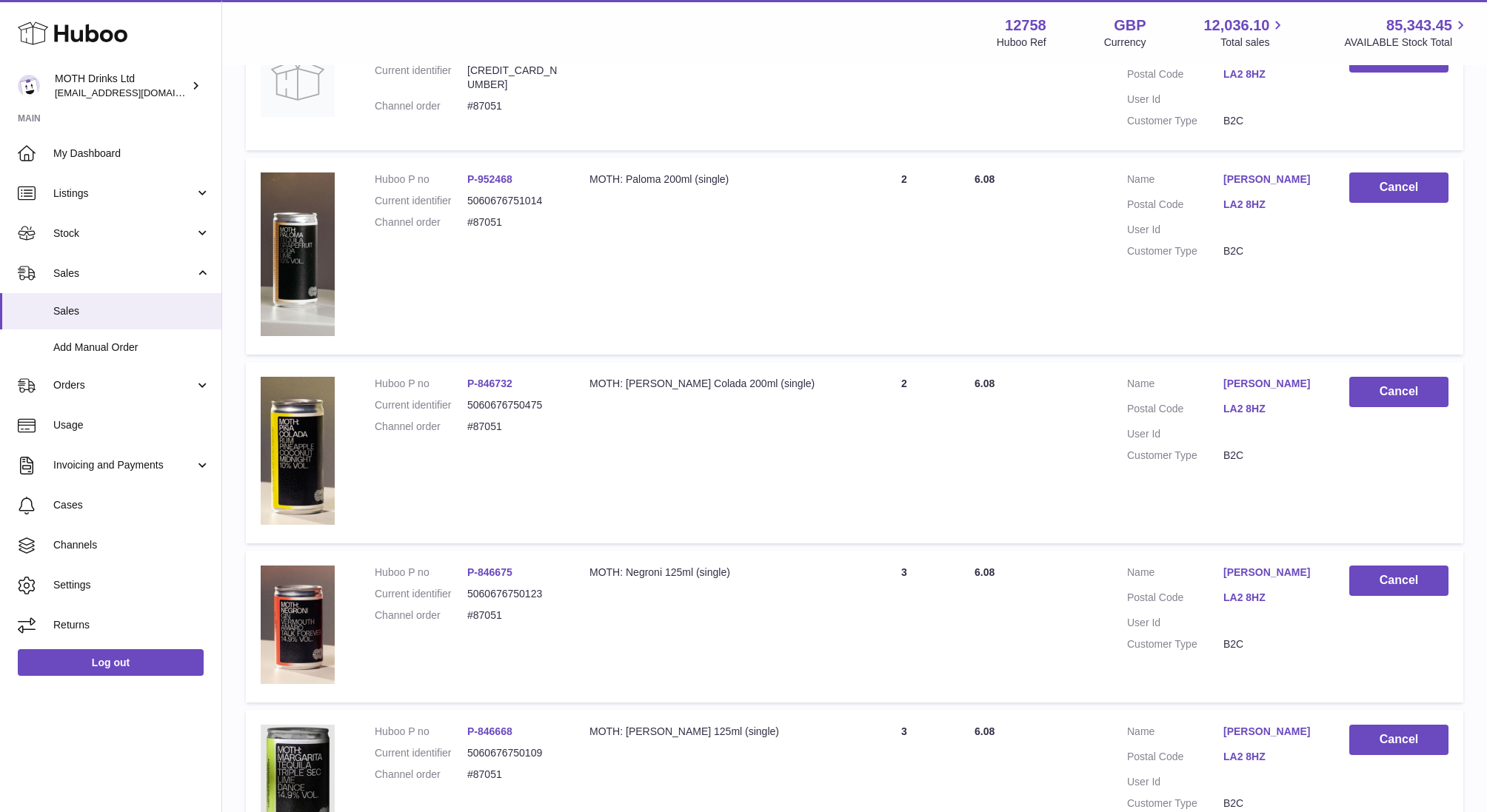
scroll to position [1308, 0]
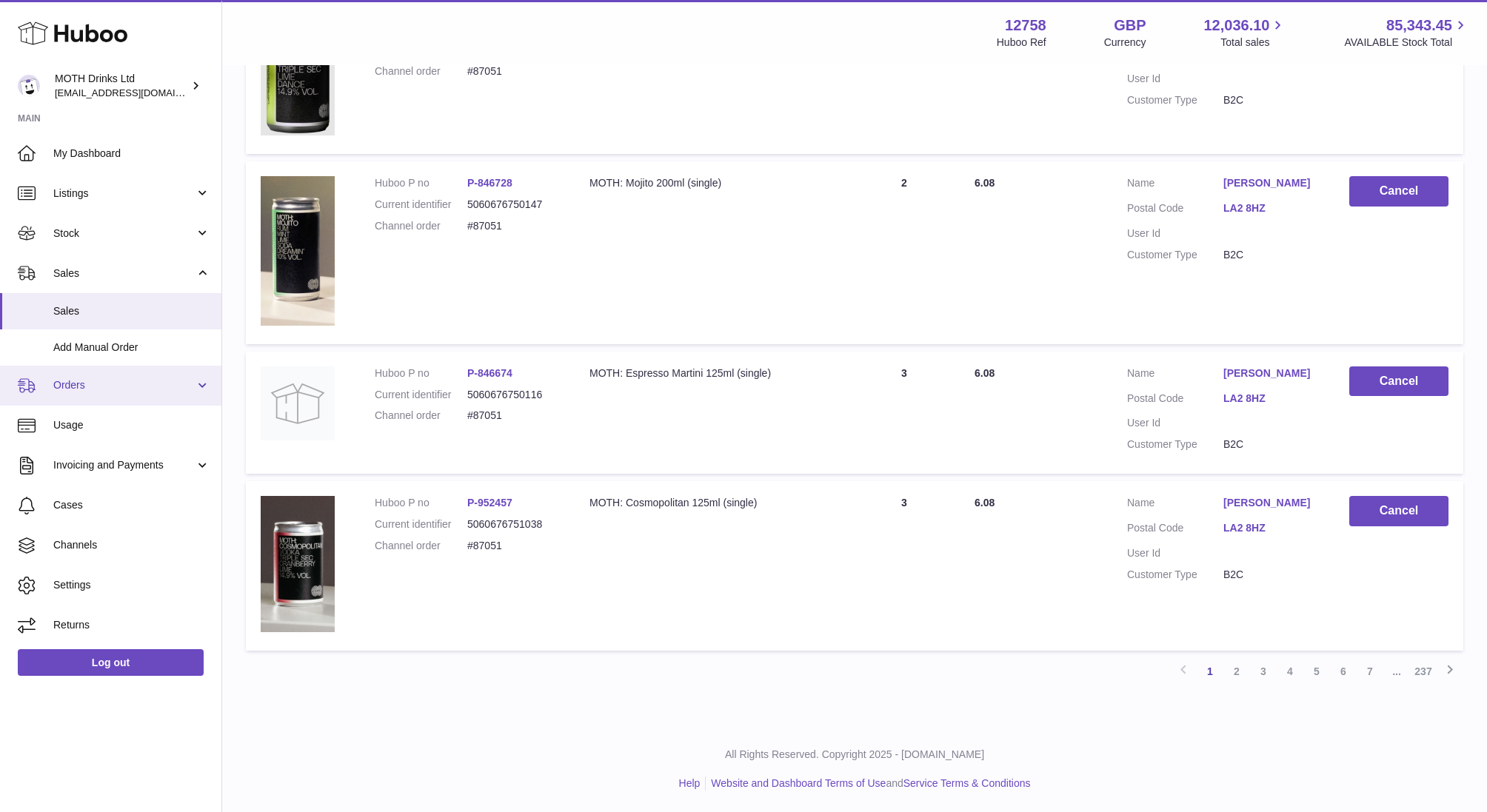
click at [111, 382] on span "Orders" at bounding box center [124, 385] width 142 height 14
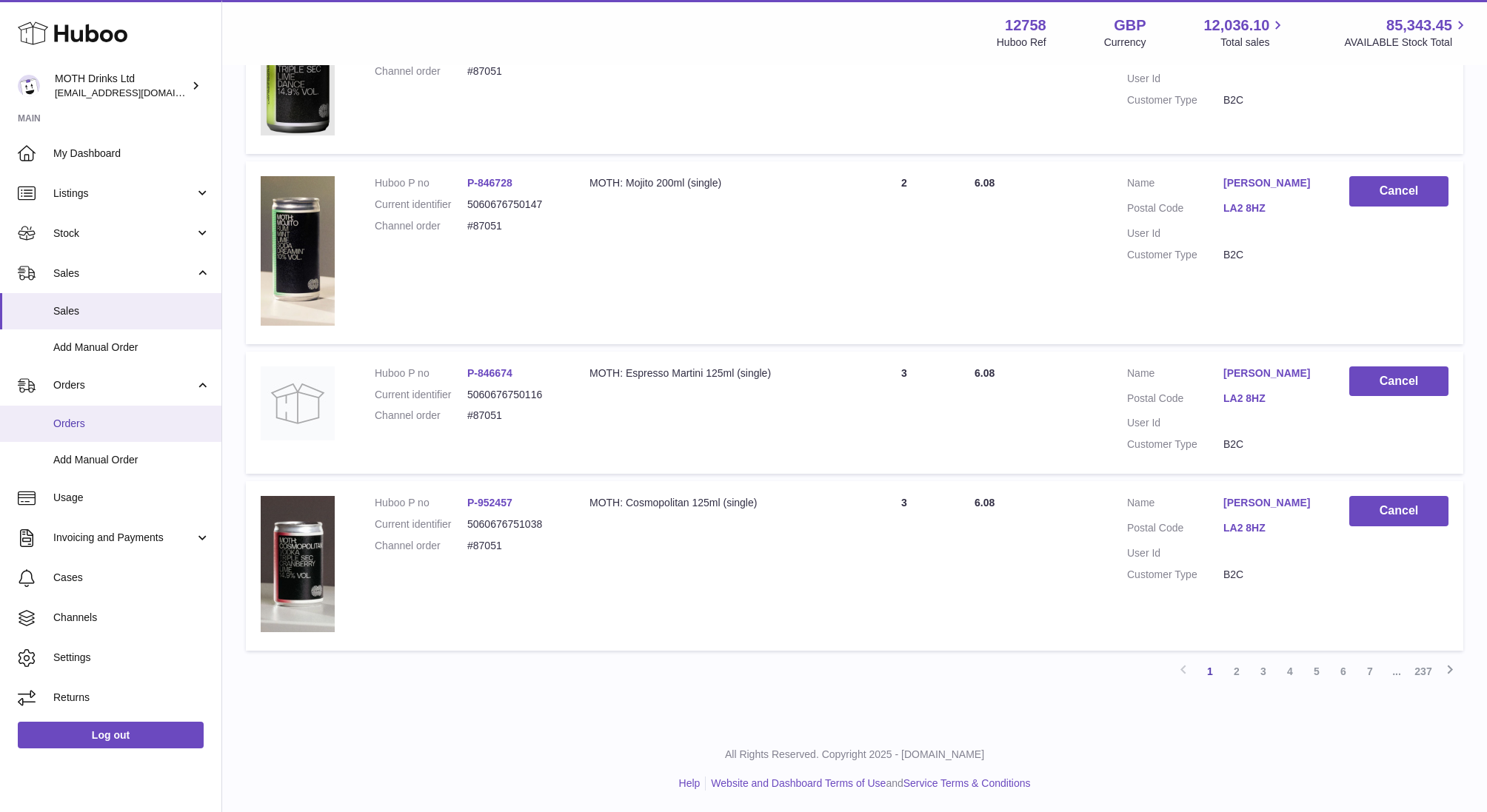
click at [111, 420] on span "Orders" at bounding box center [132, 424] width 157 height 14
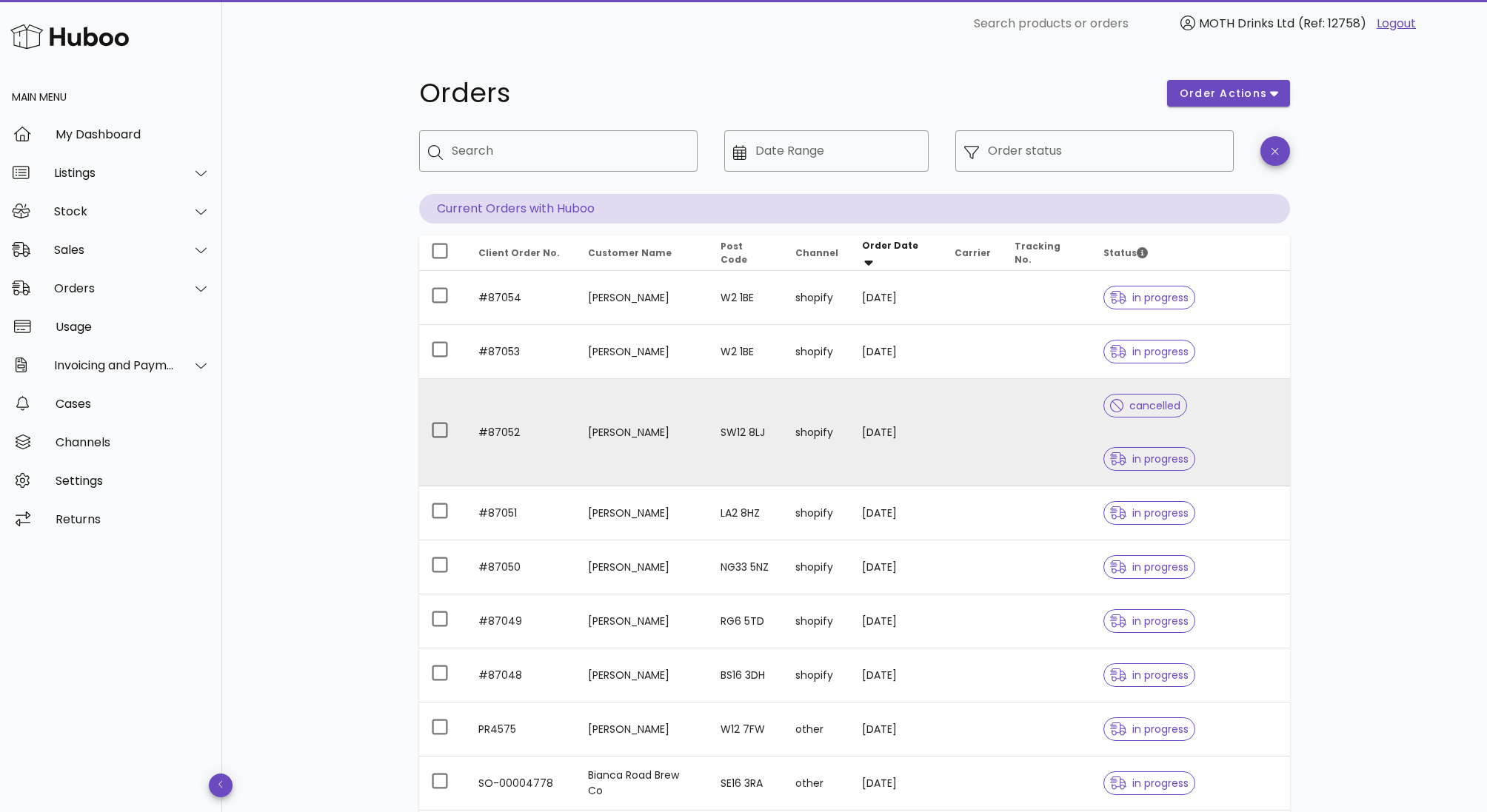
click at [1049, 400] on td at bounding box center [1047, 433] width 89 height 107
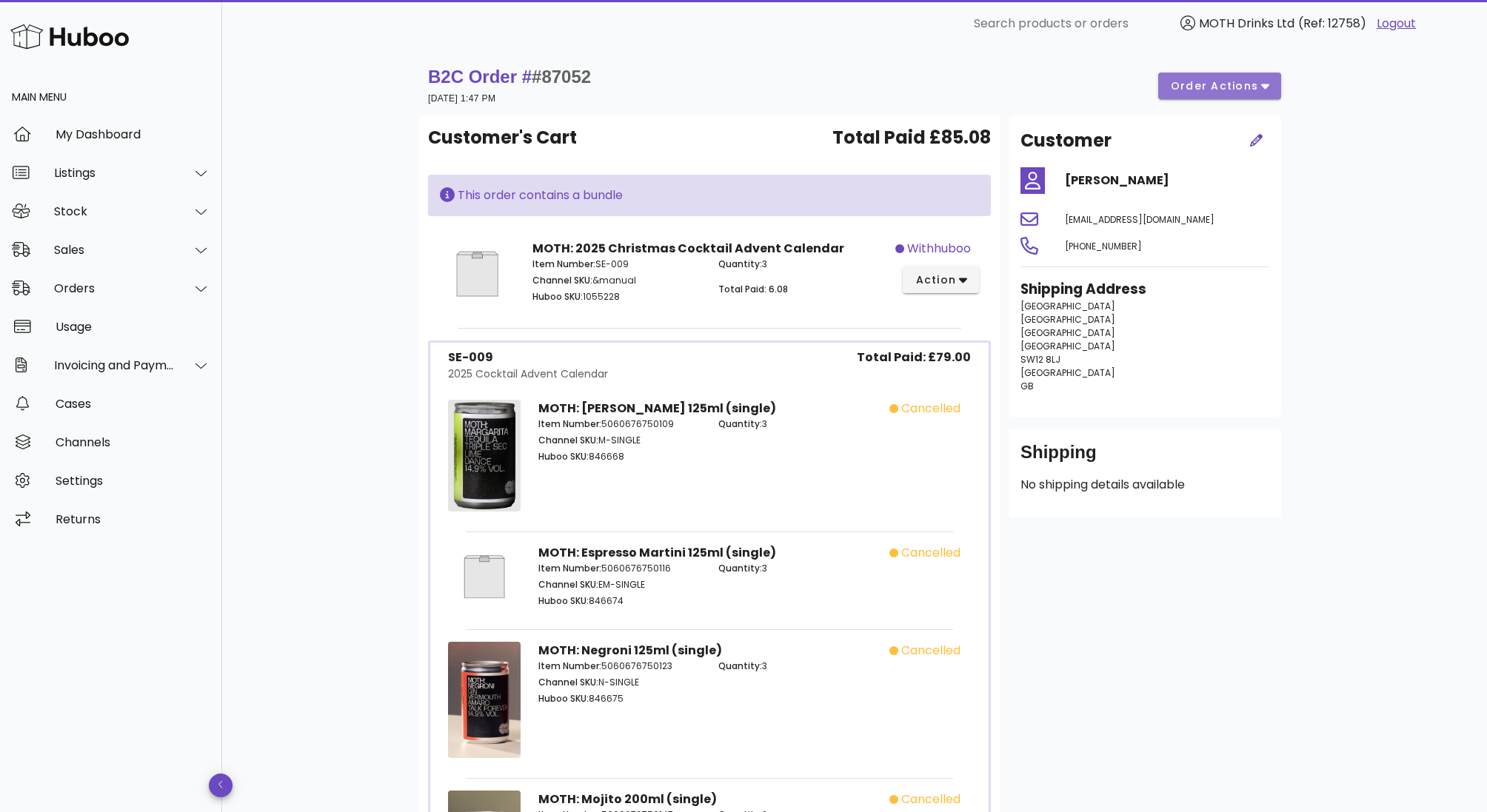
click at [1214, 94] on button "order actions" at bounding box center [1220, 86] width 123 height 27
click at [930, 277] on span "action" at bounding box center [935, 280] width 42 height 16
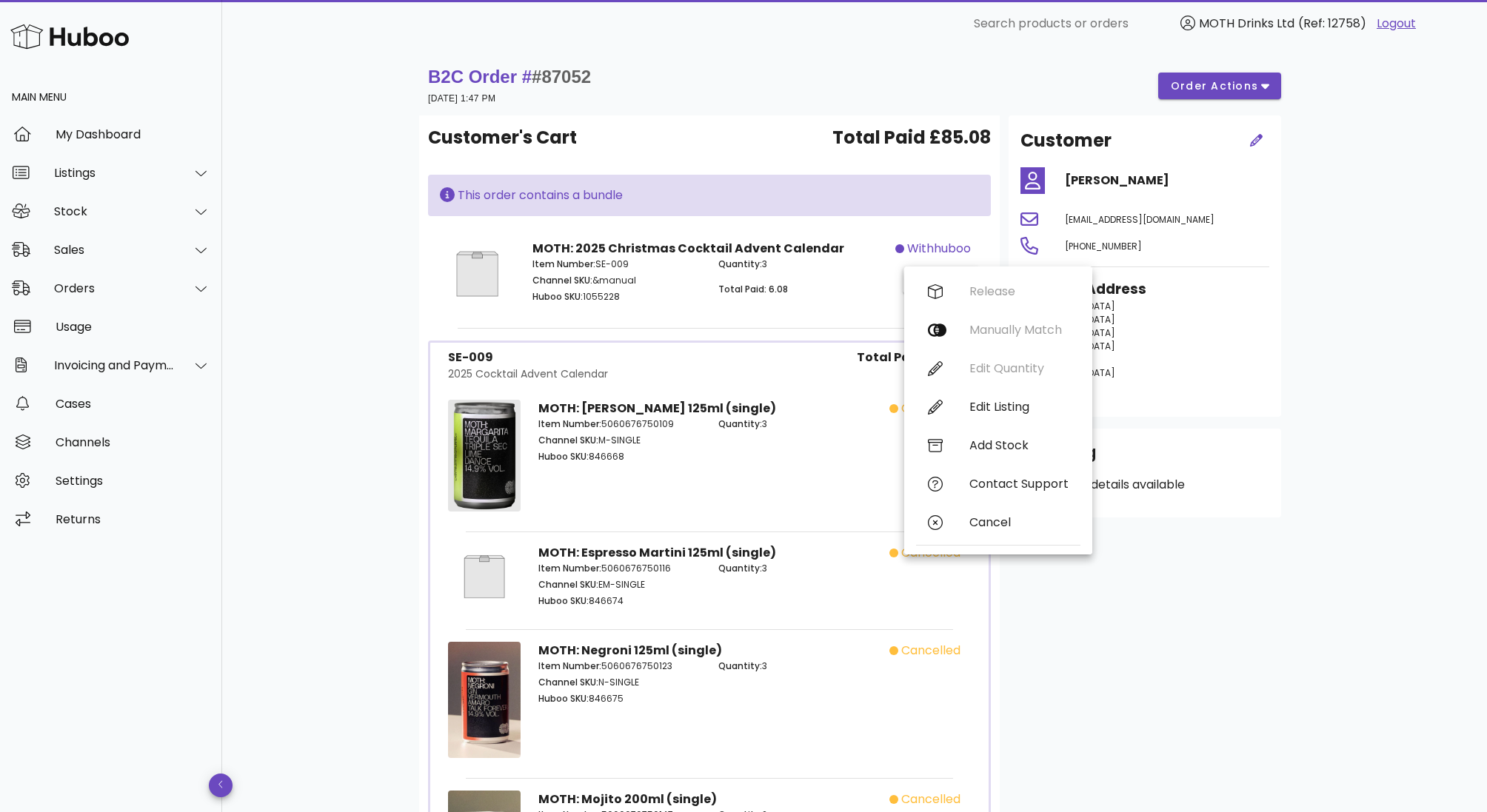
click at [794, 435] on div "Quantity: 3" at bounding box center [799, 442] width 180 height 66
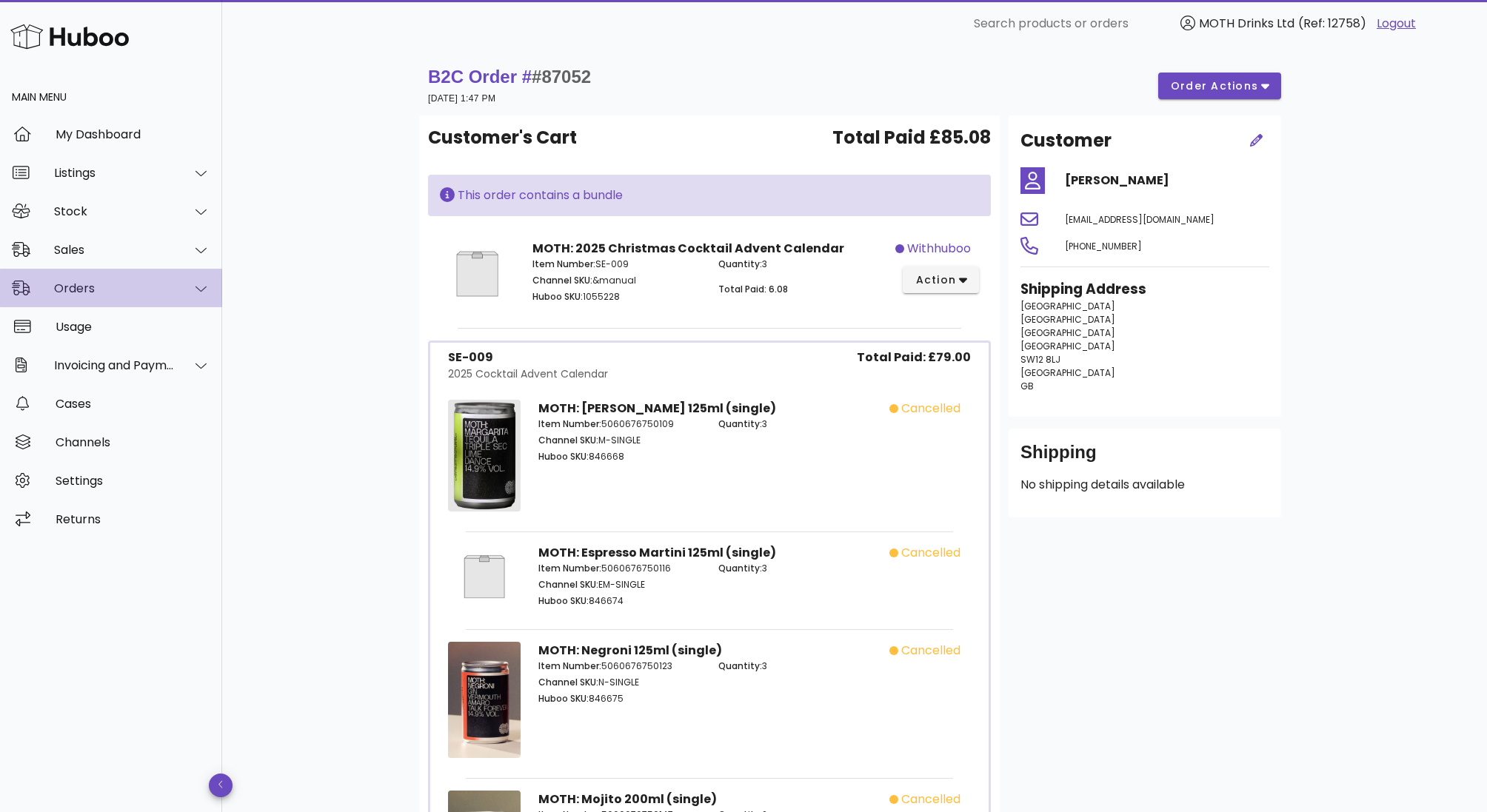
click at [98, 289] on div "Orders" at bounding box center [115, 288] width 121 height 14
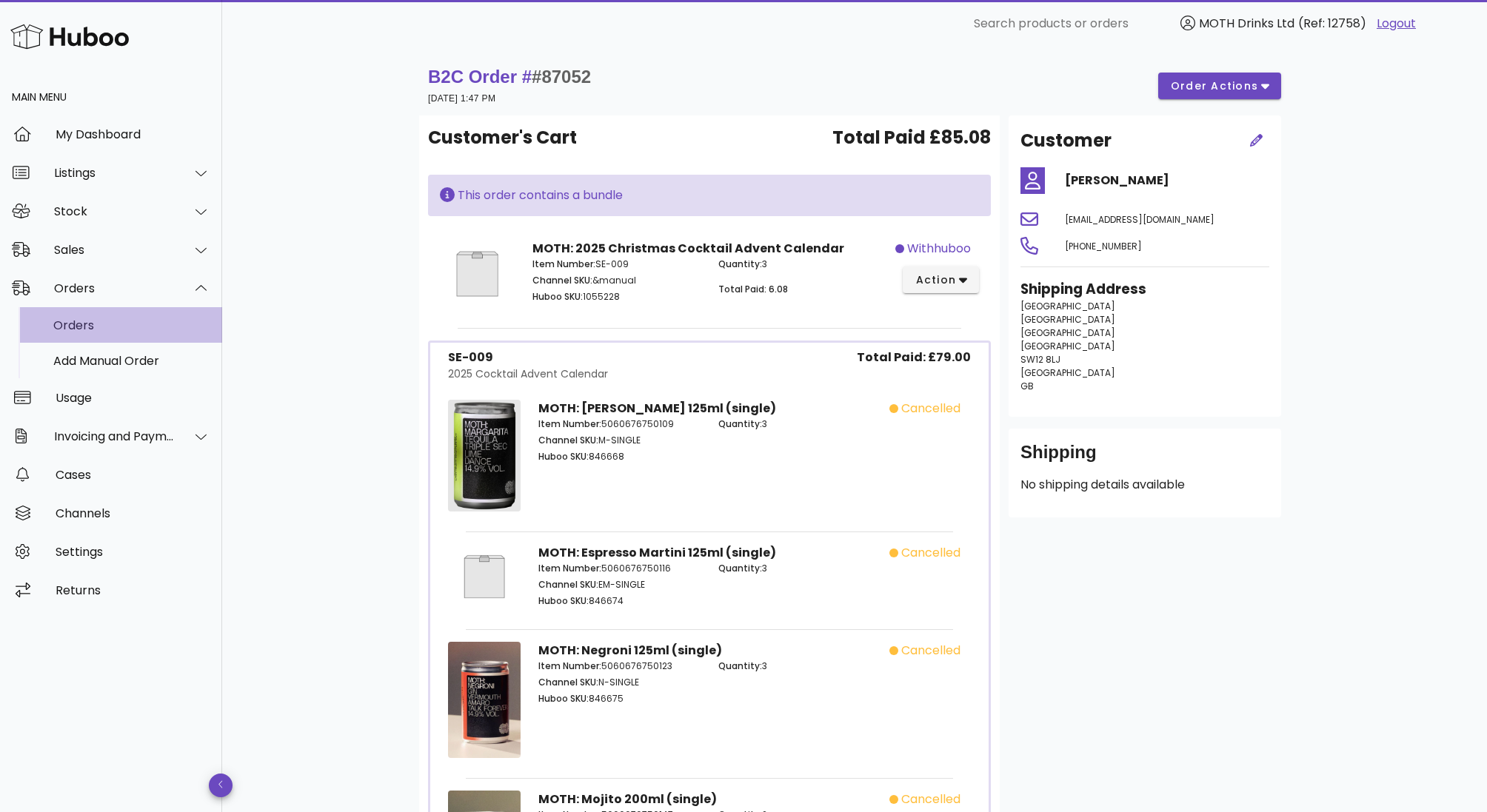
click at [105, 311] on div "Orders" at bounding box center [132, 325] width 157 height 32
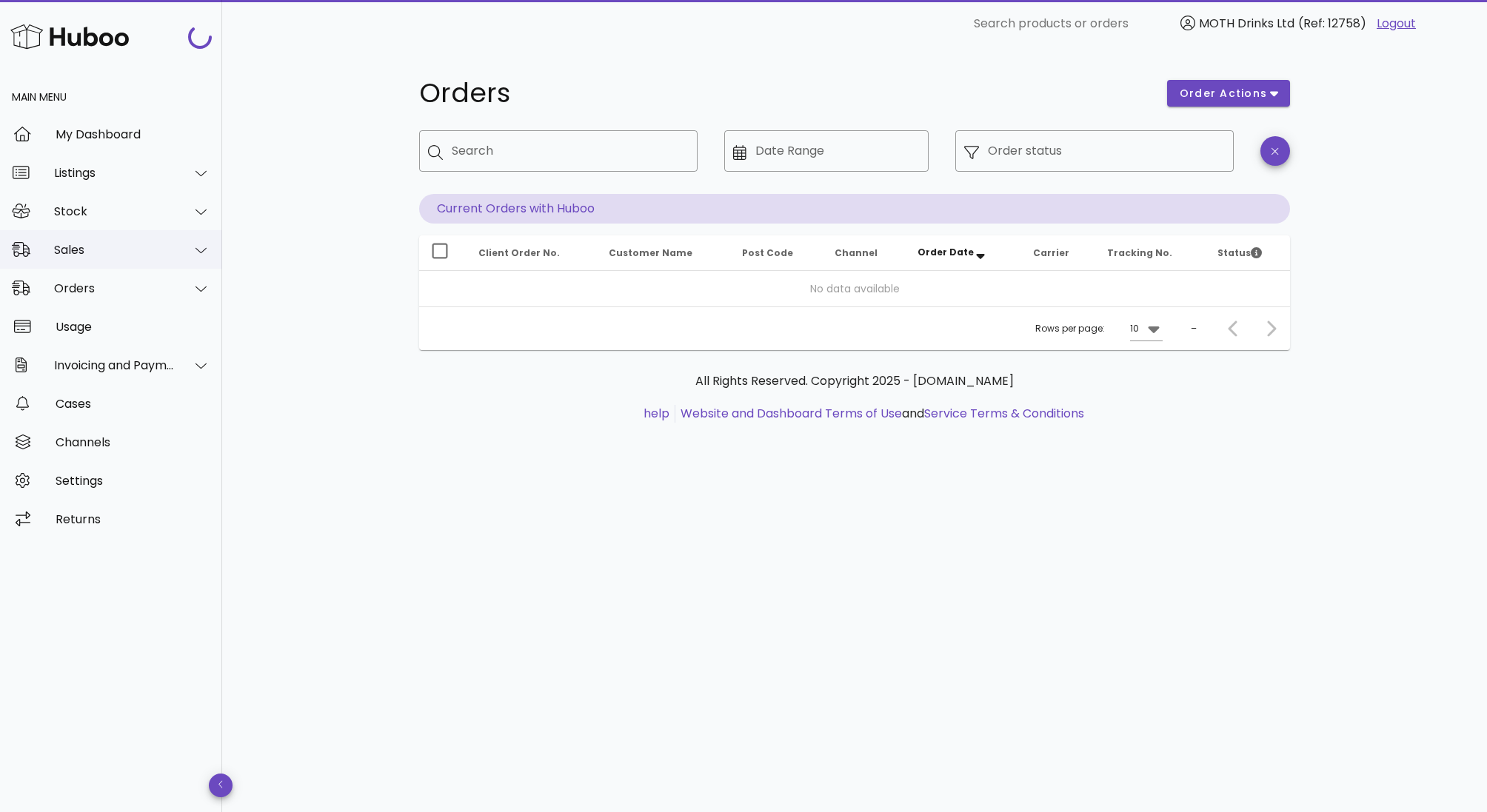
click at [83, 262] on div "Sales" at bounding box center [111, 249] width 222 height 38
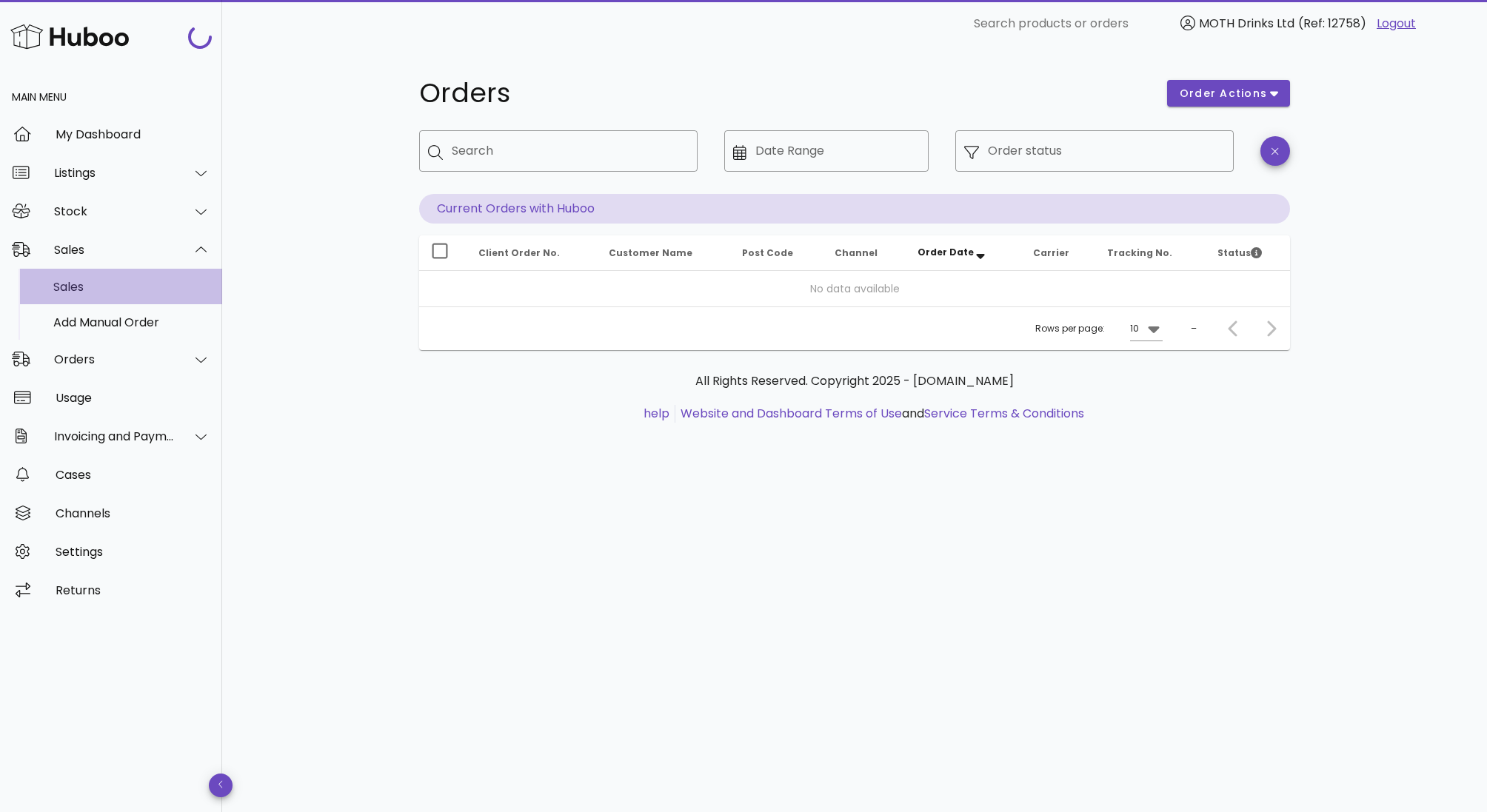
click at [85, 285] on div "Sales" at bounding box center [132, 286] width 157 height 14
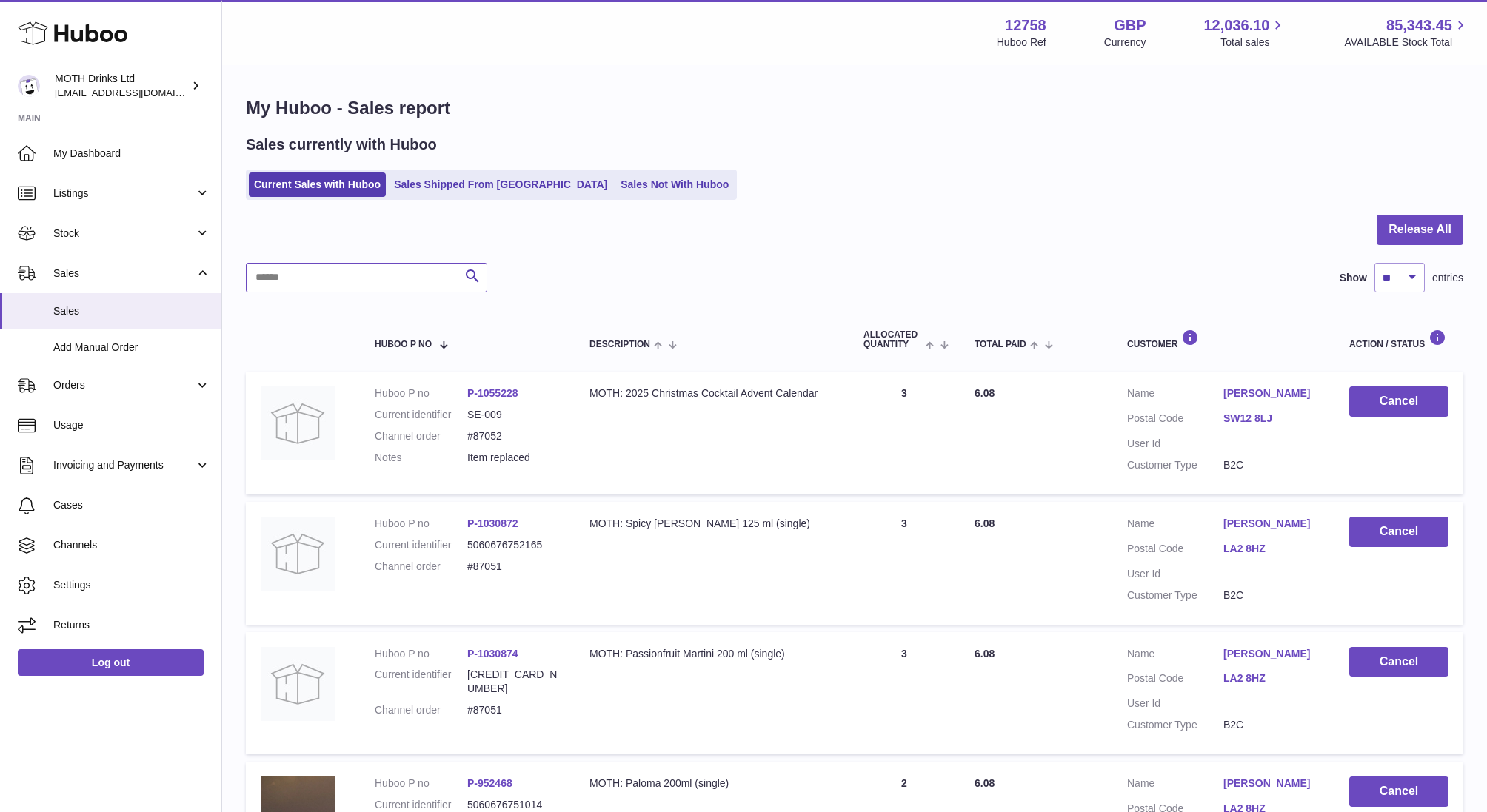
click at [373, 286] on input "text" at bounding box center [366, 277] width 241 height 29
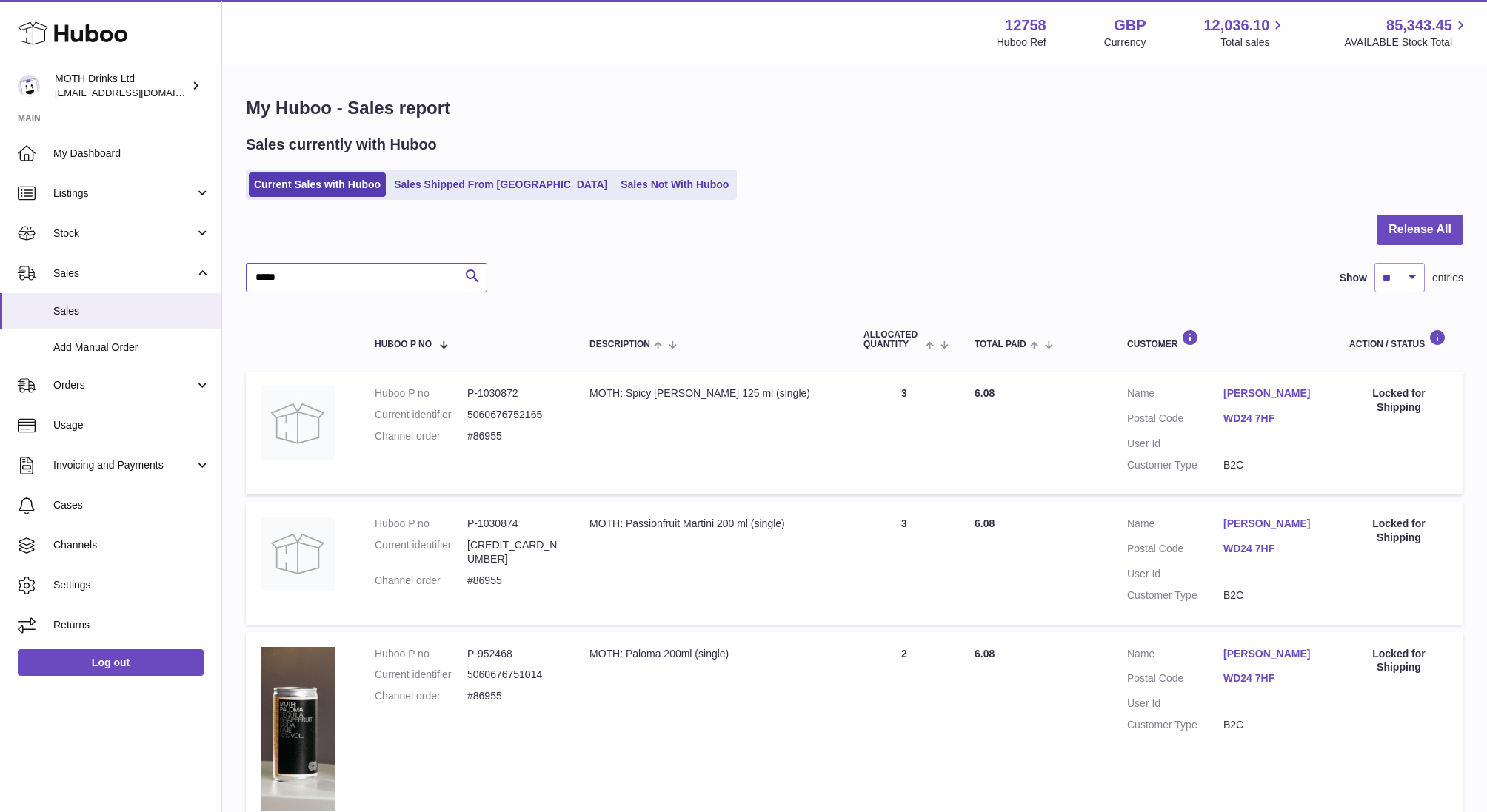
click at [294, 276] on input "*****" at bounding box center [366, 277] width 241 height 29
type input "*****"
click at [93, 373] on link "Orders" at bounding box center [110, 385] width 222 height 40
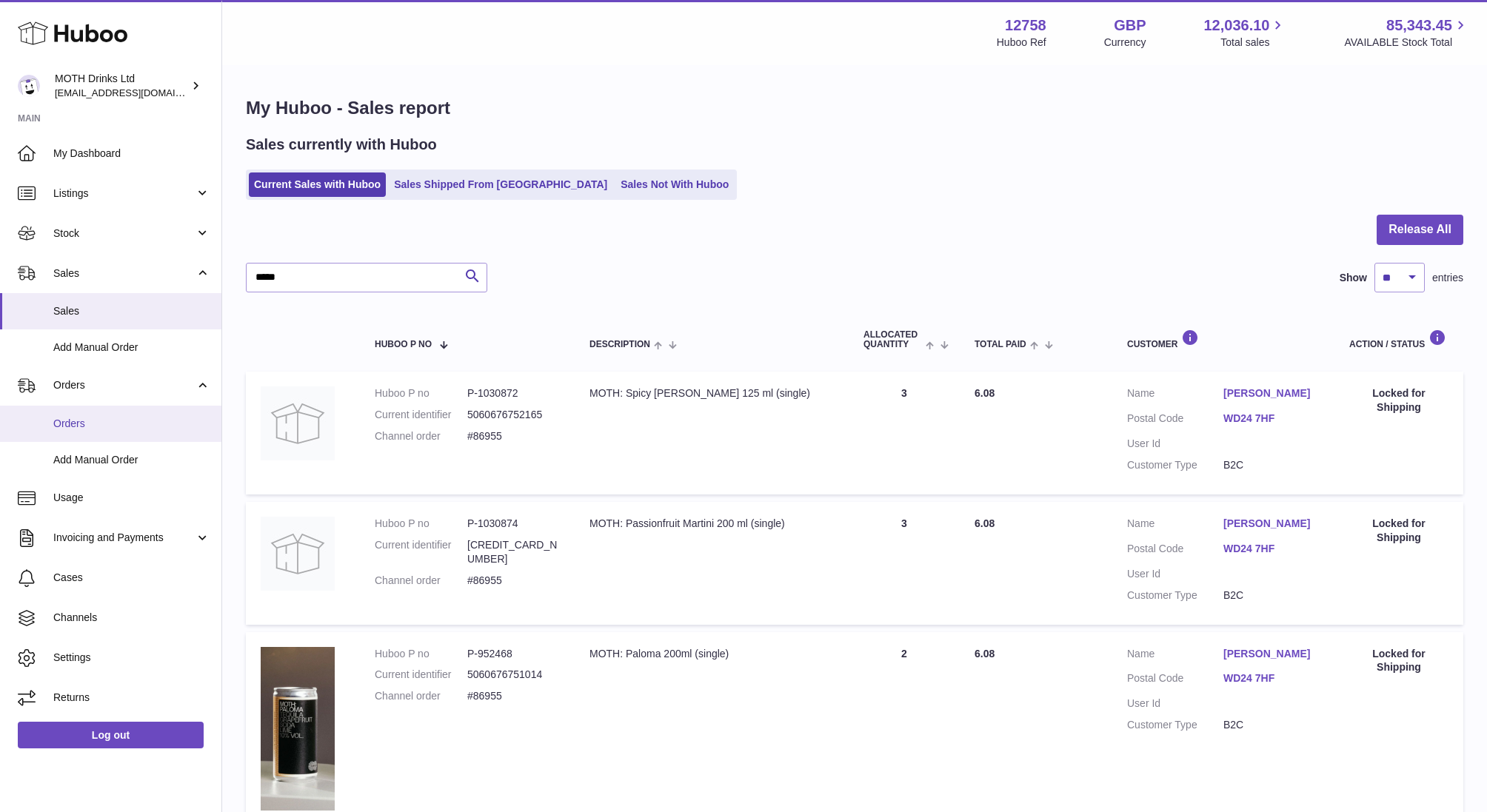
click at [97, 428] on span "Orders" at bounding box center [132, 424] width 157 height 14
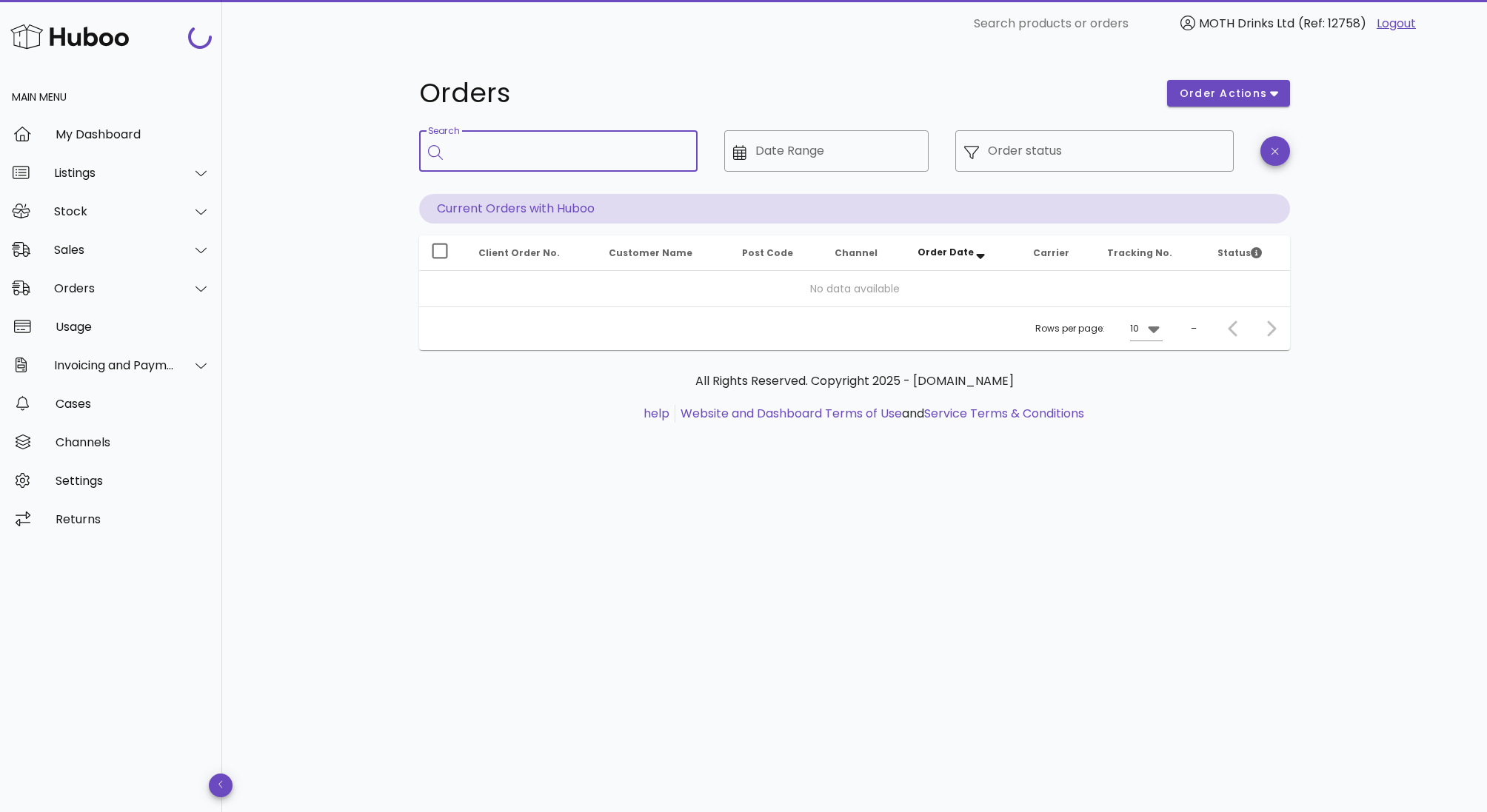
click at [568, 152] on input "Search" at bounding box center [568, 150] width 234 height 24
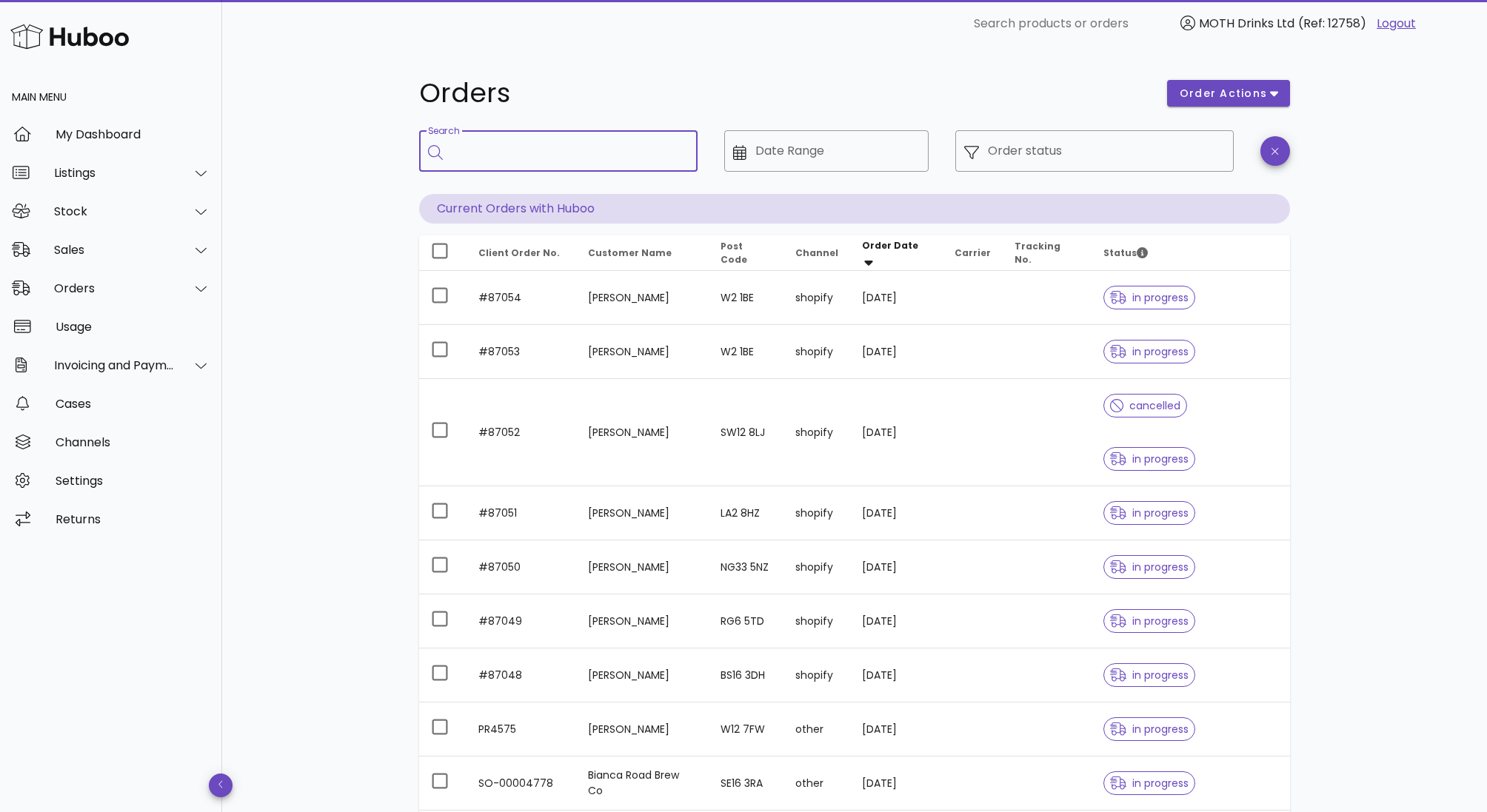
paste input "*****"
type input "*****"
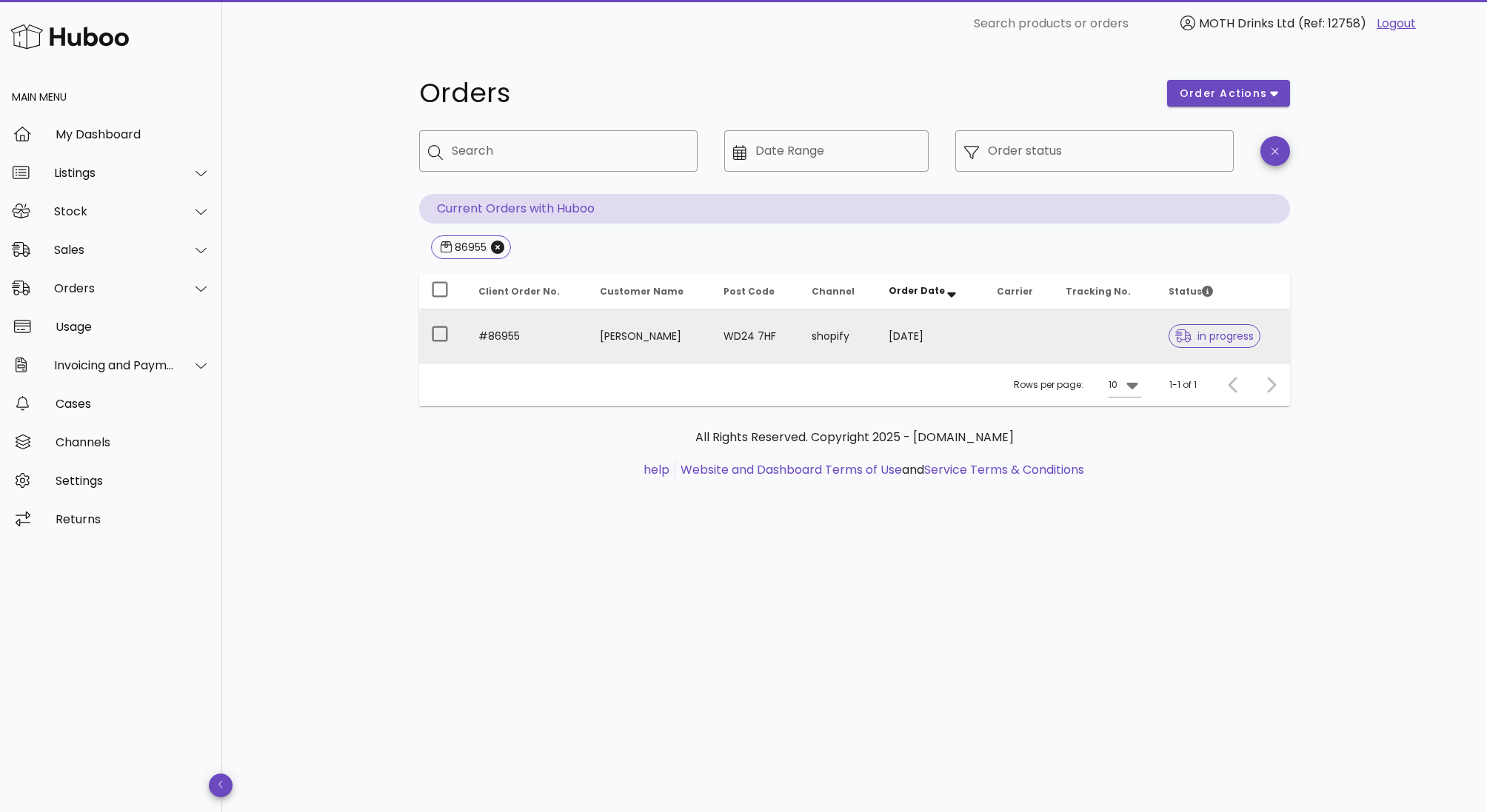
click at [1175, 336] on icon at bounding box center [1184, 336] width 16 height 13
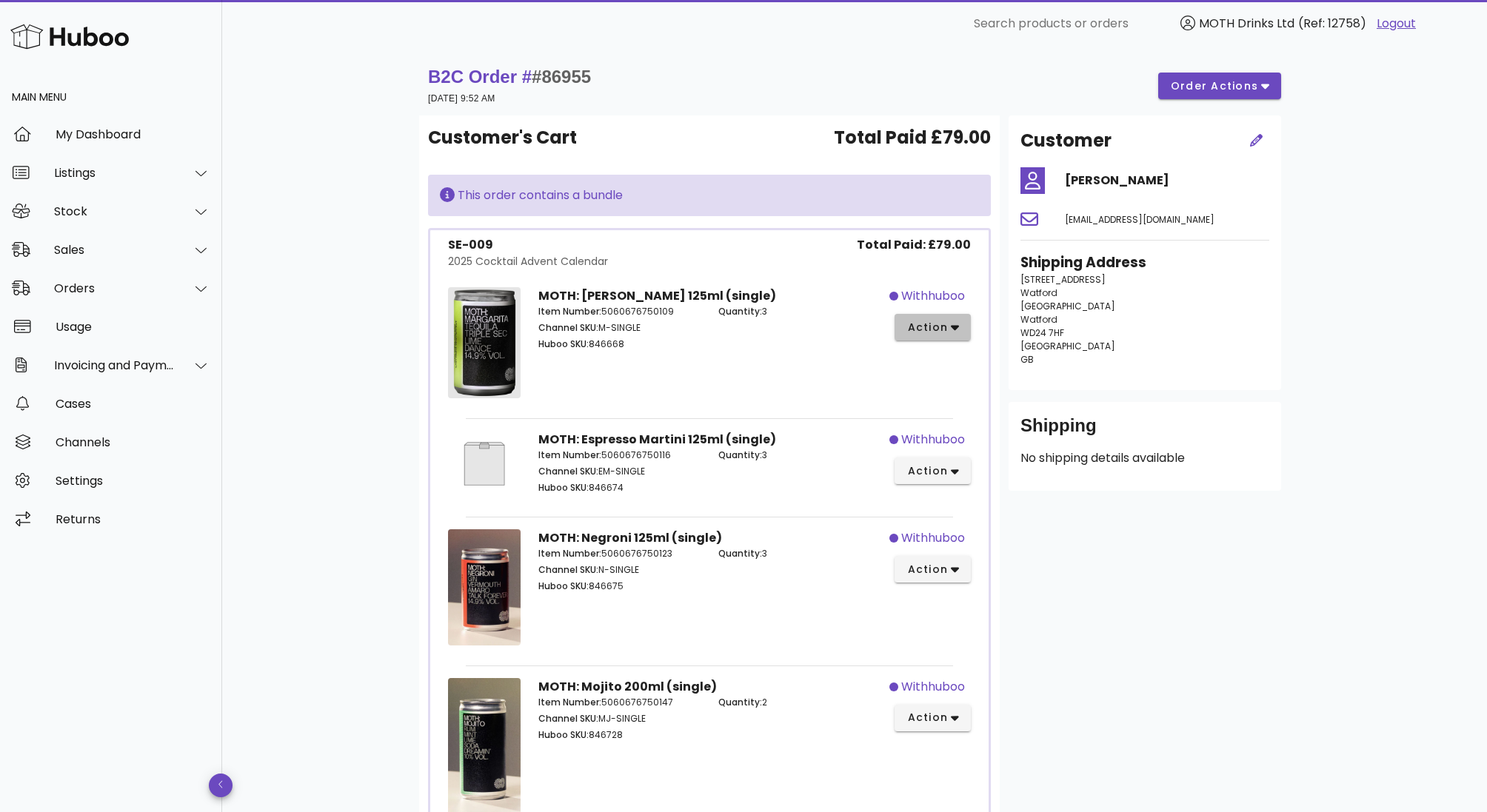
click at [924, 331] on span "action" at bounding box center [927, 327] width 42 height 16
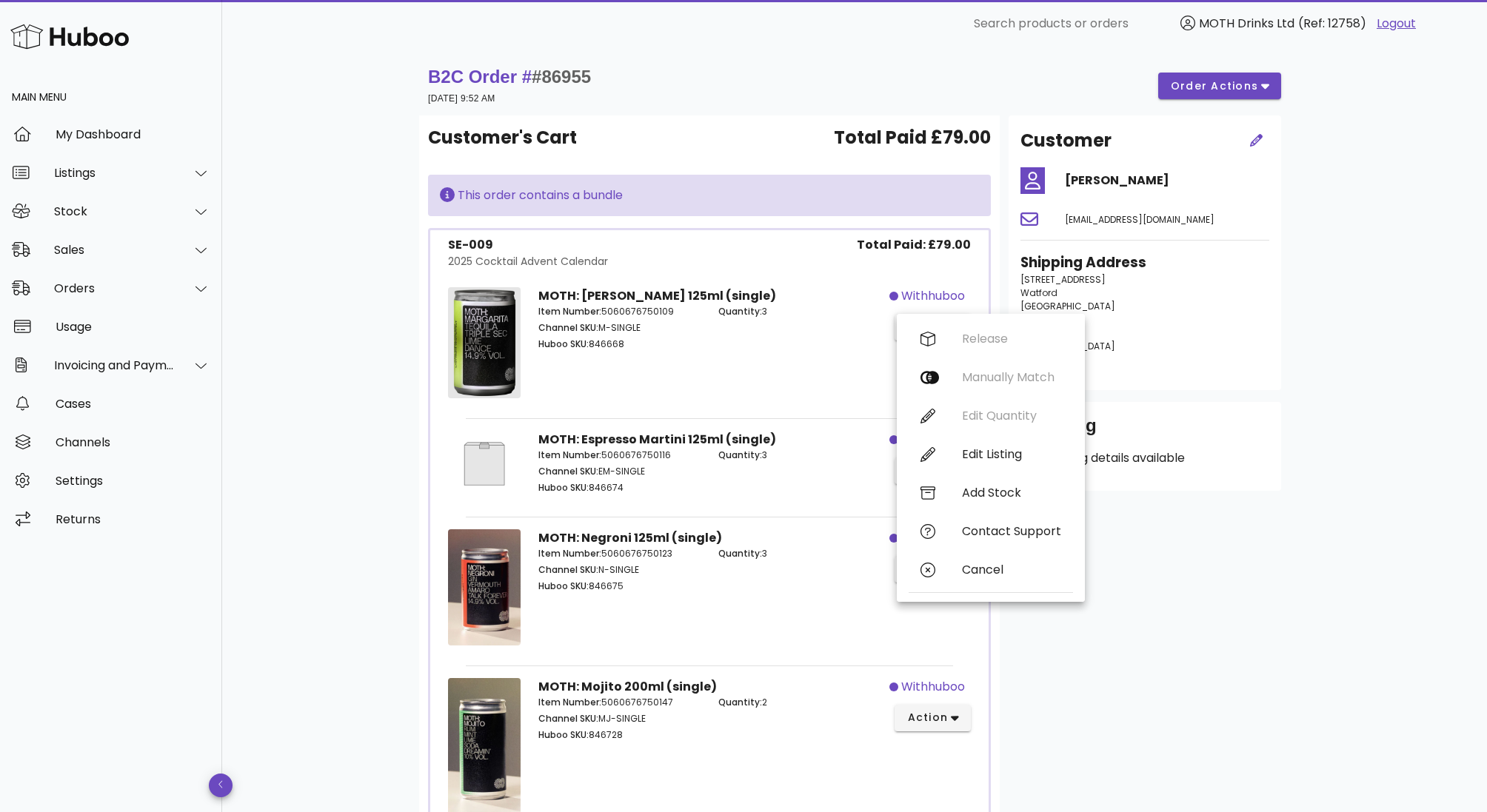
click at [802, 370] on div "MOTH: Margarita 125ml (single) Item Number: 5060676750109 Channel SKU: M-SINGLE…" at bounding box center [709, 345] width 361 height 134
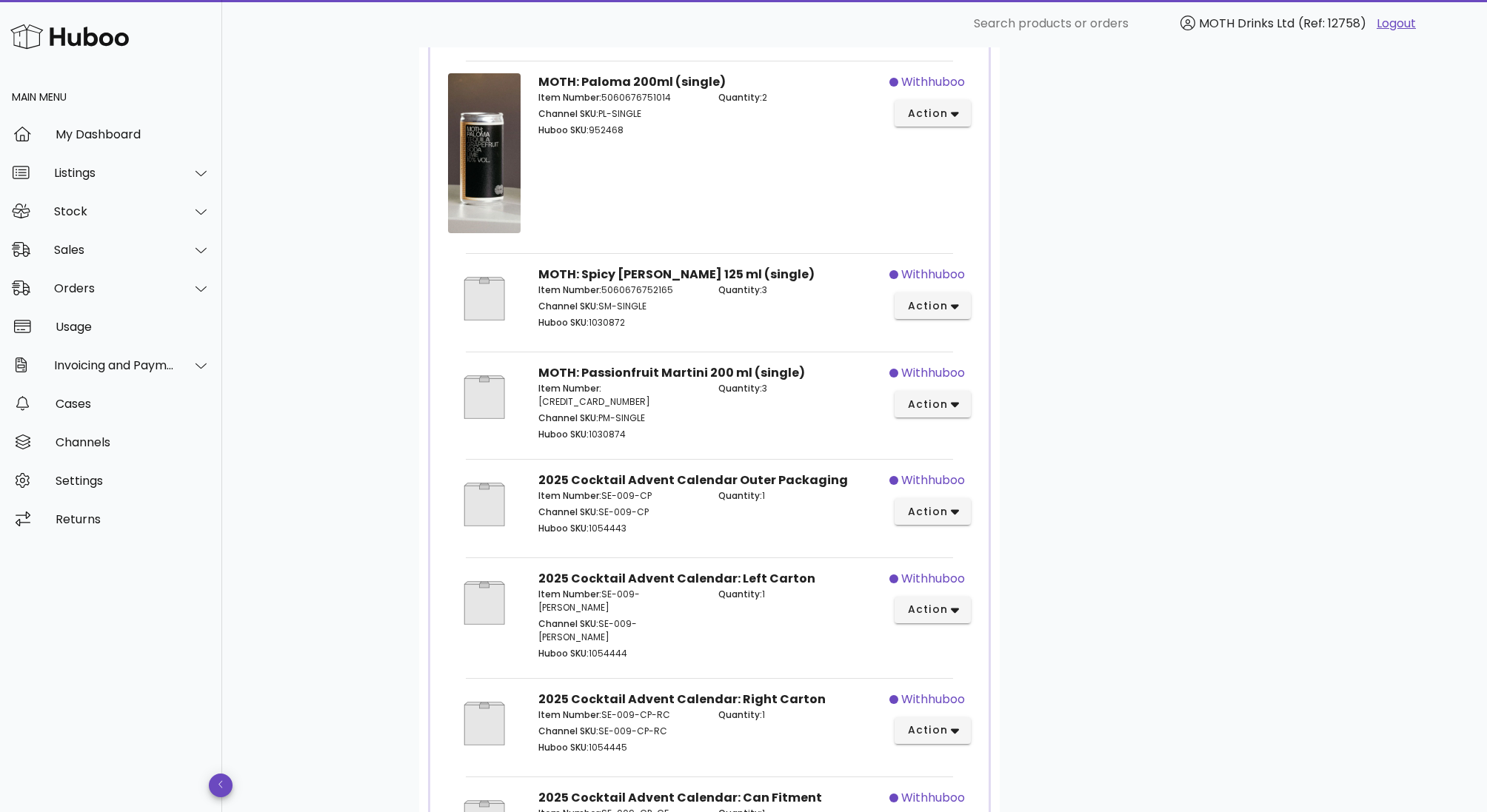
scroll to position [1288, 0]
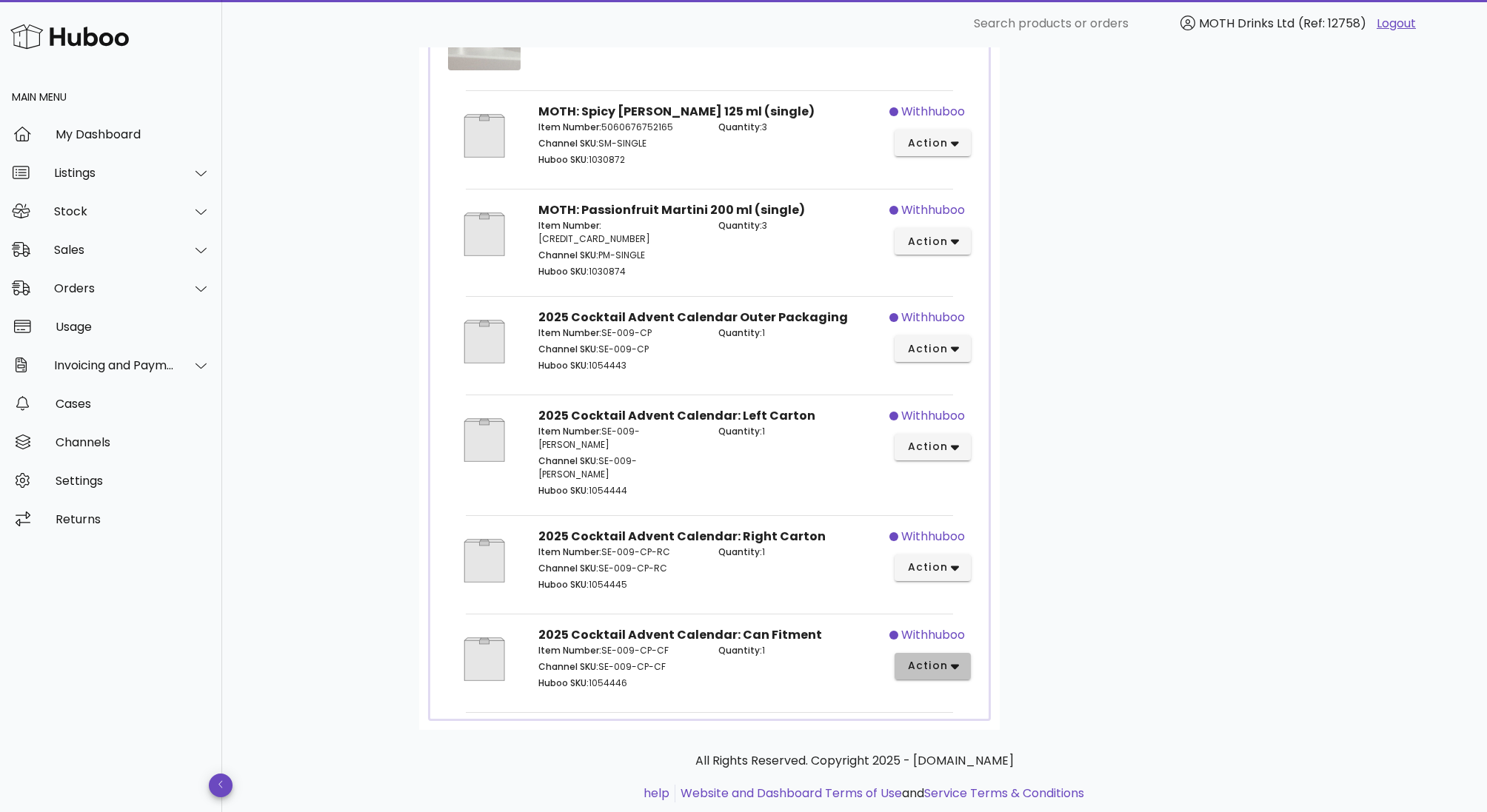
click at [918, 658] on span "action" at bounding box center [927, 666] width 42 height 16
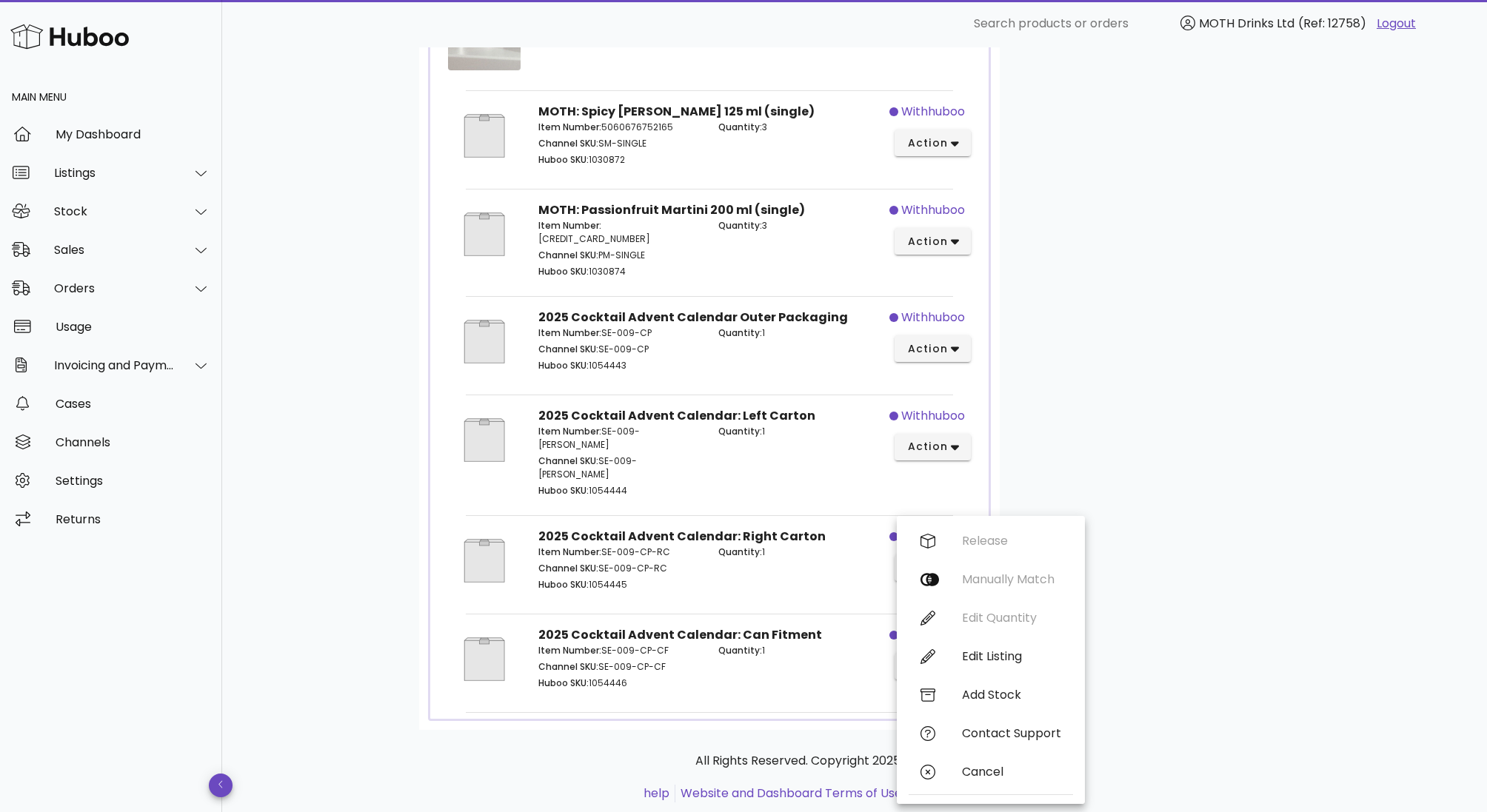
click at [911, 456] on div "withhuboo action" at bounding box center [934, 454] width 90 height 111
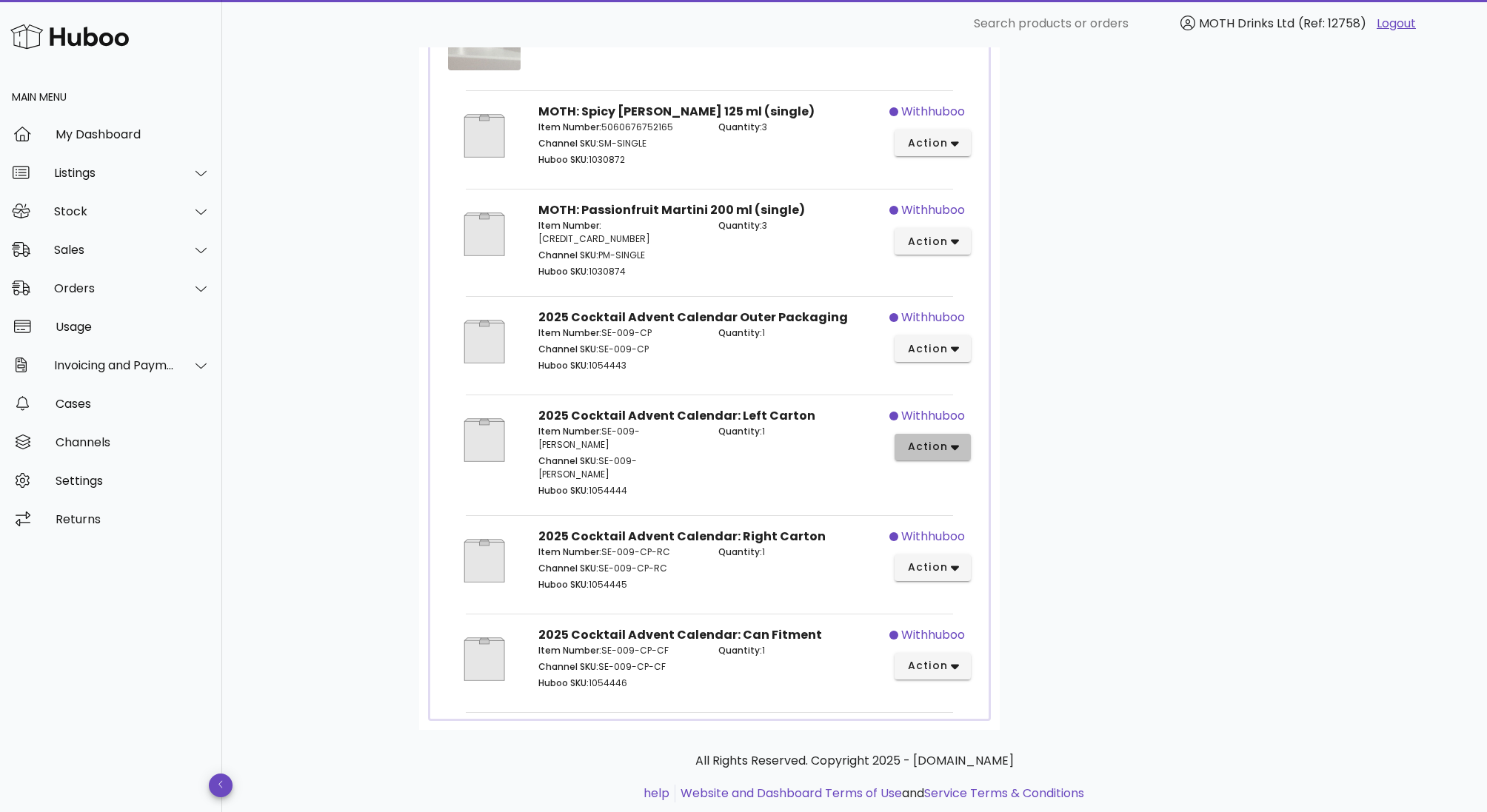
click at [939, 439] on span "action" at bounding box center [927, 446] width 42 height 16
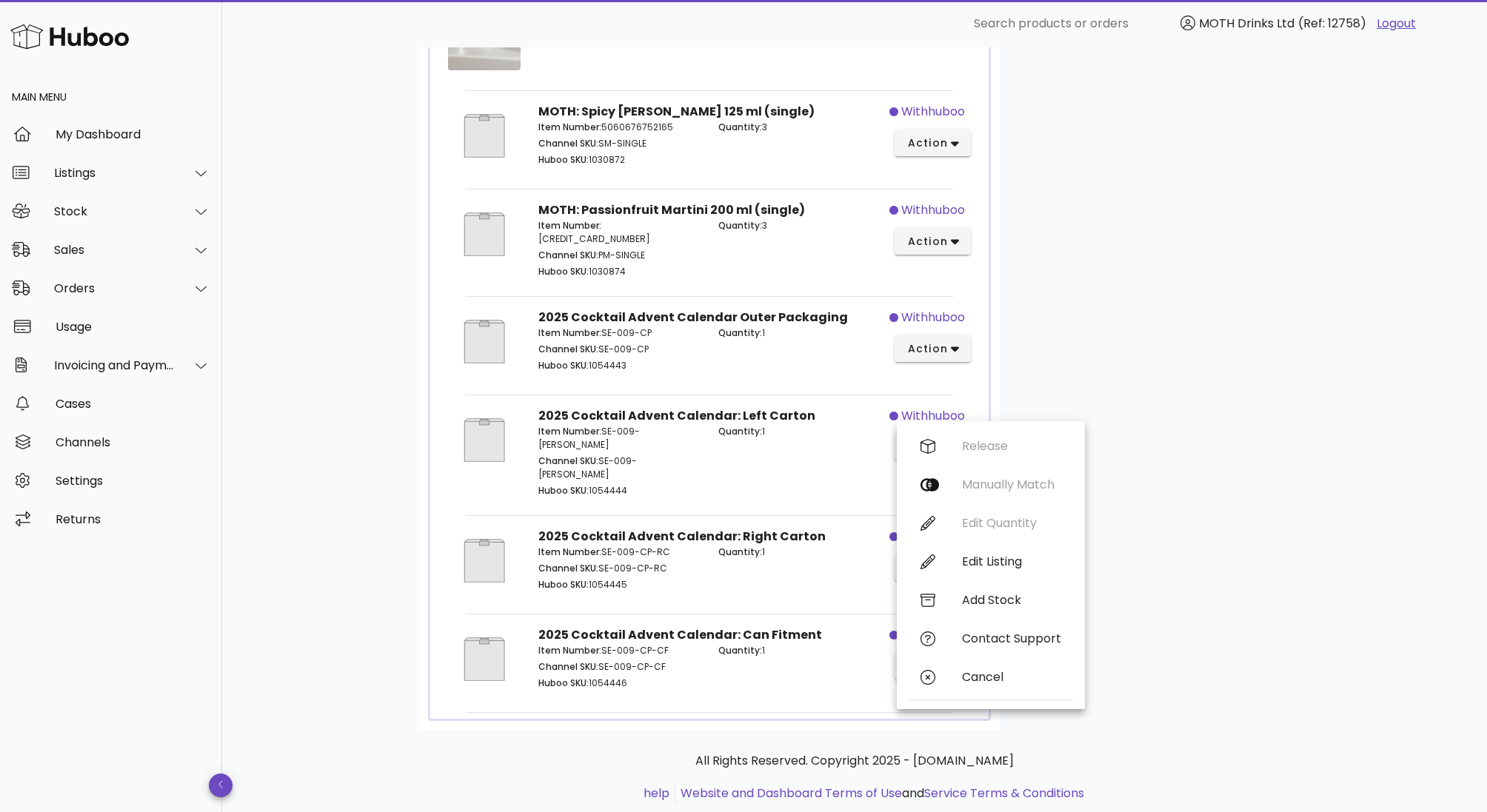
click at [747, 376] on div "2025 Cocktail Advent Calendar Outer Packaging Item Number: SE-009-CP Channel SK…" at bounding box center [709, 344] width 546 height 95
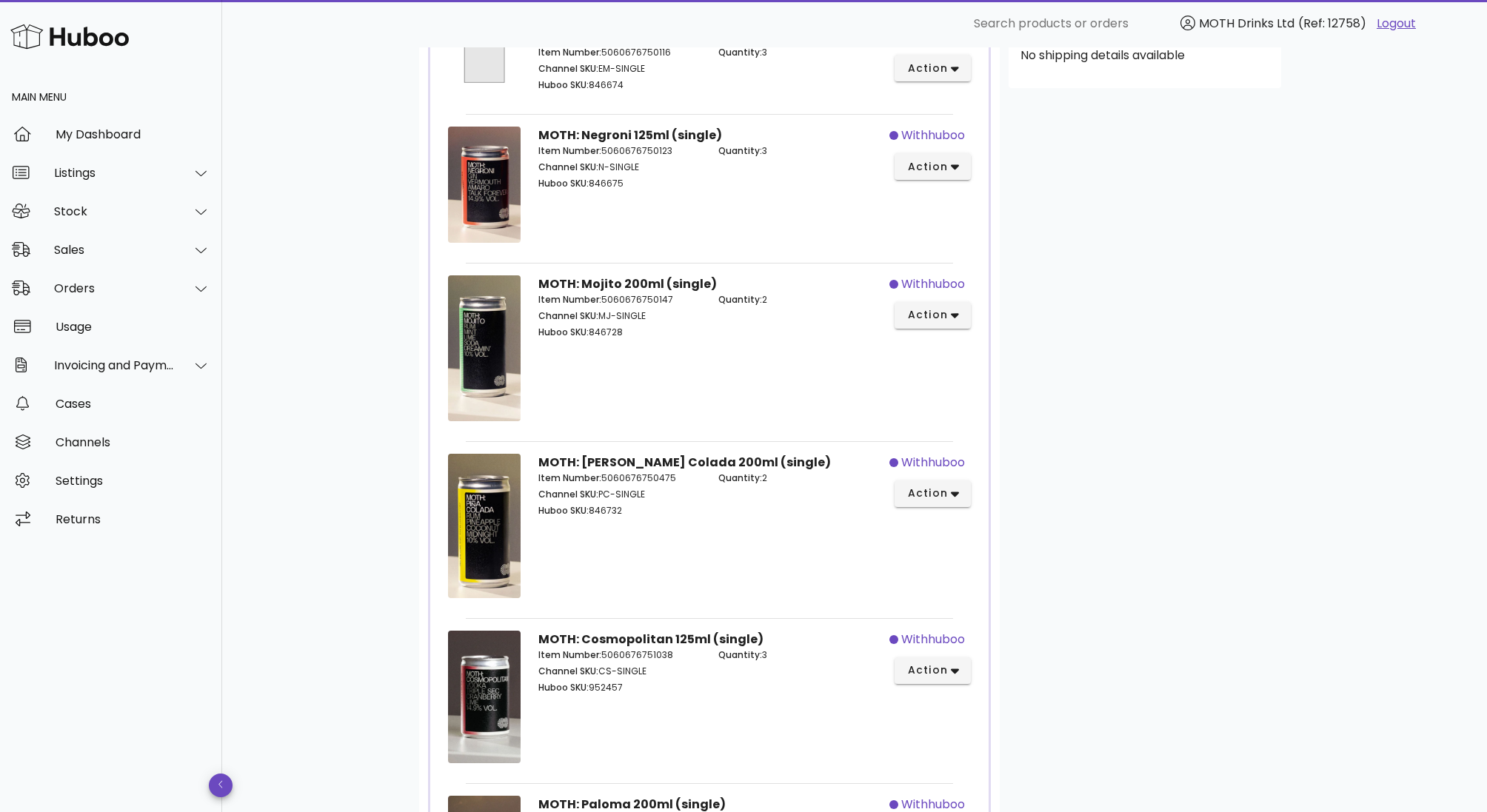
scroll to position [0, 0]
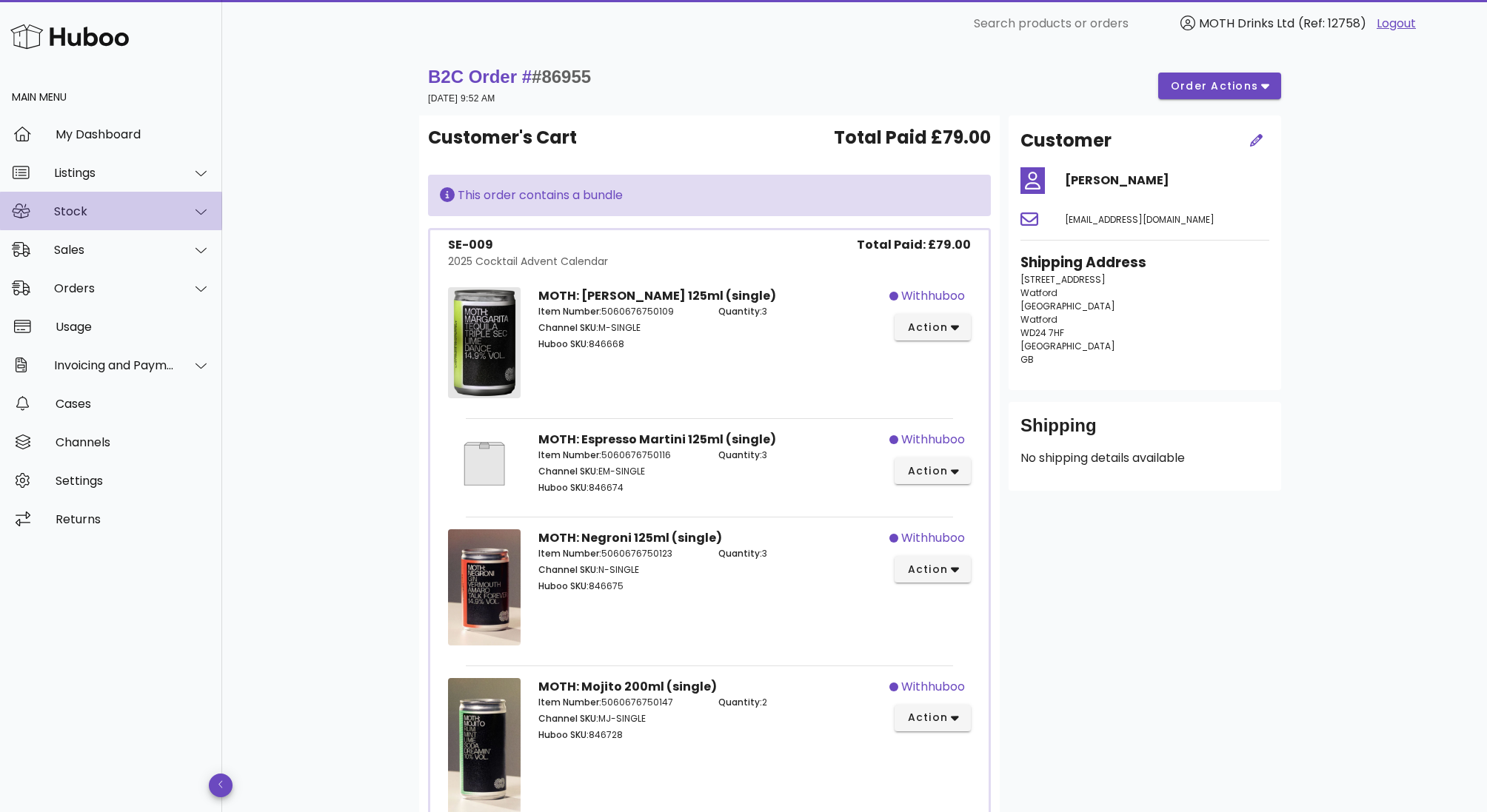
click at [150, 218] on div "Stock" at bounding box center [115, 211] width 121 height 14
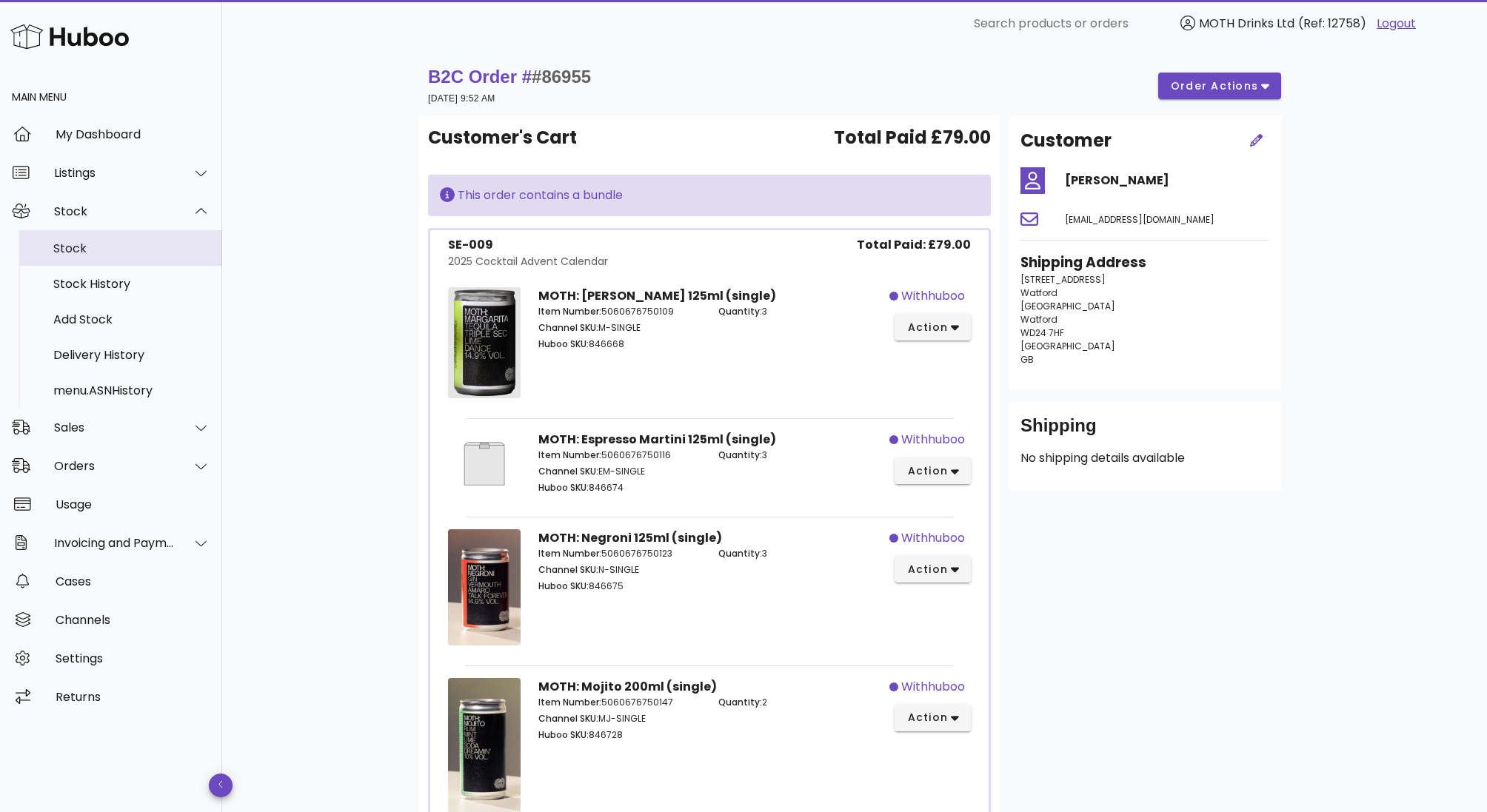
click at [121, 247] on div "Stock" at bounding box center [132, 248] width 157 height 14
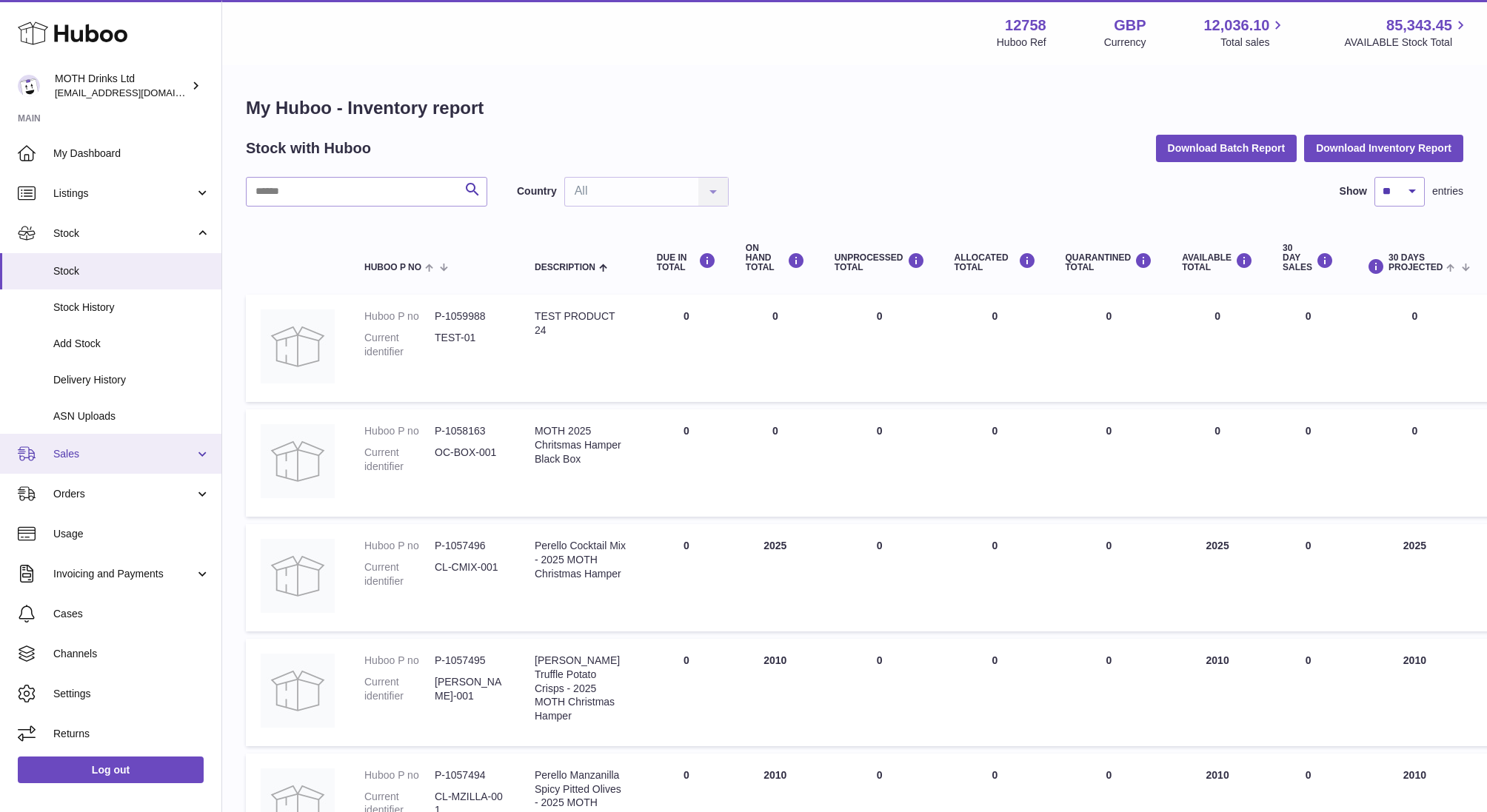
click at [124, 473] on link "Sales" at bounding box center [110, 454] width 222 height 40
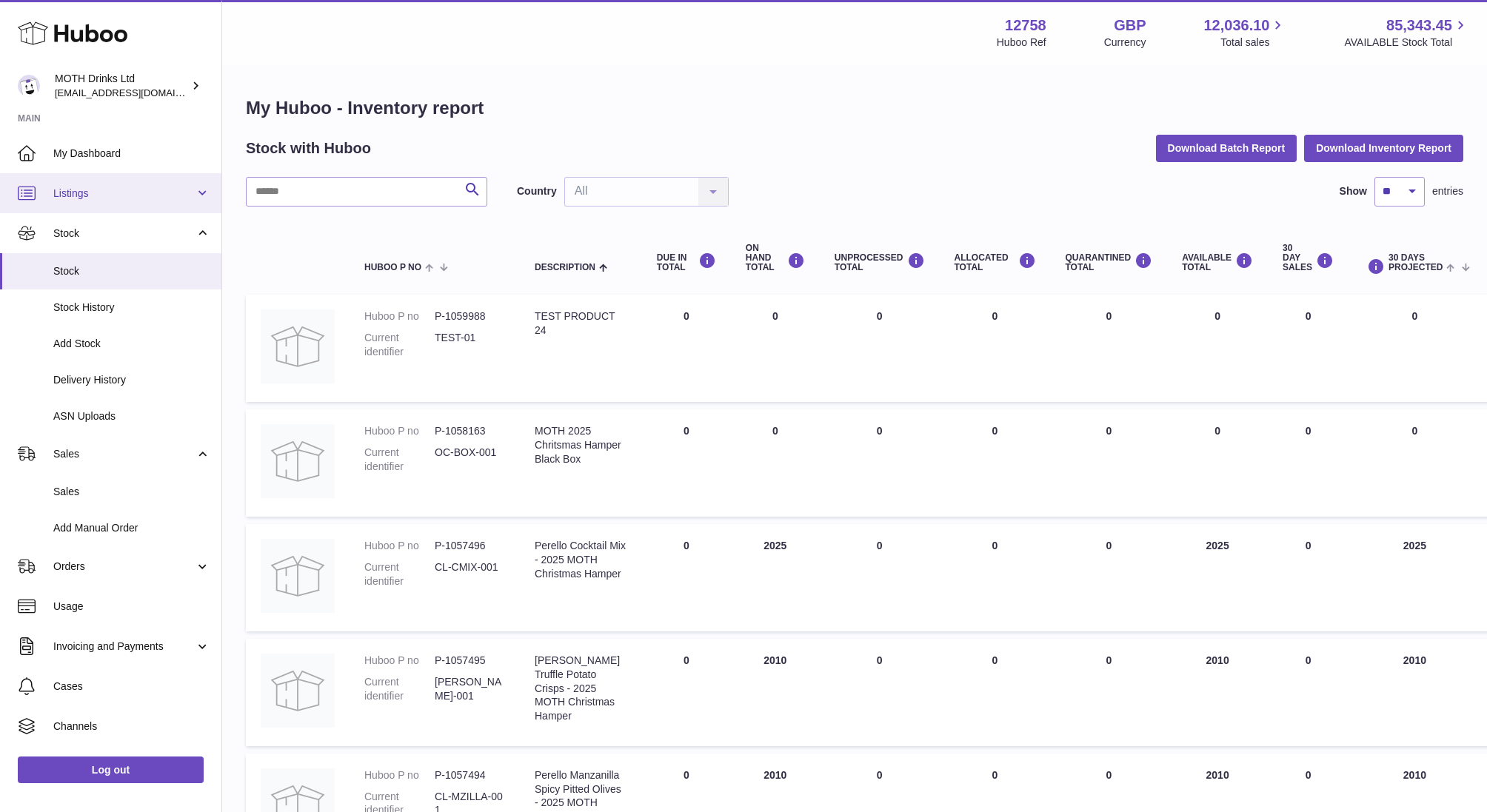
click at [98, 176] on link "Listings" at bounding box center [110, 193] width 222 height 40
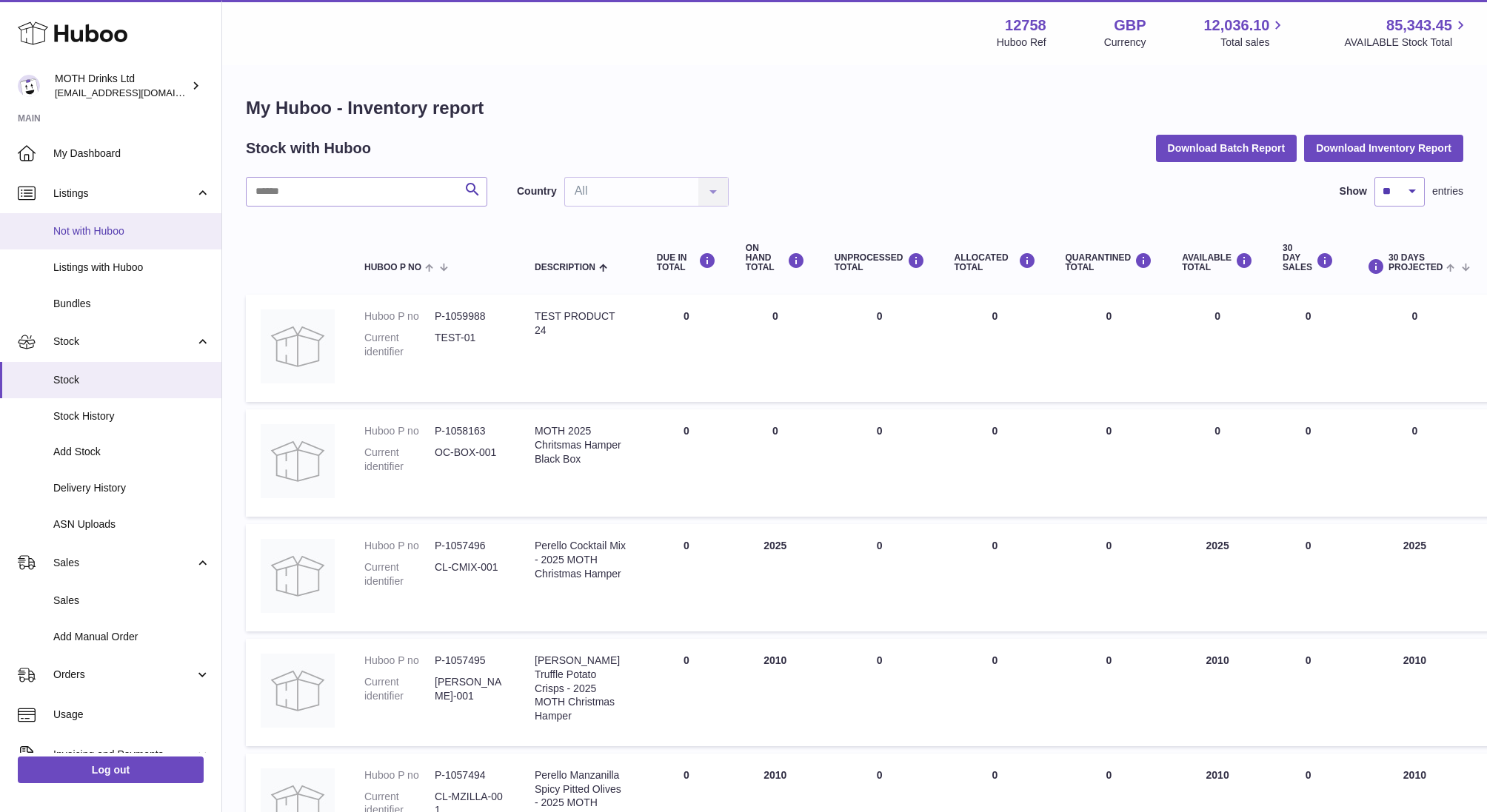
click at [88, 233] on span "Not with Huboo" at bounding box center [132, 231] width 157 height 14
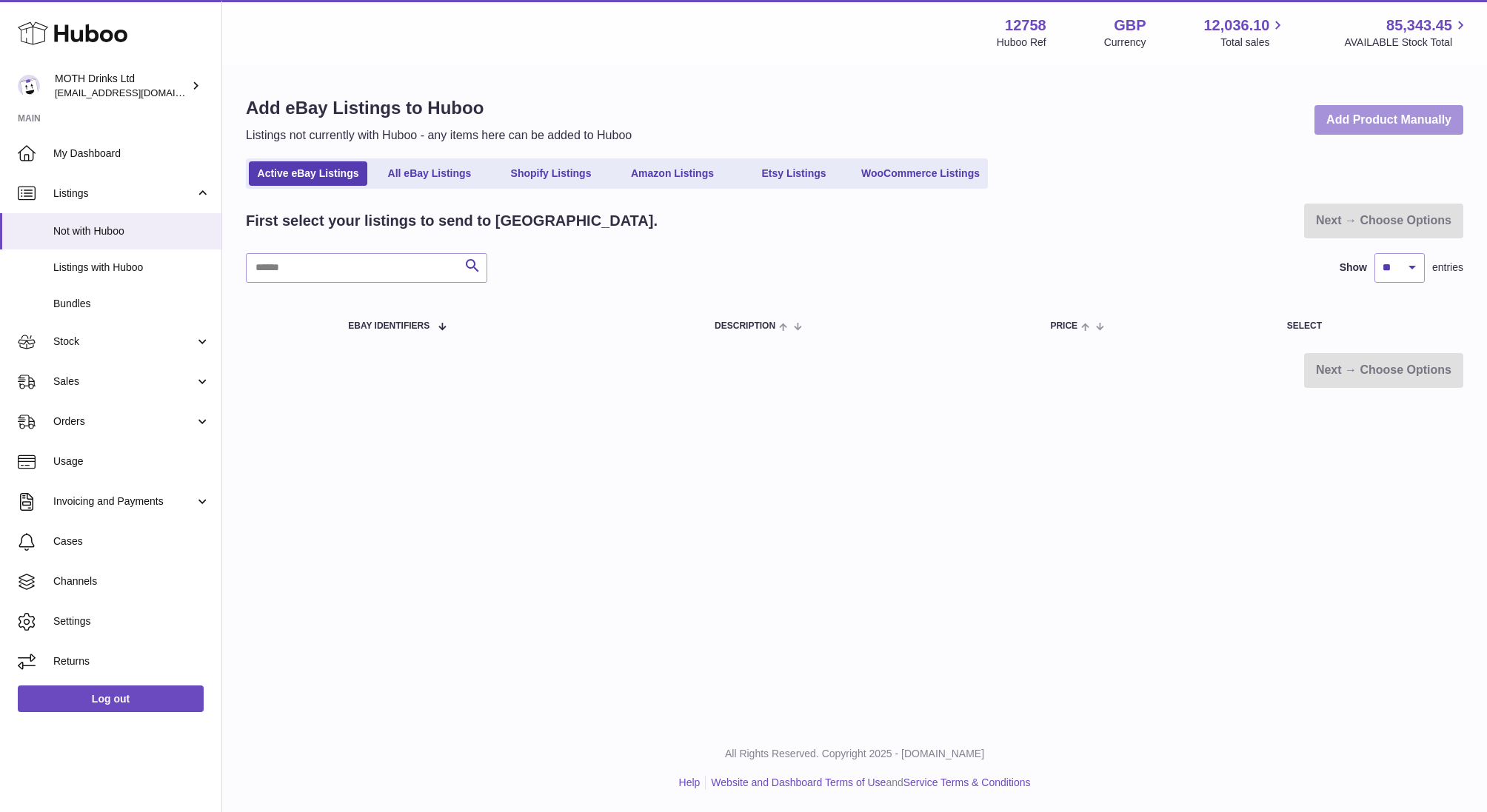
click at [1414, 128] on link "Add Product Manually" at bounding box center [1389, 120] width 149 height 30
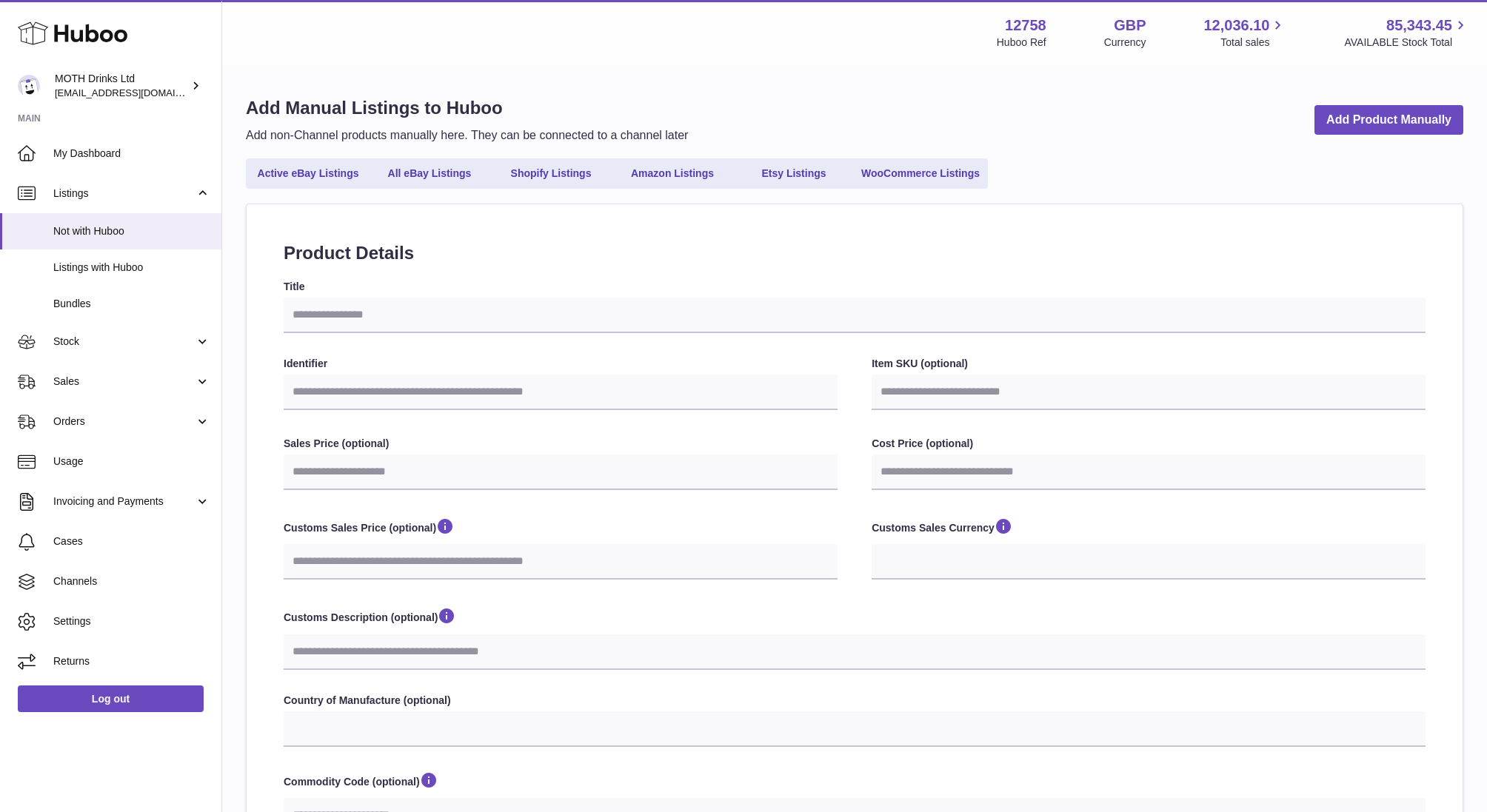
select select
click at [319, 313] on input "Title" at bounding box center [855, 315] width 1142 height 35
type input "*"
select select
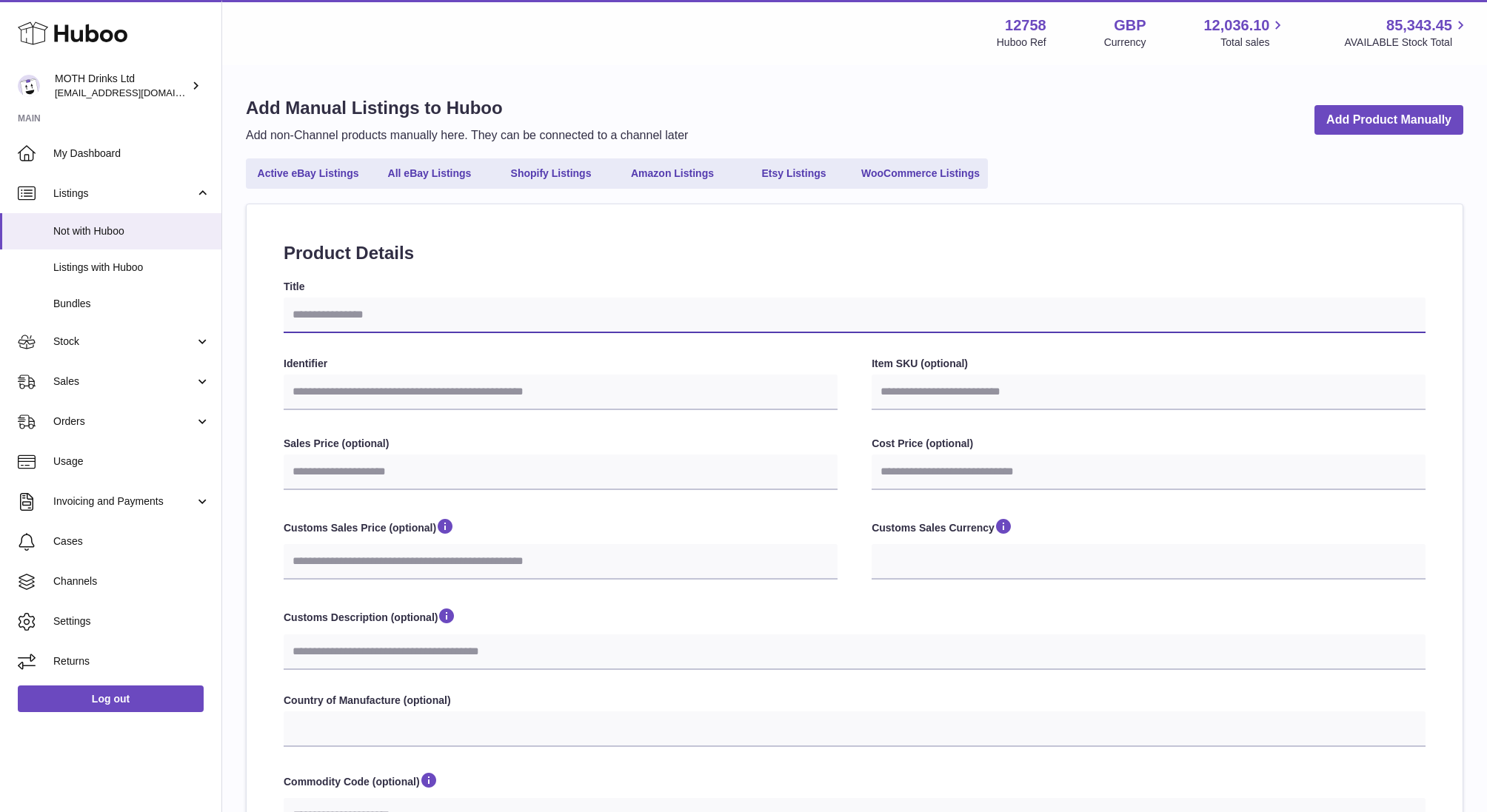
select select
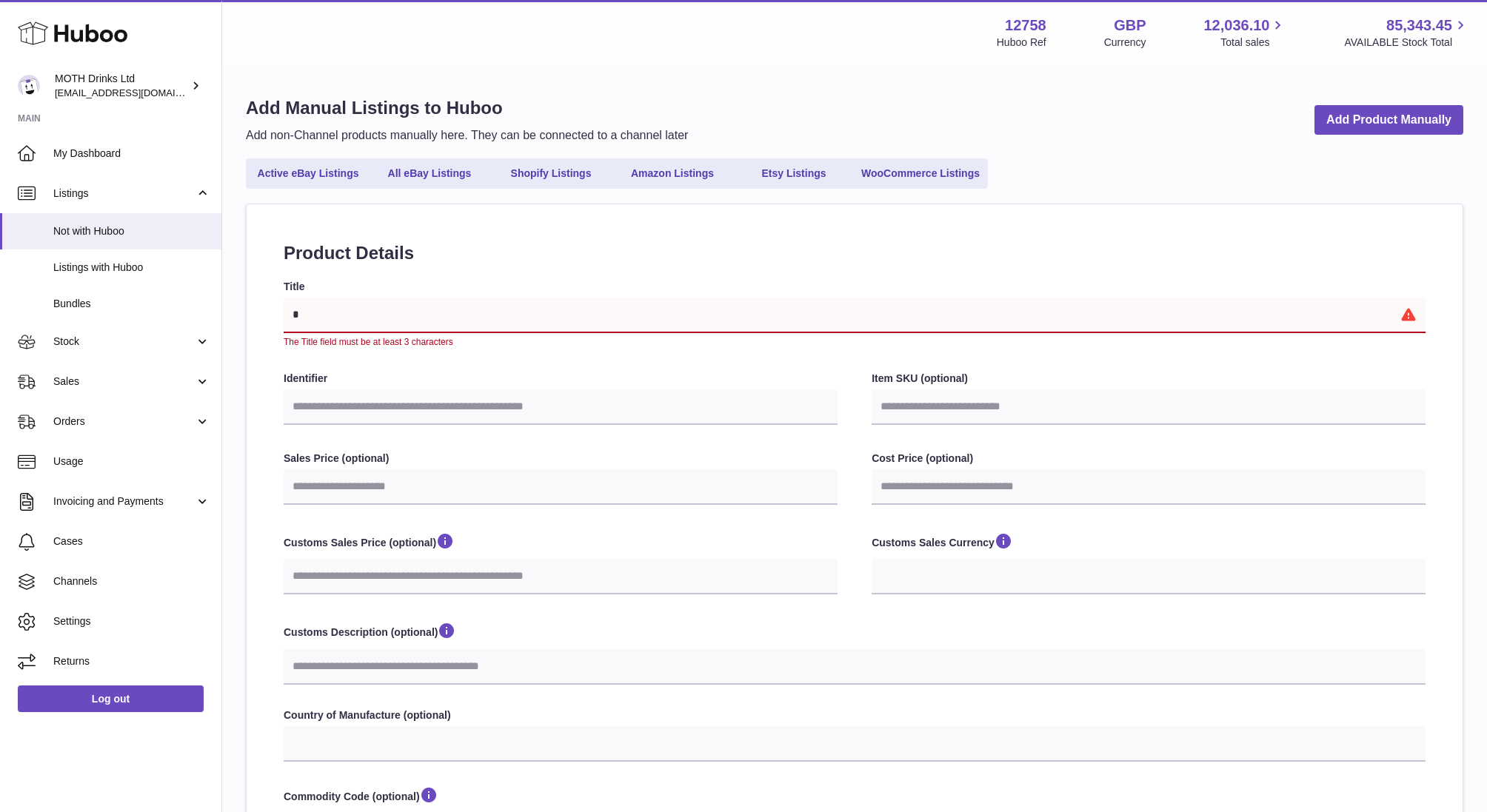
type input "**"
select select
type input "***"
select select
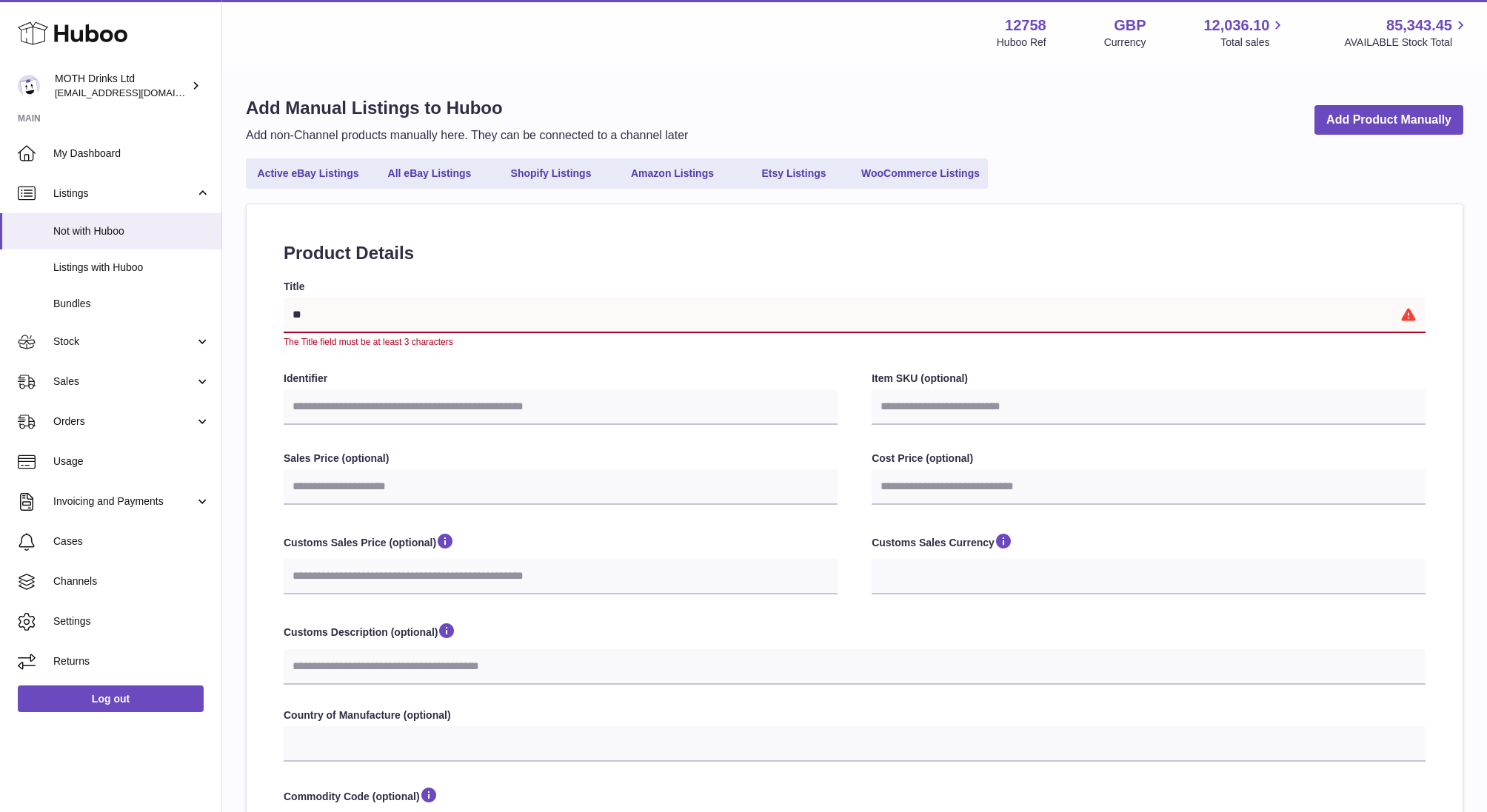
select select
type input "****"
select select
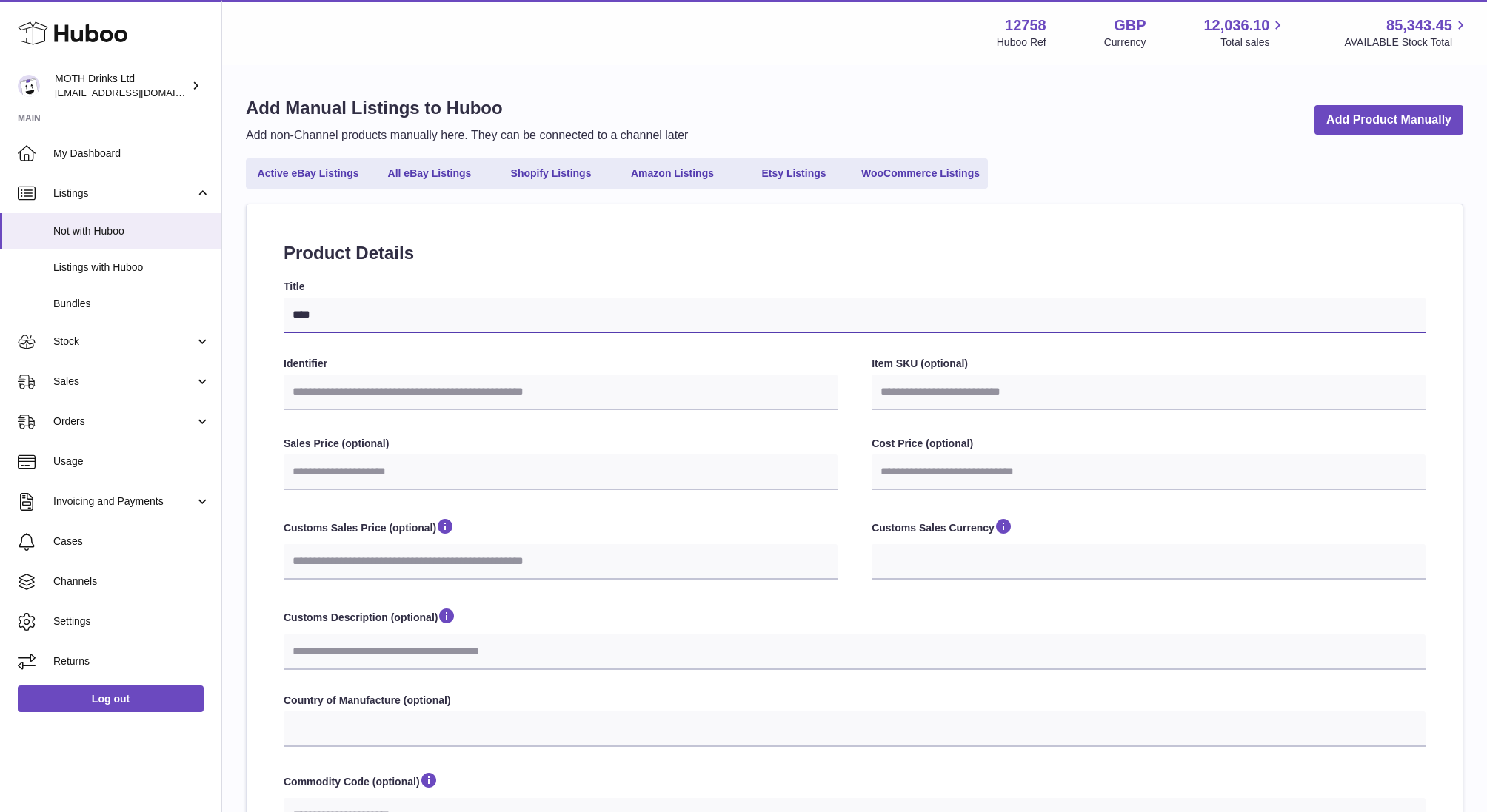
type input "***"
select select
type input "****"
select select
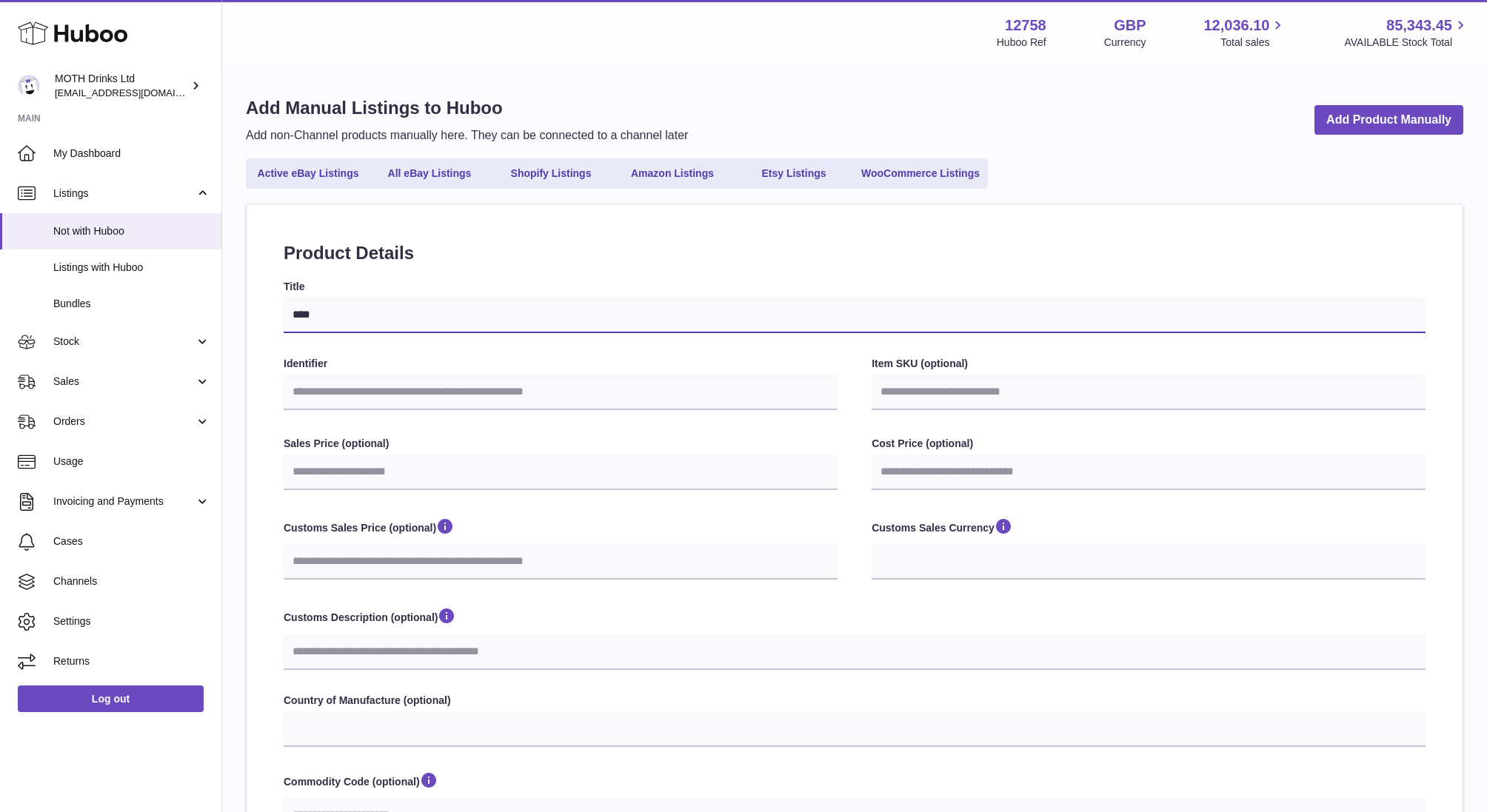
select select
type input "*****"
select select
type input "****"
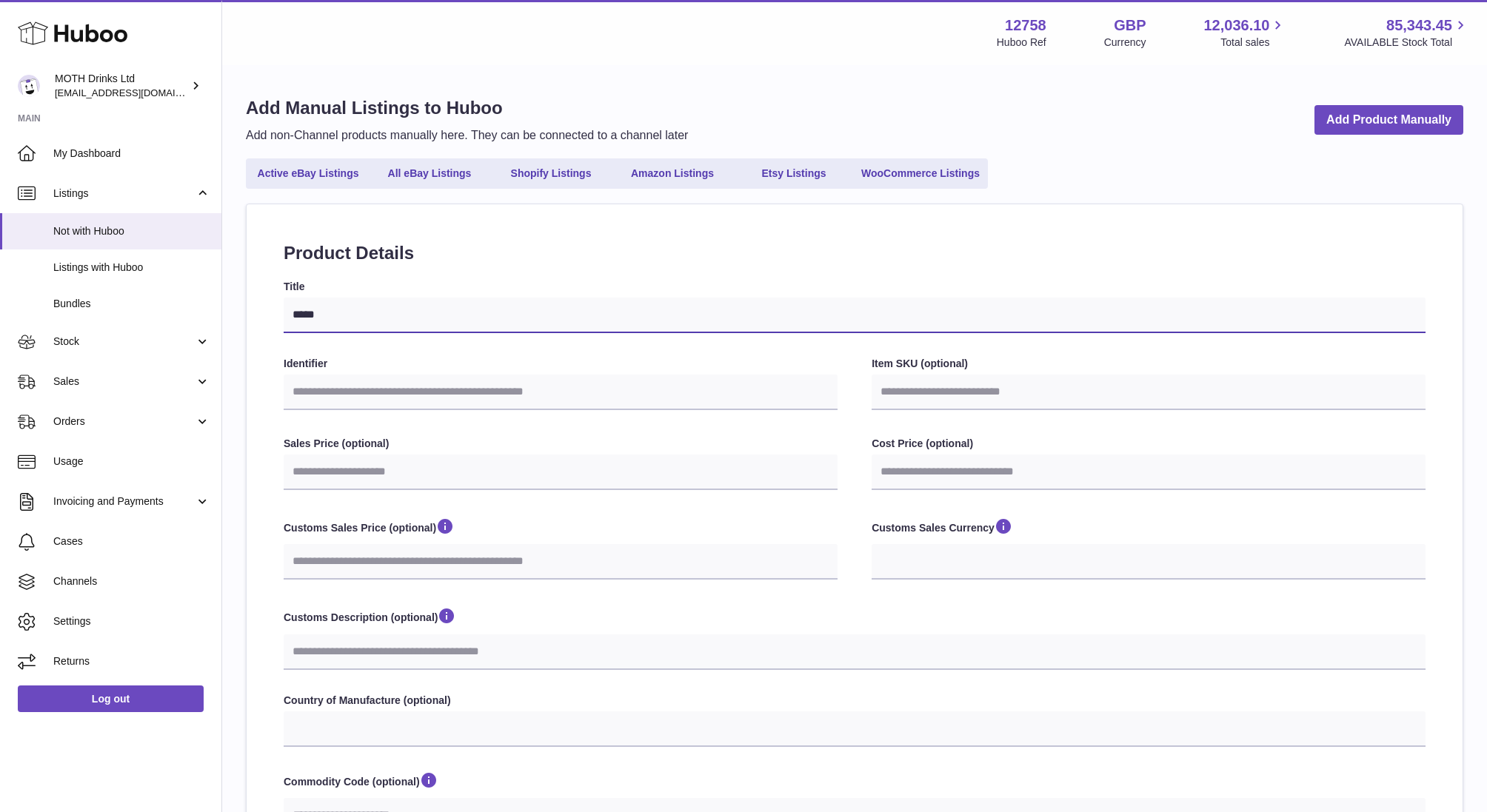
select select
type input "***"
select select
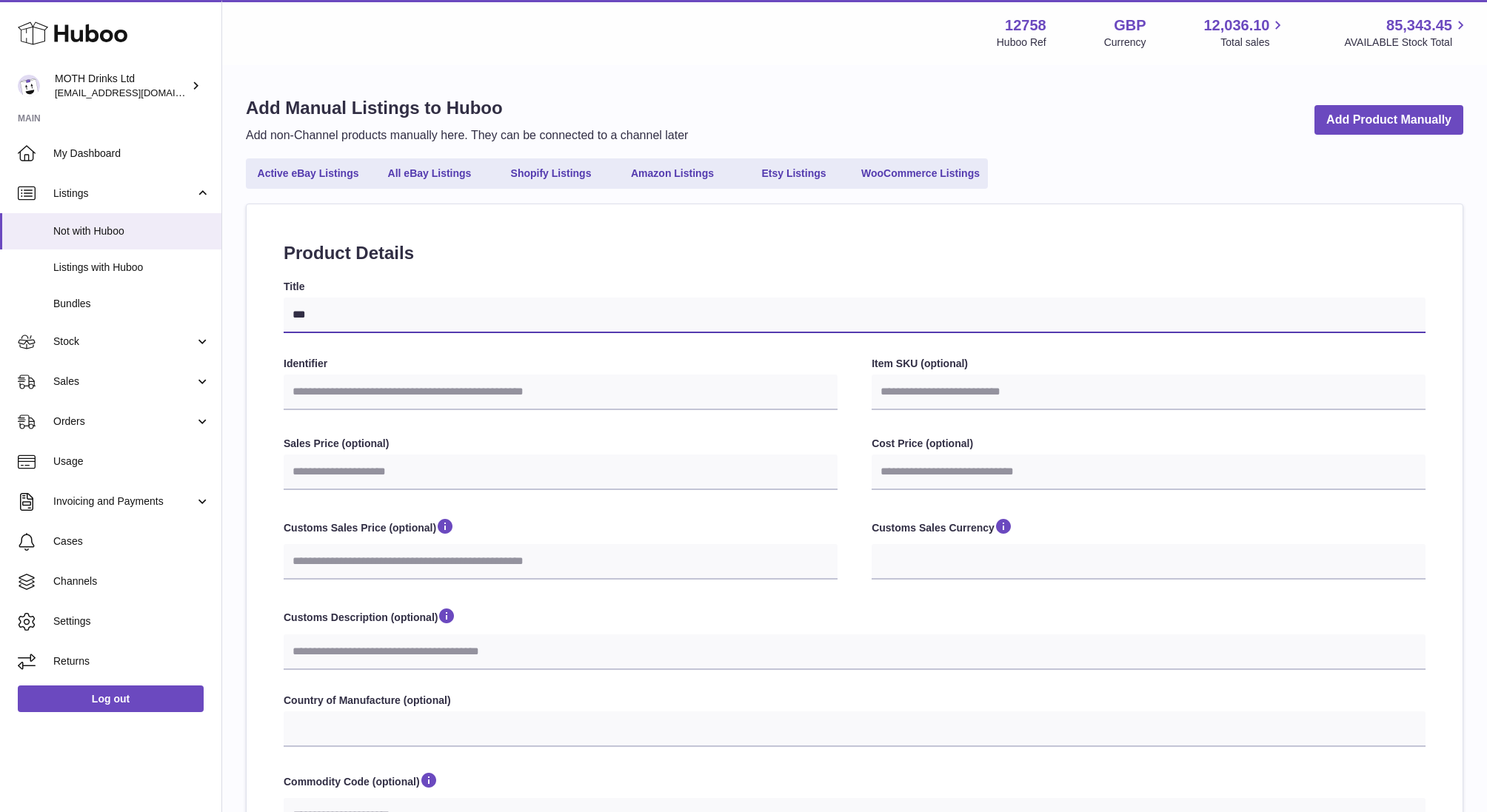
type input "**"
select select
type input "***"
select select
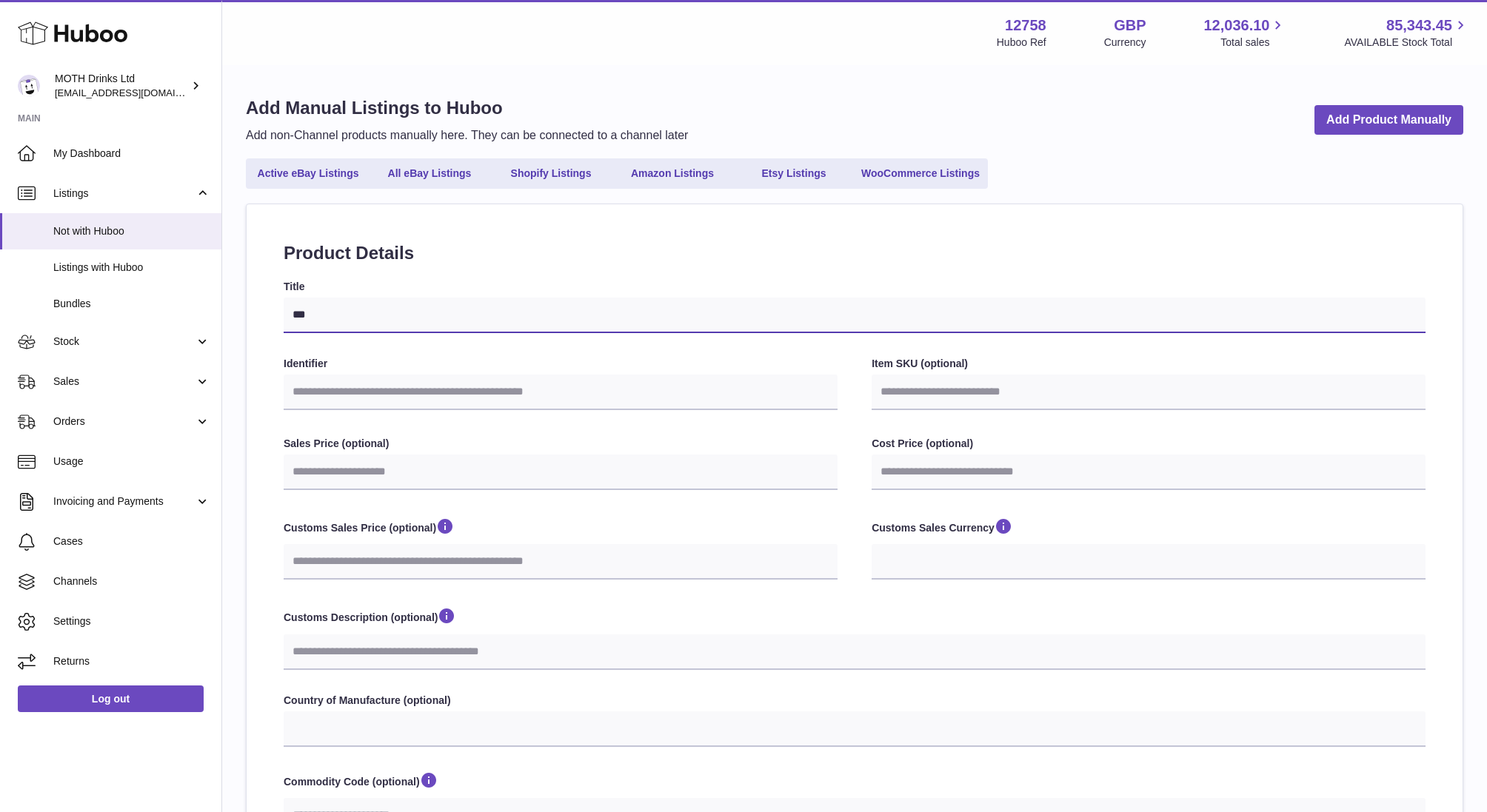
select select
type input "****"
select select
type input "*****"
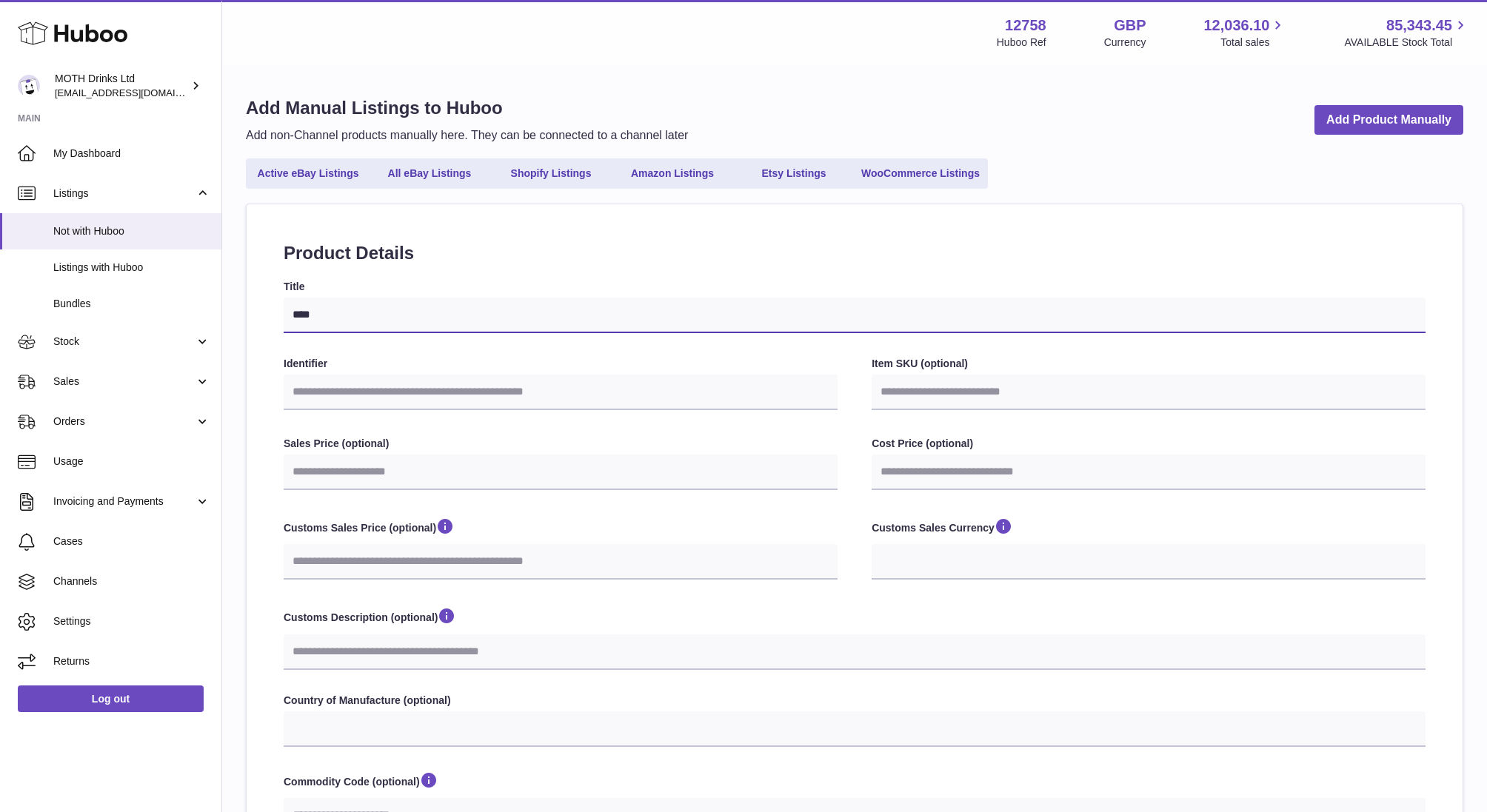
select select
type input "******"
select select
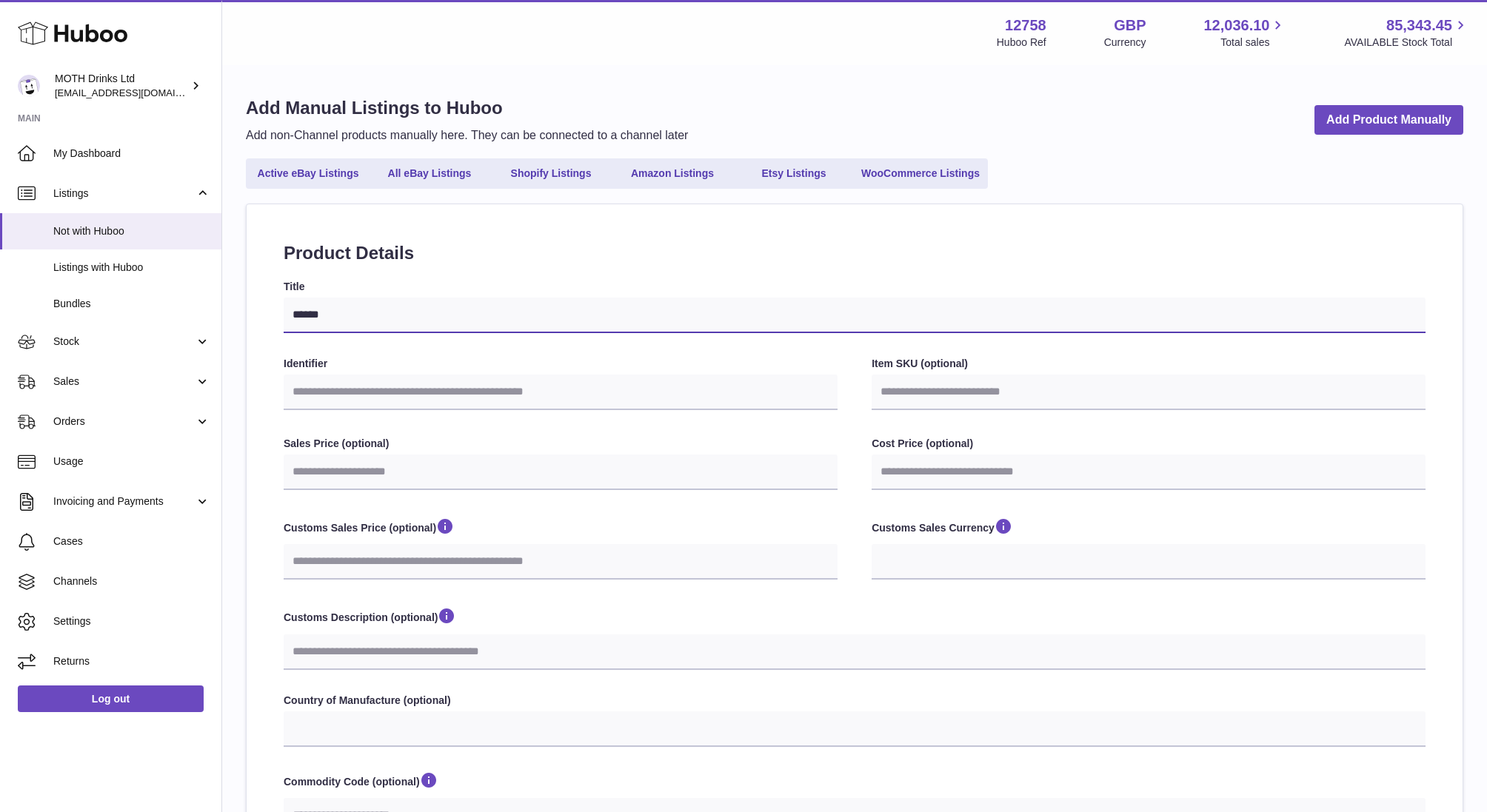
type input "******"
select select
type input "********"
select select
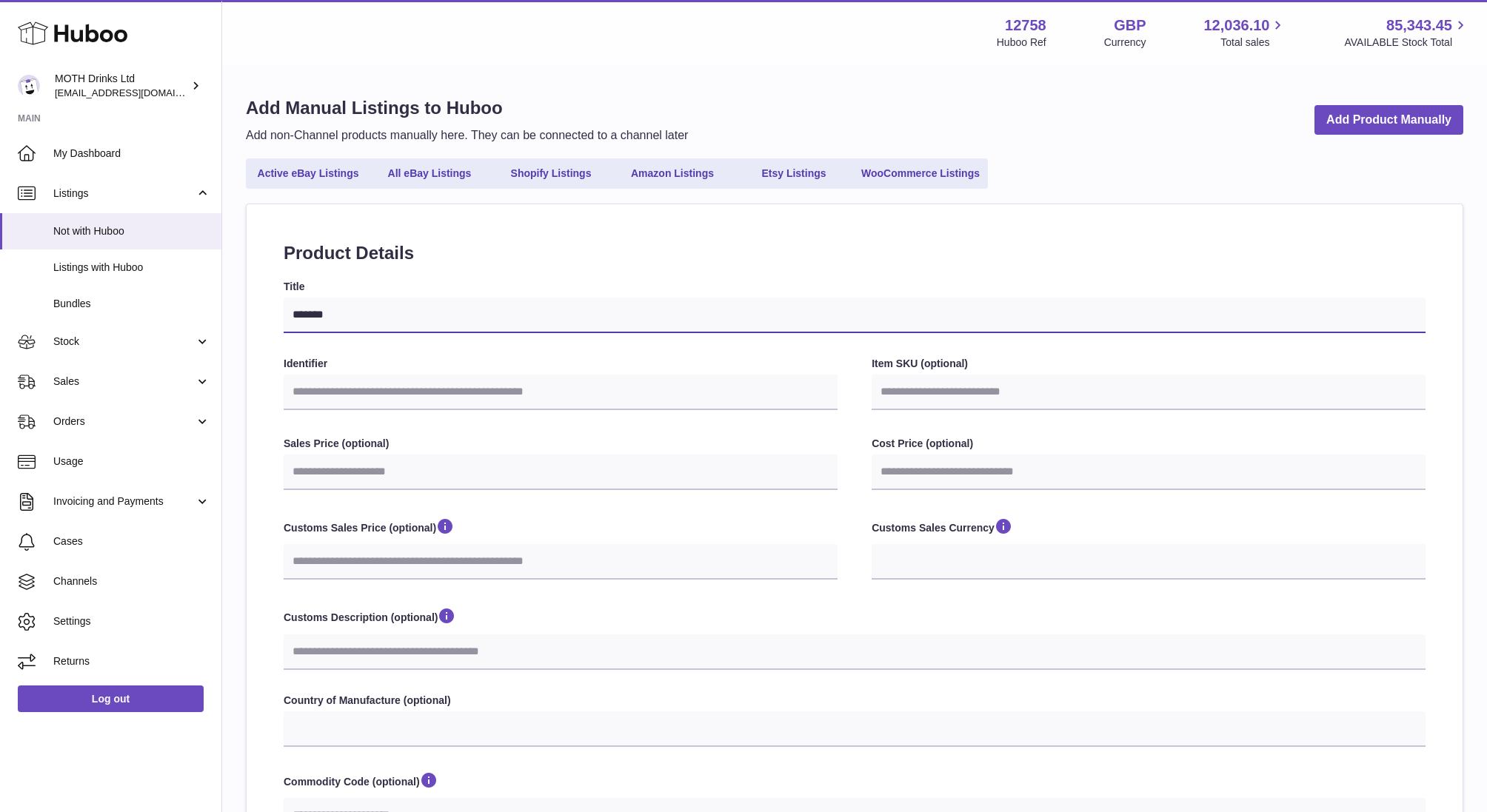
select select
type input "*********"
select select
type input "**********"
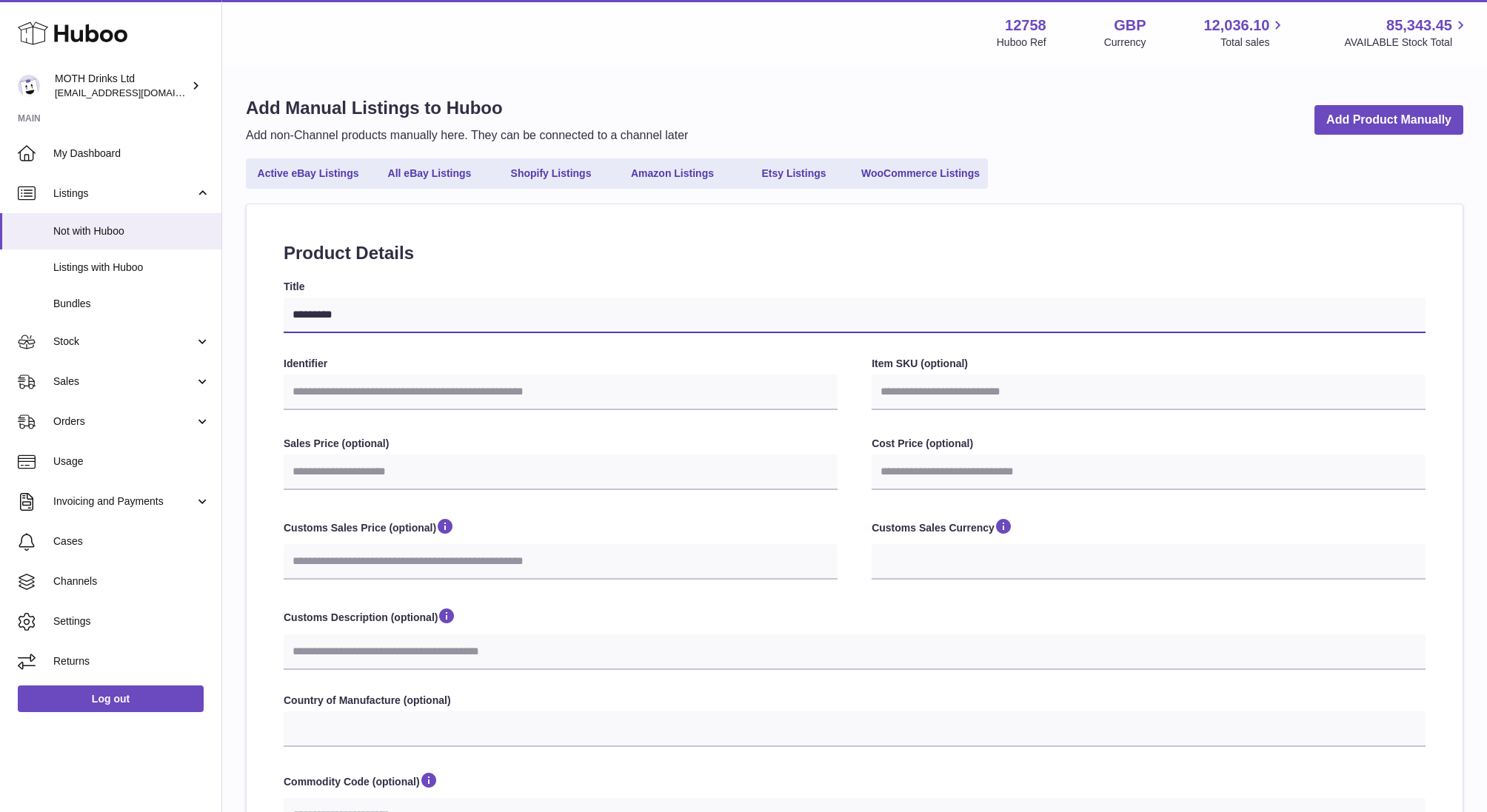
select select
type input "**********"
select select
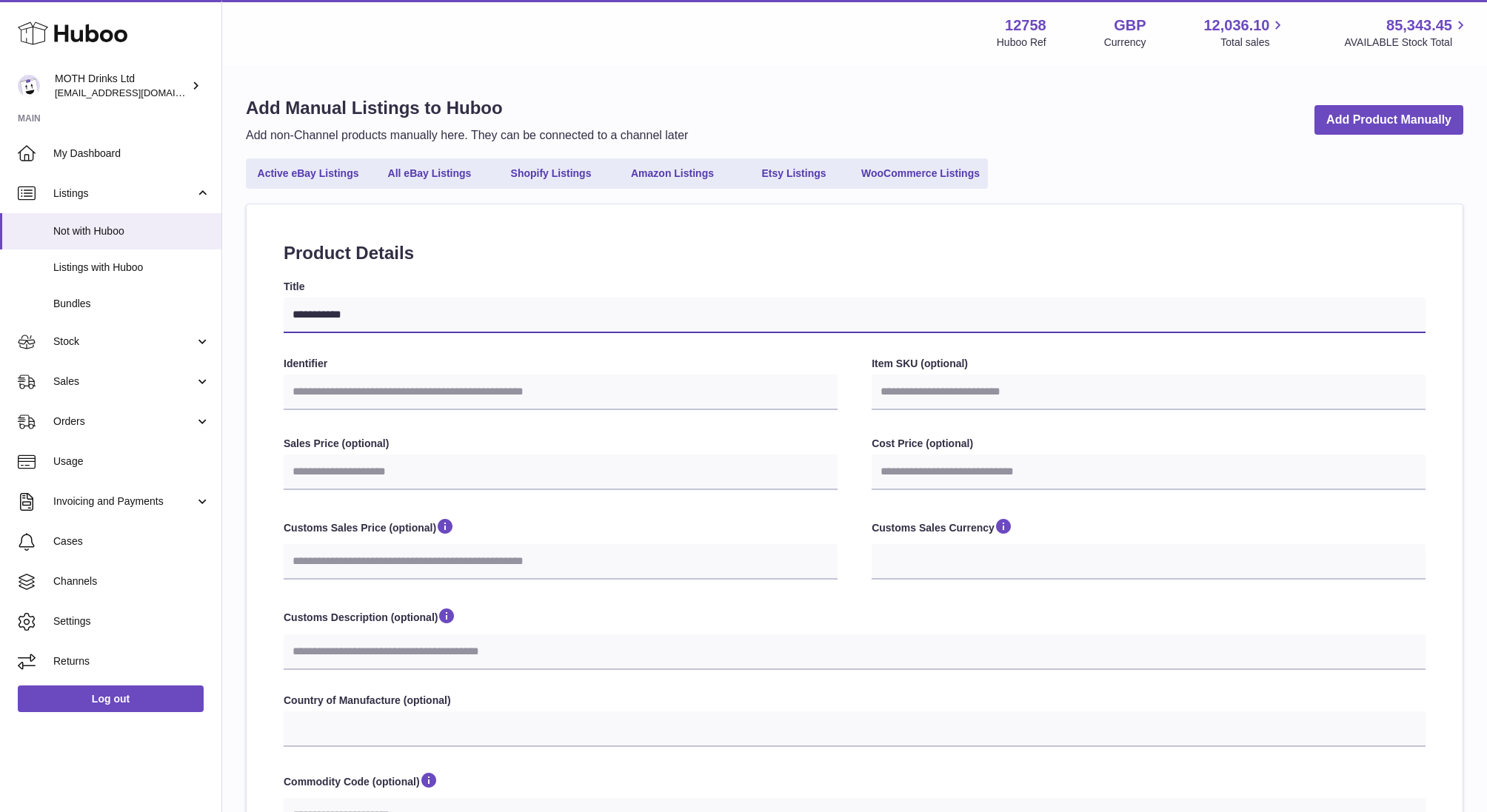
type input "**********"
select select
type input "**********"
select select
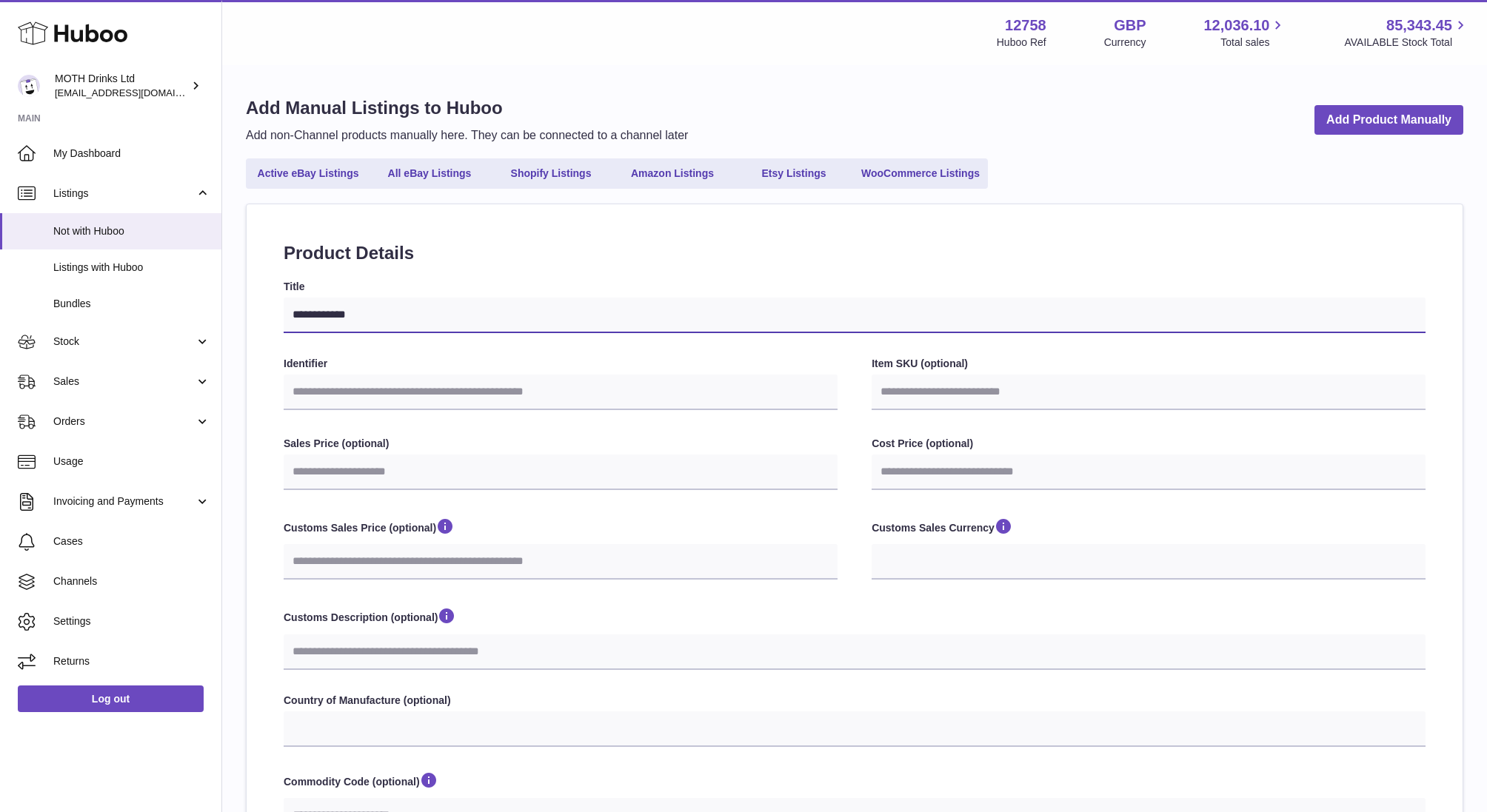
select select
type input "**********"
select select
type input "**********"
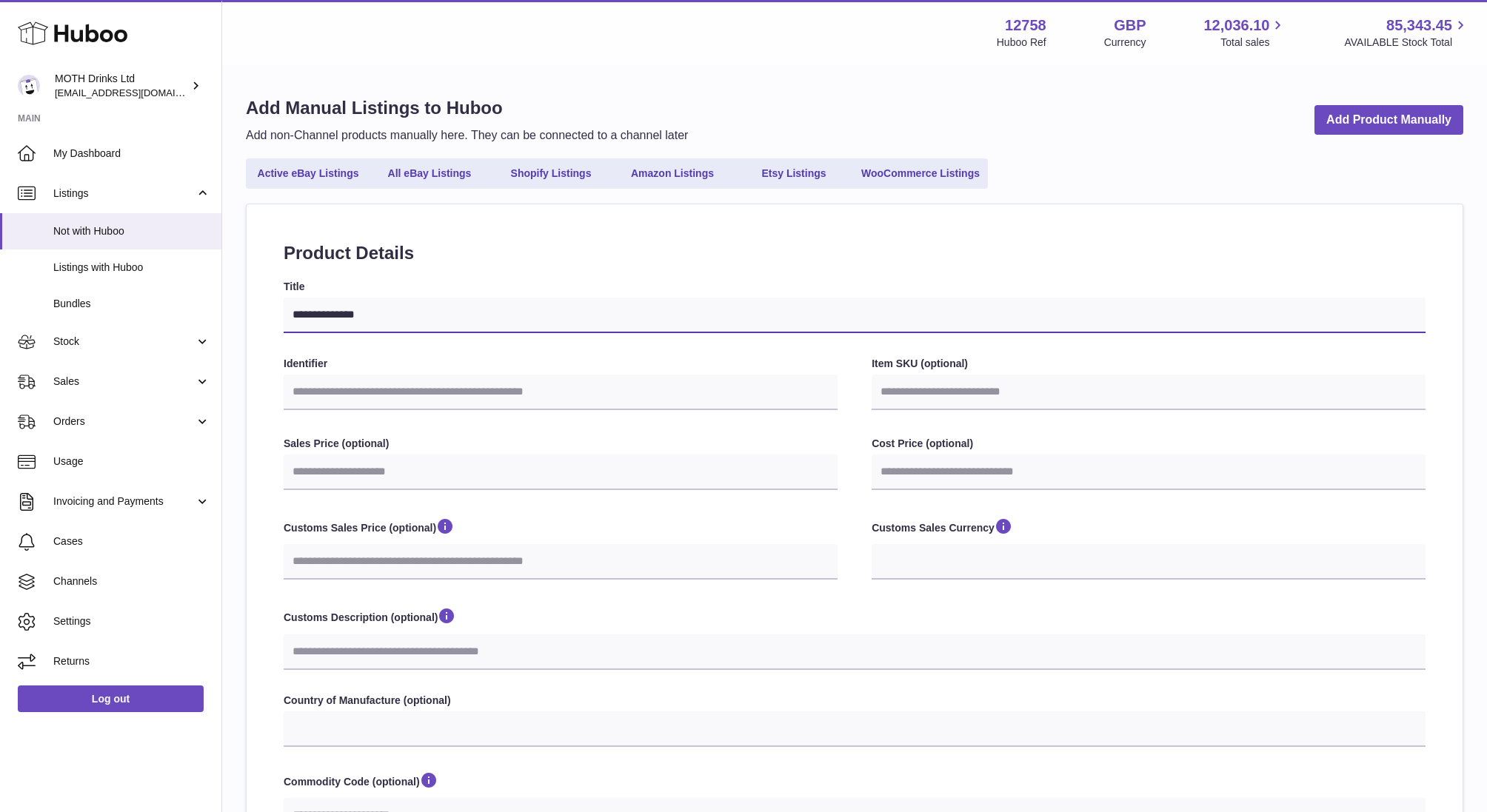
select select
type input "**********"
select select
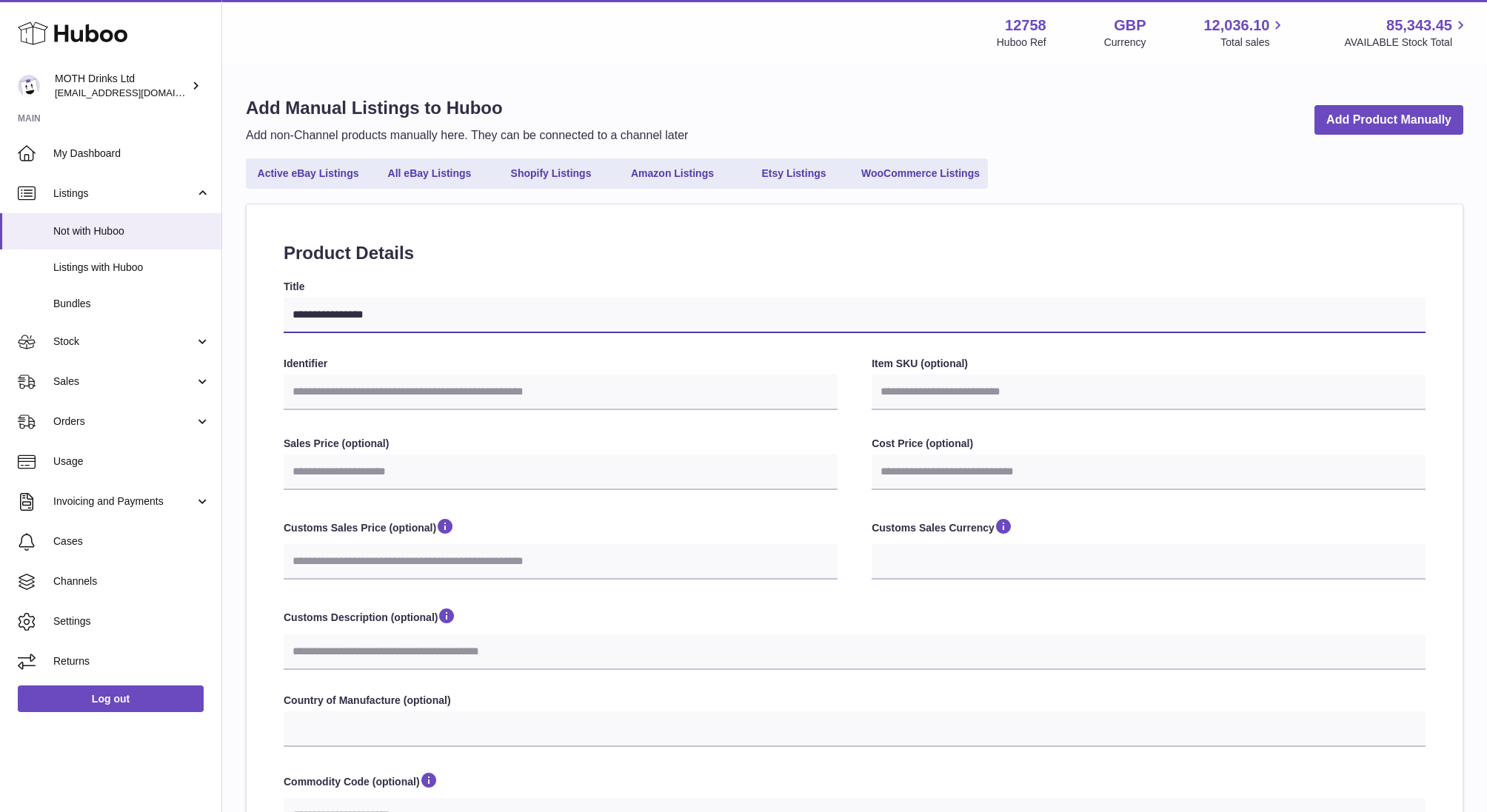
type input "**********"
select select
type input "**********"
select select
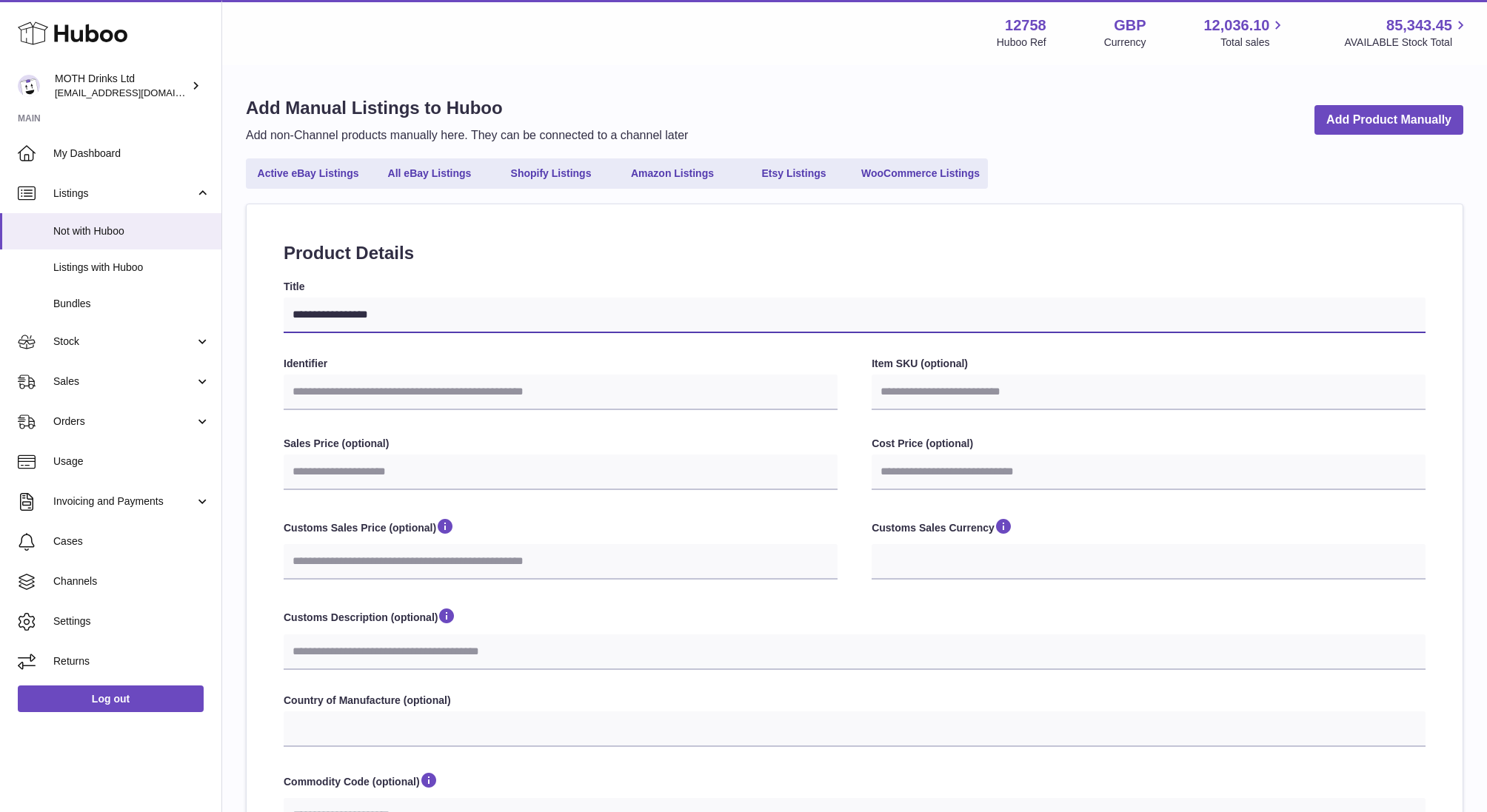
select select
type input "**********"
click at [326, 399] on input "Identifier" at bounding box center [560, 392] width 554 height 35
paste input "******"
type input "******"
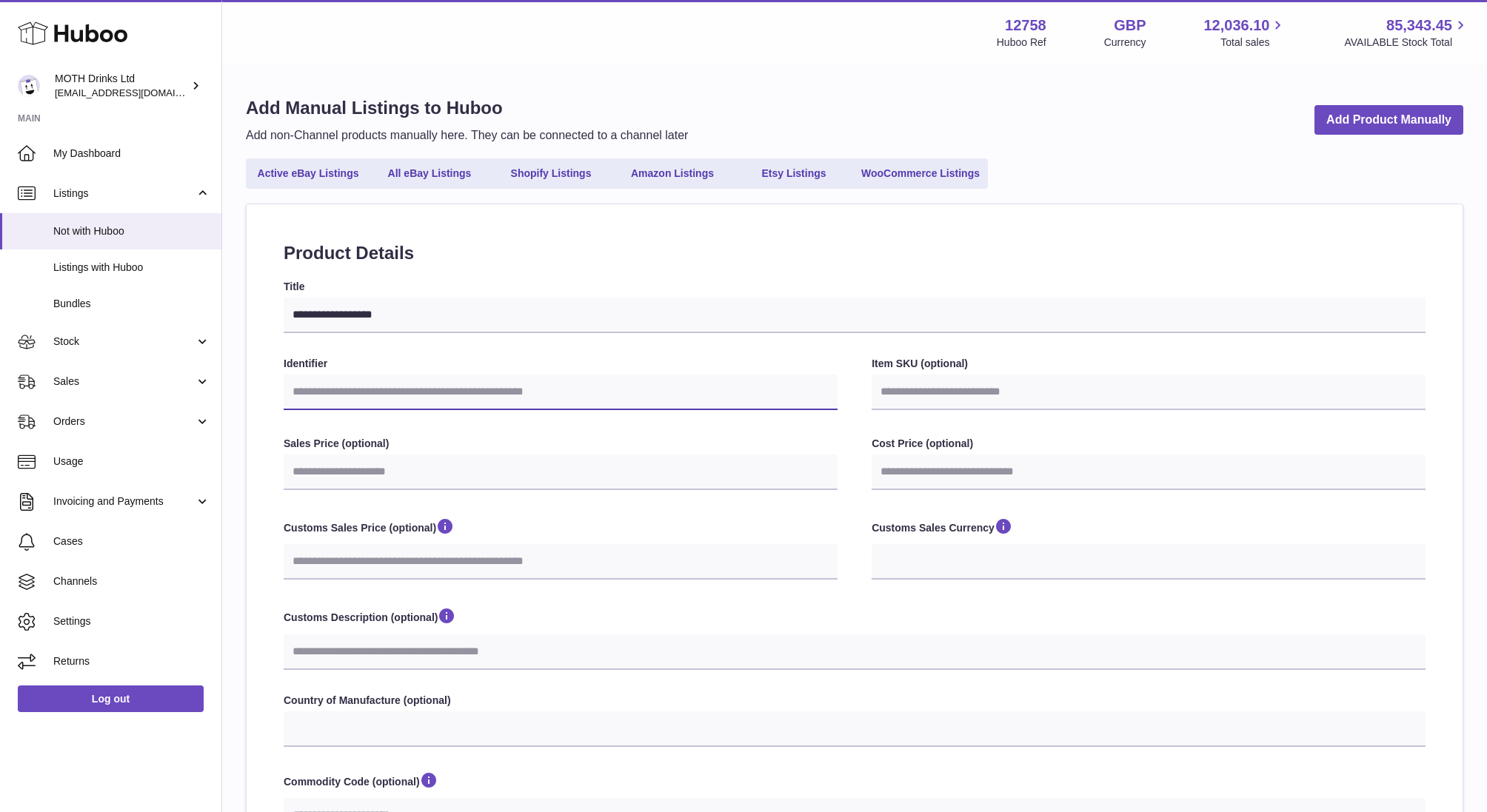
select select
type input "*******"
select select
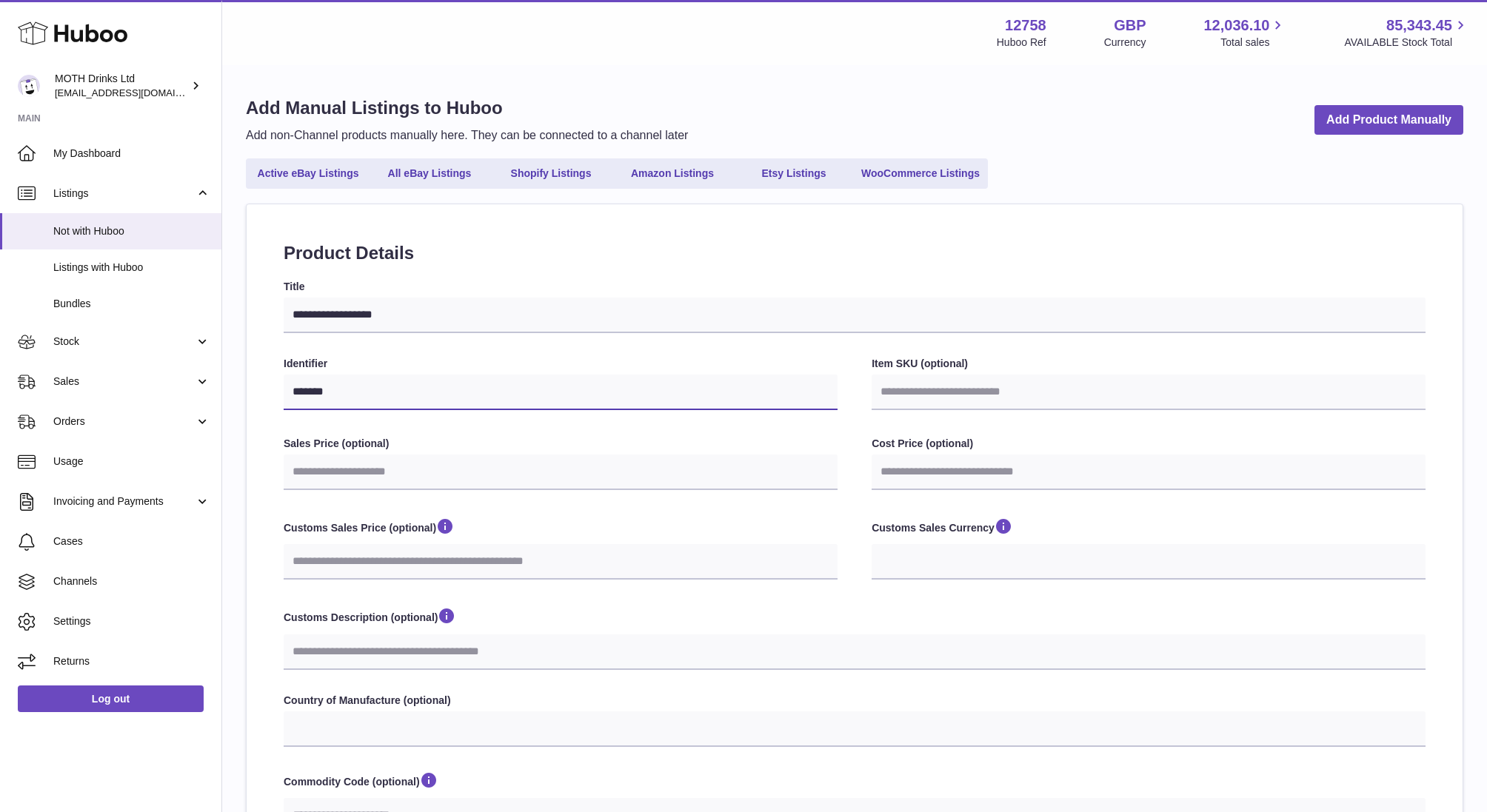
type input "********"
select select
type input "********"
click at [999, 402] on input "Item SKU (optional)" at bounding box center [1148, 392] width 554 height 35
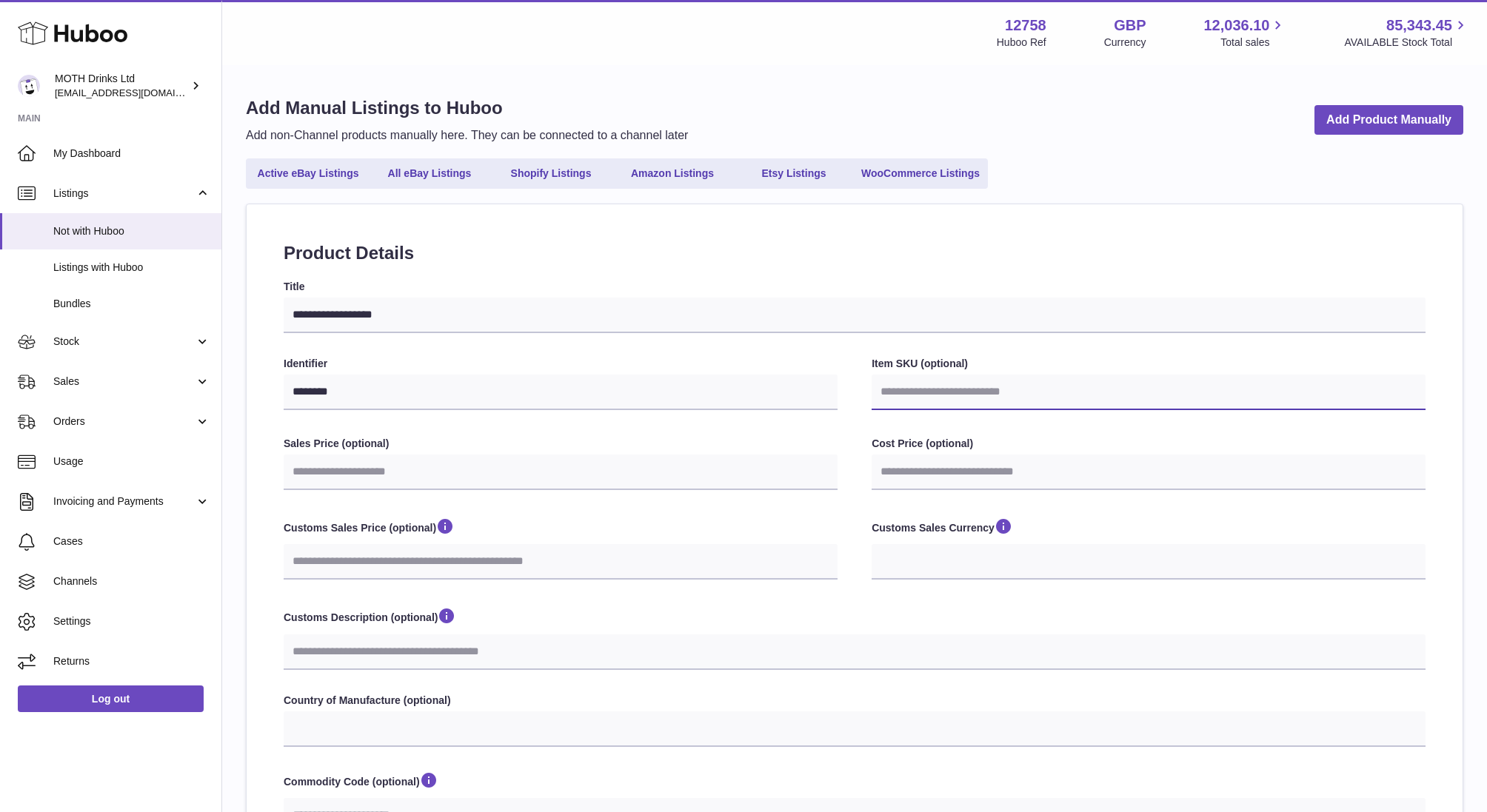
paste input "******"
type input "******"
select select
type input "*******"
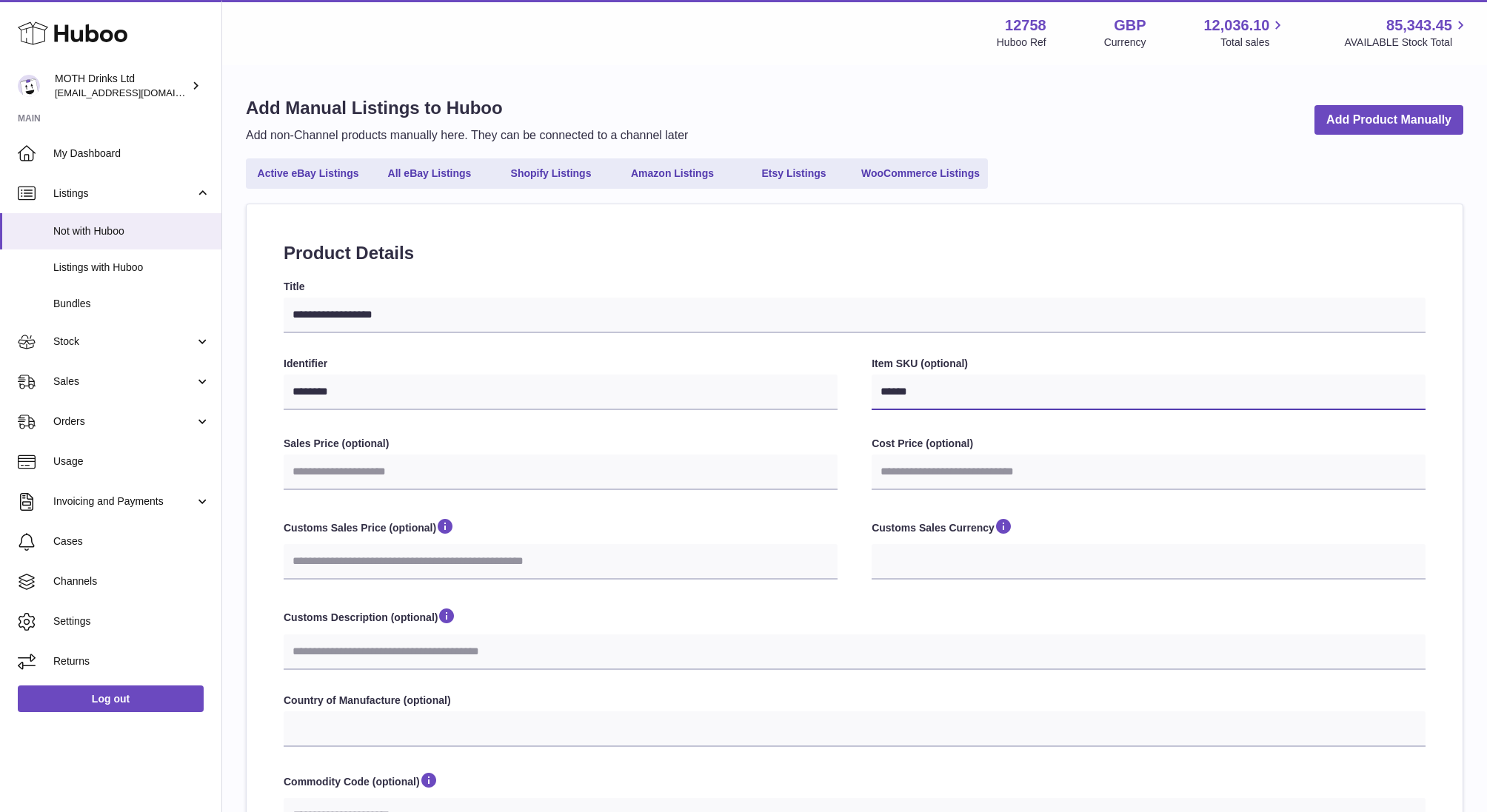
select select
type input "********"
select select
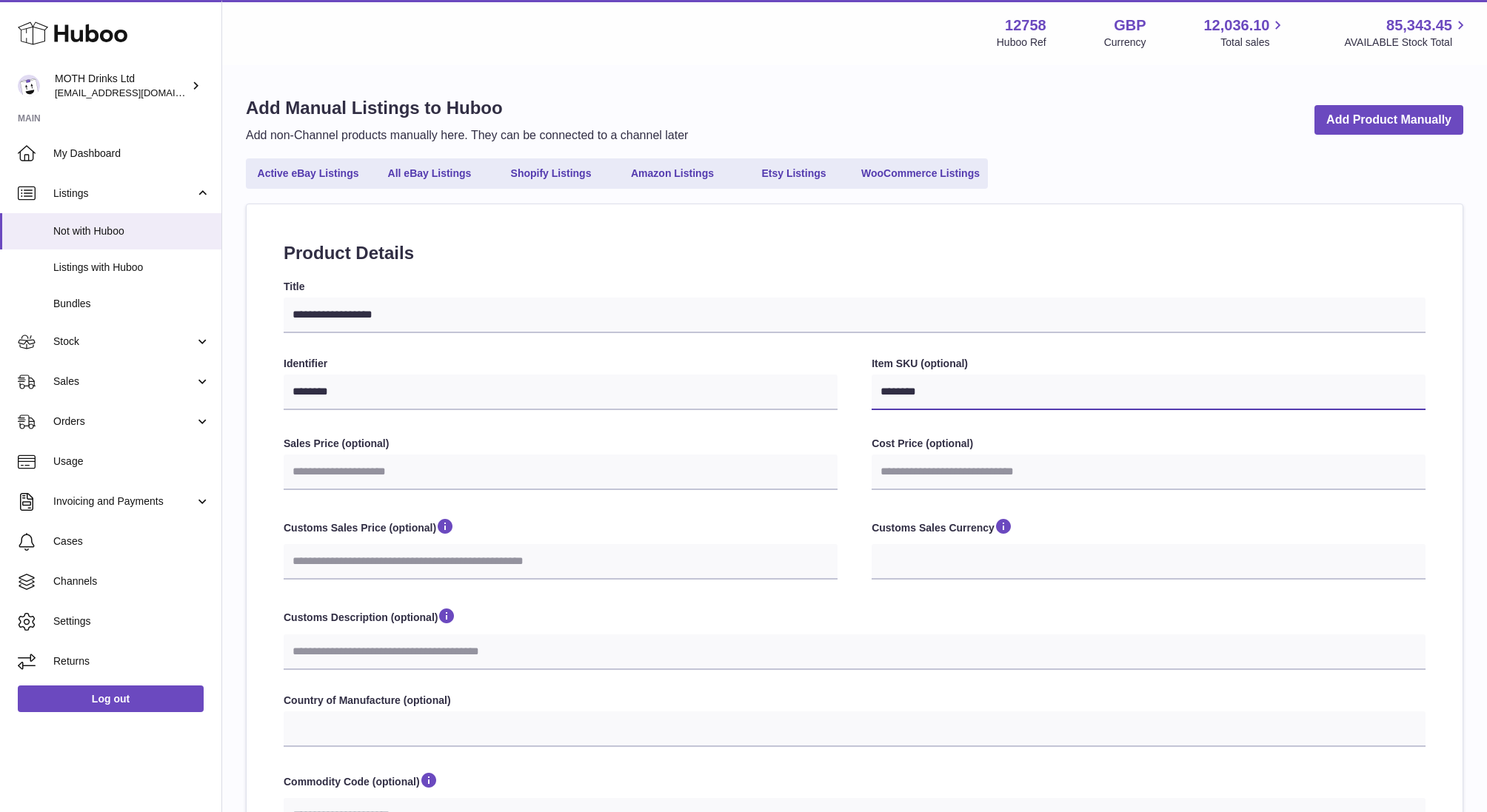
type input "********"
click at [456, 442] on label "Sales Price (optional)" at bounding box center [560, 443] width 554 height 14
click at [456, 455] on input "Sales Price (optional)" at bounding box center [560, 472] width 554 height 35
click at [449, 401] on input "********" at bounding box center [560, 392] width 554 height 35
drag, startPoint x: 334, startPoint y: 387, endPoint x: 362, endPoint y: 443, distance: 62.6
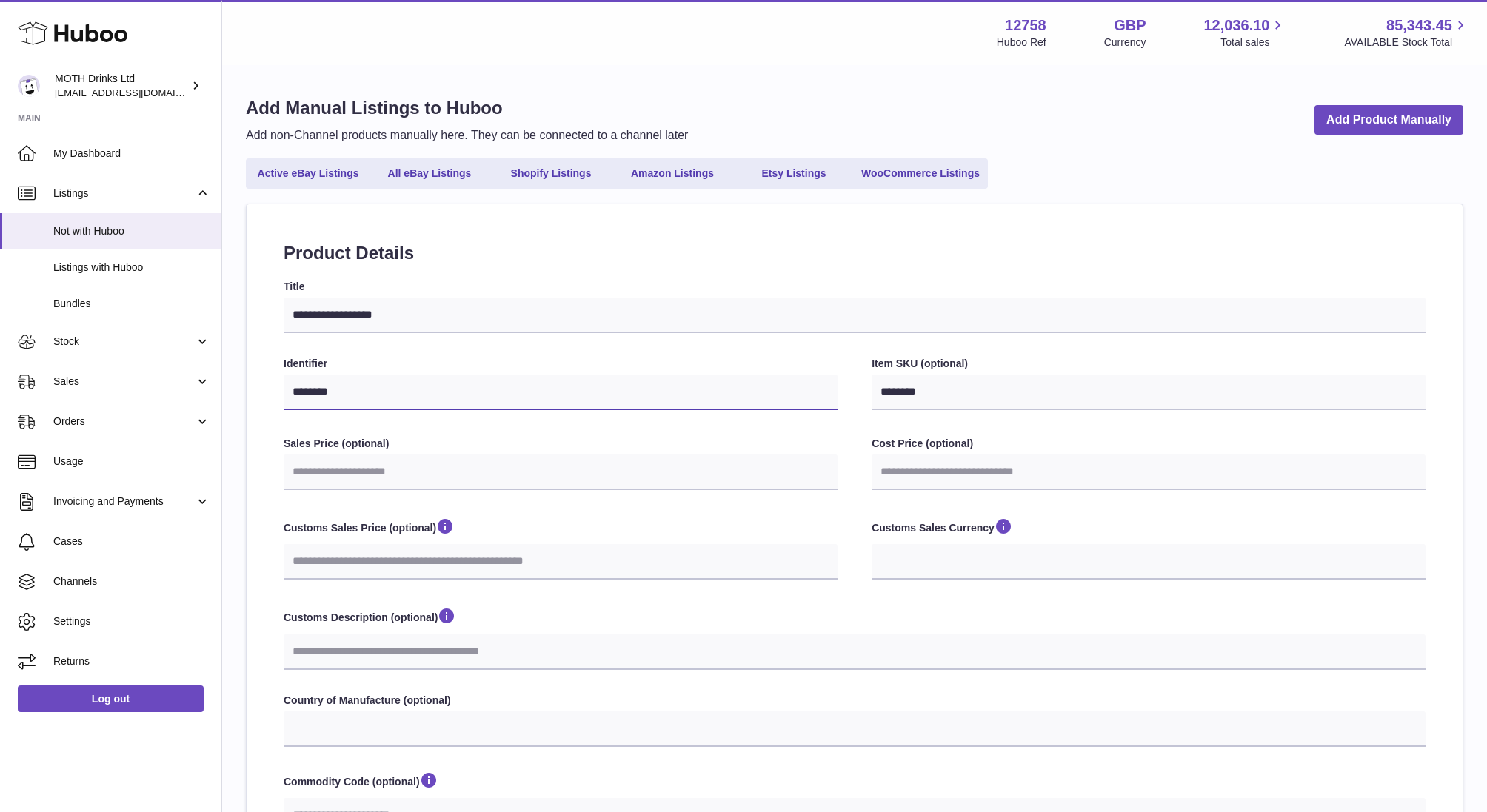
click at [341, 411] on div "Identifier ********" at bounding box center [560, 384] width 554 height 56
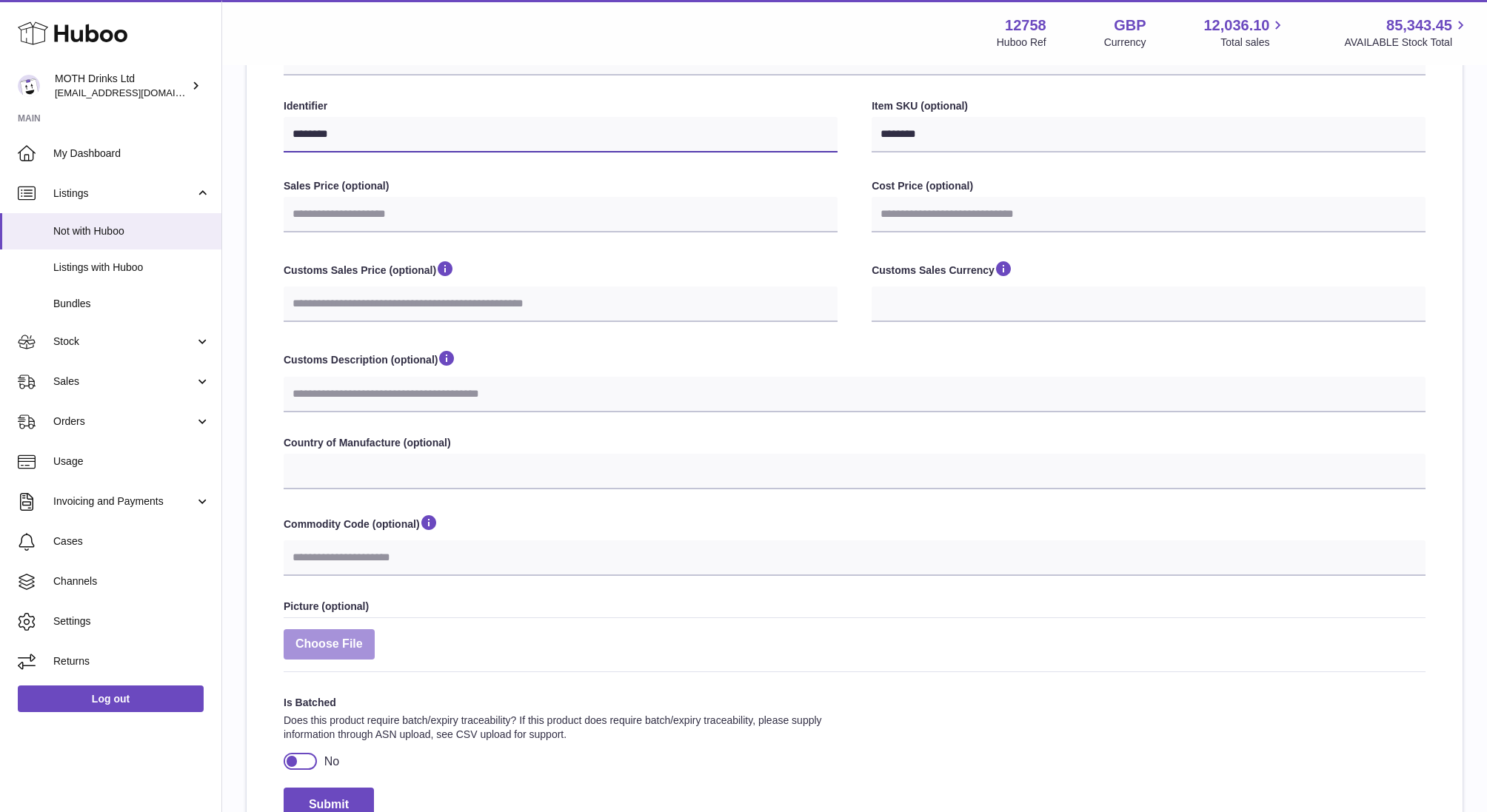
scroll to position [348, 0]
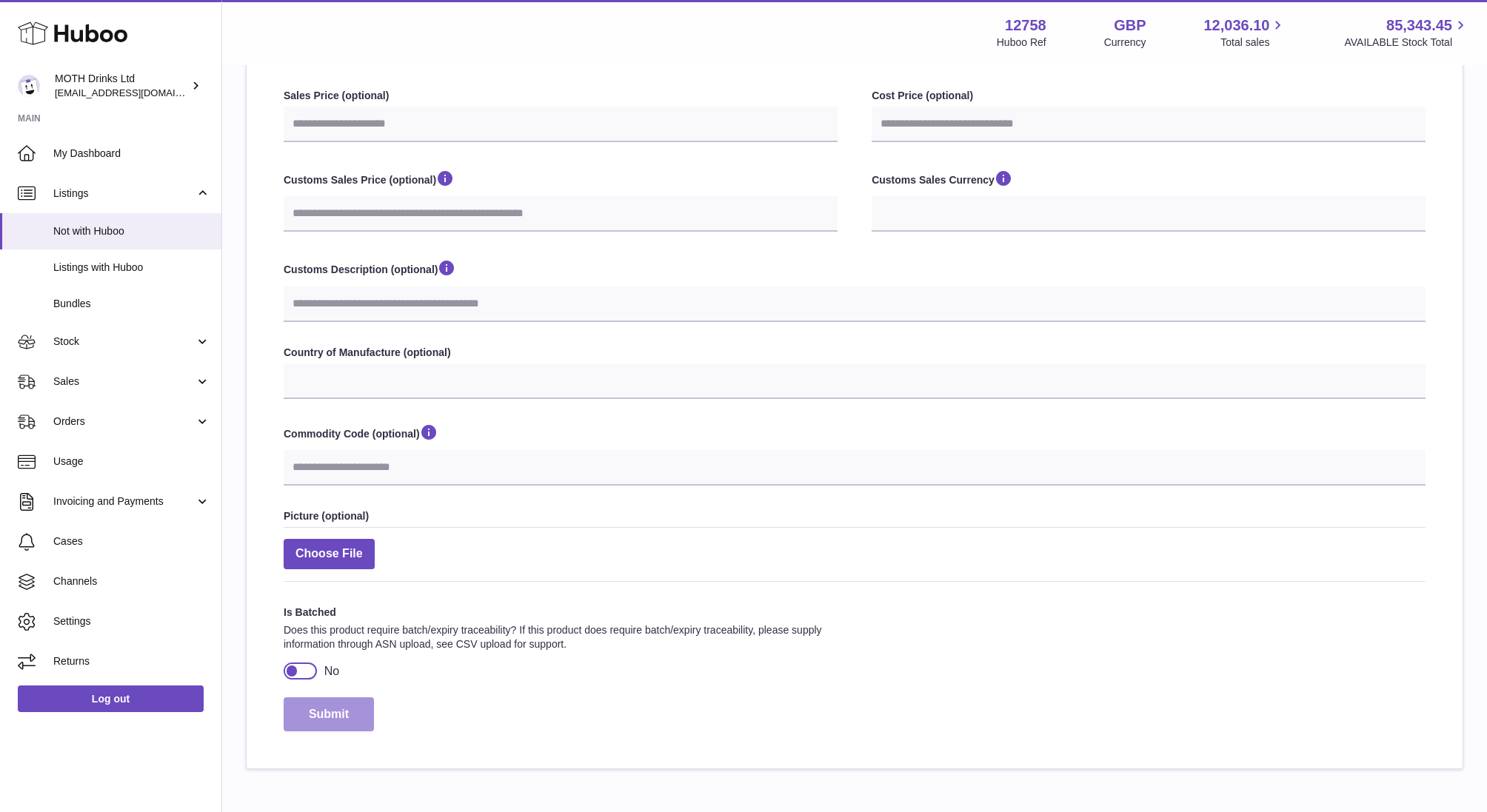
click at [325, 716] on button "Submit" at bounding box center [329, 715] width 90 height 35
select select
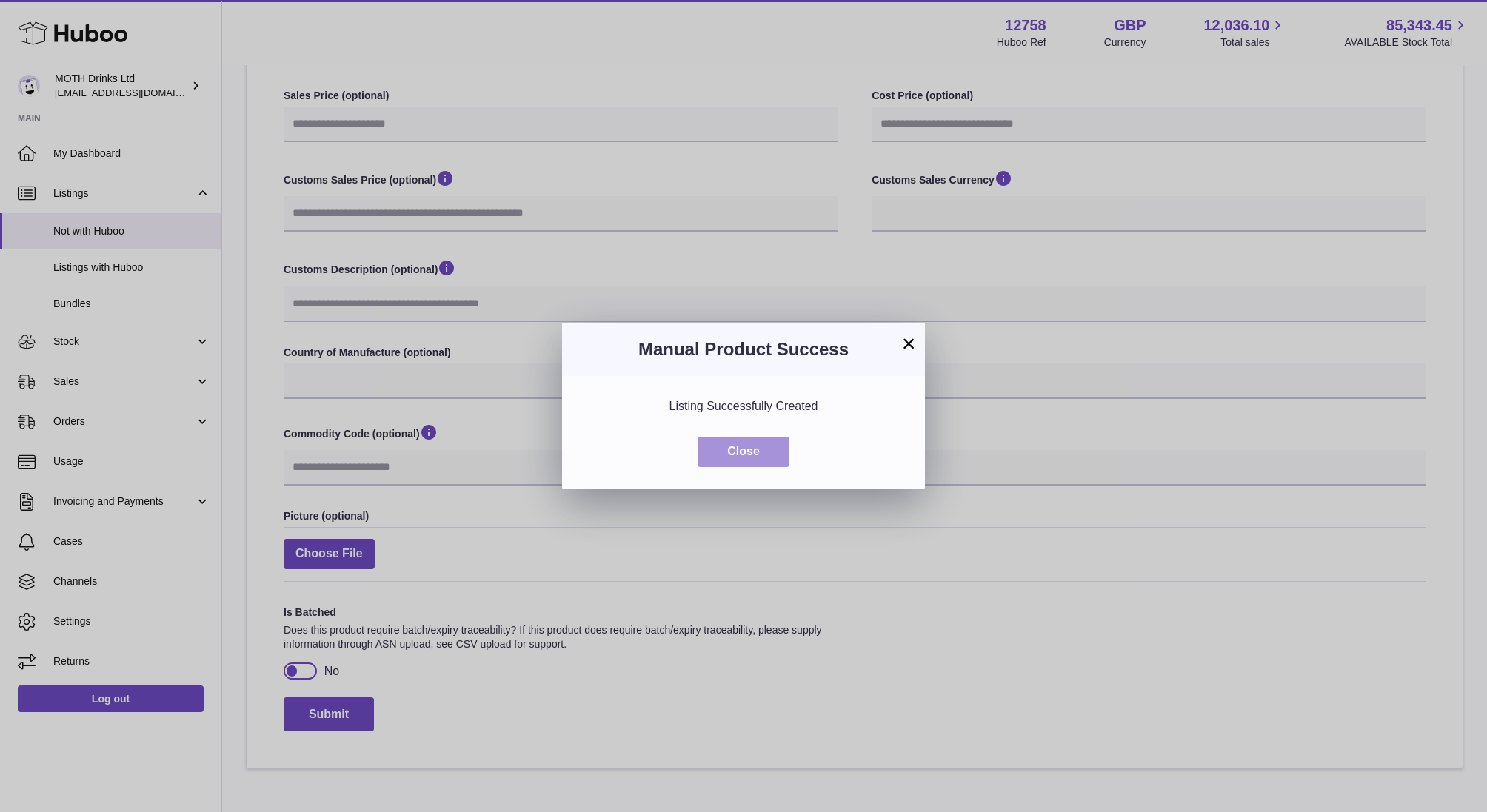
click at [760, 454] on button "Close" at bounding box center [744, 451] width 92 height 30
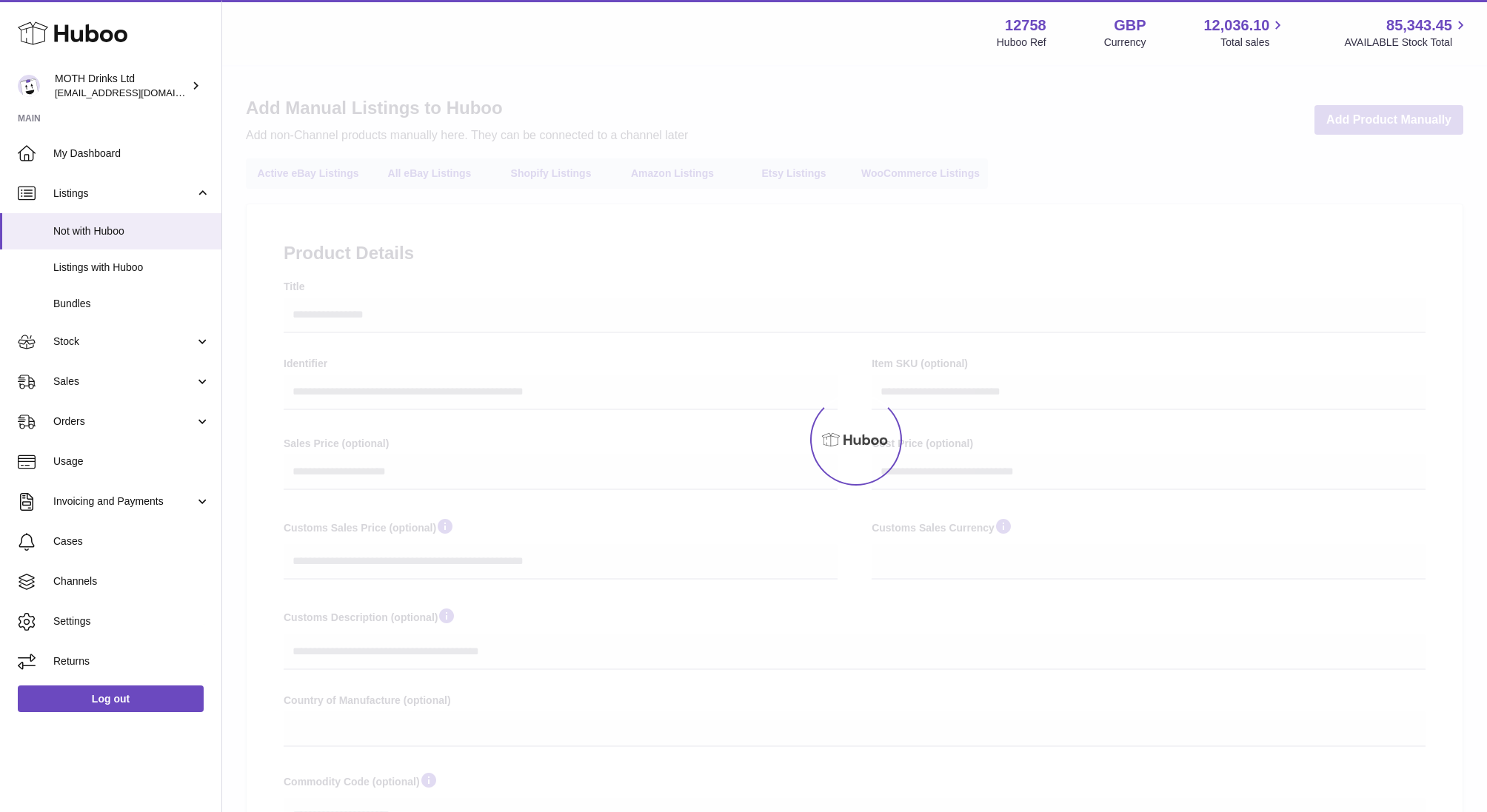
select select
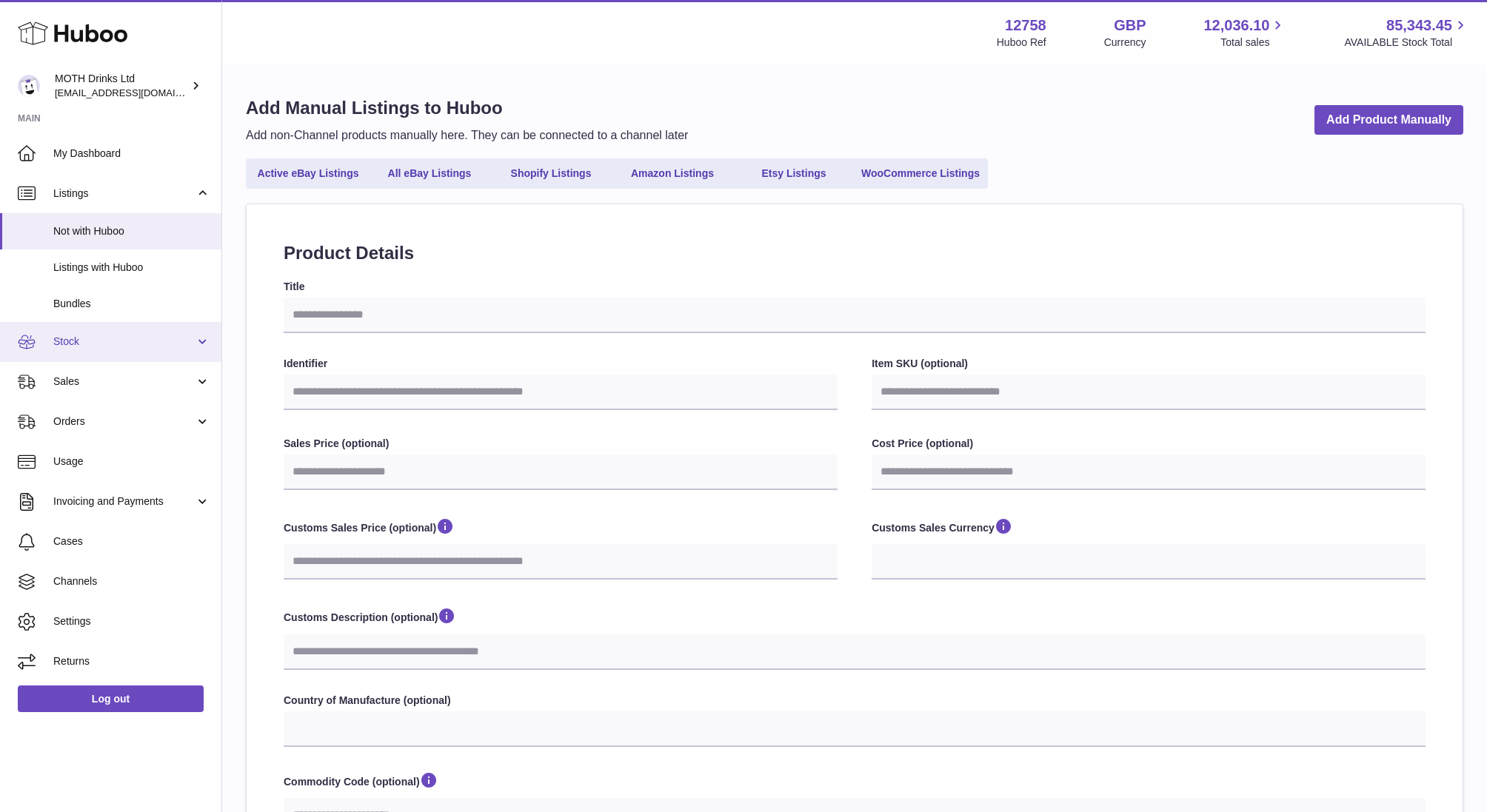
click at [82, 339] on span "Stock" at bounding box center [124, 341] width 142 height 14
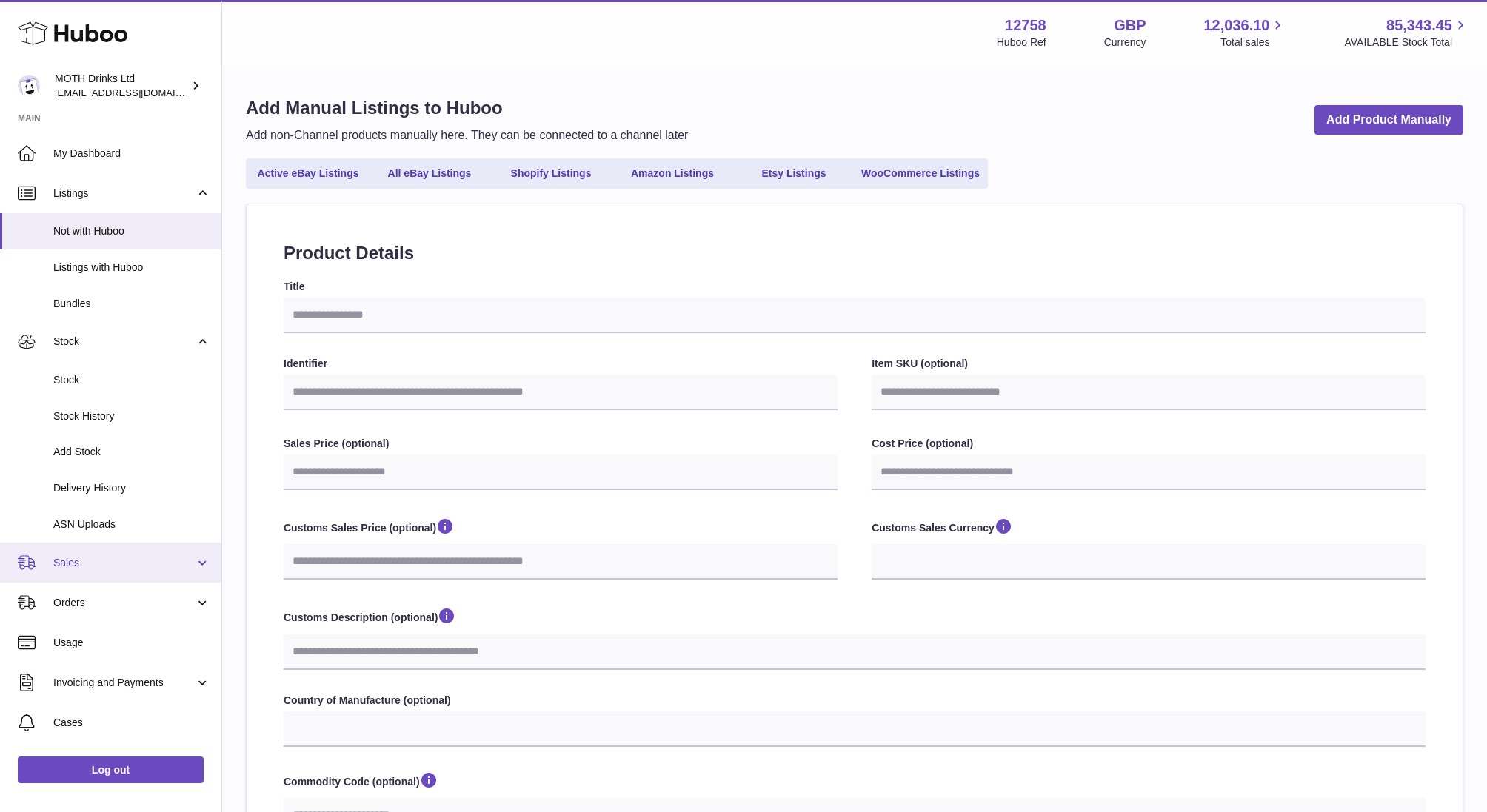
click at [78, 554] on link "Sales" at bounding box center [110, 563] width 222 height 40
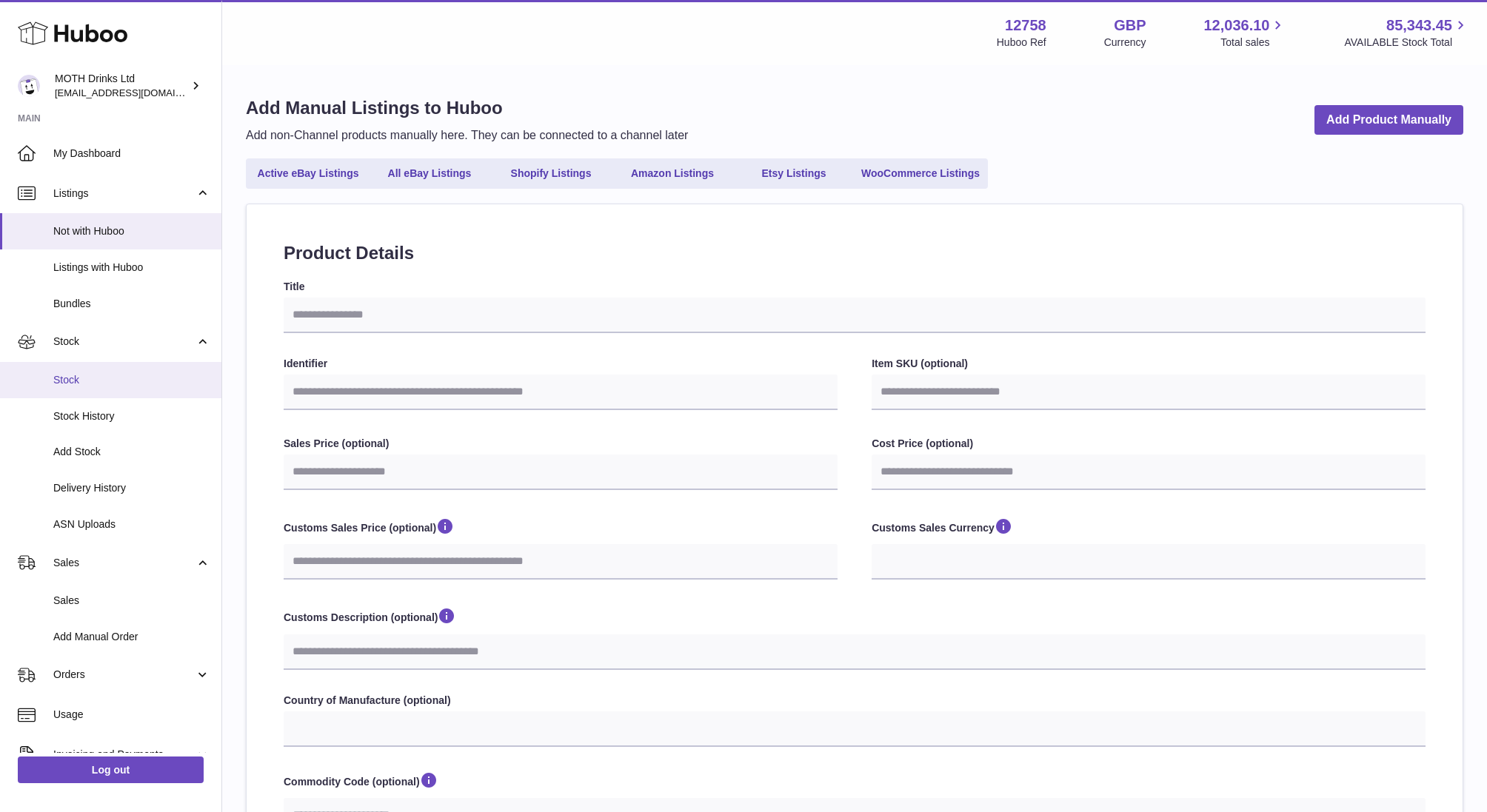
click at [97, 379] on span "Stock" at bounding box center [132, 379] width 157 height 14
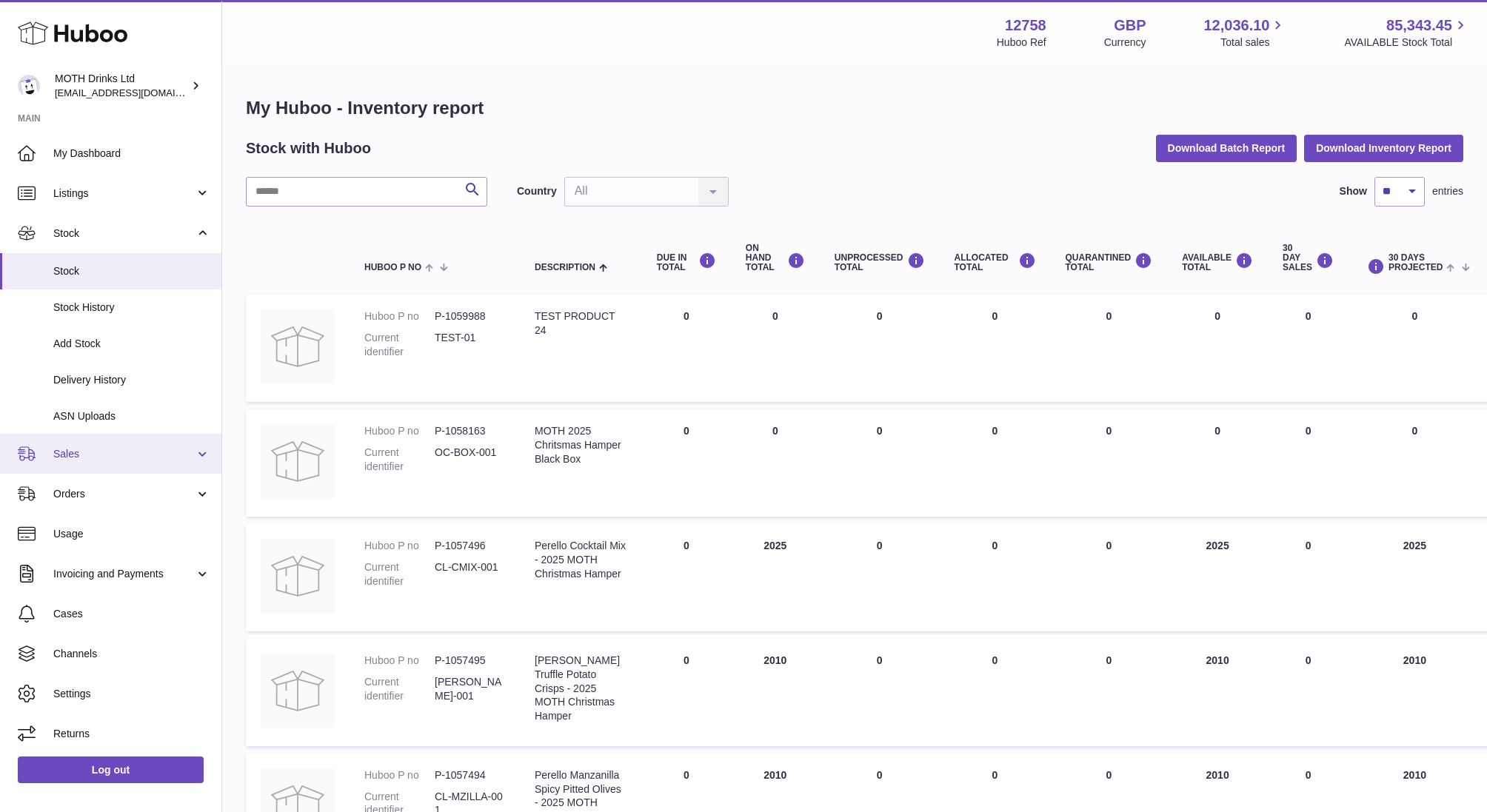
click at [94, 464] on link "Sales" at bounding box center [110, 454] width 222 height 40
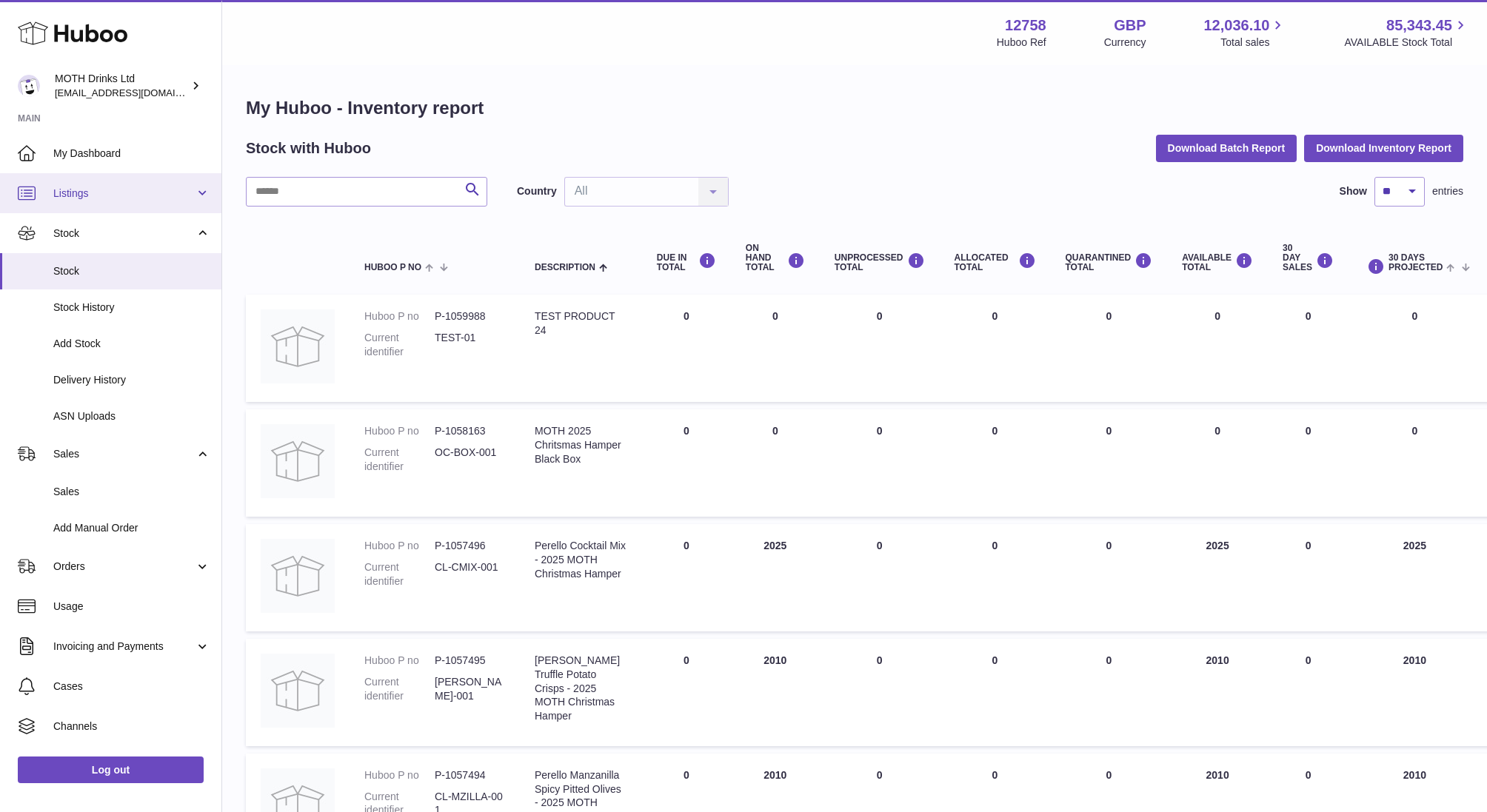
click at [101, 204] on link "Listings" at bounding box center [110, 193] width 222 height 40
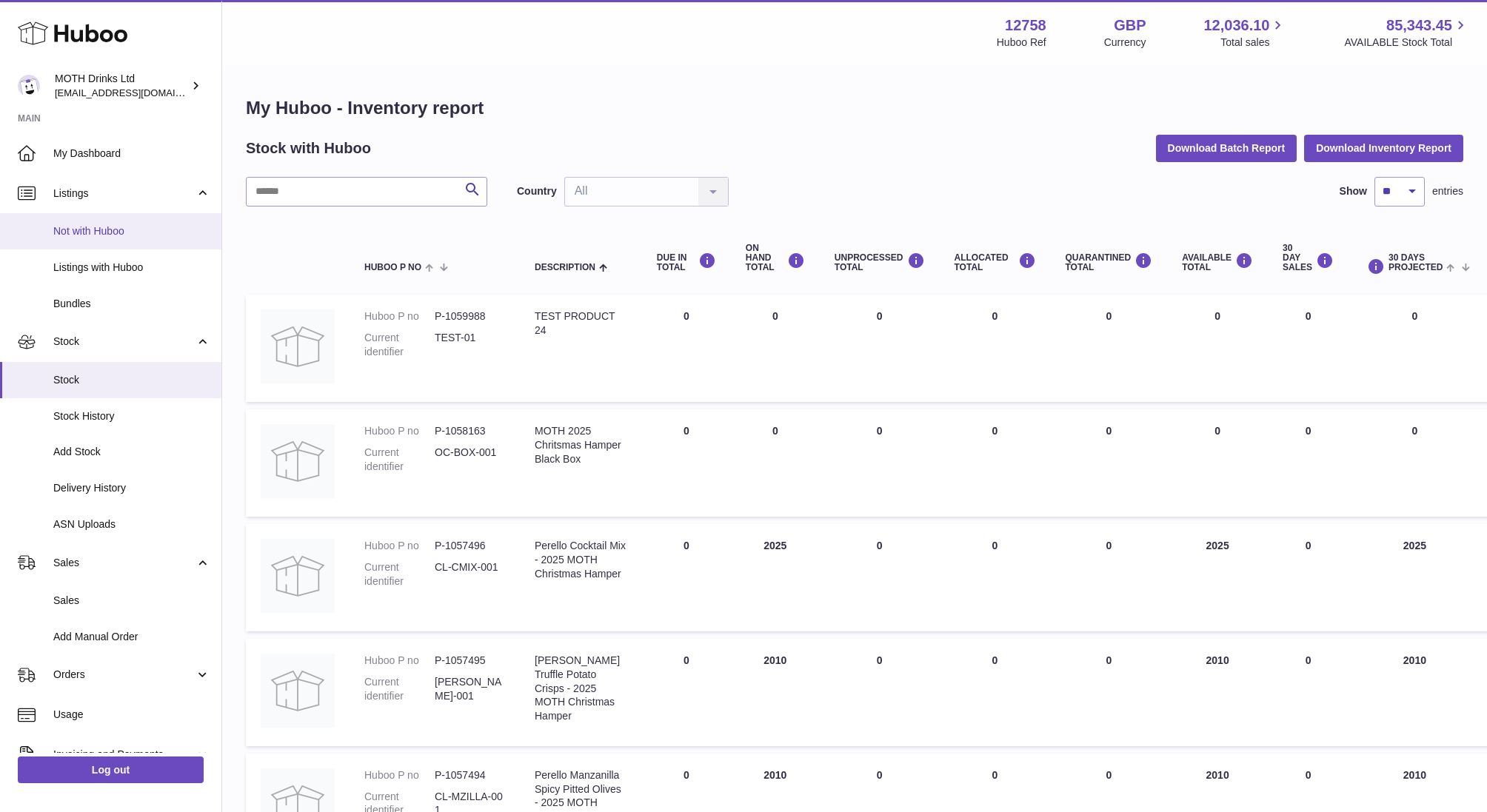
click at [83, 221] on link "Not with Huboo" at bounding box center [110, 231] width 222 height 36
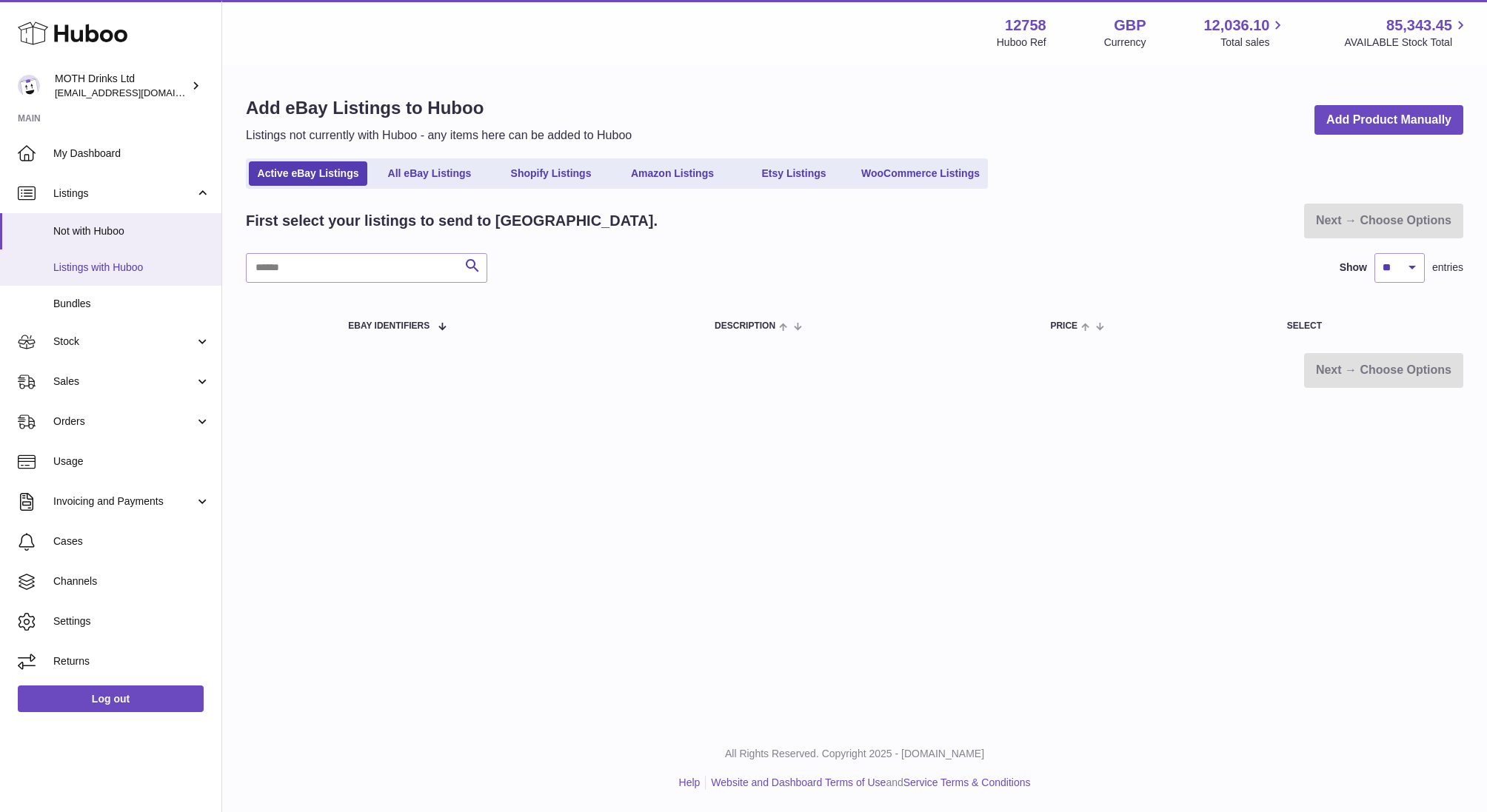
click at [83, 280] on link "Listings with Huboo" at bounding box center [110, 267] width 222 height 36
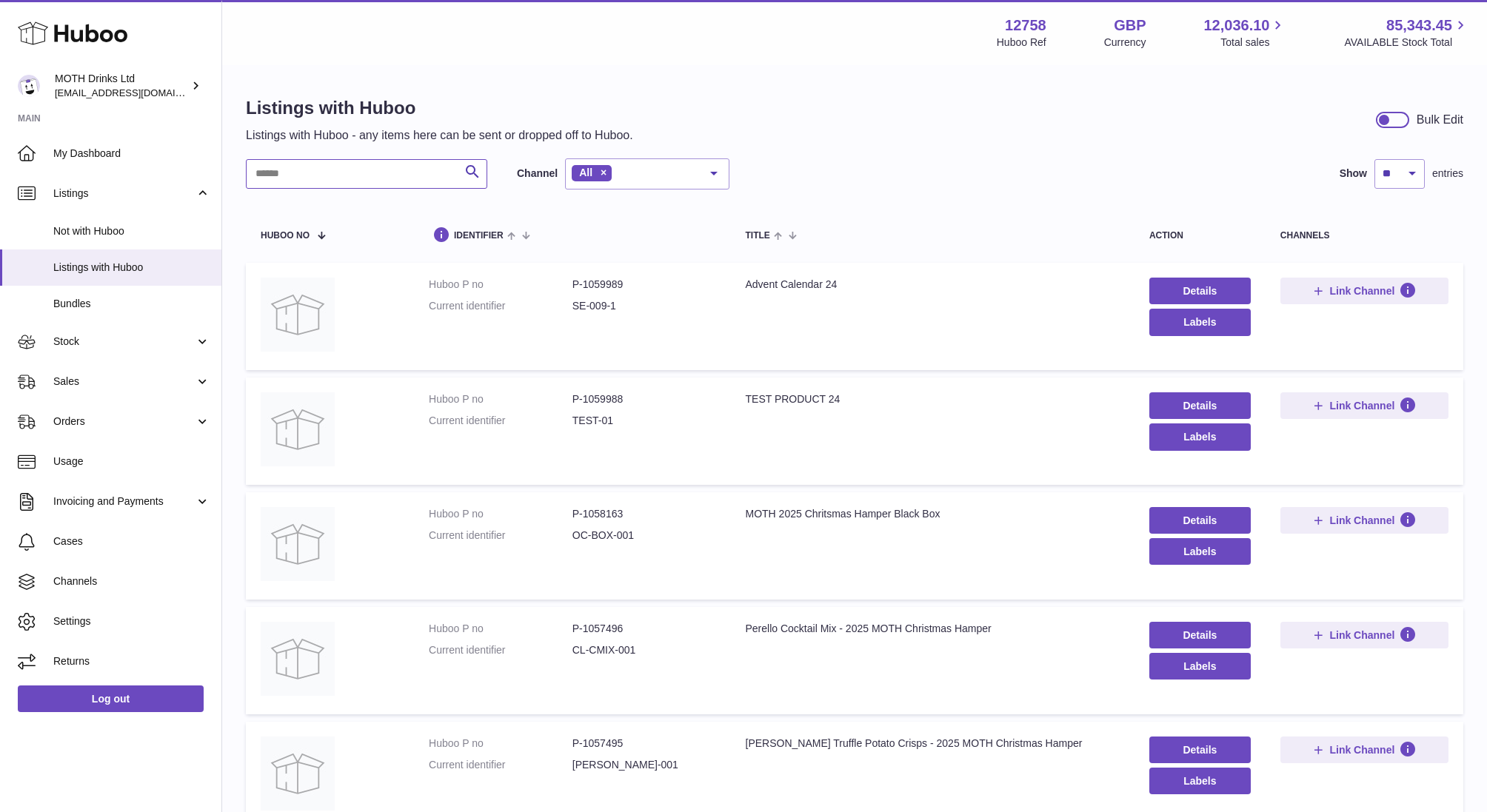
click at [291, 177] on input "text" at bounding box center [366, 174] width 241 height 29
click at [394, 164] on input "text" at bounding box center [366, 174] width 241 height 29
drag, startPoint x: 573, startPoint y: 303, endPoint x: 617, endPoint y: 303, distance: 44.0
click at [617, 303] on dd "SE-009-1" at bounding box center [645, 306] width 144 height 14
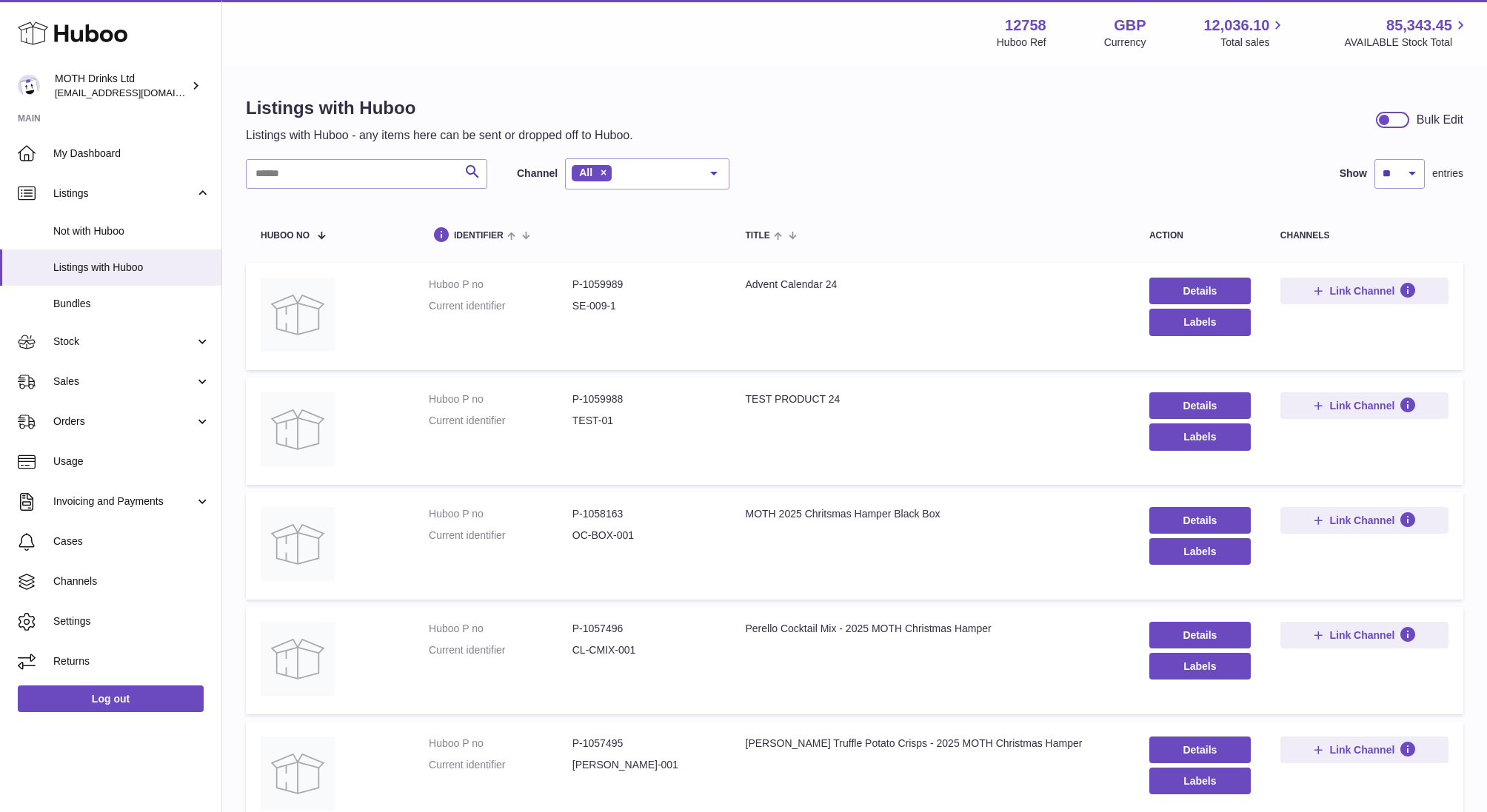
drag, startPoint x: 571, startPoint y: 303, endPoint x: 632, endPoint y: 310, distance: 61.4
click at [632, 310] on dl "Huboo P no P-1059989 Current identifier SE-009-1" at bounding box center [572, 298] width 286 height 43
click at [632, 310] on dd "SE-009-1" at bounding box center [645, 306] width 144 height 14
click at [339, 159] on div "Search Channel All All eBay Amazon Shopify Woocommerce Etsy No elements found. …" at bounding box center [487, 174] width 483 height 31
click at [339, 164] on input "text" at bounding box center [366, 174] width 241 height 29
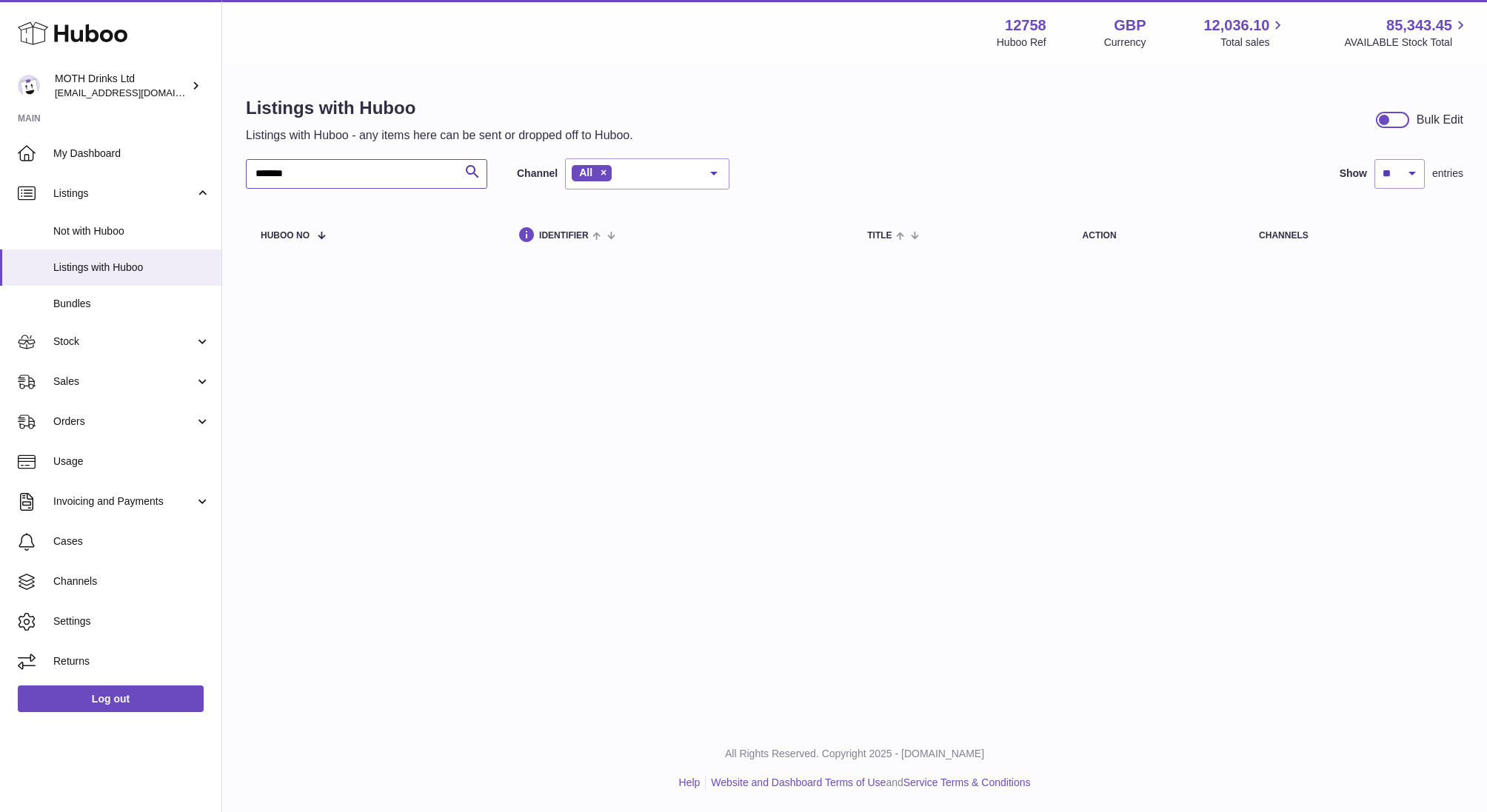
click at [277, 168] on input "*******" at bounding box center [366, 174] width 241 height 29
type input "******"
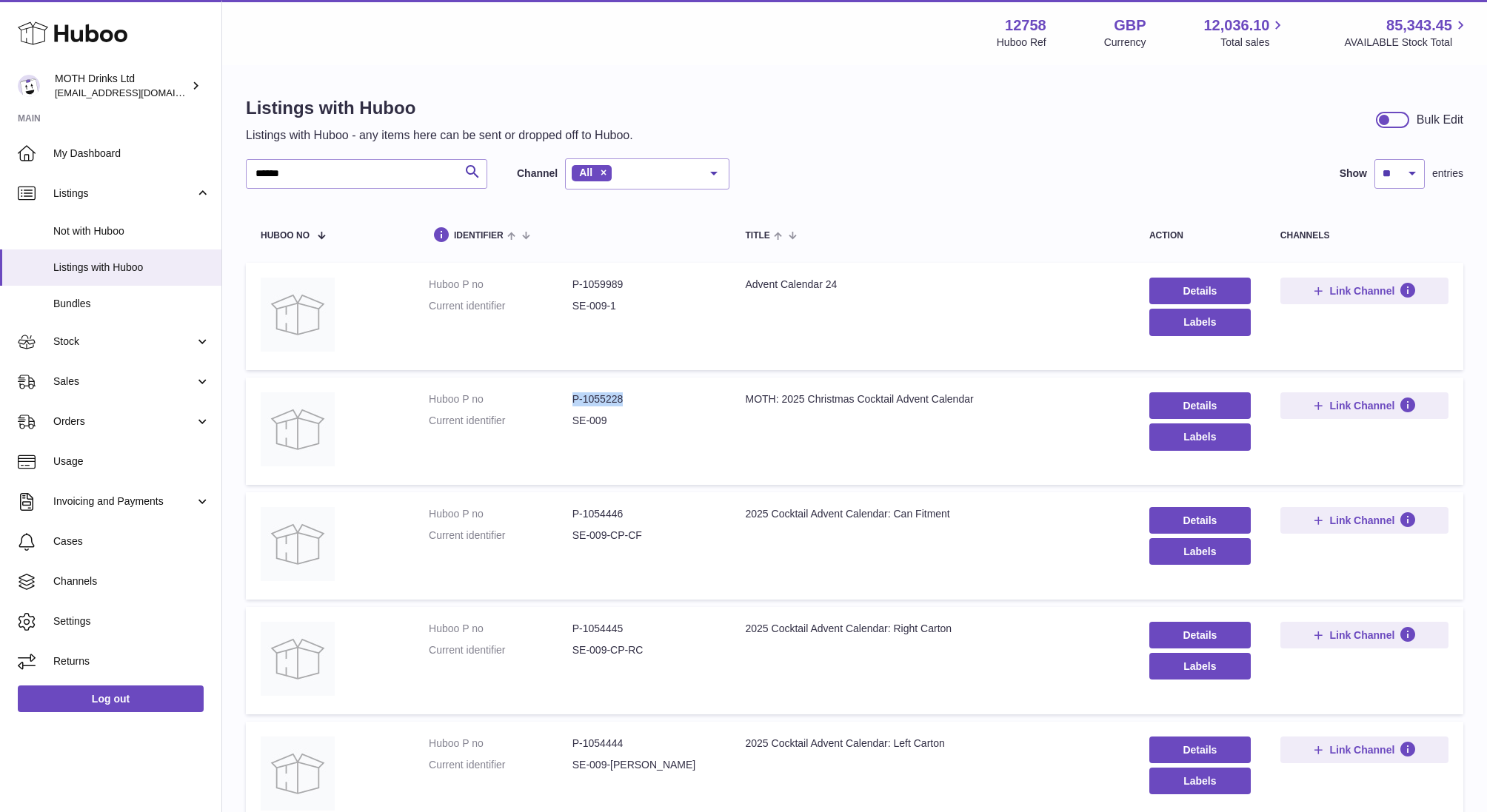
drag, startPoint x: 573, startPoint y: 402, endPoint x: 640, endPoint y: 402, distance: 67.0
click at [640, 402] on dd "P-1055228" at bounding box center [645, 399] width 144 height 14
copy dd "P-1055228"
drag, startPoint x: 571, startPoint y: 281, endPoint x: 644, endPoint y: 280, distance: 73.0
click at [644, 281] on dl "Huboo P no P-1059989 Current identifier SE-009-1" at bounding box center [572, 298] width 286 height 43
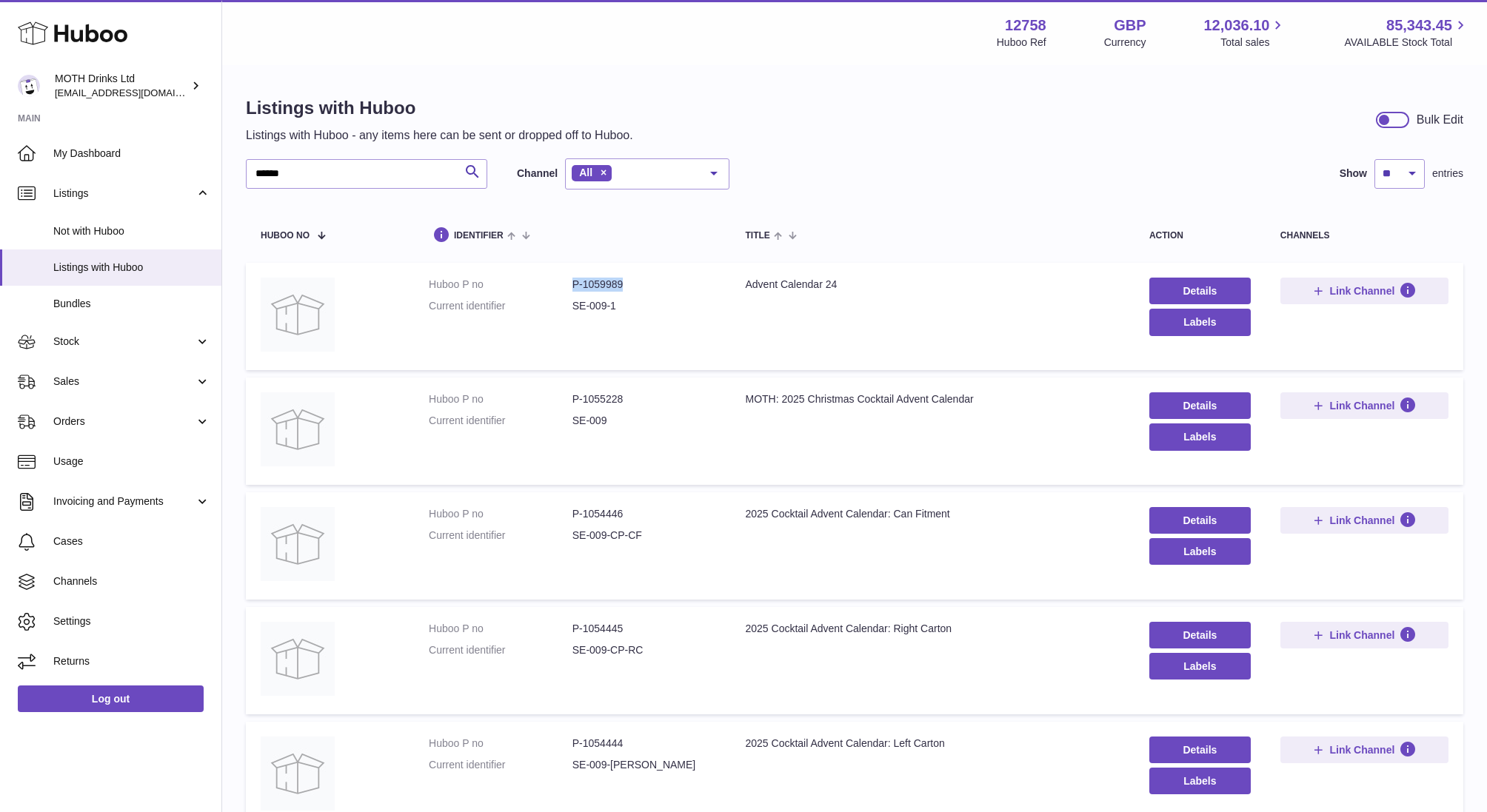
copy dl "P-1059989"
click at [568, 306] on dt "Current identifier" at bounding box center [501, 306] width 144 height 14
drag, startPoint x: 568, startPoint y: 306, endPoint x: 671, endPoint y: 305, distance: 103.0
click at [672, 305] on dl "Huboo P no P-1059989 Current identifier SE-009-1" at bounding box center [572, 298] width 286 height 43
click at [671, 305] on dd "SE-009-1" at bounding box center [645, 306] width 144 height 14
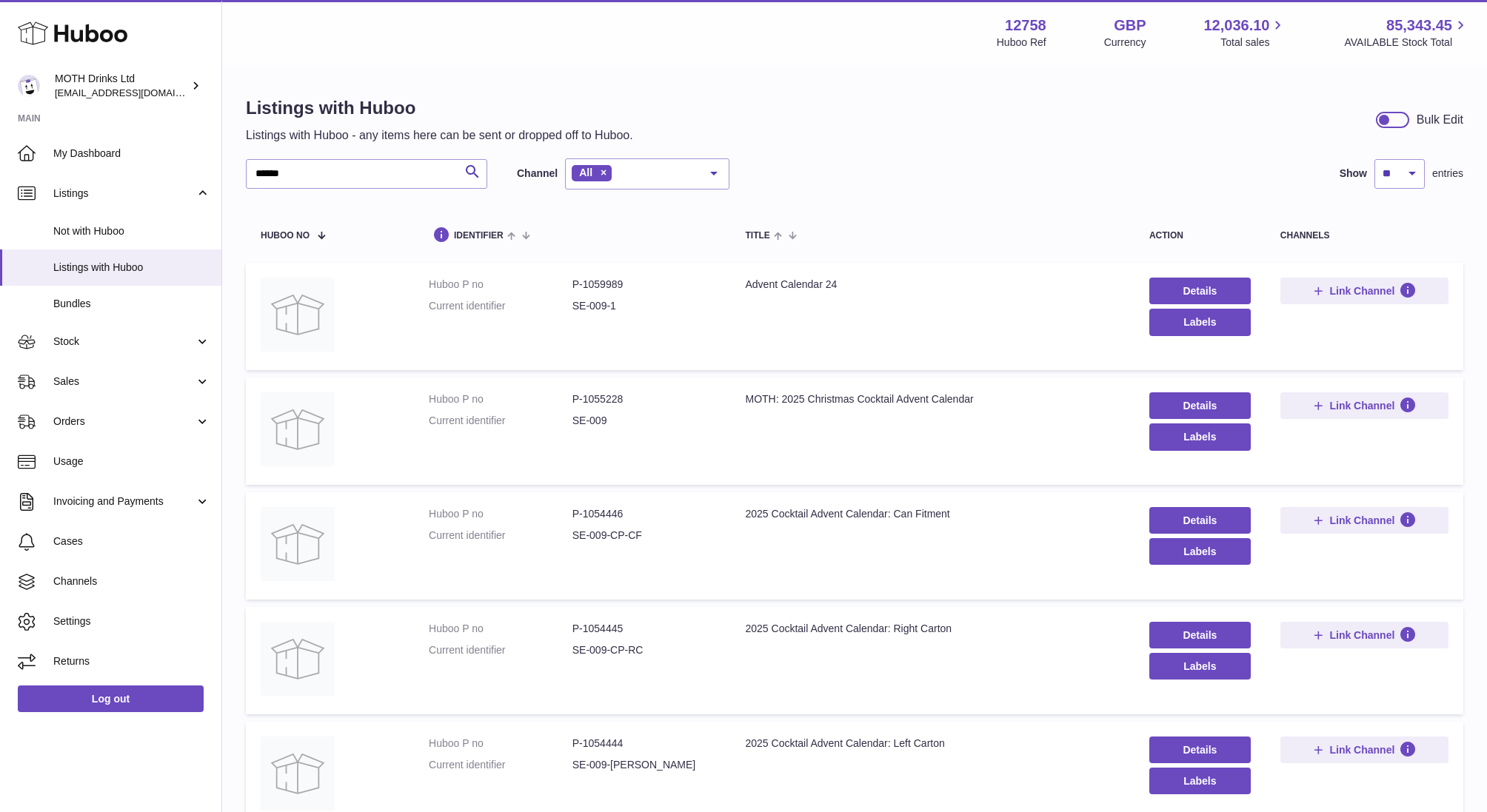
drag, startPoint x: 566, startPoint y: 303, endPoint x: 621, endPoint y: 303, distance: 55.0
click at [621, 303] on dl "Huboo P no P-1059989 Current identifier SE-009-1" at bounding box center [572, 298] width 286 height 43
copy dl "SE-009-1"
click at [594, 320] on td "Huboo P no P-1059989 Current identifier SE-009-1" at bounding box center [572, 316] width 317 height 107
drag, startPoint x: 586, startPoint y: 302, endPoint x: 653, endPoint y: 299, distance: 67.1
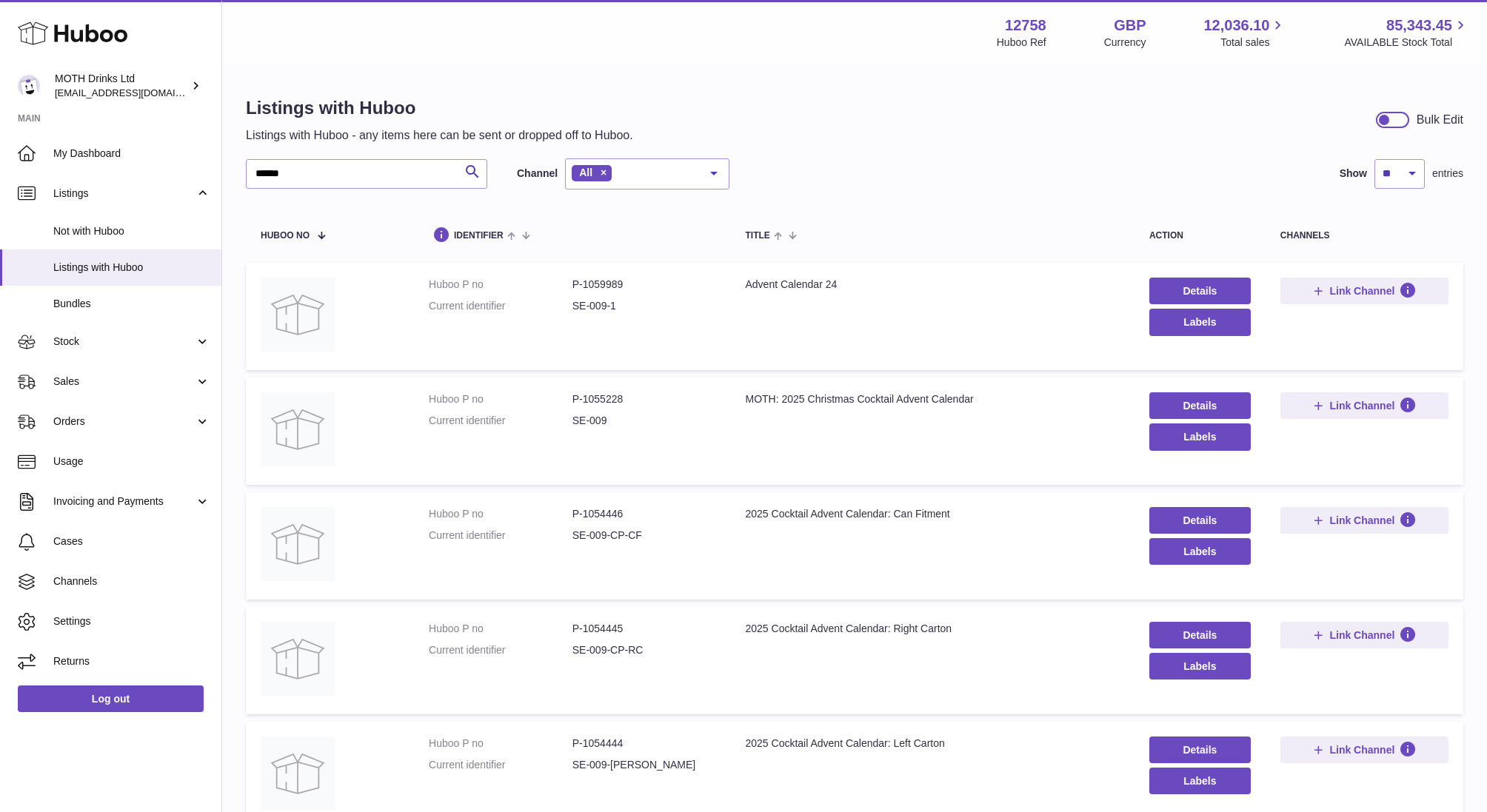
click at [653, 300] on dd "SE-009-1" at bounding box center [645, 306] width 144 height 14
click at [653, 299] on dd "SE-009-1" at bounding box center [645, 306] width 144 height 14
drag, startPoint x: 641, startPoint y: 299, endPoint x: 571, endPoint y: 308, distance: 70.6
click at [571, 308] on dl "Huboo P no P-1059989 Current identifier SE-009-1" at bounding box center [572, 298] width 286 height 43
click at [571, 308] on dt "Current identifier" at bounding box center [501, 306] width 144 height 14
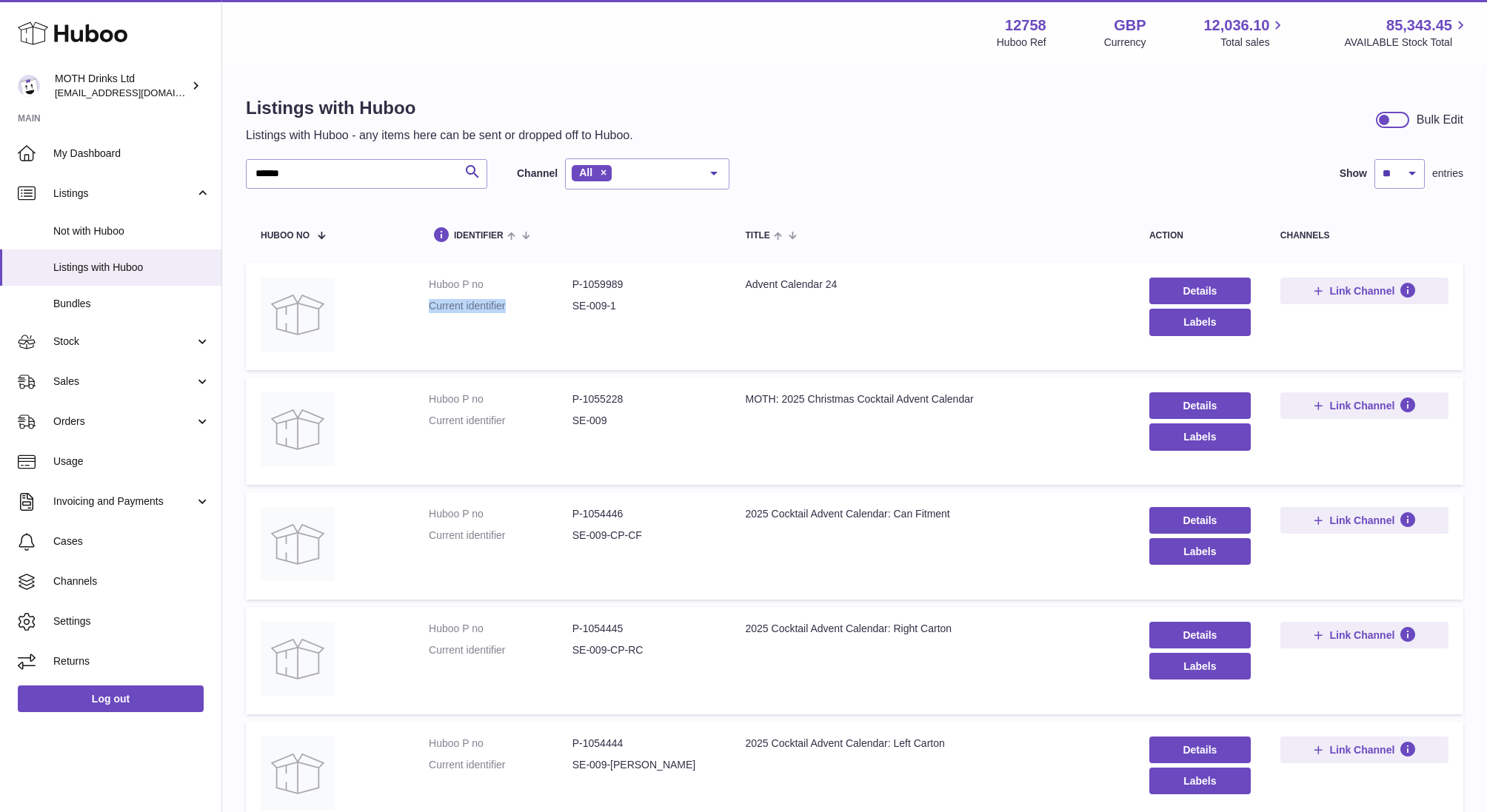
drag, startPoint x: 571, startPoint y: 308, endPoint x: 649, endPoint y: 283, distance: 81.9
click at [649, 283] on dl "Huboo P no P-1059989 Current identifier SE-009-1" at bounding box center [572, 298] width 286 height 43
click at [429, 366] on td "Huboo P no P-1059989 Current identifier SE-009-1" at bounding box center [572, 316] width 317 height 107
drag, startPoint x: 606, startPoint y: 307, endPoint x: 619, endPoint y: 307, distance: 13.0
click at [619, 307] on dd "SE-009-1" at bounding box center [645, 306] width 144 height 14
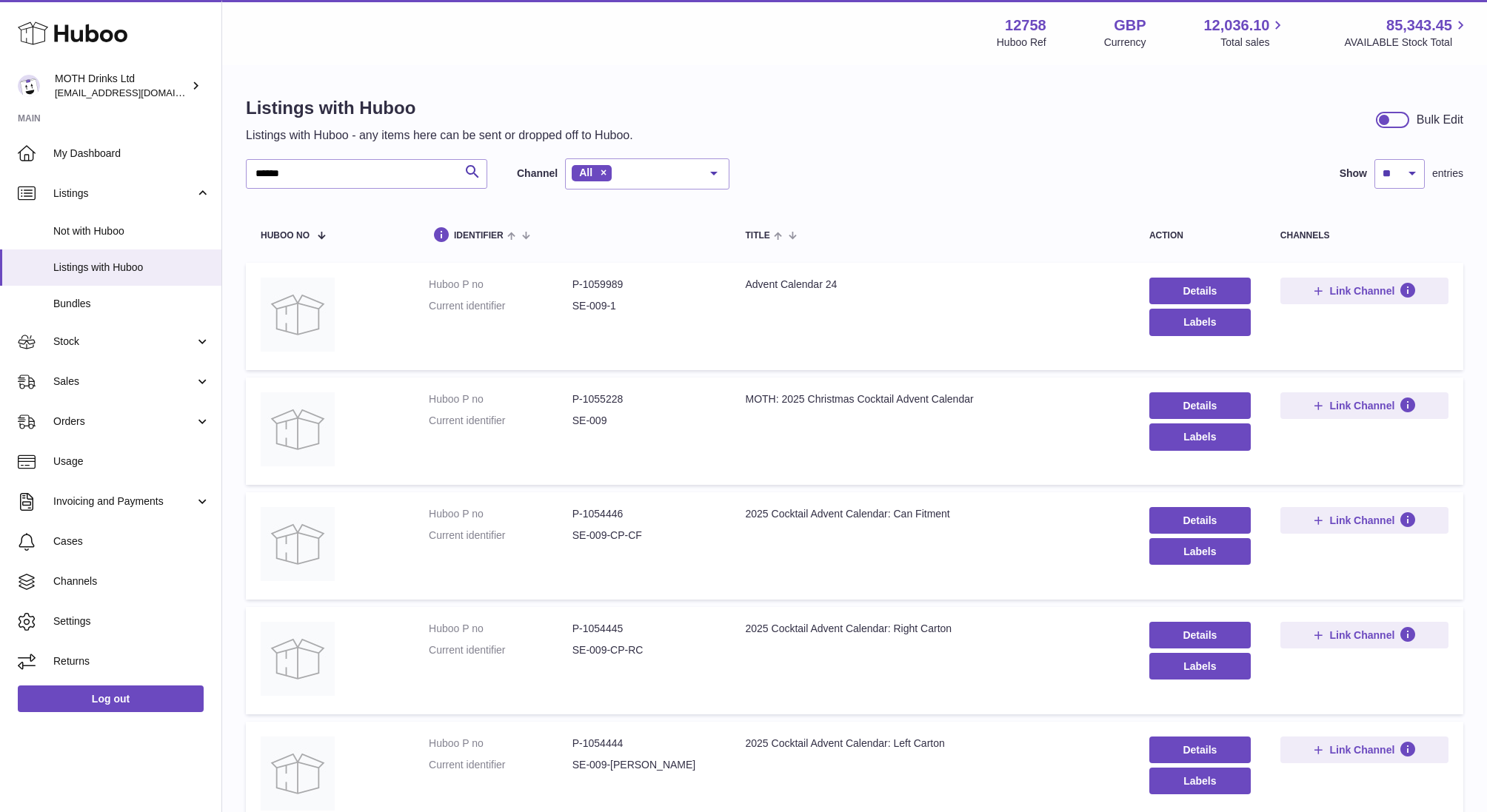
drag, startPoint x: 739, startPoint y: 413, endPoint x: 996, endPoint y: 416, distance: 257.0
click at [996, 416] on td "Title MOTH: 2025 Christmas Cocktail Advent Calendar" at bounding box center [932, 431] width 403 height 107
drag, startPoint x: 997, startPoint y: 408, endPoint x: 740, endPoint y: 402, distance: 257.1
click at [740, 402] on td "Title MOTH: 2025 Christmas Cocktail Advent Calendar" at bounding box center [932, 431] width 403 height 107
copy div "MOTH: 2025 Christmas Cocktail Advent Calendar"
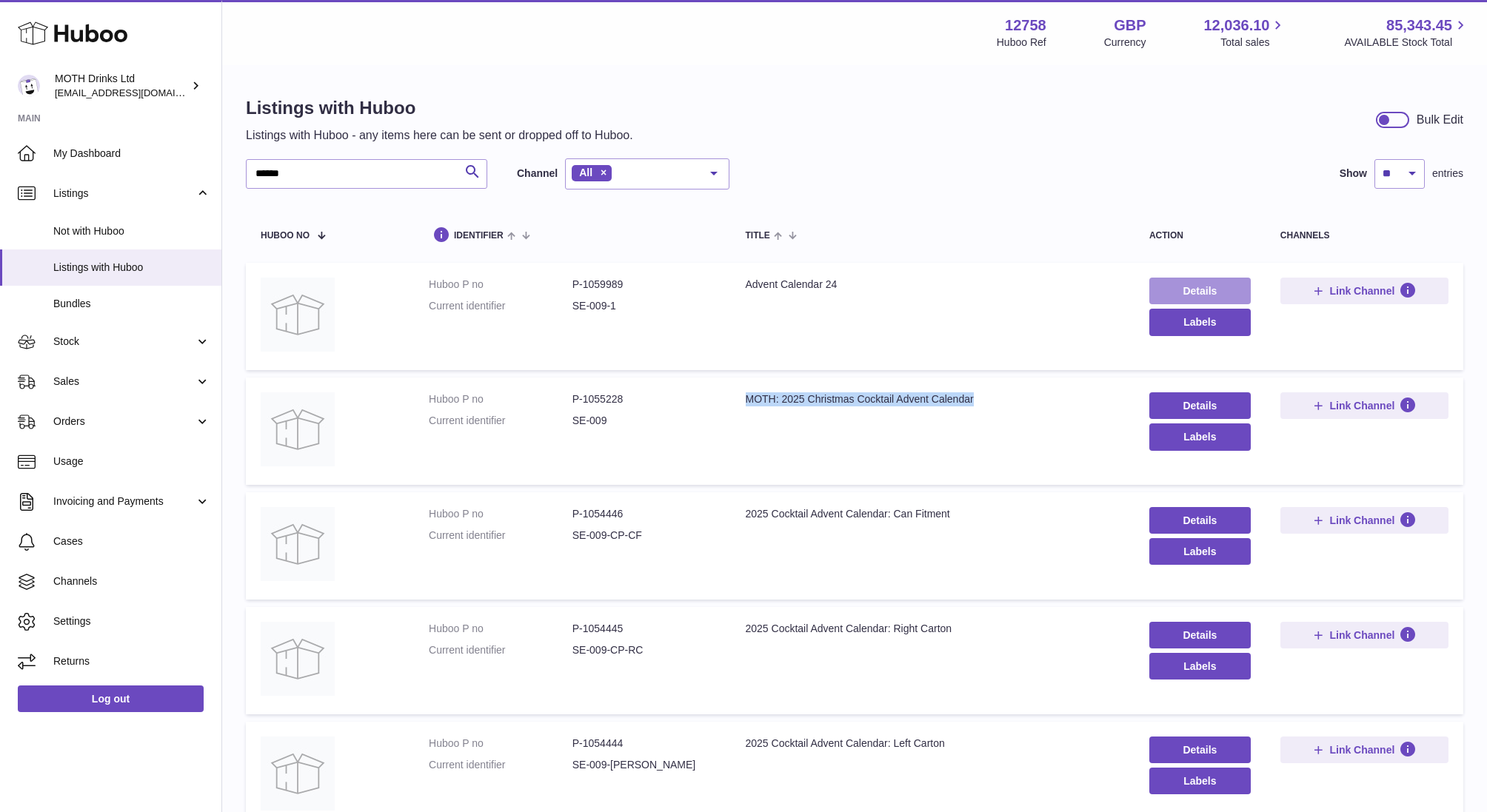
click at [1206, 294] on link "Details" at bounding box center [1200, 290] width 101 height 27
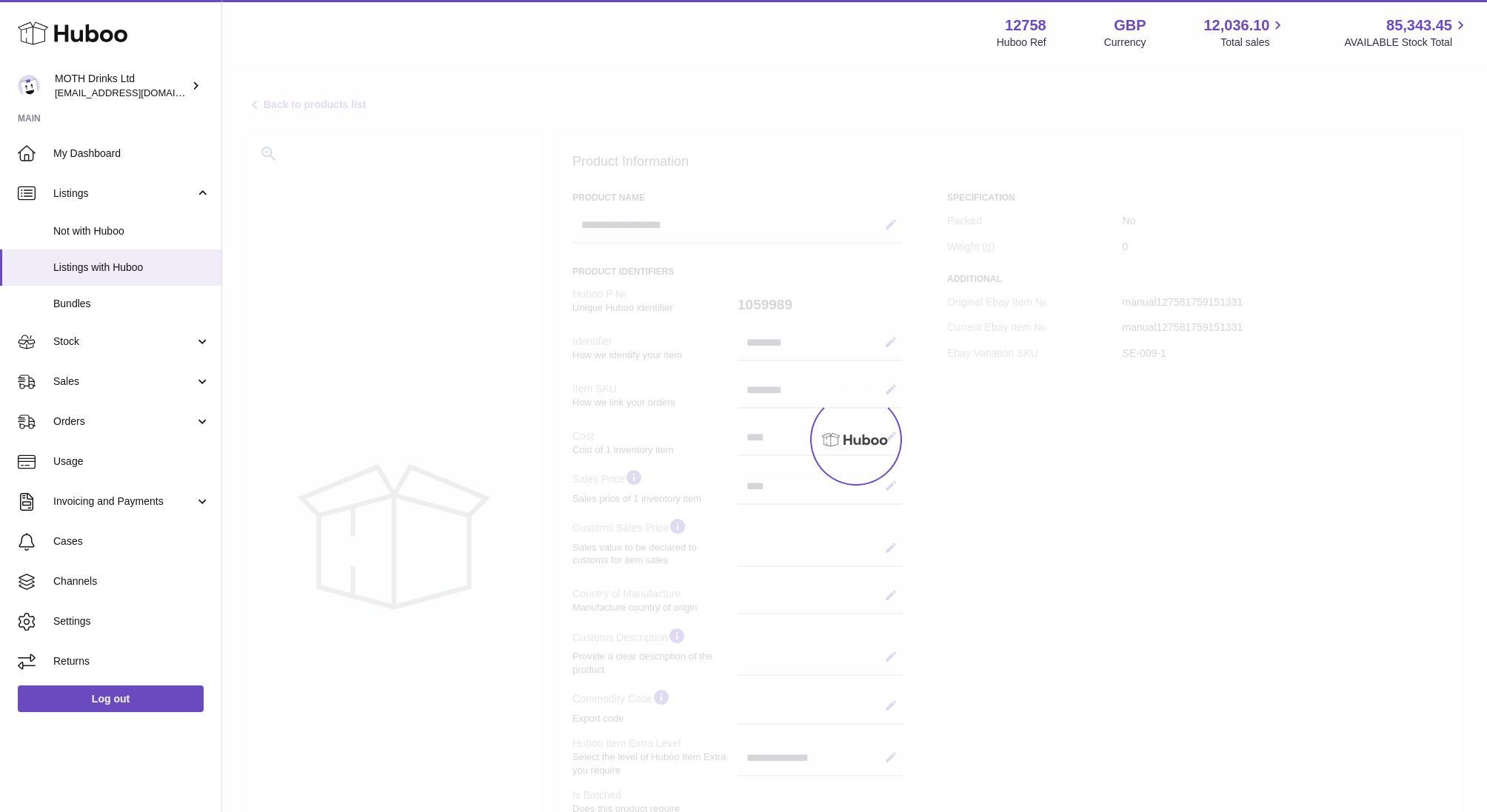
select select
select select "****"
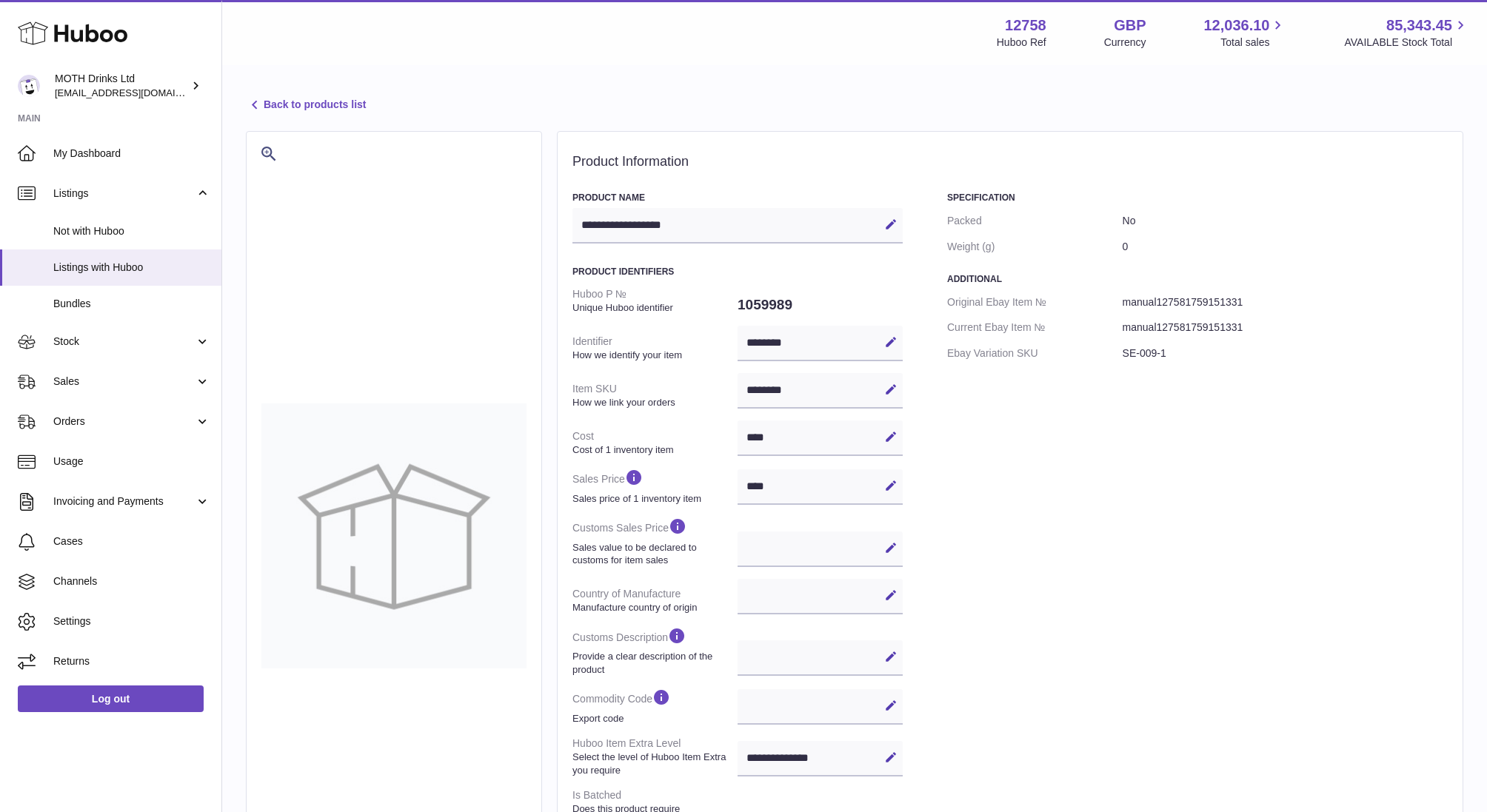
click at [685, 228] on div "**********" at bounding box center [738, 225] width 330 height 35
click at [889, 228] on icon at bounding box center [891, 224] width 13 height 13
click at [801, 228] on input "**********" at bounding box center [738, 225] width 330 height 35
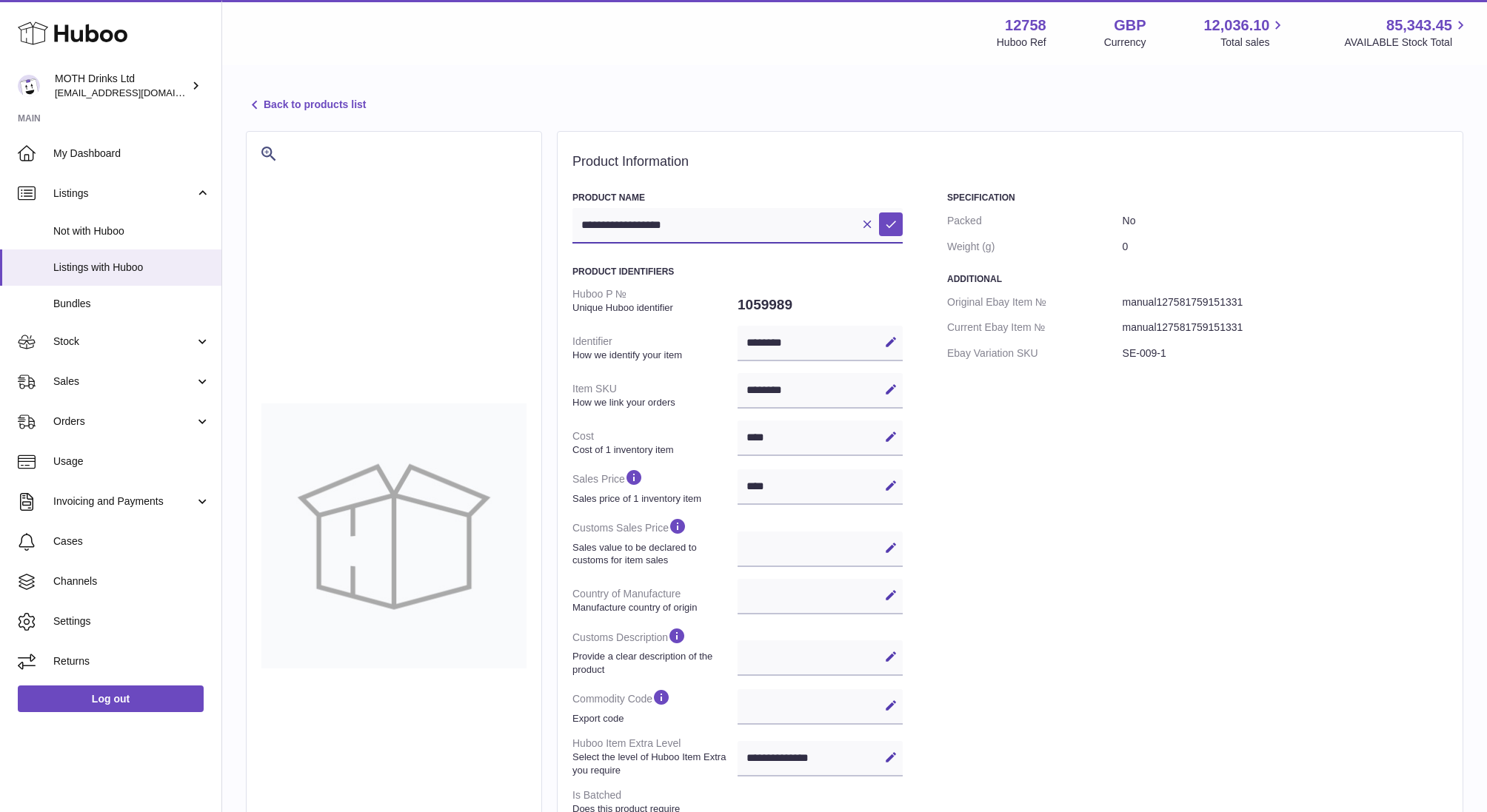
paste input "**********"
type input "**********"
click at [897, 217] on button "Save" at bounding box center [891, 224] width 24 height 24
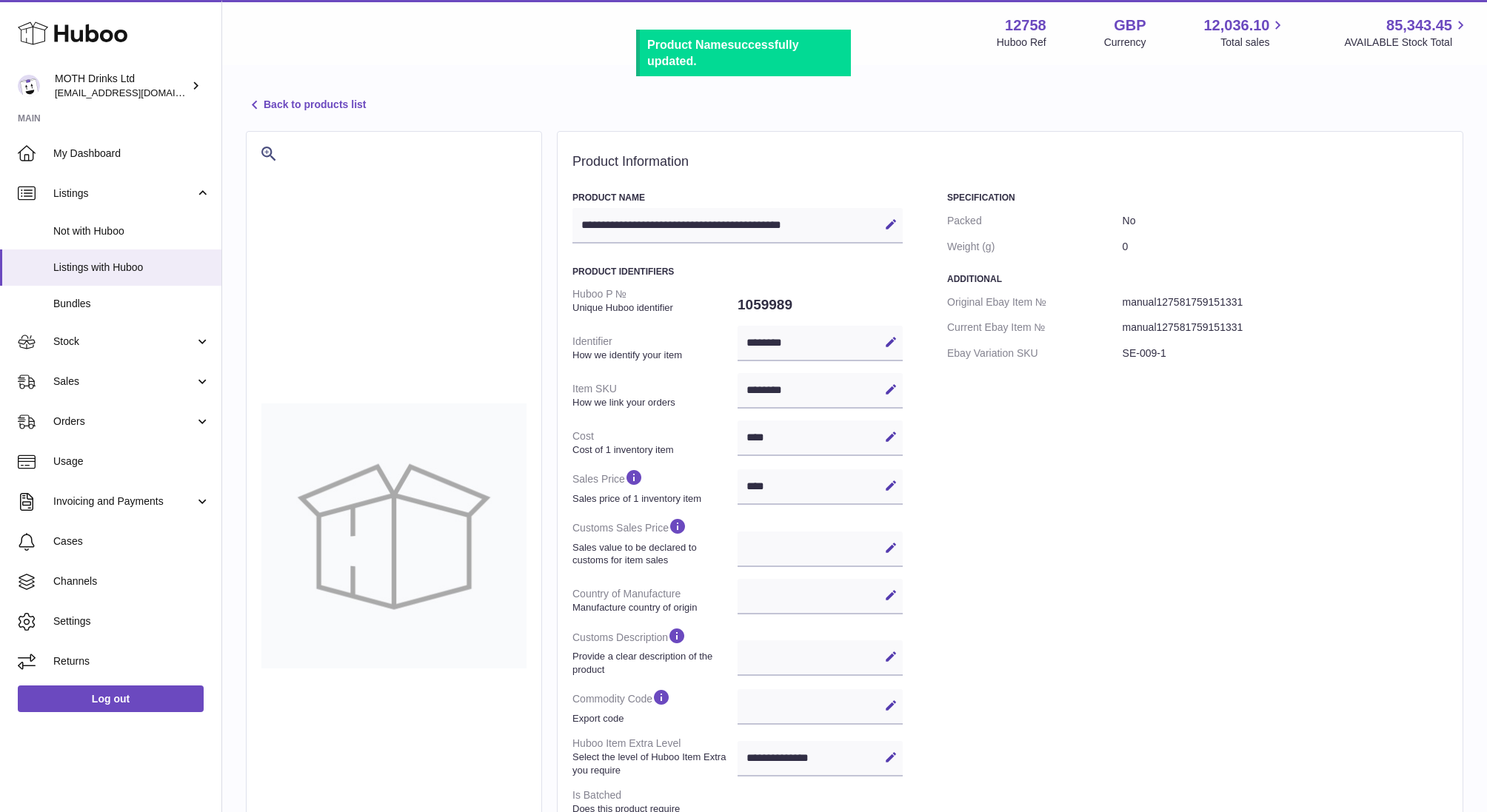
click at [299, 101] on link "Back to products list" at bounding box center [306, 105] width 120 height 18
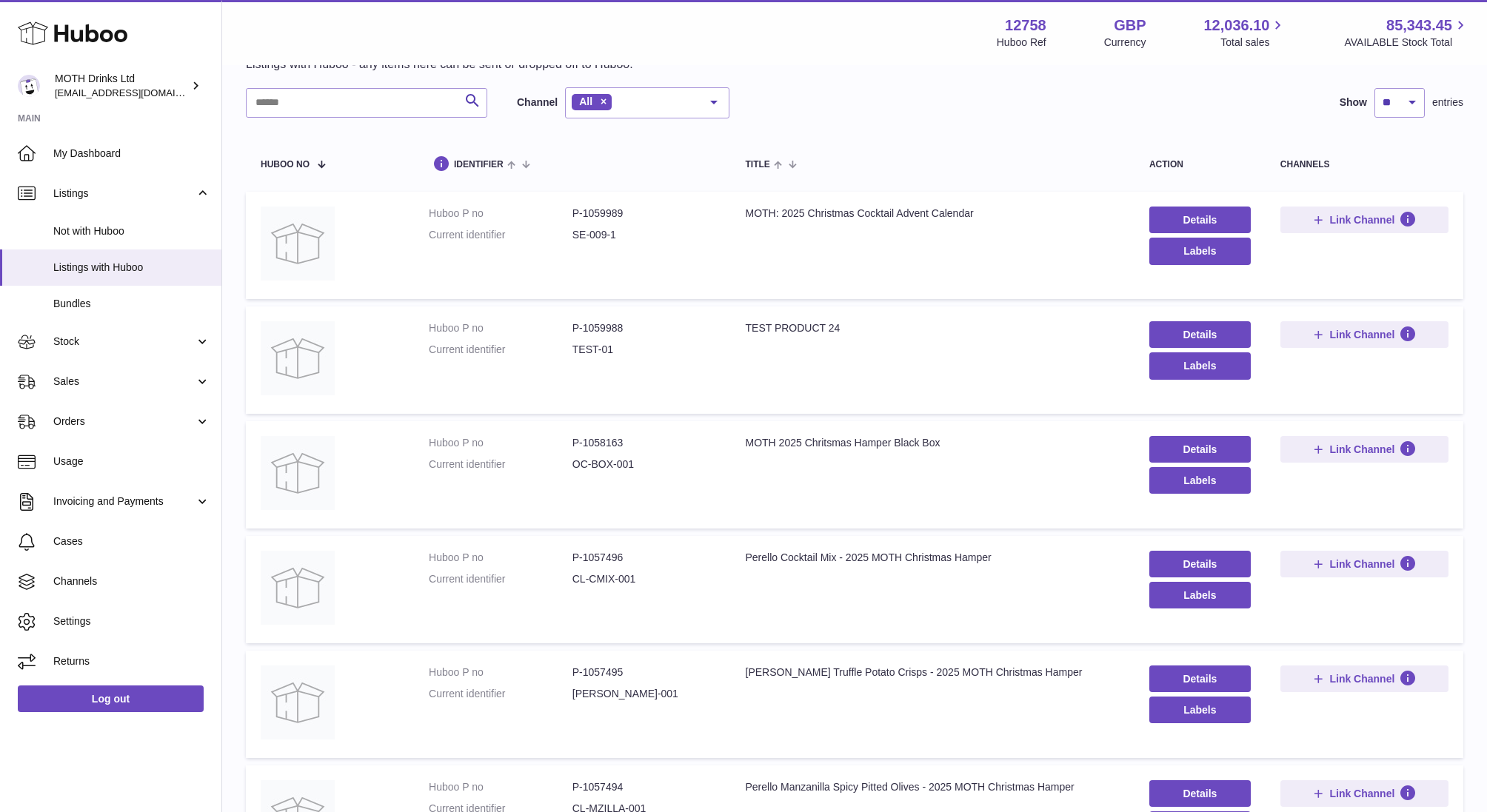
scroll to position [51, 0]
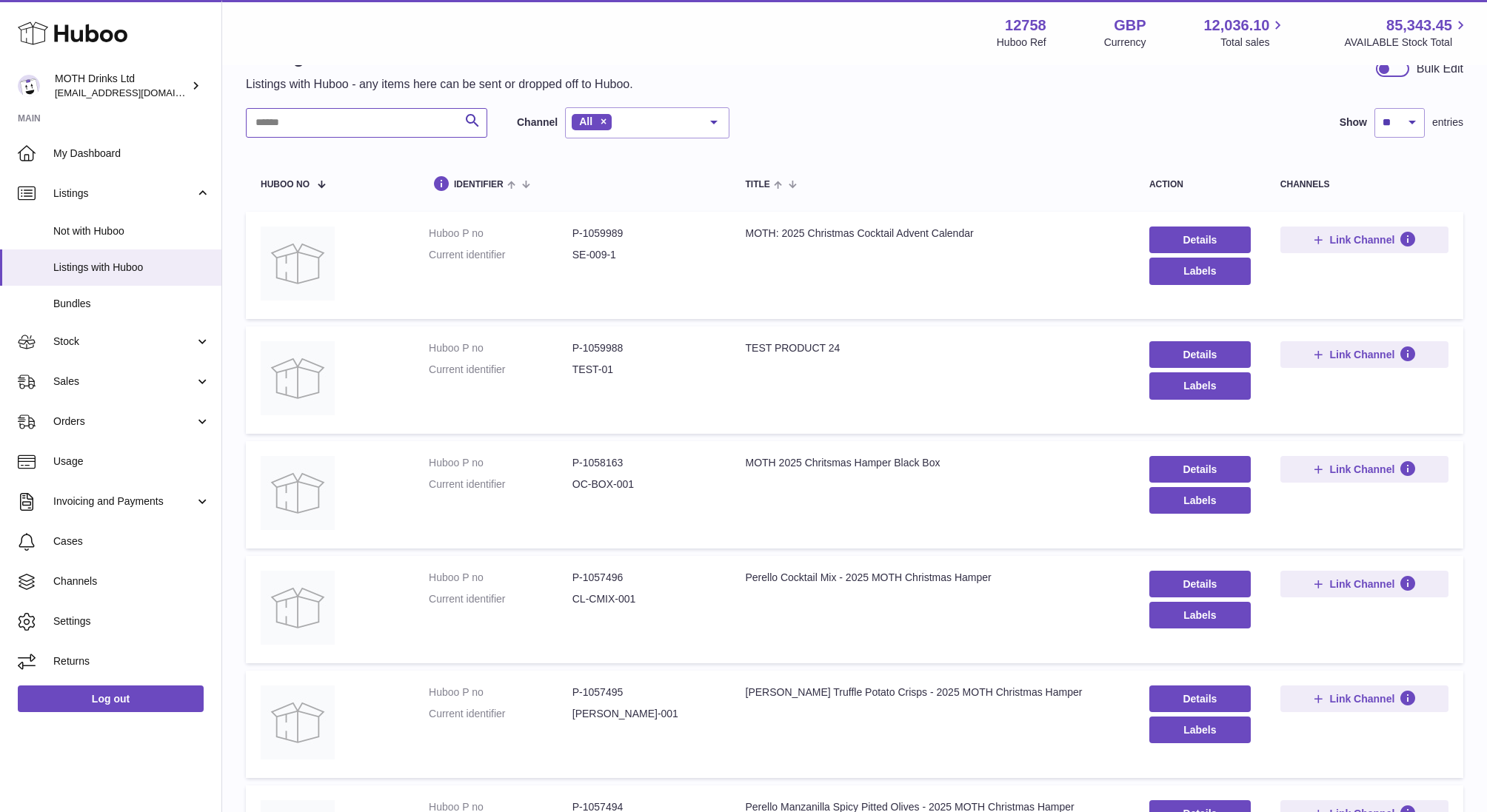
click at [372, 121] on input "text" at bounding box center [366, 123] width 241 height 29
type input "******"
click at [1202, 349] on link "Details" at bounding box center [1200, 354] width 101 height 27
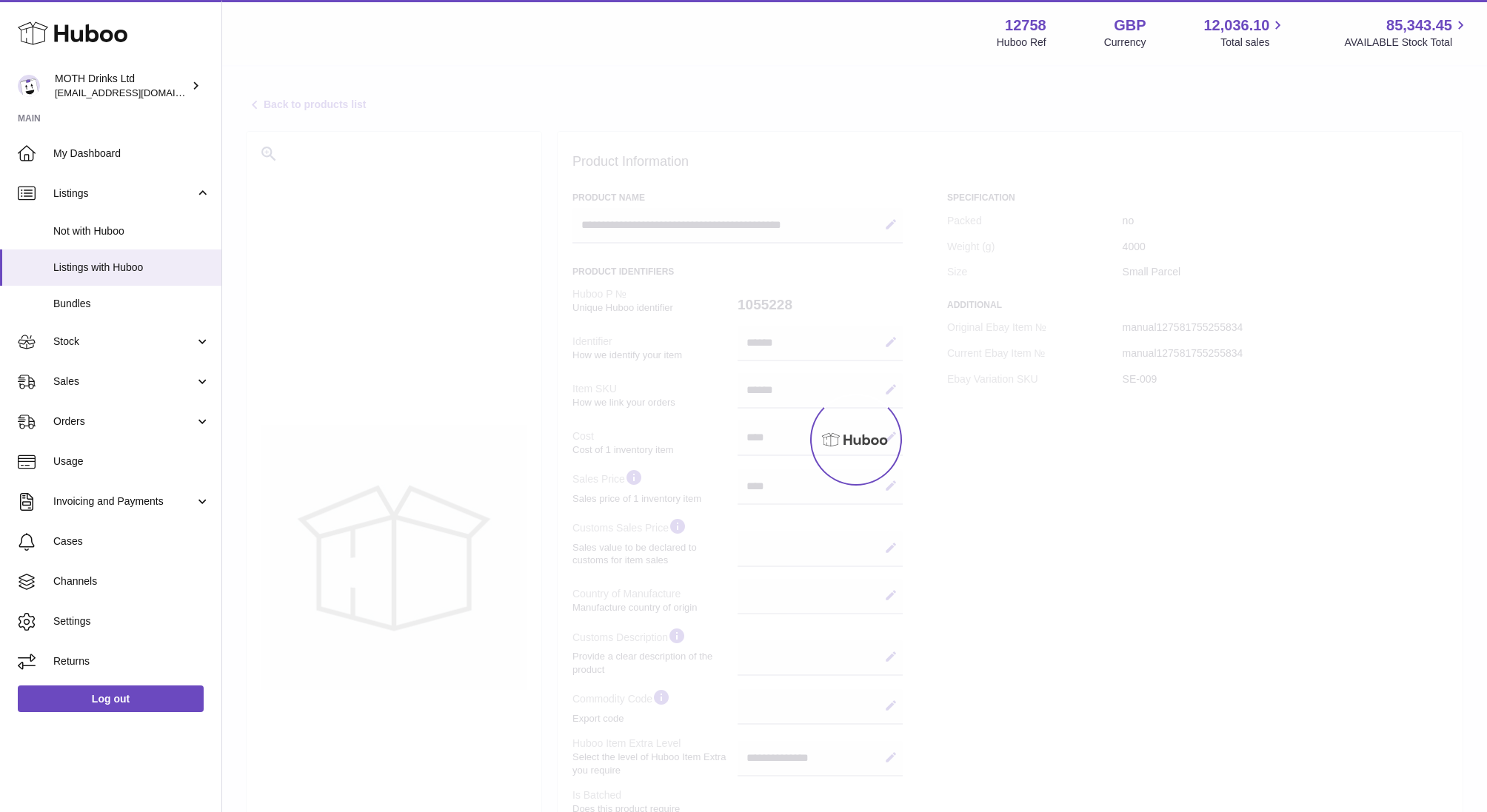
select select
select select "****"
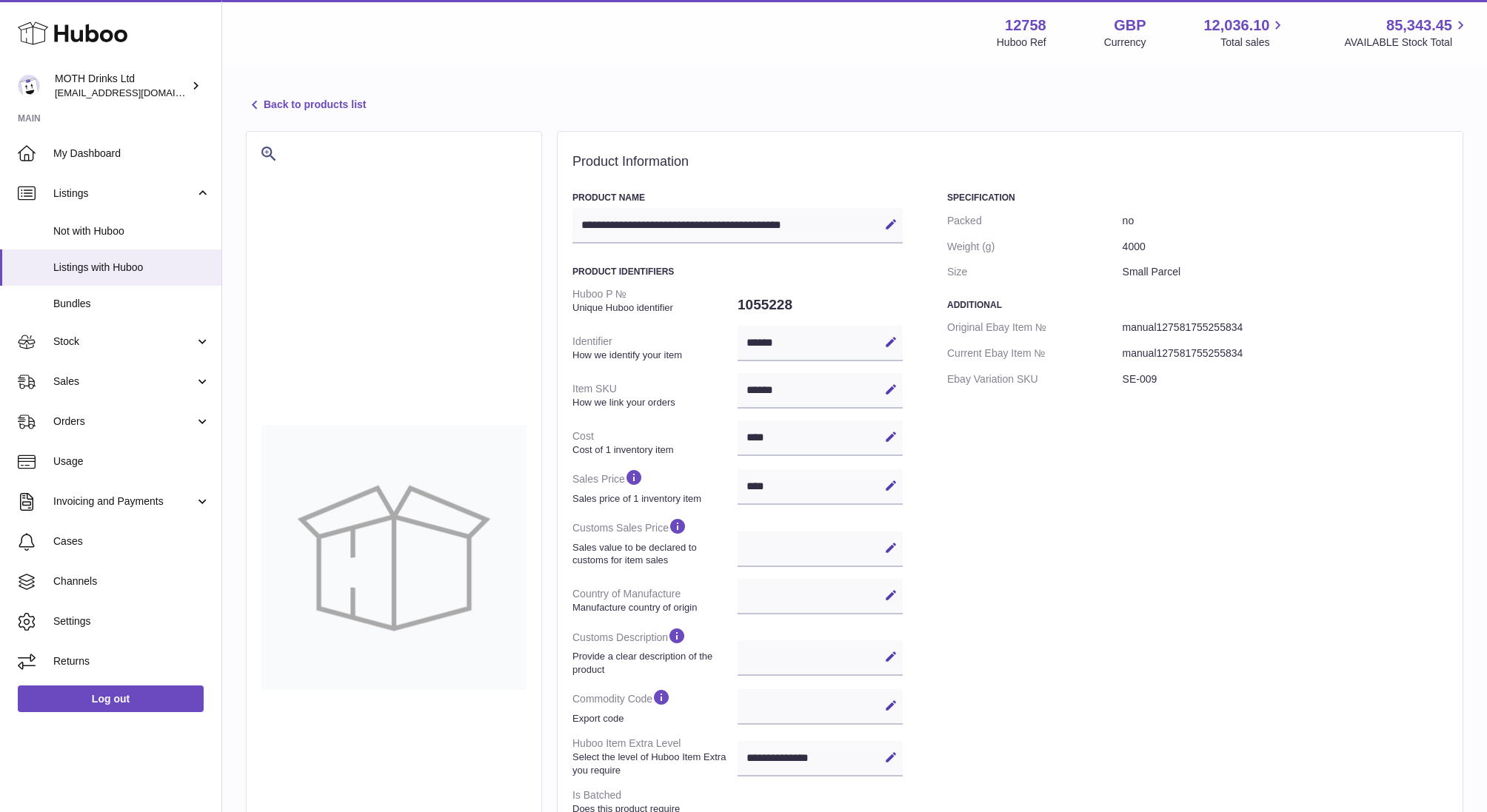
click at [285, 100] on link "Back to products list" at bounding box center [306, 105] width 120 height 18
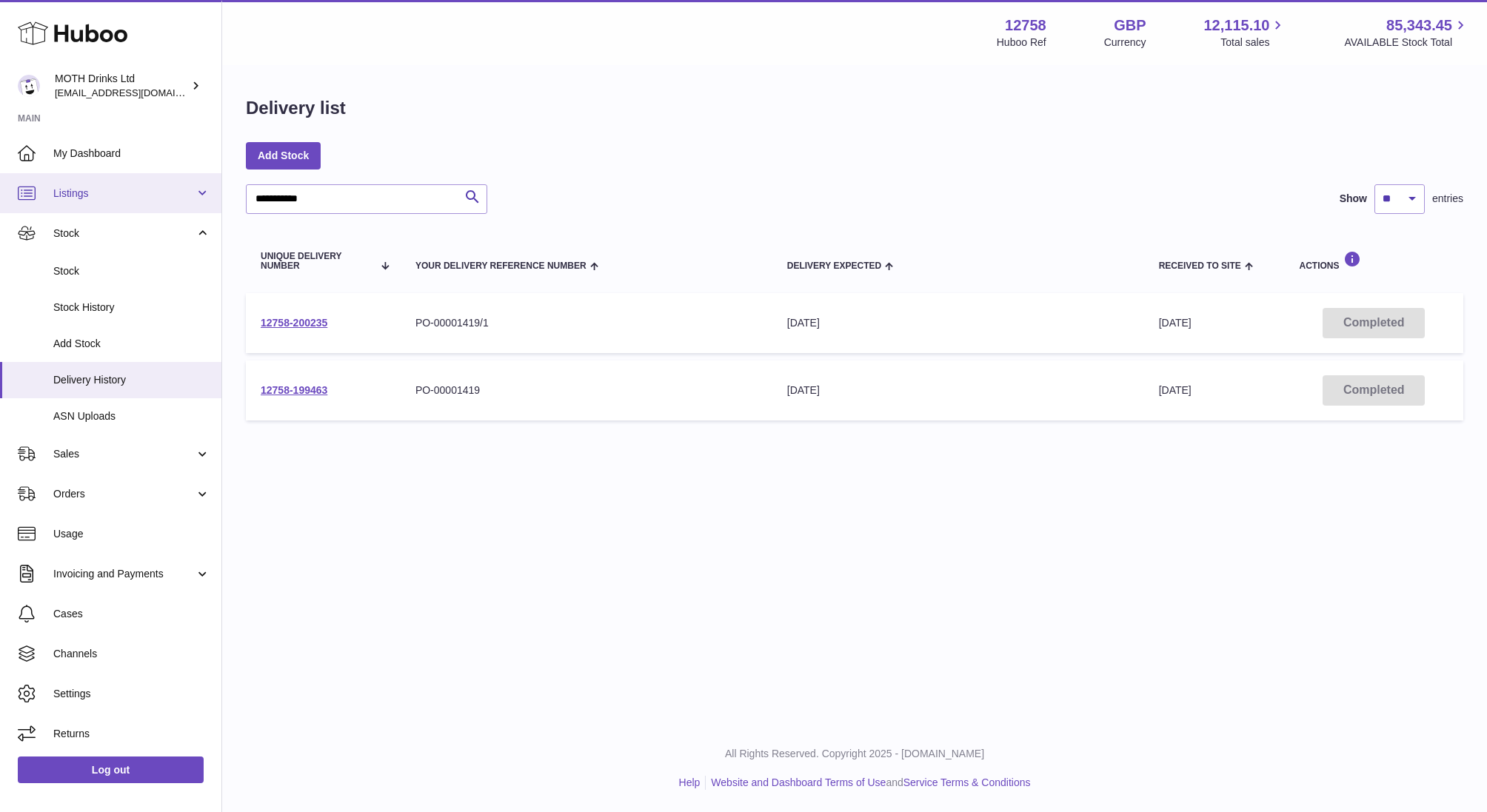
click at [65, 192] on span "Listings" at bounding box center [124, 193] width 142 height 14
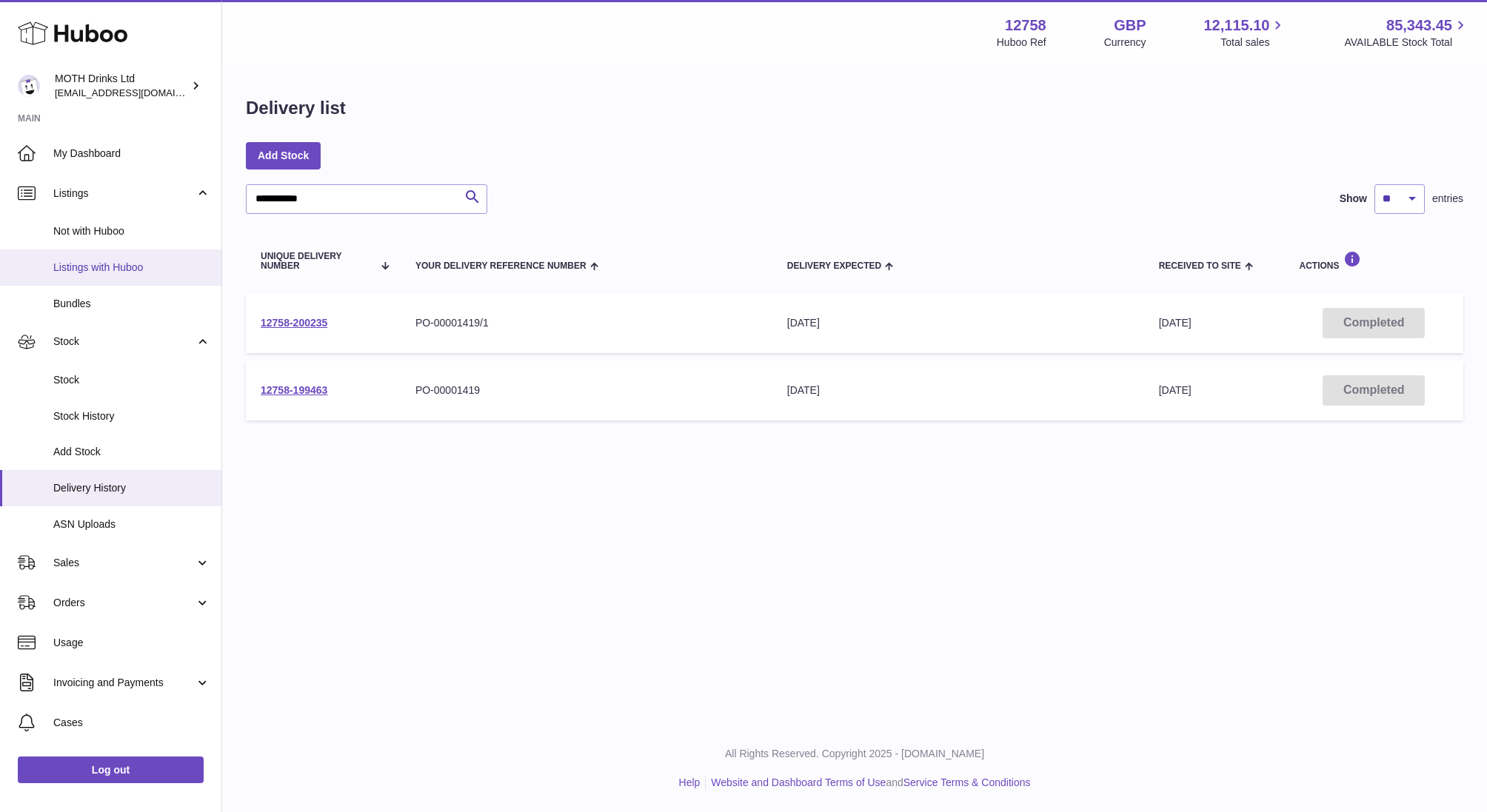
click at [89, 272] on span "Listings with Huboo" at bounding box center [132, 267] width 157 height 14
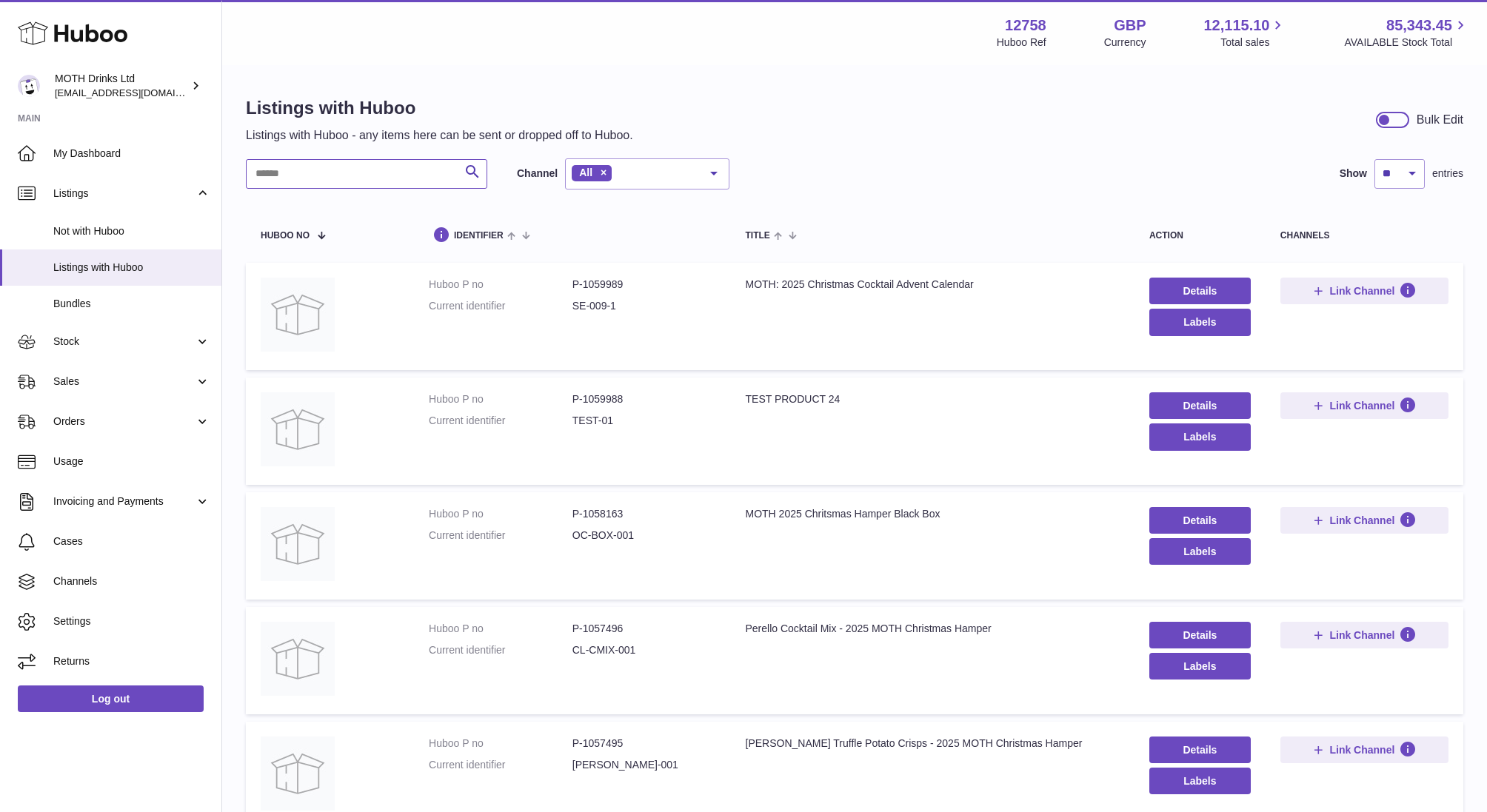
click at [348, 168] on input "text" at bounding box center [366, 174] width 241 height 29
type input "*"
click at [412, 78] on div "Listings with Huboo Listings with Huboo - any items here can be sent or dropped…" at bounding box center [858, 771] width 1271 height 1411
